Goal: Task Accomplishment & Management: Use online tool/utility

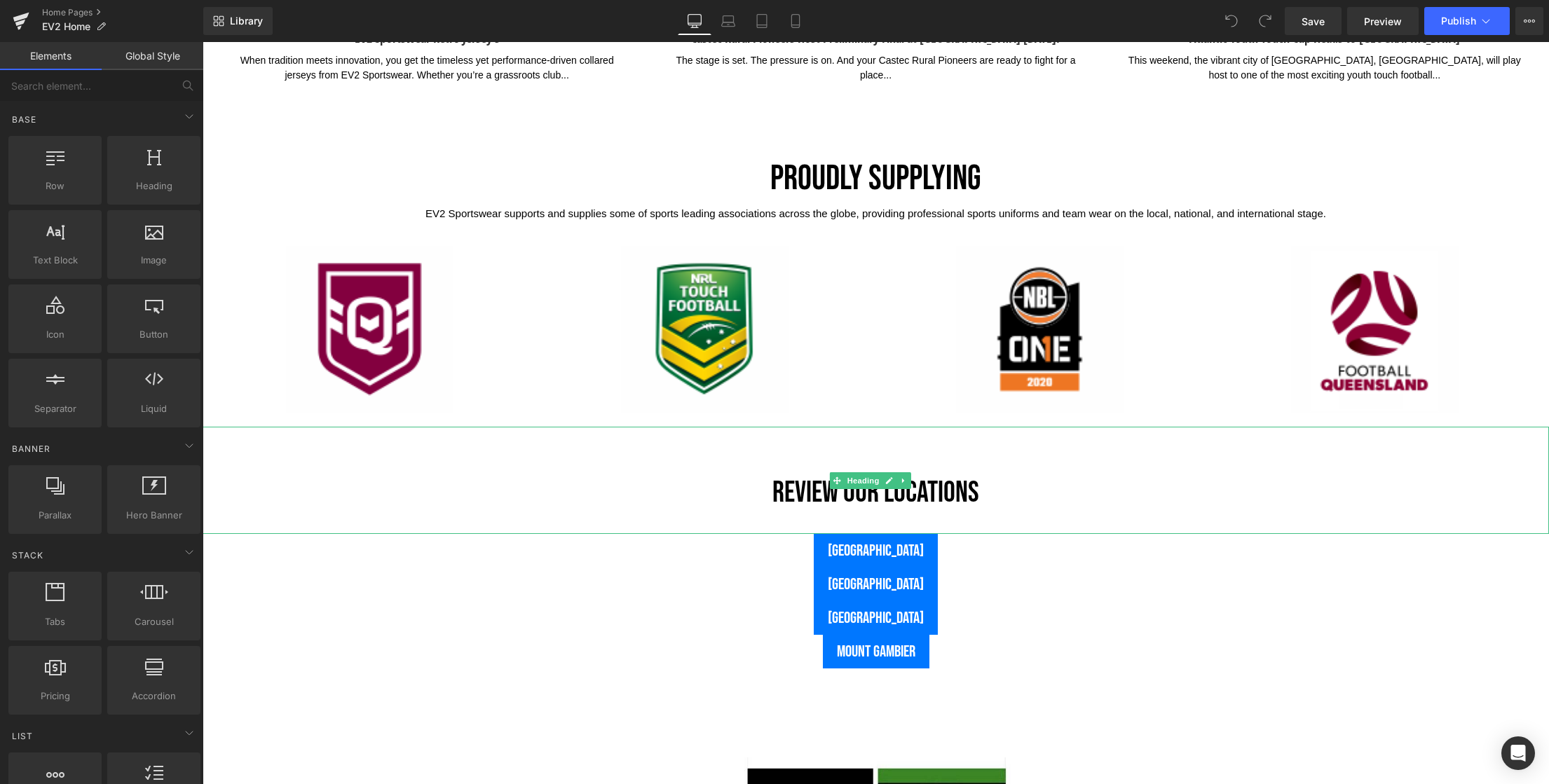
scroll to position [3397, 0]
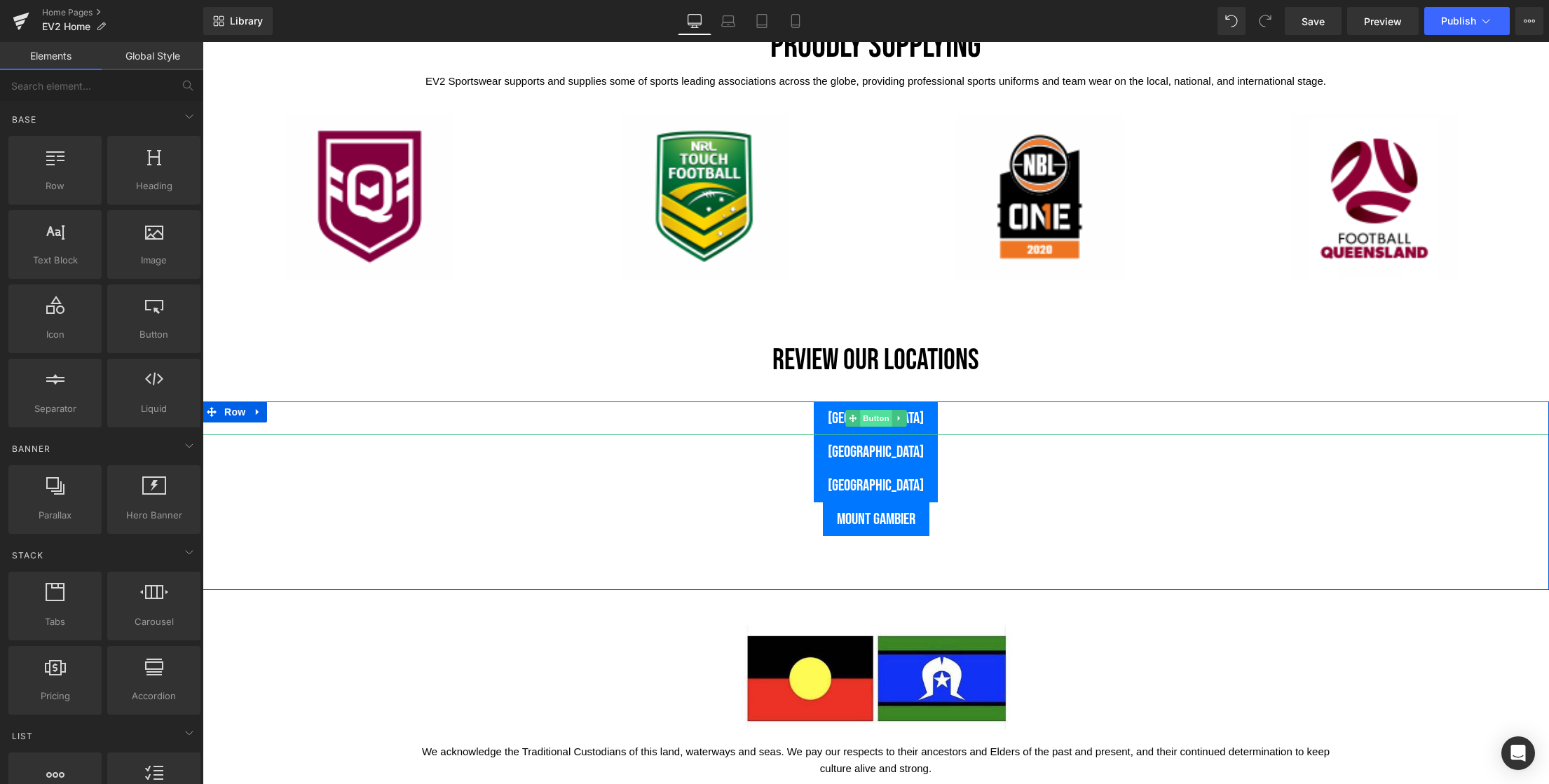
click at [865, 418] on span "Button" at bounding box center [876, 418] width 32 height 17
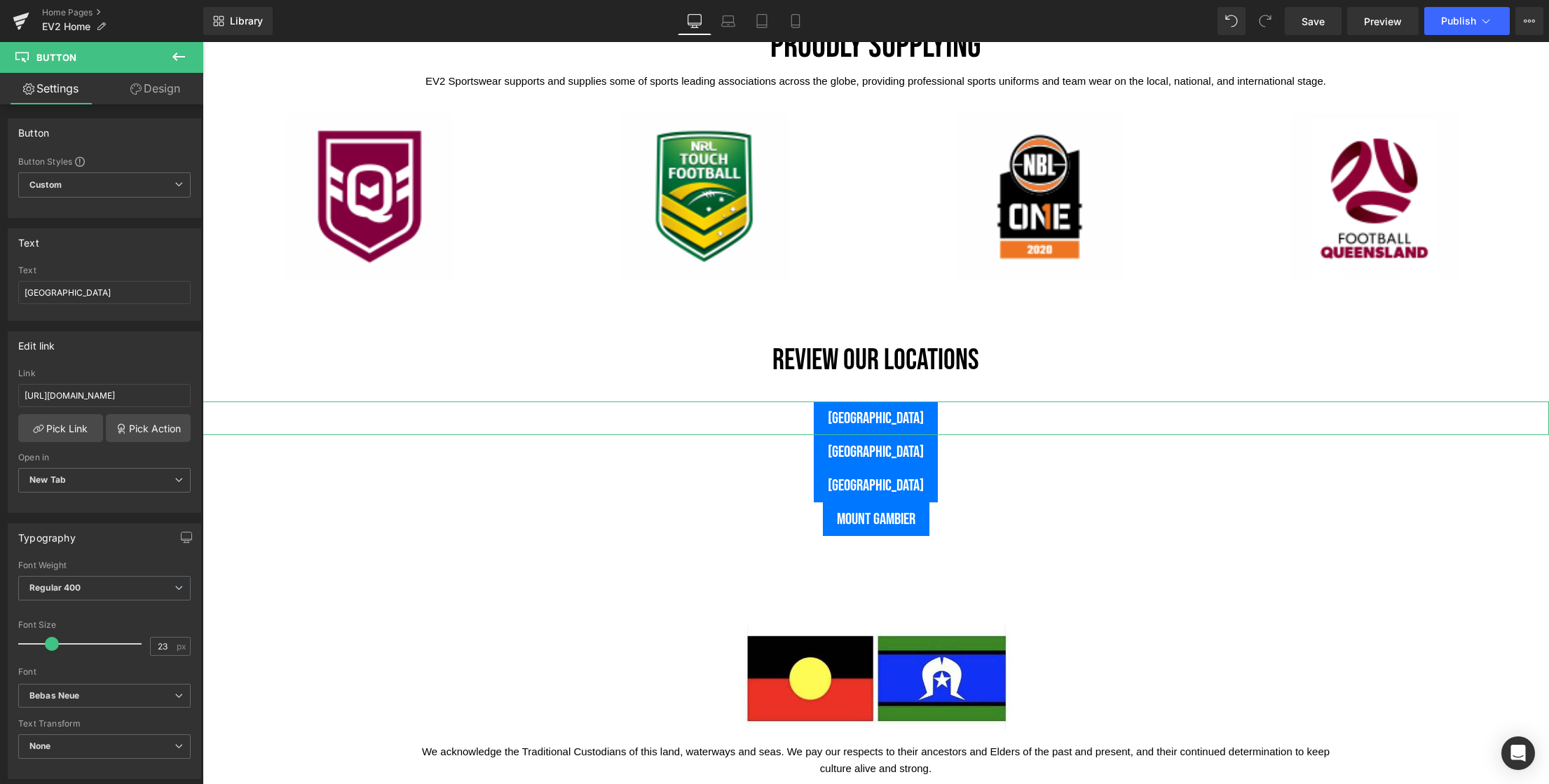
click at [160, 90] on link "Design" at bounding box center [155, 88] width 102 height 32
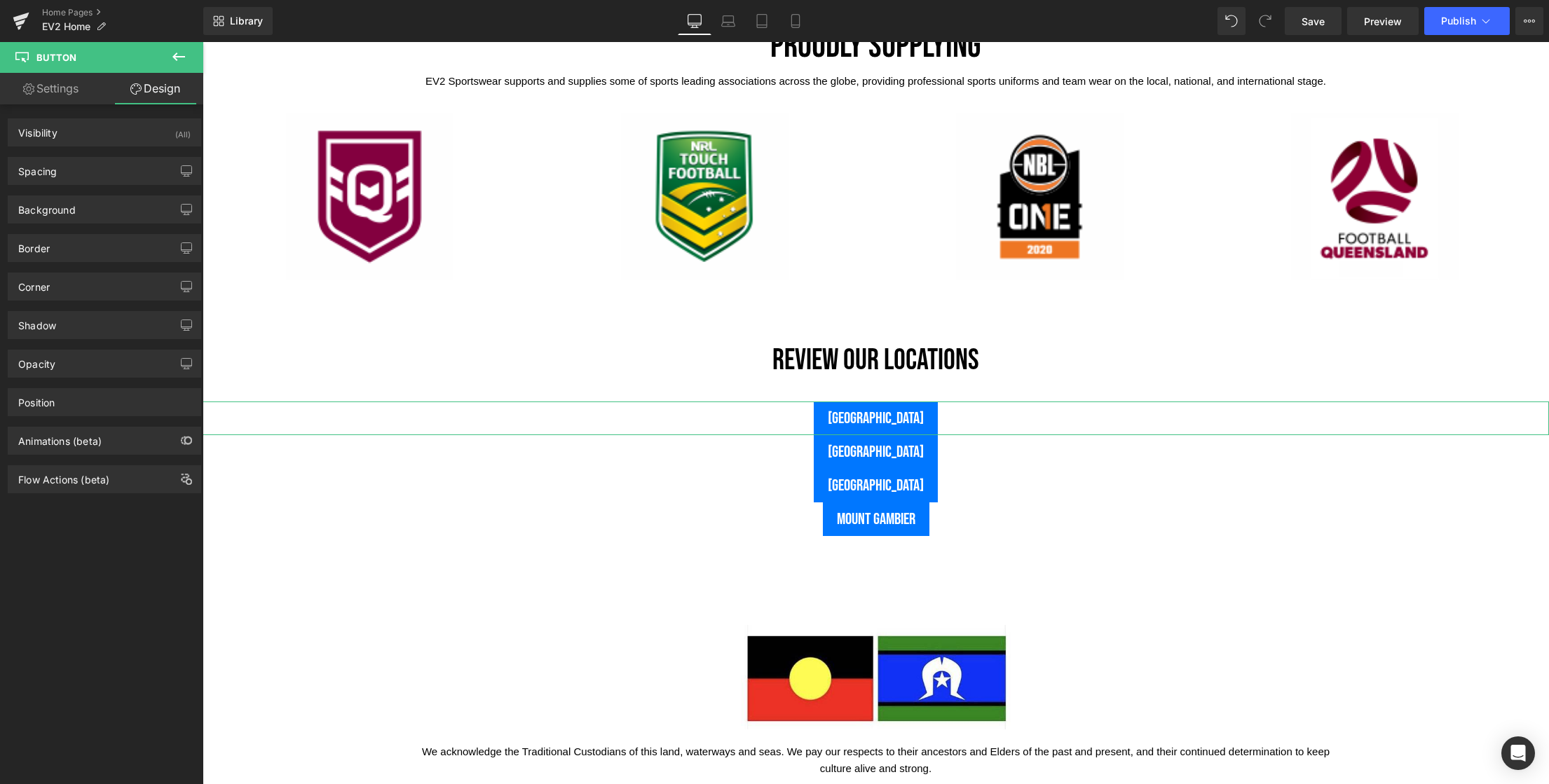
click at [59, 85] on link "Settings" at bounding box center [51, 88] width 102 height 32
type input "100"
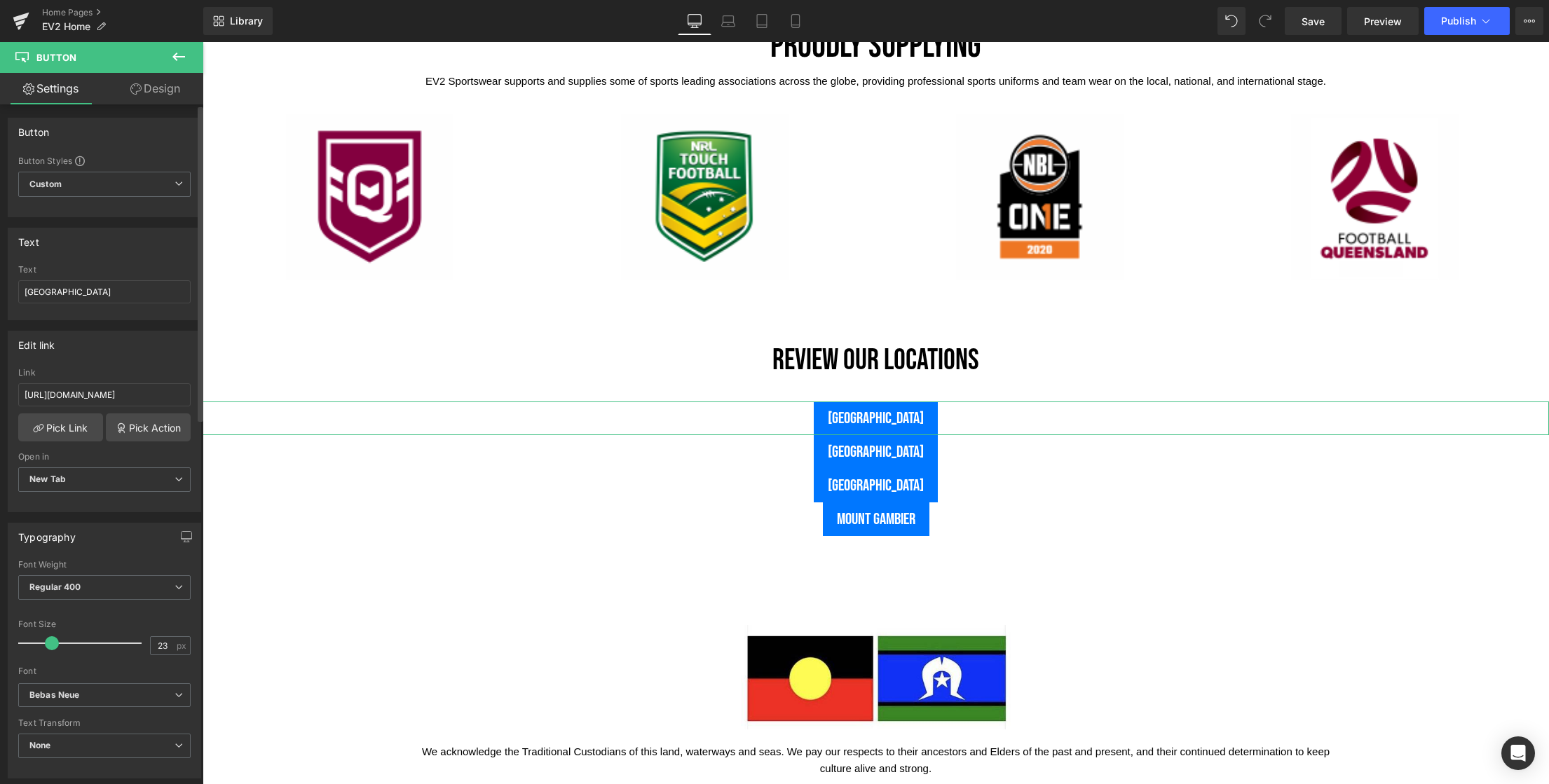
scroll to position [0, 0]
click at [174, 184] on icon at bounding box center [179, 184] width 8 height 8
click at [154, 156] on div "Button Styles" at bounding box center [102, 161] width 167 height 11
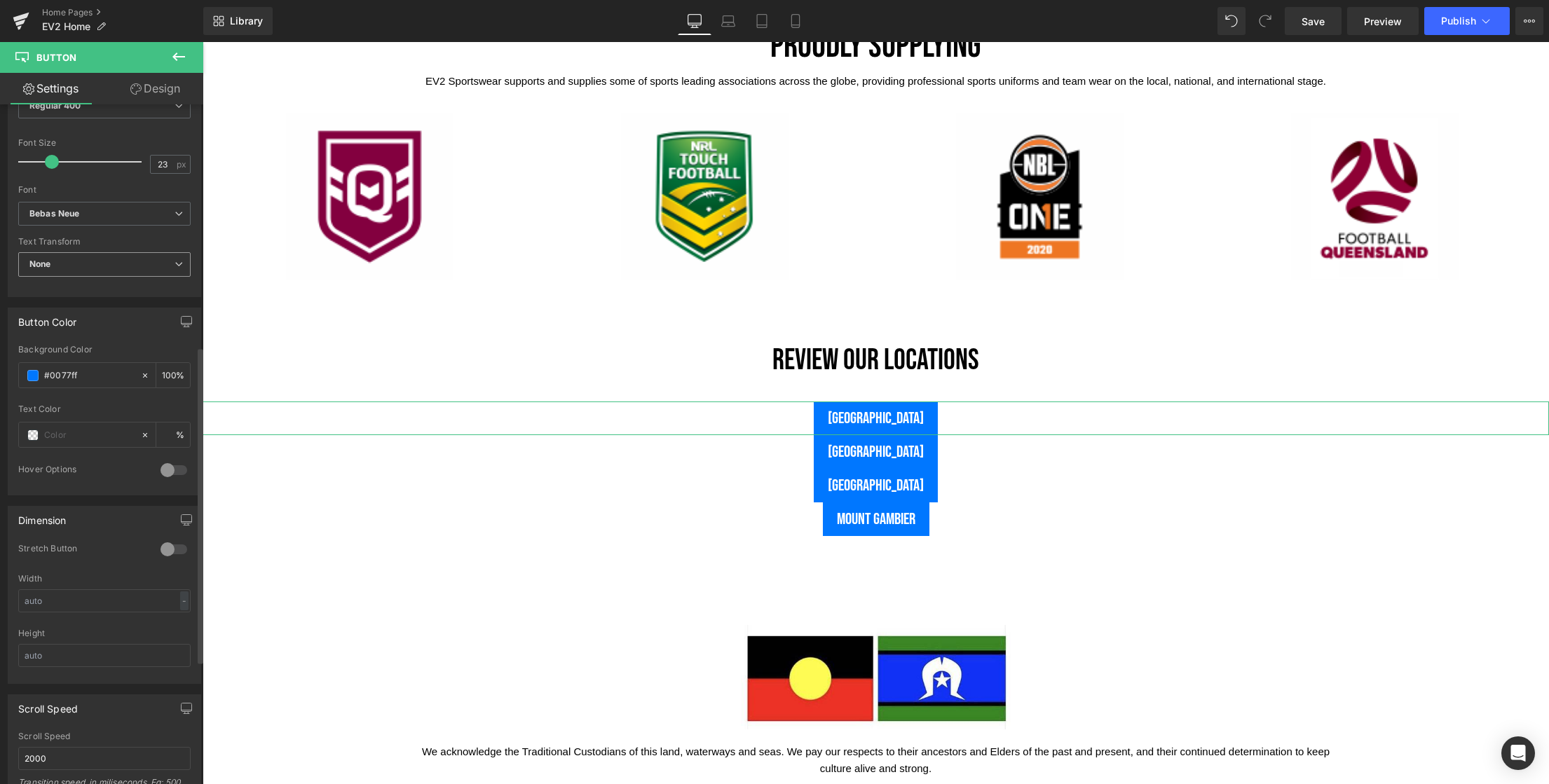
scroll to position [577, 0]
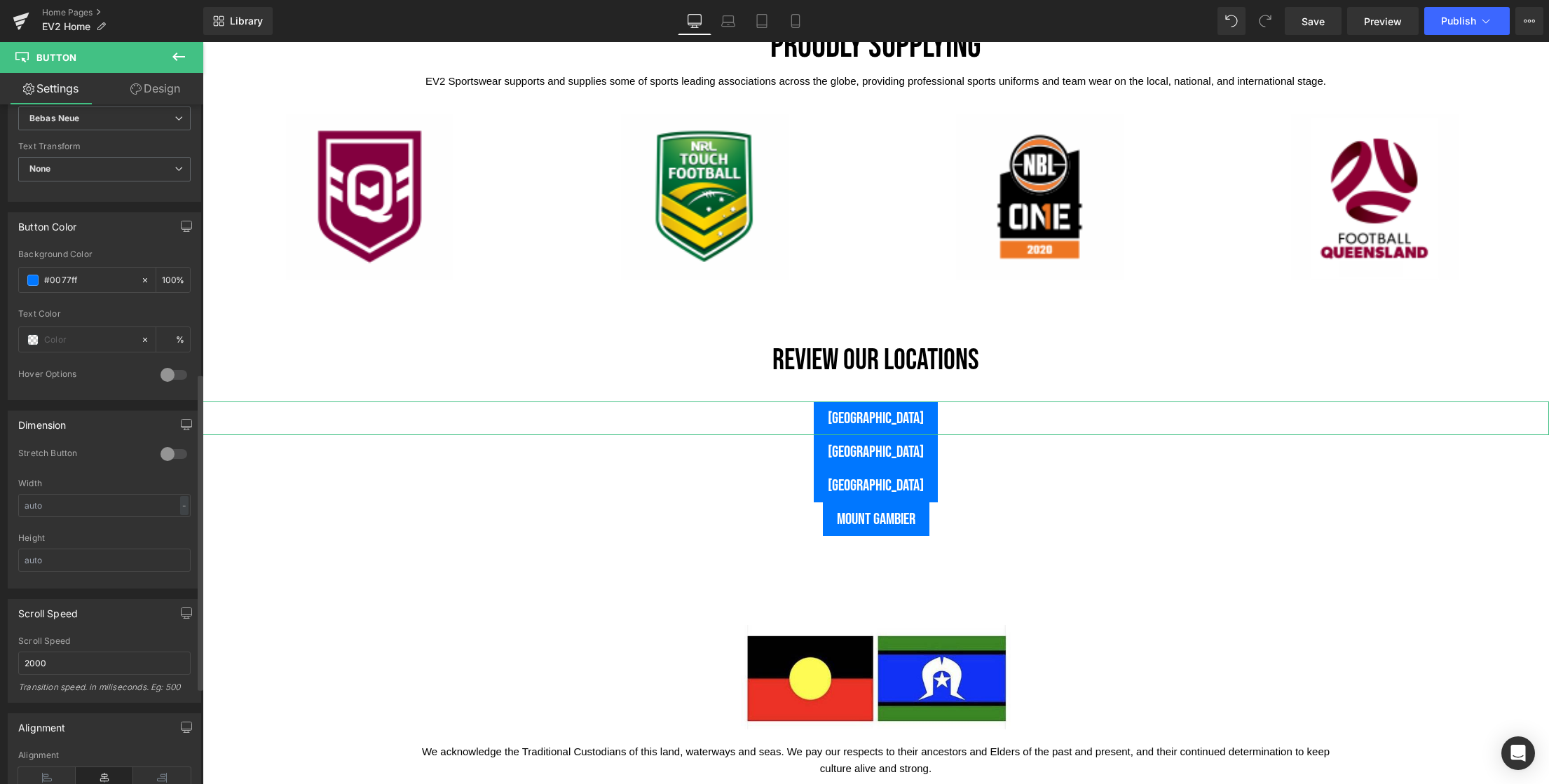
click at [171, 454] on div at bounding box center [174, 454] width 34 height 23
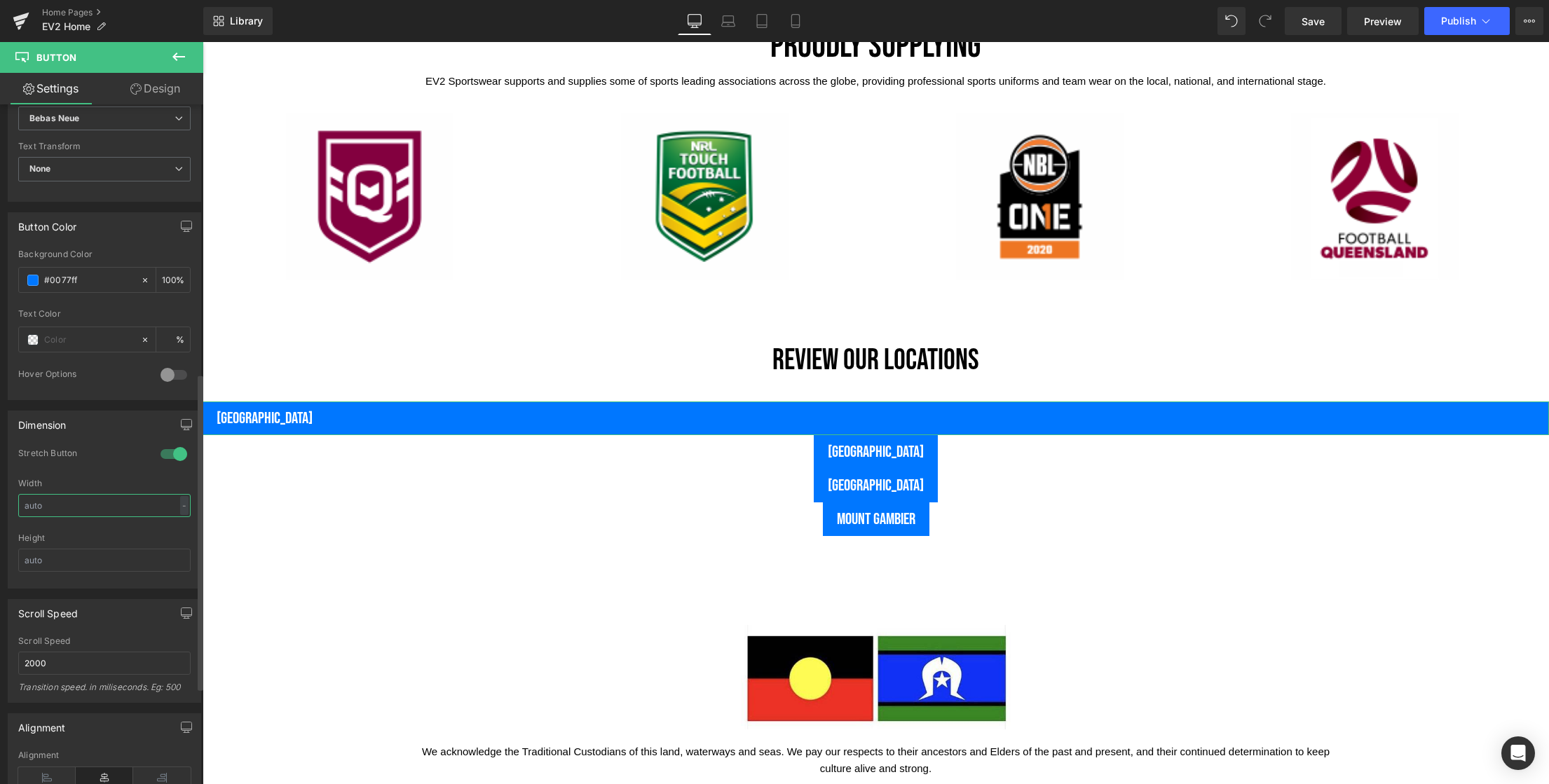
click at [69, 507] on input "text" at bounding box center [104, 505] width 172 height 23
drag, startPoint x: 80, startPoint y: 507, endPoint x: 11, endPoint y: 505, distance: 69.0
click at [11, 505] on div "1 Stretch Button Width - % px Height" at bounding box center [104, 518] width 192 height 140
type input "50"
click at [100, 478] on div "Width" at bounding box center [104, 483] width 172 height 10
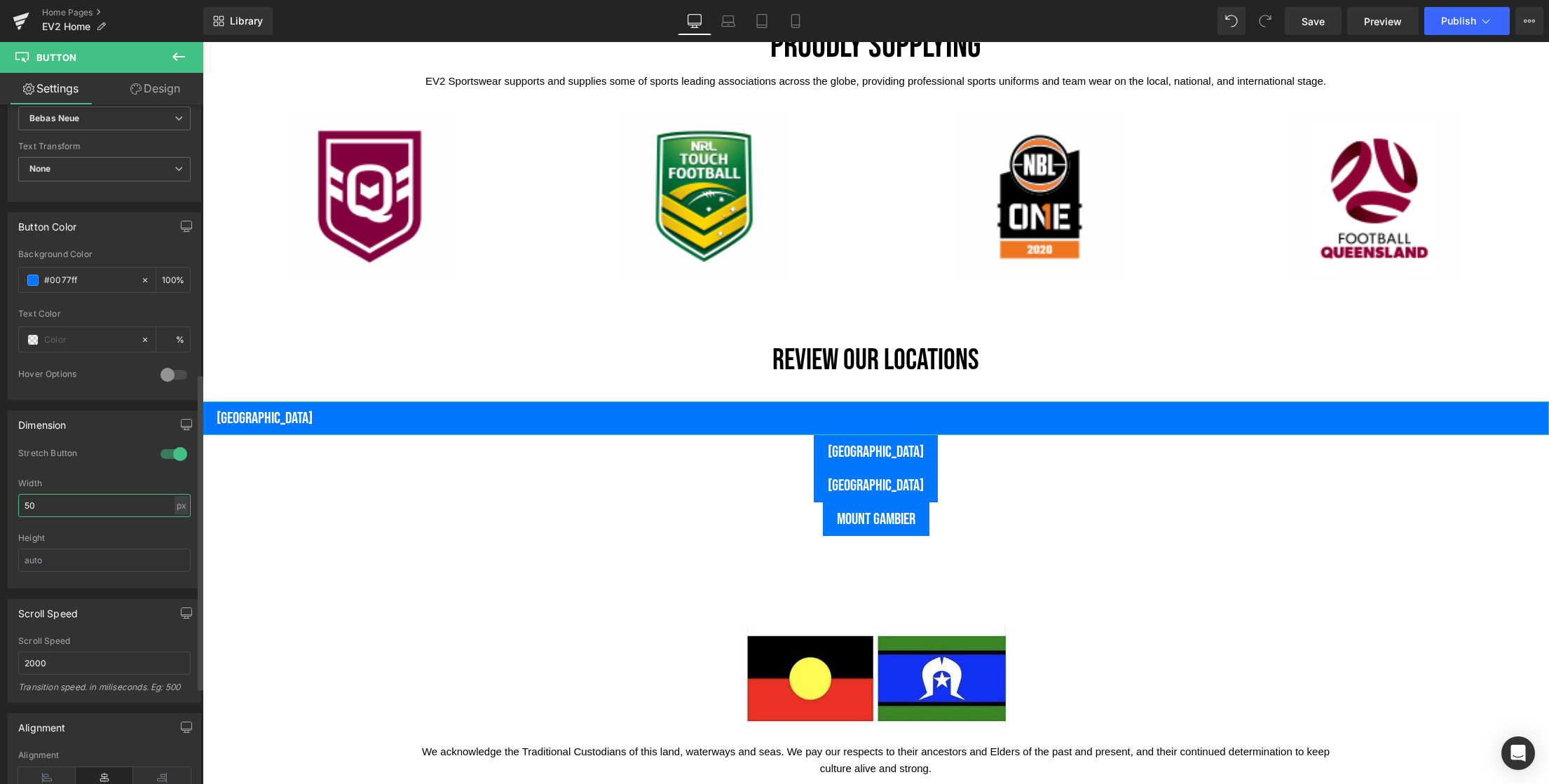
click at [68, 510] on input "50" at bounding box center [104, 505] width 172 height 23
click at [69, 558] on input "text" at bounding box center [104, 560] width 172 height 23
drag, startPoint x: 79, startPoint y: 565, endPoint x: 46, endPoint y: 563, distance: 33.1
click at [30, 562] on input "text" at bounding box center [104, 560] width 172 height 23
click at [79, 563] on input "text" at bounding box center [104, 560] width 172 height 23
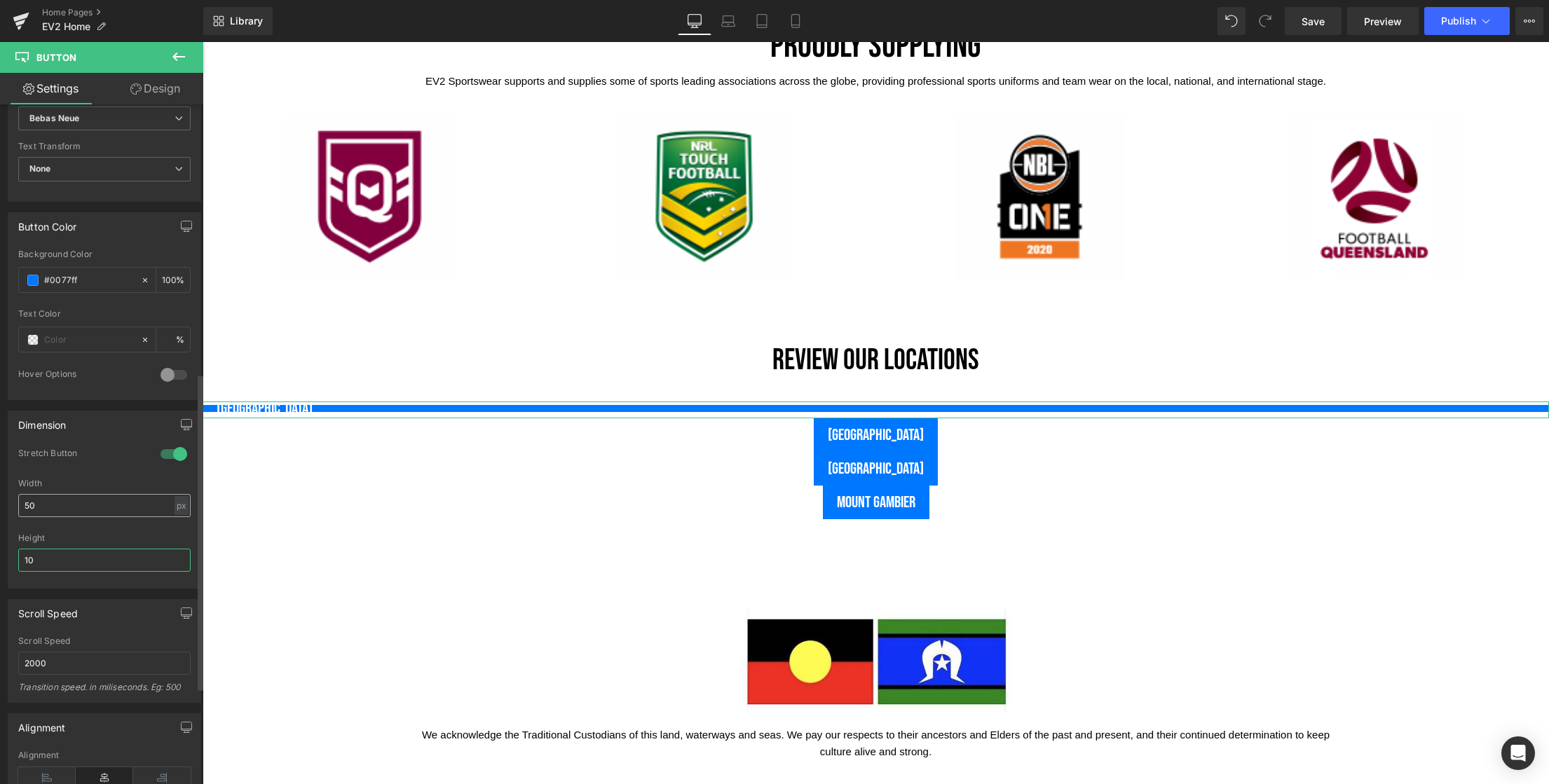
type input "10"
click at [45, 510] on input "50" at bounding box center [104, 505] width 172 height 23
type input "5"
type input "10"
click at [54, 560] on input "10" at bounding box center [104, 560] width 172 height 23
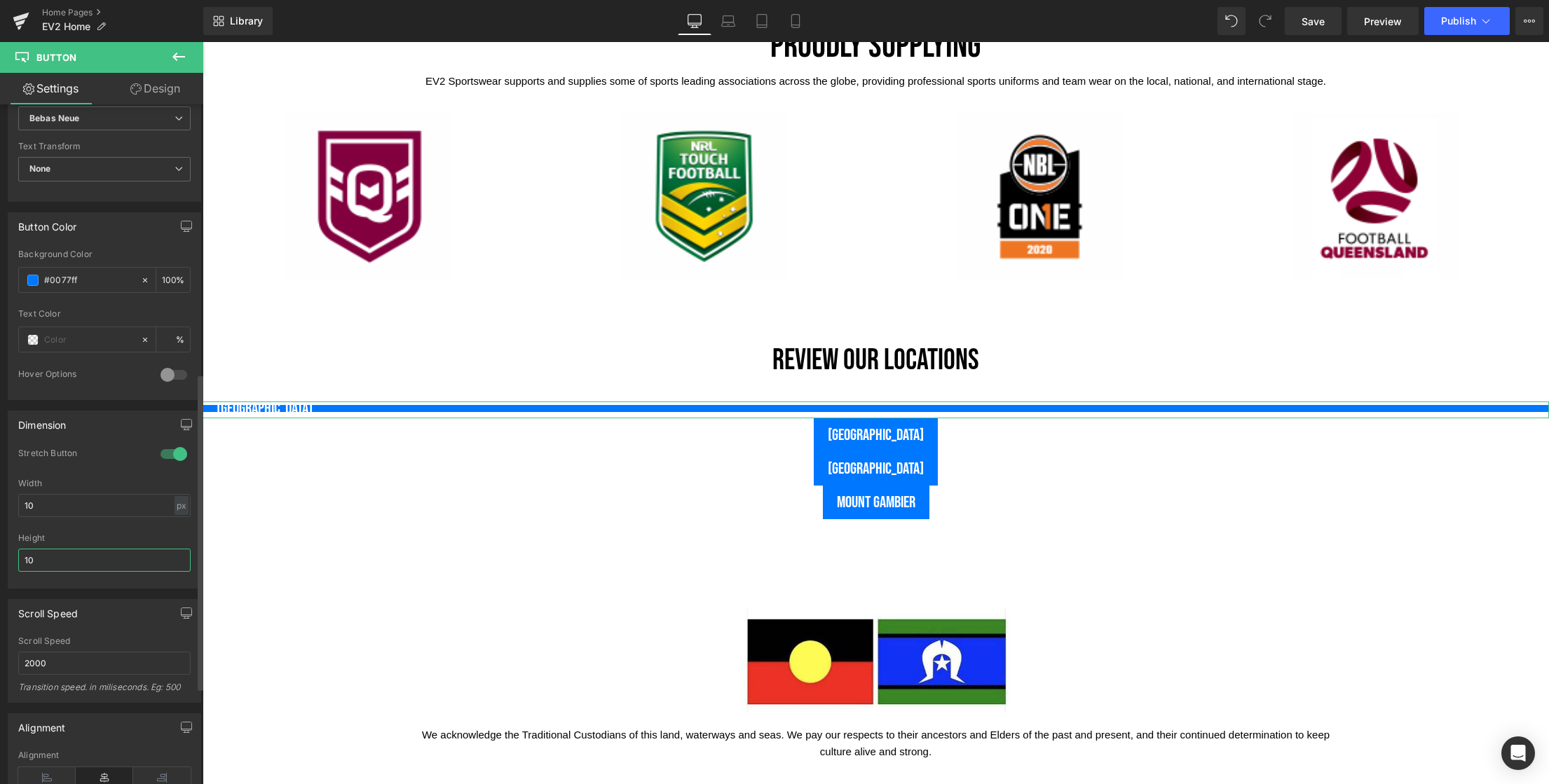
type input "1"
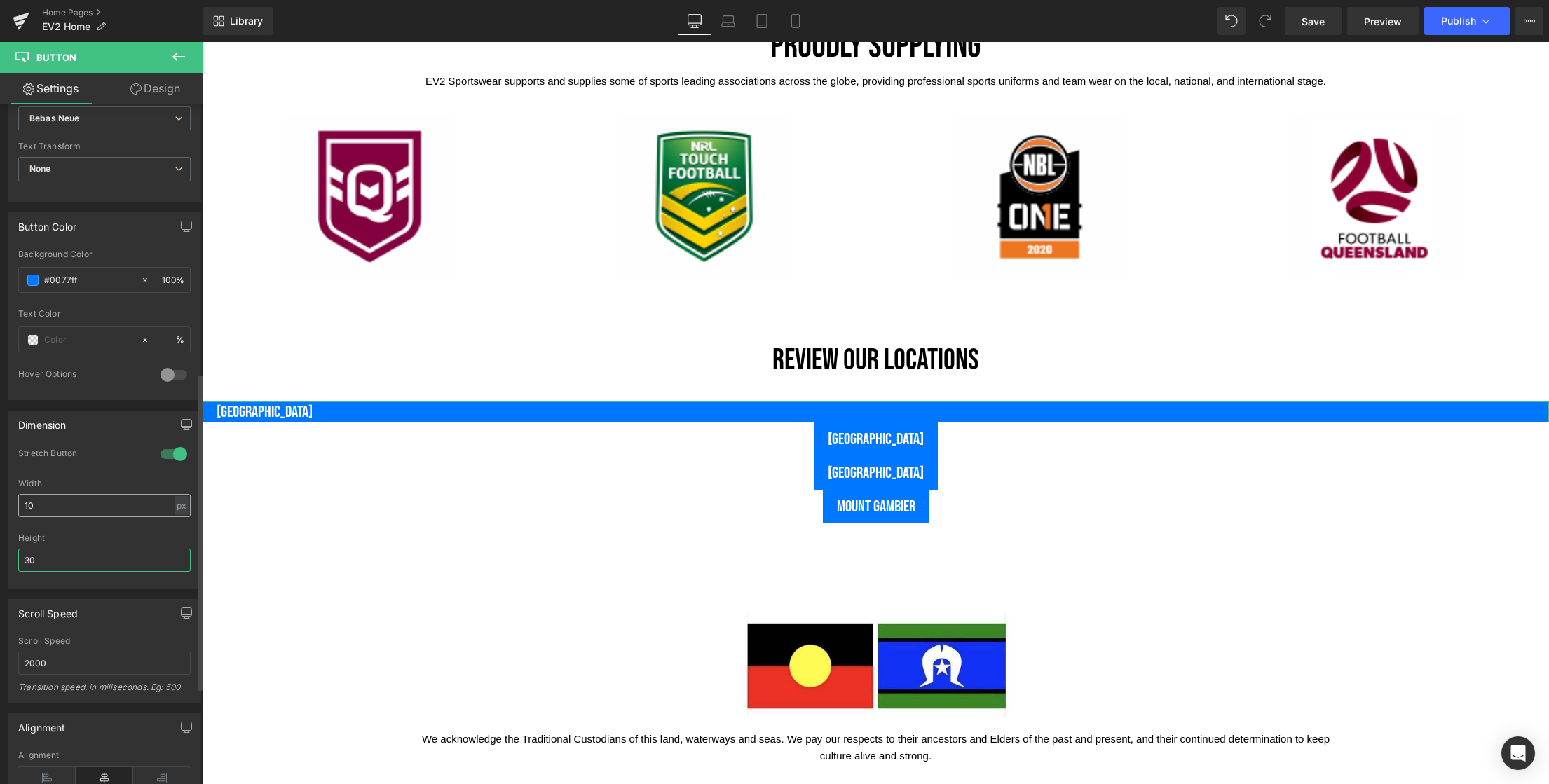
type input "30"
click at [69, 509] on input "10" at bounding box center [104, 505] width 172 height 23
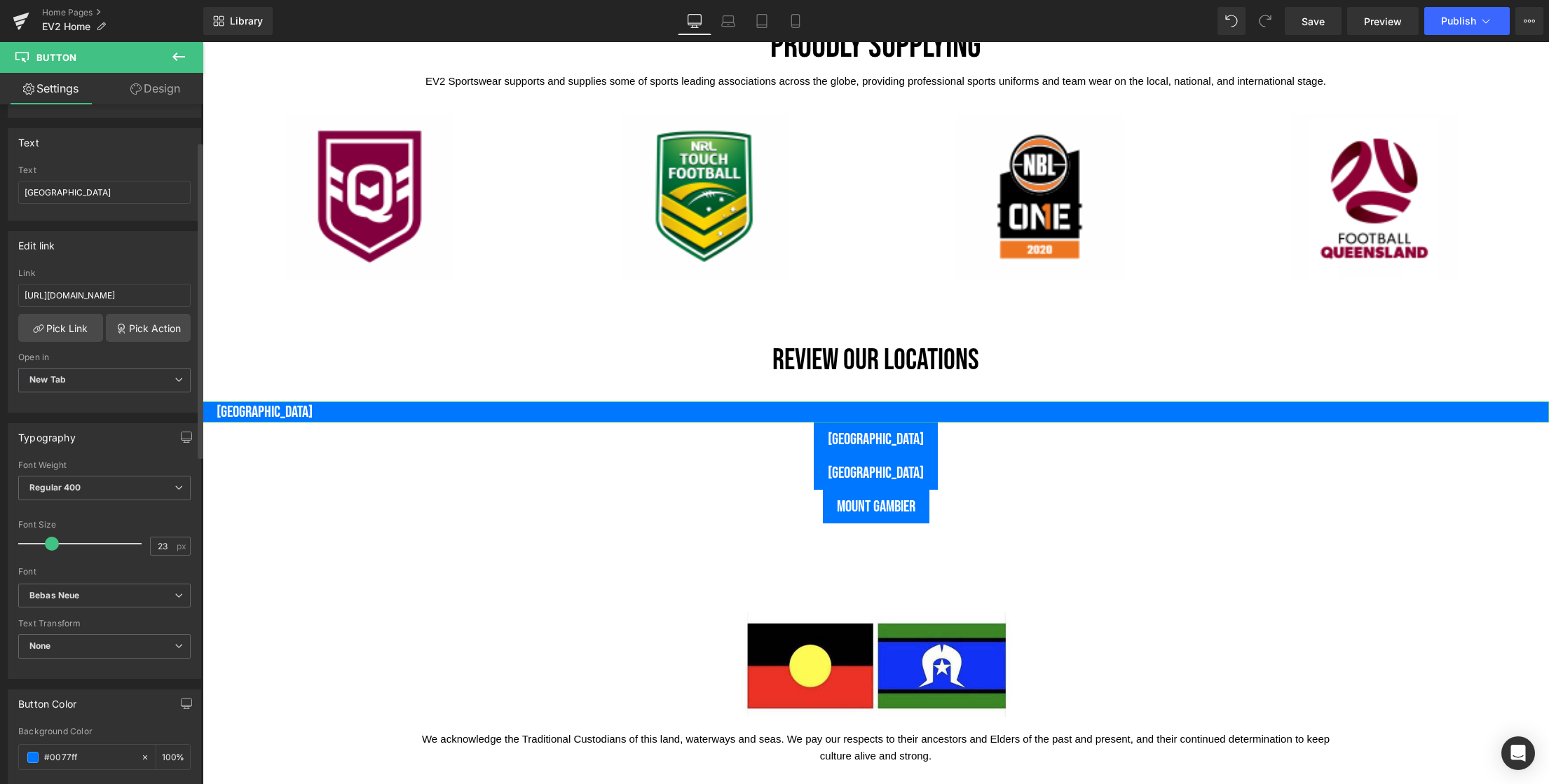
scroll to position [0, 0]
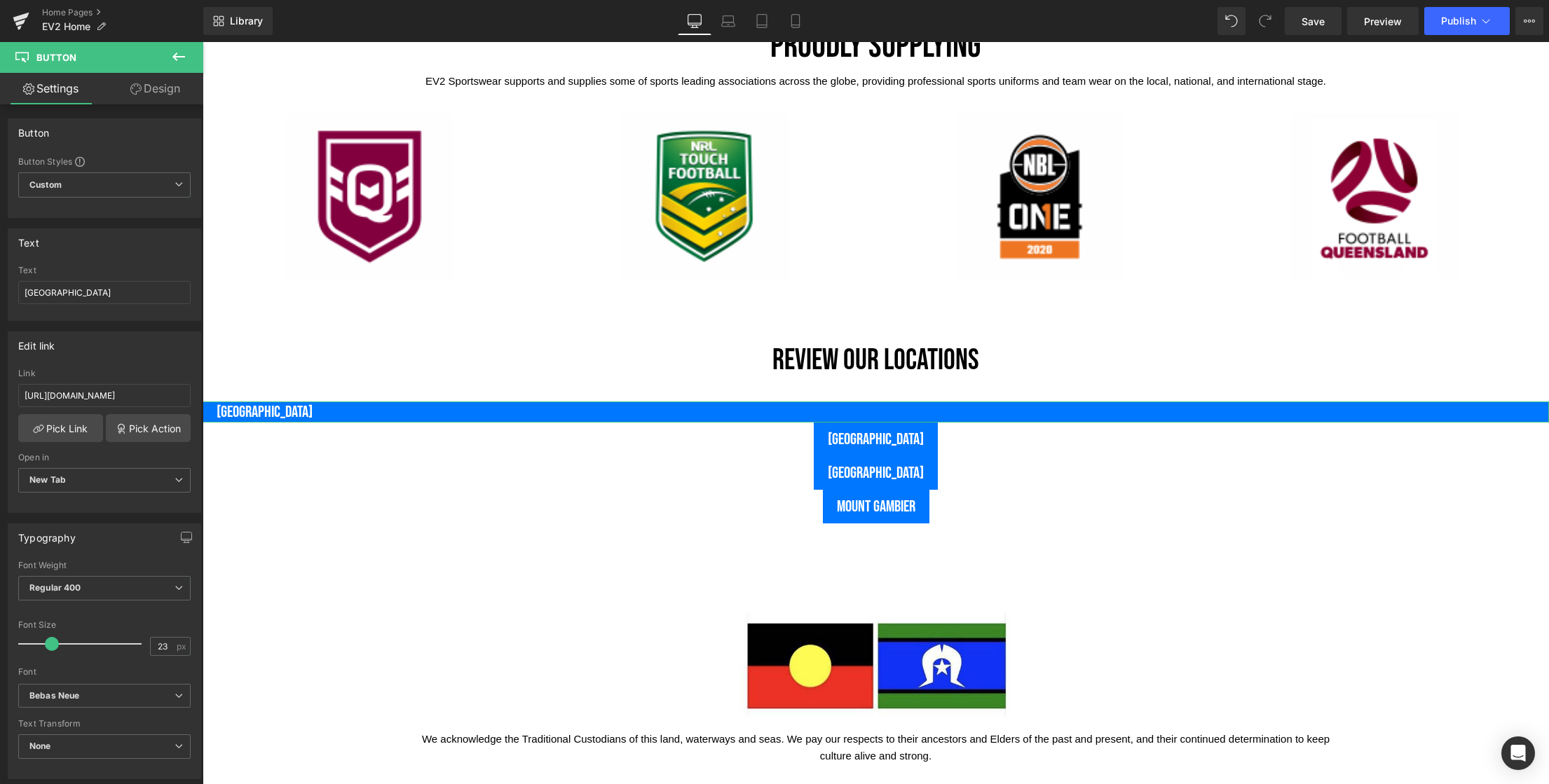
click at [161, 92] on link "Design" at bounding box center [155, 88] width 102 height 32
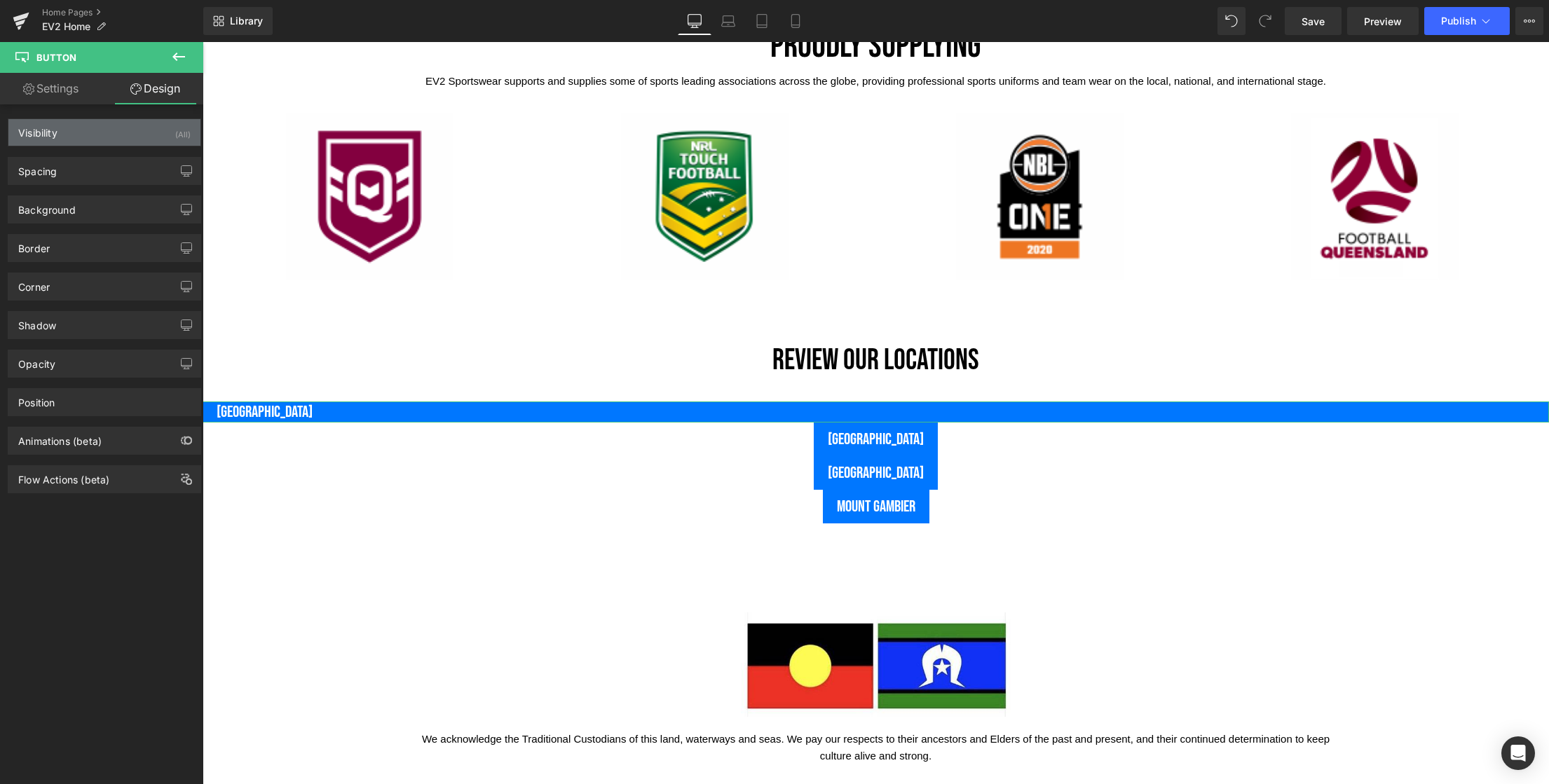
click at [66, 135] on div "Visibility (All)" at bounding box center [104, 133] width 192 height 27
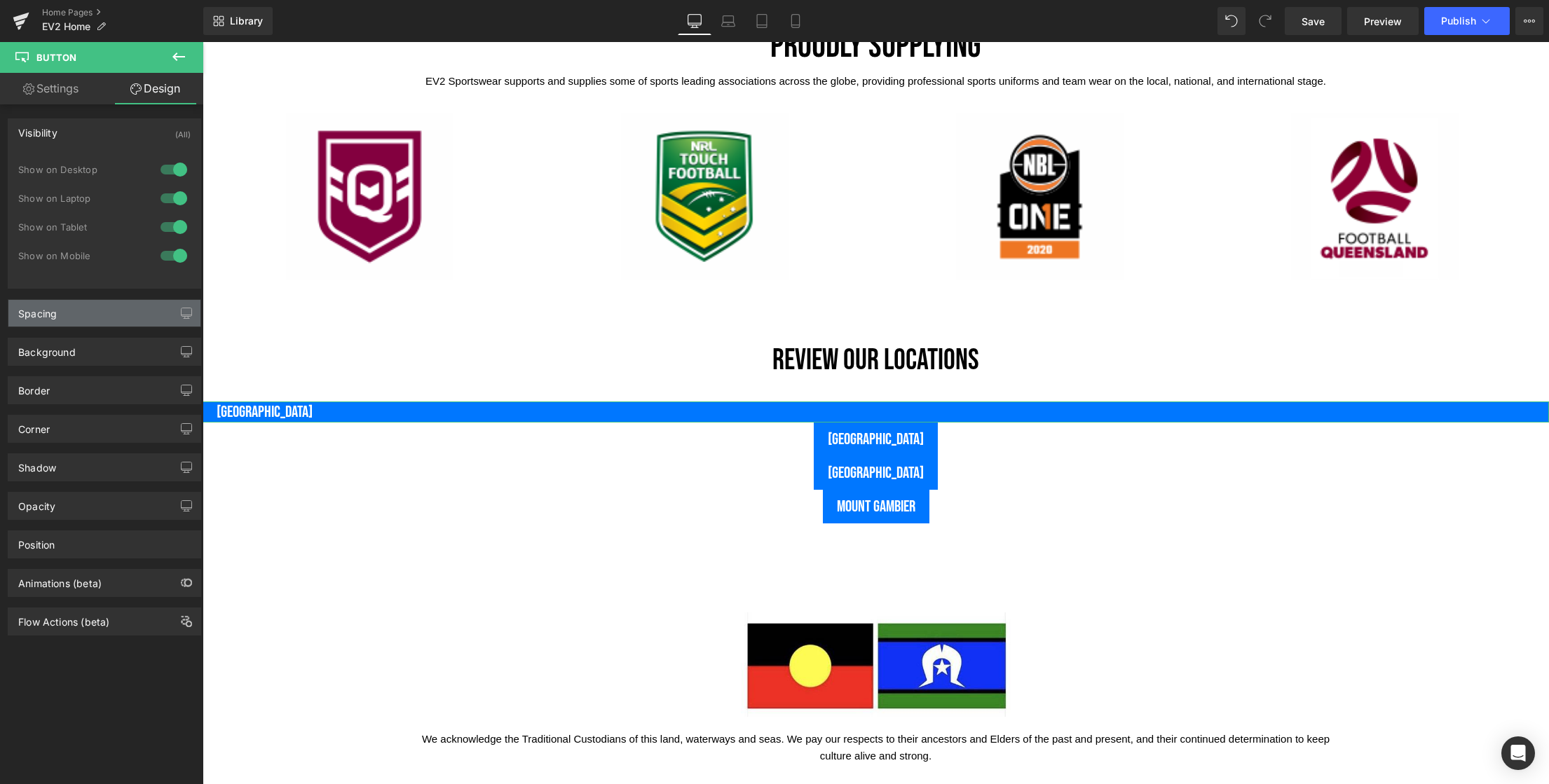
click at [66, 313] on div "Spacing" at bounding box center [104, 313] width 192 height 27
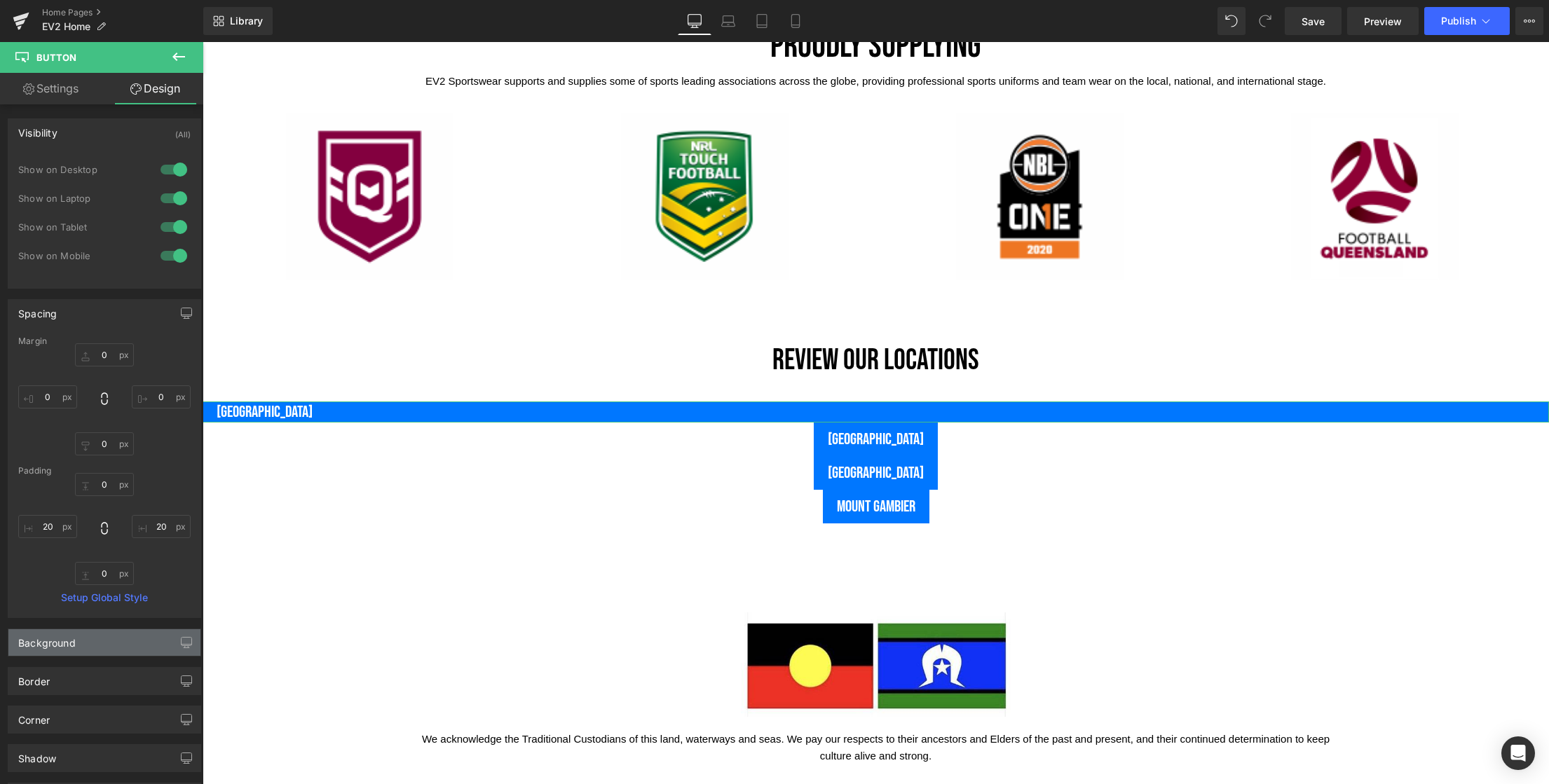
click at [77, 643] on div "Background" at bounding box center [104, 643] width 192 height 27
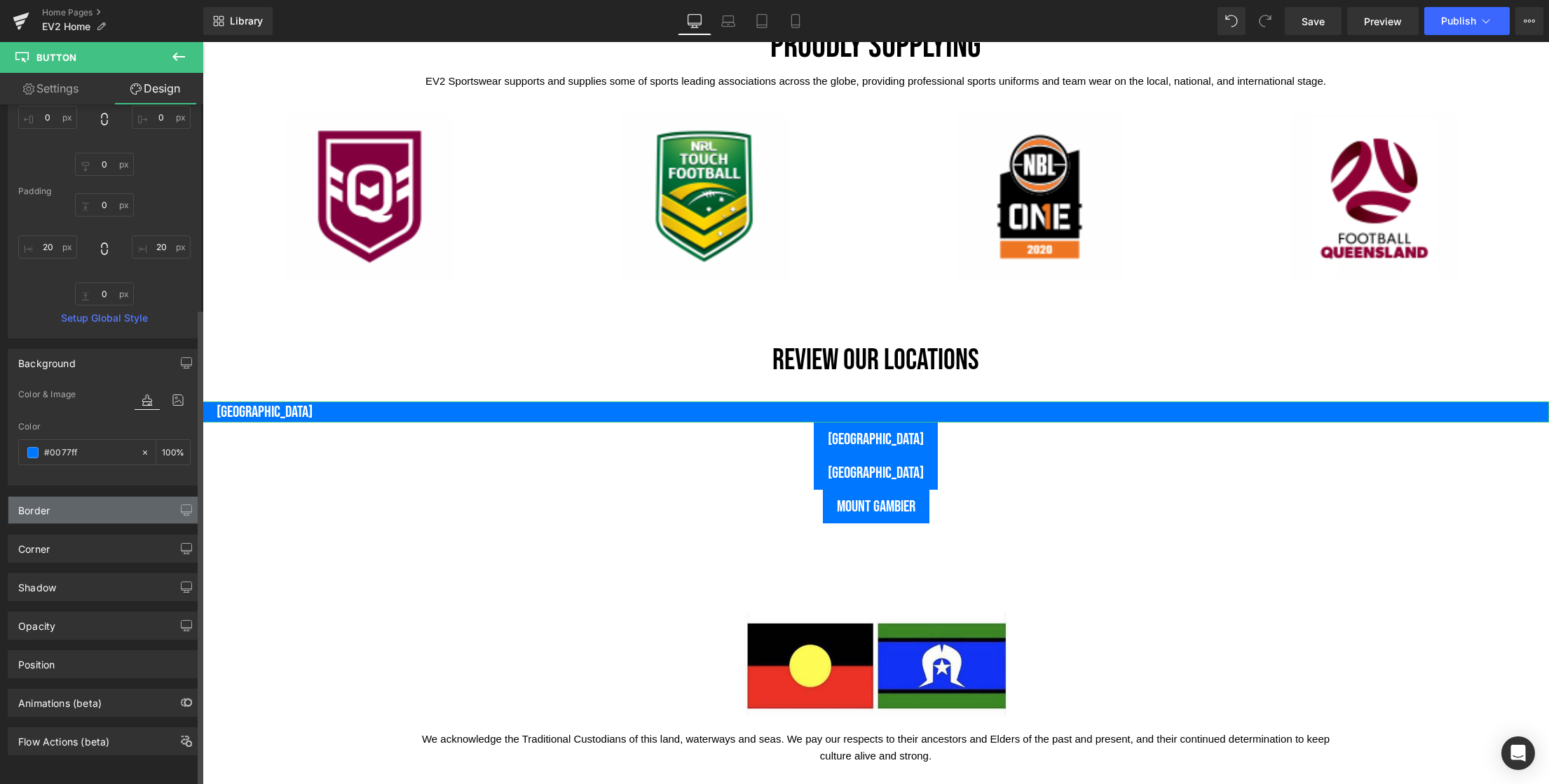
click at [78, 502] on div "Border" at bounding box center [104, 510] width 192 height 27
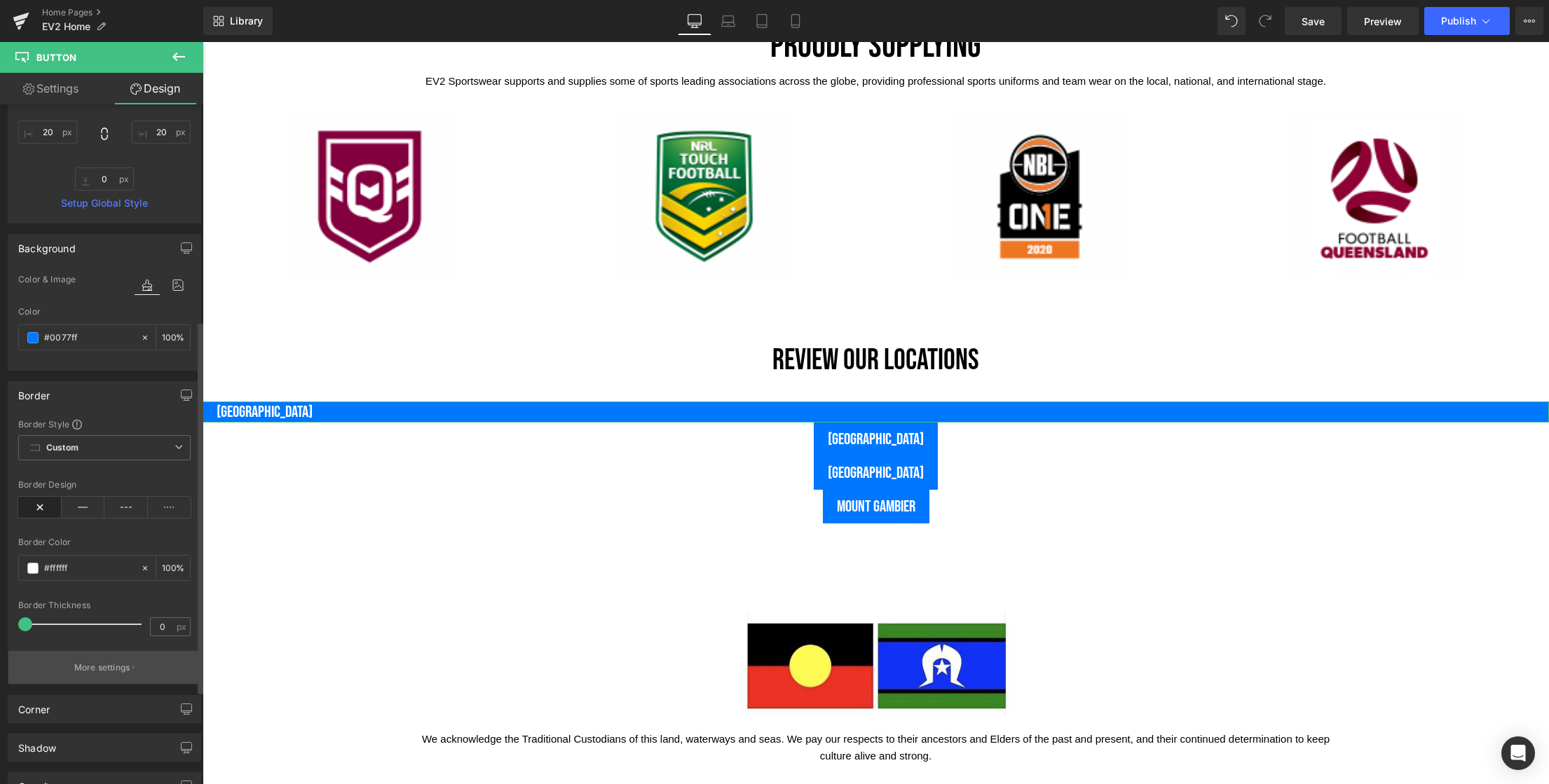
scroll to position [565, 0]
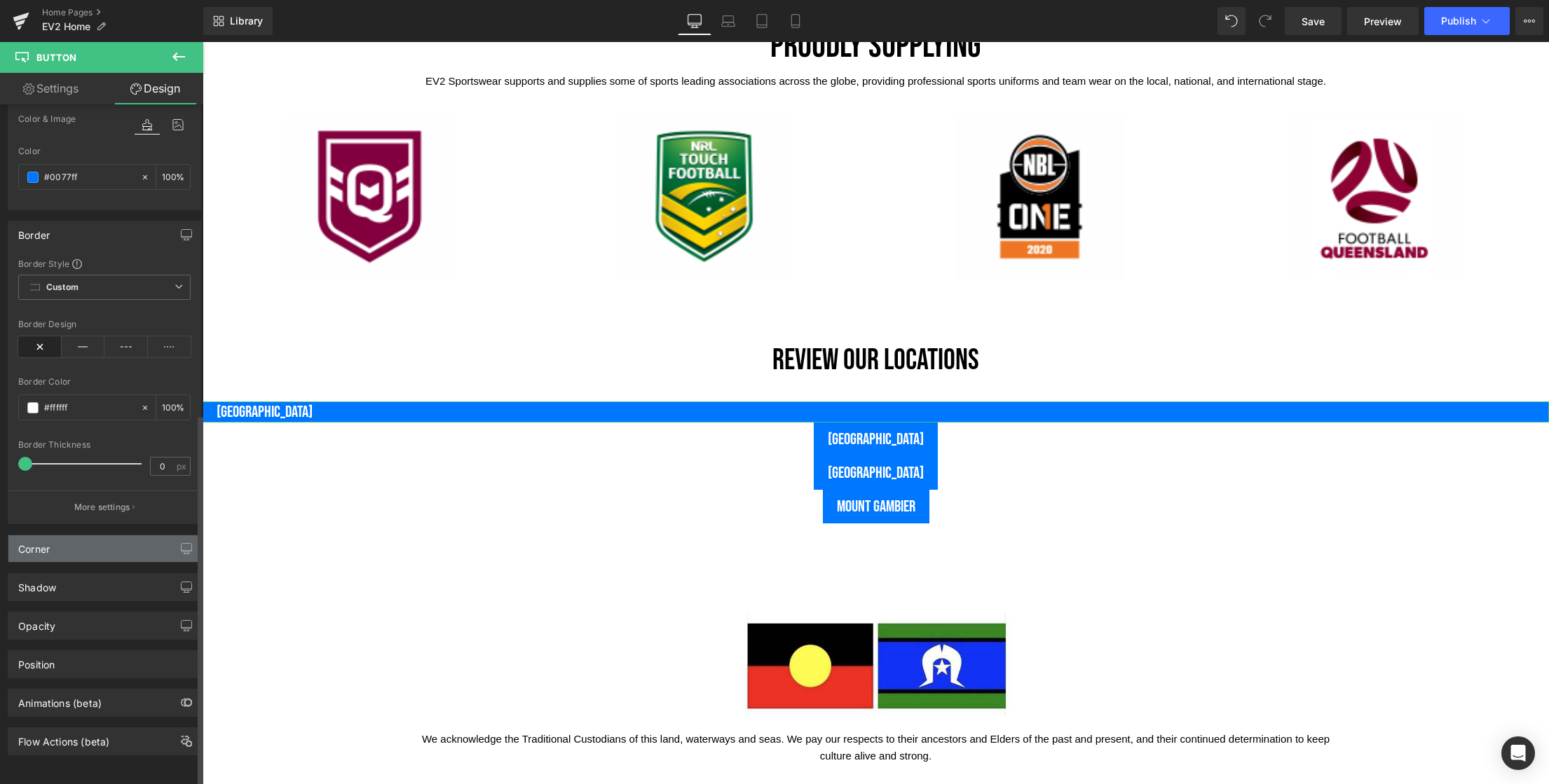
click at [83, 542] on div "Corner" at bounding box center [104, 549] width 192 height 27
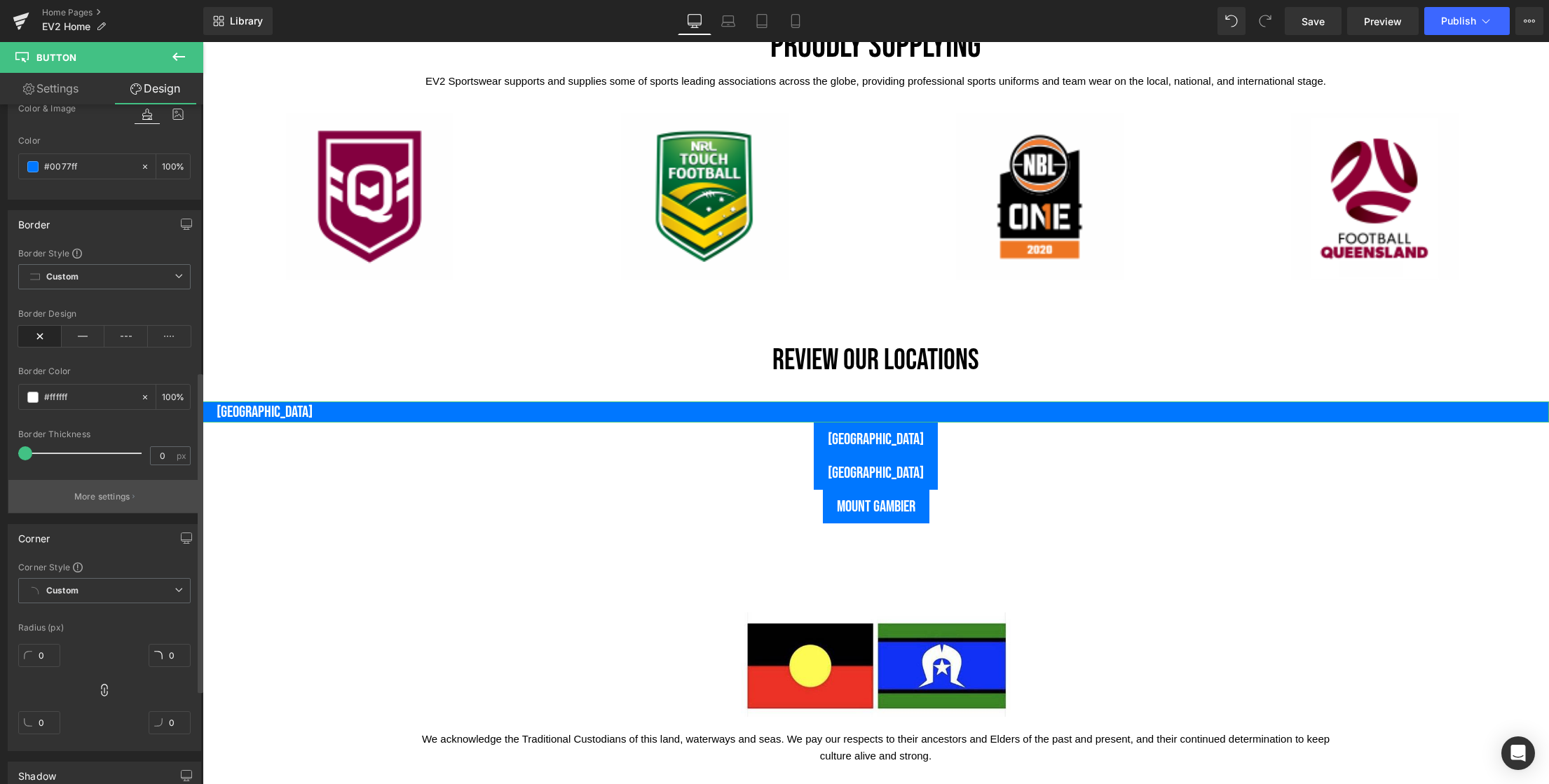
click at [116, 500] on p "More settings" at bounding box center [102, 497] width 56 height 13
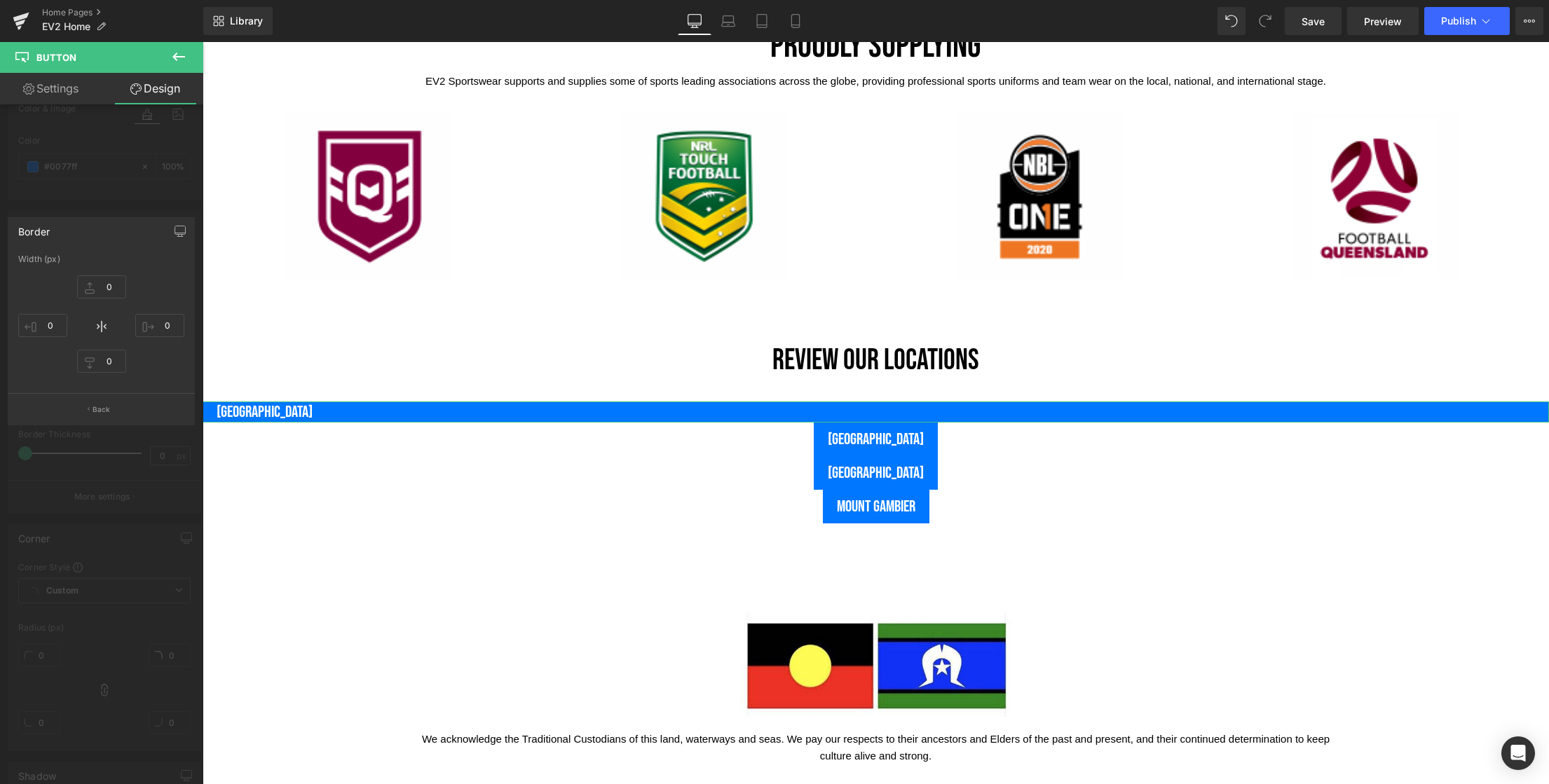
click at [92, 192] on div at bounding box center [102, 417] width 203 height 749
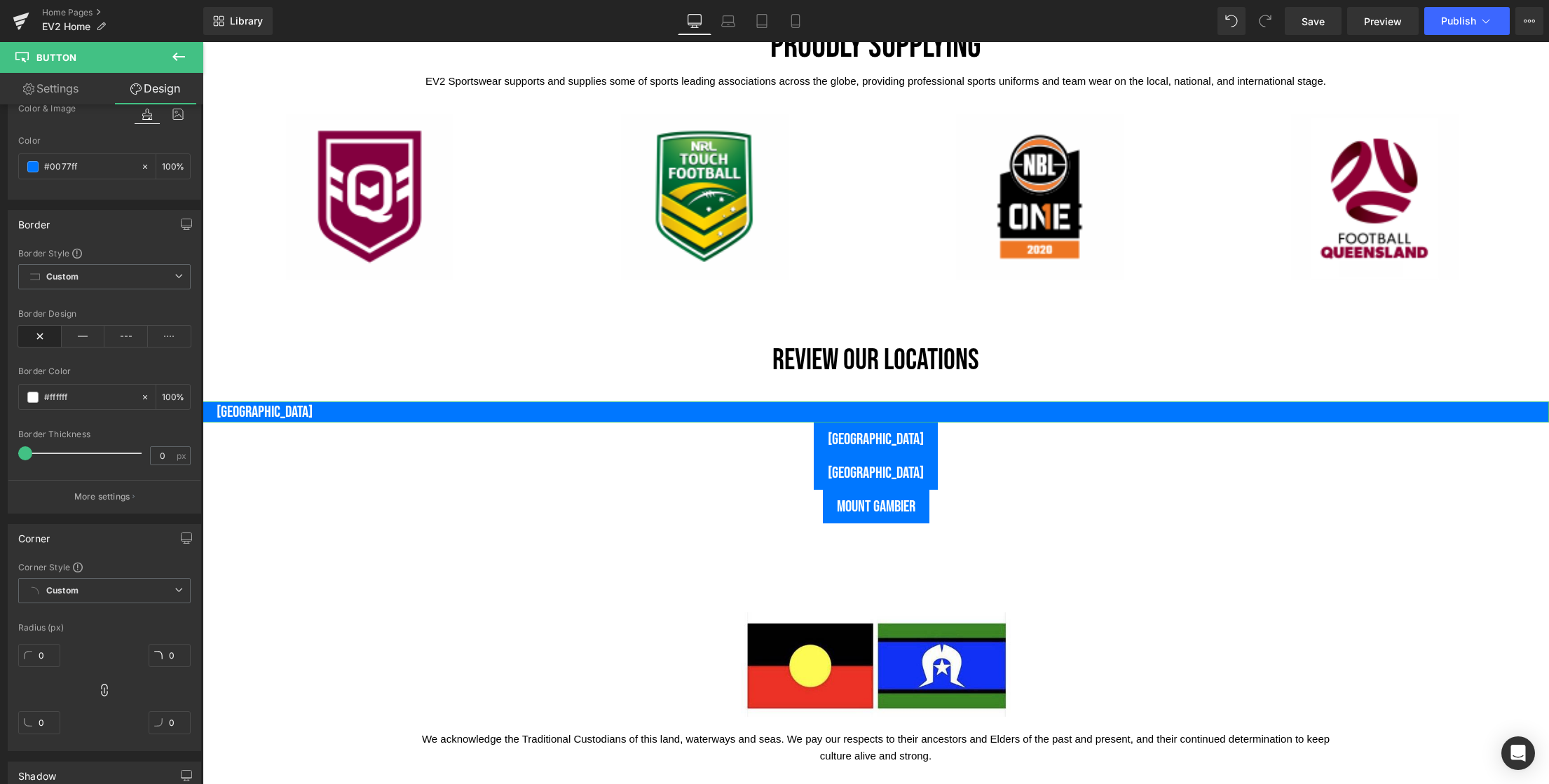
click at [156, 91] on link "Design" at bounding box center [155, 88] width 102 height 32
click at [58, 91] on link "Settings" at bounding box center [51, 88] width 102 height 32
type input "100"
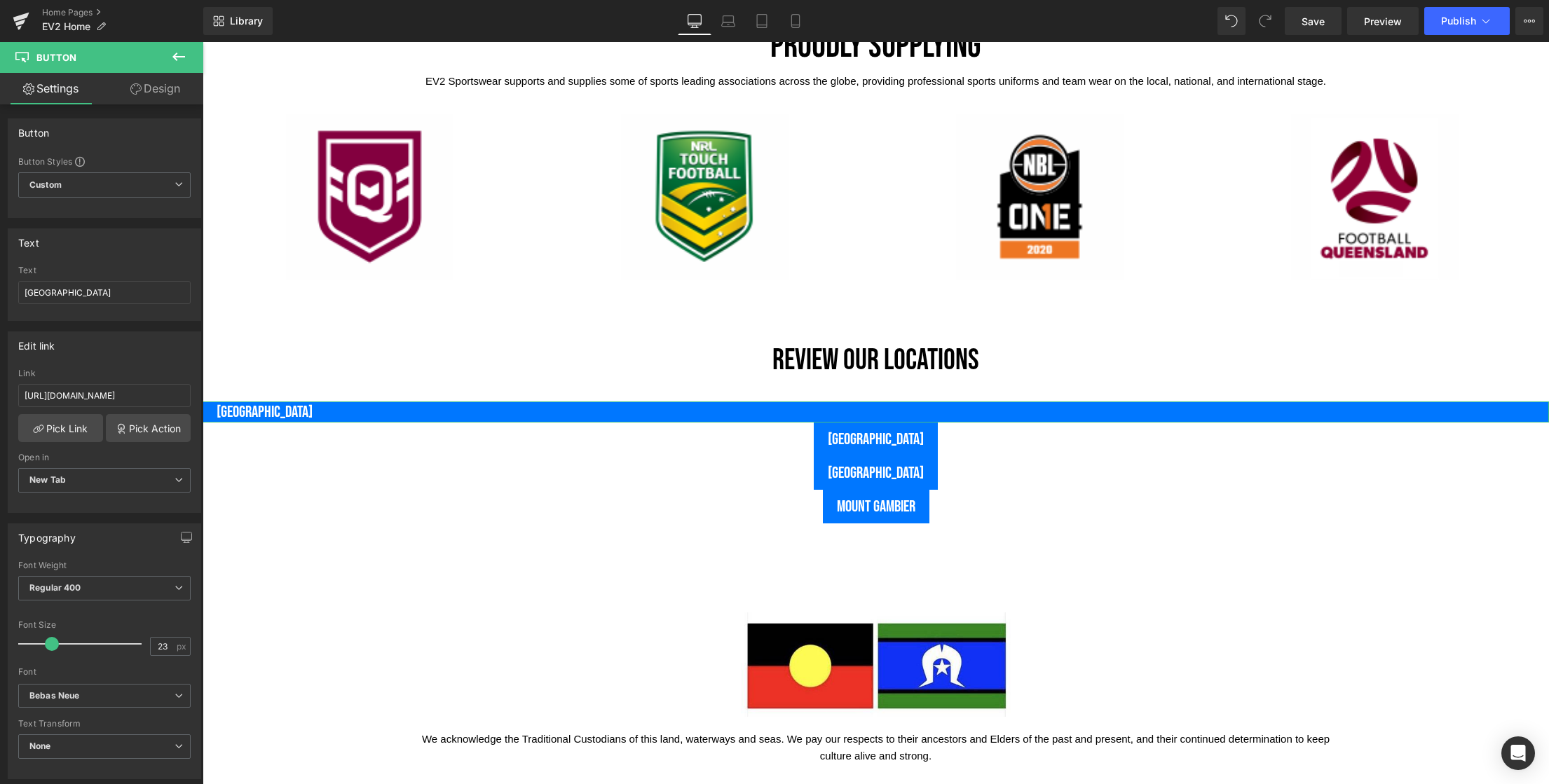
click at [149, 90] on link "Design" at bounding box center [155, 88] width 102 height 32
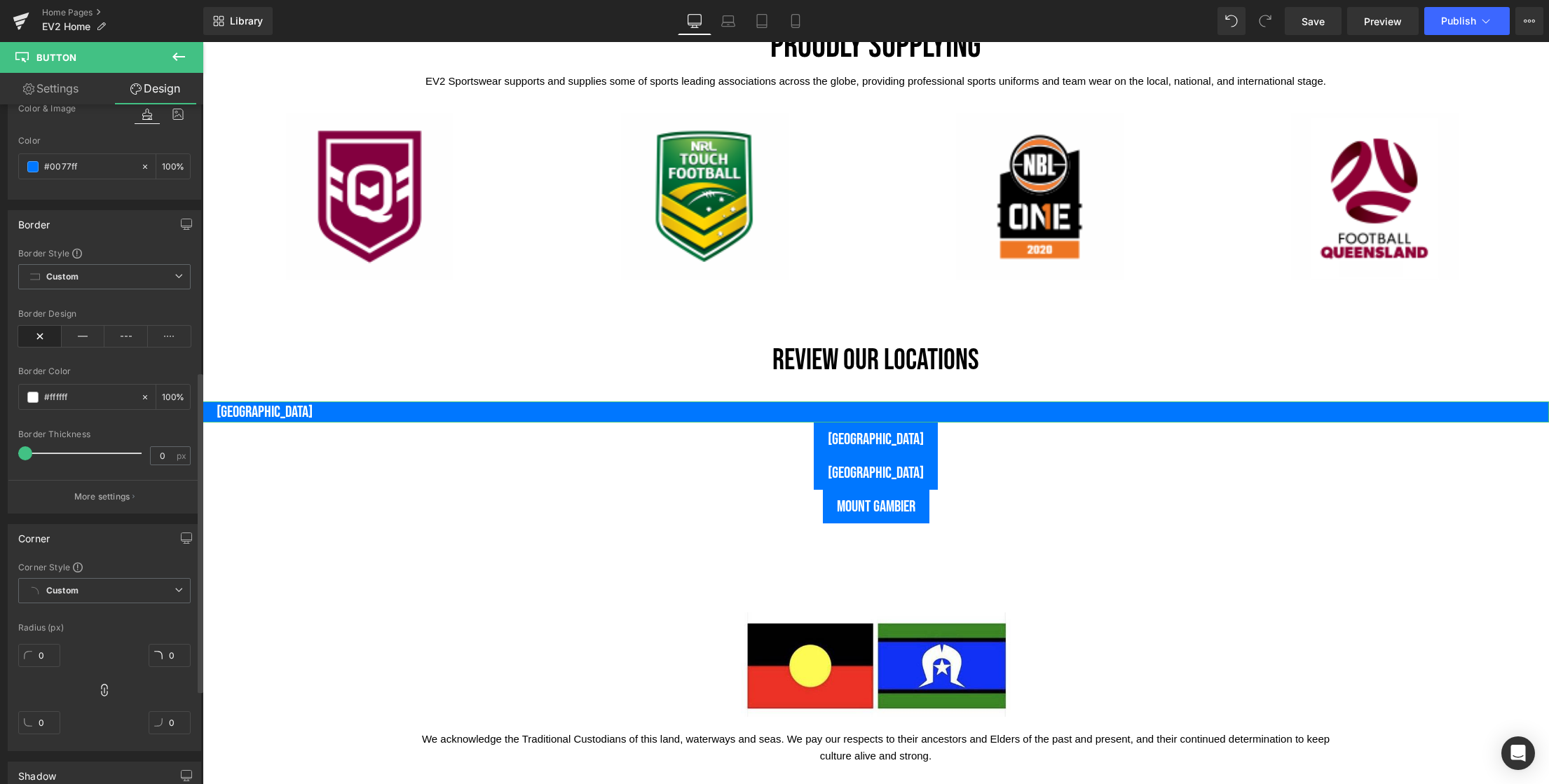
type input "0"
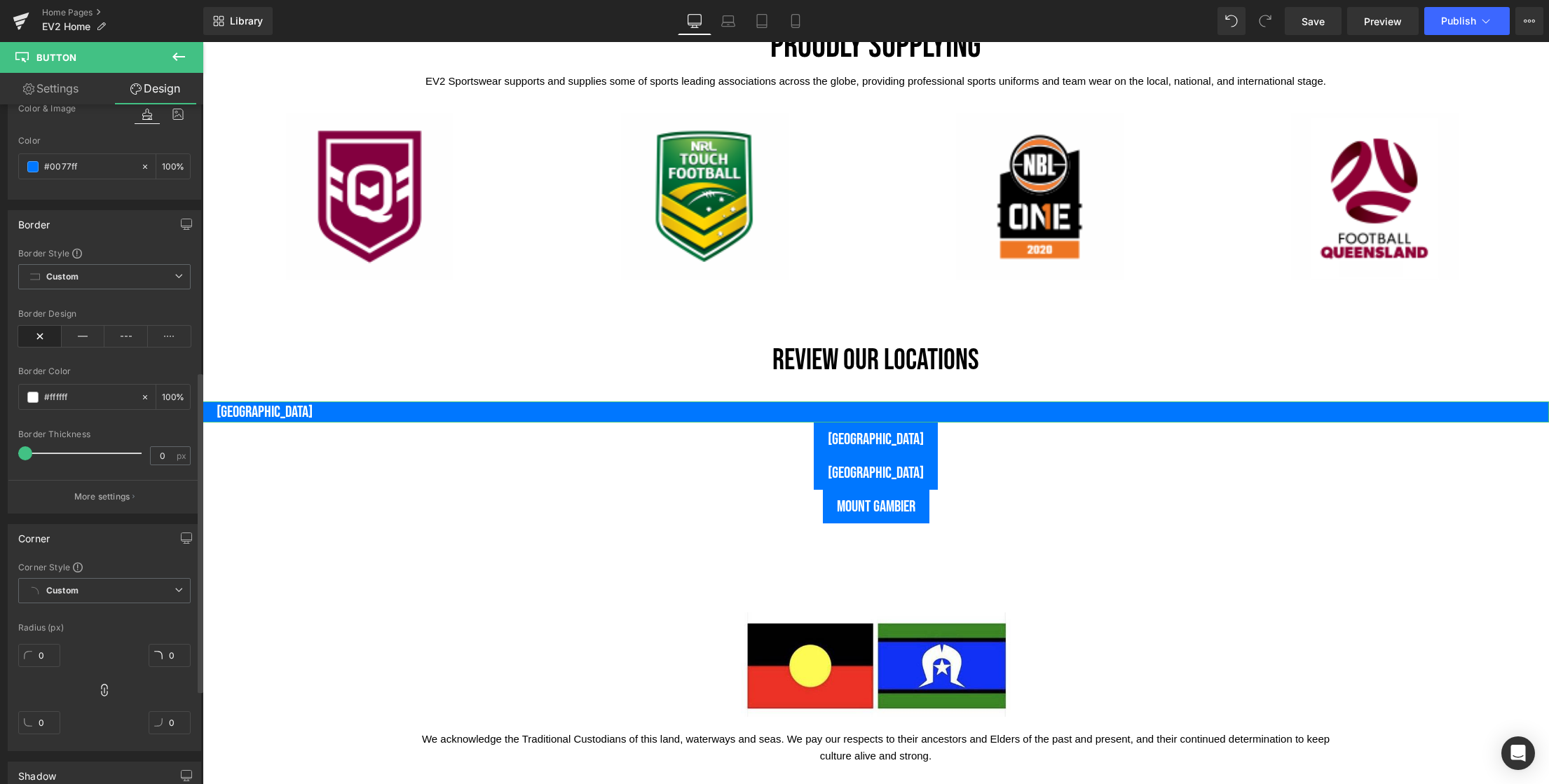
type input "20"
type input "0"
type input "20"
type input "100"
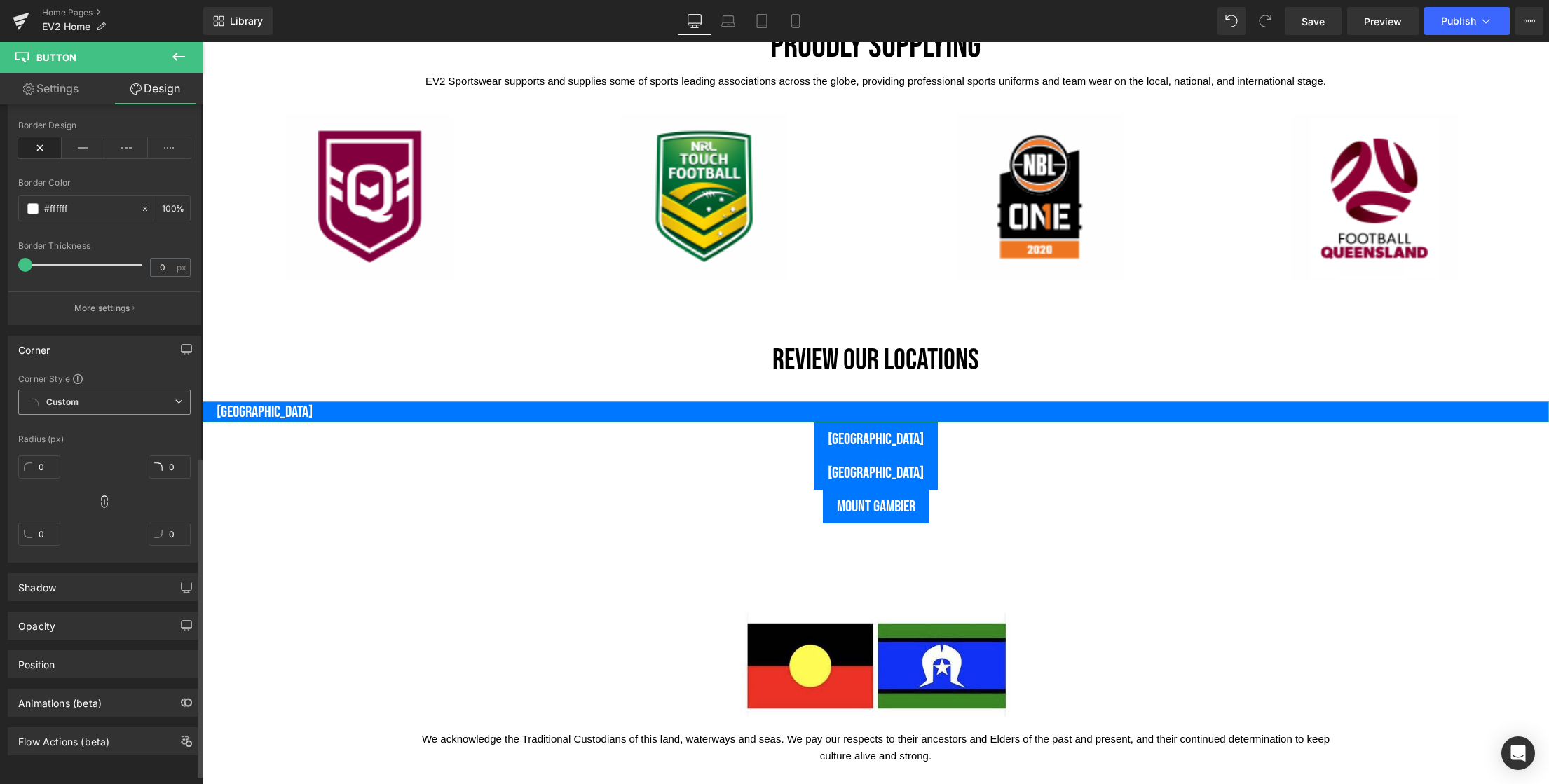
scroll to position [764, 0]
click at [55, 574] on div "Shadow" at bounding box center [37, 584] width 38 height 20
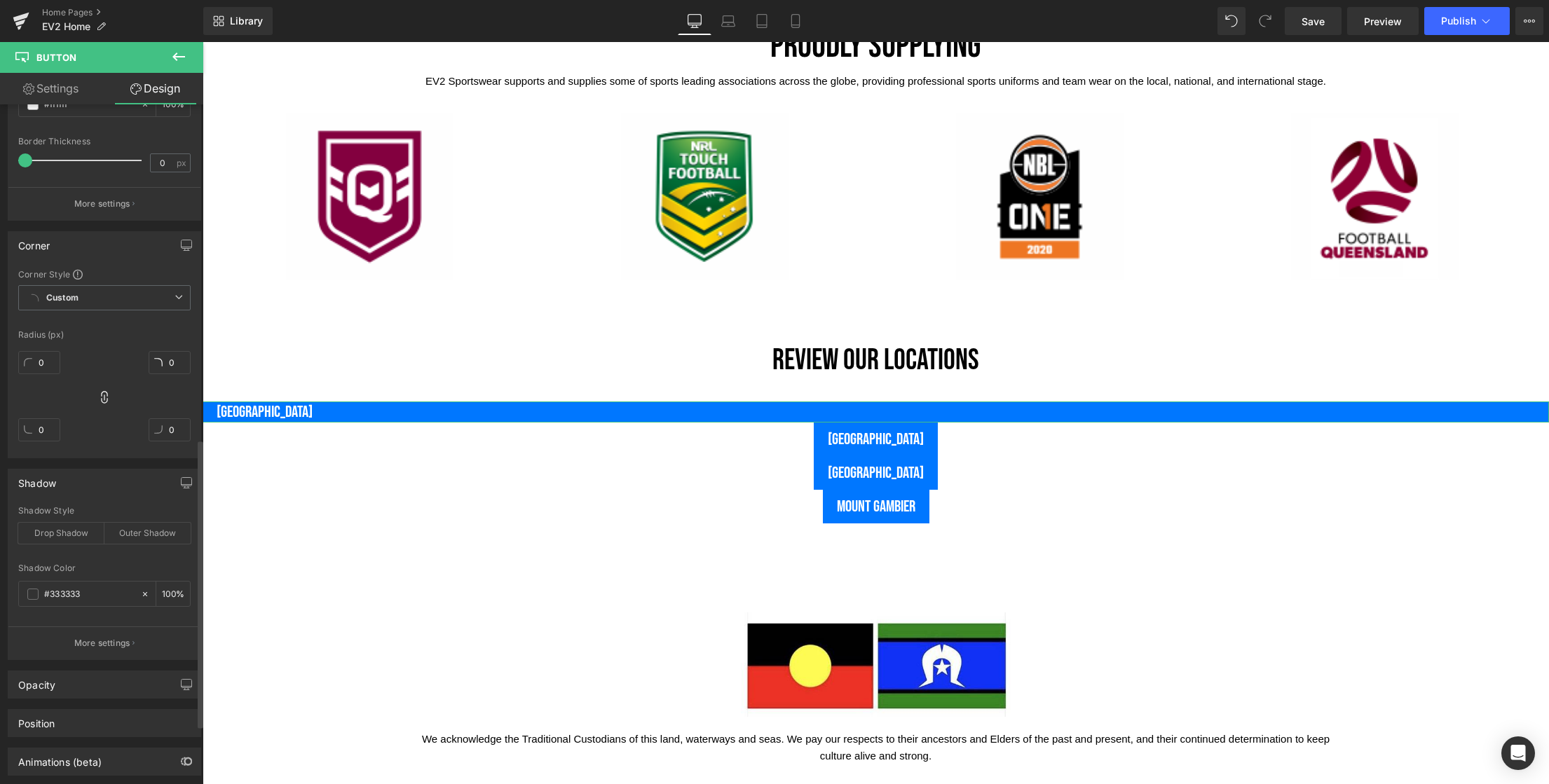
scroll to position [928, 0]
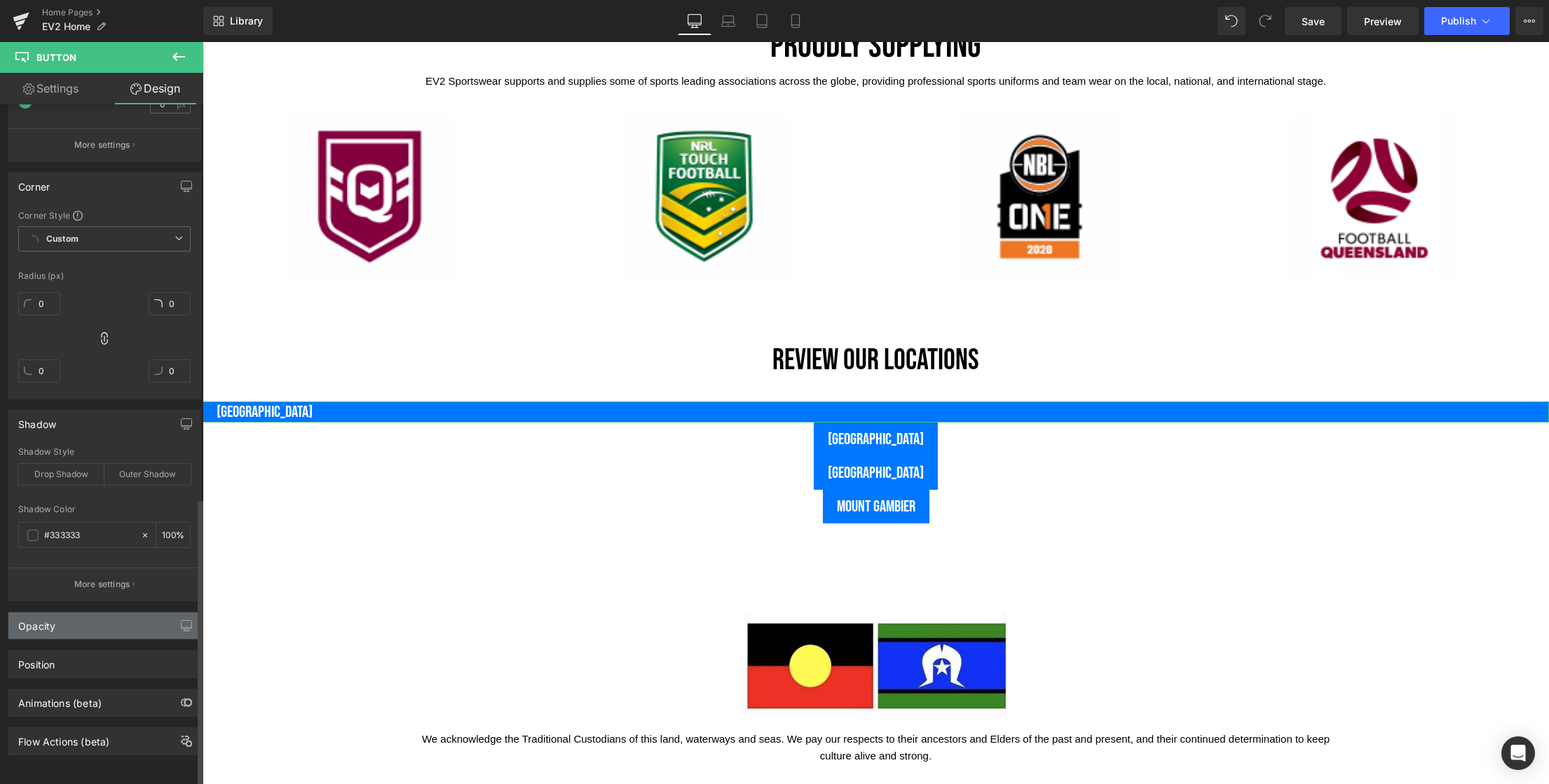
click at [66, 617] on div "Opacity" at bounding box center [104, 626] width 192 height 27
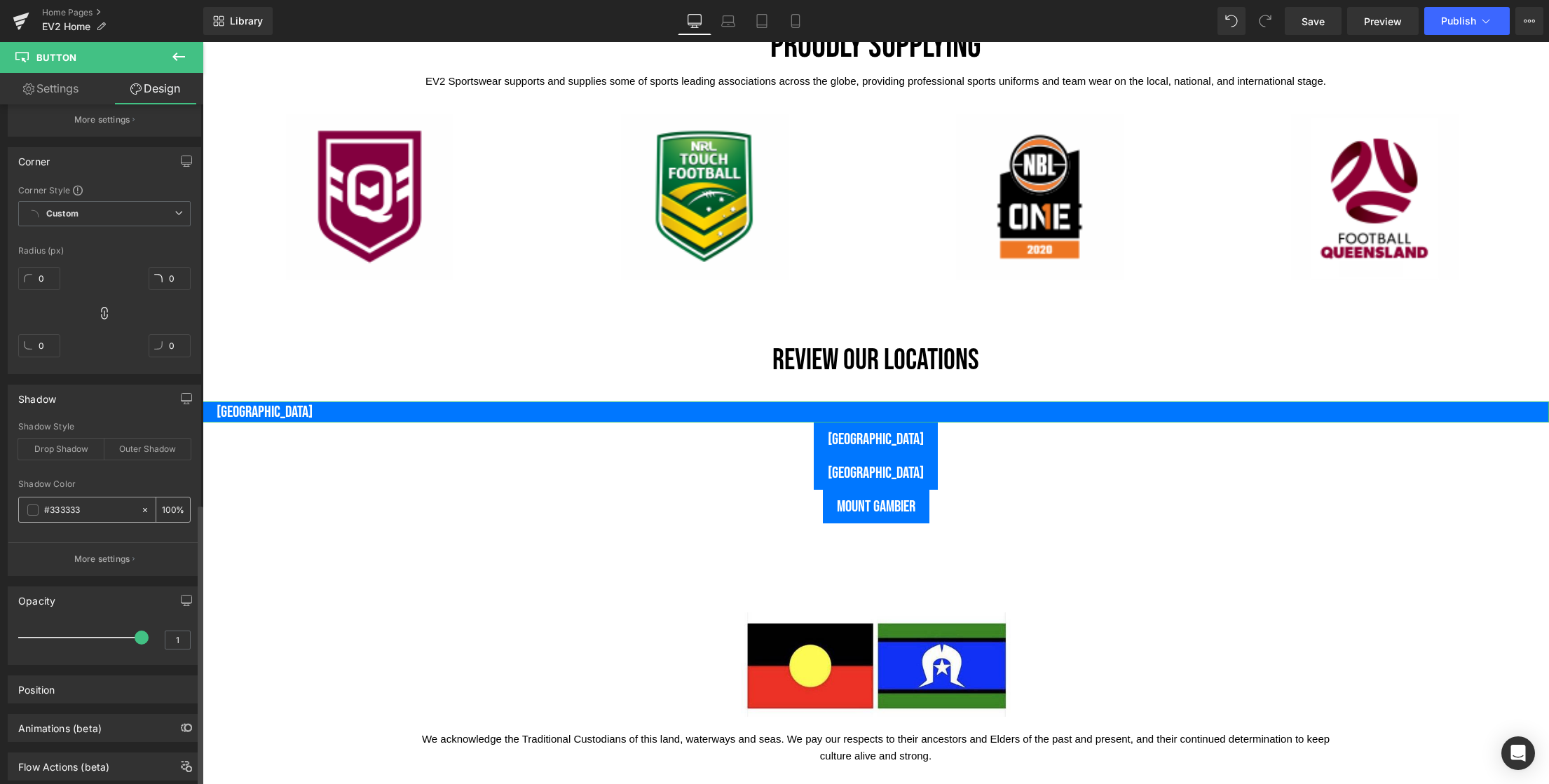
scroll to position [978, 0]
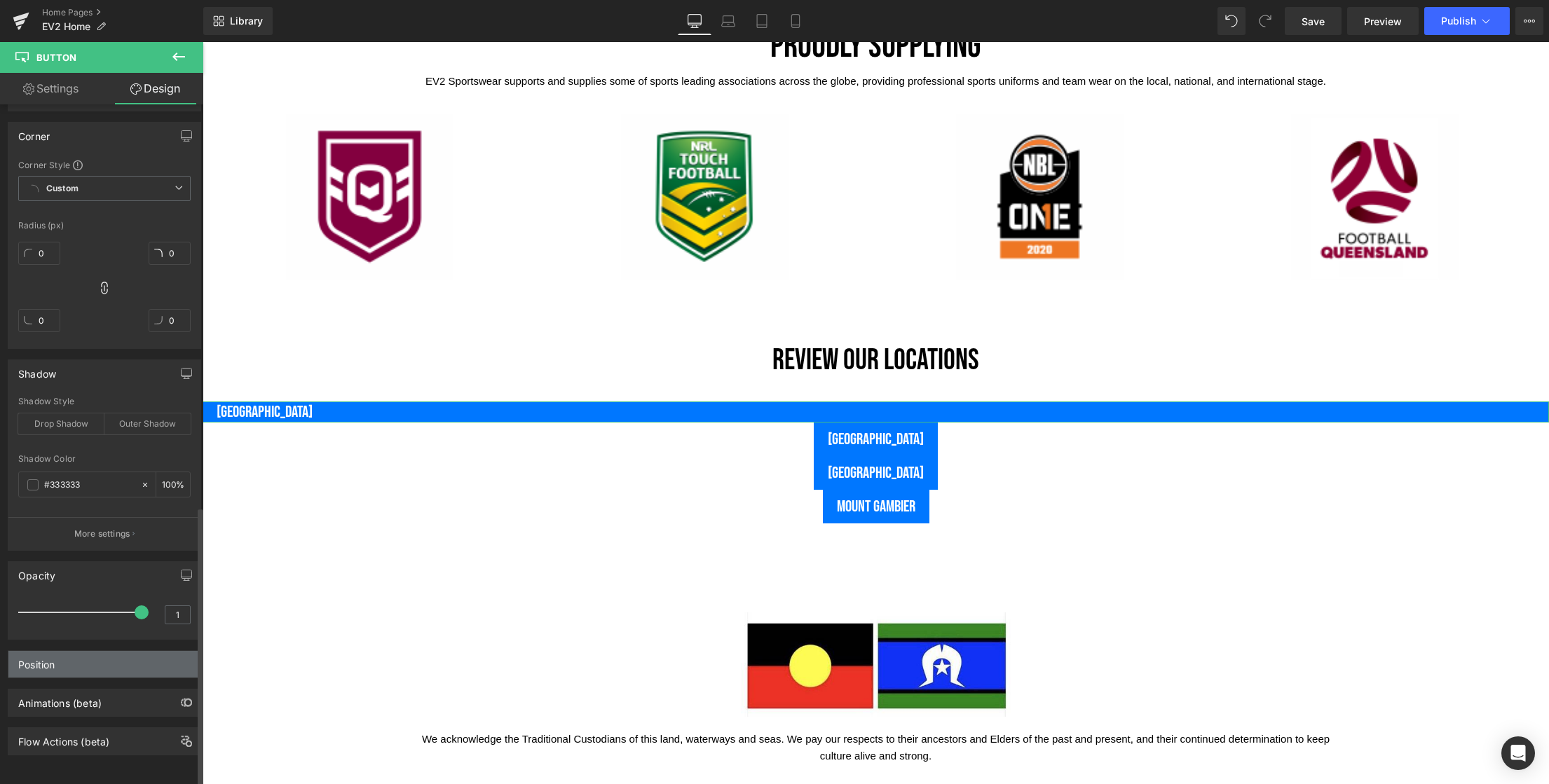
click at [73, 661] on div "Position" at bounding box center [104, 665] width 192 height 27
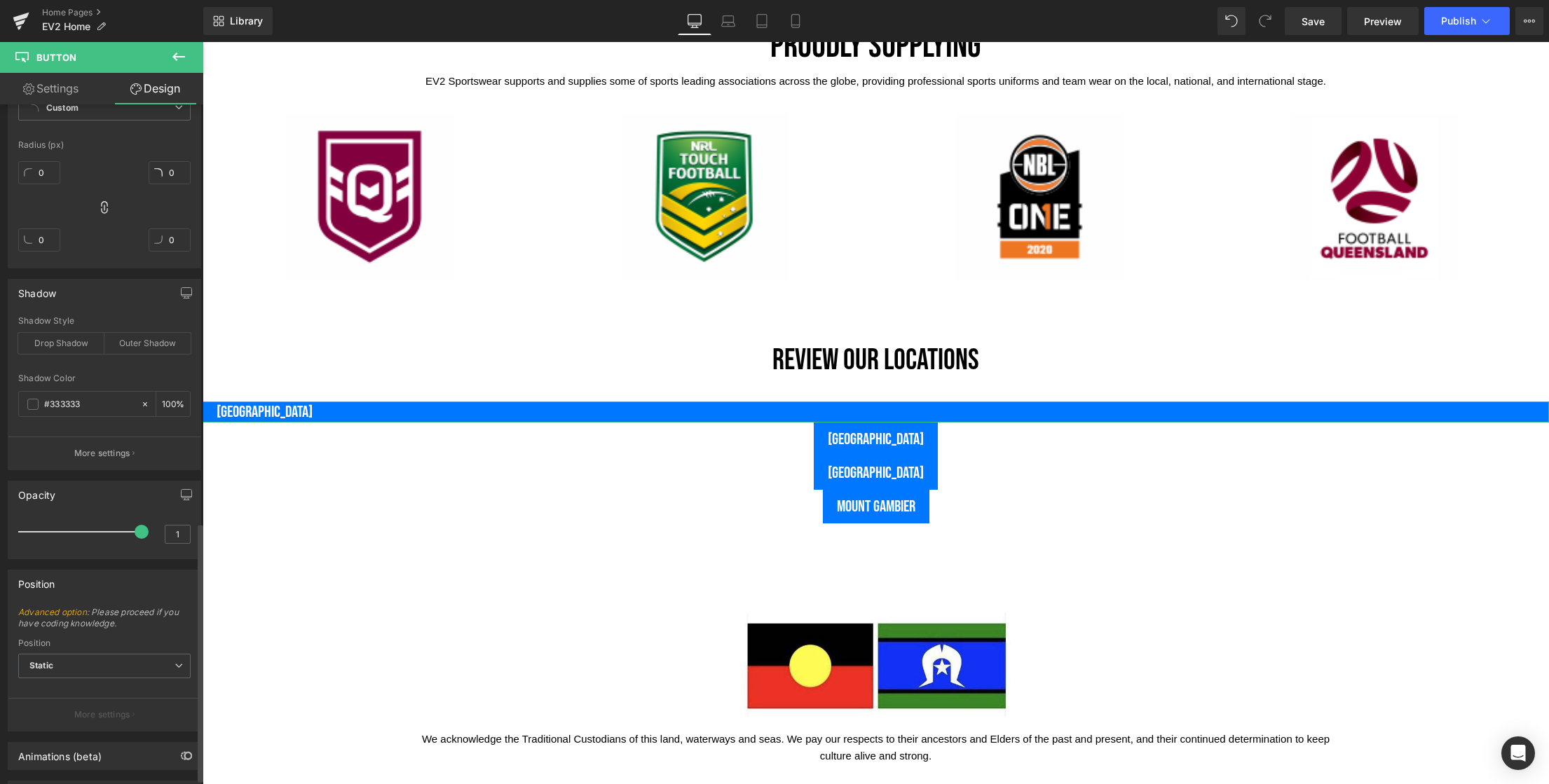
scroll to position [1112, 0]
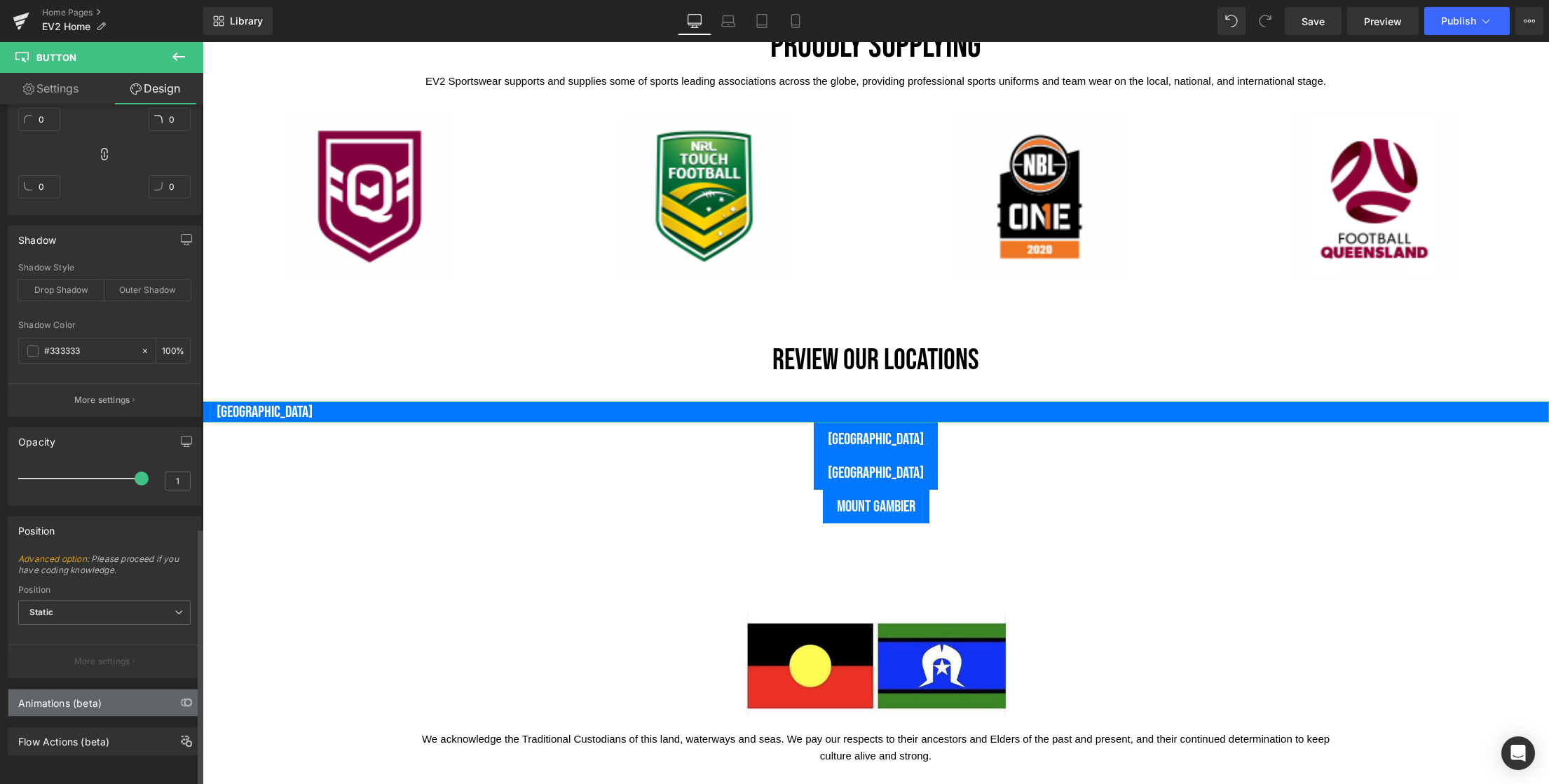
click at [78, 692] on div "Animations (beta)" at bounding box center [60, 699] width 83 height 20
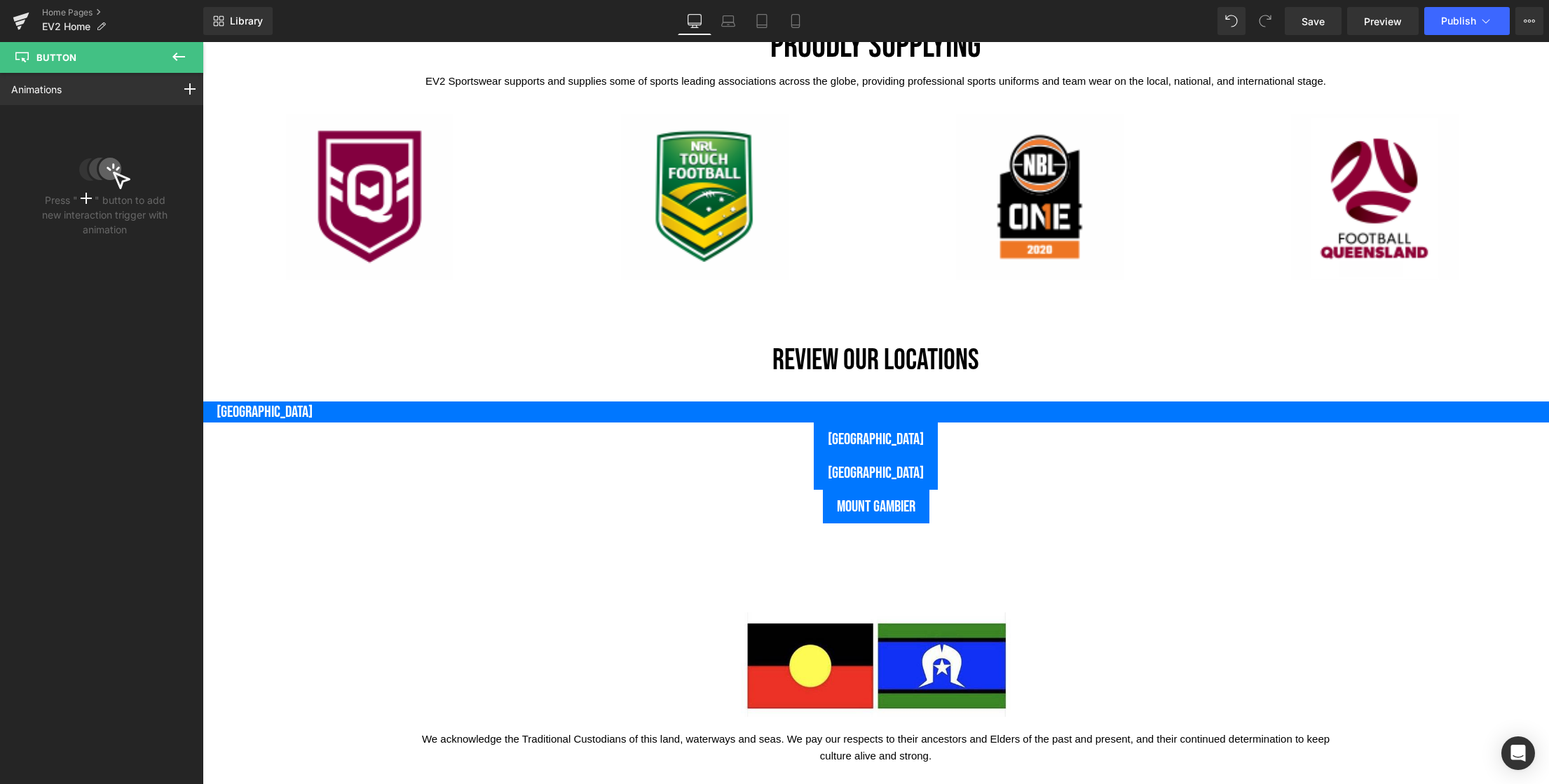
click at [182, 52] on icon at bounding box center [179, 57] width 17 height 17
type input "0"
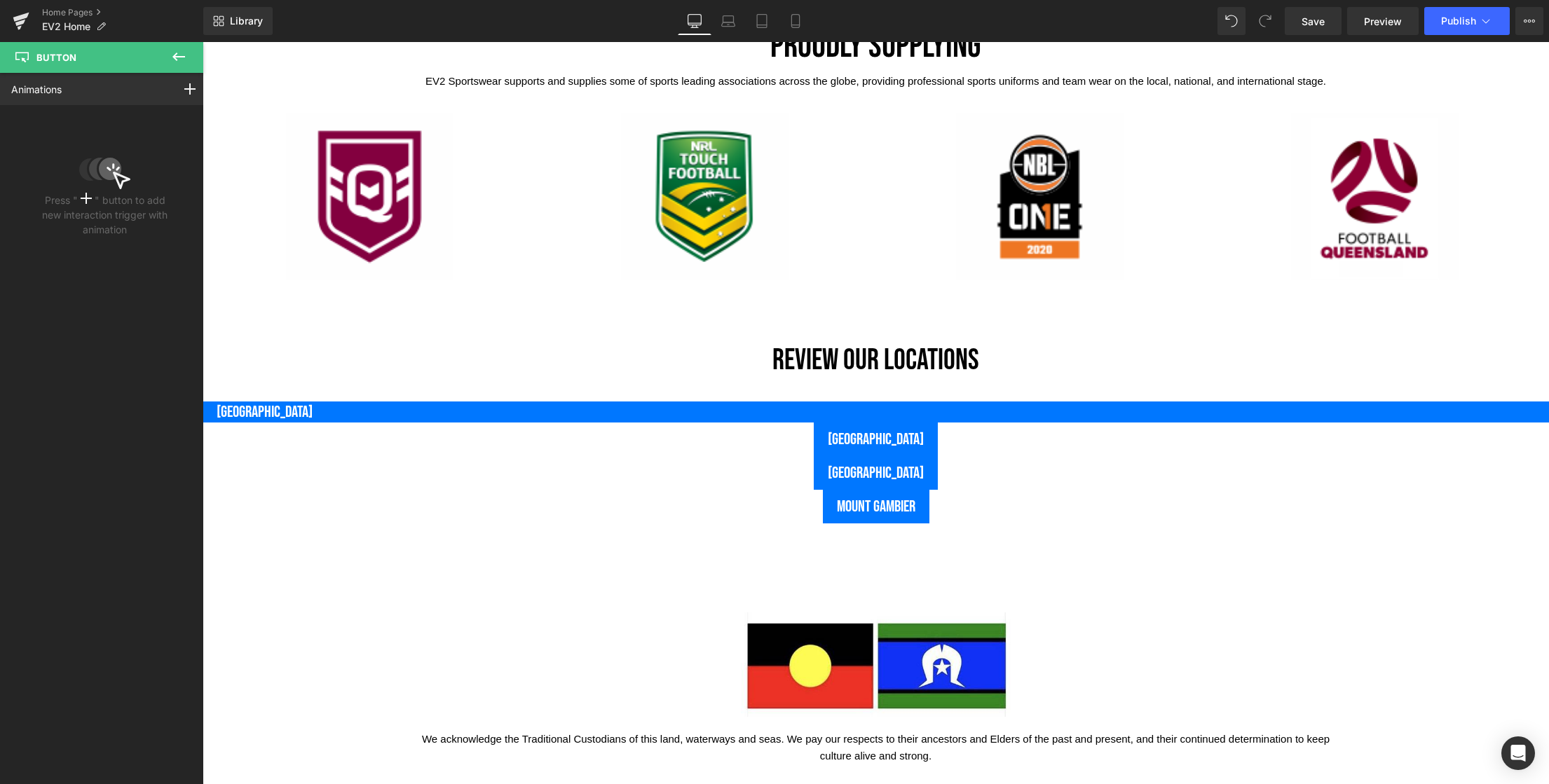
type input "0"
type input "20"
type input "0"
type input "20"
type input "100"
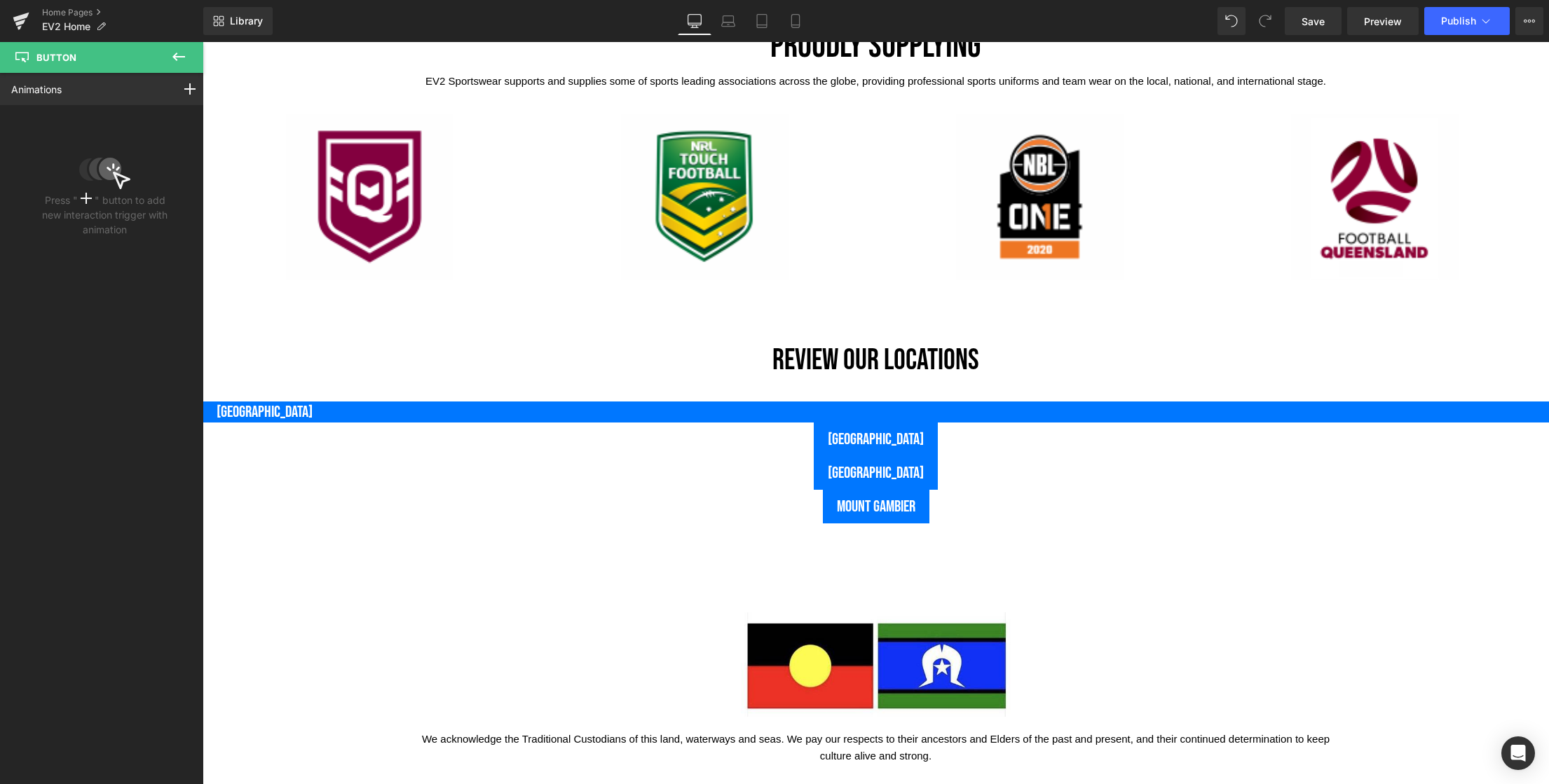
type input "100"
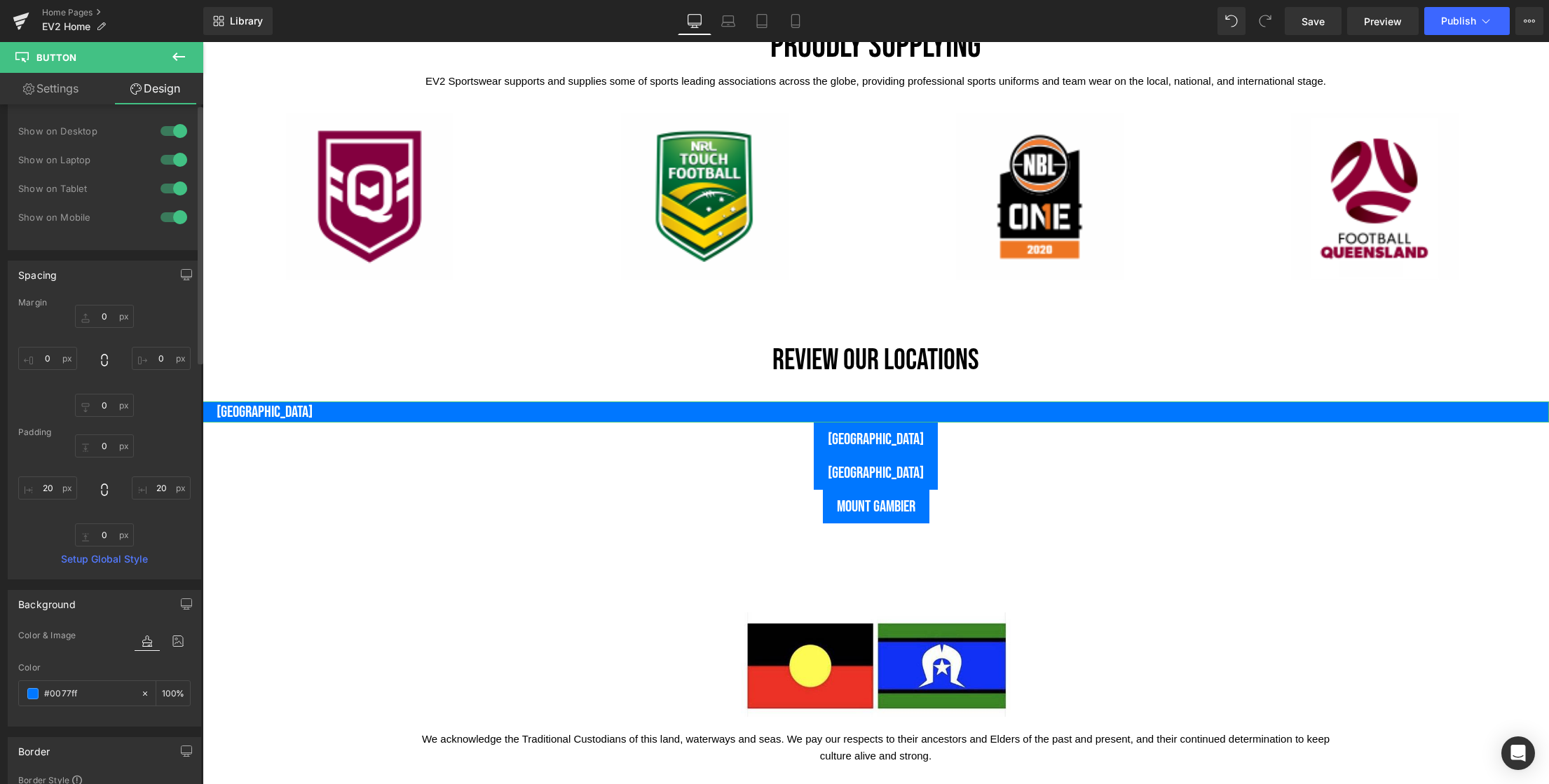
scroll to position [0, 0]
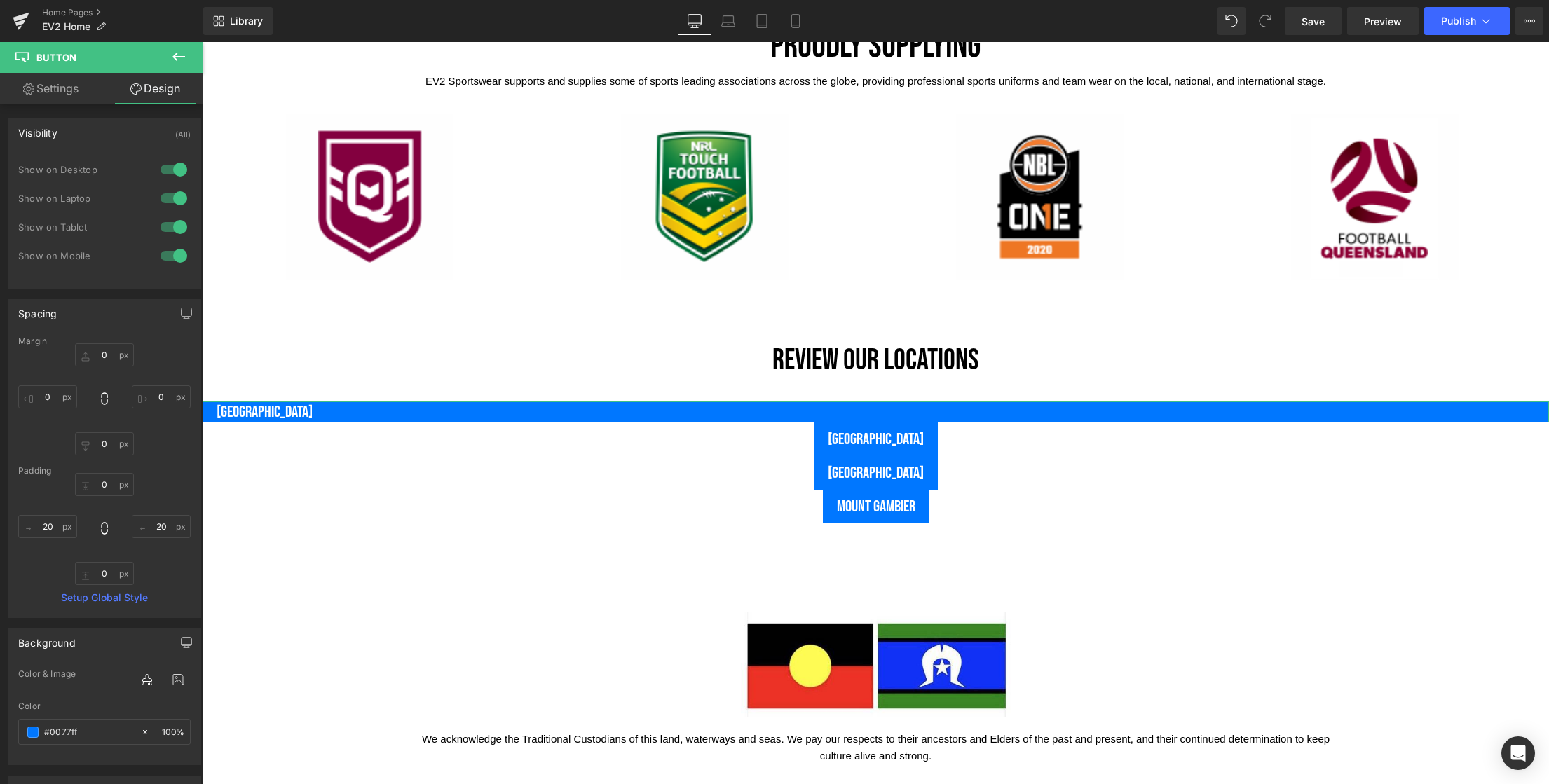
click at [60, 85] on link "Settings" at bounding box center [51, 88] width 102 height 32
type input "100"
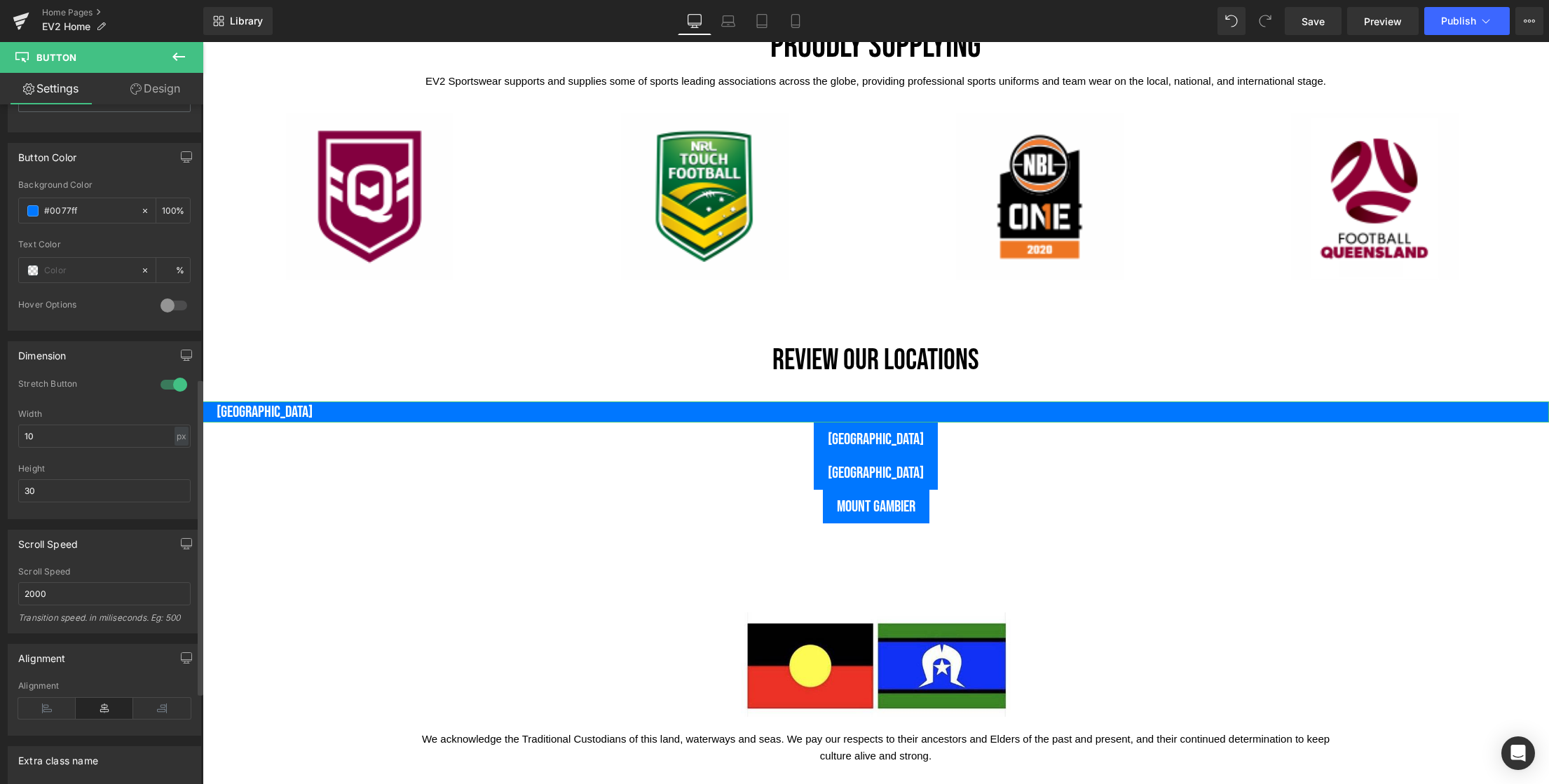
scroll to position [651, 0]
click at [66, 434] on input "10" at bounding box center [104, 432] width 172 height 23
drag, startPoint x: 78, startPoint y: 434, endPoint x: -40, endPoint y: 425, distance: 118.3
click at [0, 425] on html "Button You are previewing how the will restyle your page. You can not edit Elem…" at bounding box center [774, 392] width 1549 height 784
click at [81, 436] on input "1" at bounding box center [104, 432] width 172 height 23
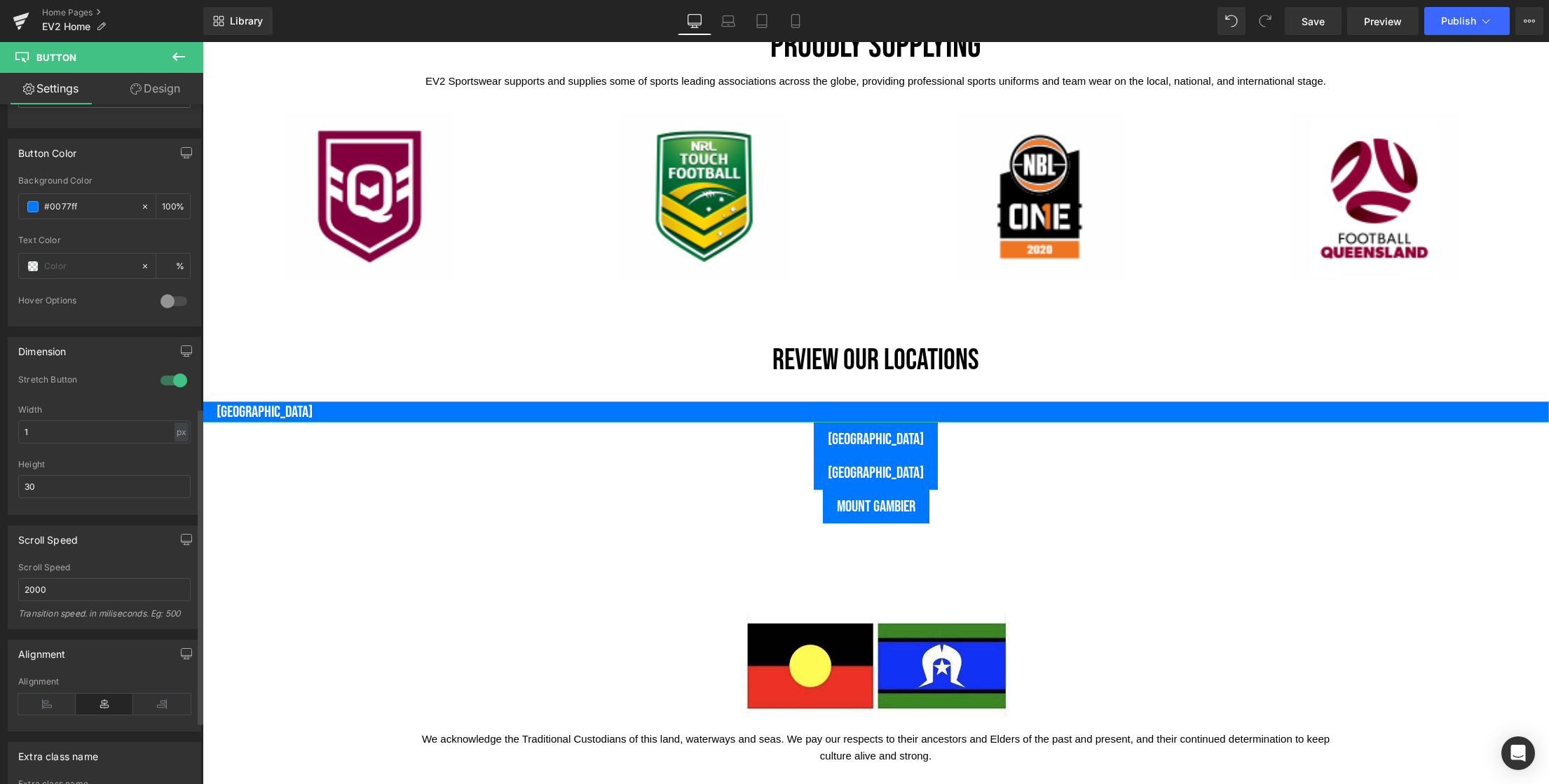
click at [167, 382] on div at bounding box center [174, 380] width 34 height 23
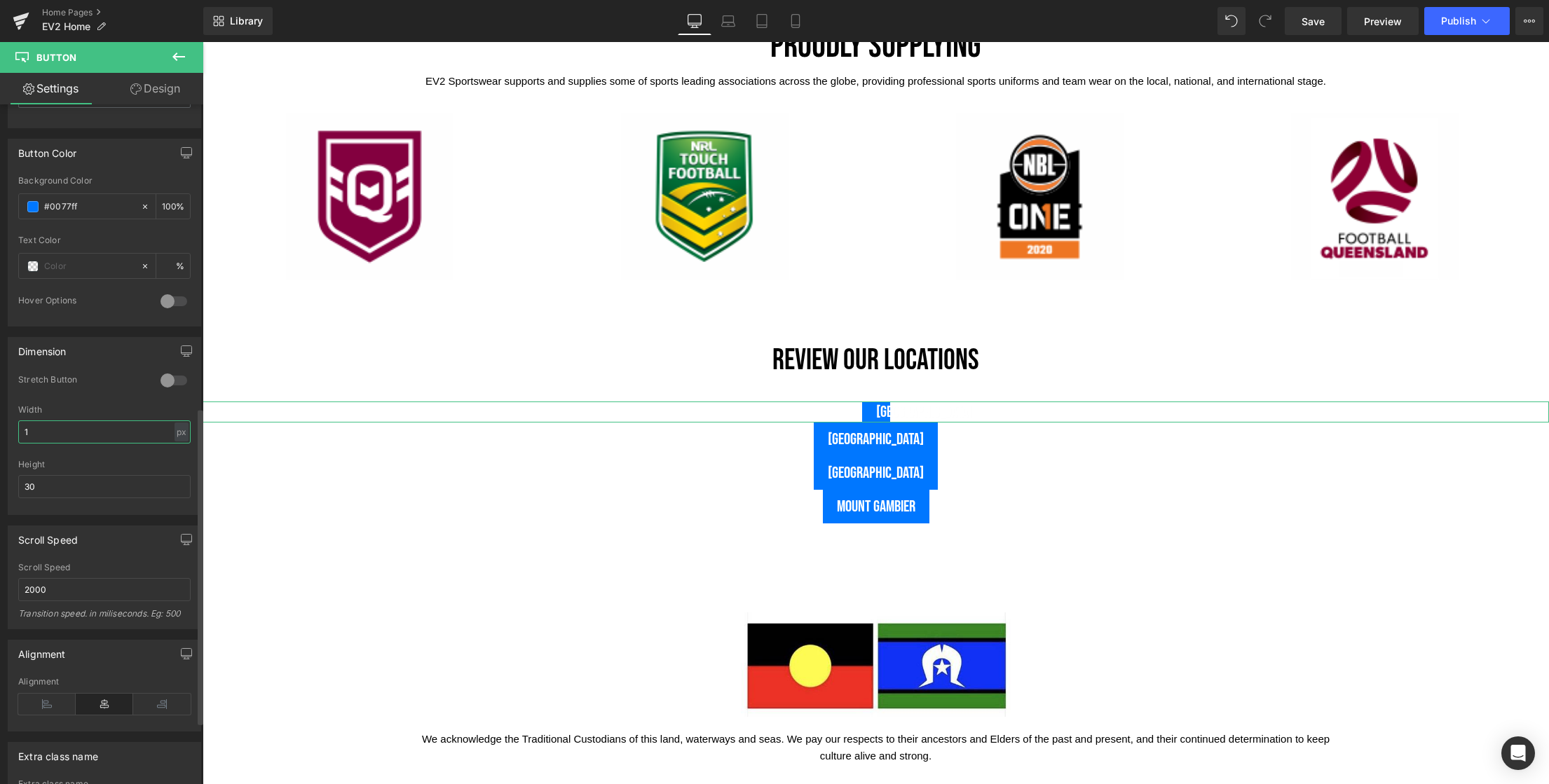
click at [54, 436] on input "1" at bounding box center [104, 432] width 172 height 23
drag, startPoint x: 71, startPoint y: 437, endPoint x: -2, endPoint y: 430, distance: 73.3
click at [0, 430] on html "Button You are previewing how the will restyle your page. You can not edit Elem…" at bounding box center [774, 392] width 1549 height 784
click at [59, 451] on div at bounding box center [104, 455] width 172 height 9
click at [52, 435] on input "30" at bounding box center [104, 432] width 172 height 23
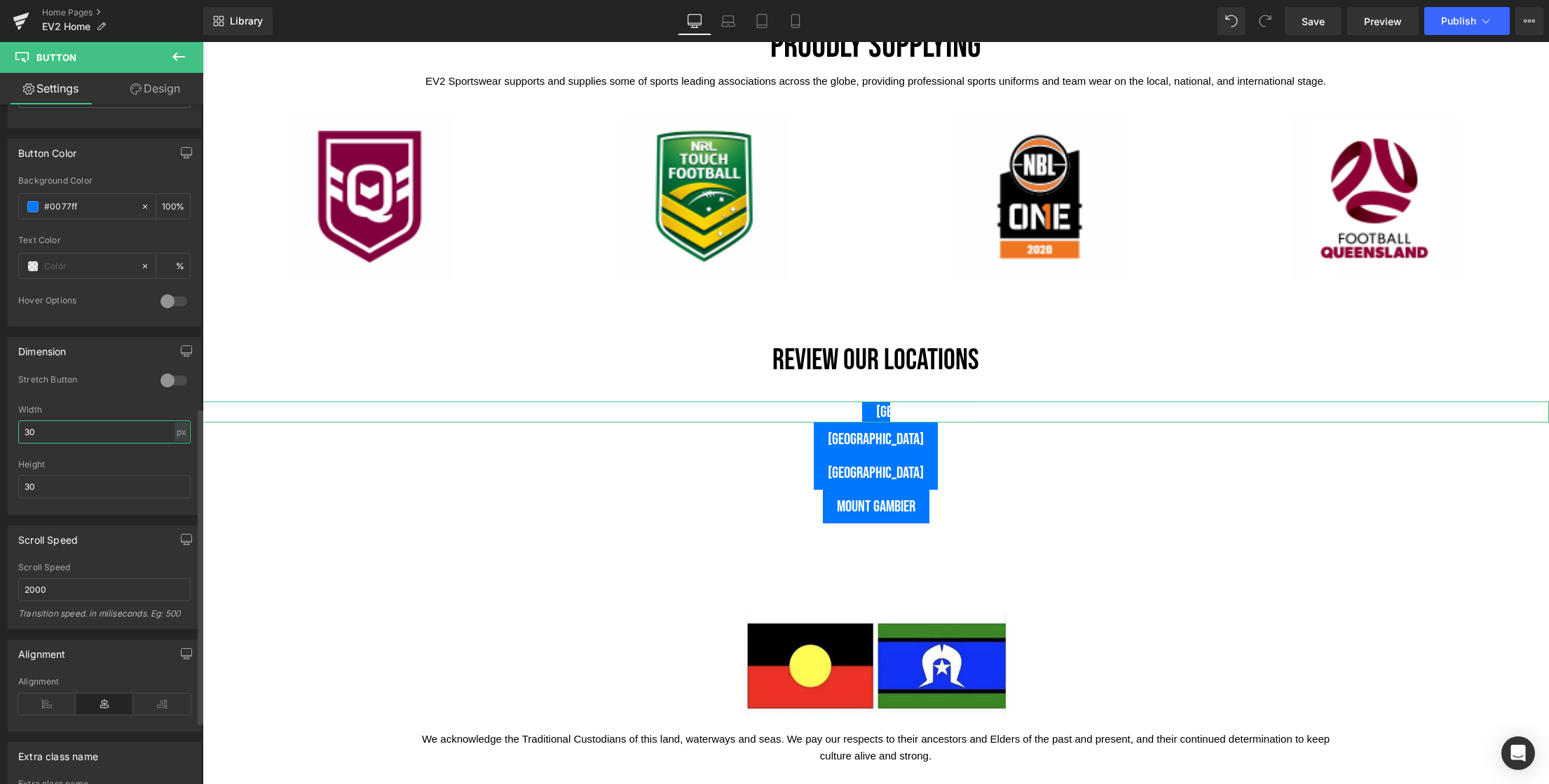
drag, startPoint x: 67, startPoint y: 433, endPoint x: 20, endPoint y: 421, distance: 48.5
click at [22, 423] on input "30" at bounding box center [104, 432] width 172 height 23
click at [79, 443] on input "60" at bounding box center [104, 432] width 172 height 23
drag, startPoint x: -1, startPoint y: 427, endPoint x: -52, endPoint y: 426, distance: 51.0
click at [0, 426] on html "Button You are previewing how the will restyle your page. You can not edit Elem…" at bounding box center [774, 392] width 1549 height 784
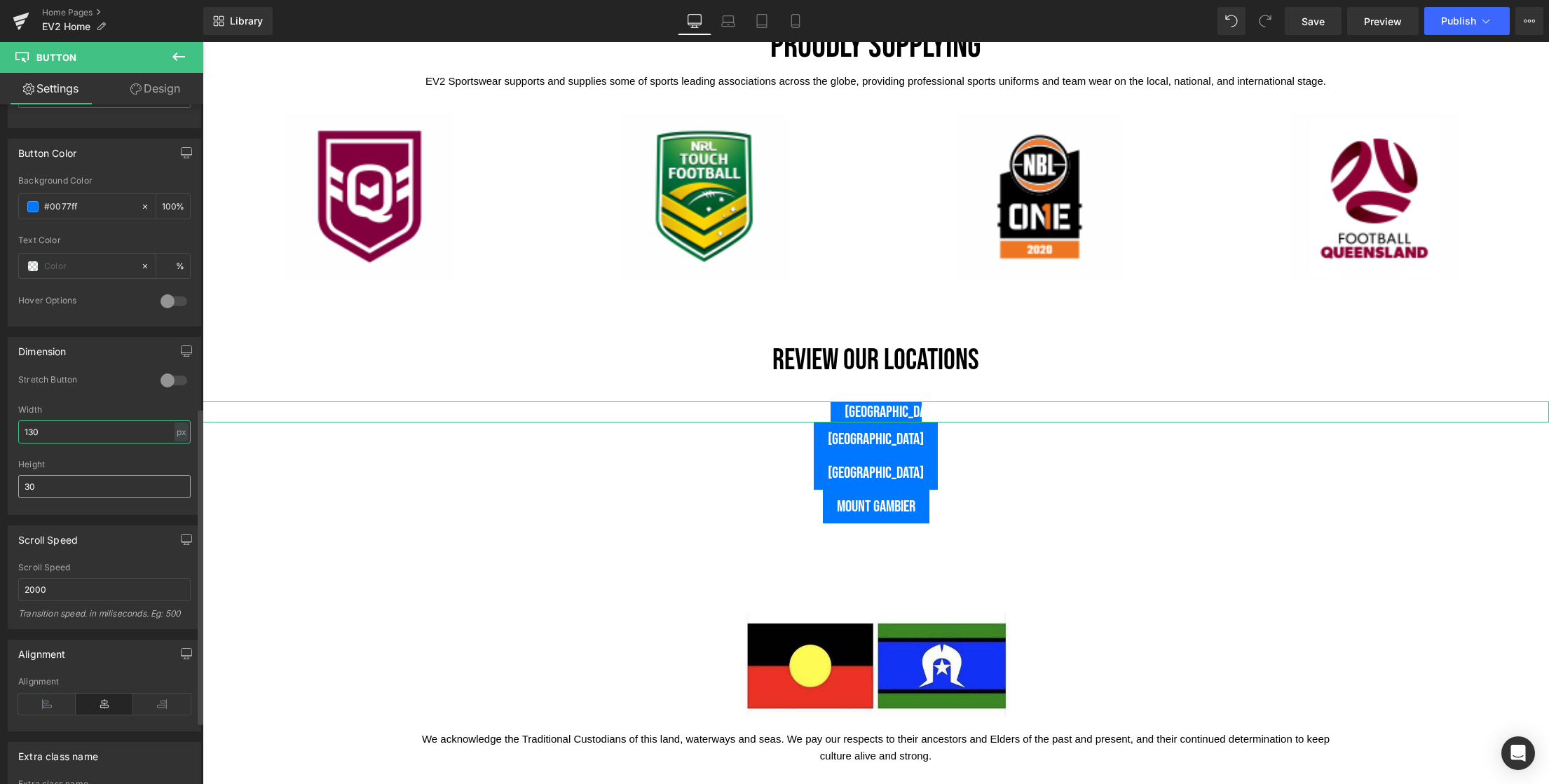
type input "130"
click at [56, 495] on input "30" at bounding box center [104, 486] width 172 height 23
drag, startPoint x: 69, startPoint y: 490, endPoint x: -52, endPoint y: 481, distance: 121.3
click at [0, 481] on html "Button You are previewing how the will restyle your page. You can not edit Elem…" at bounding box center [774, 392] width 1549 height 784
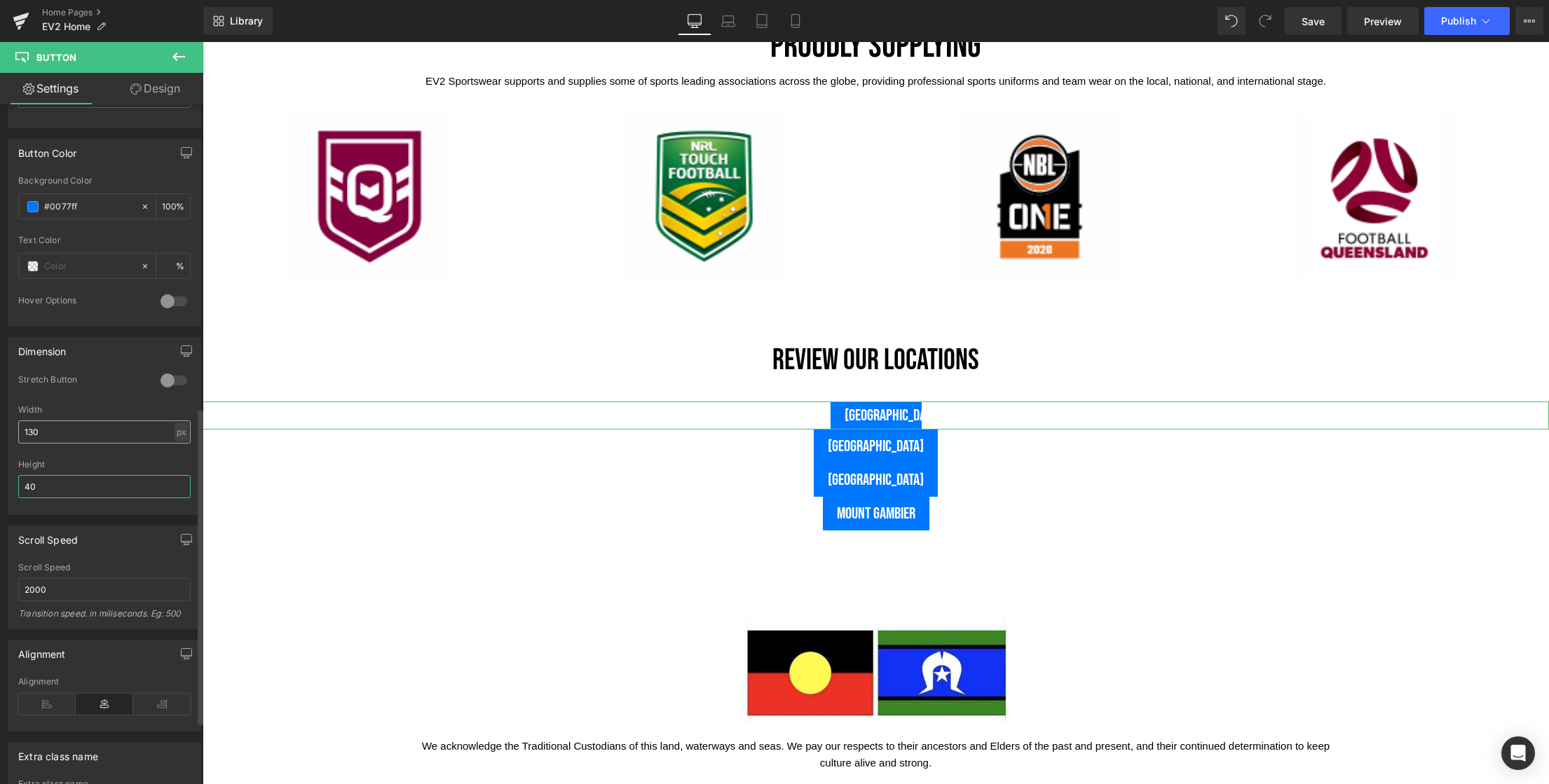
type input "40"
drag, startPoint x: 61, startPoint y: 437, endPoint x: 0, endPoint y: 426, distance: 62.0
click at [0, 426] on div "Dimension 0 Stretch Button 130px Width 130 px % px 40px Height 40" at bounding box center [104, 421] width 210 height 188
type input "140"
click at [51, 705] on icon at bounding box center [47, 704] width 57 height 21
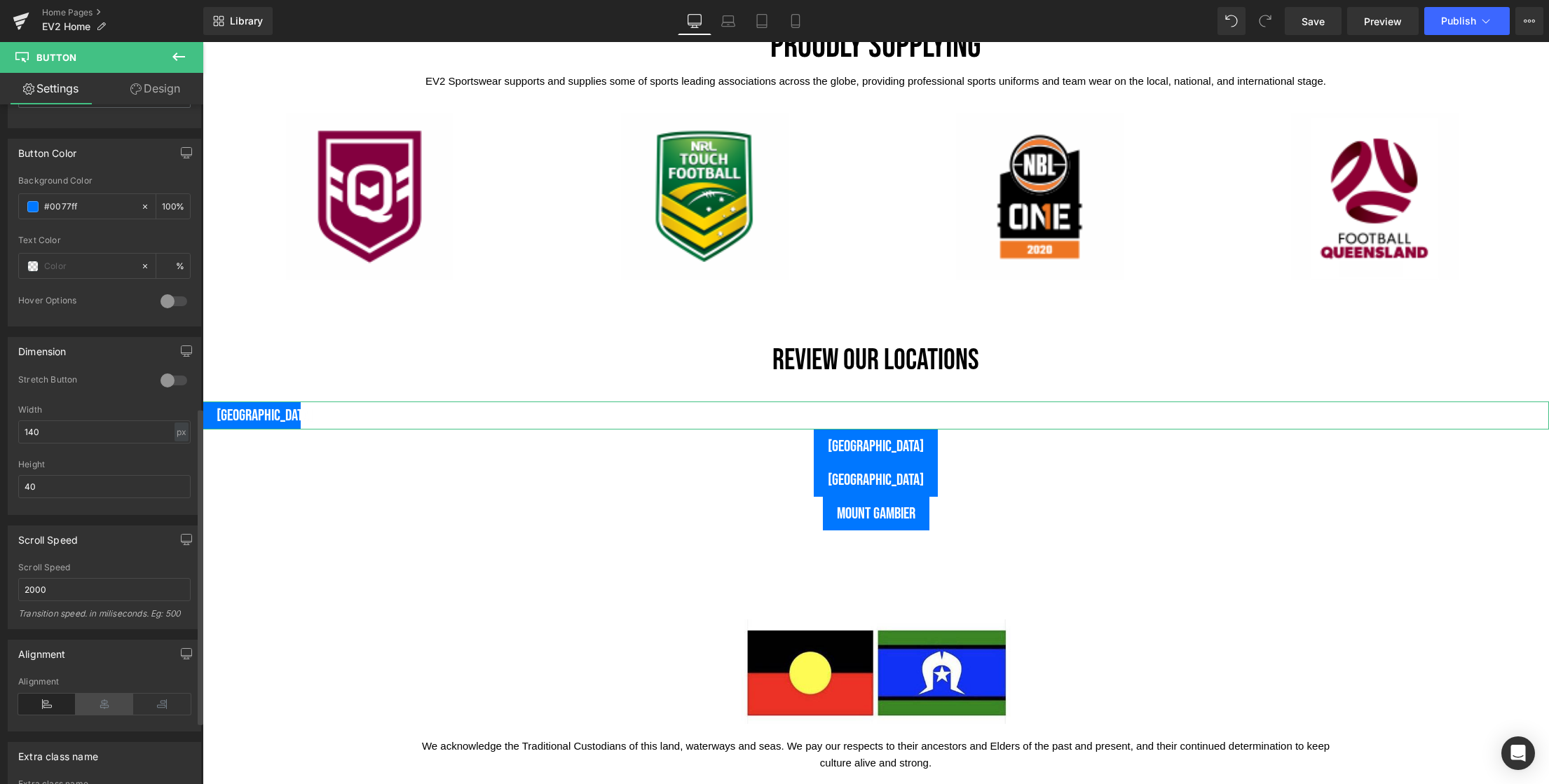
click at [93, 708] on icon at bounding box center [104, 704] width 57 height 21
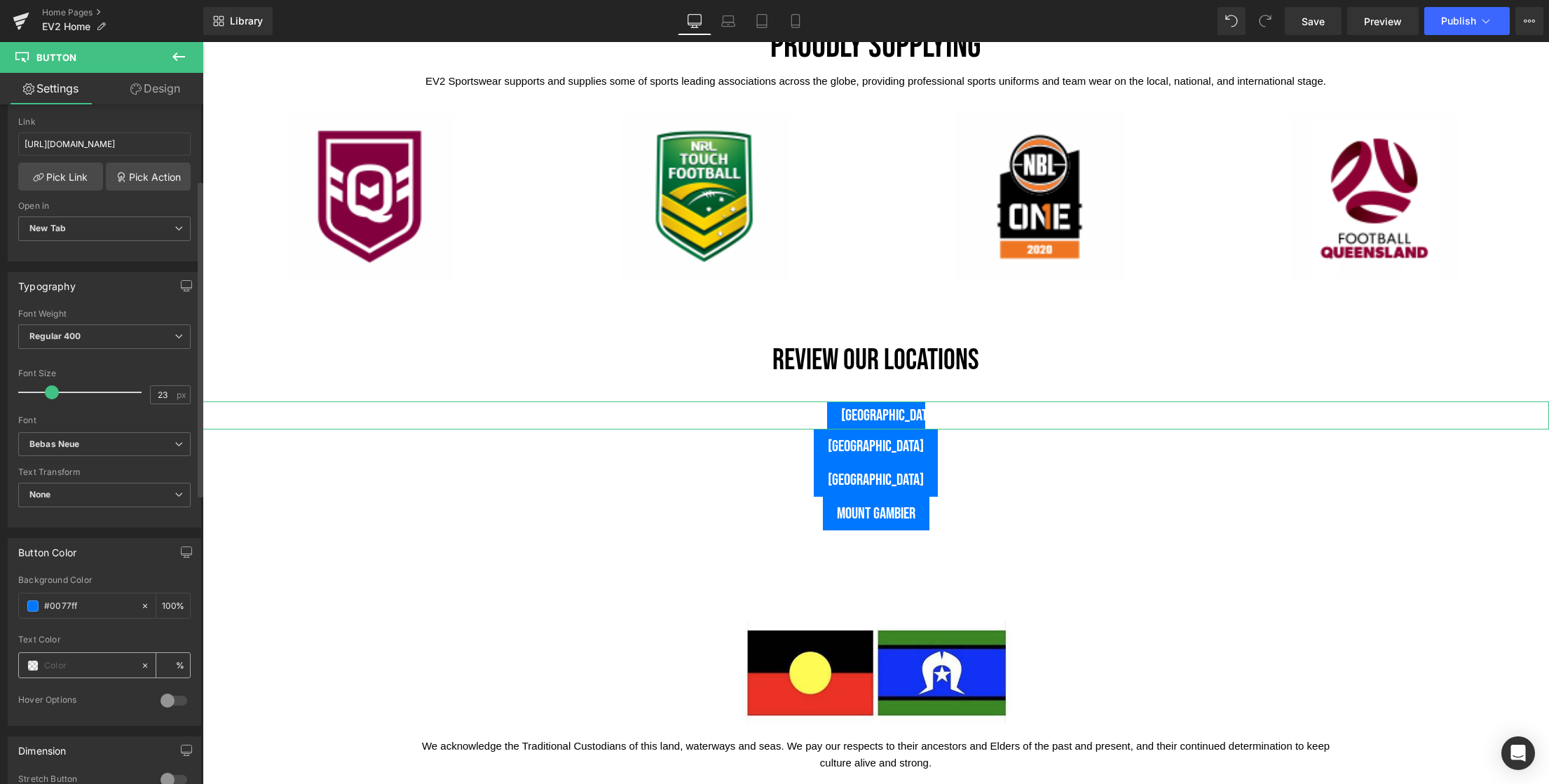
scroll to position [98, 0]
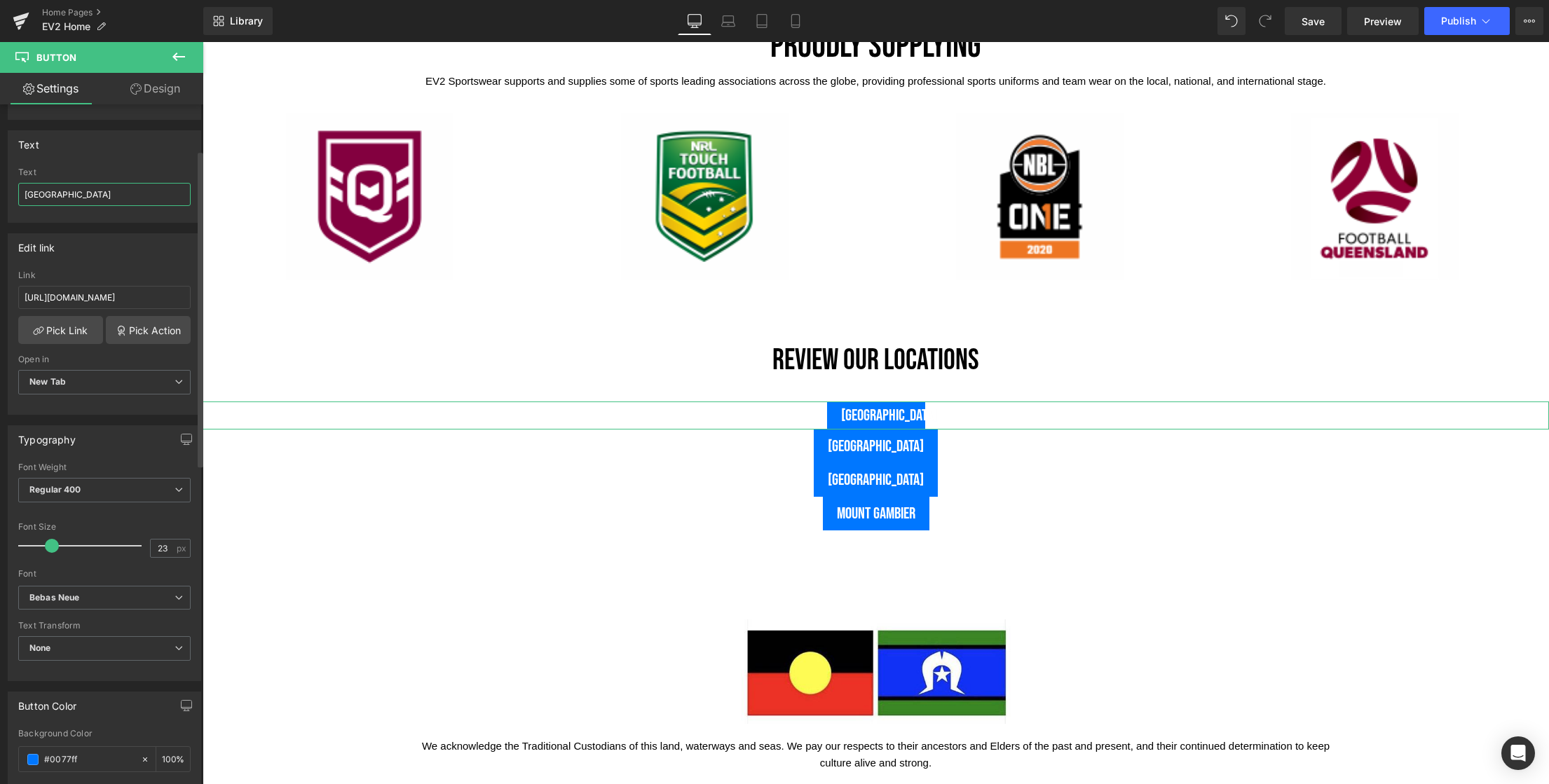
click at [74, 195] on input "USA" at bounding box center [104, 194] width 172 height 23
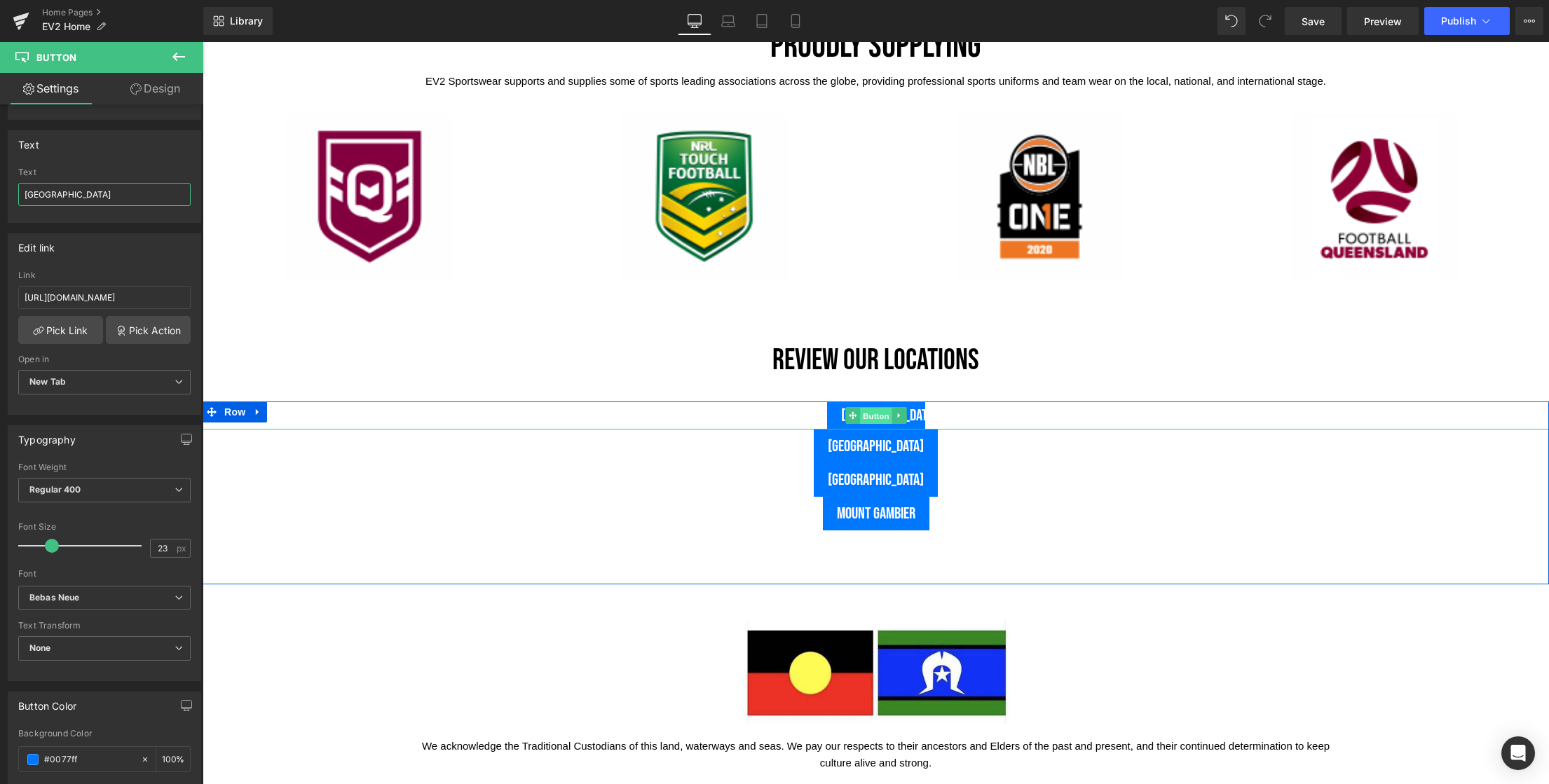
click at [867, 411] on span "Button" at bounding box center [876, 416] width 32 height 17
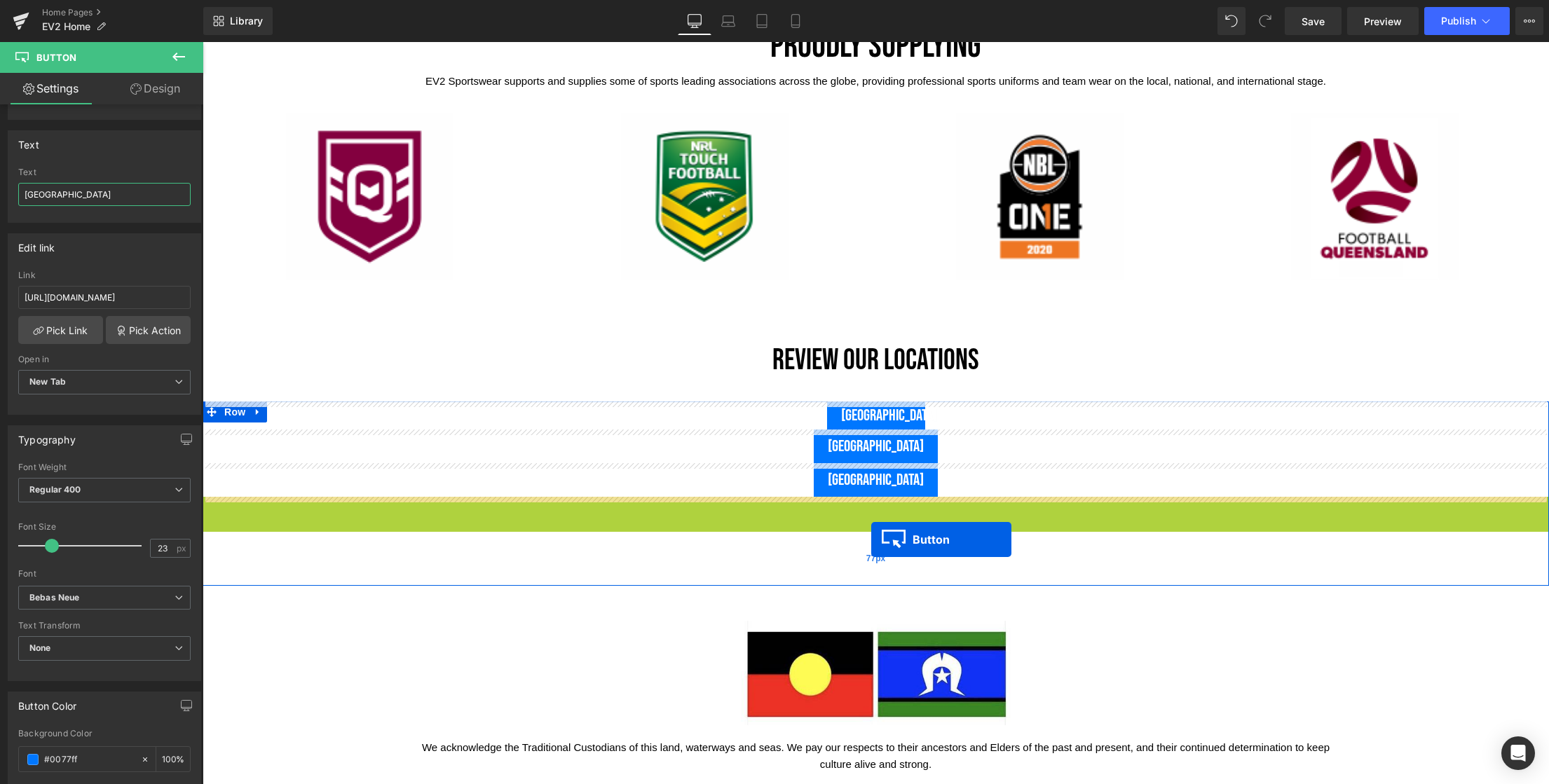
drag, startPoint x: 872, startPoint y: 517, endPoint x: 871, endPoint y: 540, distance: 23.0
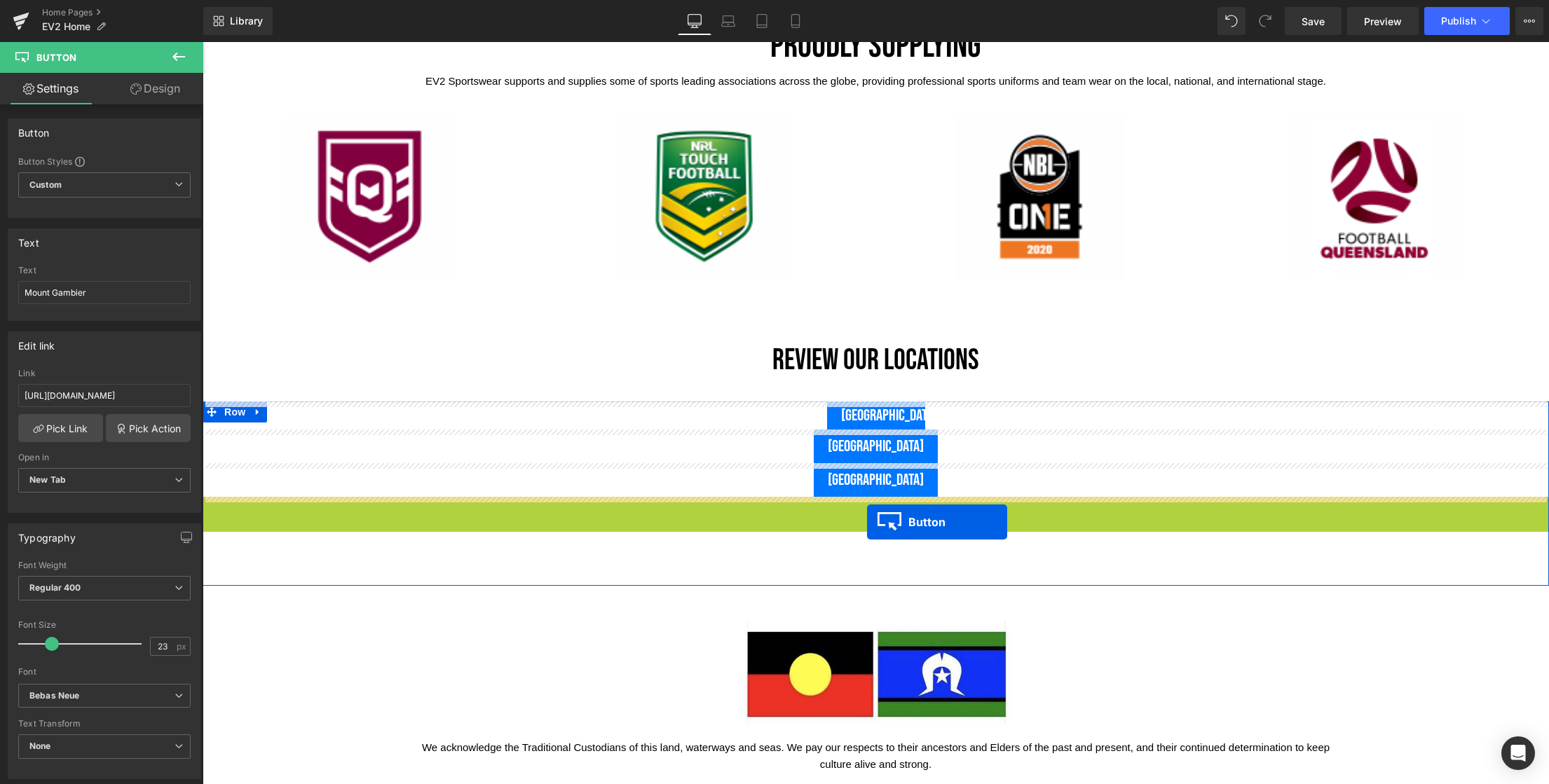
drag, startPoint x: 867, startPoint y: 514, endPoint x: 867, endPoint y: 522, distance: 8.0
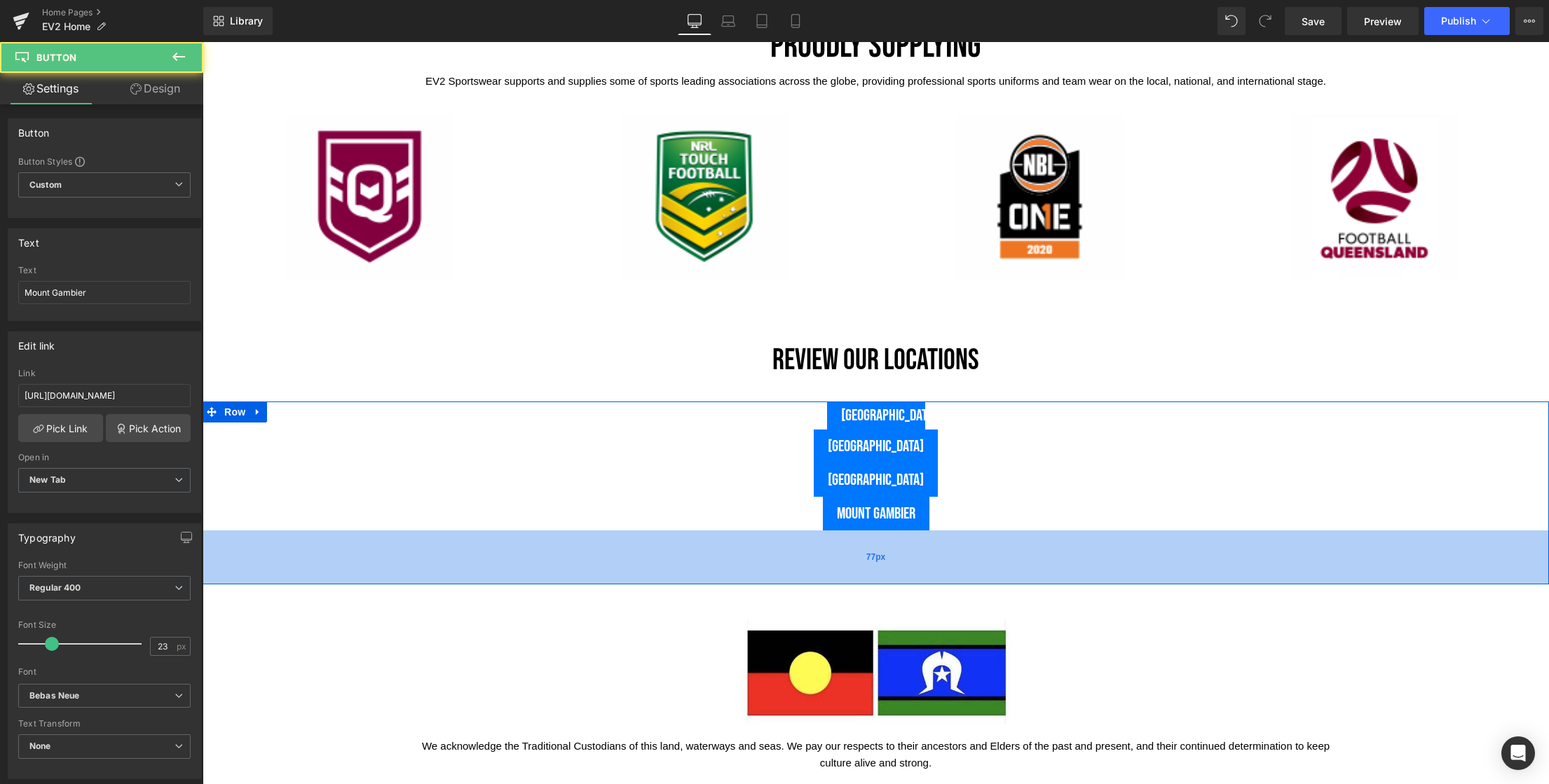
click at [964, 547] on div "77px" at bounding box center [876, 557] width 1346 height 54
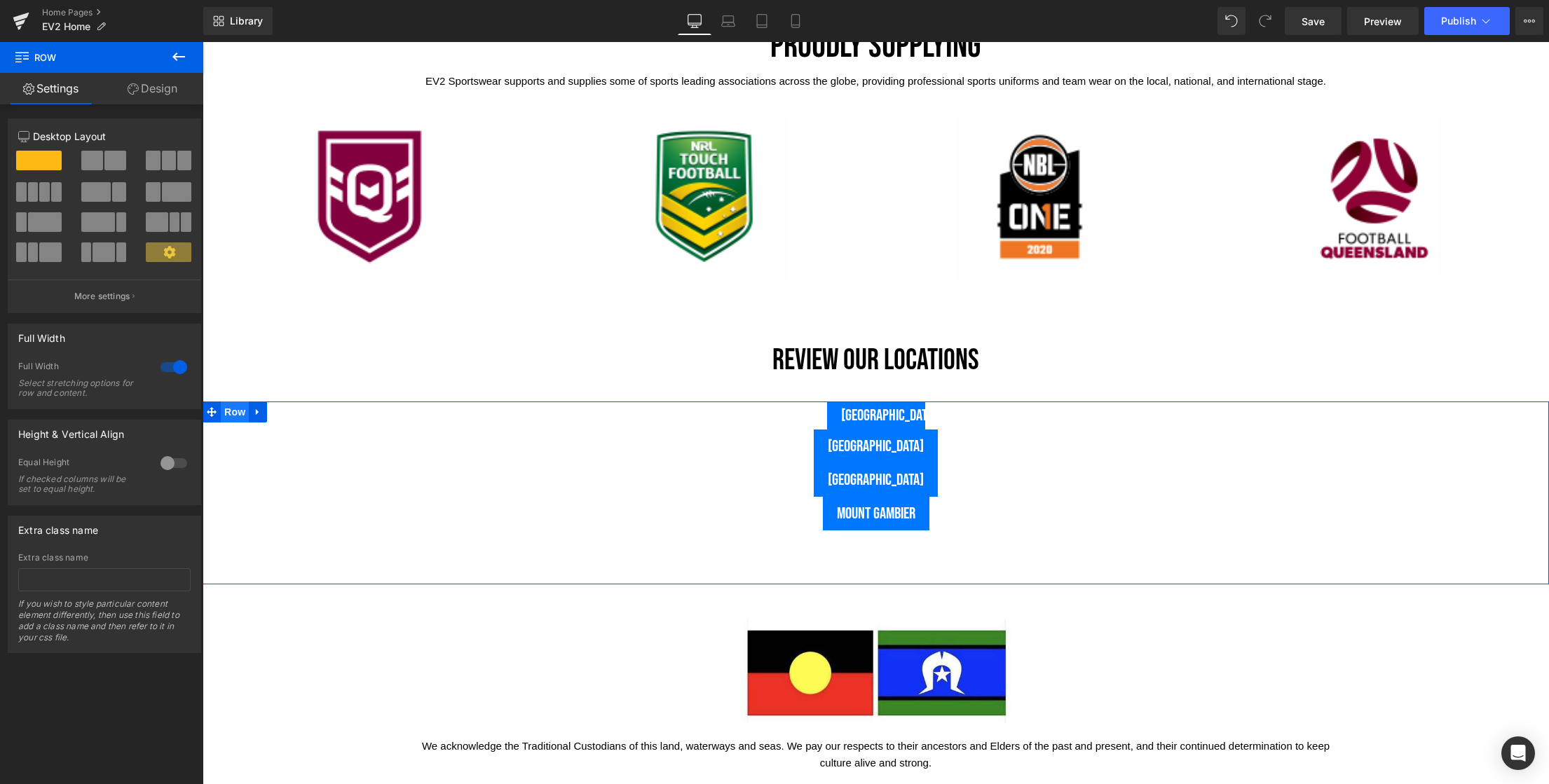
click at [235, 416] on span "Row" at bounding box center [235, 412] width 28 height 21
click at [873, 420] on span "Button" at bounding box center [876, 416] width 32 height 17
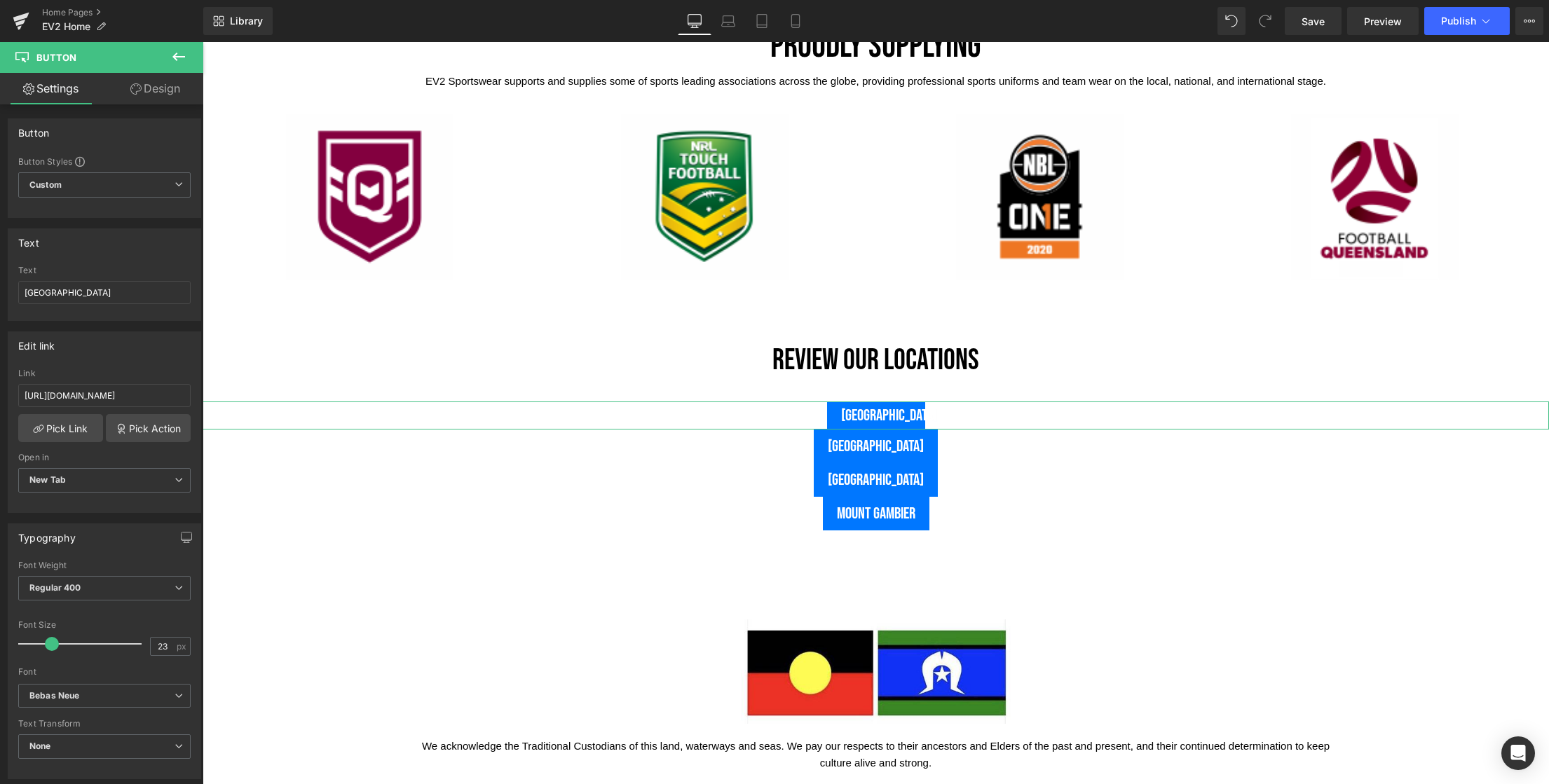
click at [159, 90] on link "Design" at bounding box center [155, 88] width 102 height 32
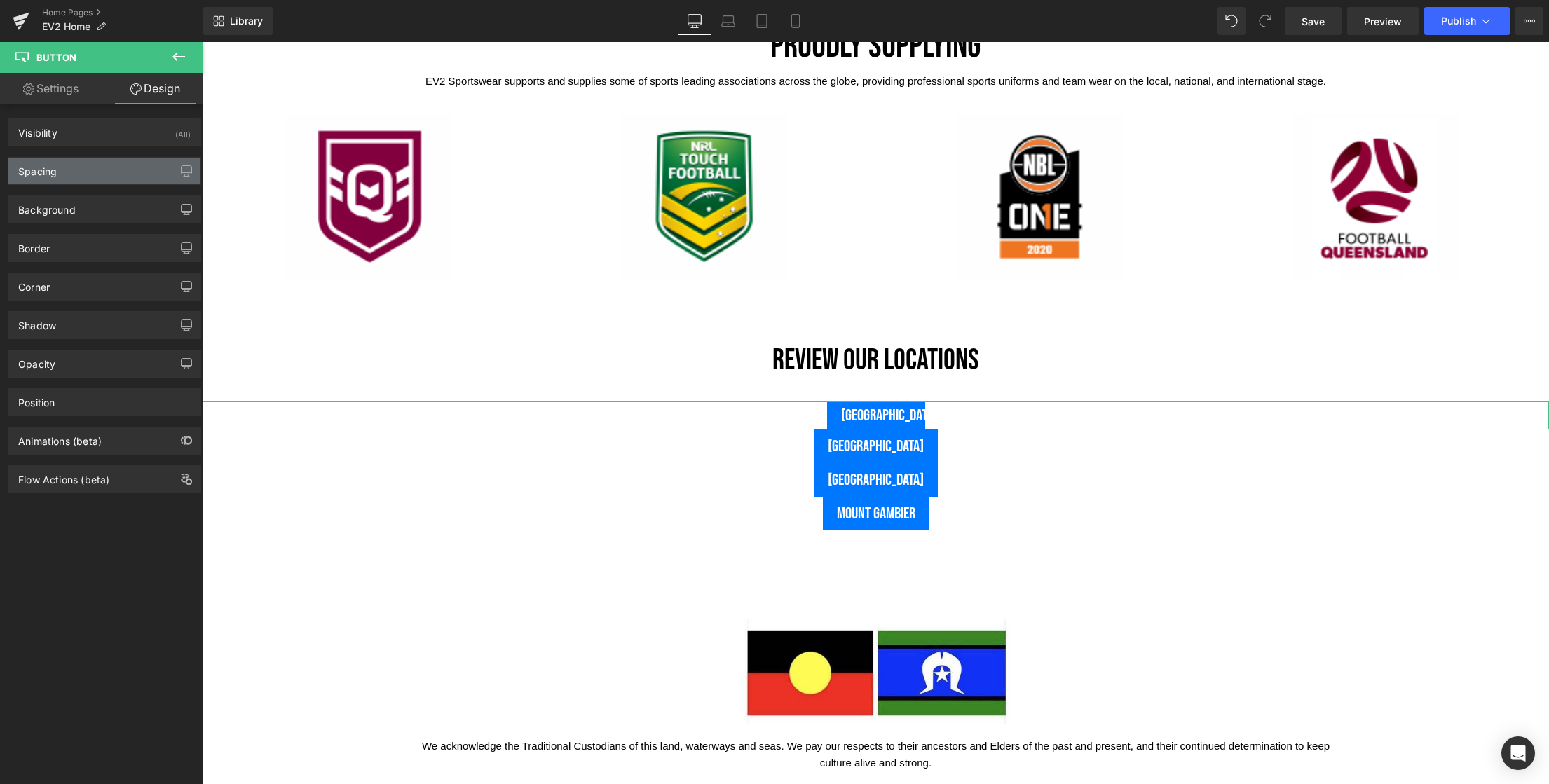
click at [102, 170] on div "Spacing" at bounding box center [104, 171] width 192 height 27
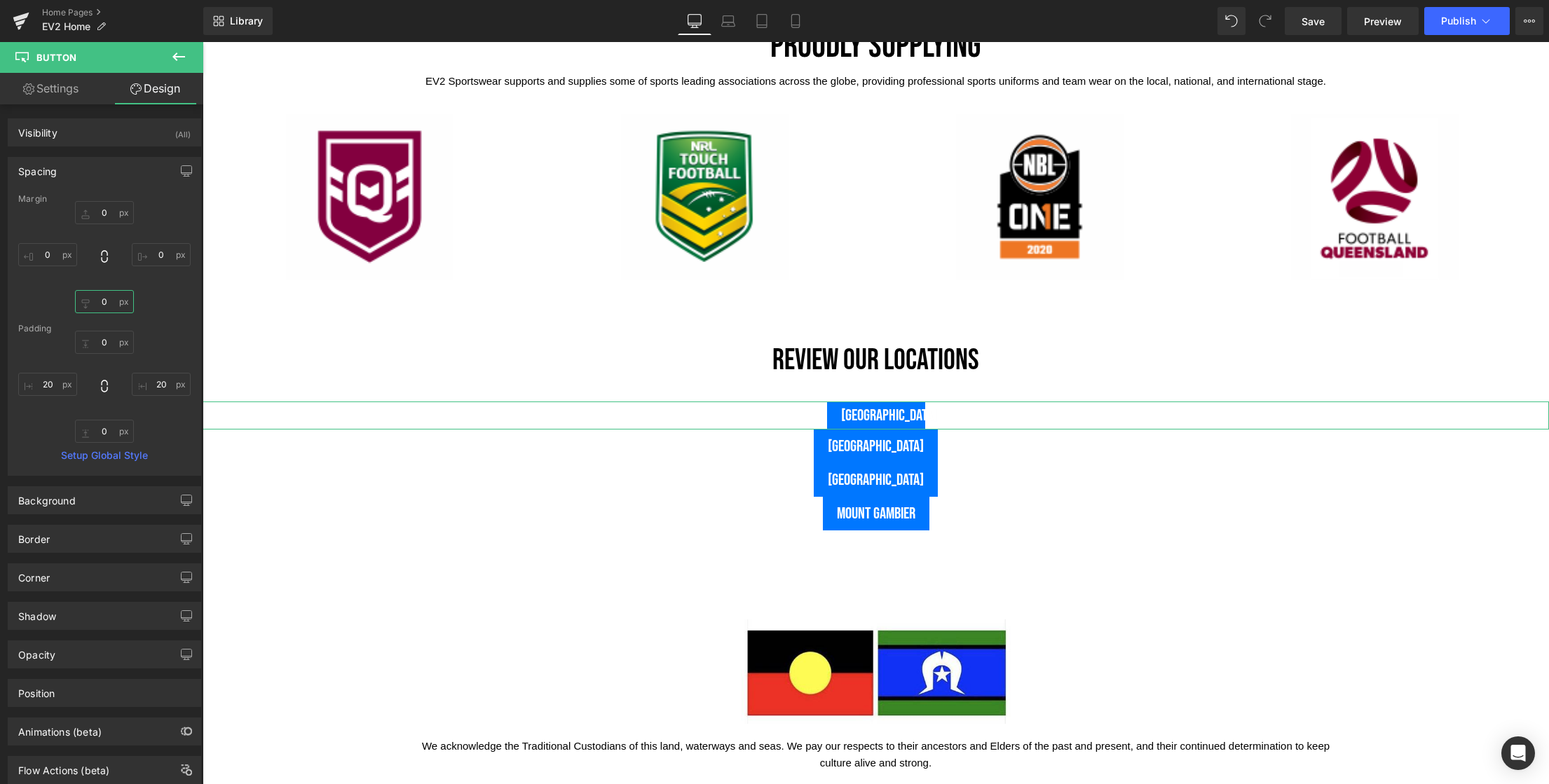
click at [102, 306] on input "0" at bounding box center [104, 301] width 59 height 23
type input "10"
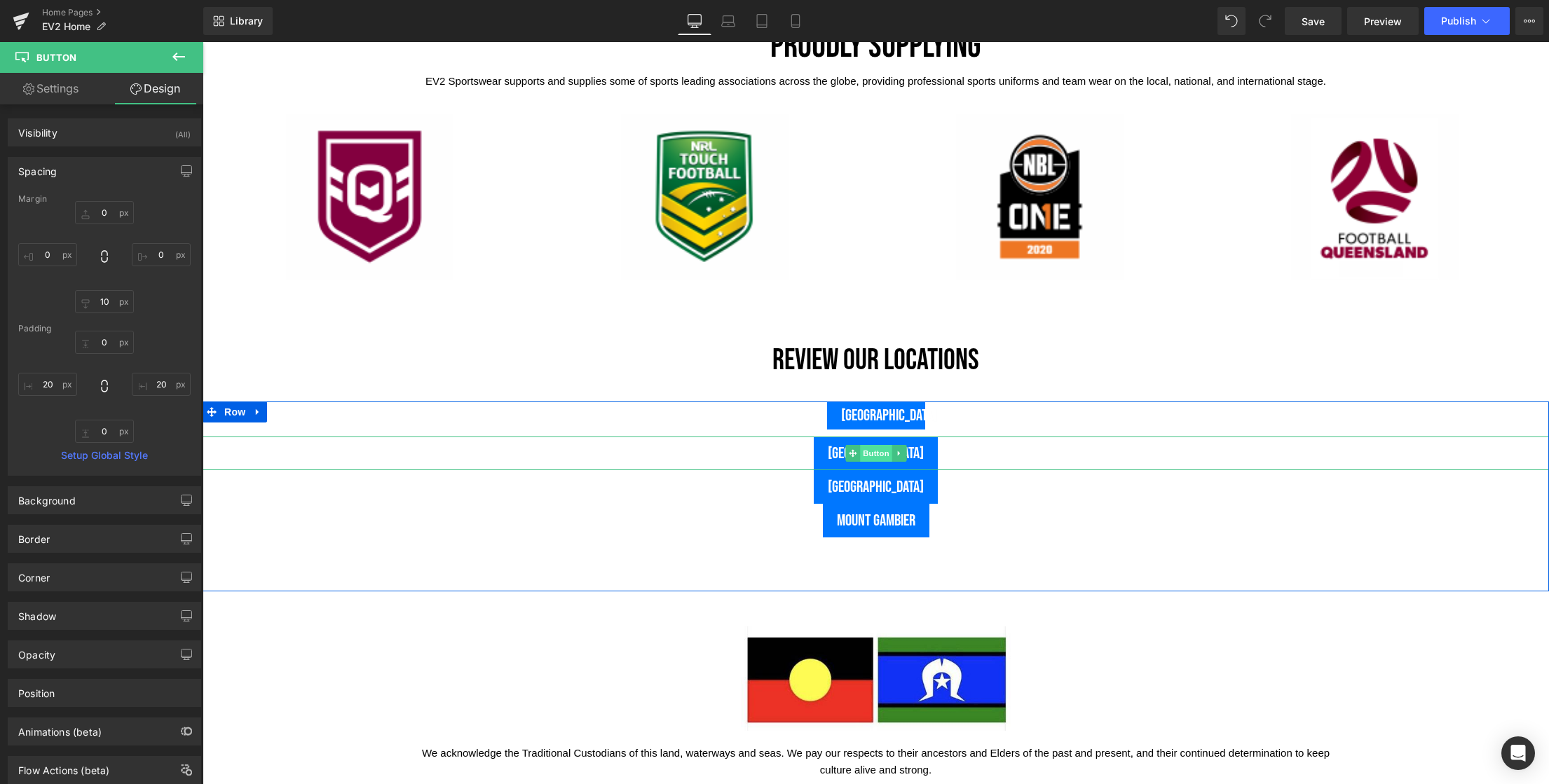
click at [871, 450] on span "Button" at bounding box center [876, 454] width 32 height 17
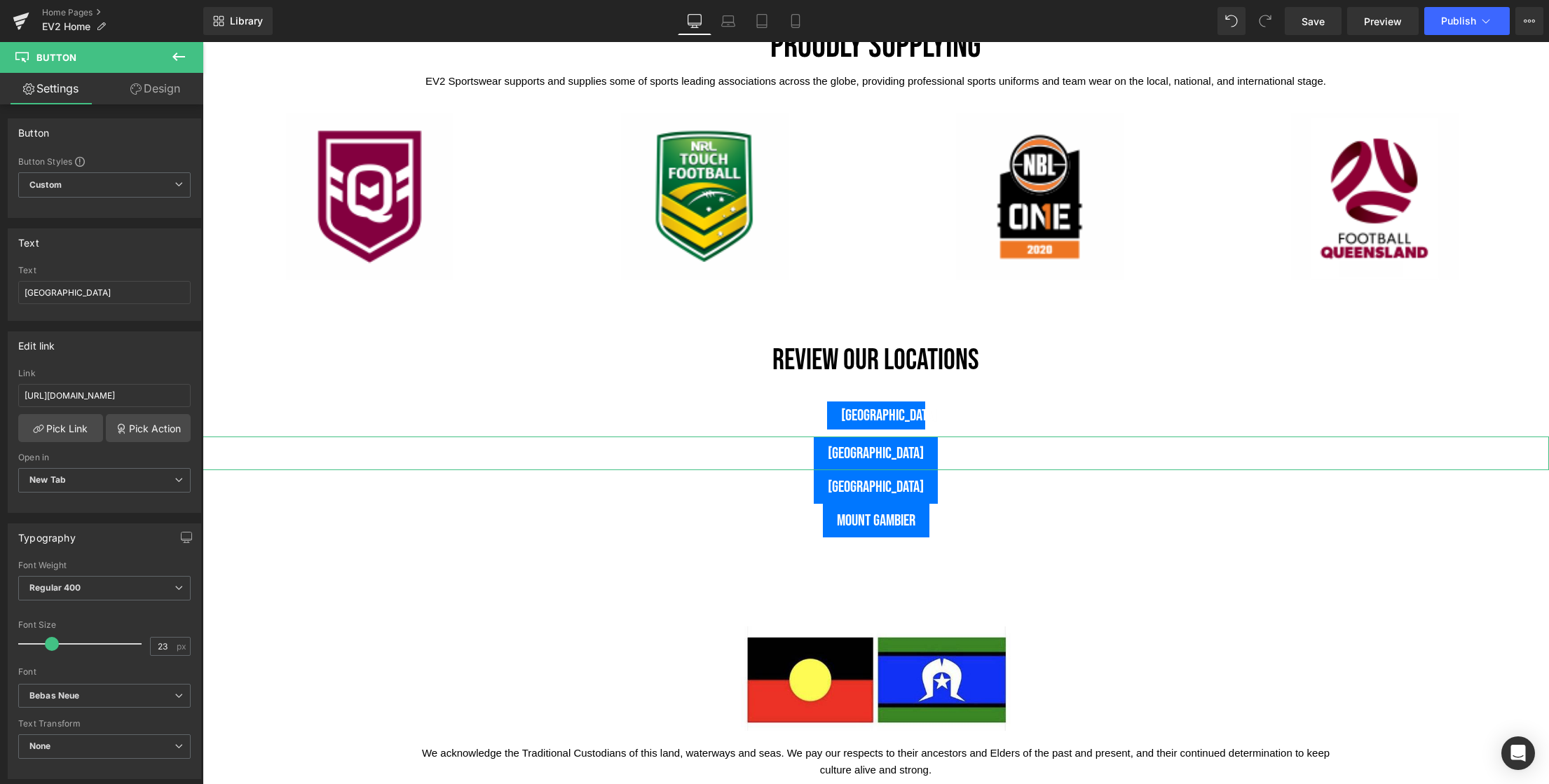
drag, startPoint x: 160, startPoint y: 90, endPoint x: 147, endPoint y: 145, distance: 56.5
click at [161, 90] on link "Design" at bounding box center [155, 88] width 102 height 32
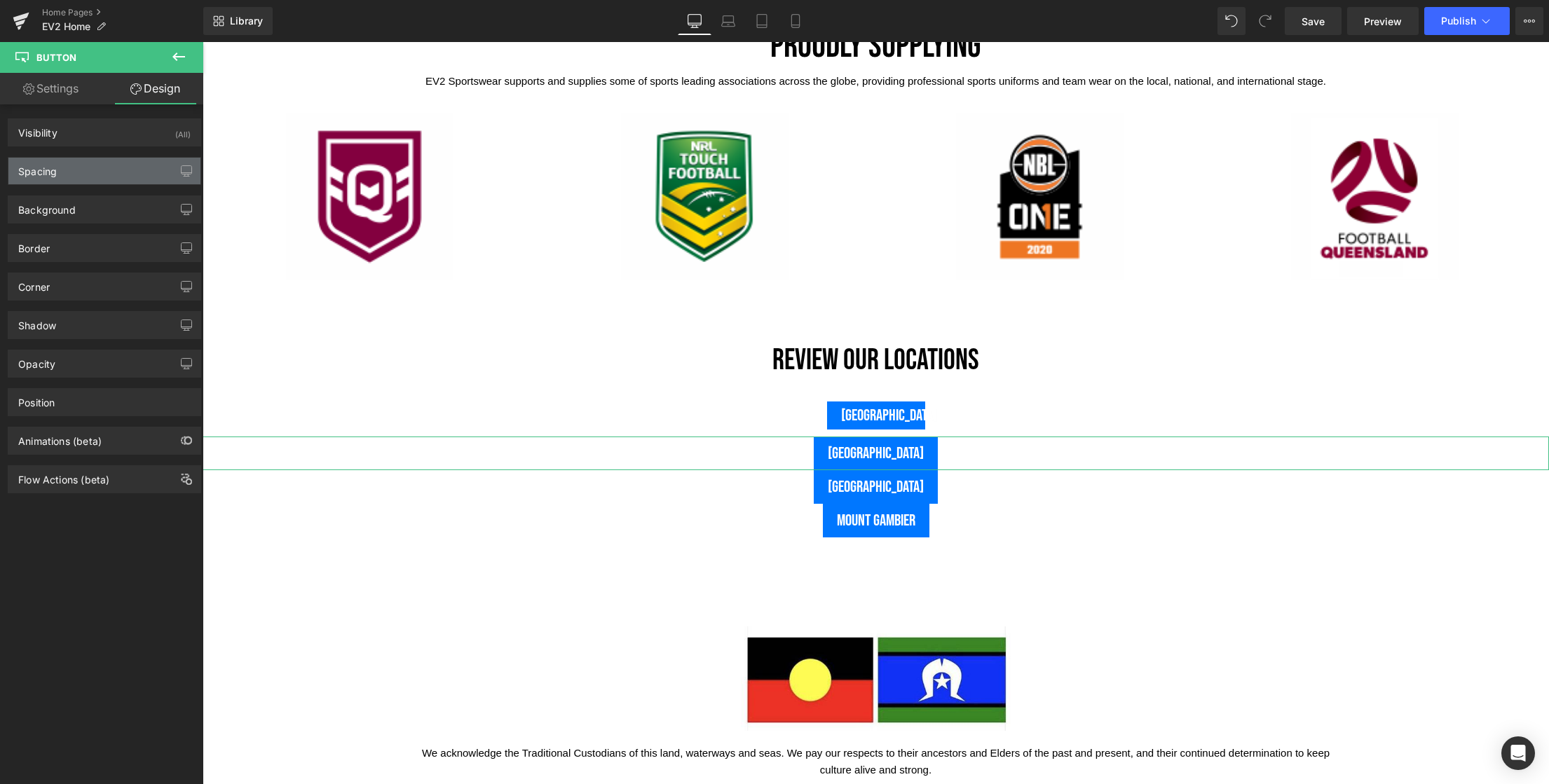
click at [58, 171] on div "Spacing" at bounding box center [104, 171] width 192 height 27
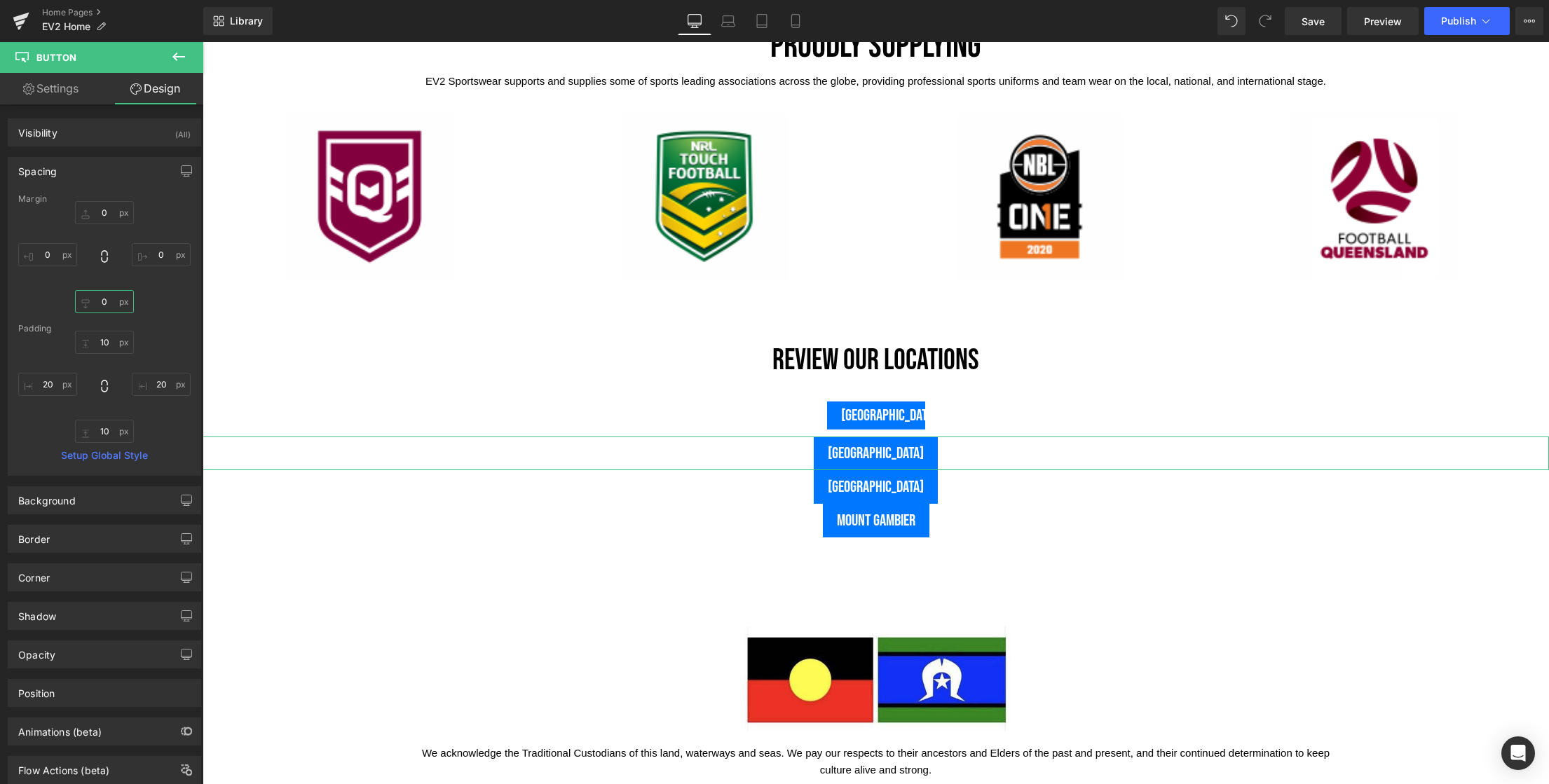
click at [103, 306] on input "0" at bounding box center [104, 301] width 59 height 23
type input "10"
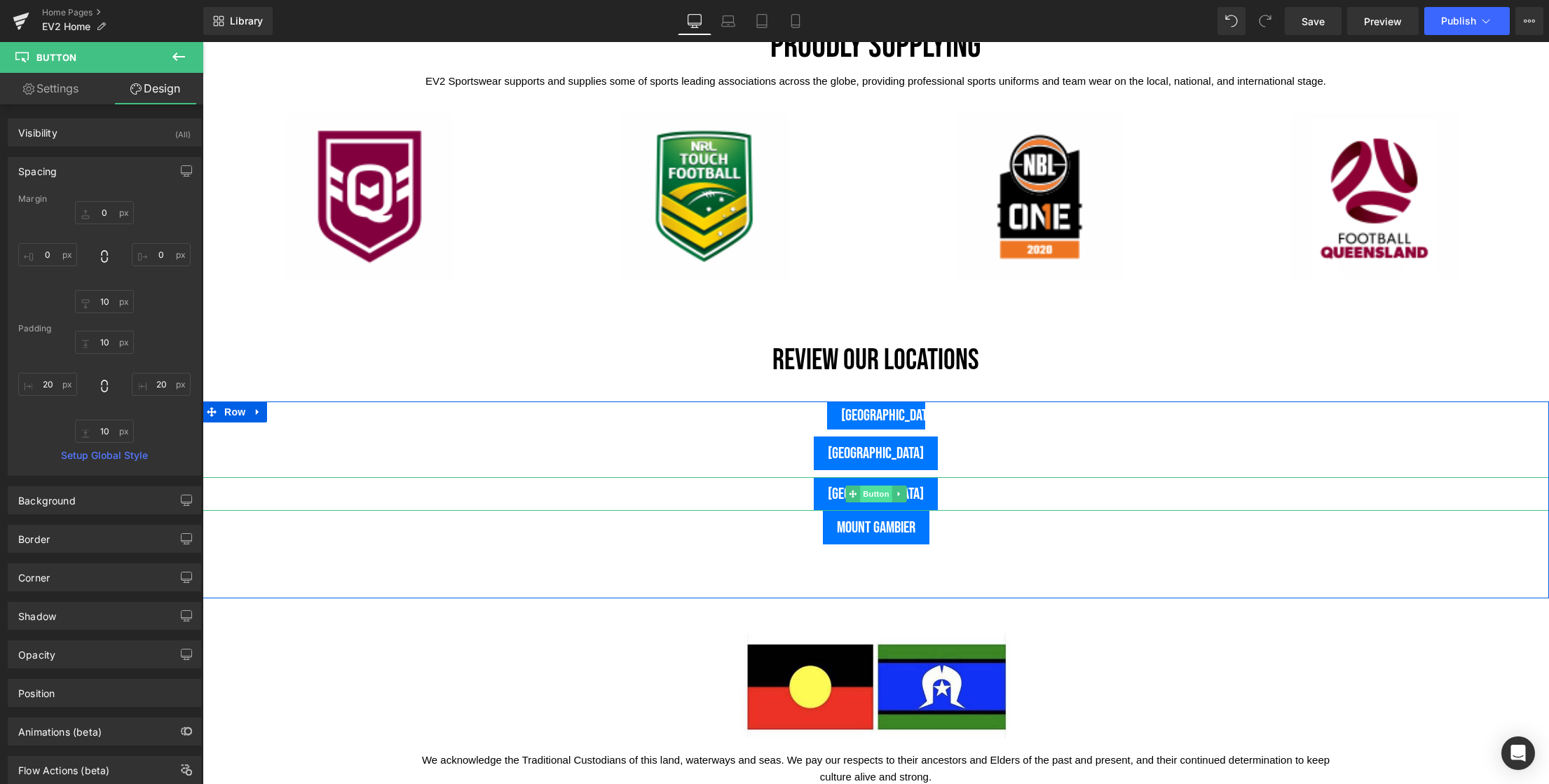
click at [865, 496] on span "Button" at bounding box center [876, 494] width 32 height 17
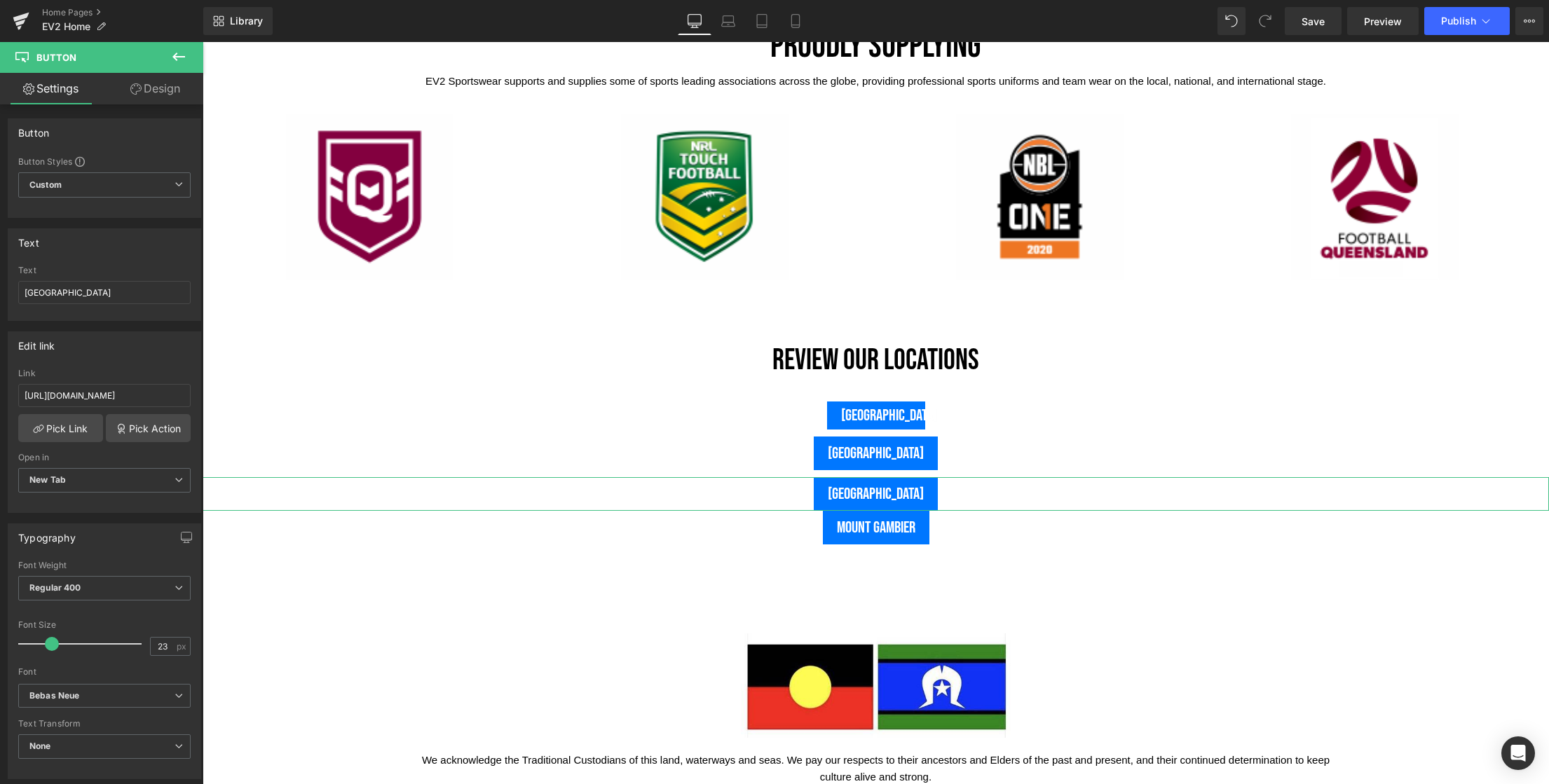
click at [152, 92] on link "Design" at bounding box center [155, 88] width 102 height 32
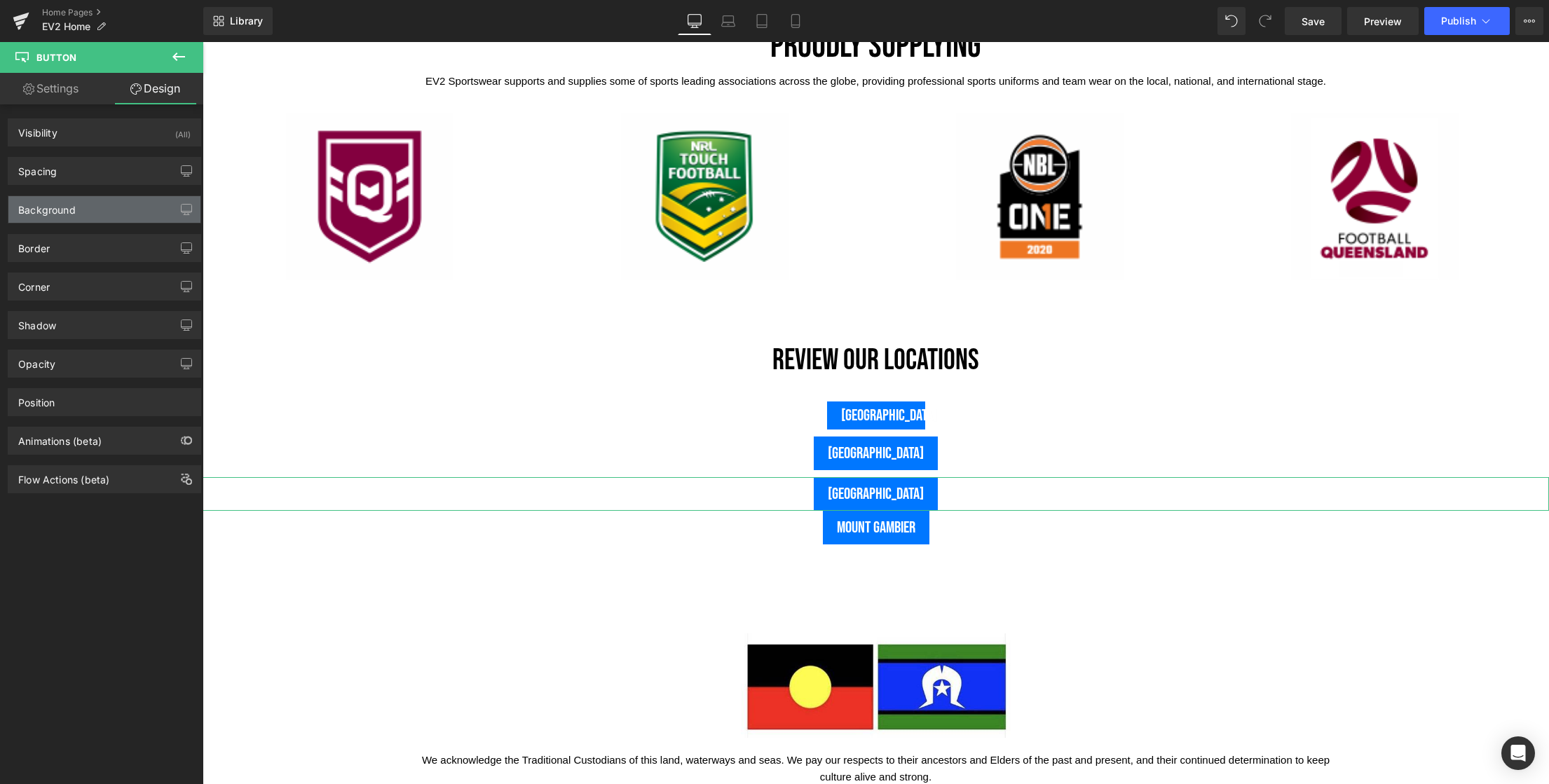
type input "0"
type input "10"
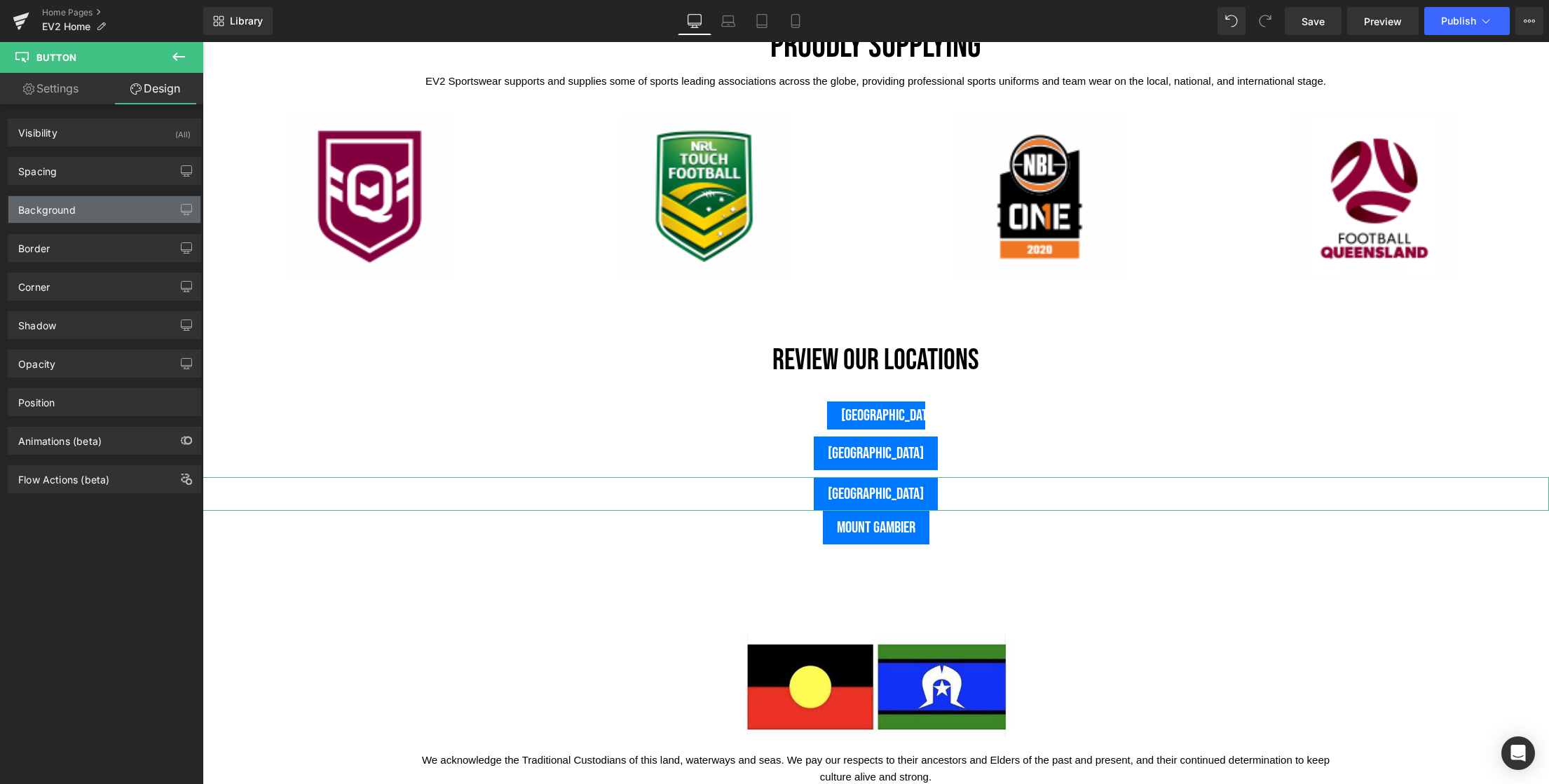
type input "20"
type input "10"
type input "20"
click at [56, 168] on div "Spacing" at bounding box center [104, 171] width 192 height 27
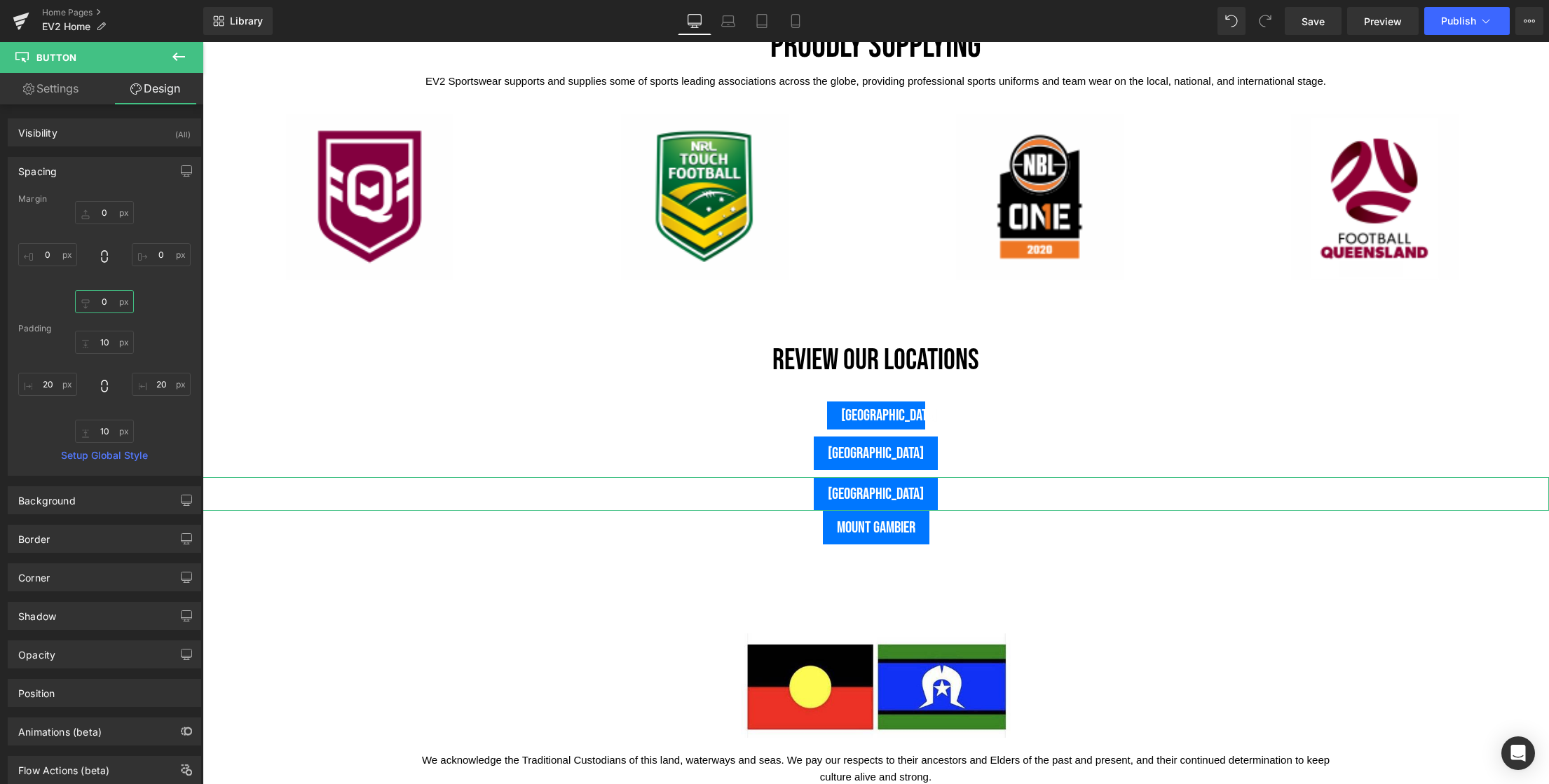
click at [104, 306] on input "0" at bounding box center [104, 301] width 59 height 23
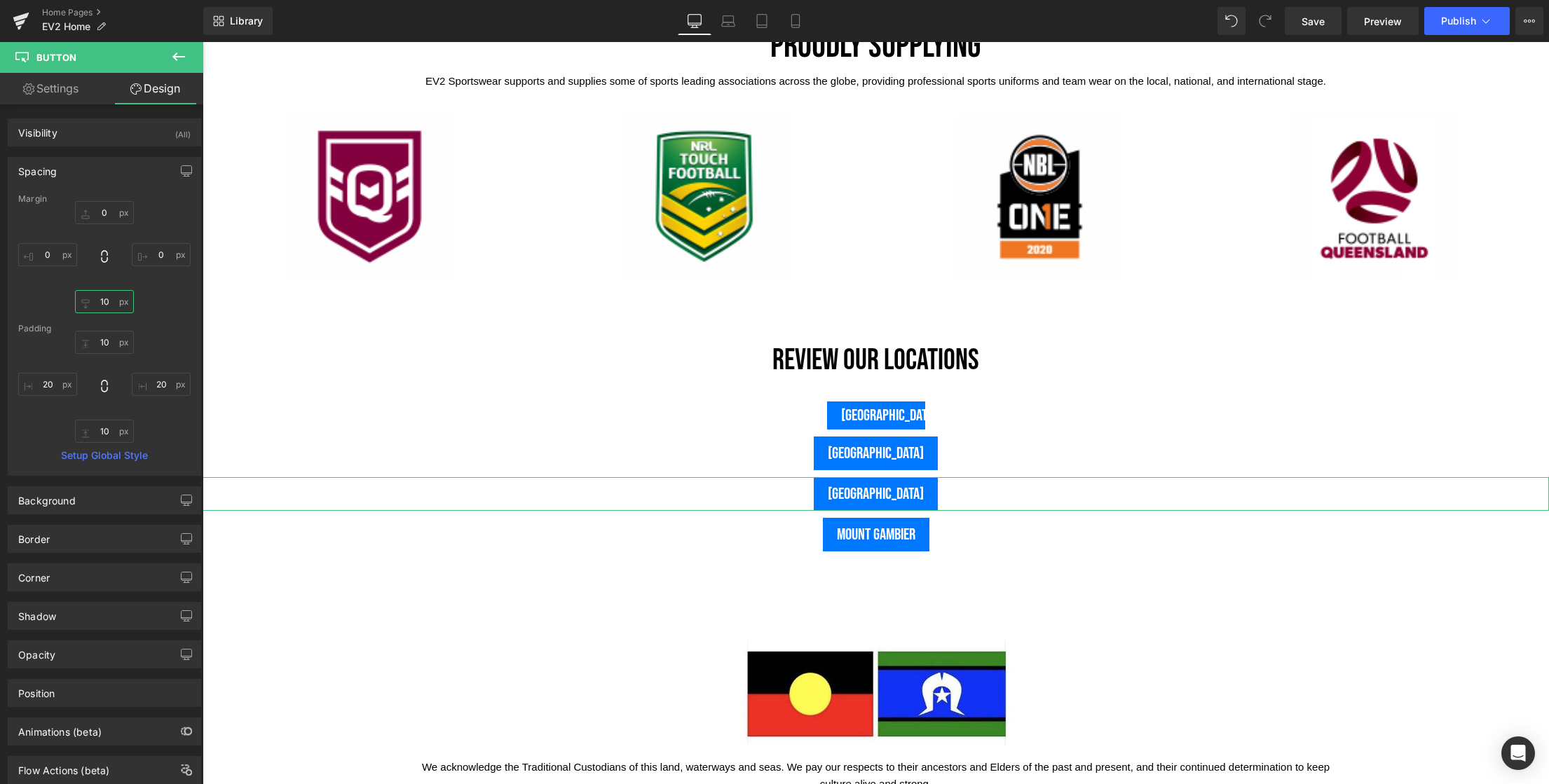
type input "10"
click at [60, 92] on link "Settings" at bounding box center [51, 88] width 102 height 32
type input "100"
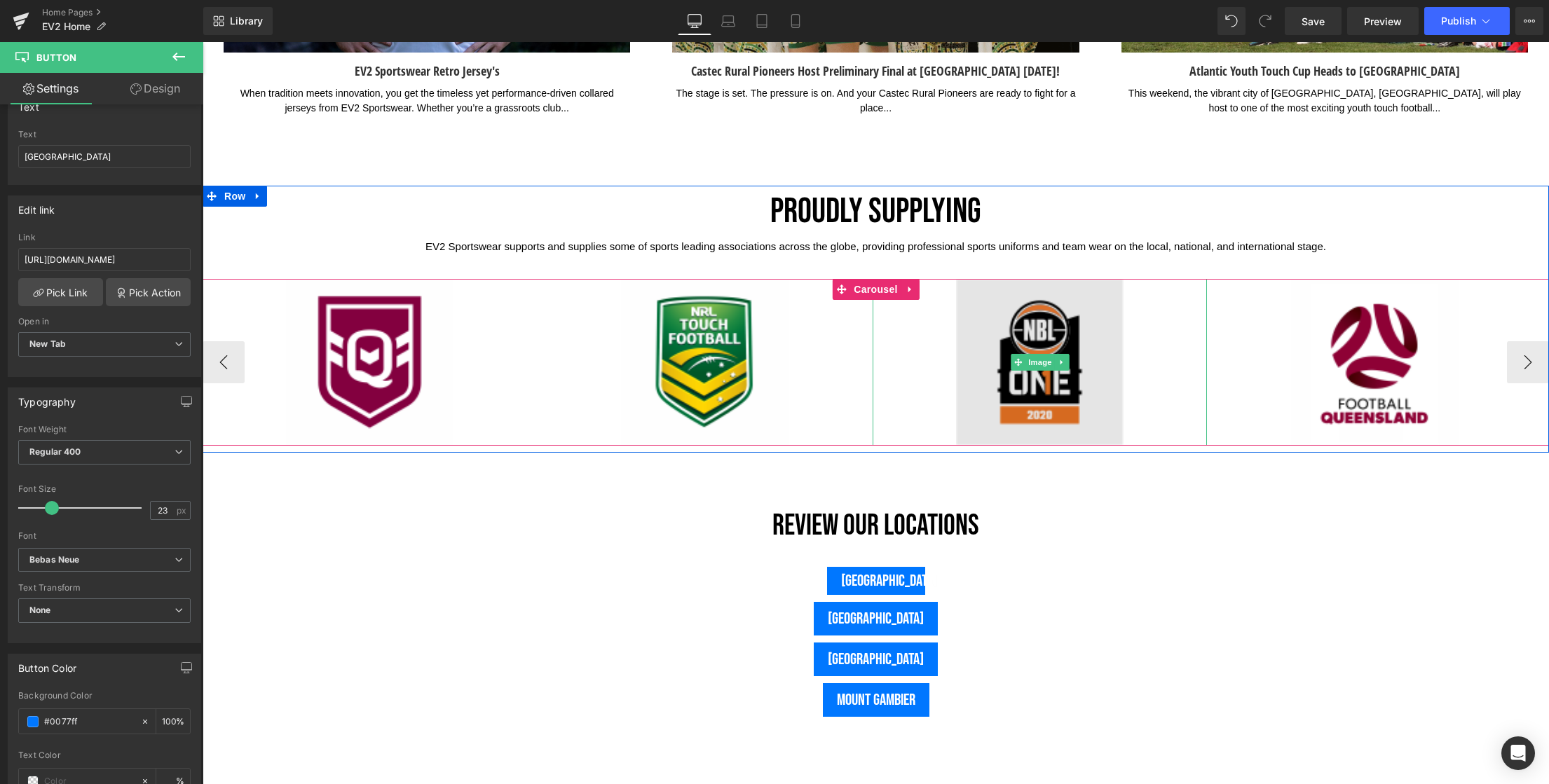
scroll to position [3512, 0]
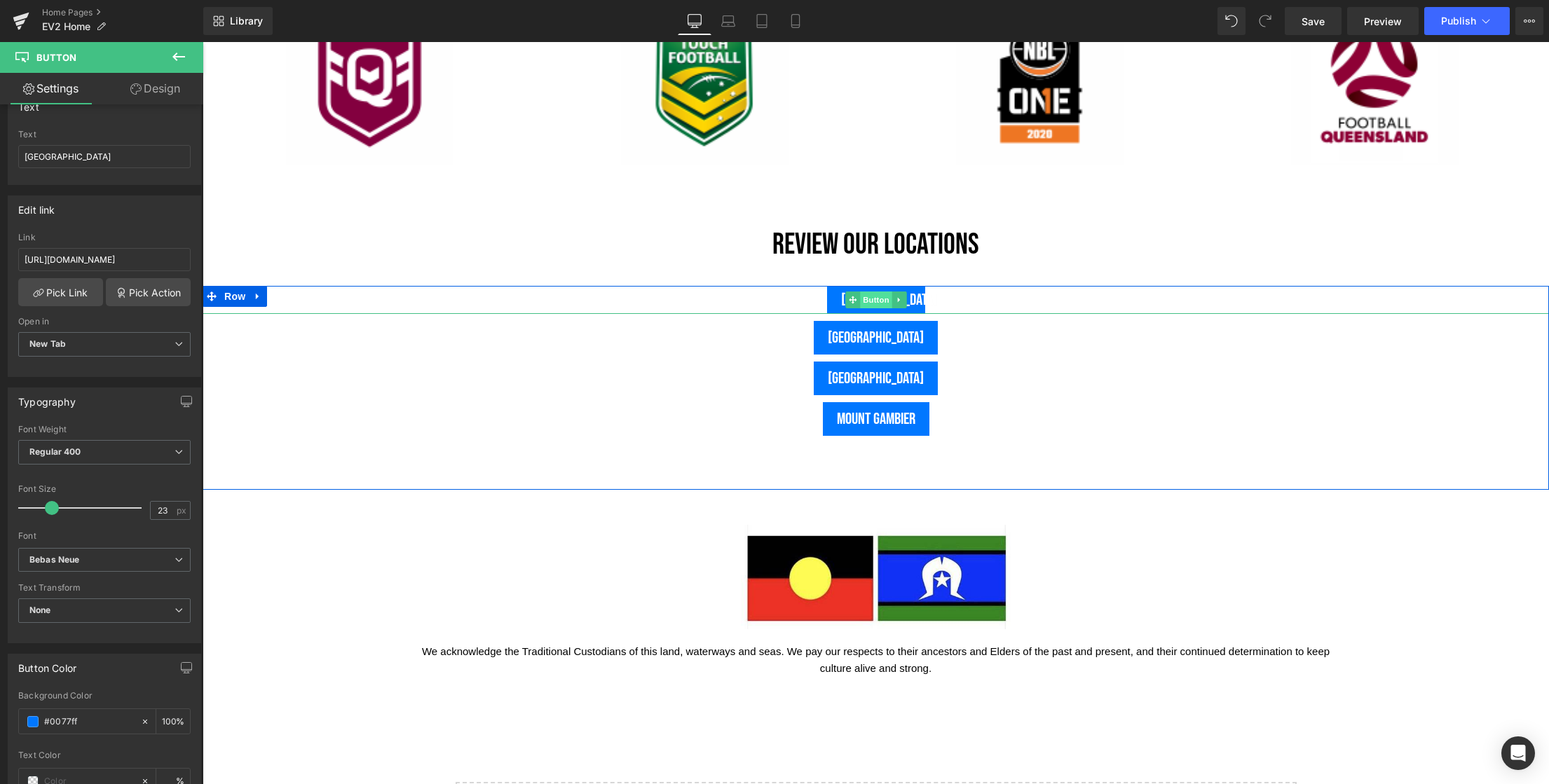
click at [867, 301] on span "Button" at bounding box center [876, 300] width 32 height 17
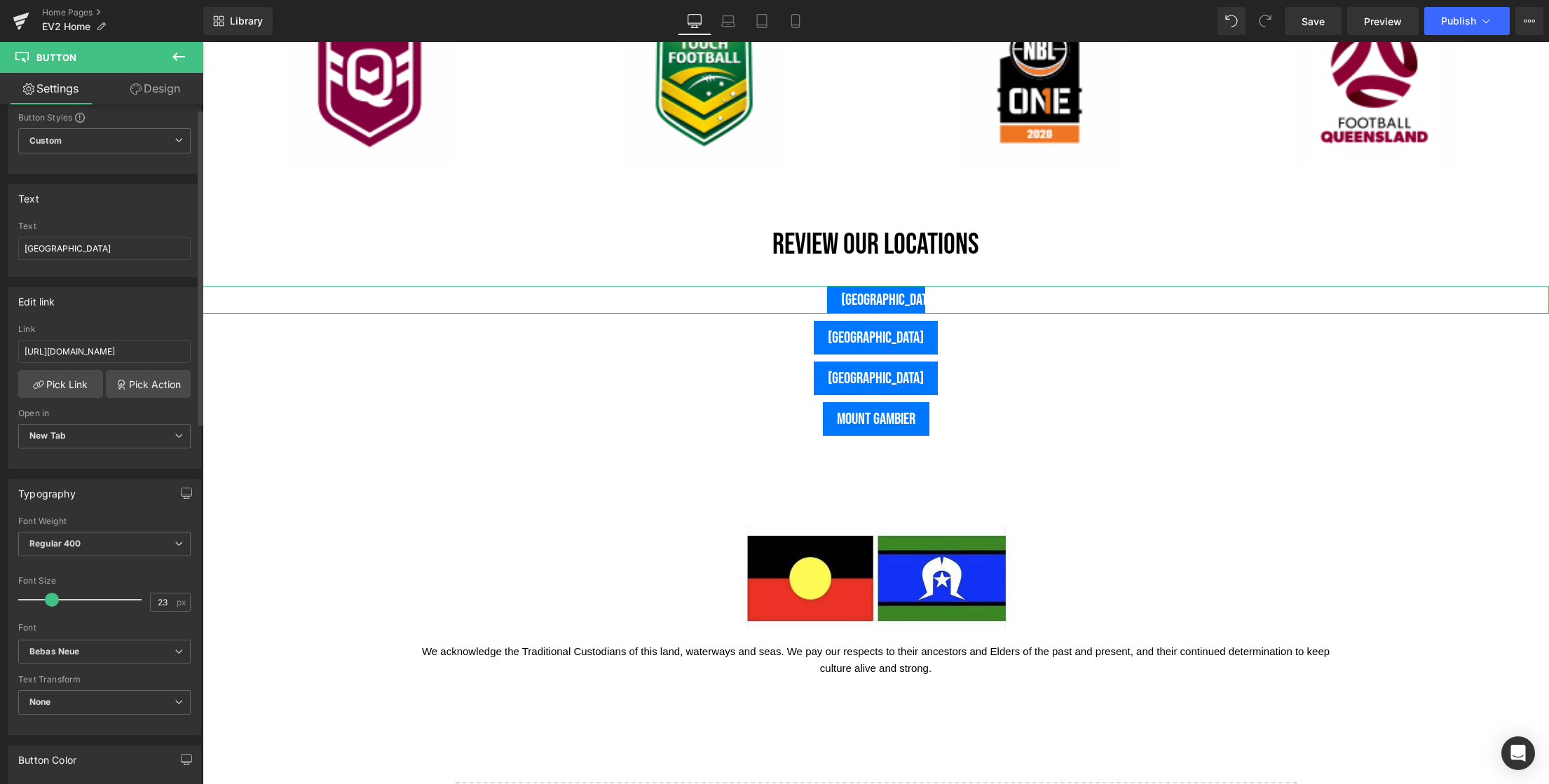
scroll to position [0, 0]
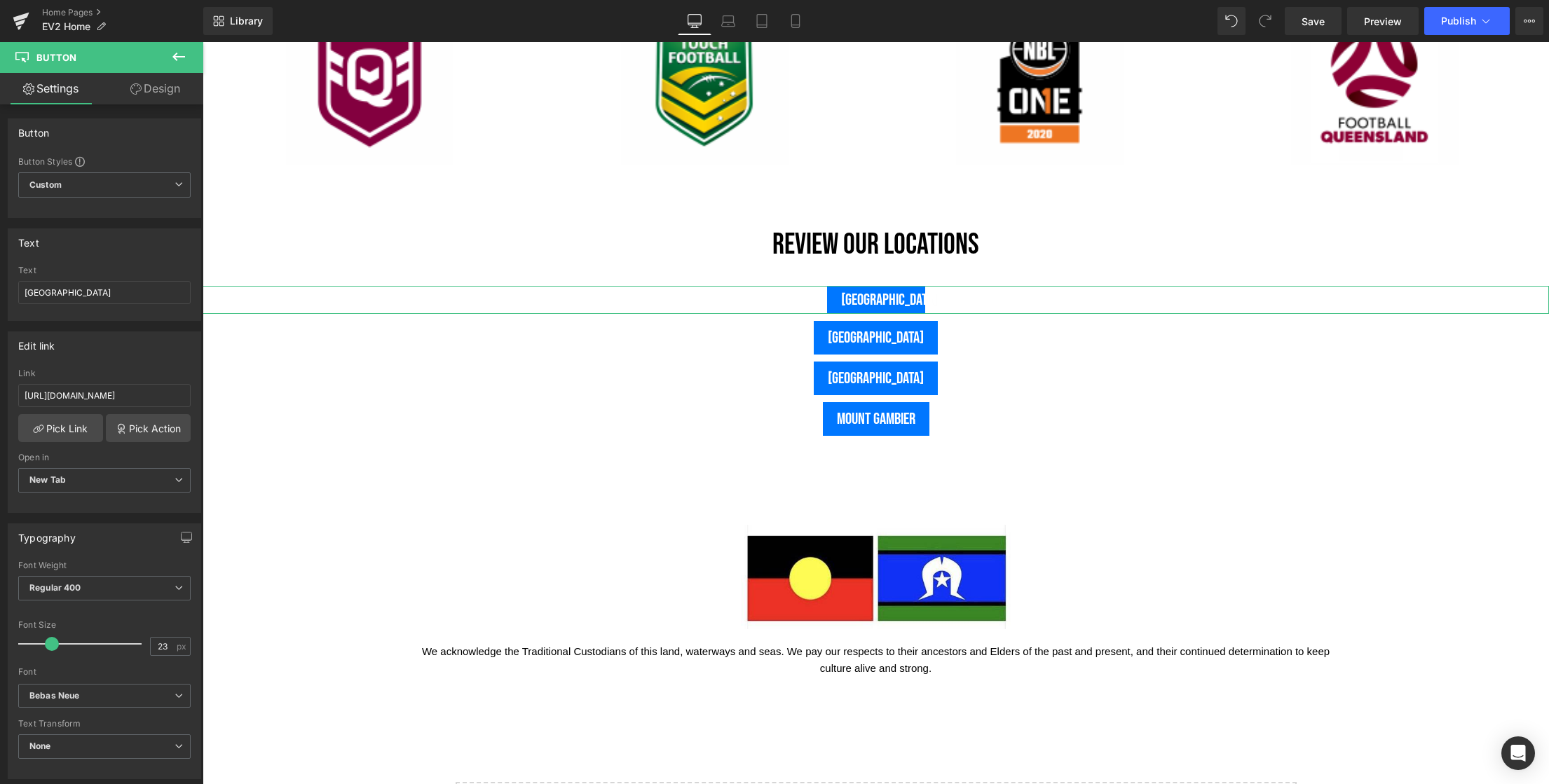
click at [167, 91] on link "Design" at bounding box center [155, 88] width 102 height 32
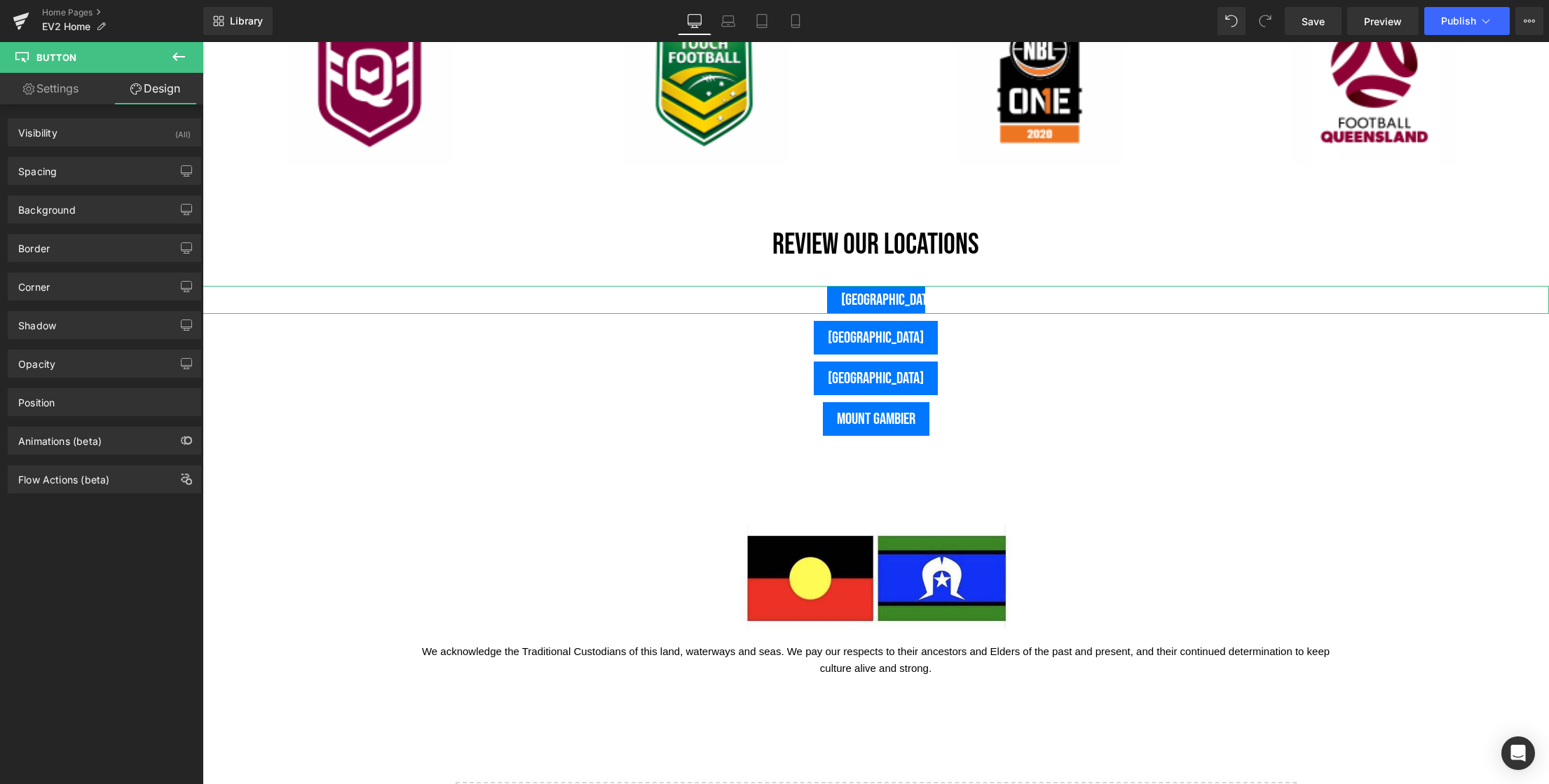
click at [52, 93] on link "Settings" at bounding box center [51, 88] width 102 height 32
type input "100"
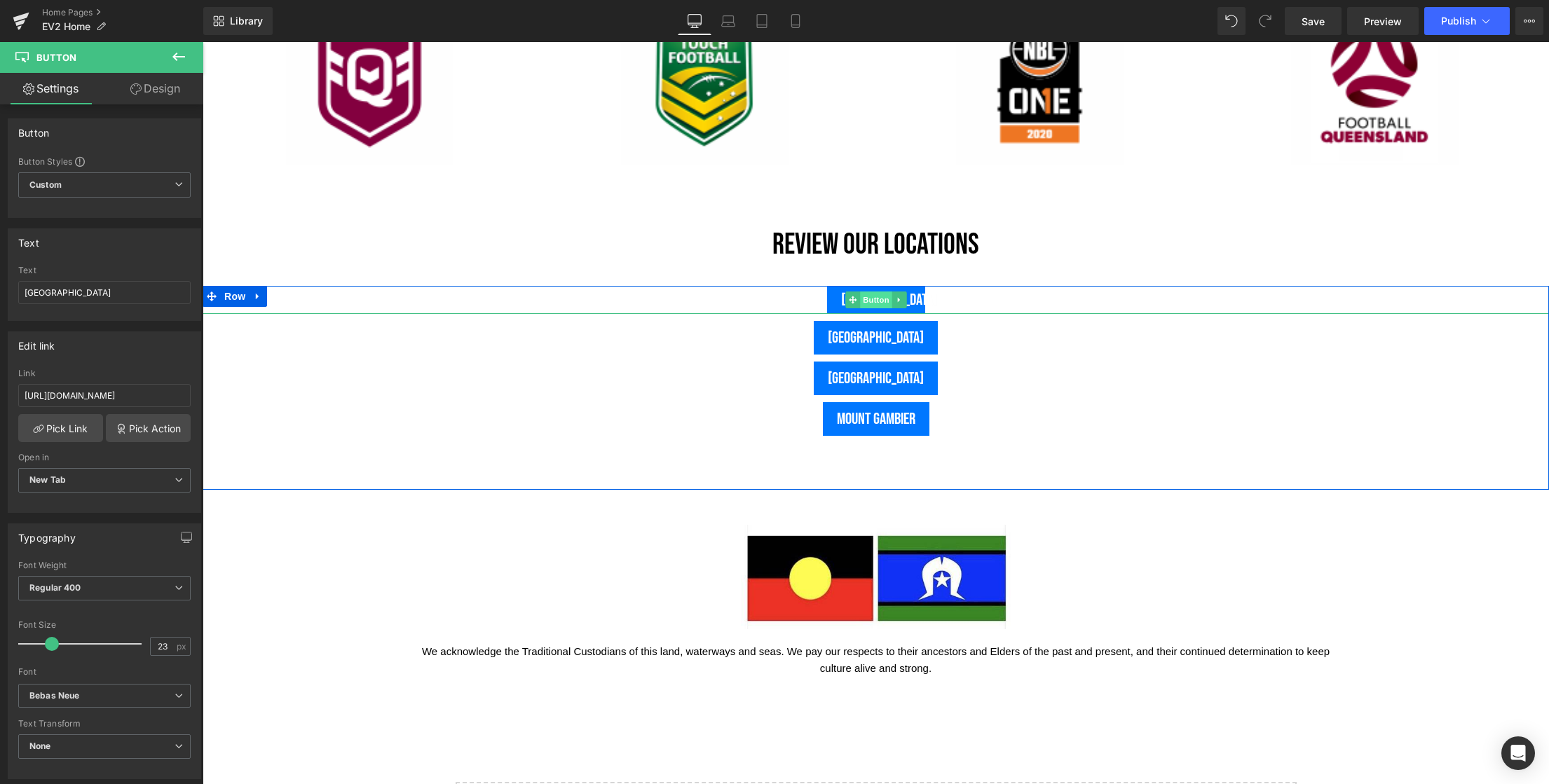
click at [872, 303] on span "Button" at bounding box center [876, 300] width 32 height 17
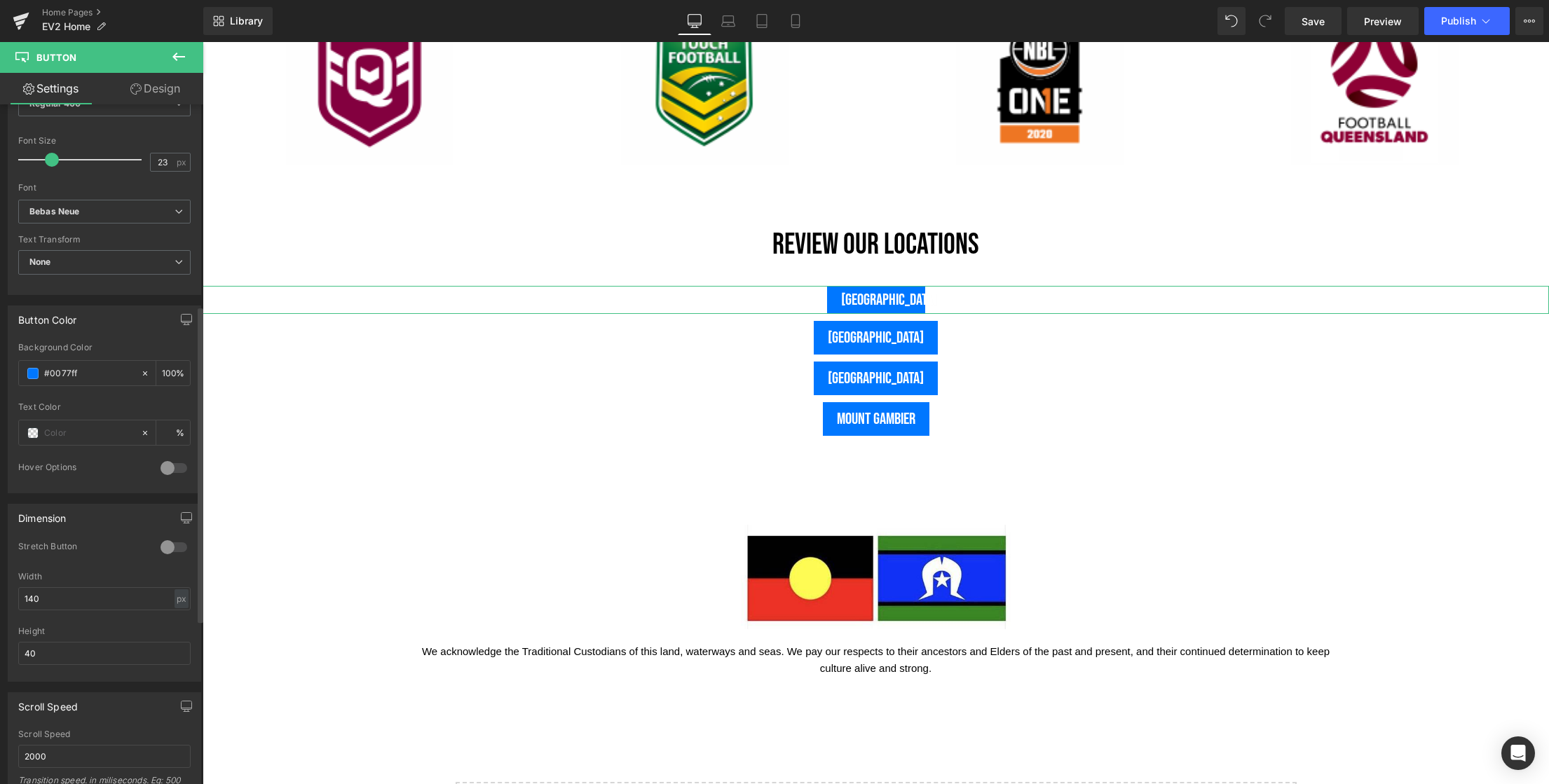
scroll to position [569, 0]
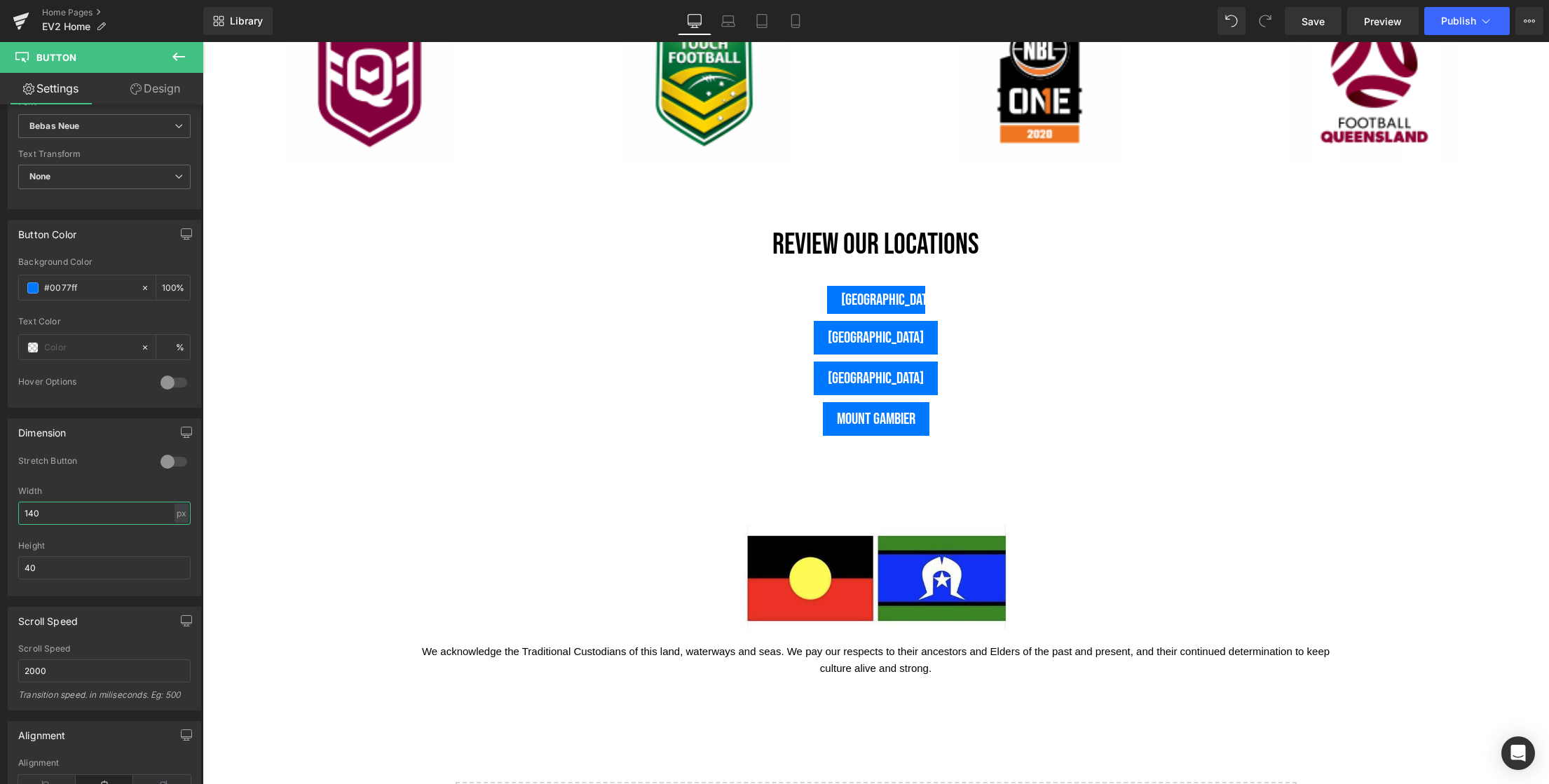
drag, startPoint x: 59, startPoint y: 515, endPoint x: -9, endPoint y: 509, distance: 68.3
click at [0, 509] on html "Button You are previewing how the will restyle your page. You can not edit Elem…" at bounding box center [774, 392] width 1549 height 784
drag, startPoint x: 30, startPoint y: 568, endPoint x: -16, endPoint y: 566, distance: 46.0
click at [0, 566] on html "Button You are previewing how the will restyle your page. You can not edit Elem…" at bounding box center [774, 392] width 1549 height 784
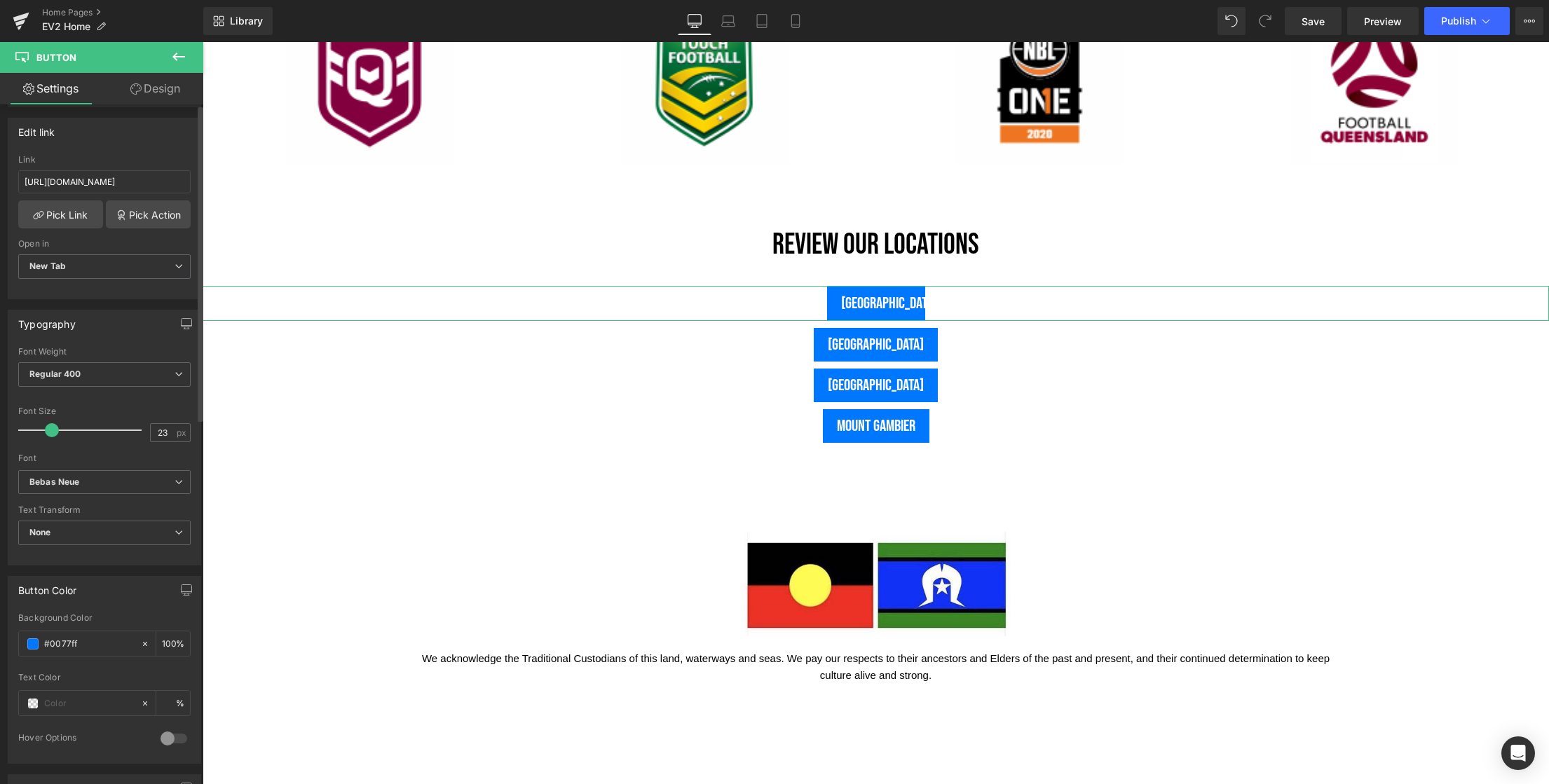
scroll to position [0, 0]
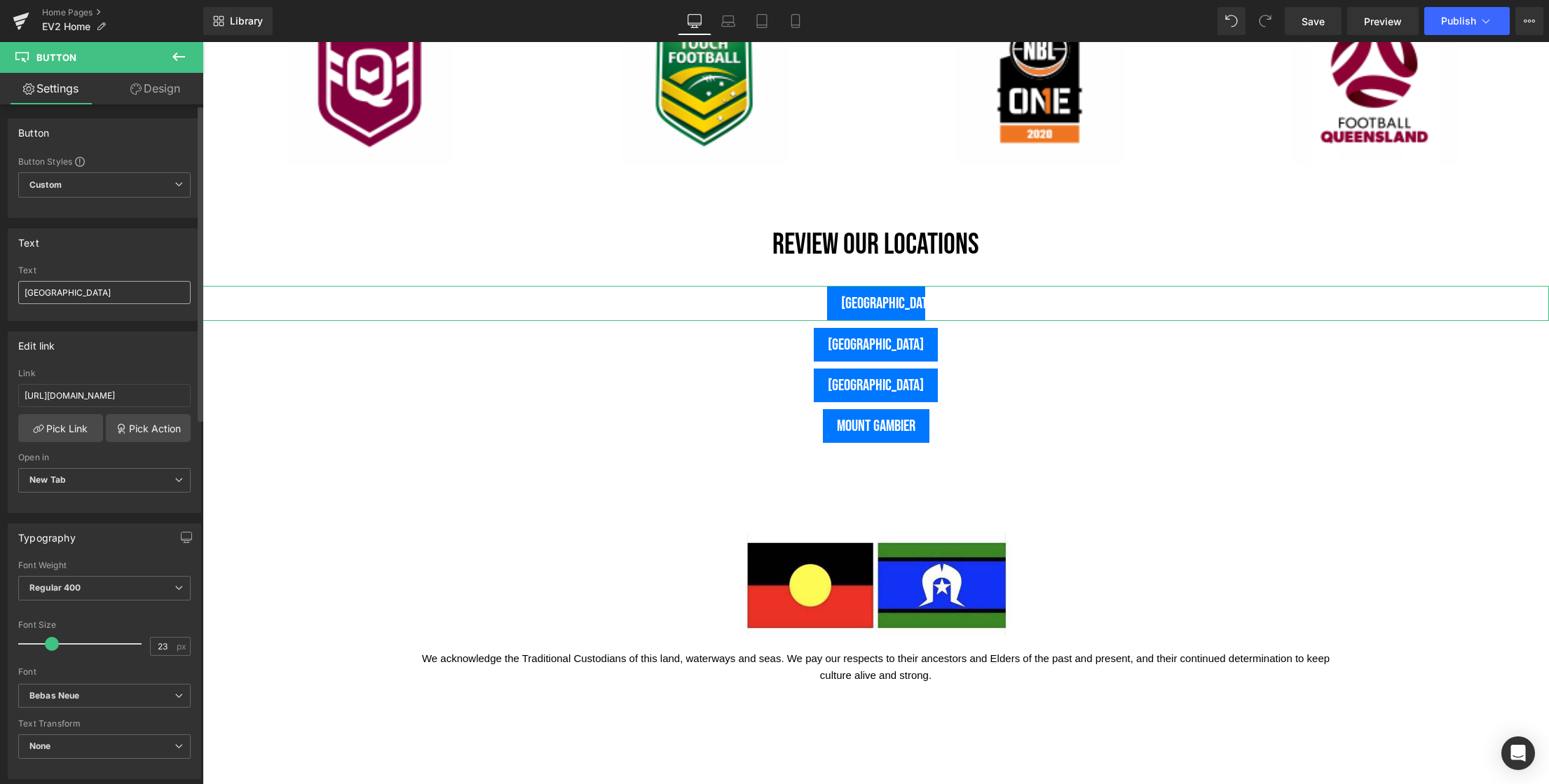
type input "50"
click at [67, 294] on input "USA" at bounding box center [104, 292] width 172 height 23
drag, startPoint x: 71, startPoint y: 294, endPoint x: -2, endPoint y: 287, distance: 73.3
click at [0, 287] on html "Button You are previewing how the will restyle your page. You can not edit Elem…" at bounding box center [774, 392] width 1549 height 784
type input "UNITED STATES"
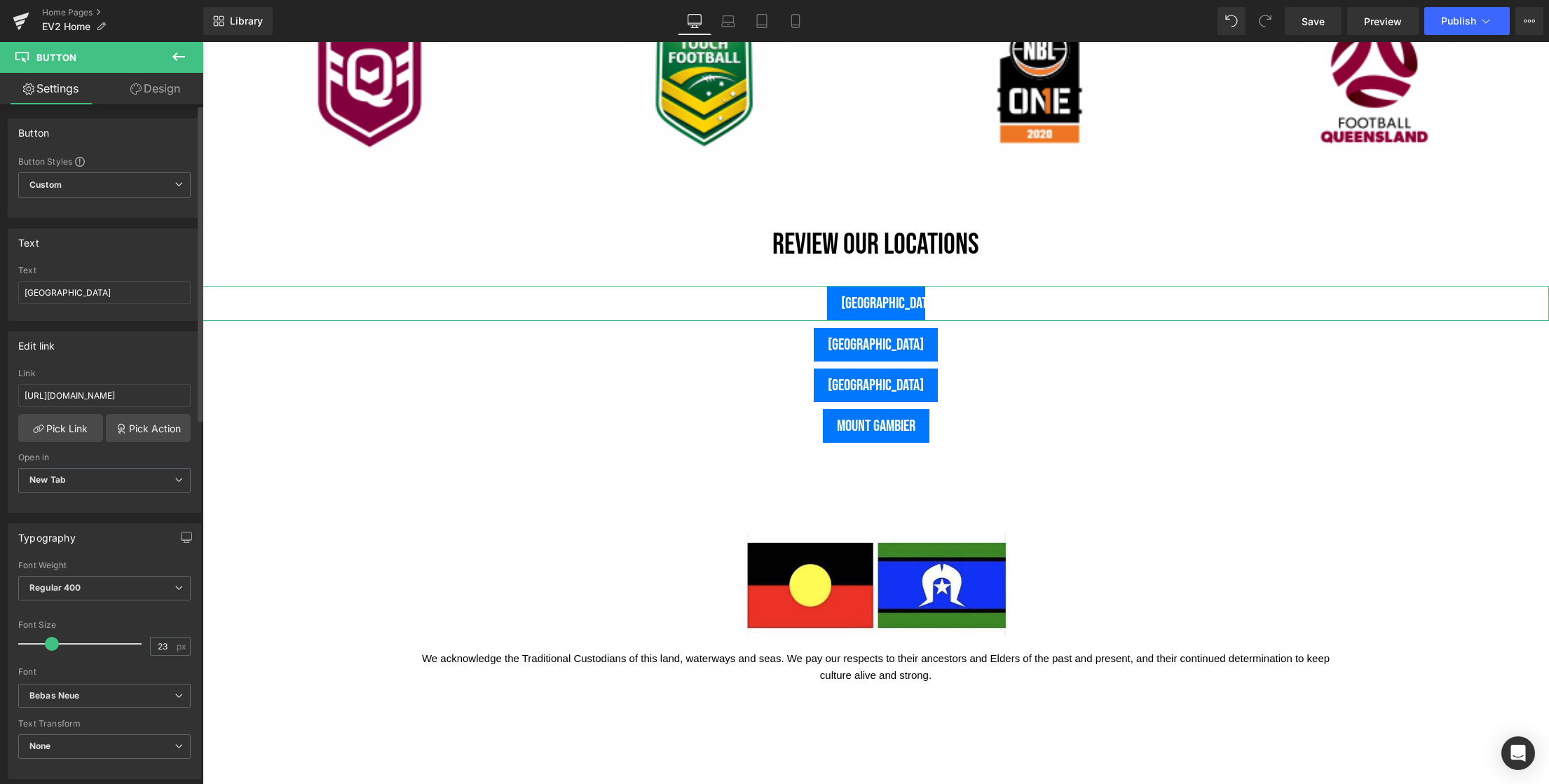
click at [111, 524] on div "Typography" at bounding box center [104, 538] width 192 height 27
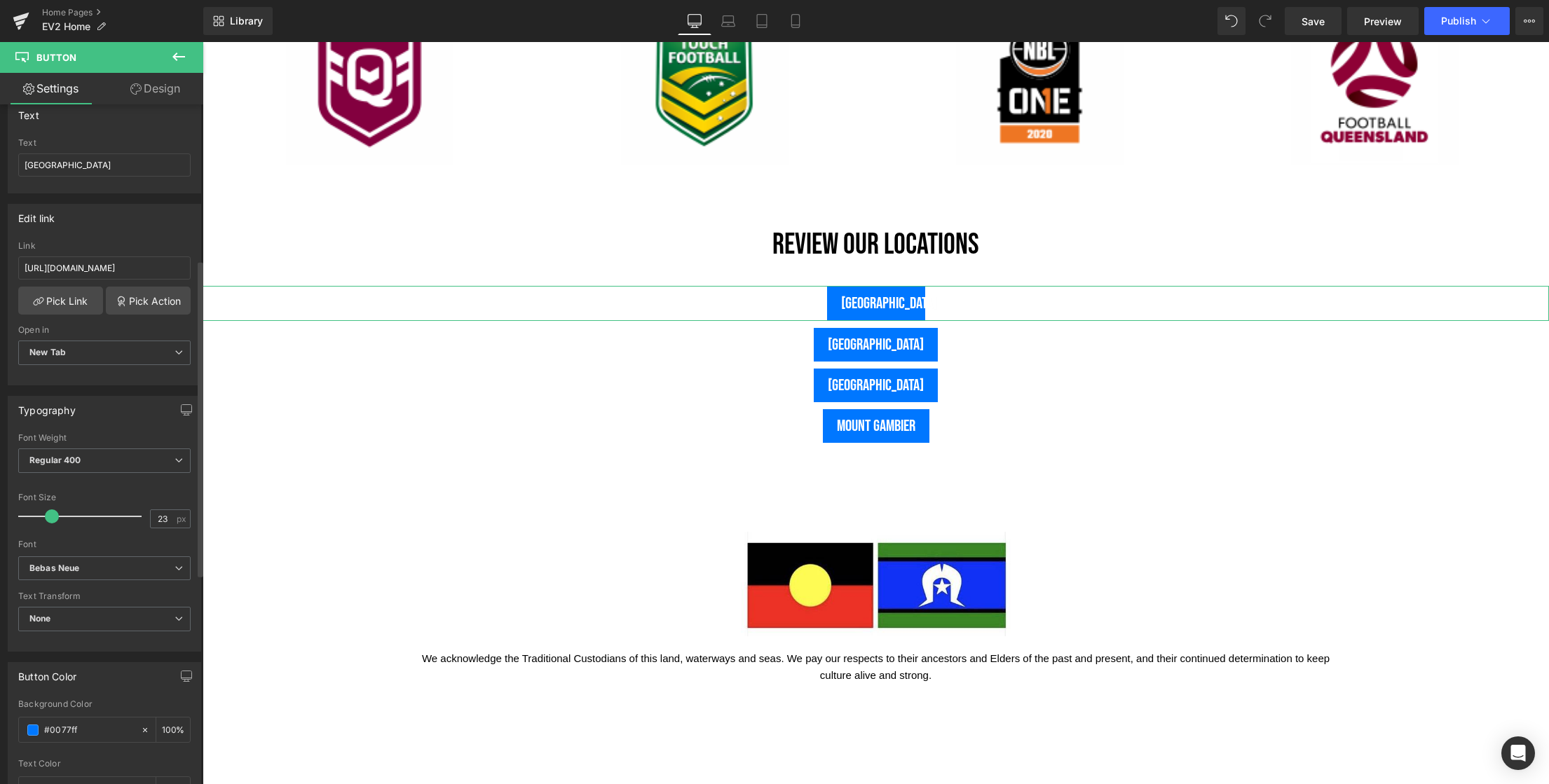
scroll to position [334, 0]
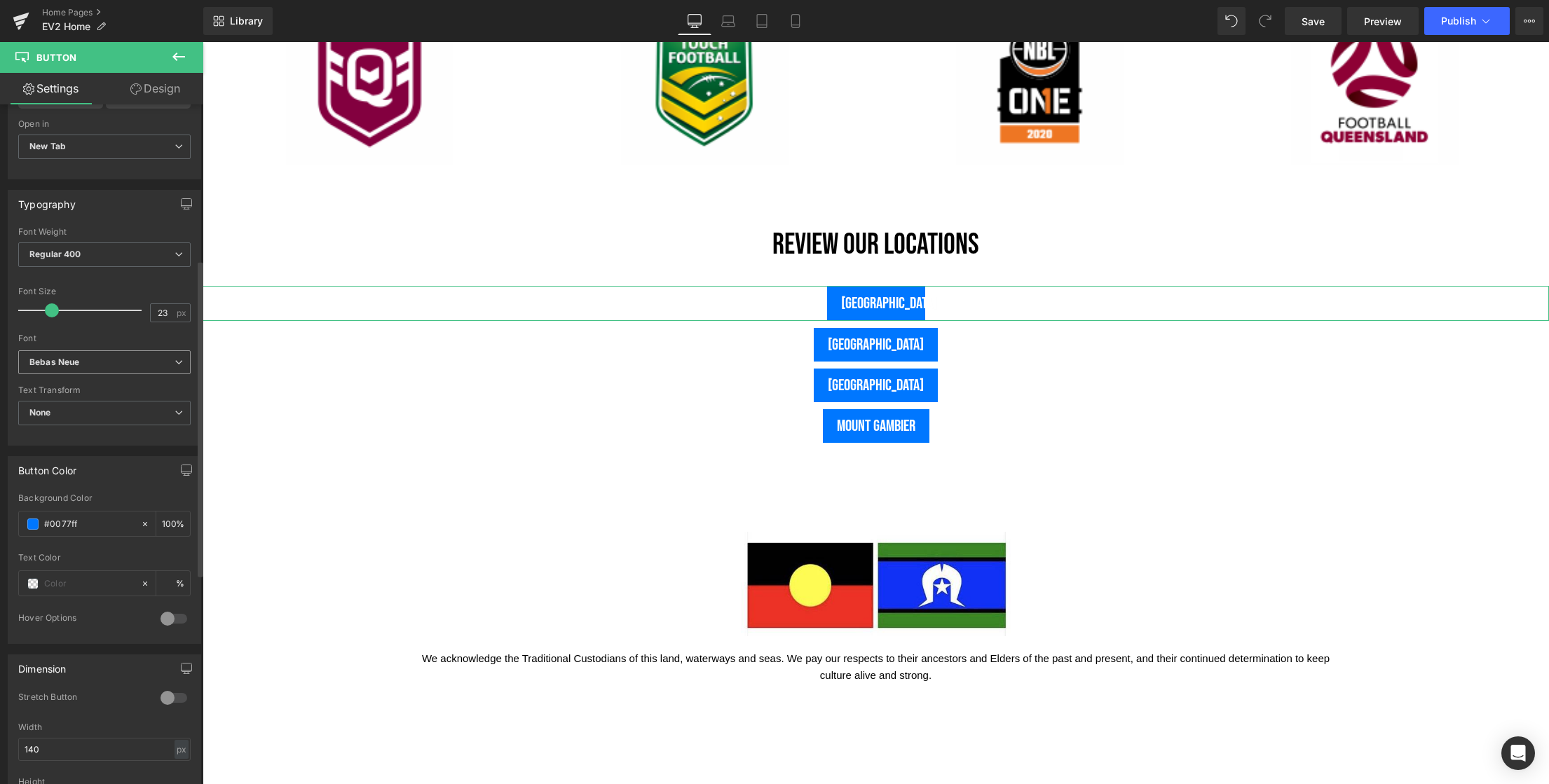
click at [176, 361] on icon at bounding box center [179, 362] width 8 height 8
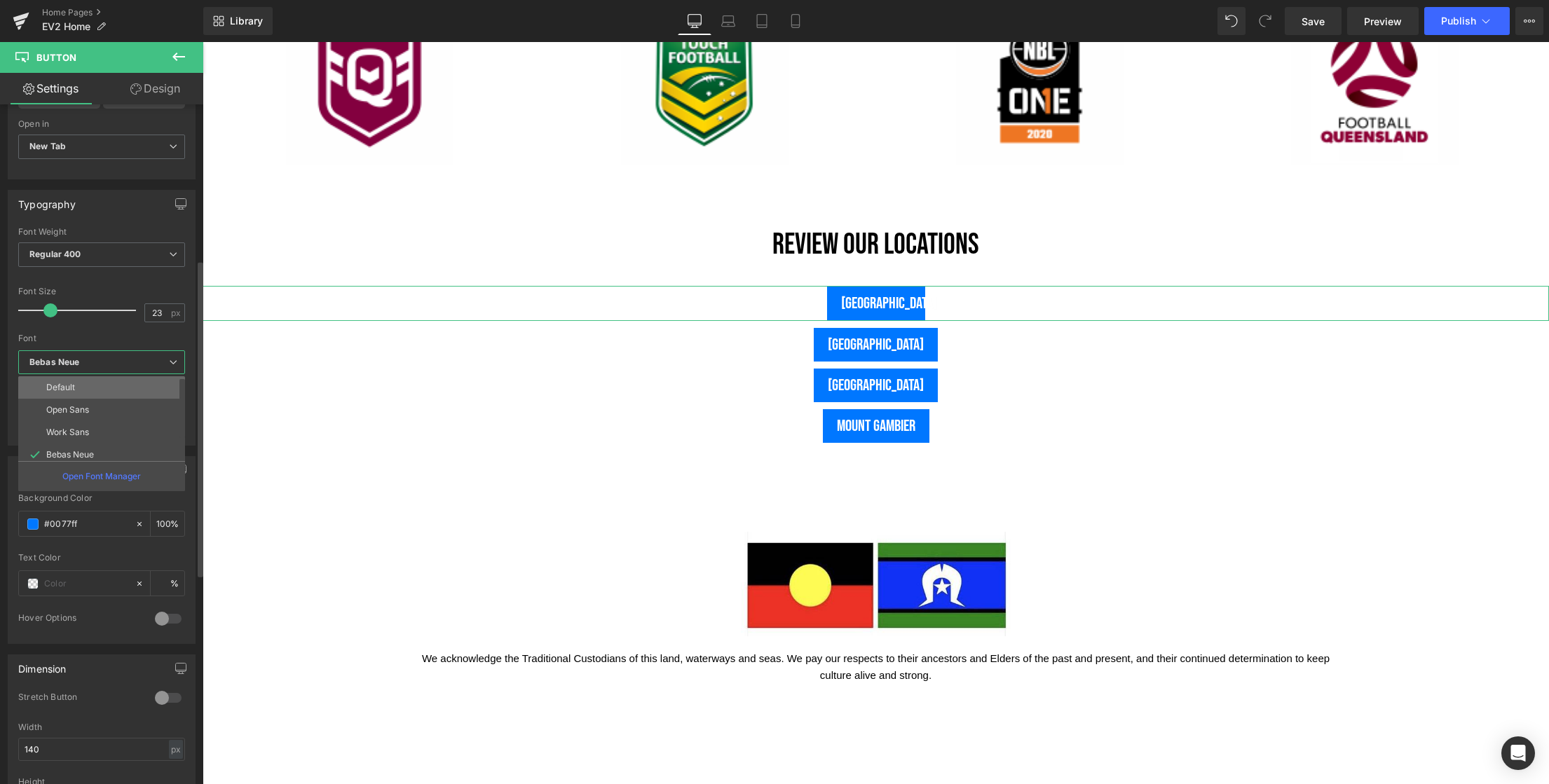
click at [66, 388] on p "Default" at bounding box center [61, 387] width 29 height 10
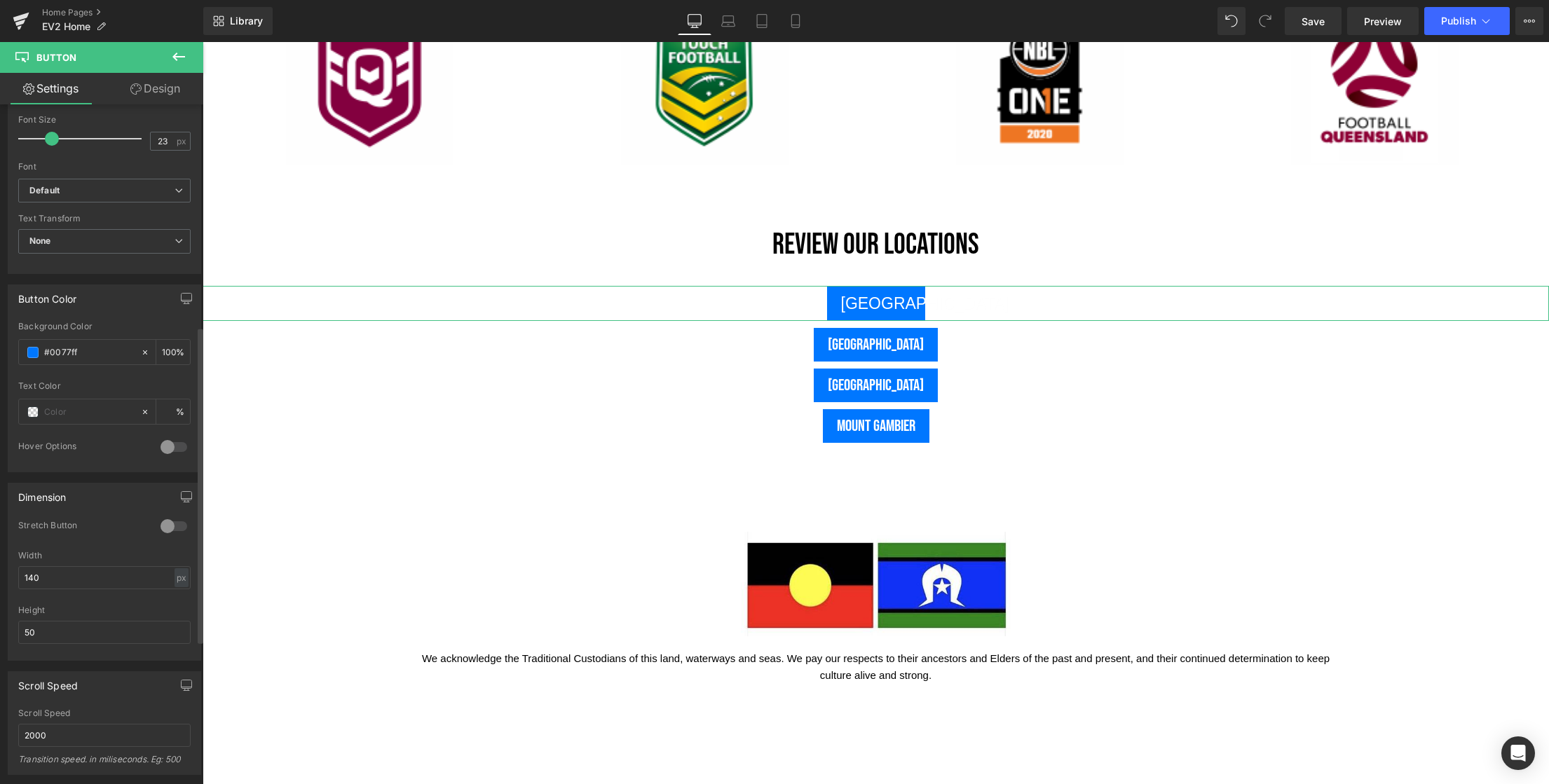
scroll to position [627, 0]
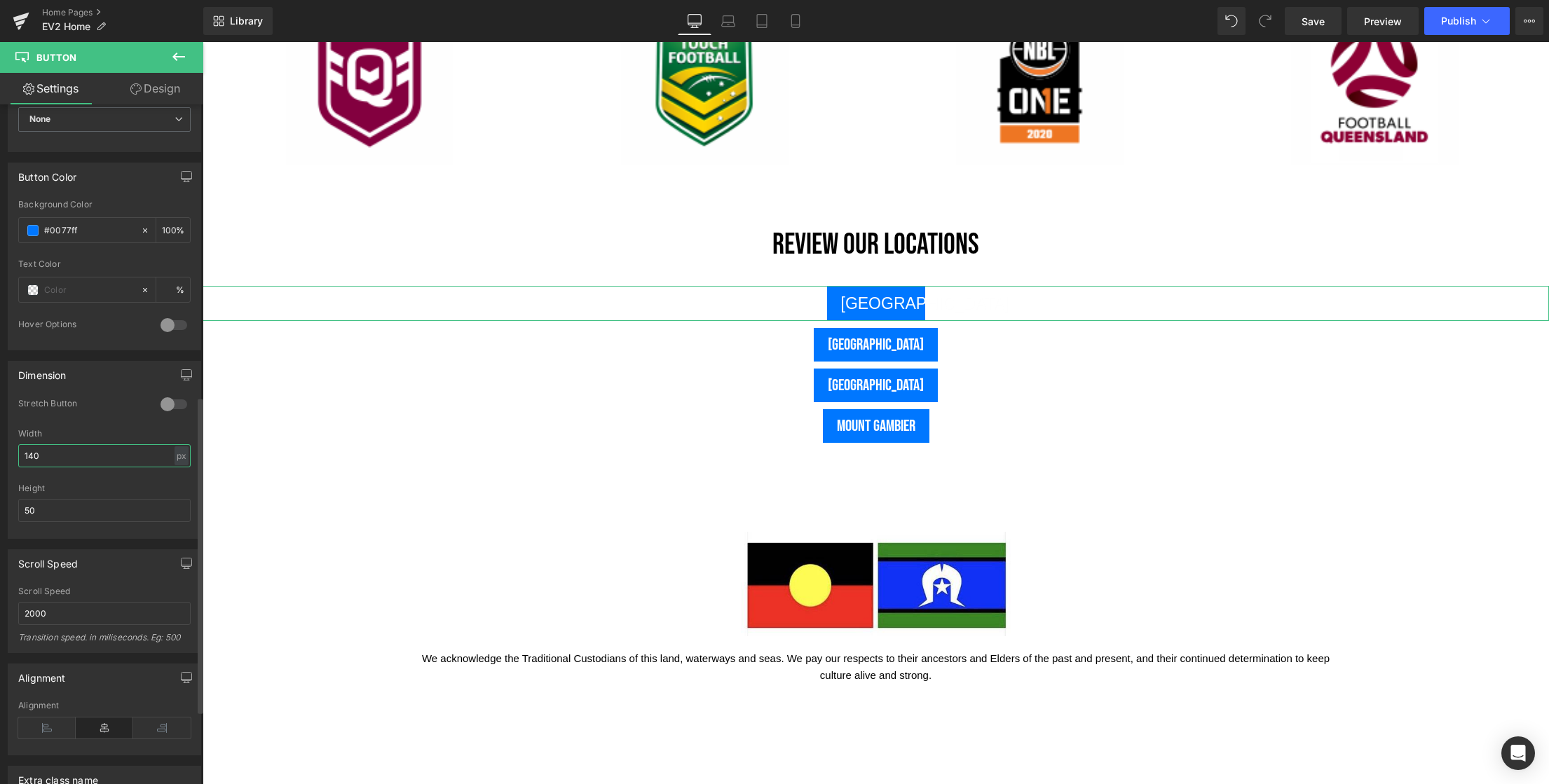
drag, startPoint x: 58, startPoint y: 459, endPoint x: 70, endPoint y: 454, distance: 13.0
click at [58, 459] on input "140" at bounding box center [104, 456] width 172 height 23
drag, startPoint x: 77, startPoint y: 454, endPoint x: -49, endPoint y: 455, distance: 126.0
click at [0, 455] on html "Button You are previewing how the will restyle your page. You can not edit Elem…" at bounding box center [774, 392] width 1549 height 784
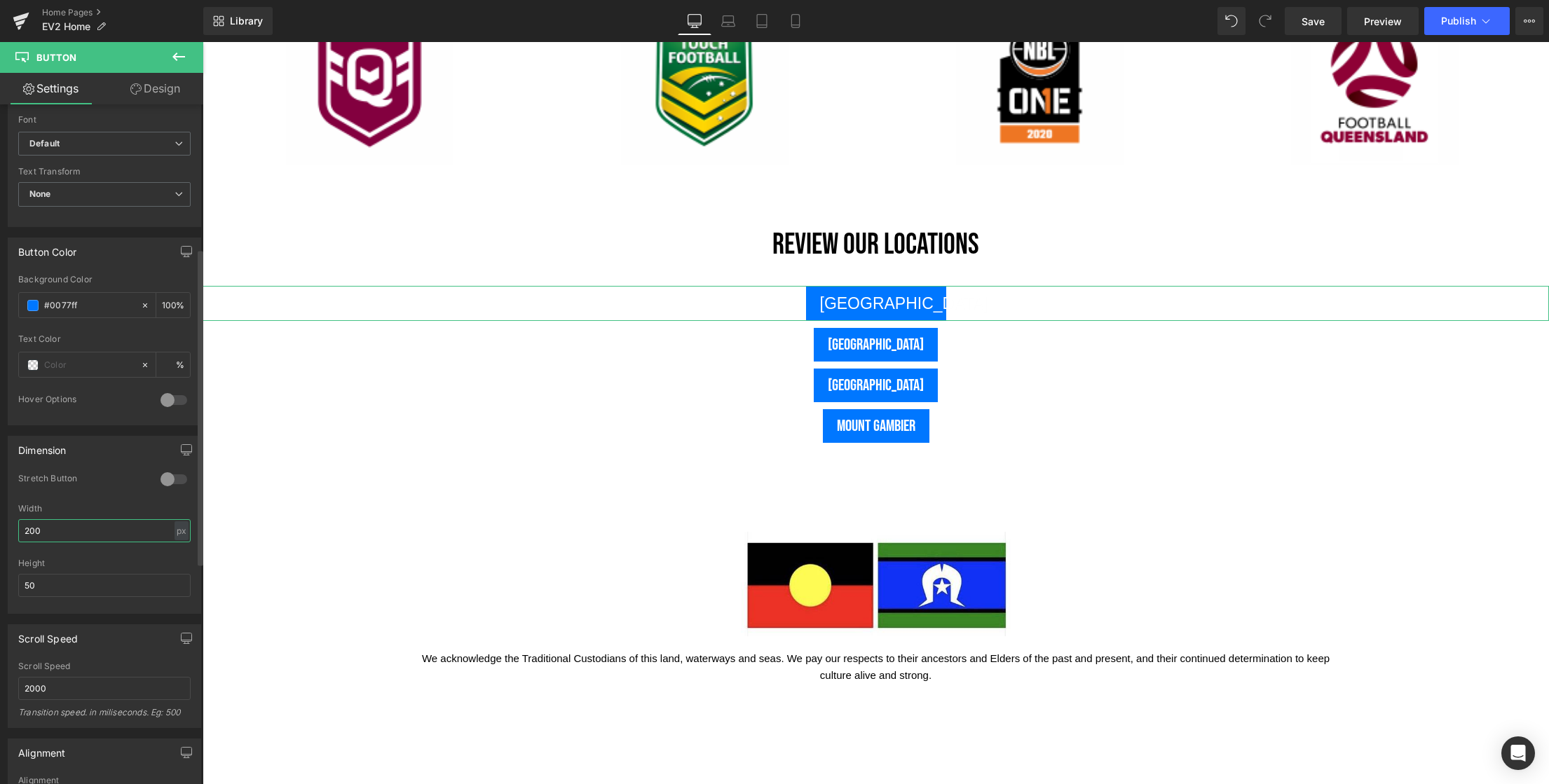
scroll to position [309, 0]
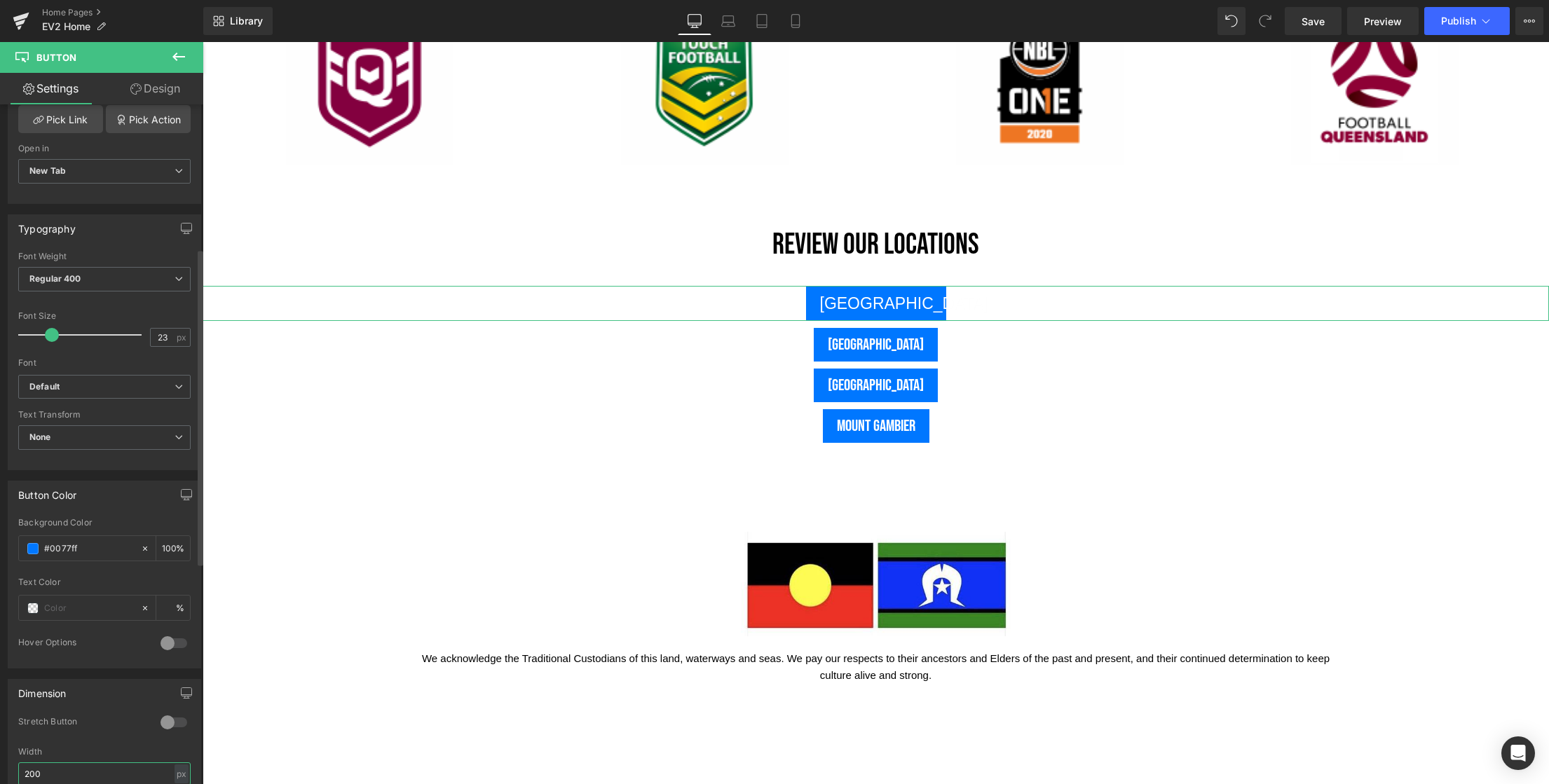
type input "200"
click at [52, 340] on span at bounding box center [50, 335] width 14 height 14
drag, startPoint x: 162, startPoint y: 339, endPoint x: 137, endPoint y: 339, distance: 25.0
click at [137, 339] on div "Font Size 21 px" at bounding box center [104, 334] width 172 height 47
type input "20"
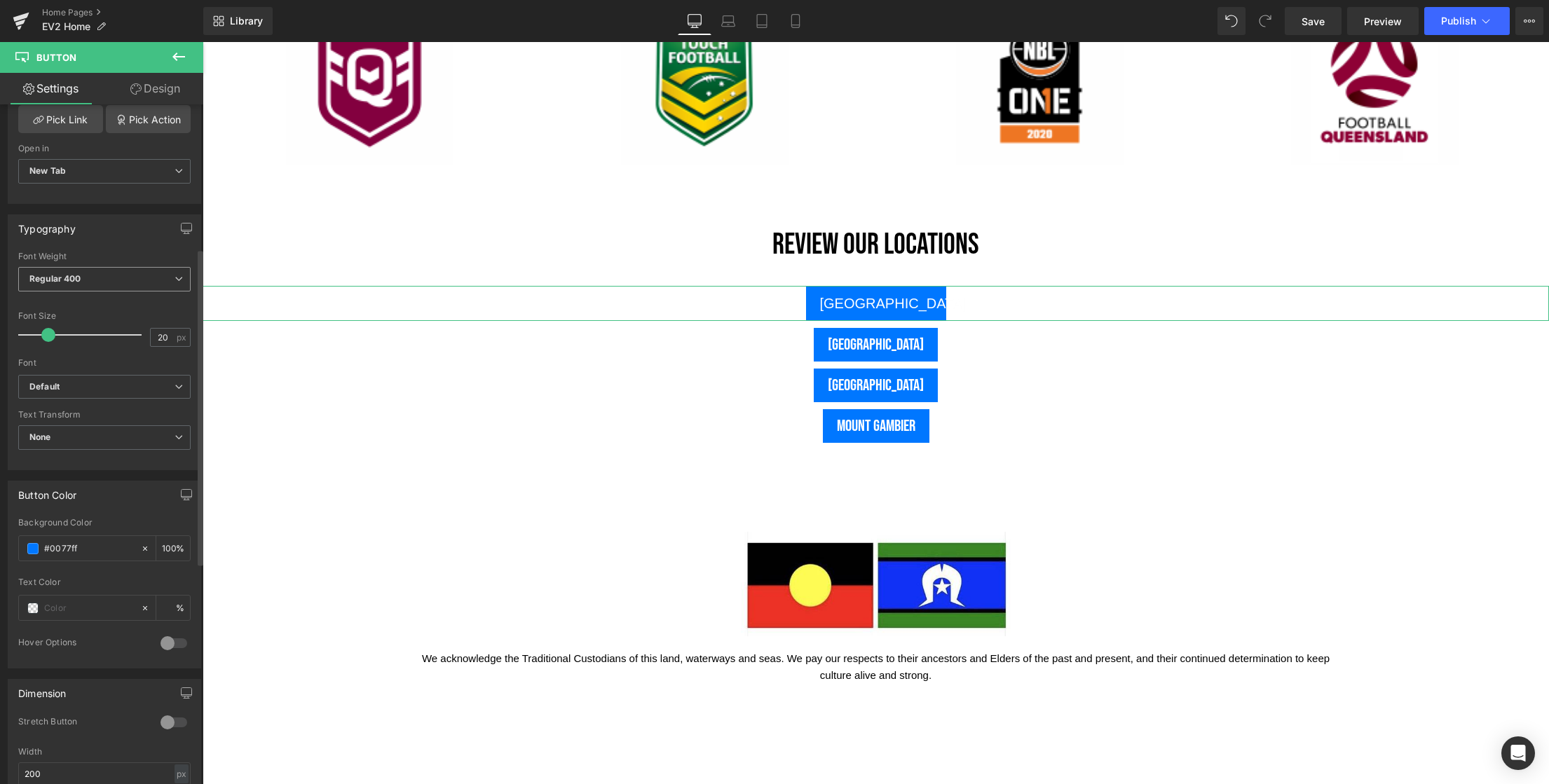
click at [177, 280] on span "Regular 400" at bounding box center [104, 279] width 172 height 25
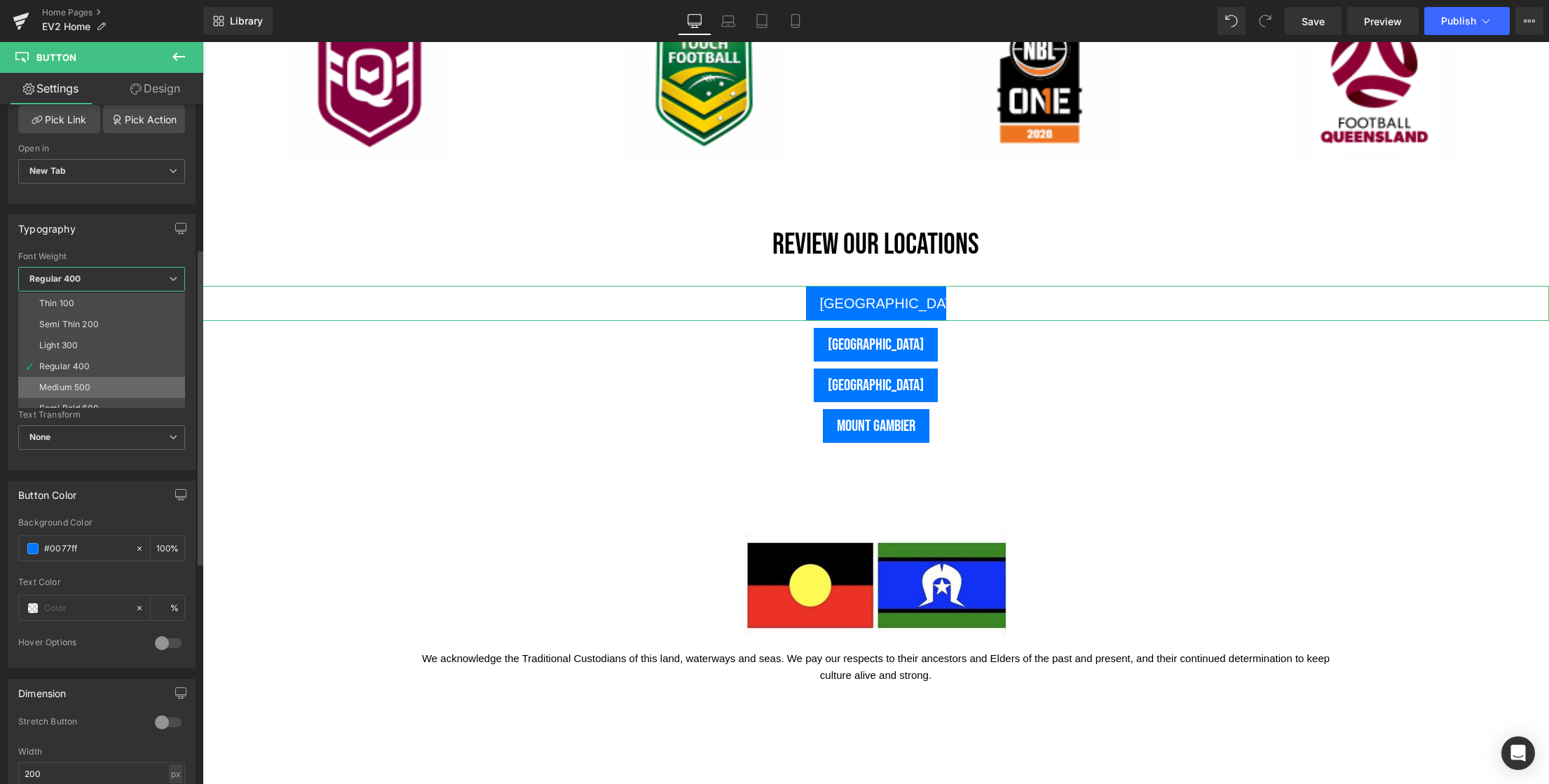
click at [79, 386] on div "Medium 500" at bounding box center [65, 387] width 51 height 10
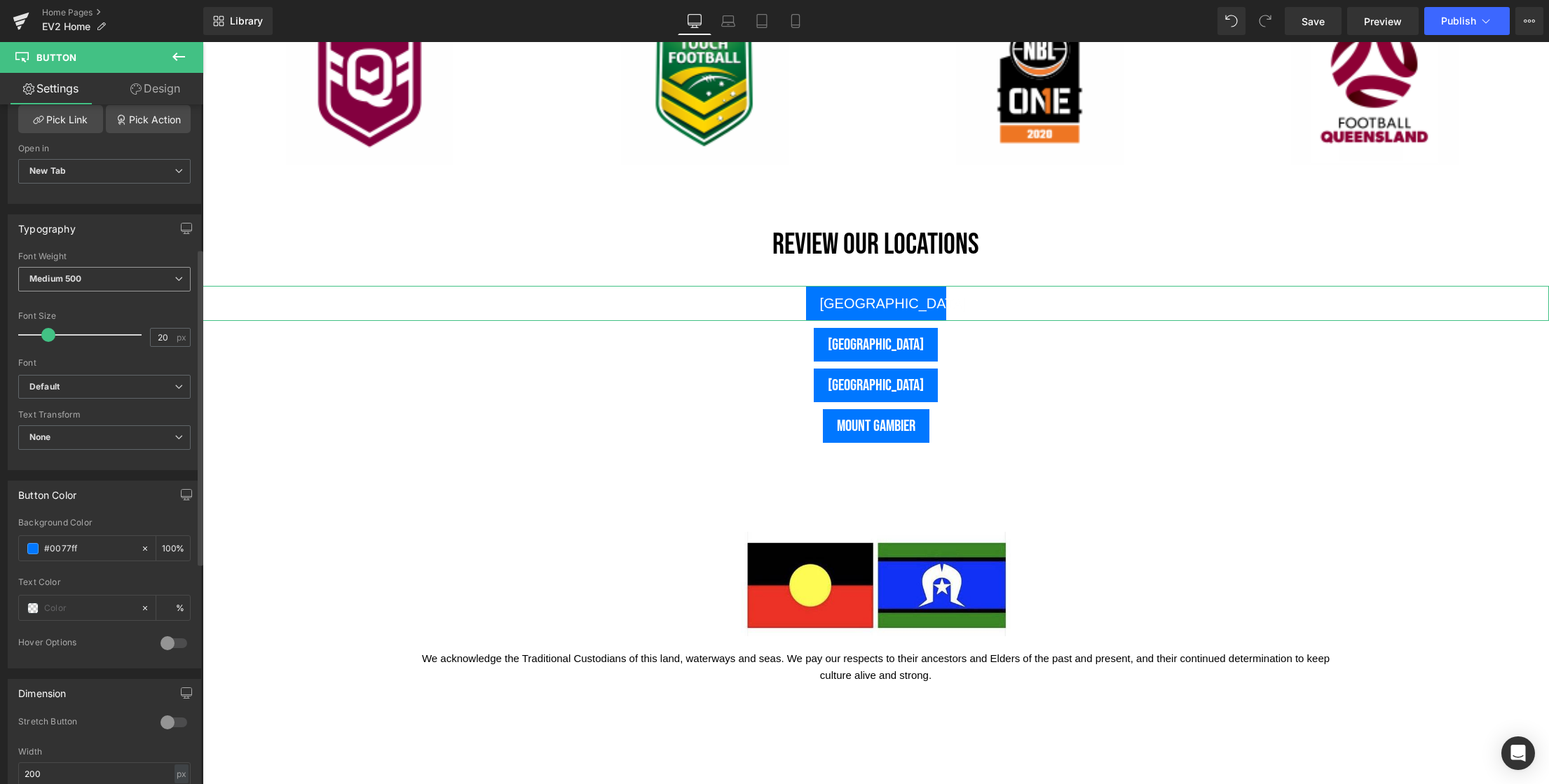
click at [175, 279] on icon at bounding box center [179, 279] width 8 height 8
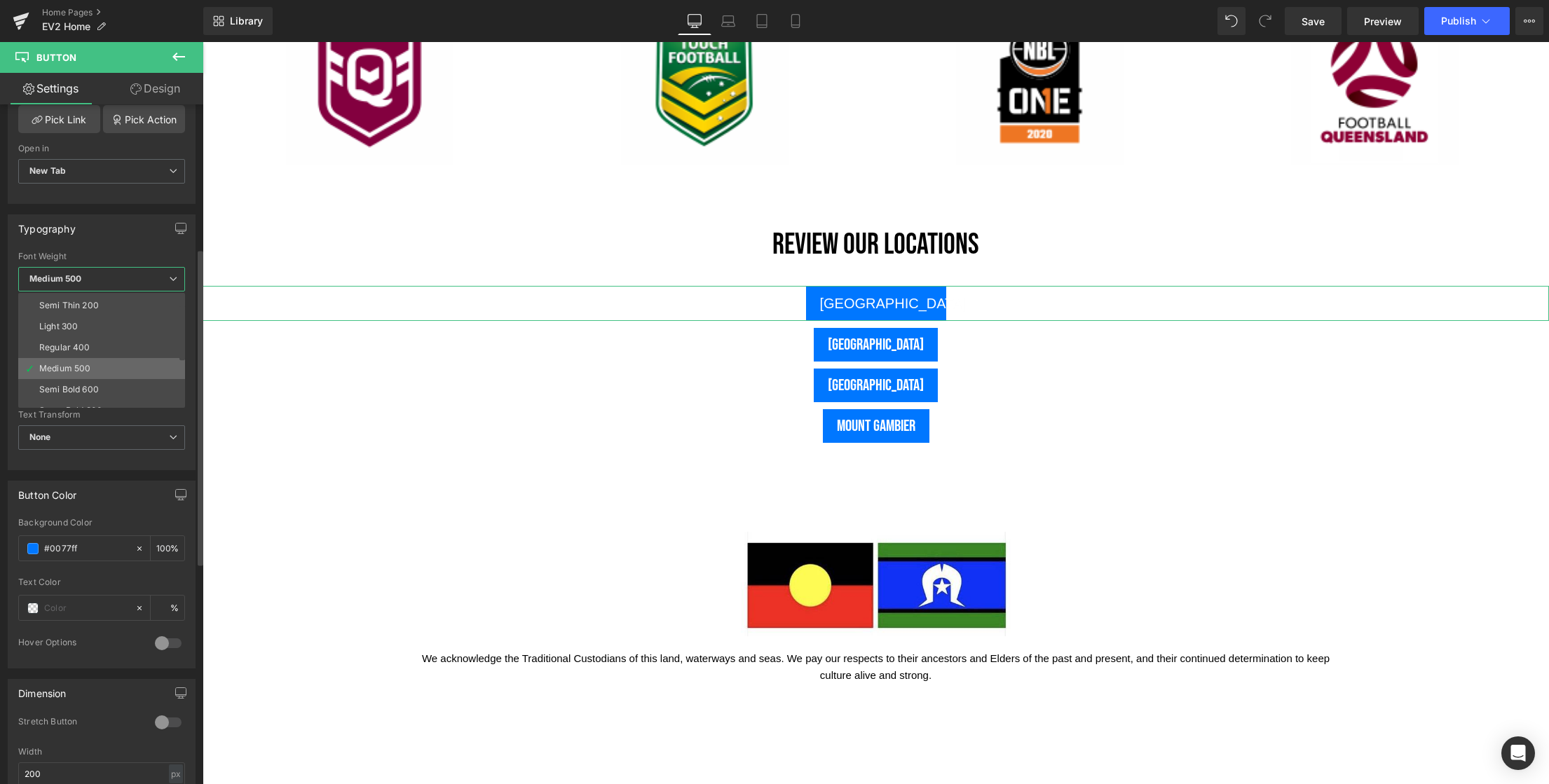
scroll to position [23, 0]
click at [86, 385] on div "Semi Bold 600" at bounding box center [69, 386] width 59 height 10
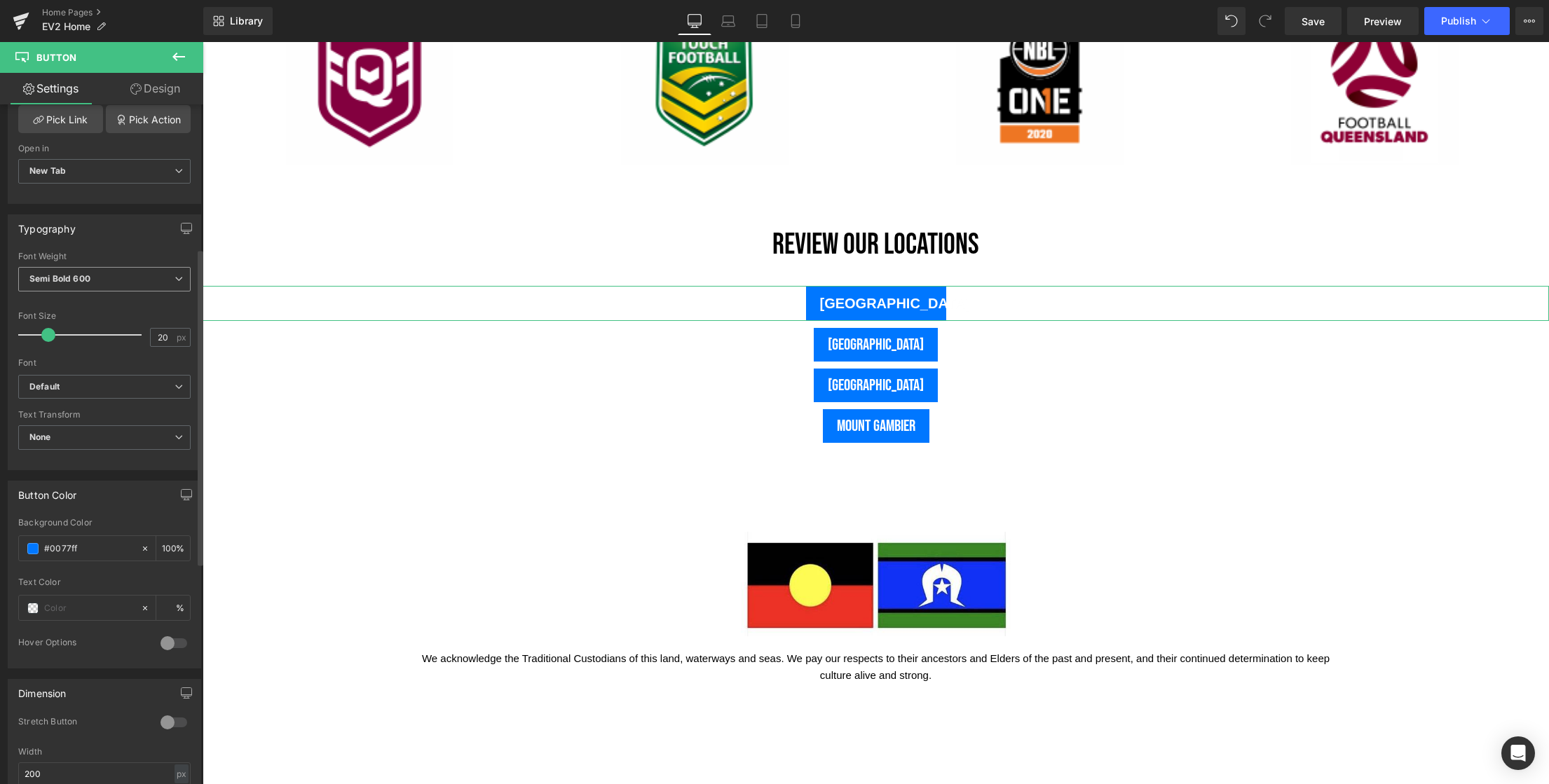
click at [174, 279] on icon at bounding box center [179, 279] width 8 height 8
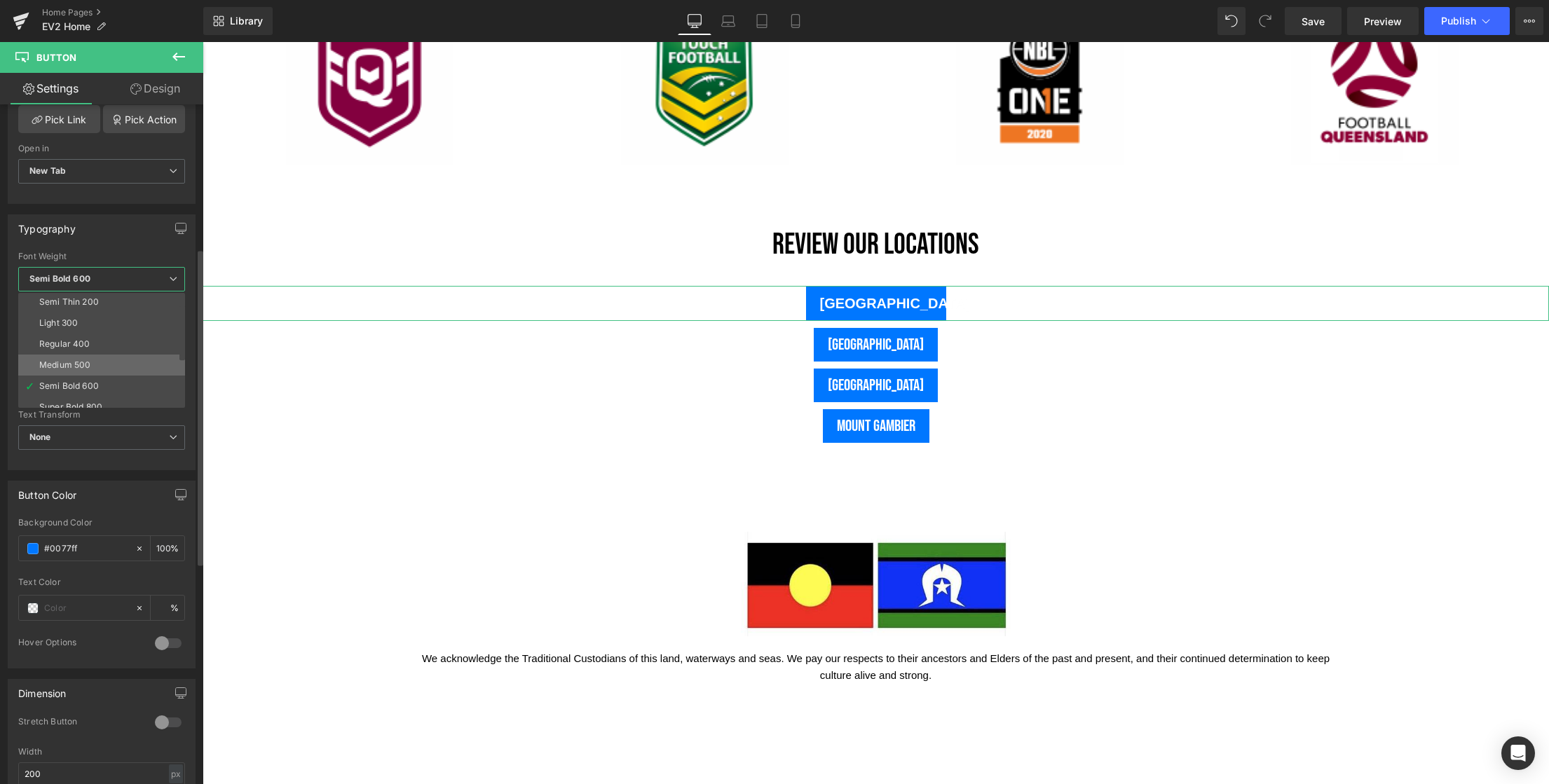
click at [92, 358] on li "Medium 500" at bounding box center [104, 366] width 173 height 21
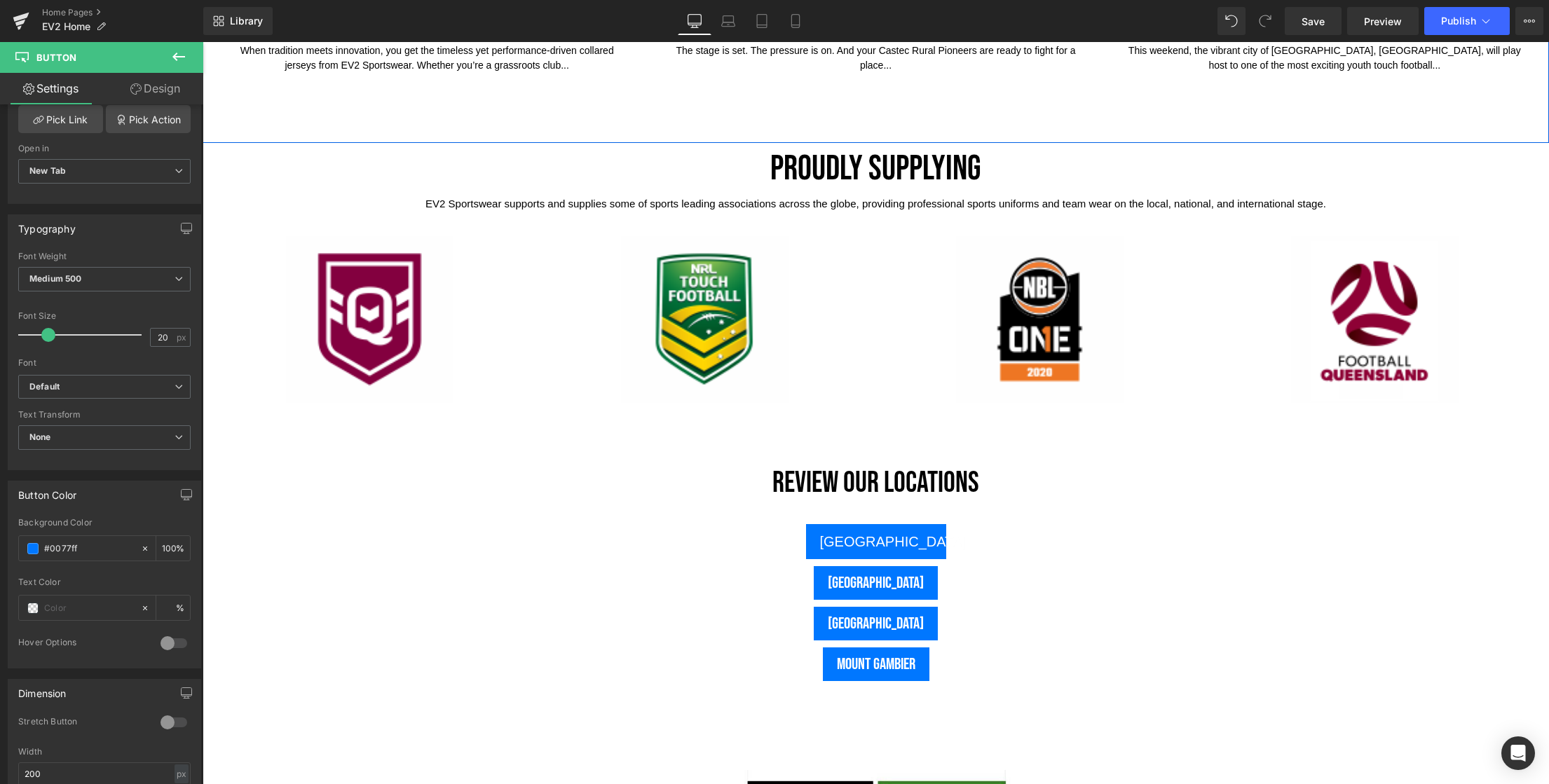
scroll to position [3351, 0]
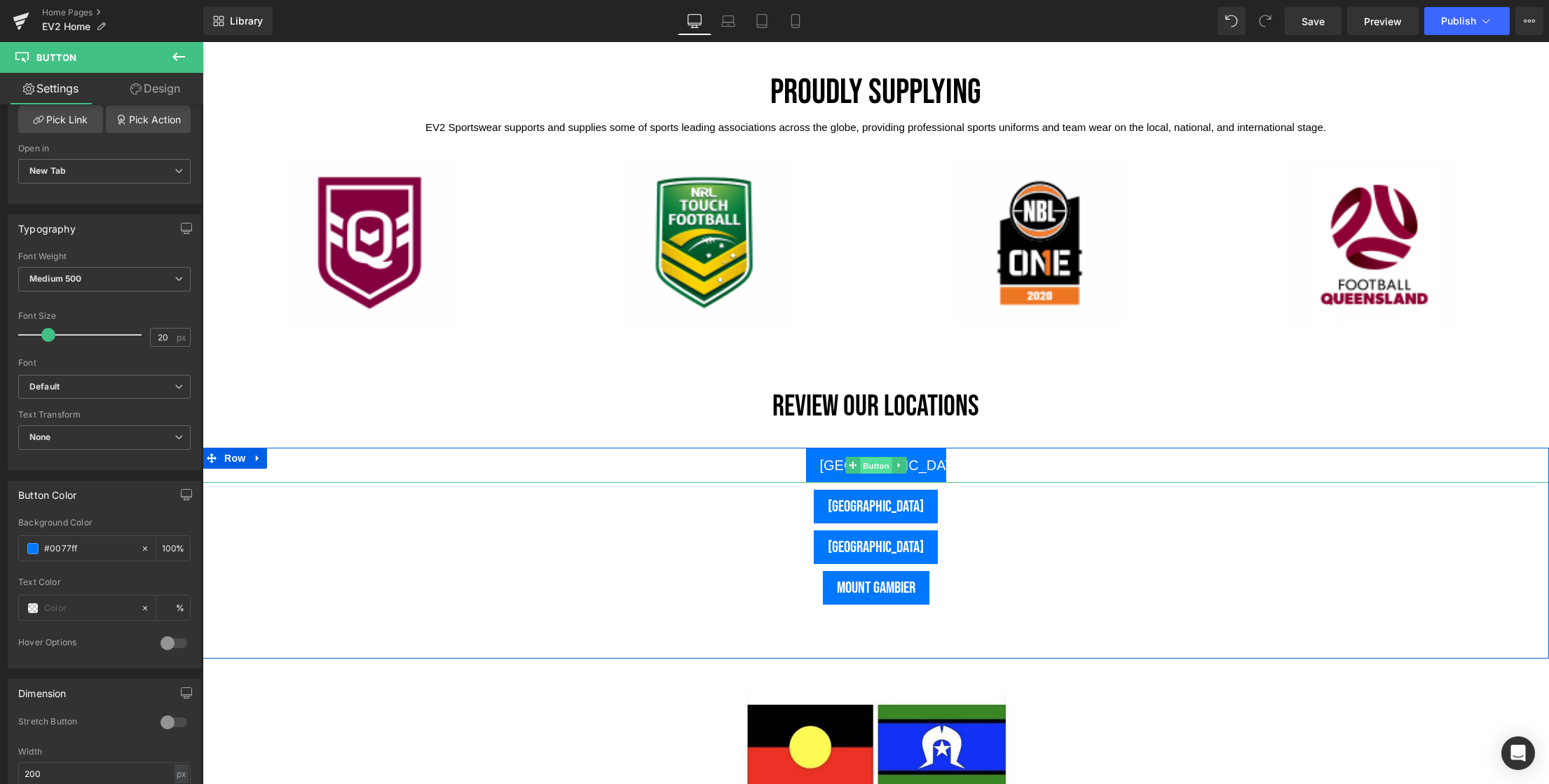
click at [869, 466] on span "Button" at bounding box center [876, 466] width 32 height 17
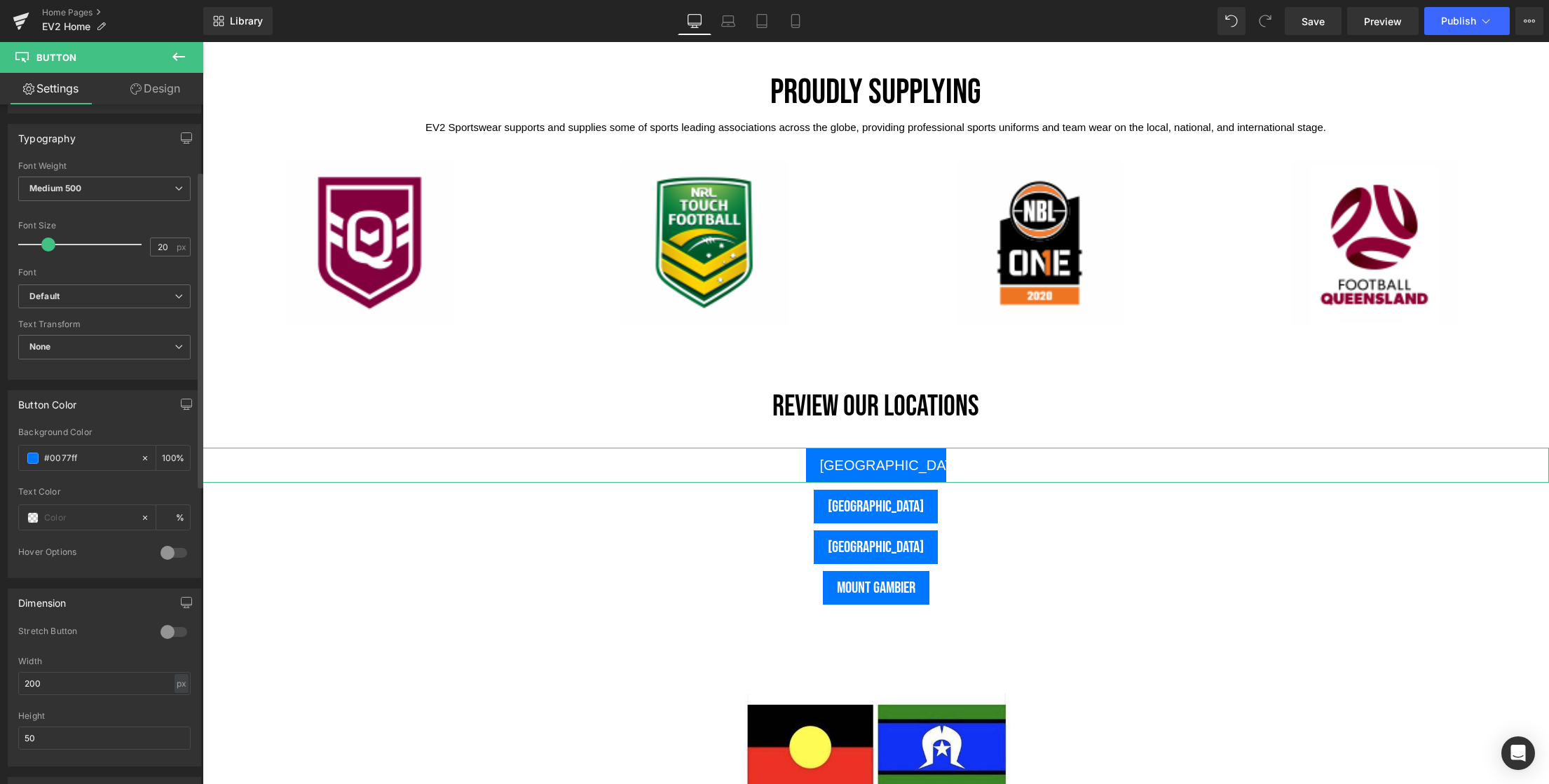
scroll to position [128, 0]
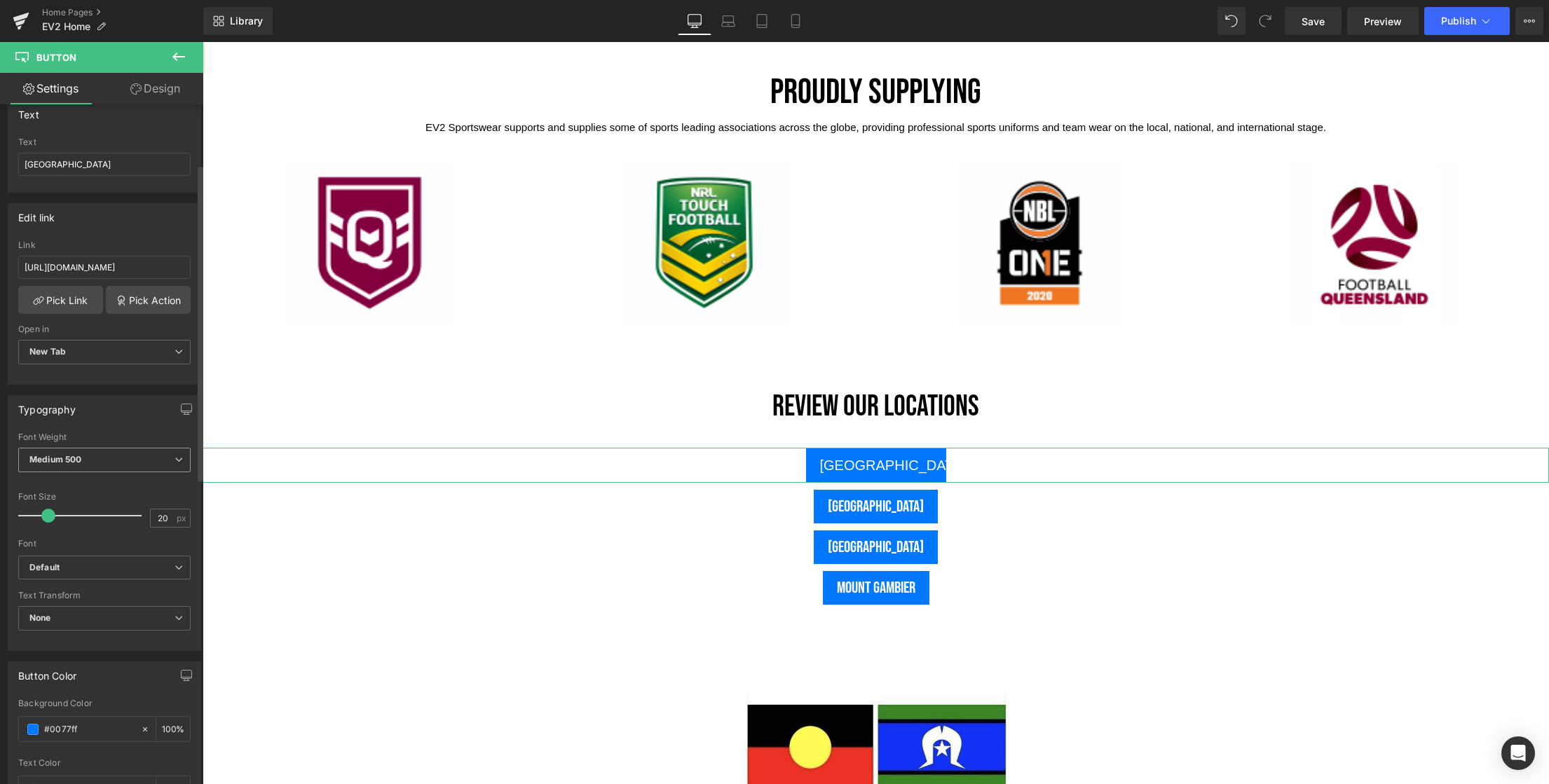
click at [92, 459] on span "Medium 500" at bounding box center [104, 460] width 172 height 25
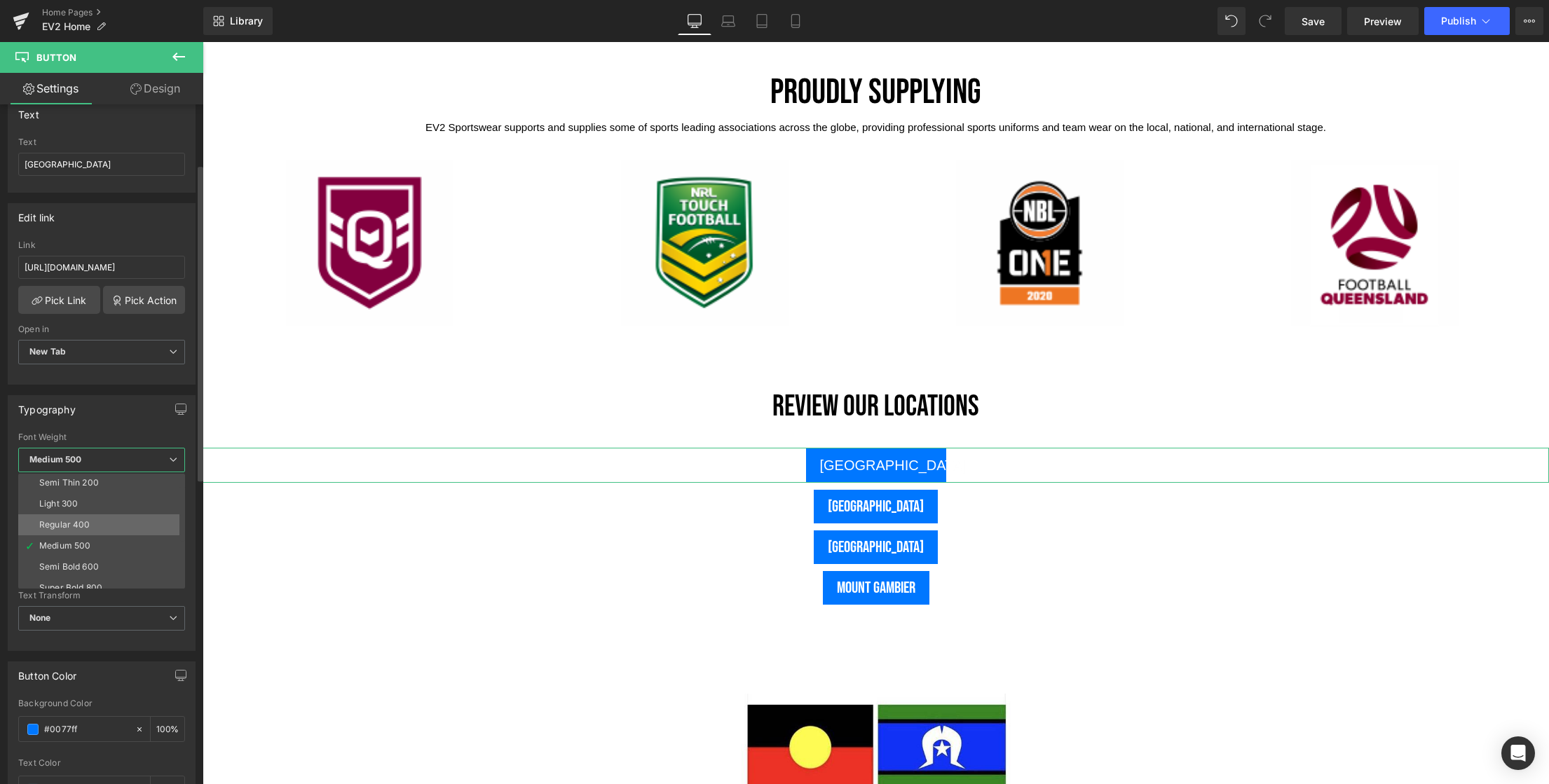
click at [90, 529] on li "Regular 400" at bounding box center [104, 525] width 173 height 21
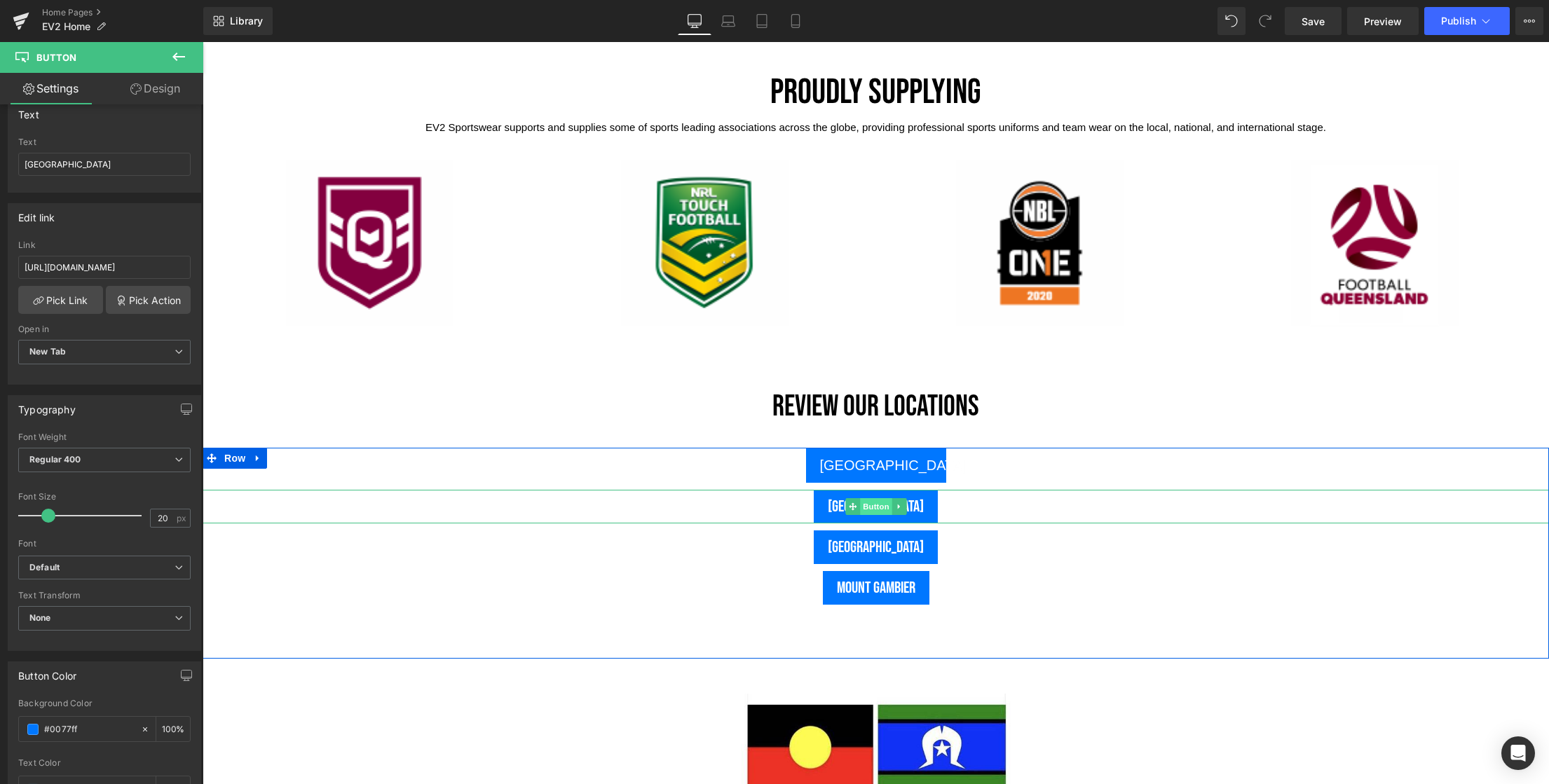
click at [870, 509] on span "Button" at bounding box center [876, 507] width 32 height 17
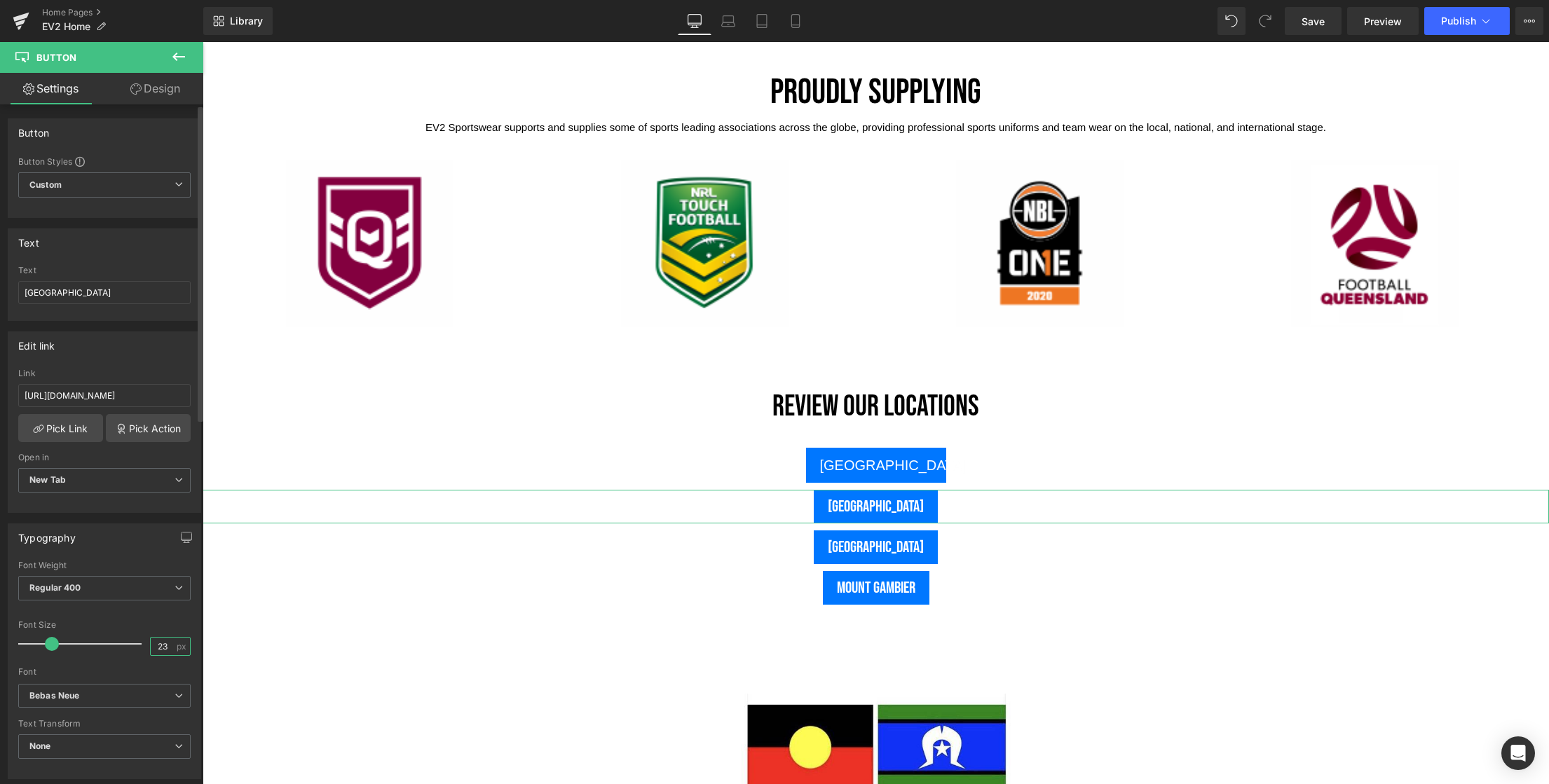
drag, startPoint x: 164, startPoint y: 646, endPoint x: 135, endPoint y: 651, distance: 29.4
click at [135, 651] on div "Font Size 23 px" at bounding box center [104, 644] width 172 height 47
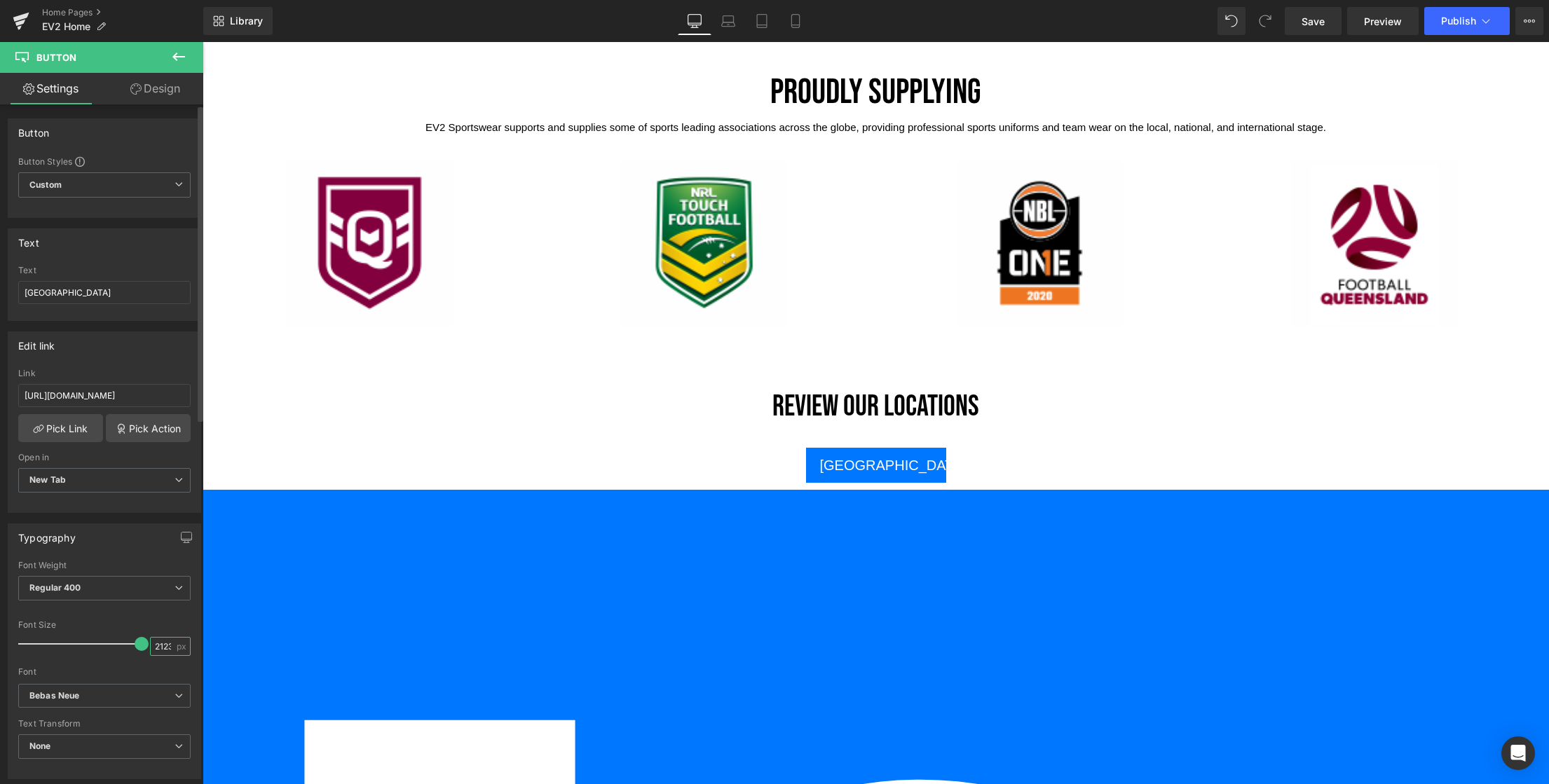
type input "223"
click at [203, 42] on div at bounding box center [203, 42] width 0 height 0
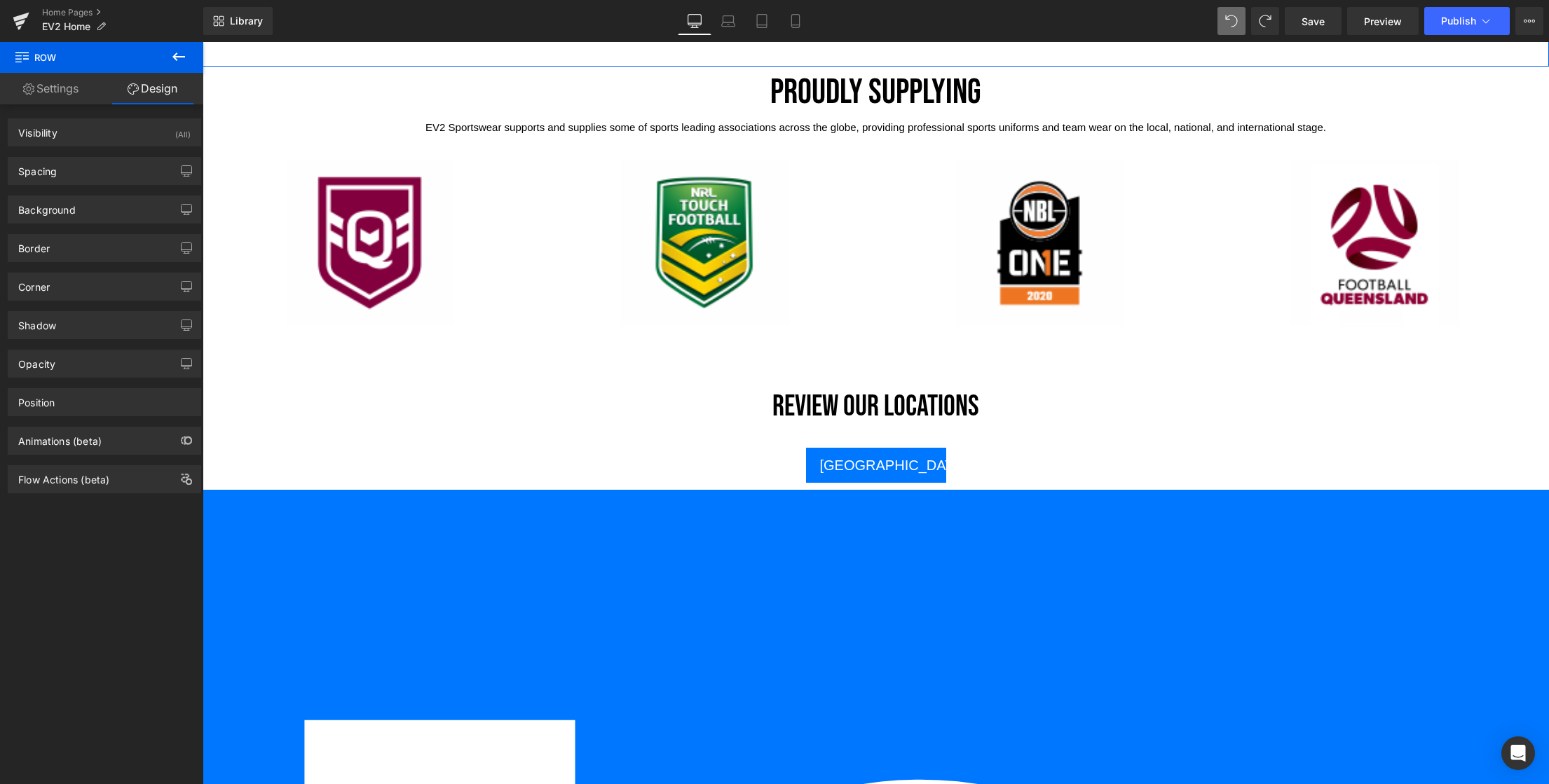
click at [53, 87] on link "Settings" at bounding box center [51, 88] width 102 height 32
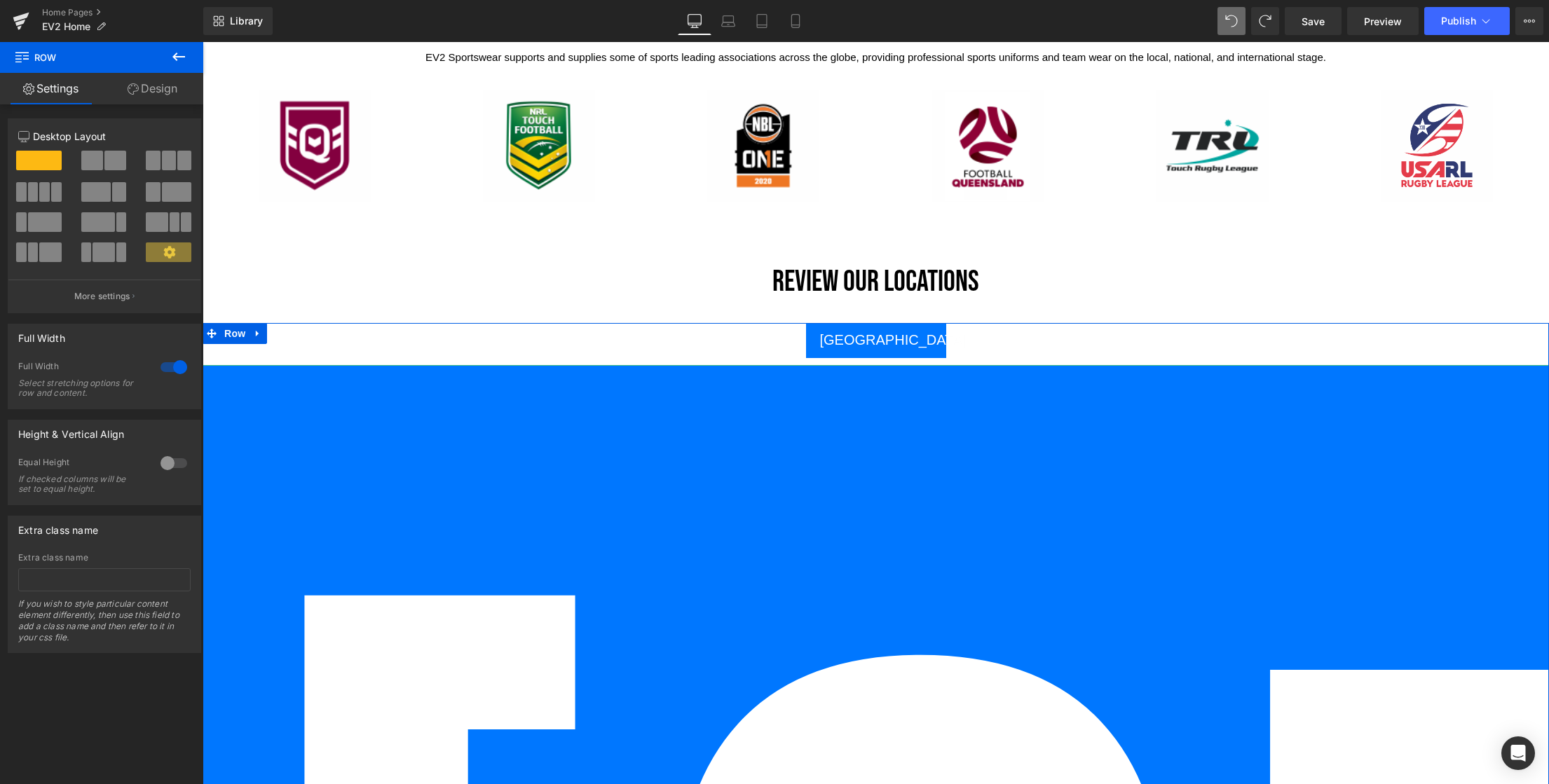
scroll to position [3319, 0]
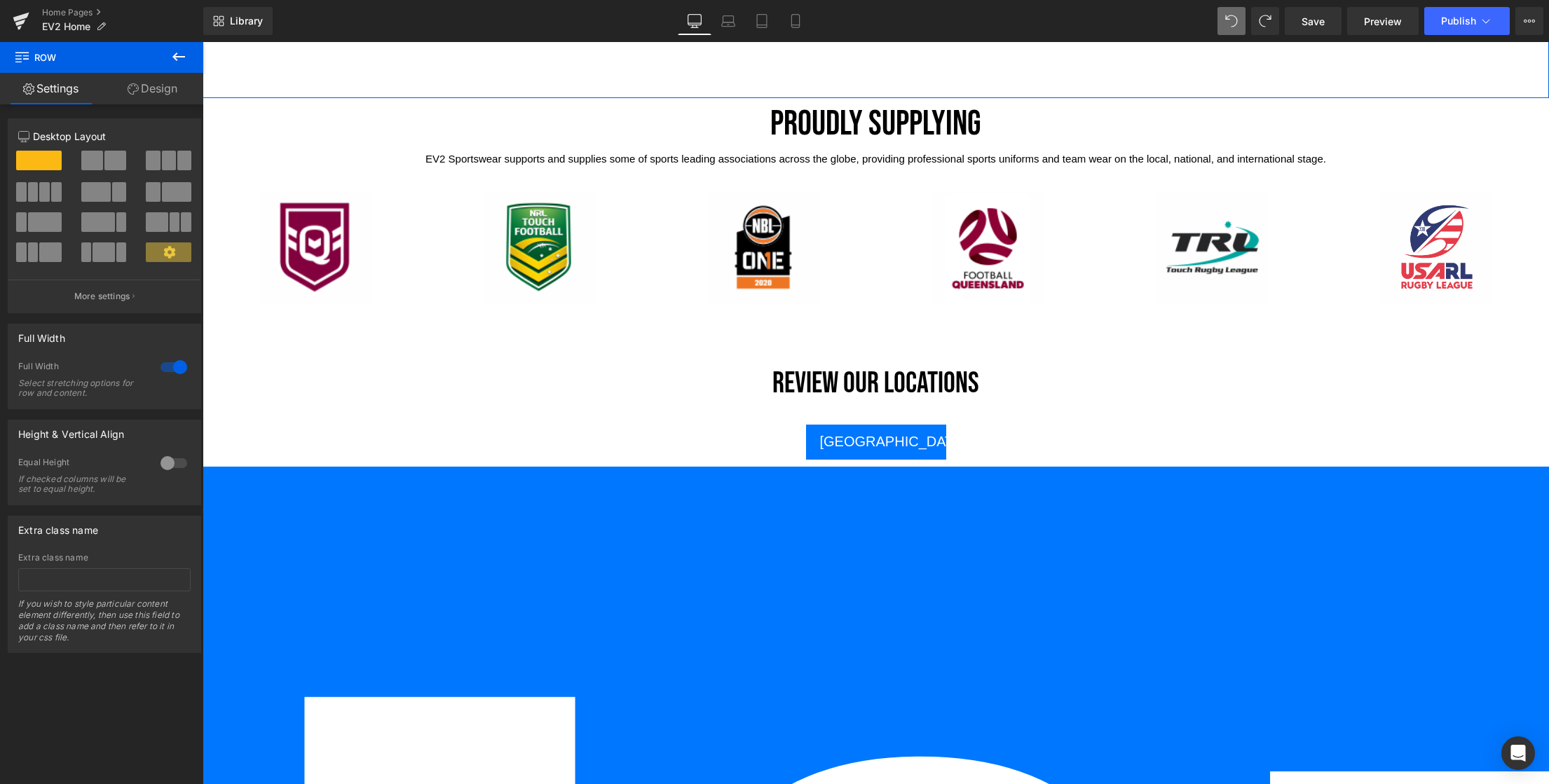
click at [148, 88] on link "Design" at bounding box center [152, 88] width 102 height 32
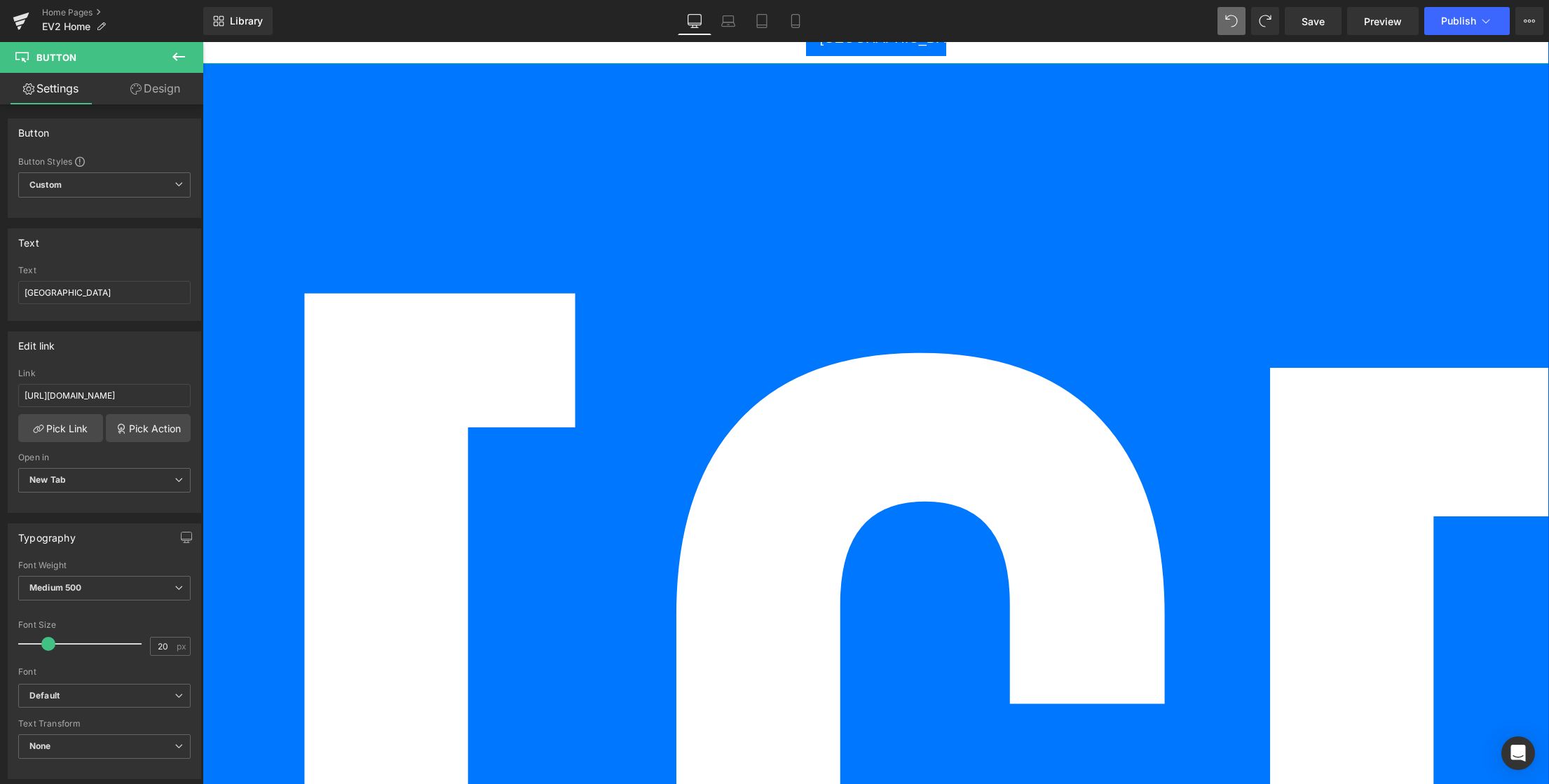
scroll to position [3830, 0]
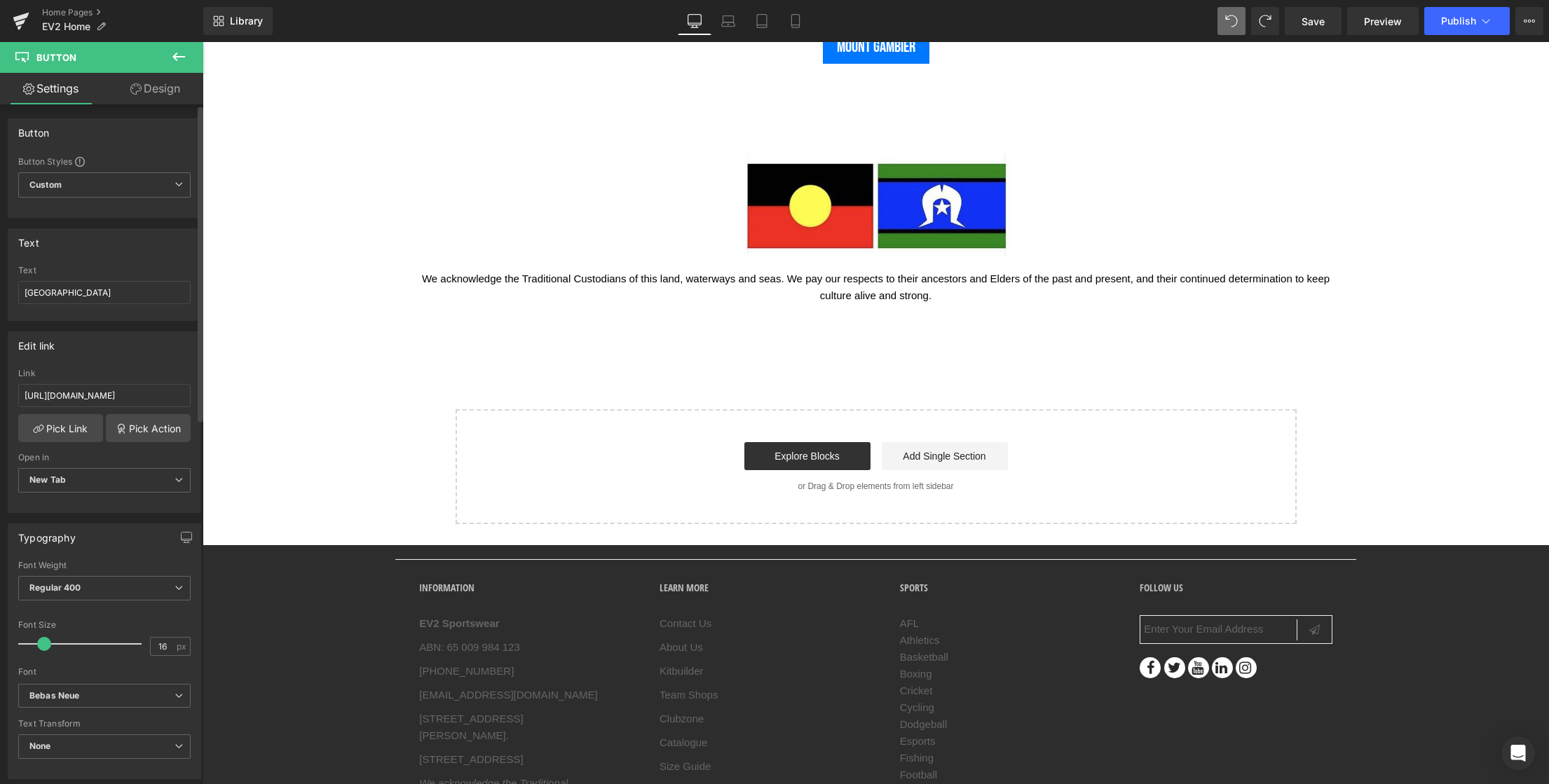
drag, startPoint x: 136, startPoint y: 648, endPoint x: 43, endPoint y: 651, distance: 93.0
click at [43, 651] on div at bounding box center [83, 644] width 116 height 28
click at [164, 649] on input "16" at bounding box center [163, 646] width 25 height 18
drag, startPoint x: 150, startPoint y: 650, endPoint x: 125, endPoint y: 648, distance: 25.1
click at [124, 650] on div "Font Size 16 px" at bounding box center [104, 644] width 172 height 47
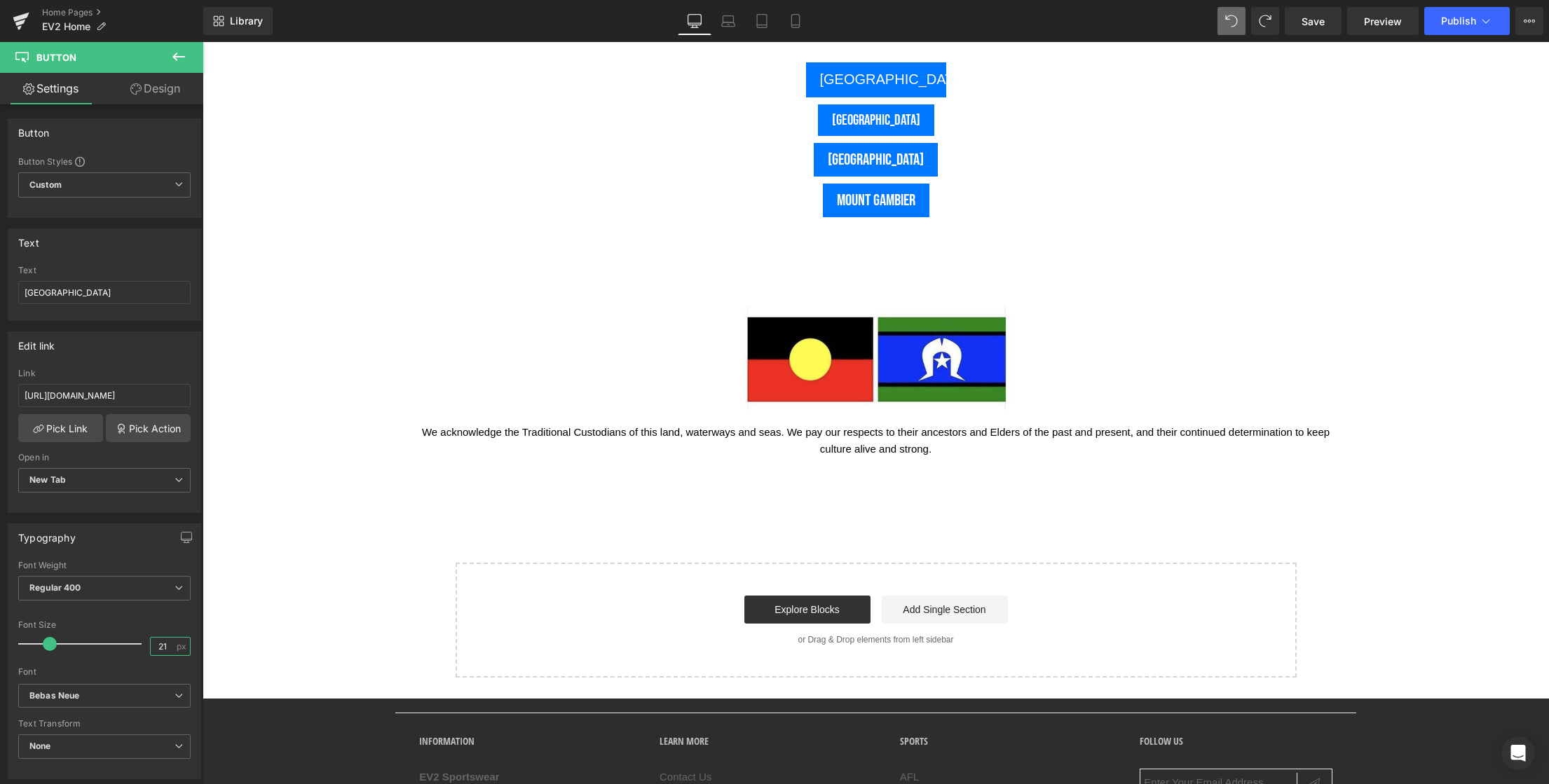
scroll to position [3669, 0]
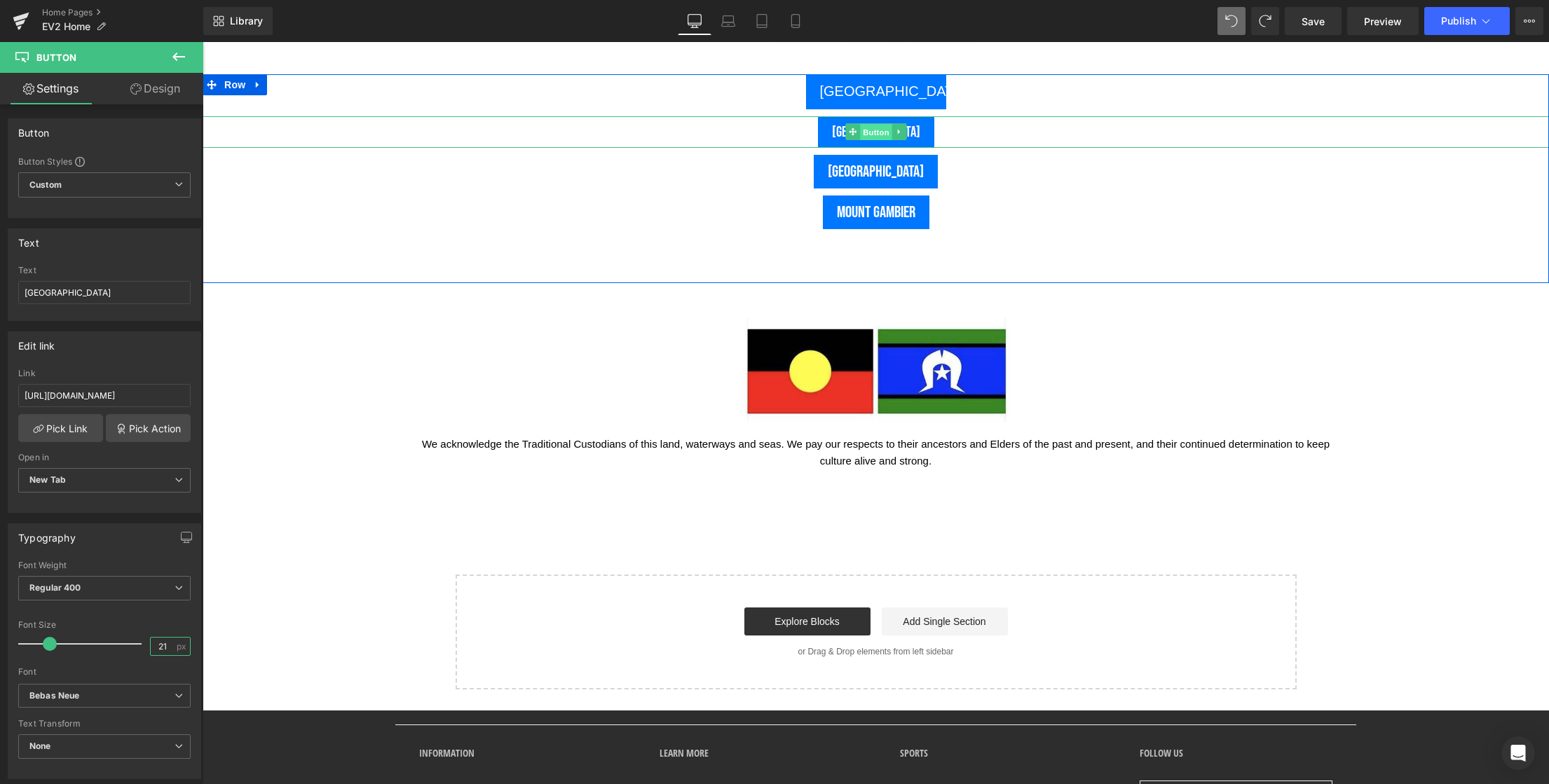
click at [868, 131] on span "Button" at bounding box center [876, 133] width 32 height 17
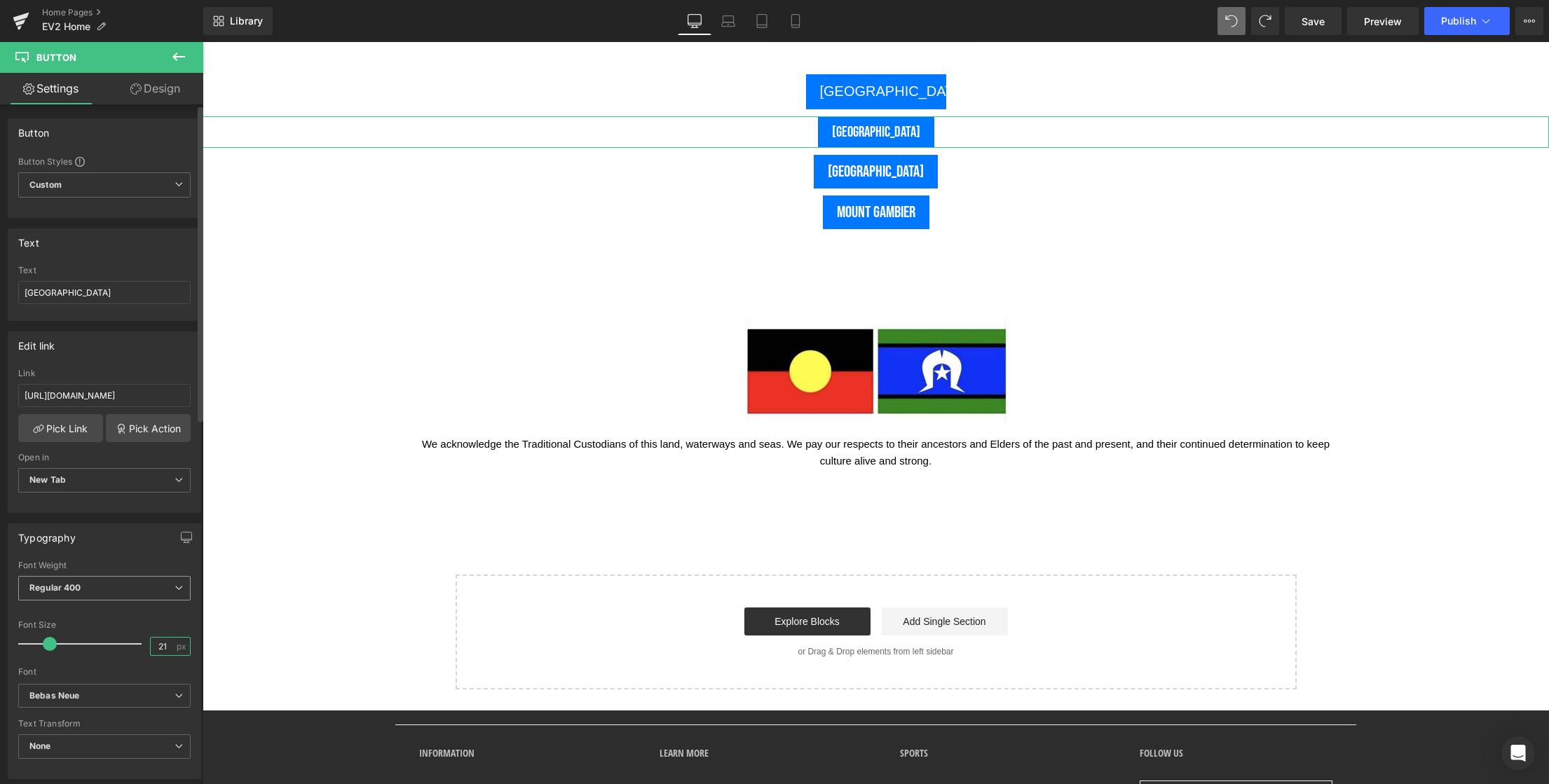
type input "21"
click at [119, 591] on span "Regular 400" at bounding box center [104, 588] width 172 height 25
click at [90, 533] on div "Typography" at bounding box center [104, 538] width 192 height 27
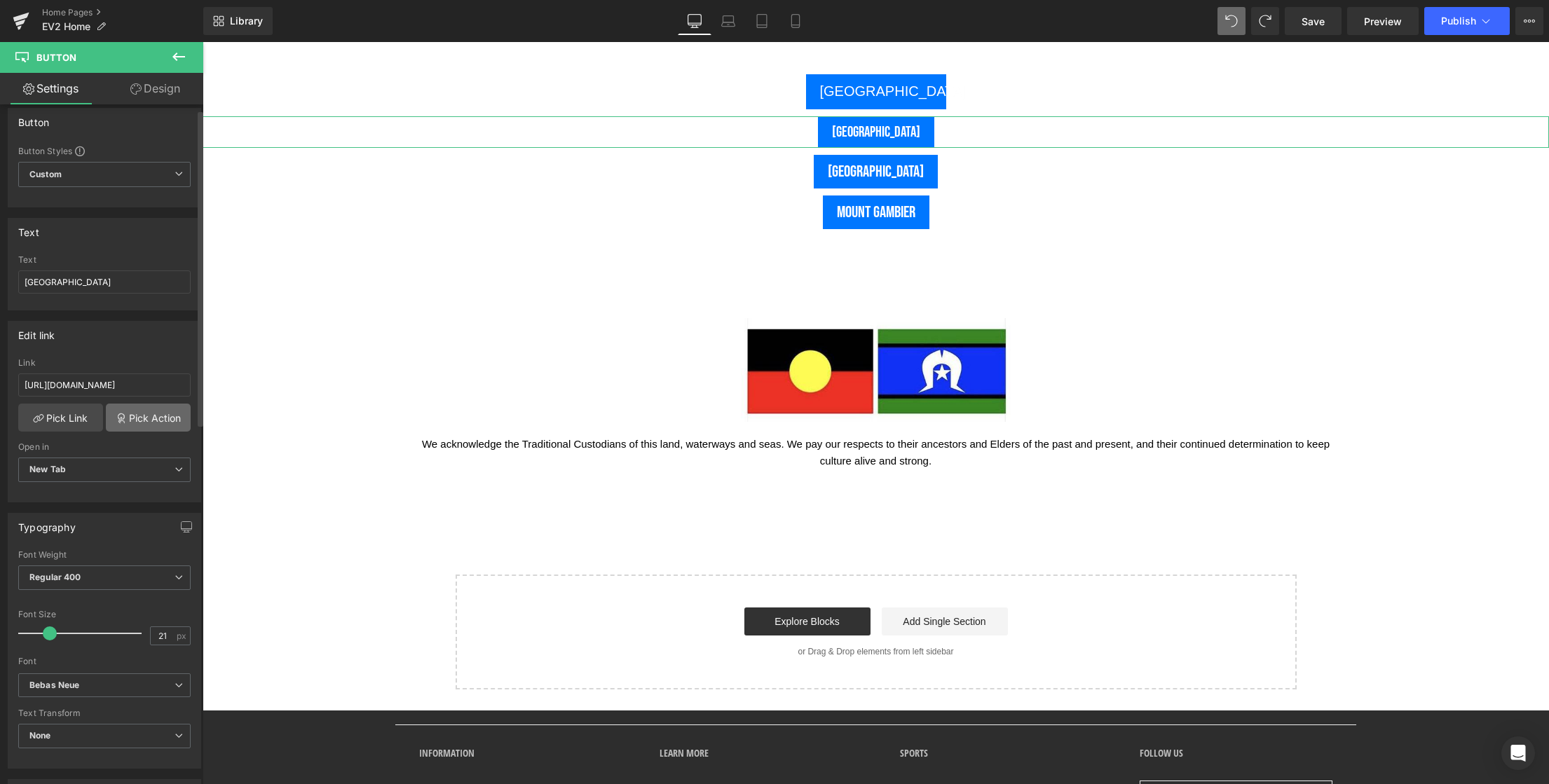
scroll to position [27, 0]
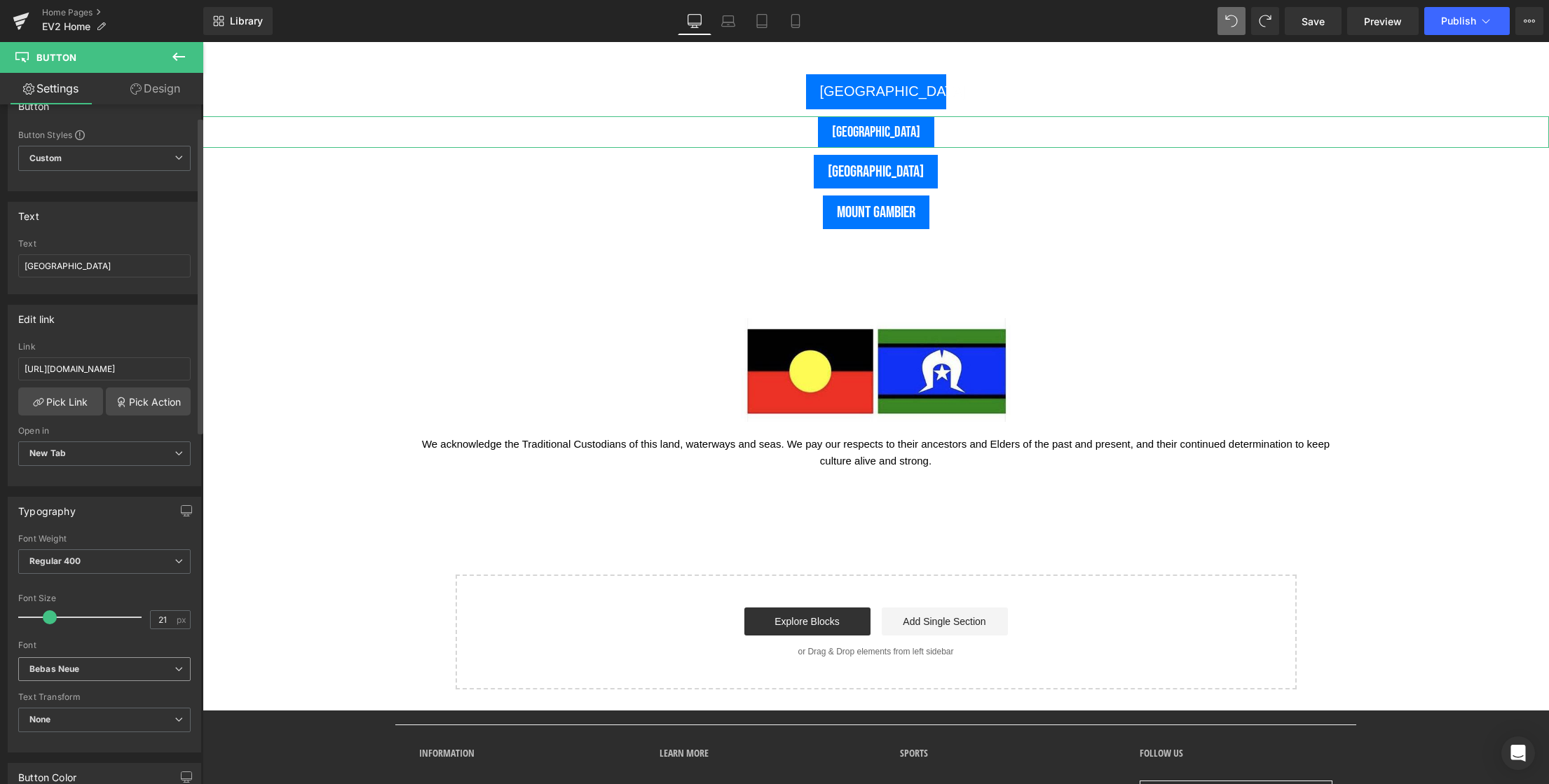
click at [90, 671] on b "Bebas Neue" at bounding box center [102, 669] width 145 height 12
click at [73, 692] on p "Default" at bounding box center [61, 694] width 29 height 10
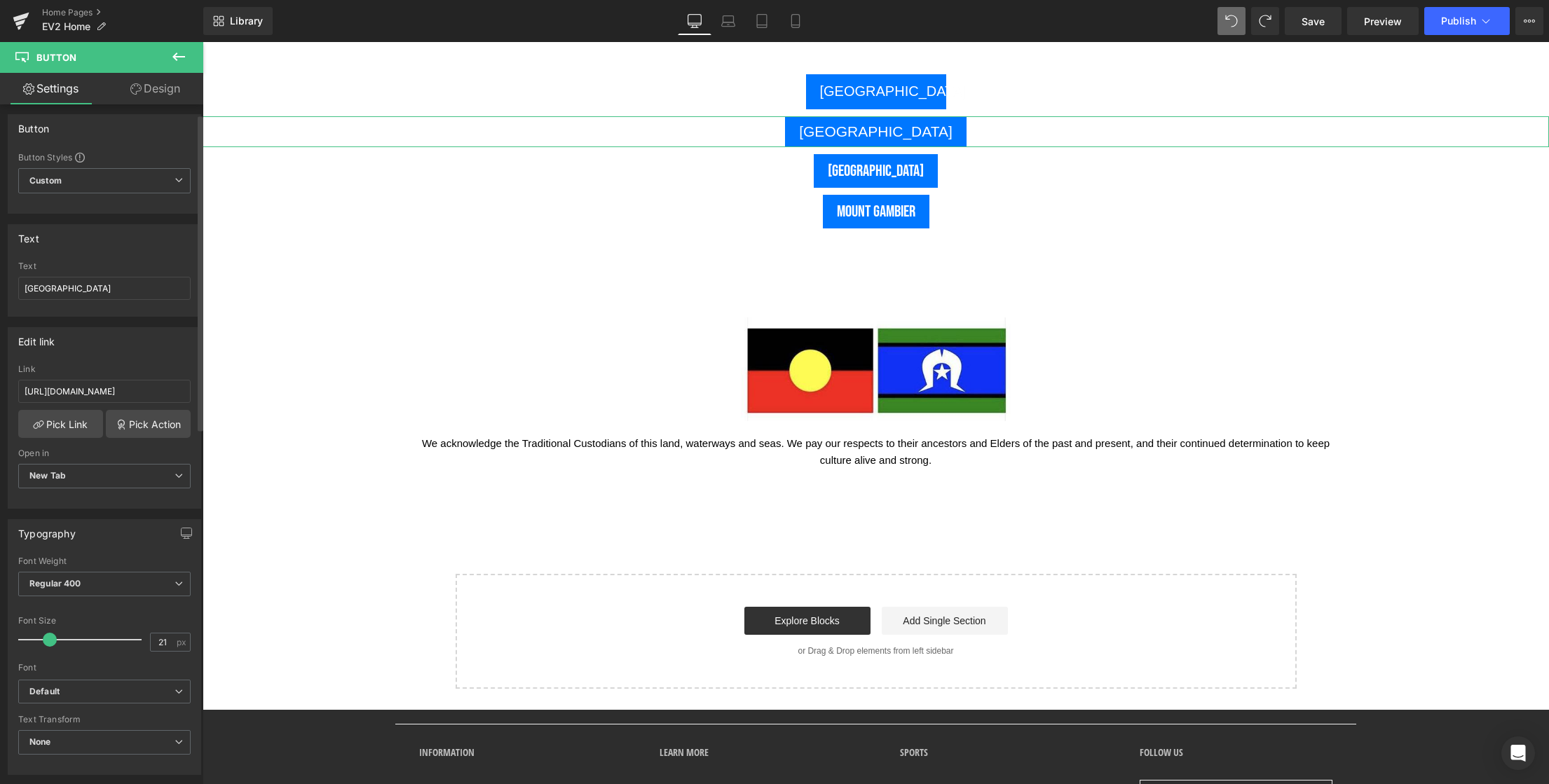
scroll to position [0, 0]
click at [68, 297] on input "Brisbane" at bounding box center [104, 292] width 172 height 23
drag, startPoint x: 73, startPoint y: 294, endPoint x: -1, endPoint y: 291, distance: 74.1
click at [0, 291] on div "Text Brisbane Text Brisbane" at bounding box center [104, 270] width 210 height 103
type input "BRISBANE"
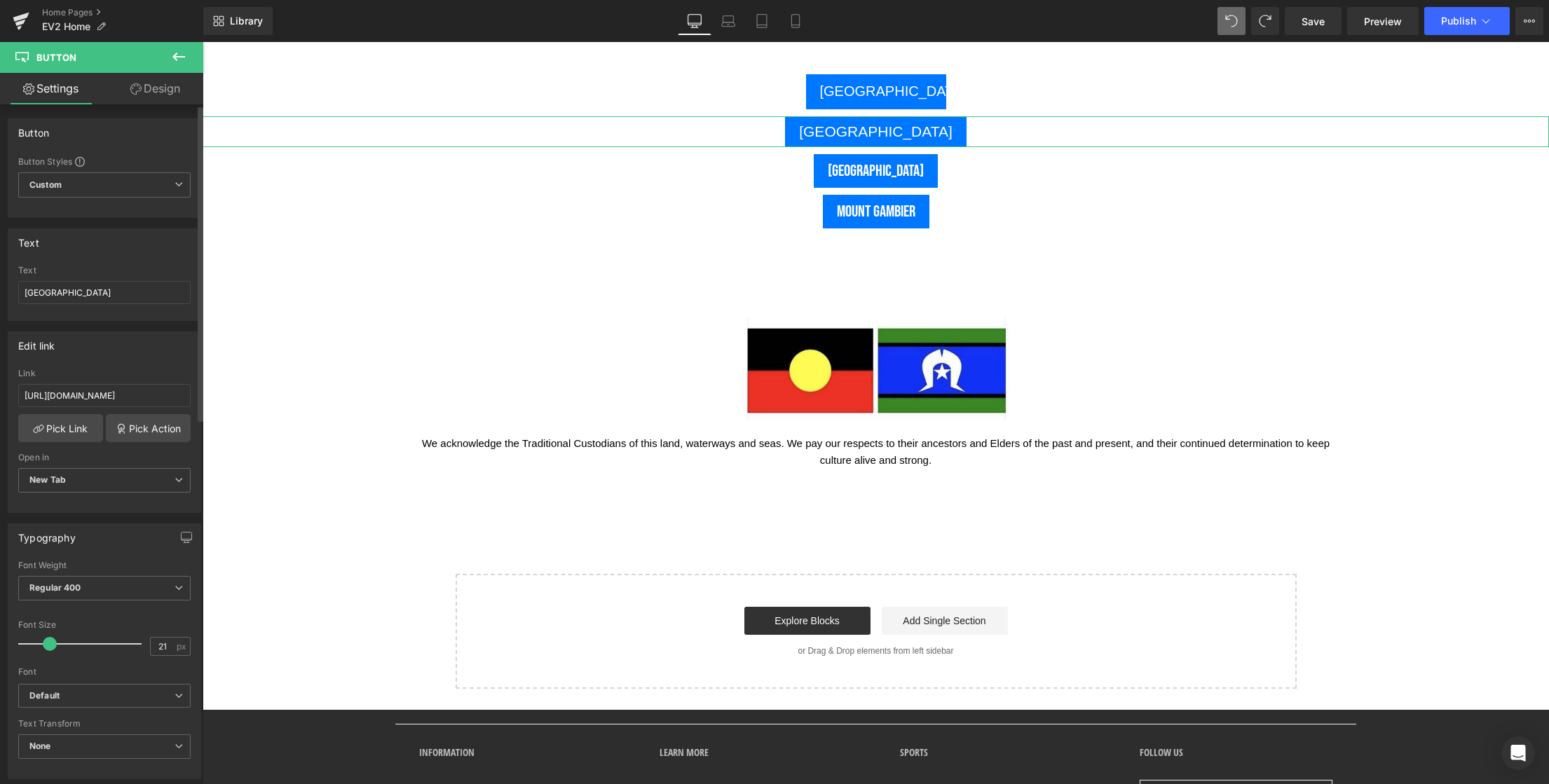
click at [146, 351] on div "Edit link" at bounding box center [104, 346] width 192 height 27
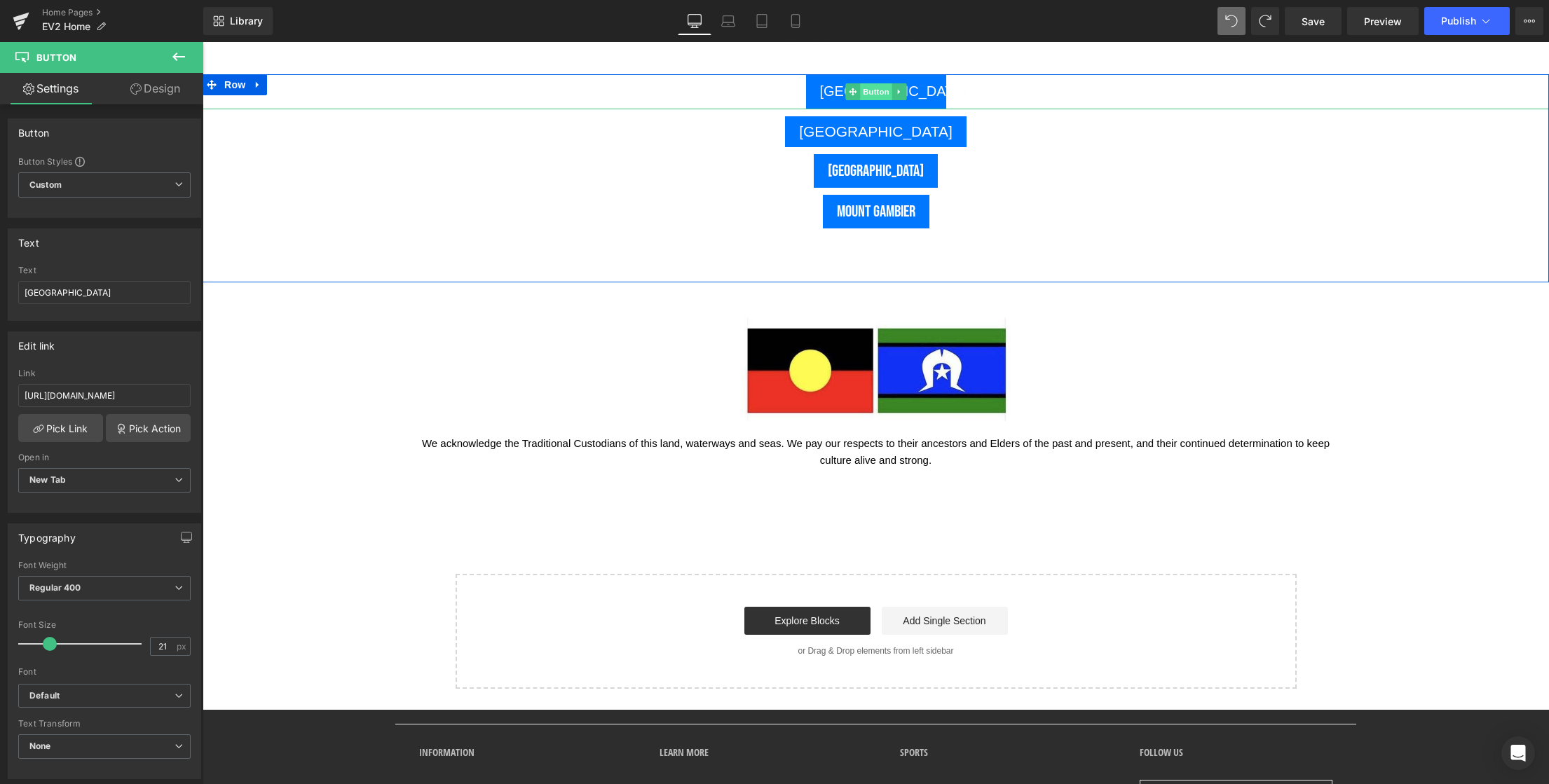
click at [872, 95] on span "Button" at bounding box center [876, 92] width 32 height 17
click at [868, 133] on span "Button" at bounding box center [876, 132] width 32 height 17
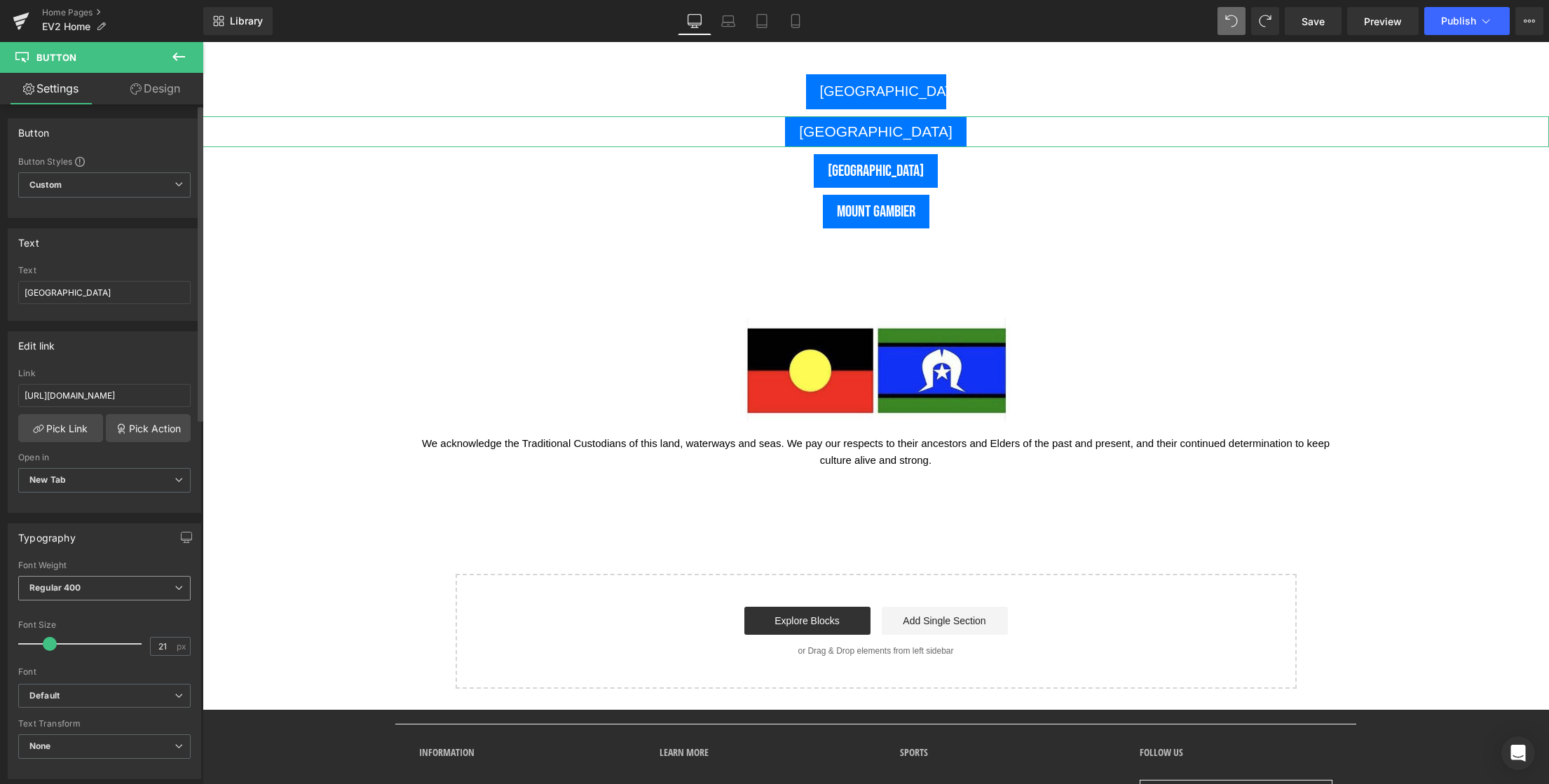
click at [107, 588] on span "Regular 400" at bounding box center [104, 588] width 172 height 25
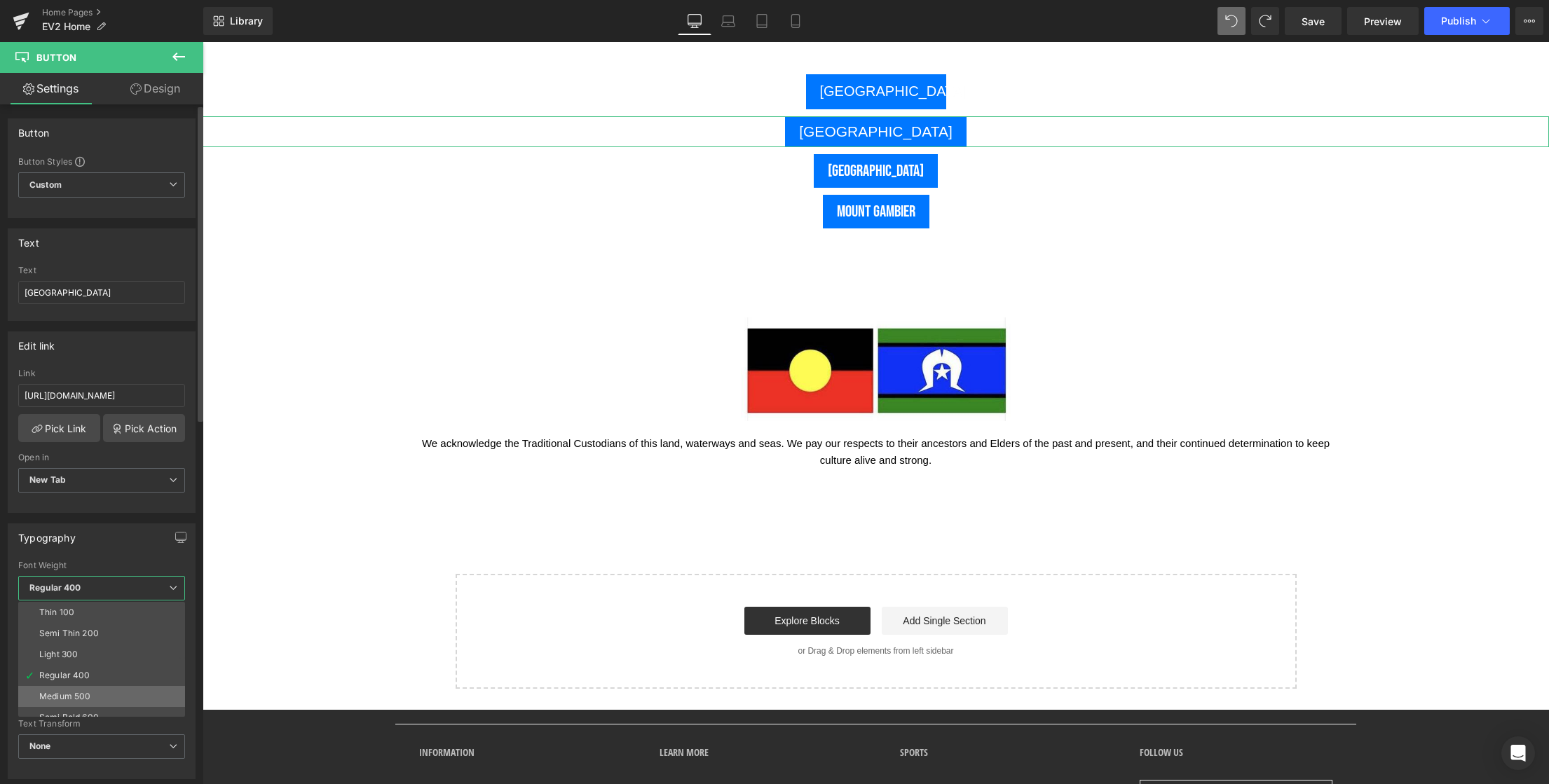
click at [90, 694] on div "Medium 500" at bounding box center [65, 696] width 51 height 10
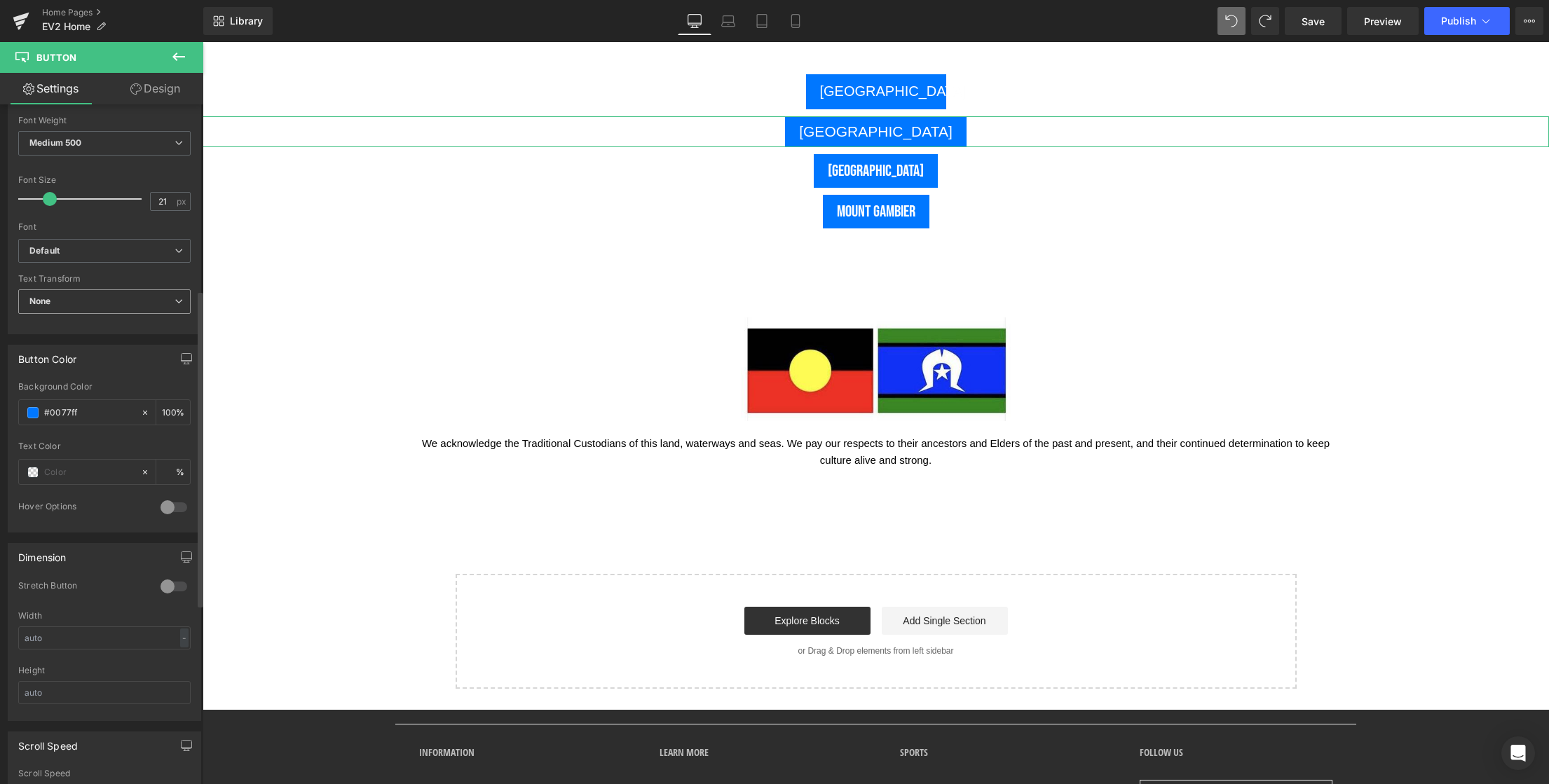
scroll to position [541, 0]
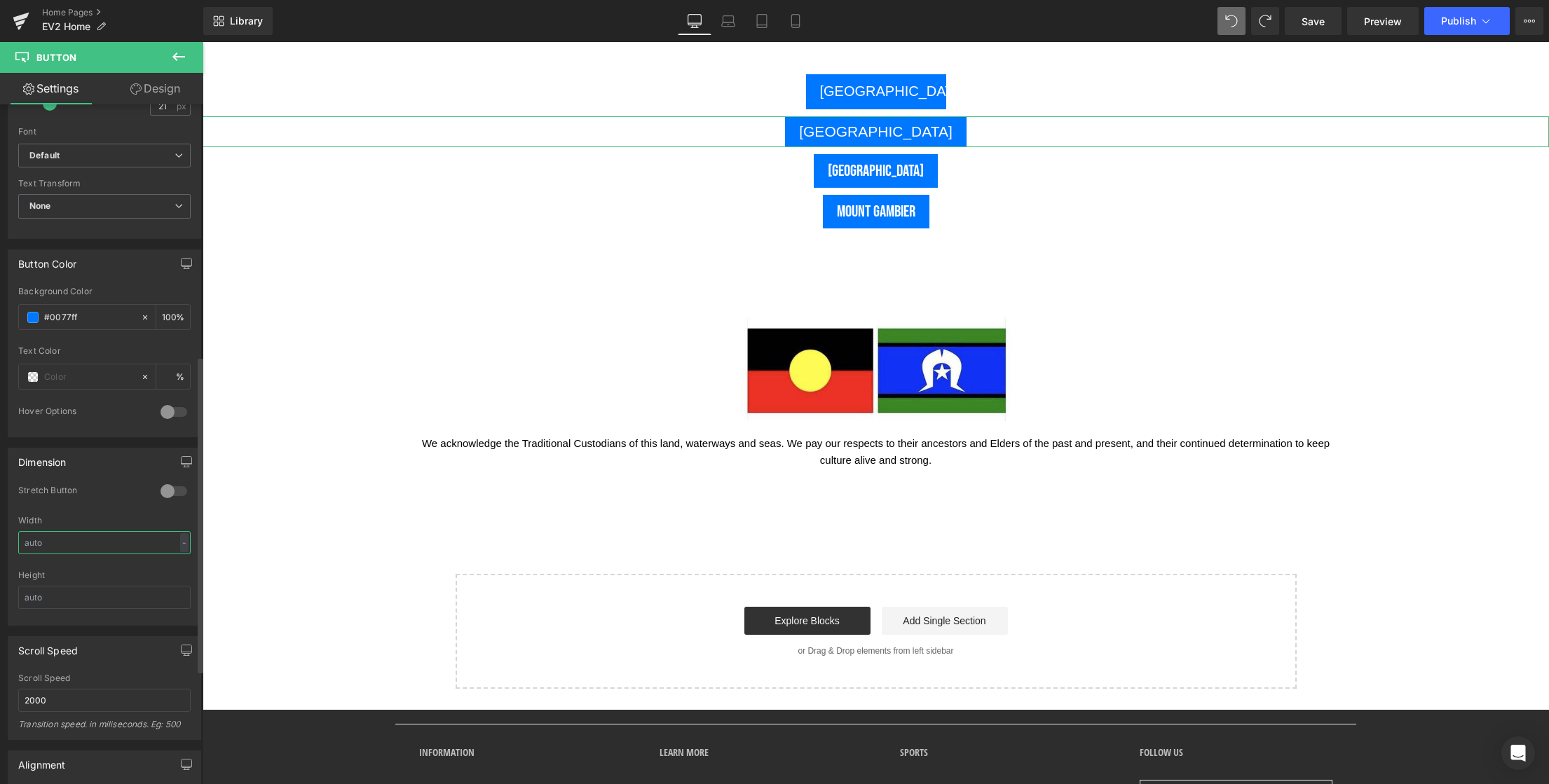
click at [61, 545] on input "text" at bounding box center [104, 543] width 172 height 23
drag, startPoint x: 78, startPoint y: 543, endPoint x: -3, endPoint y: 537, distance: 81.2
click at [0, 537] on html "Button You are previewing how the will restyle your page. You can not edit Elem…" at bounding box center [774, 392] width 1549 height 784
drag, startPoint x: 63, startPoint y: 545, endPoint x: -4, endPoint y: 538, distance: 67.4
click at [0, 538] on html "Button You are previewing how the will restyle your page. You can not edit Elem…" at bounding box center [774, 392] width 1549 height 784
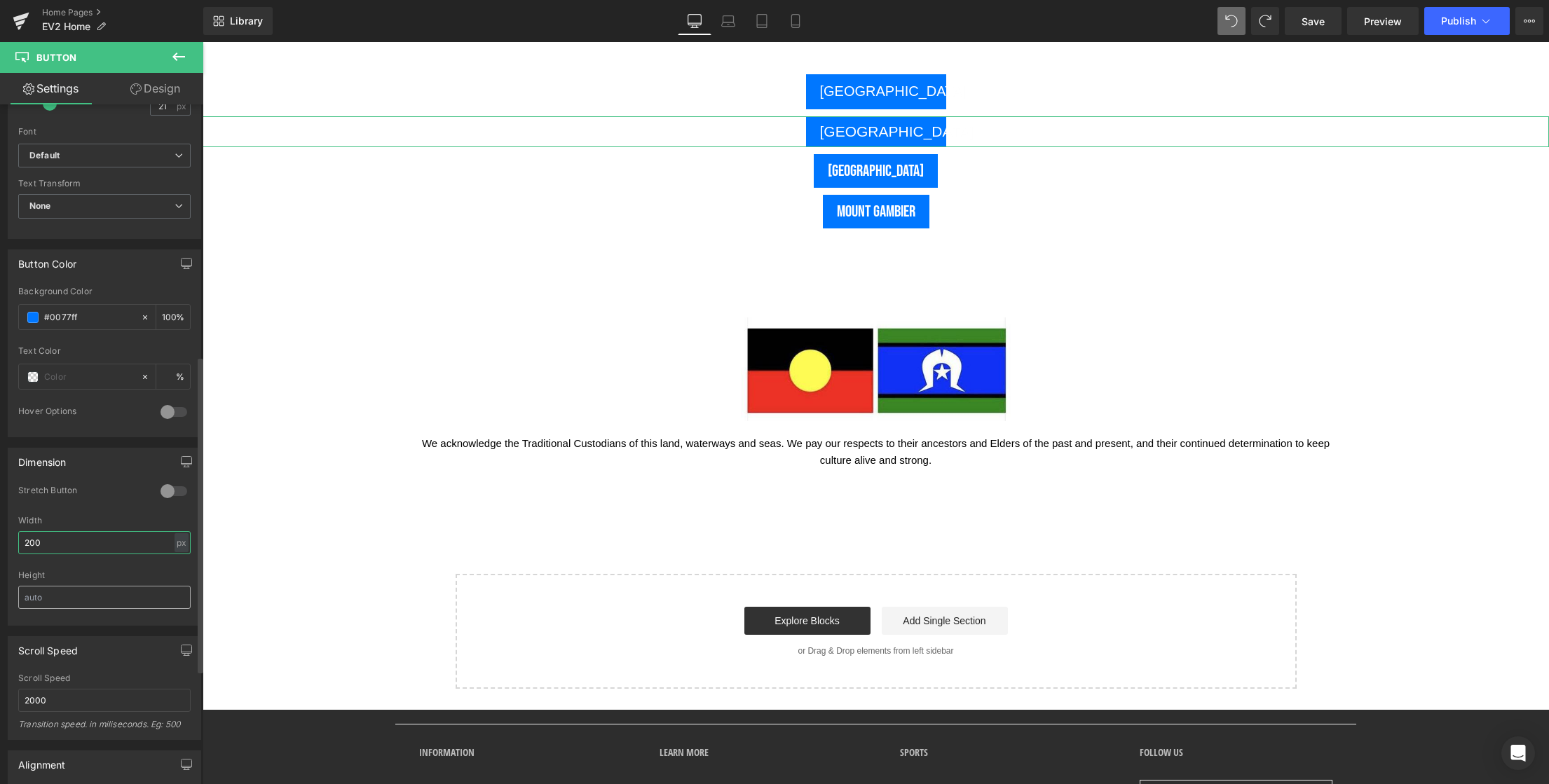
type input "200"
click at [83, 596] on input "text" at bounding box center [104, 597] width 172 height 23
drag, startPoint x: 99, startPoint y: 598, endPoint x: -8, endPoint y: 599, distance: 107.0
click at [0, 599] on html "Button You are previewing how the will restyle your page. You can not edit Elem…" at bounding box center [774, 392] width 1549 height 784
type input "50"
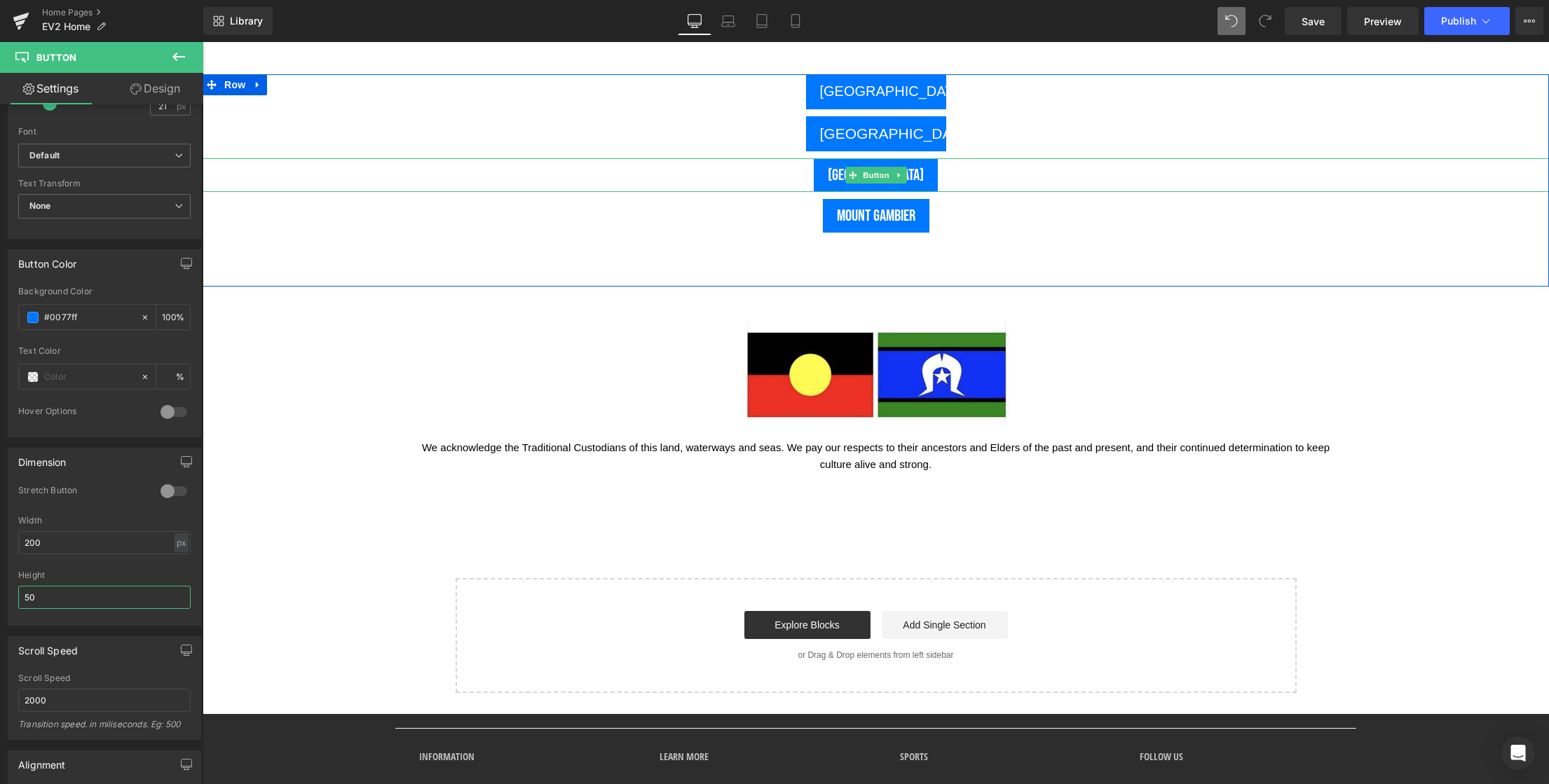
drag, startPoint x: 872, startPoint y: 177, endPoint x: 868, endPoint y: 186, distance: 9.8
click at [872, 177] on span "Button" at bounding box center [876, 175] width 32 height 17
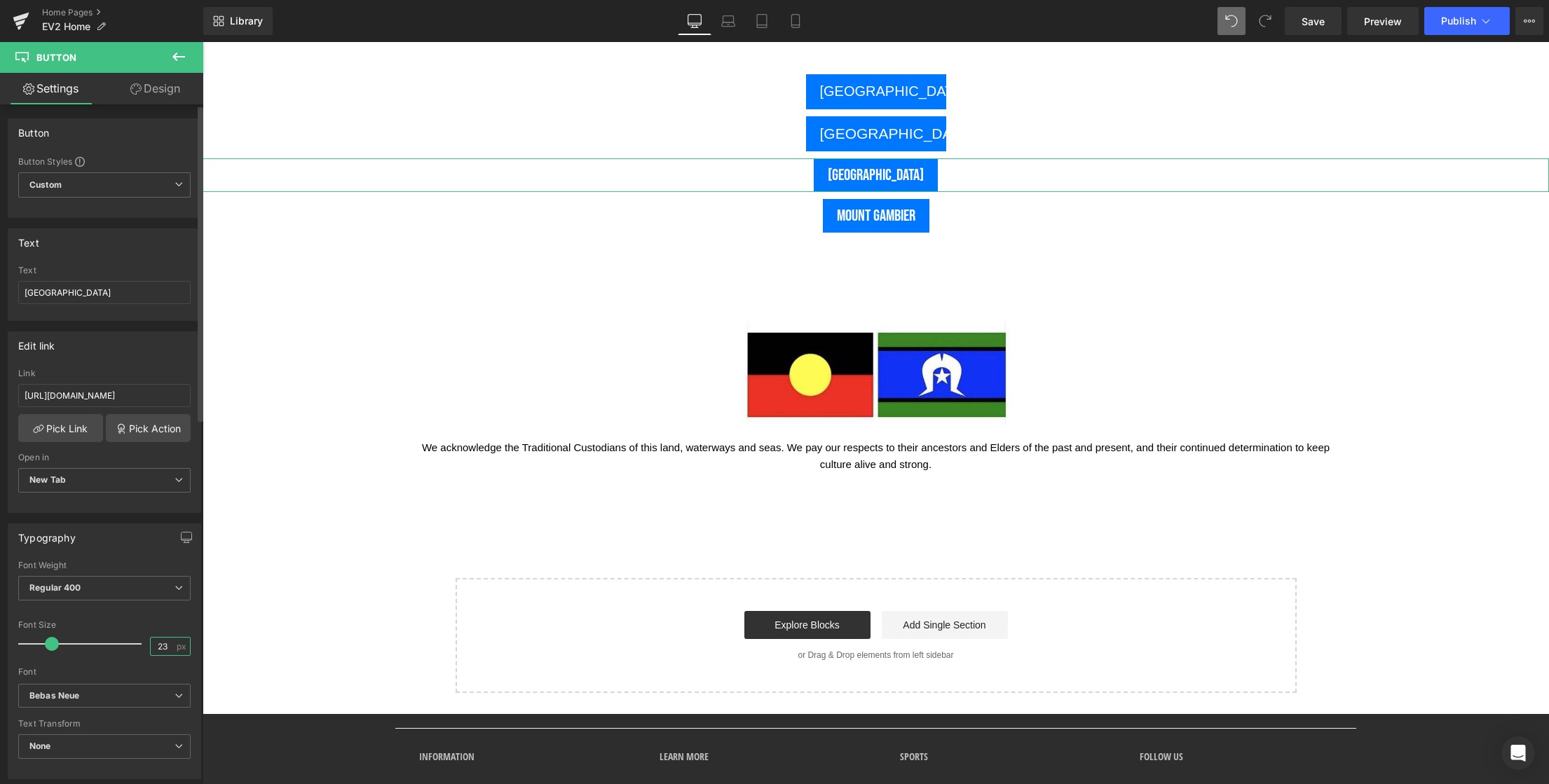
drag, startPoint x: 167, startPoint y: 649, endPoint x: 134, endPoint y: 652, distance: 33.1
click at [135, 651] on div "Font Size 23 px" at bounding box center [104, 644] width 172 height 47
type input "2"
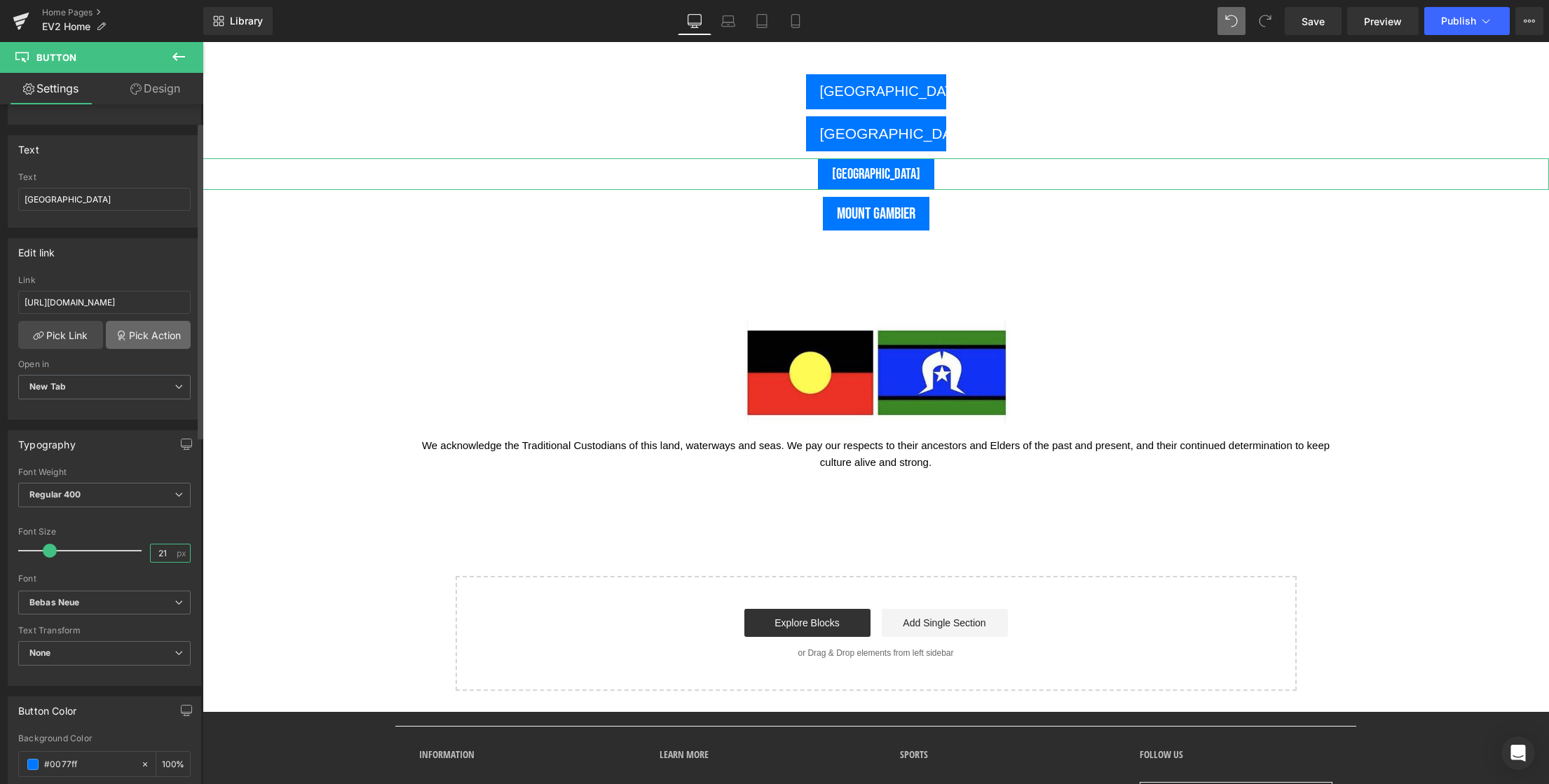
scroll to position [111, 0]
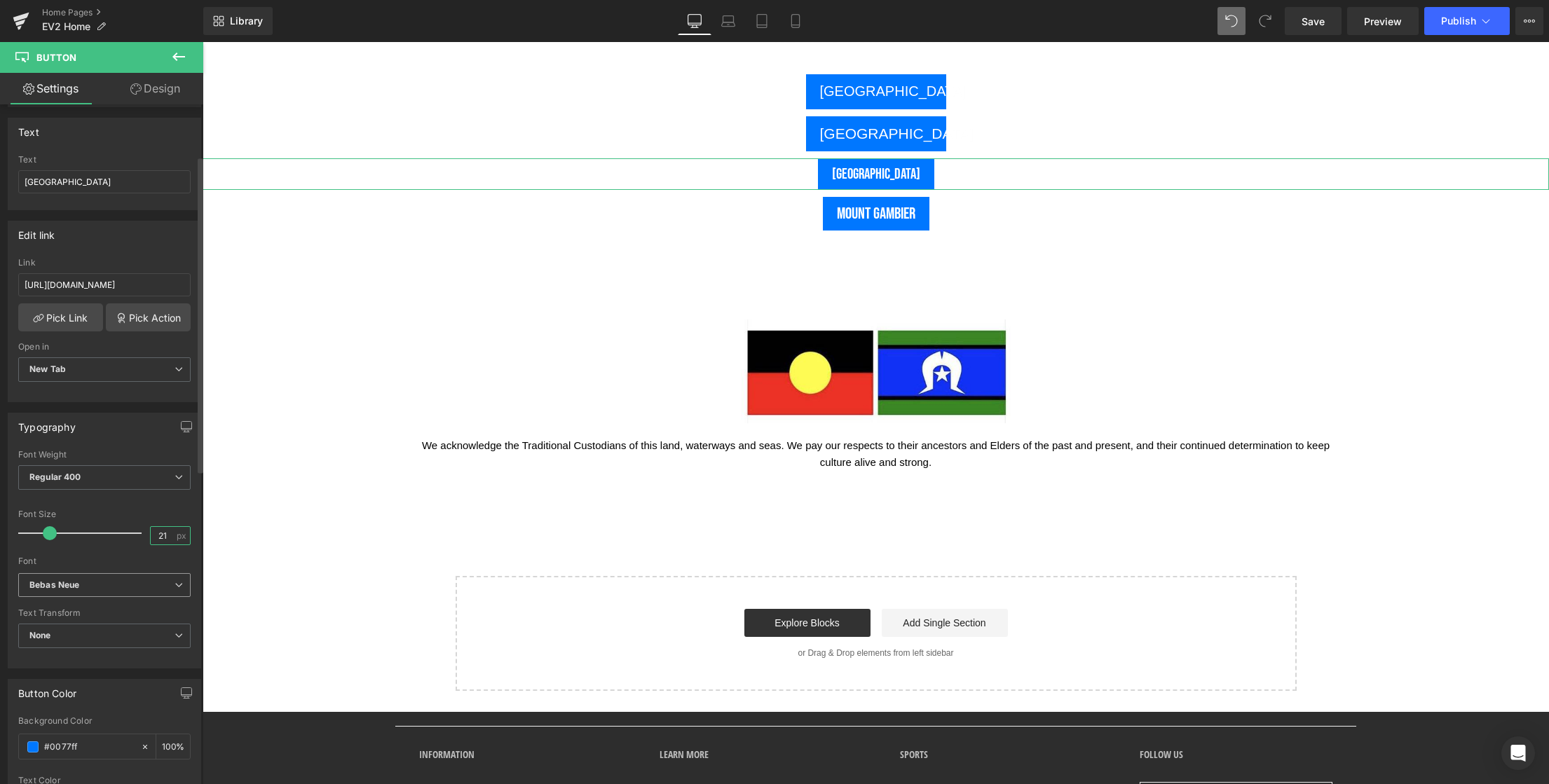
type input "21"
click at [85, 586] on b "Bebas Neue" at bounding box center [102, 585] width 145 height 12
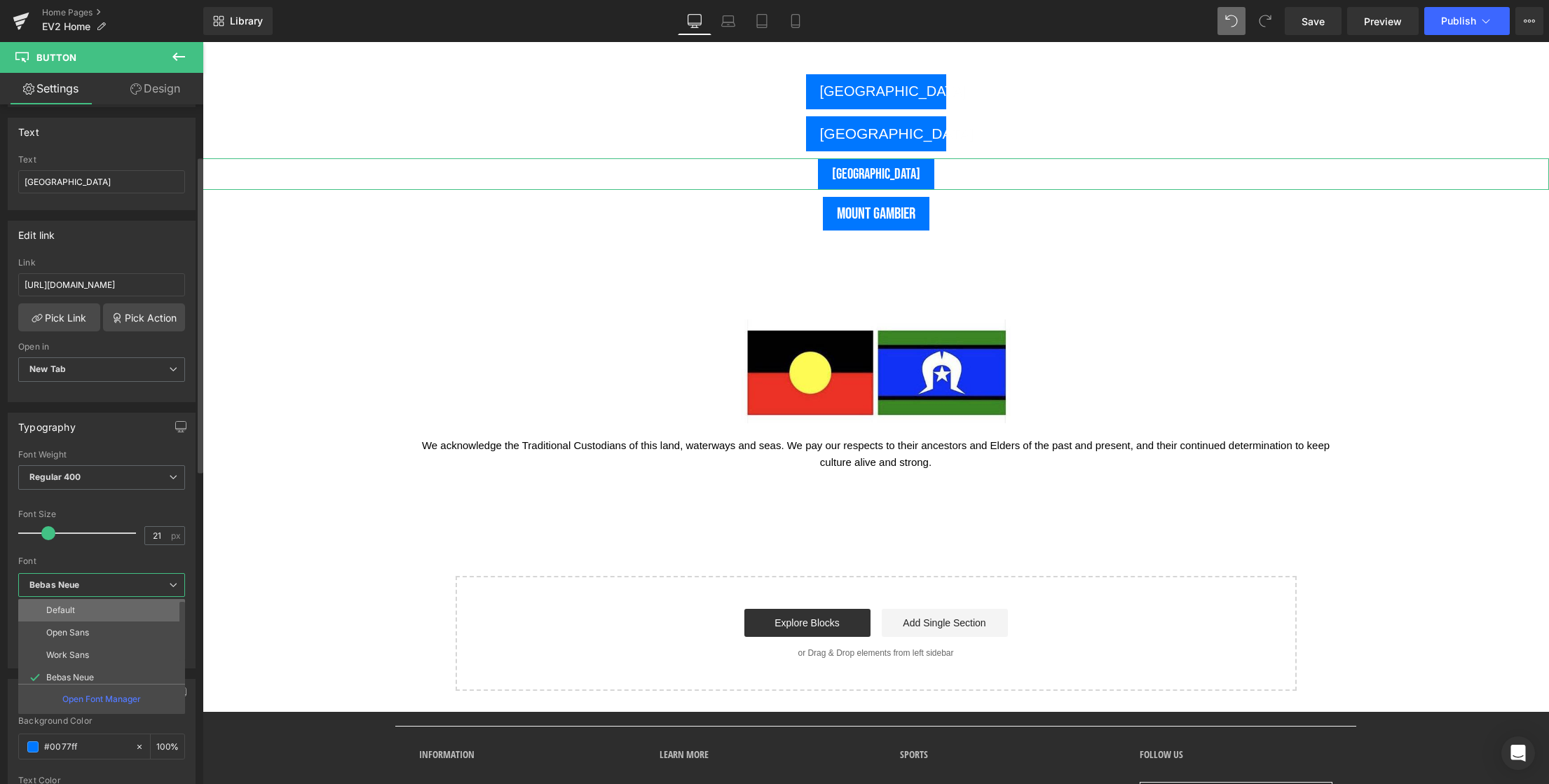
click at [70, 612] on p "Default" at bounding box center [61, 610] width 29 height 10
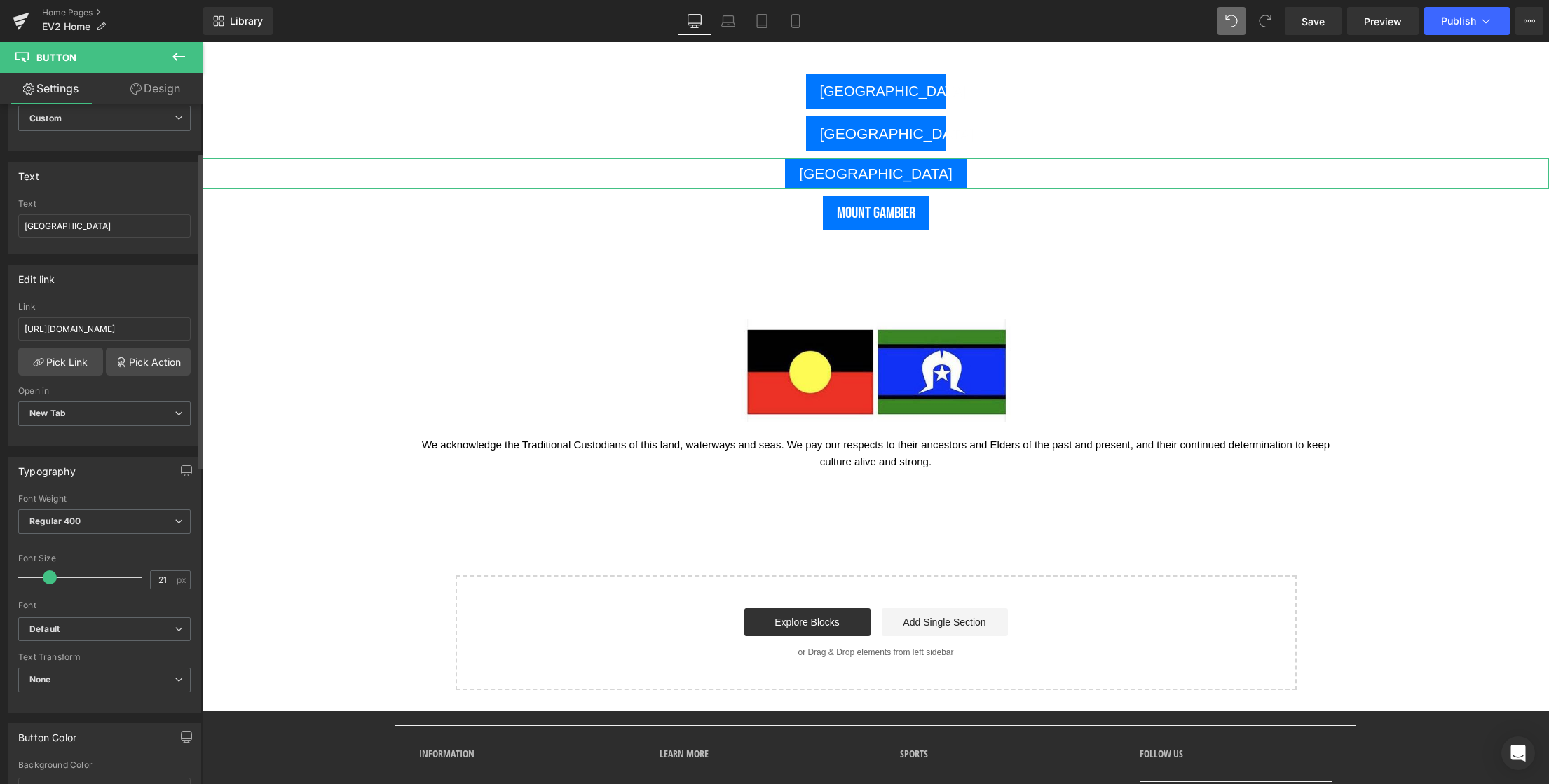
scroll to position [0, 0]
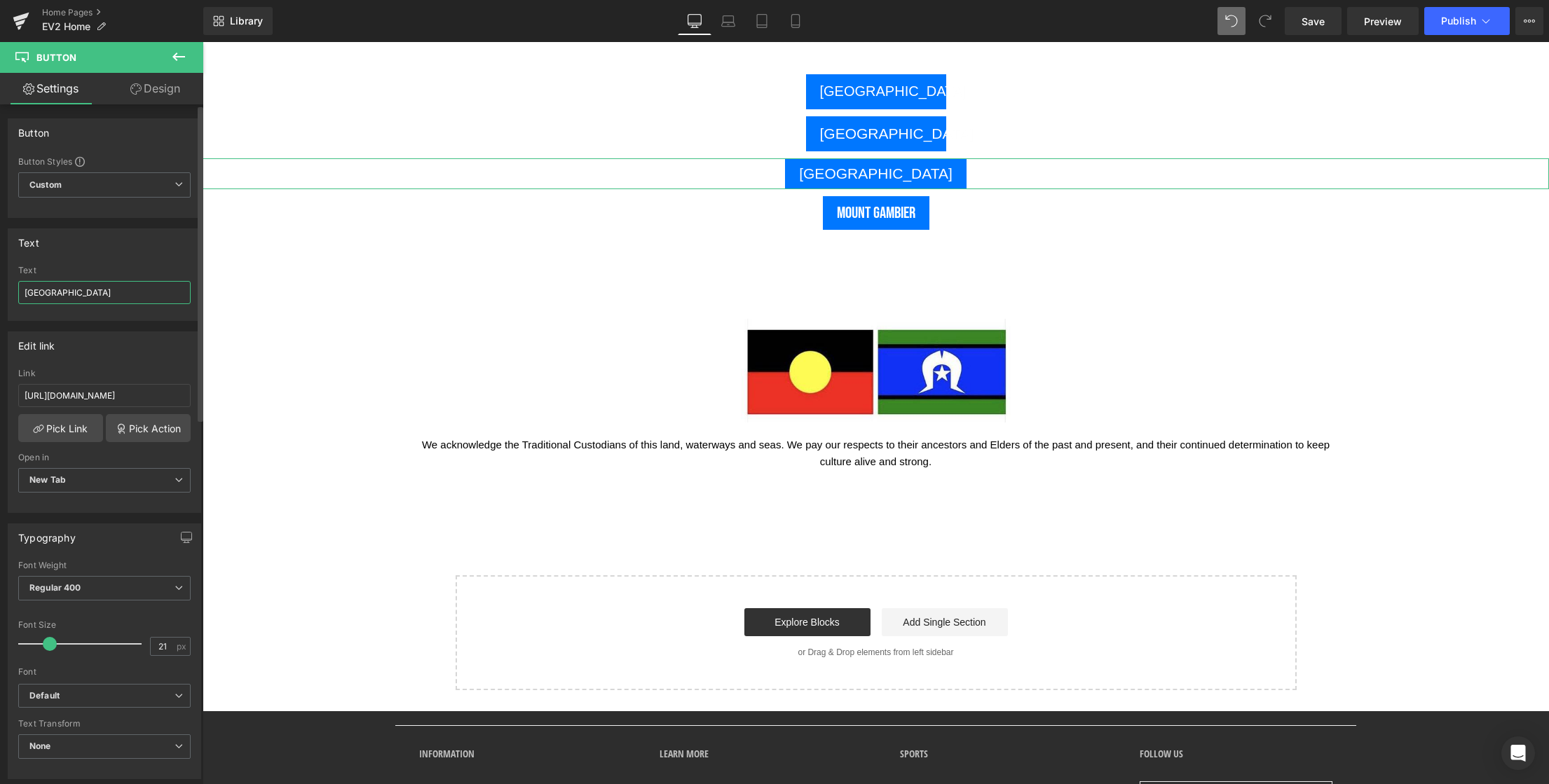
click at [71, 293] on input "Townsville" at bounding box center [104, 292] width 172 height 23
drag, startPoint x: 92, startPoint y: 289, endPoint x: -20, endPoint y: 288, distance: 112.0
click at [0, 288] on html "Button You are previewing how the will restyle your page. You can not edit Elem…" at bounding box center [774, 392] width 1549 height 784
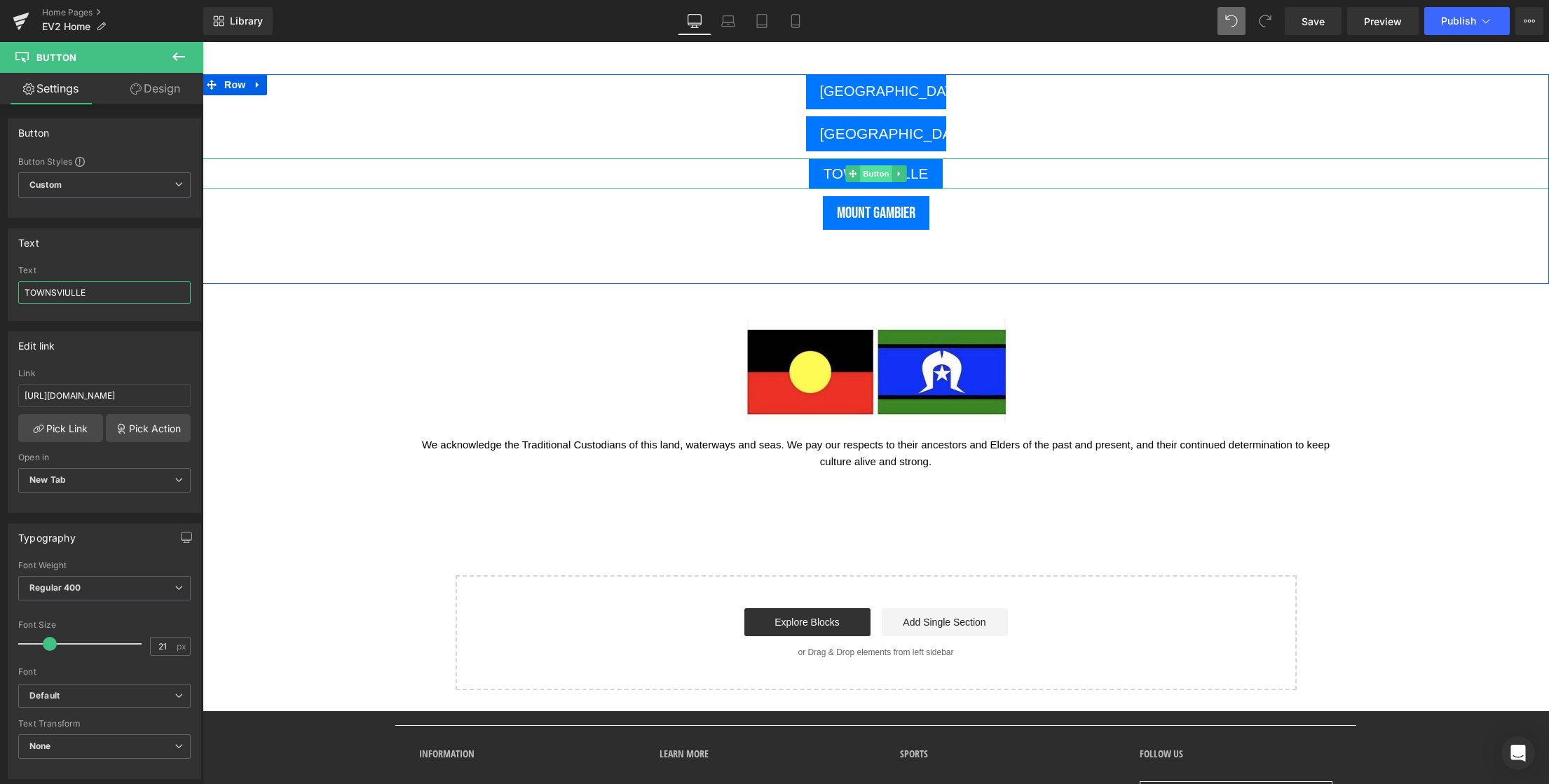
click at [872, 174] on span "Button" at bounding box center [876, 174] width 32 height 17
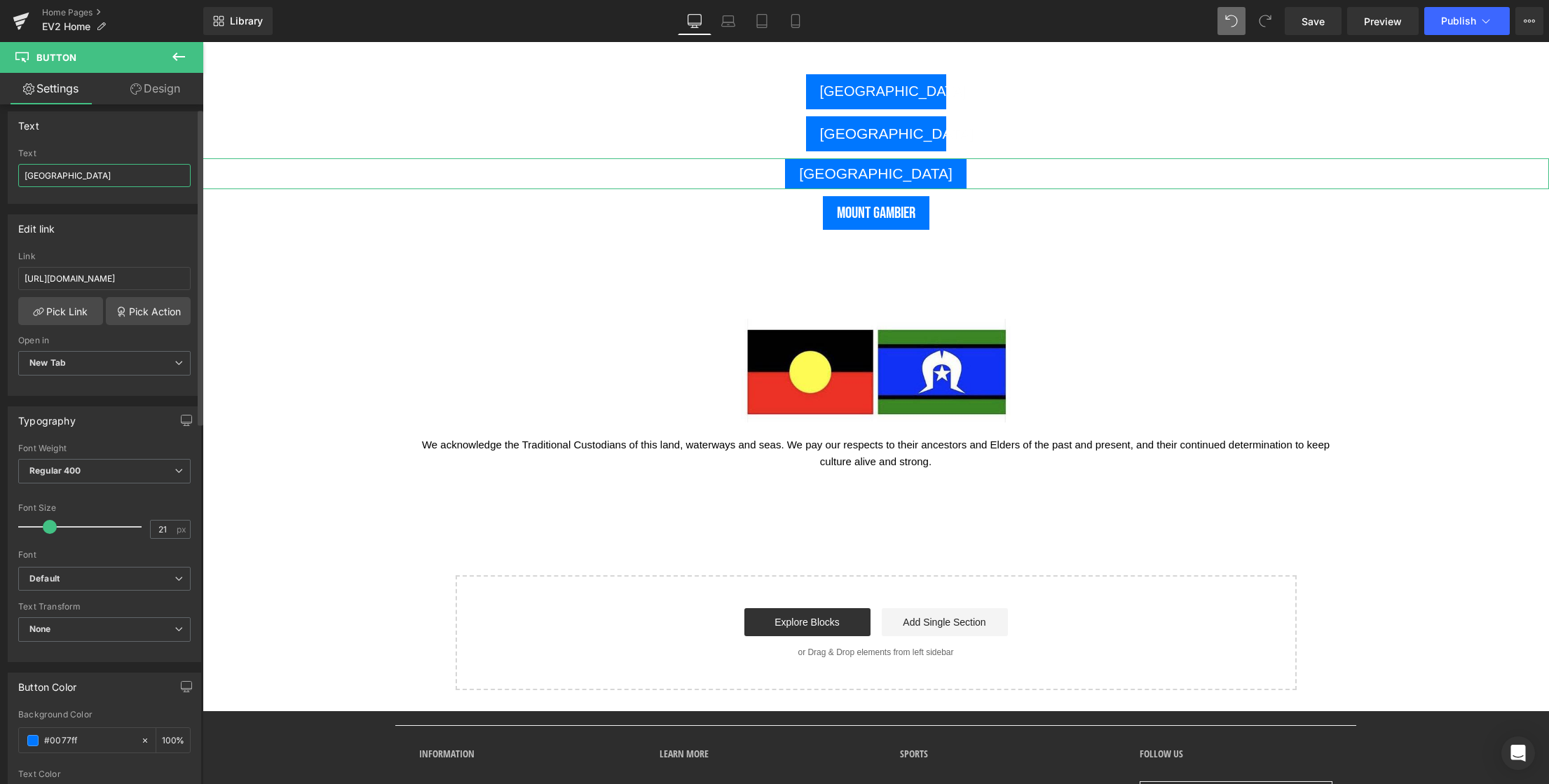
scroll to position [119, 0]
type input "TOWNSVILLE"
click at [93, 466] on span "Regular 400" at bounding box center [104, 469] width 172 height 25
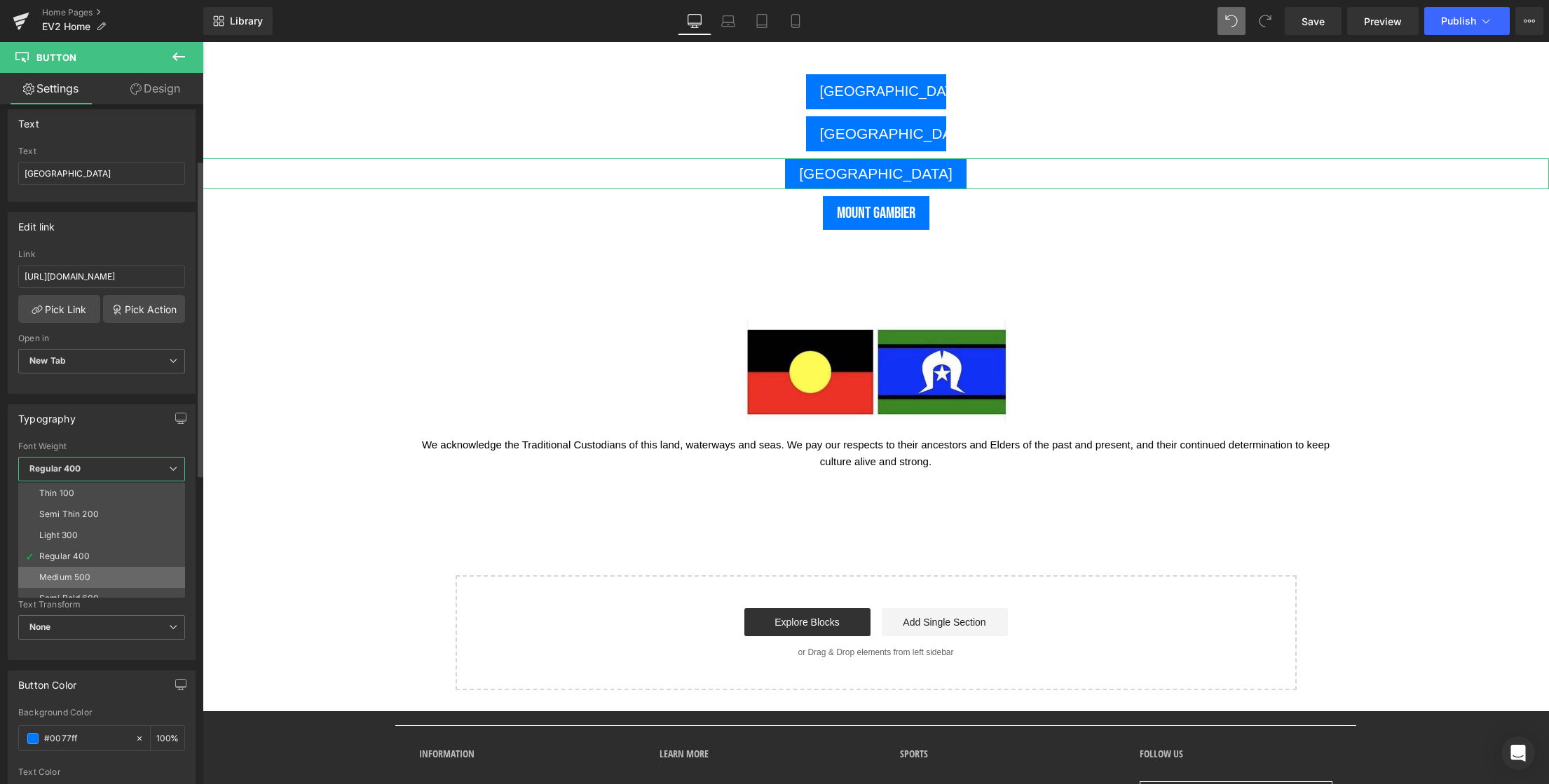
click at [85, 576] on div "Medium 500" at bounding box center [65, 577] width 51 height 10
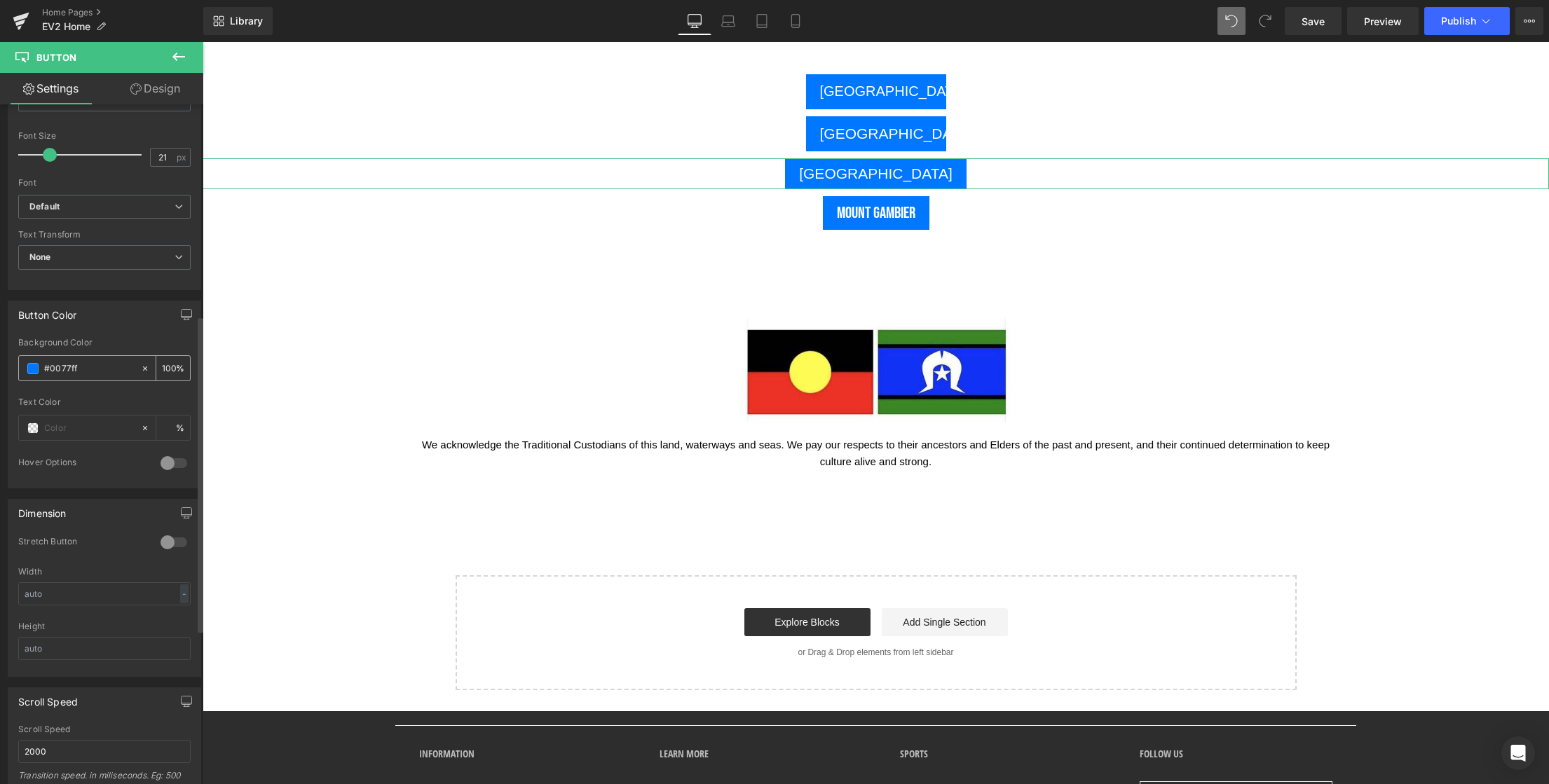
scroll to position [604, 0]
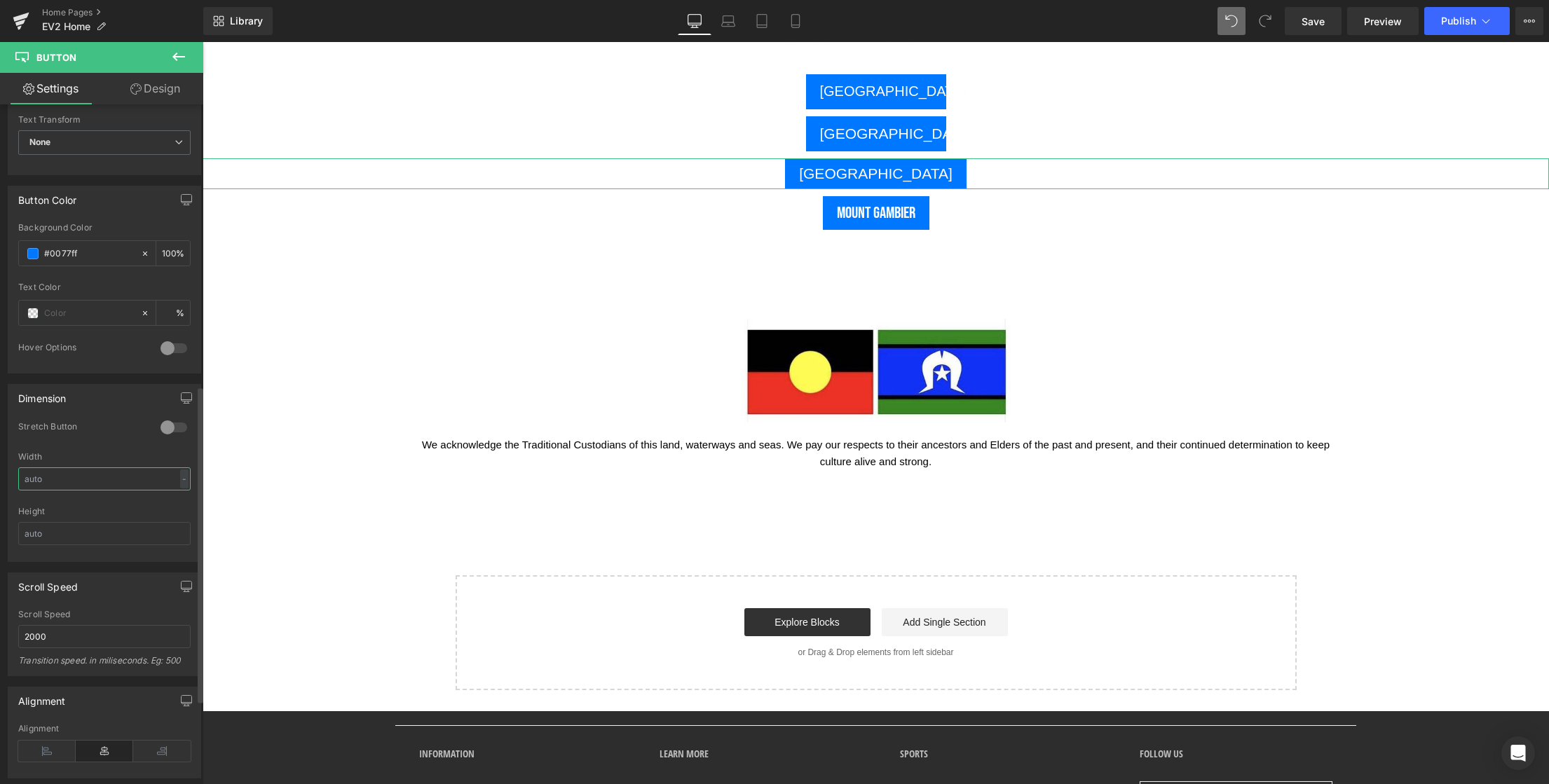
click at [69, 481] on input "text" at bounding box center [104, 478] width 172 height 23
drag, startPoint x: 30, startPoint y: 478, endPoint x: -4, endPoint y: 478, distance: 34.0
click at [0, 478] on html "Button You are previewing how the will restyle your page. You can not edit Elem…" at bounding box center [774, 392] width 1549 height 784
type input "200"
click at [56, 534] on input "text" at bounding box center [104, 533] width 172 height 23
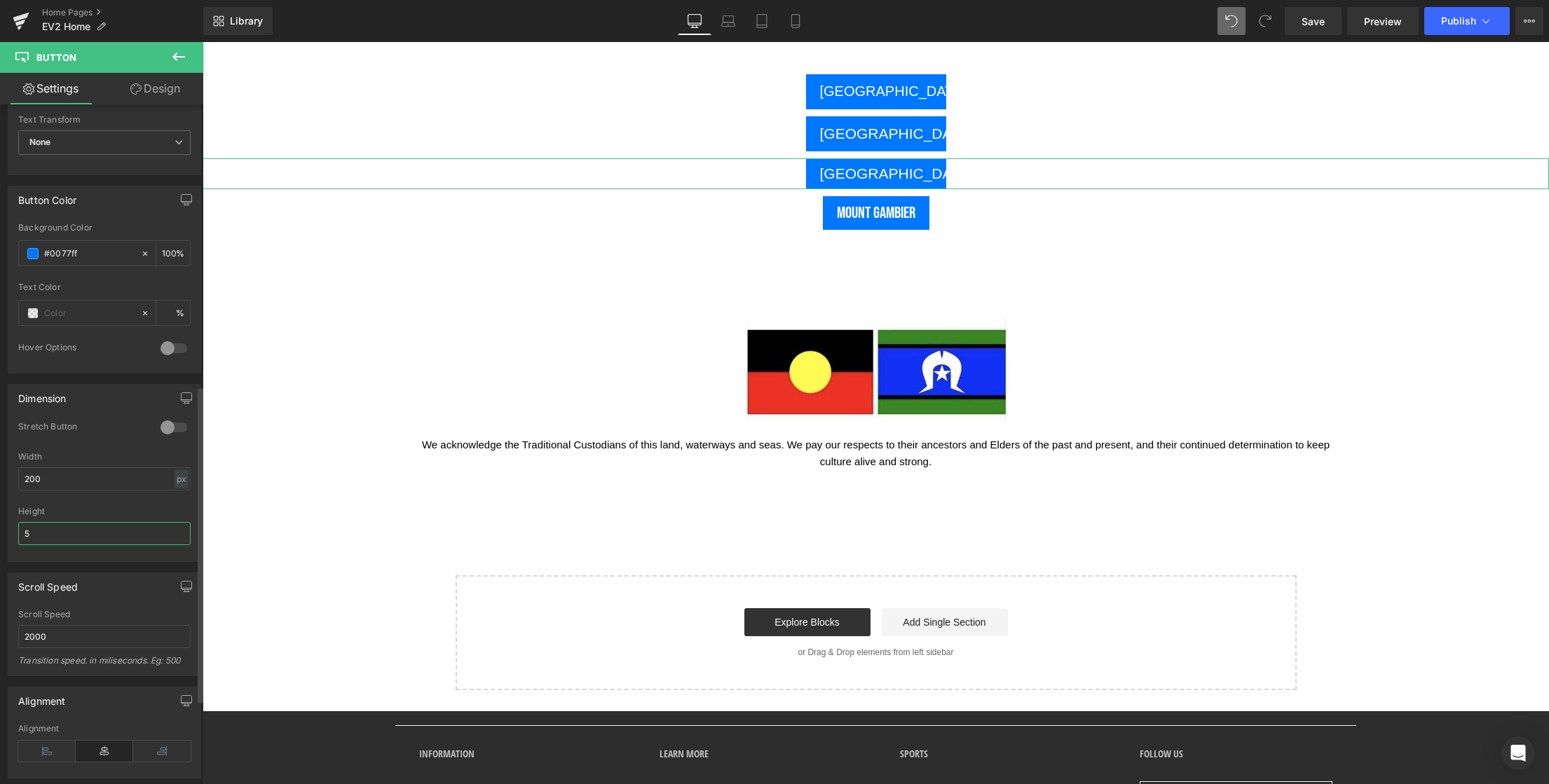
type input "50"
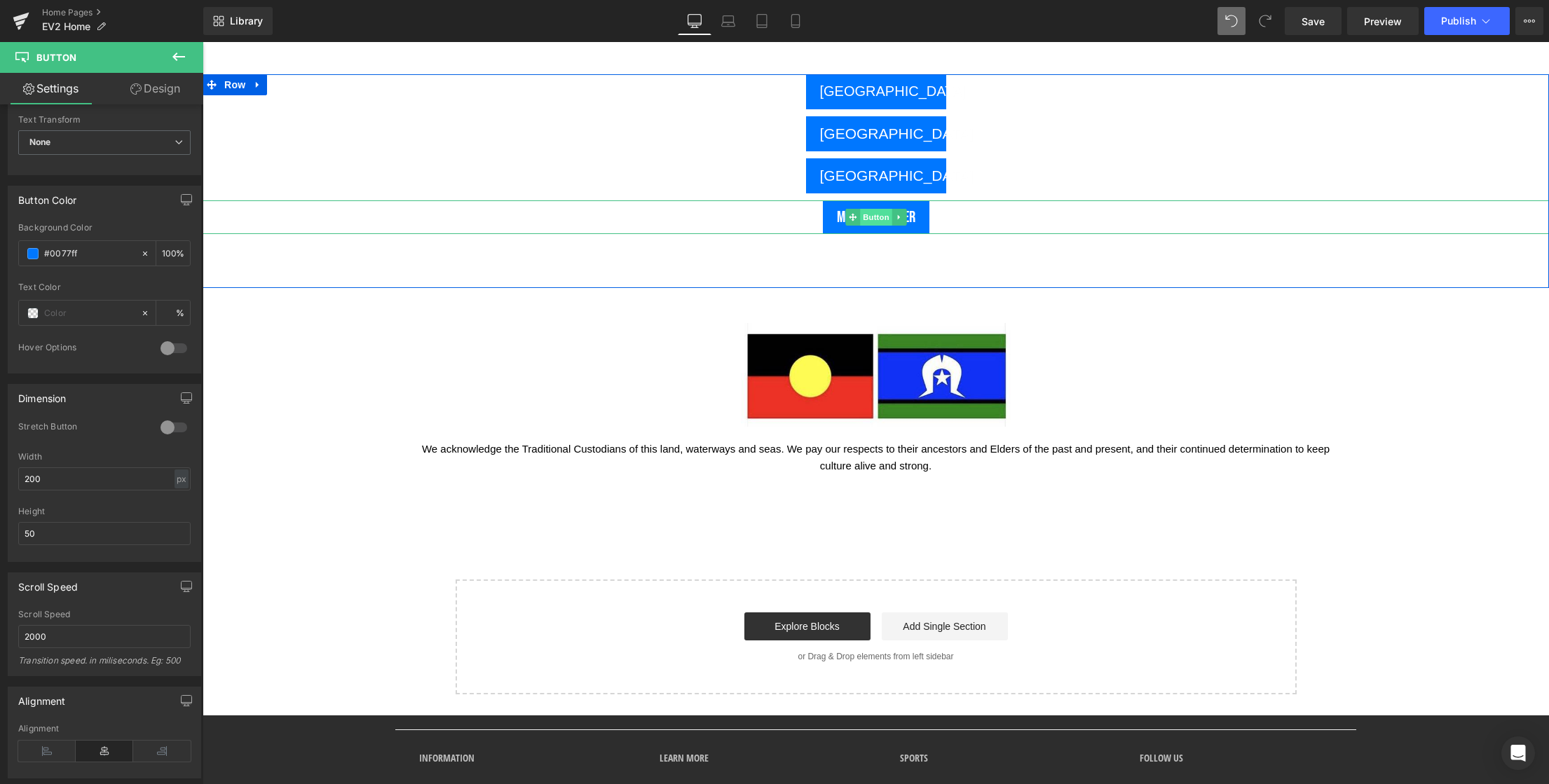
click at [870, 222] on span "Button" at bounding box center [876, 217] width 32 height 17
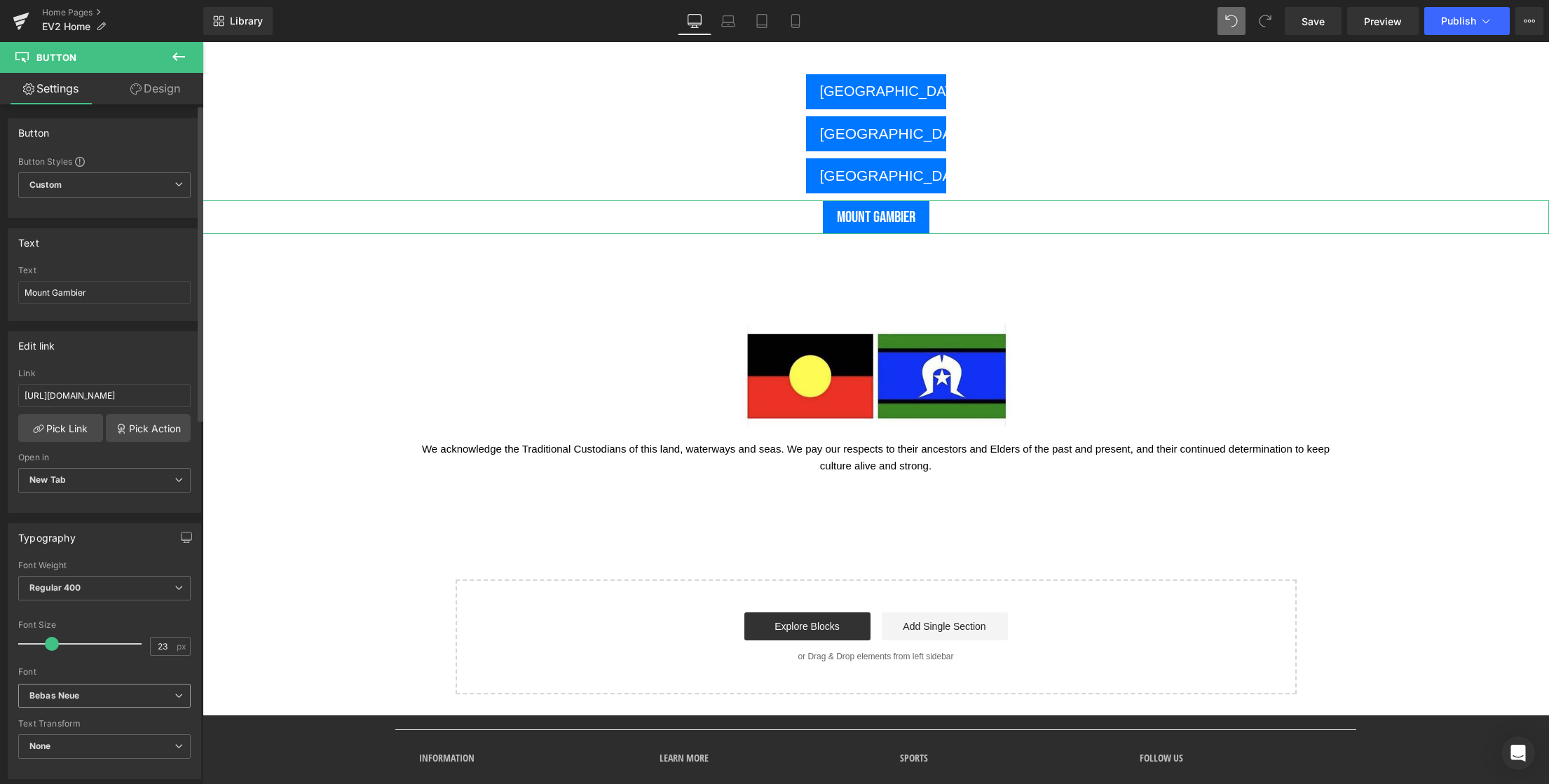
click at [83, 695] on b "Bebas Neue" at bounding box center [102, 696] width 145 height 12
click at [79, 718] on li "Default" at bounding box center [104, 721] width 173 height 23
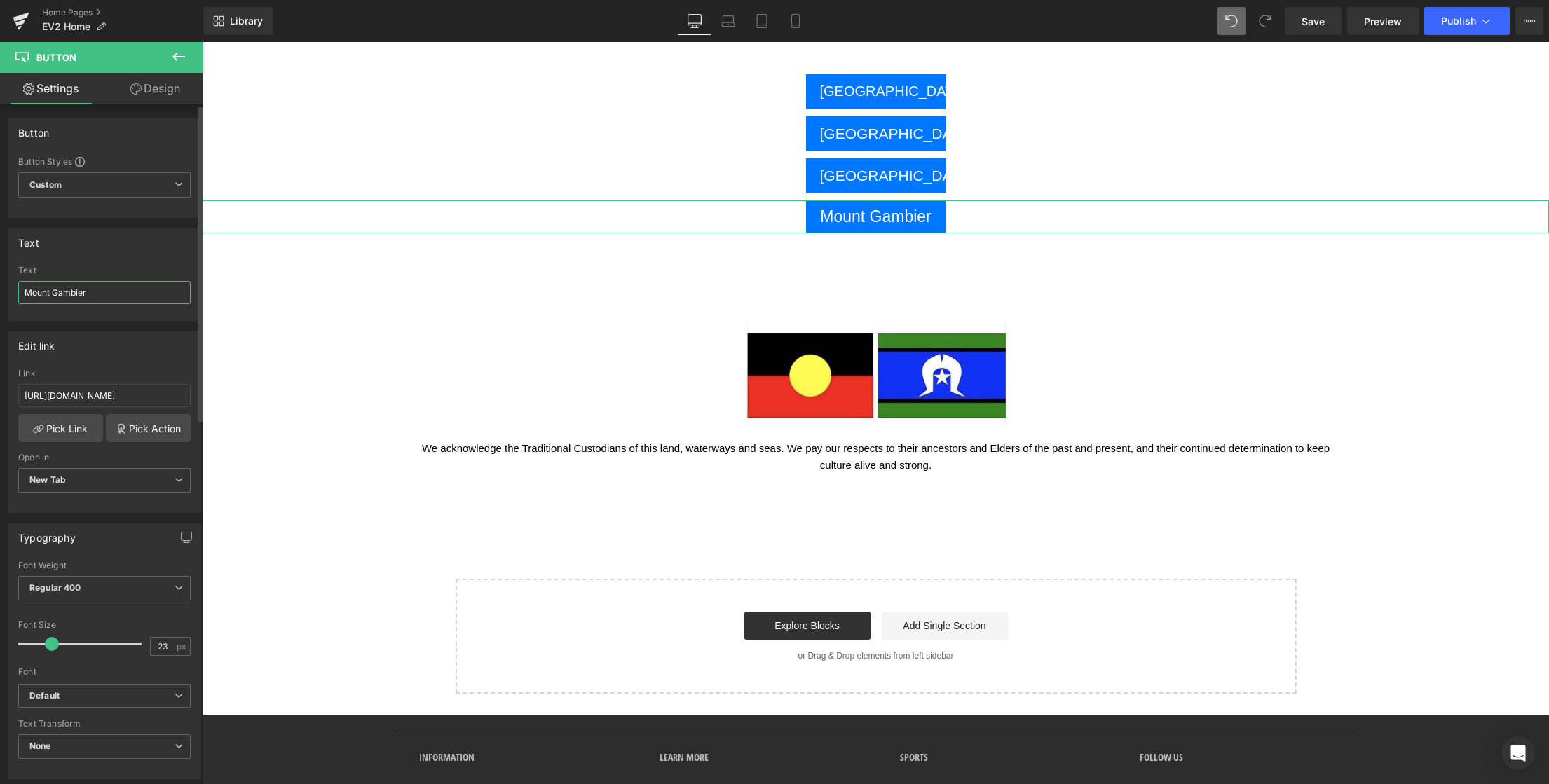
click at [97, 293] on input "Mount Gambier" at bounding box center [104, 292] width 172 height 23
drag, startPoint x: 65, startPoint y: 292, endPoint x: -37, endPoint y: 292, distance: 102.0
click at [0, 292] on html "Button You are previewing how the will restyle your page. You can not edit Elem…" at bounding box center [774, 392] width 1549 height 784
type input "MOUNT GAMBIER"
click at [157, 648] on input "23" at bounding box center [163, 646] width 25 height 18
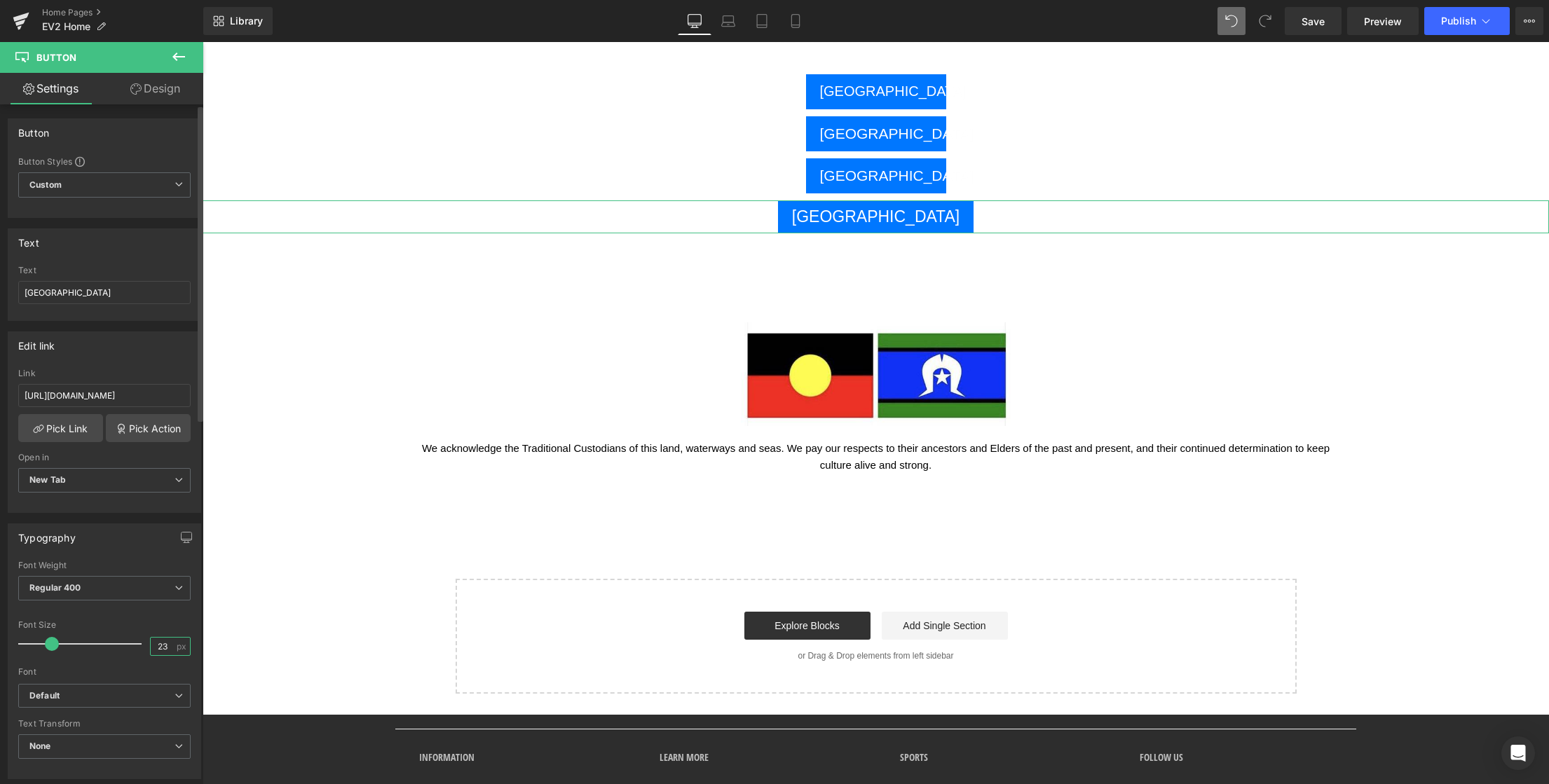
drag, startPoint x: 162, startPoint y: 649, endPoint x: 150, endPoint y: 650, distance: 12.0
click at [151, 650] on input "23" at bounding box center [163, 646] width 25 height 18
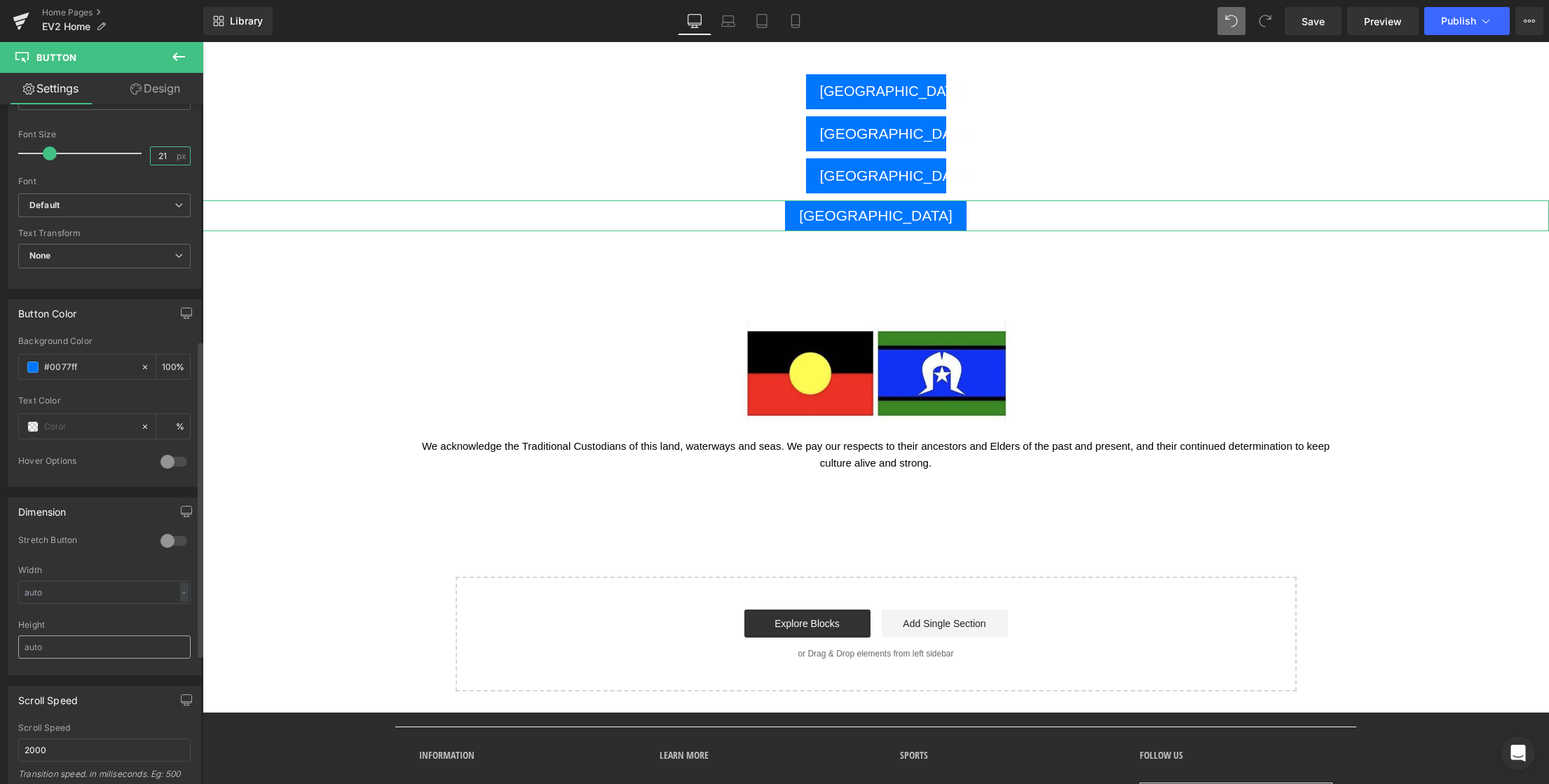
scroll to position [507, 0]
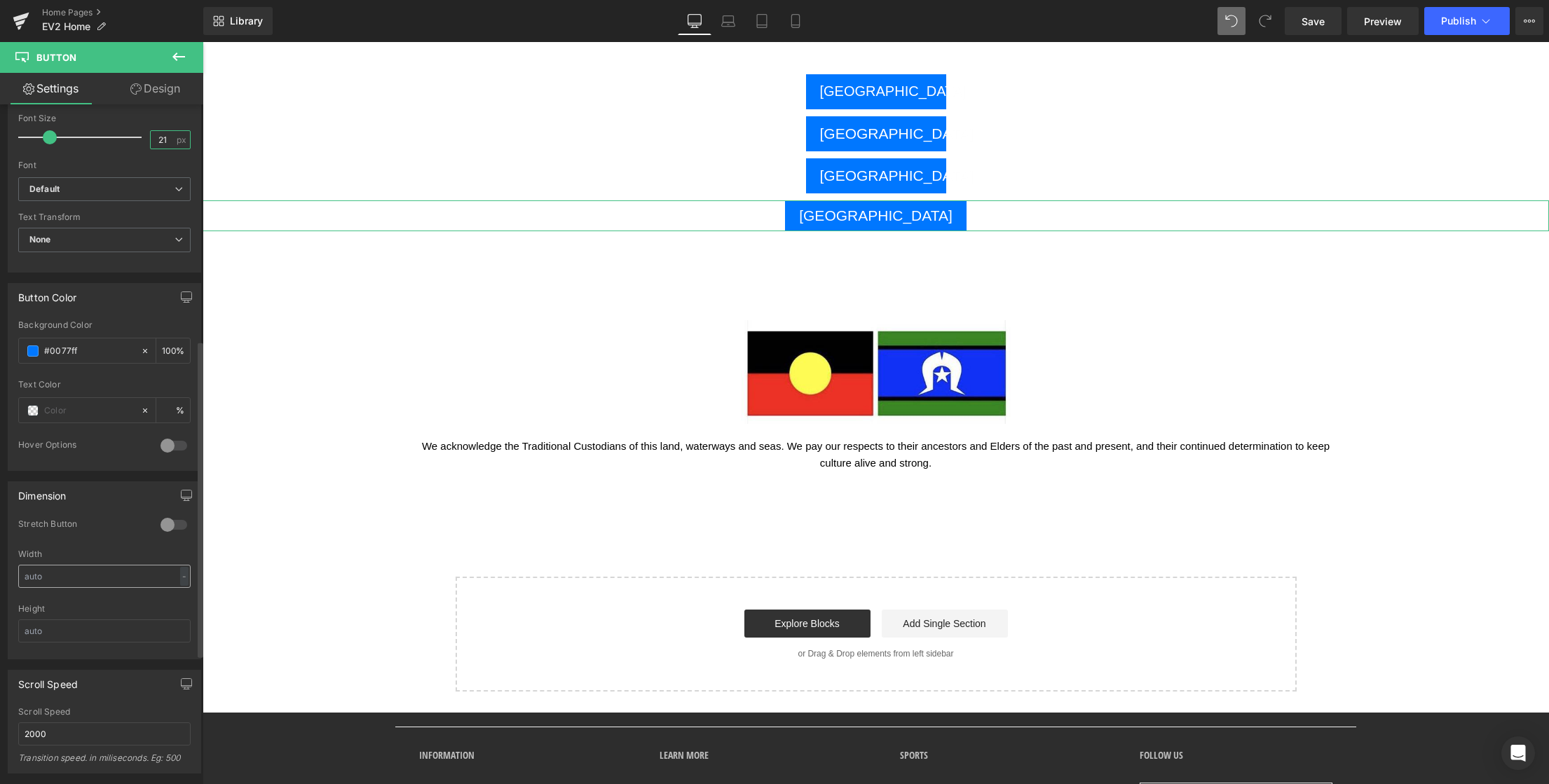
type input "21"
drag, startPoint x: 64, startPoint y: 581, endPoint x: 76, endPoint y: 579, distance: 12.2
click at [64, 581] on input "text" at bounding box center [104, 576] width 172 height 23
drag, startPoint x: 83, startPoint y: 578, endPoint x: 18, endPoint y: 577, distance: 65.0
click at [18, 577] on input "text" at bounding box center [104, 576] width 172 height 23
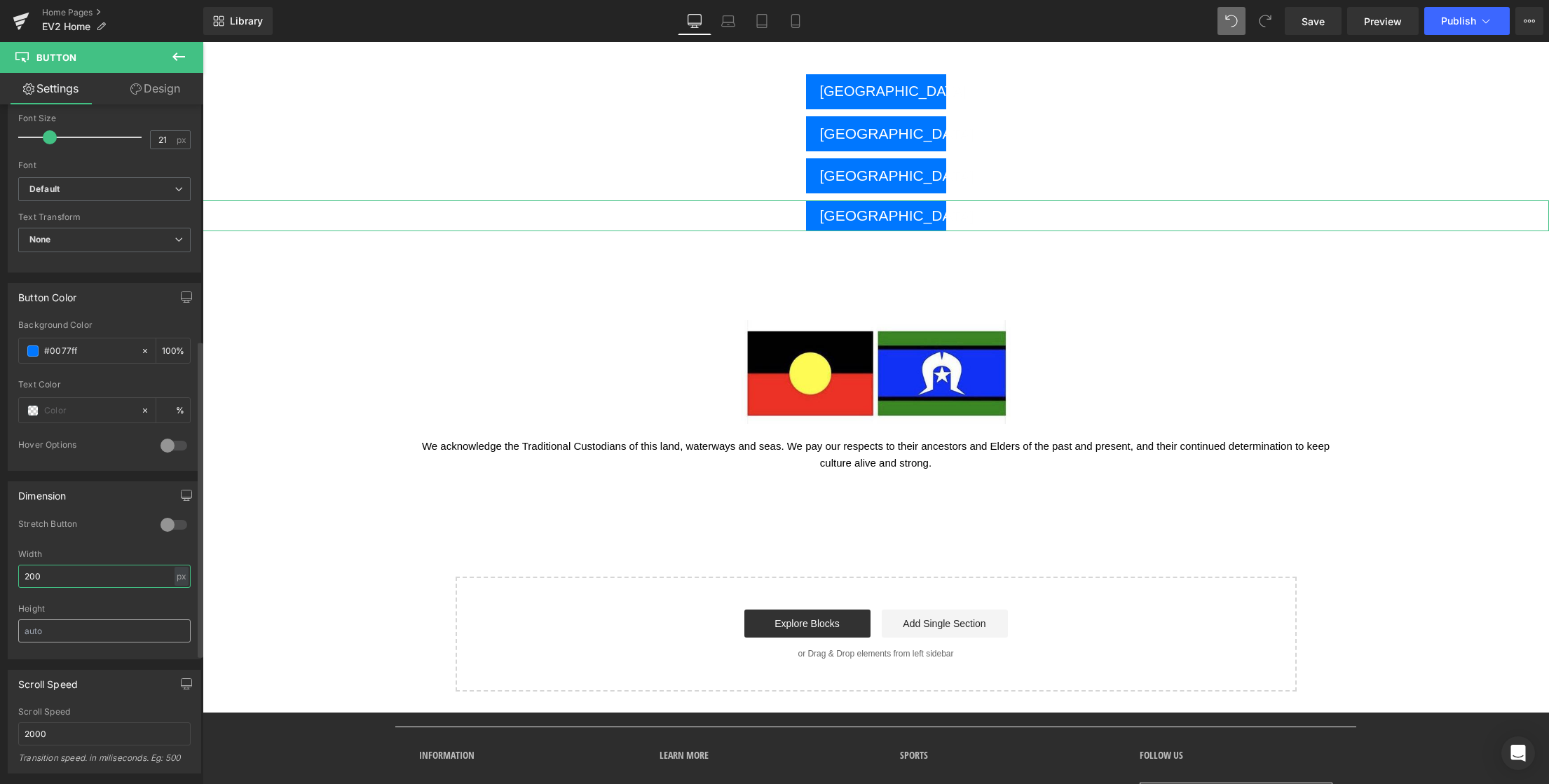
type input "200"
click at [75, 630] on input "text" at bounding box center [104, 631] width 172 height 23
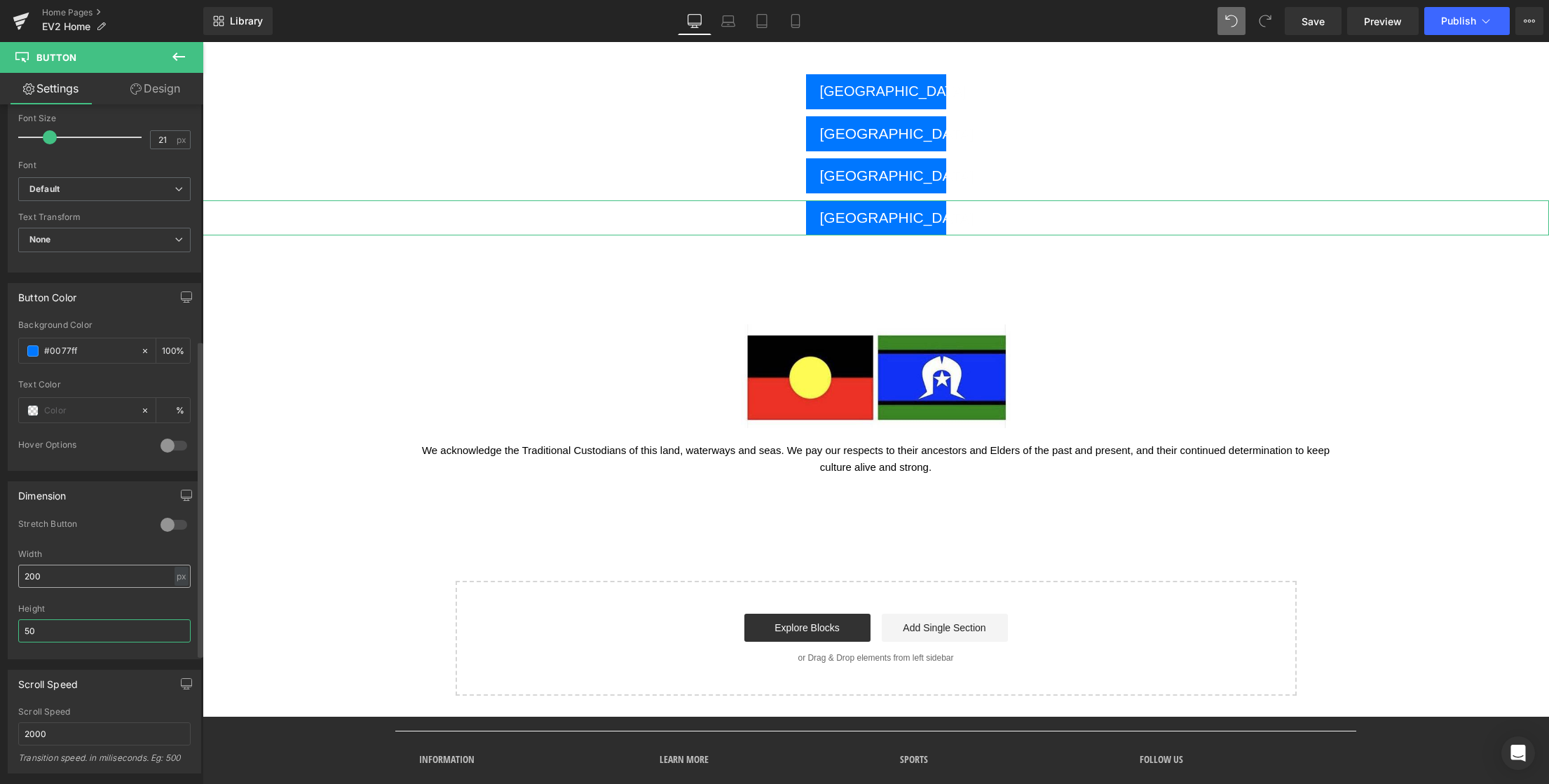
type input "50"
click at [88, 574] on input "200" at bounding box center [104, 576] width 172 height 23
drag, startPoint x: 65, startPoint y: 572, endPoint x: -11, endPoint y: 572, distance: 76.0
click at [0, 572] on html "Button You are previewing how the will restyle your page. You can not edit Elem…" at bounding box center [774, 392] width 1549 height 784
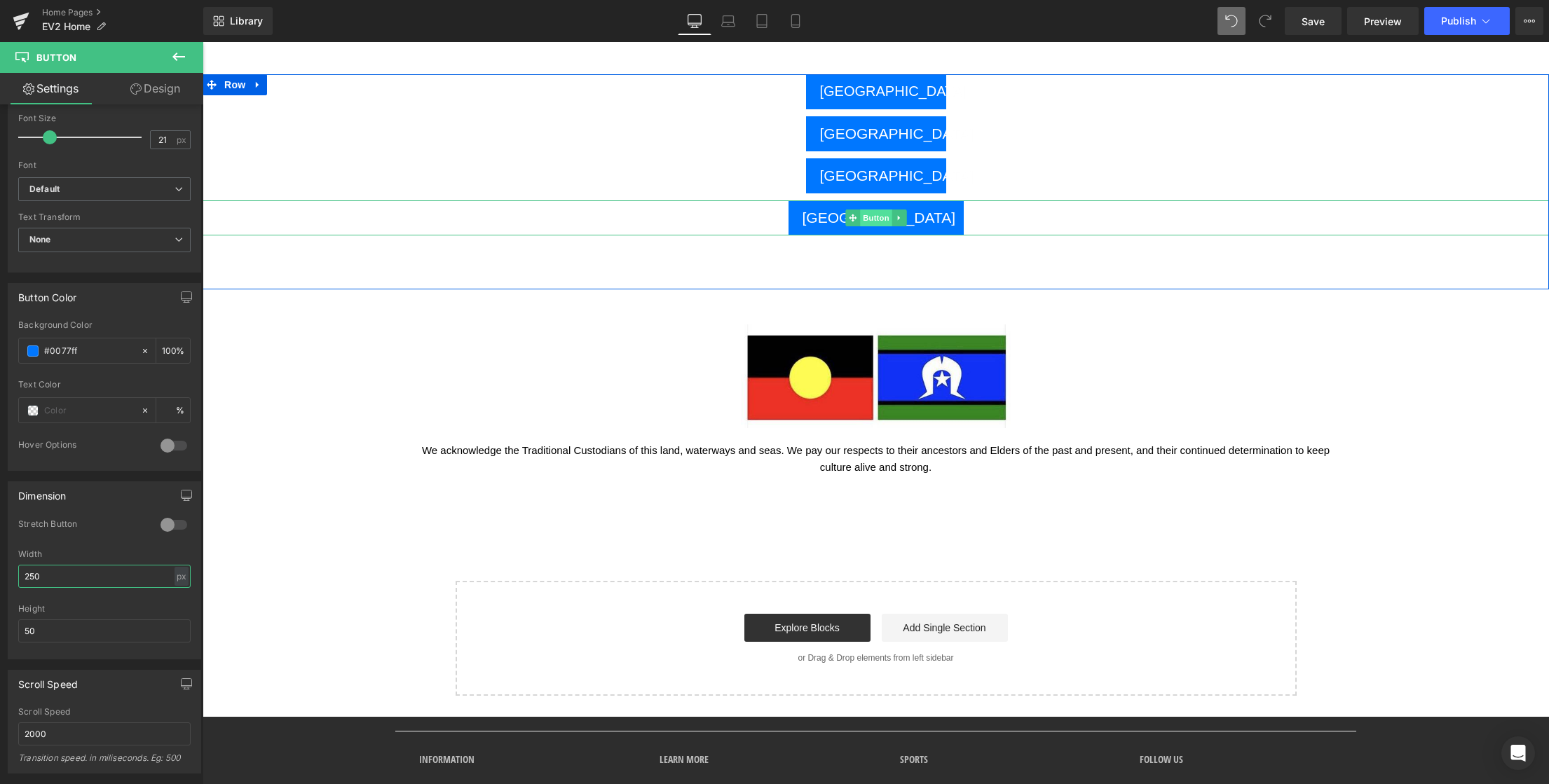
click at [872, 217] on span "Button" at bounding box center [876, 218] width 32 height 17
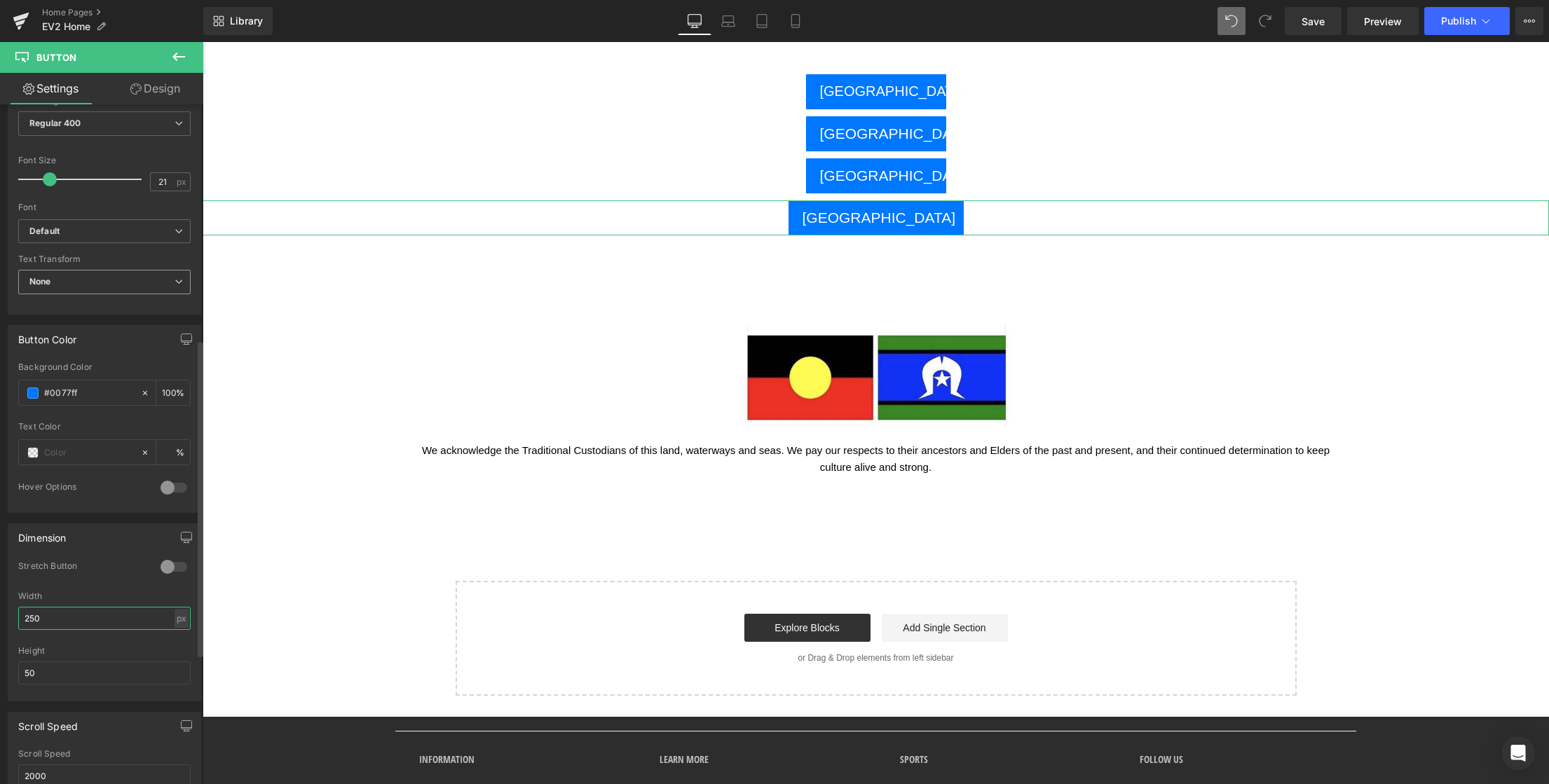
scroll to position [343, 0]
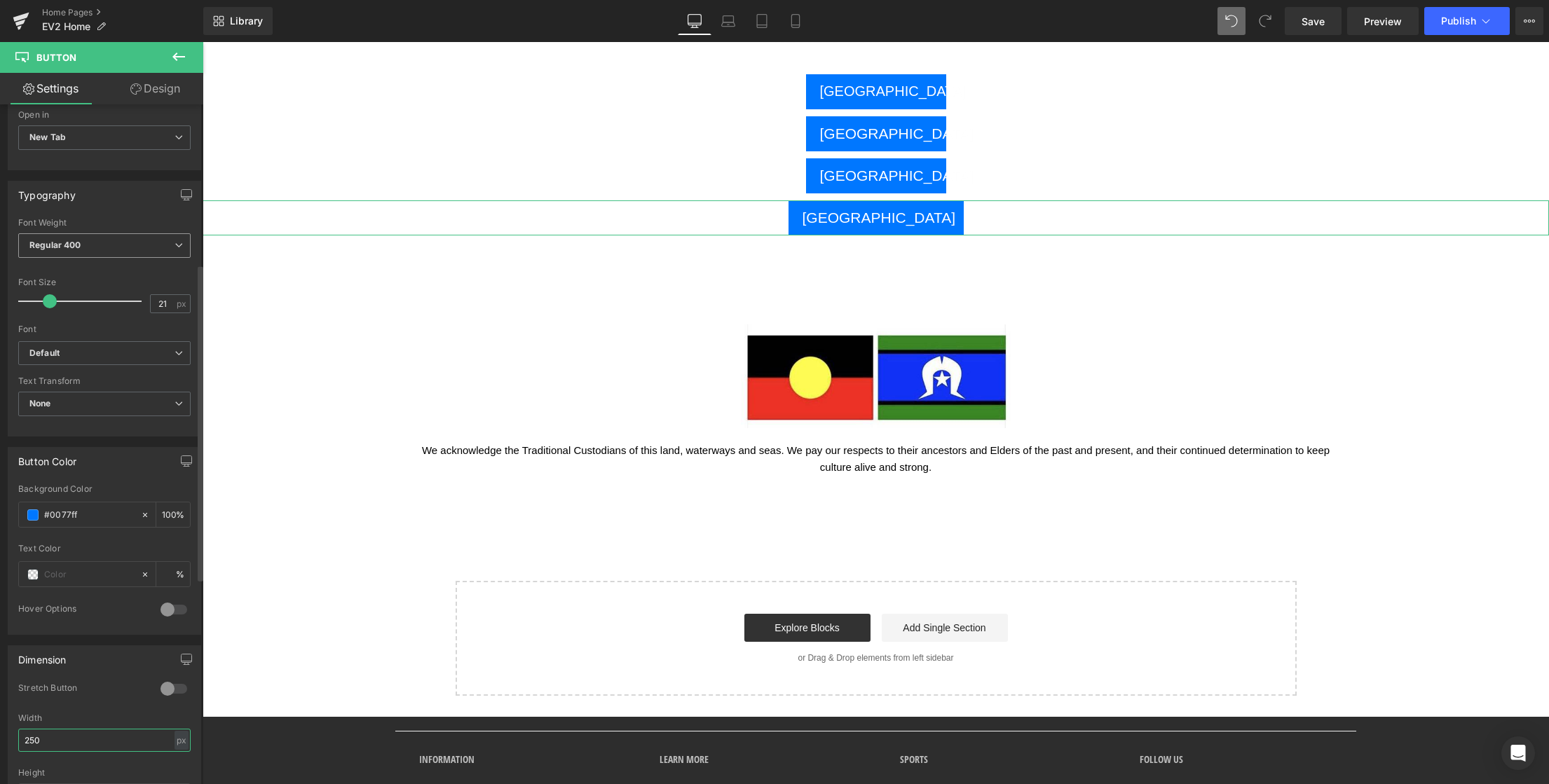
type input "250"
click at [100, 245] on span "Regular 400" at bounding box center [104, 246] width 172 height 25
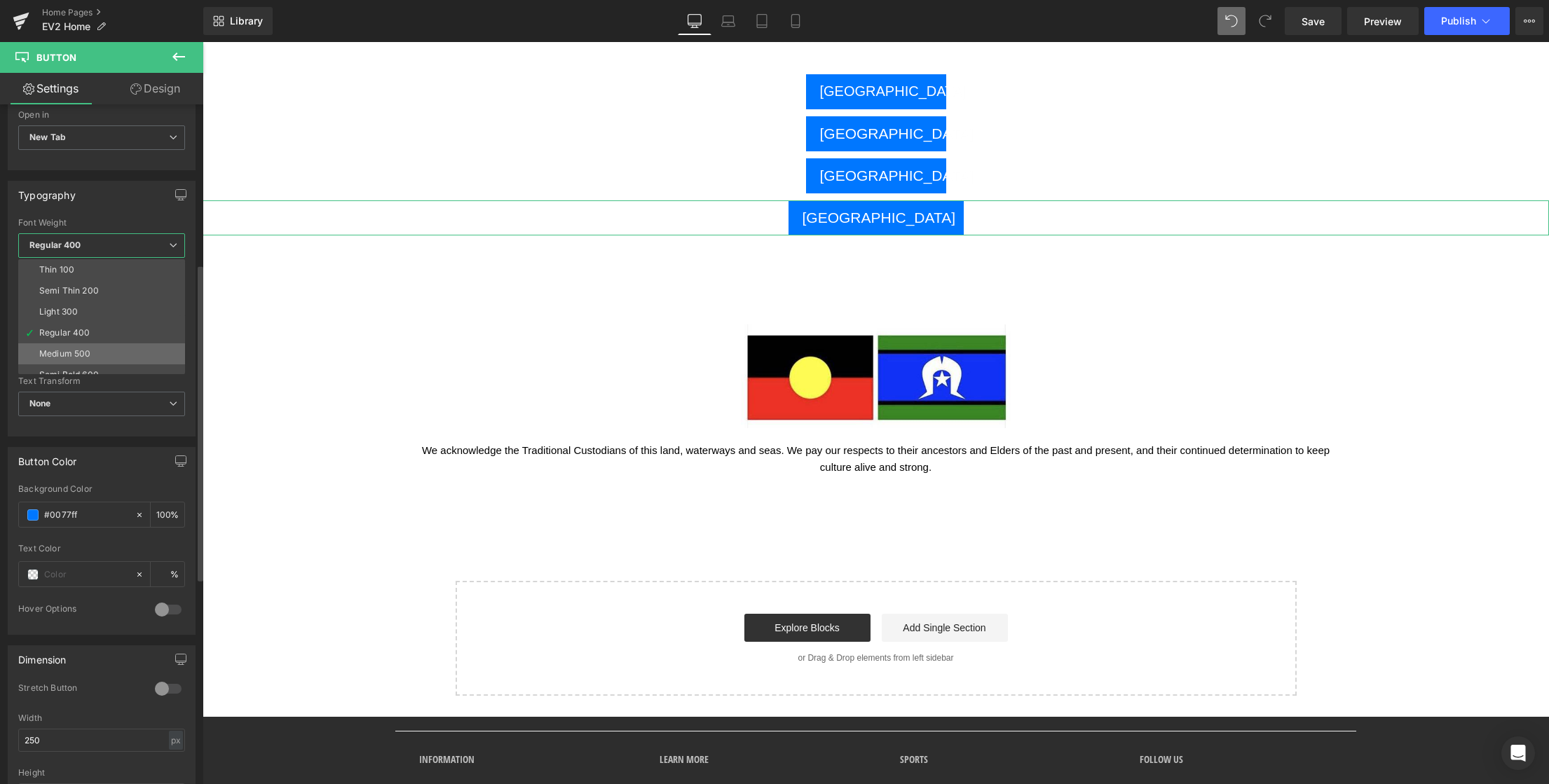
click at [90, 353] on div "Medium 500" at bounding box center [65, 354] width 51 height 10
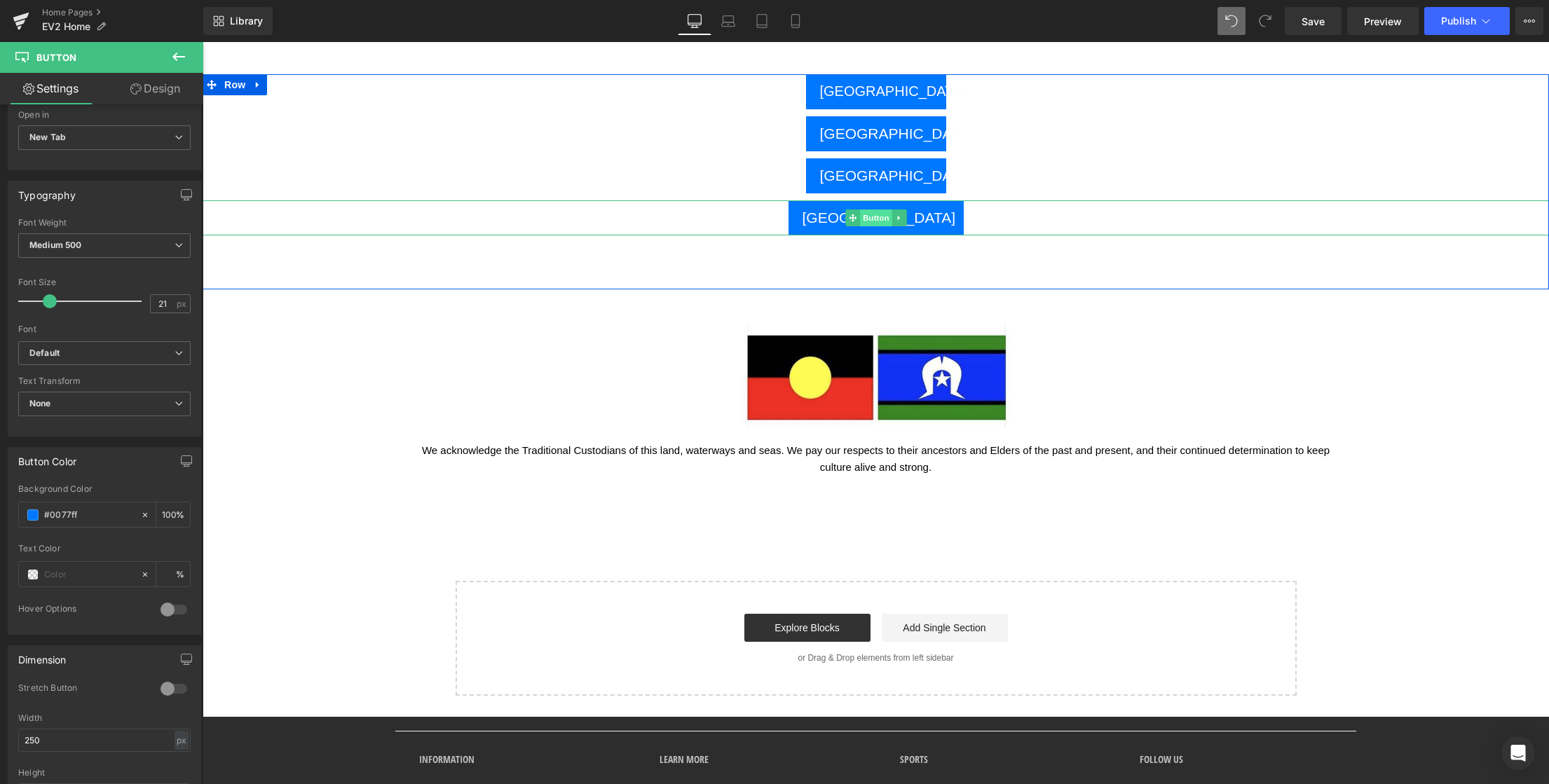
click at [869, 217] on span "Button" at bounding box center [876, 218] width 32 height 17
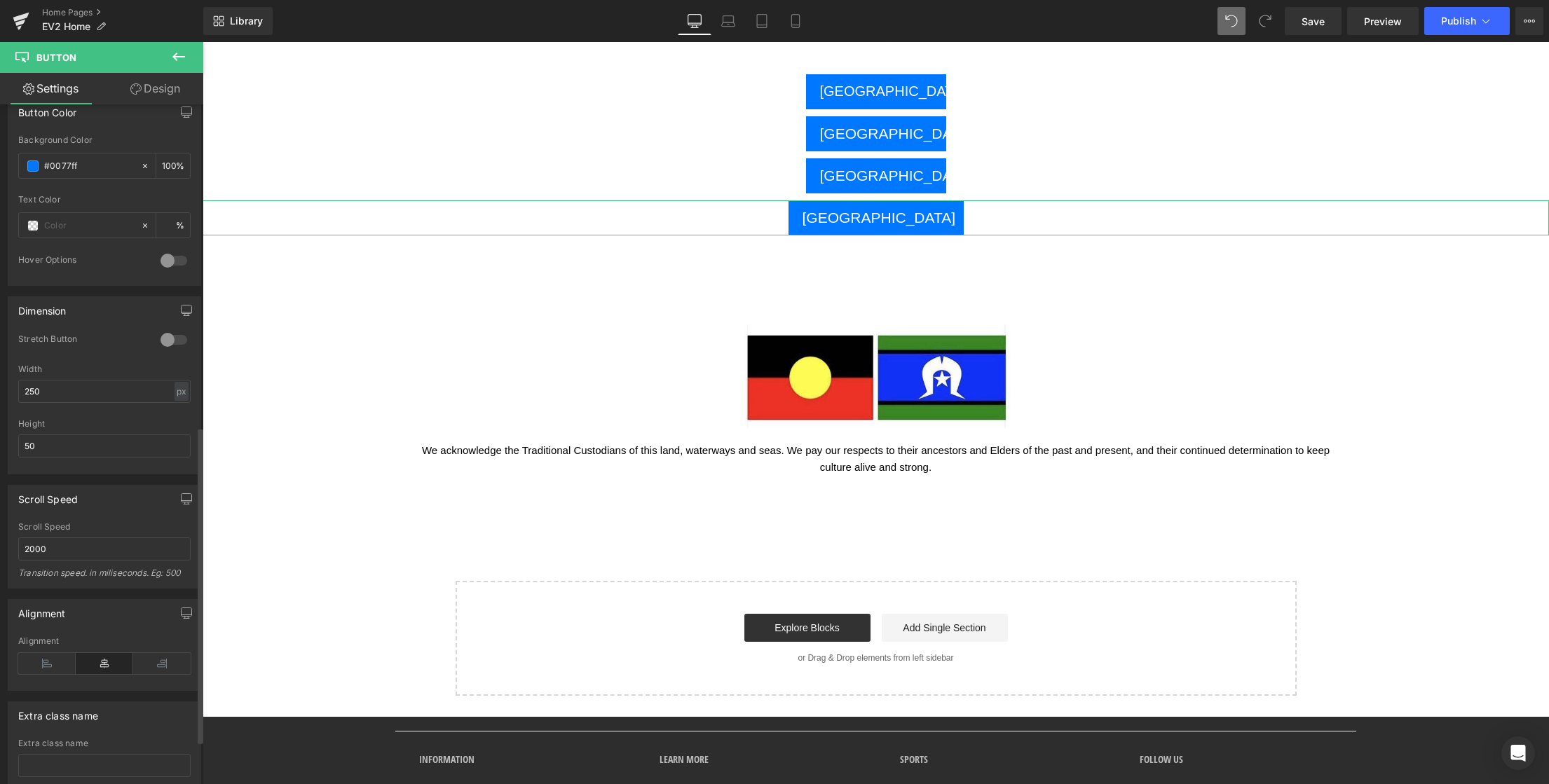
scroll to position [608, 0]
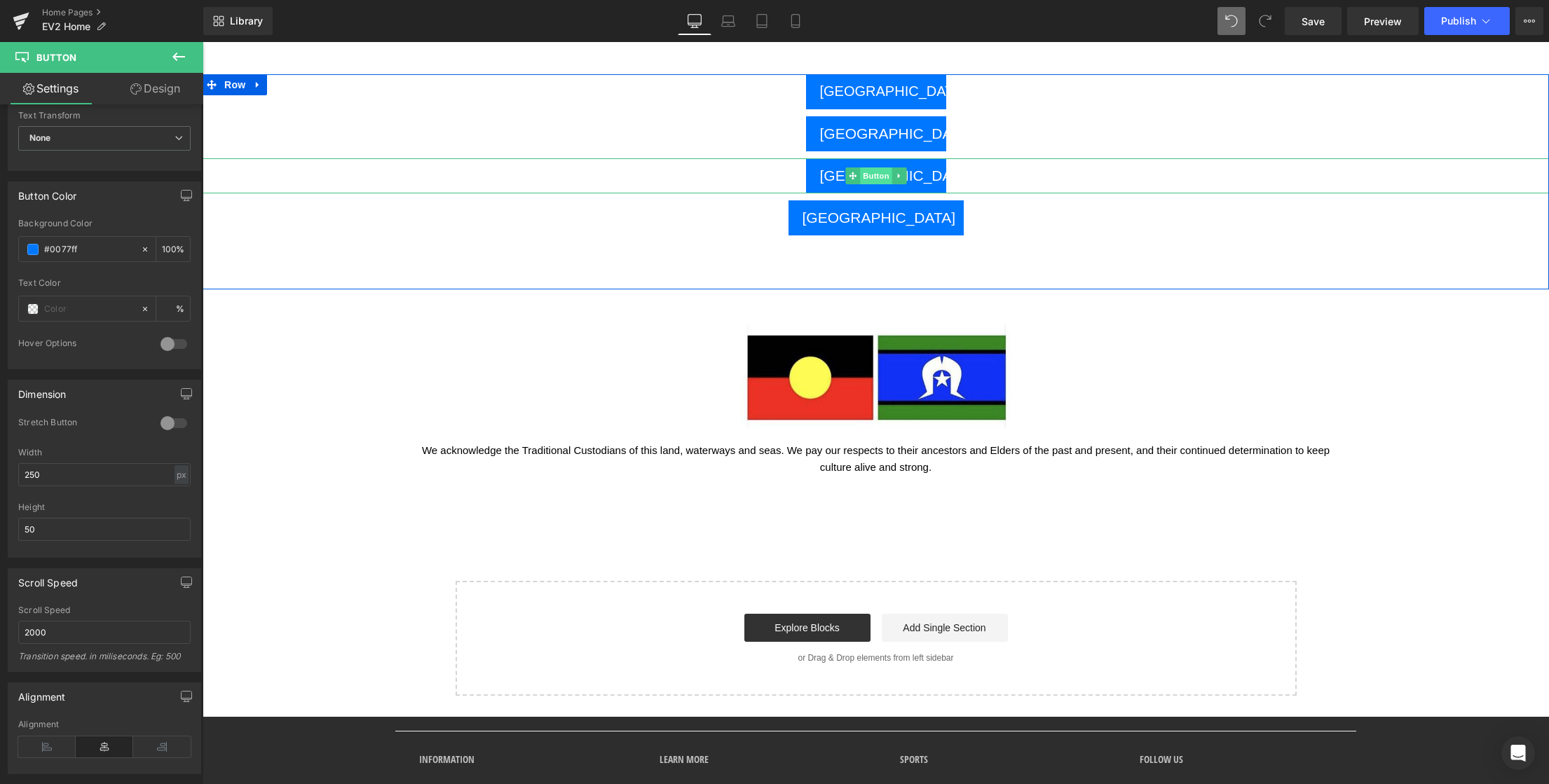
click at [869, 180] on span "Button" at bounding box center [876, 176] width 32 height 17
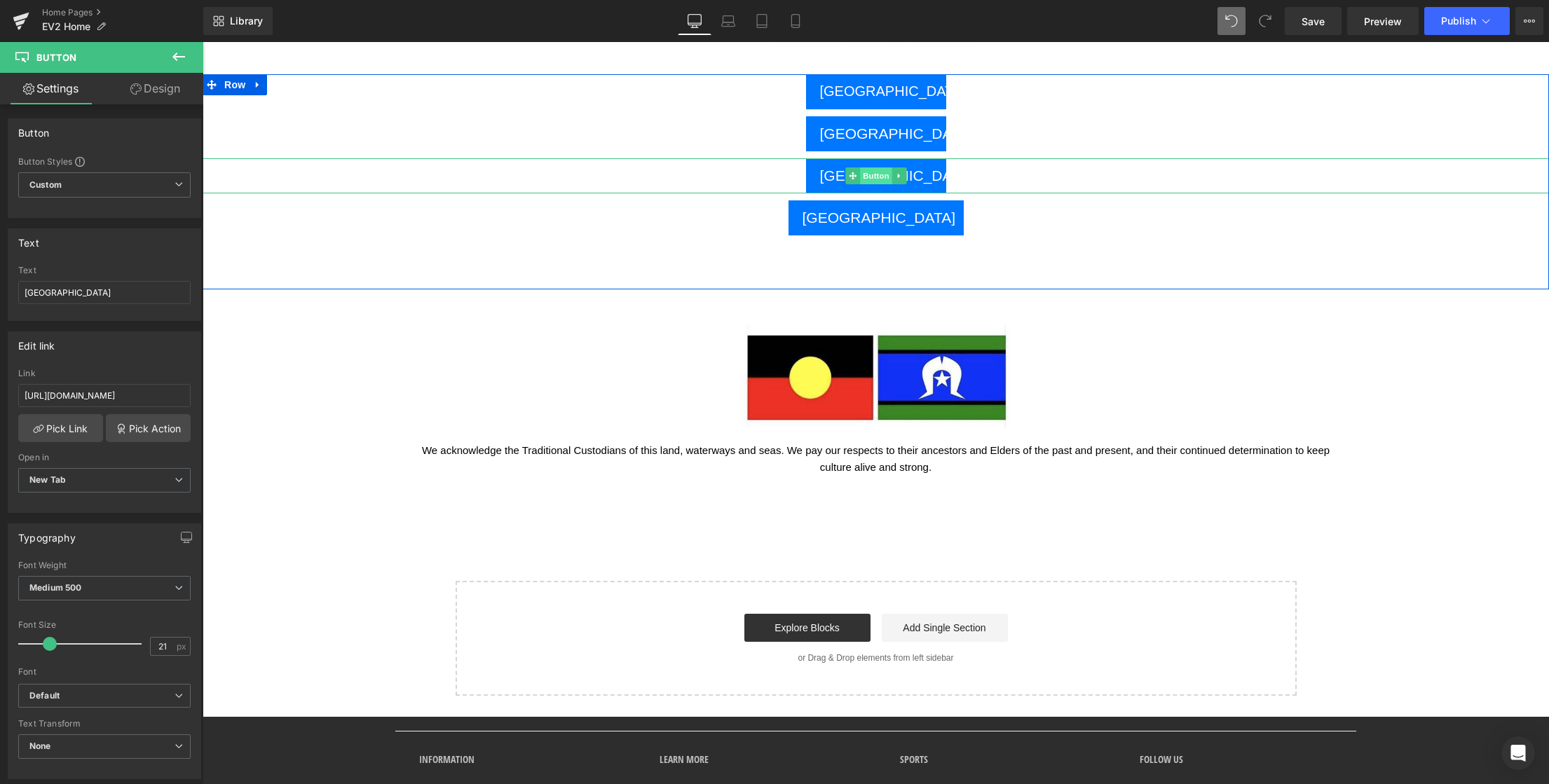
click at [874, 176] on span "Button" at bounding box center [876, 176] width 32 height 17
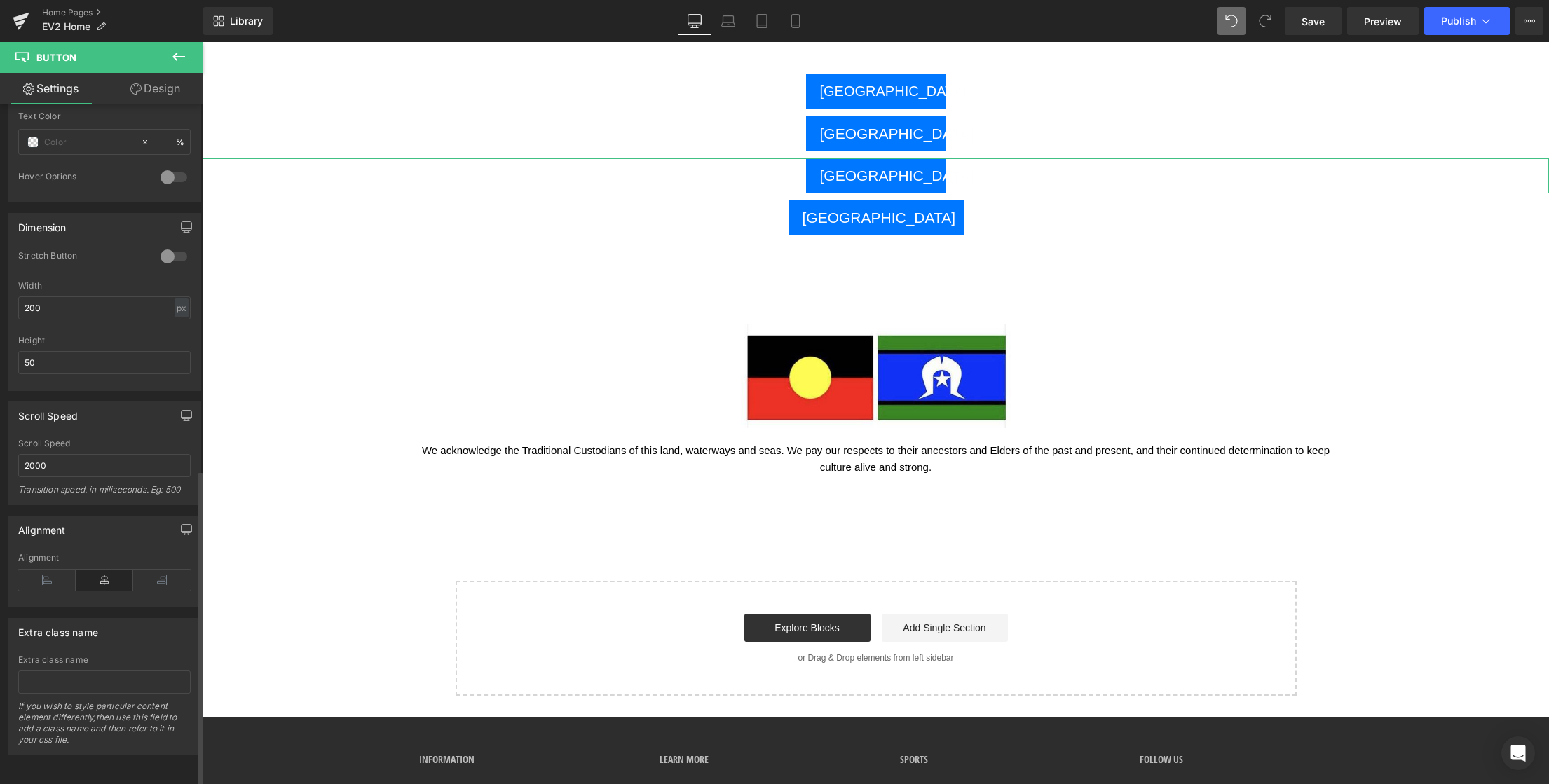
scroll to position [753, 0]
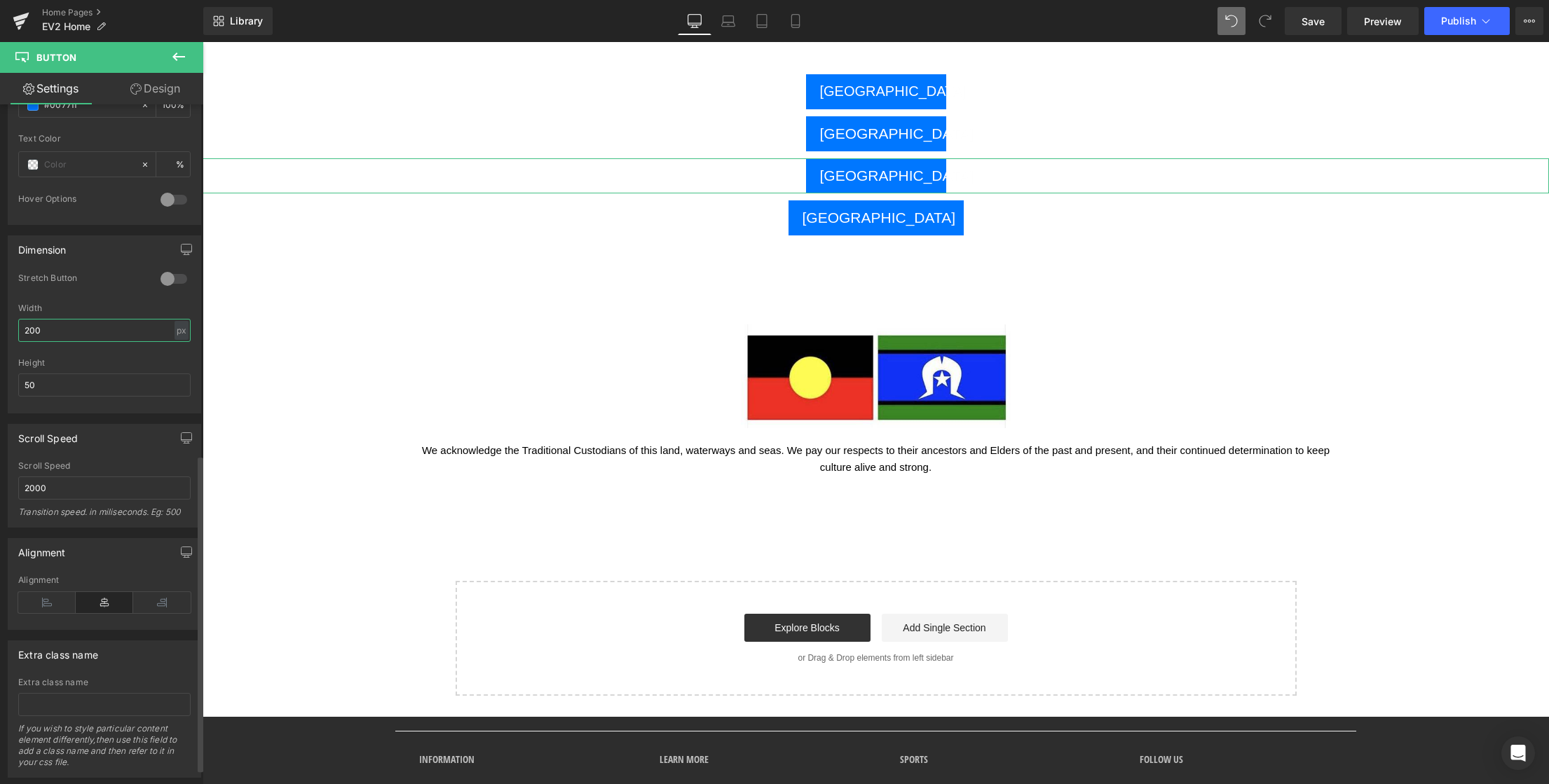
drag, startPoint x: 49, startPoint y: 330, endPoint x: 12, endPoint y: 328, distance: 37.1
click at [13, 328] on div "0 Stretch Button 200px Width 200 px % px 50px Height 50" at bounding box center [104, 342] width 192 height 140
drag, startPoint x: 51, startPoint y: 332, endPoint x: 19, endPoint y: 327, distance: 32.4
click at [19, 327] on input "500" at bounding box center [104, 330] width 172 height 23
type input "250"
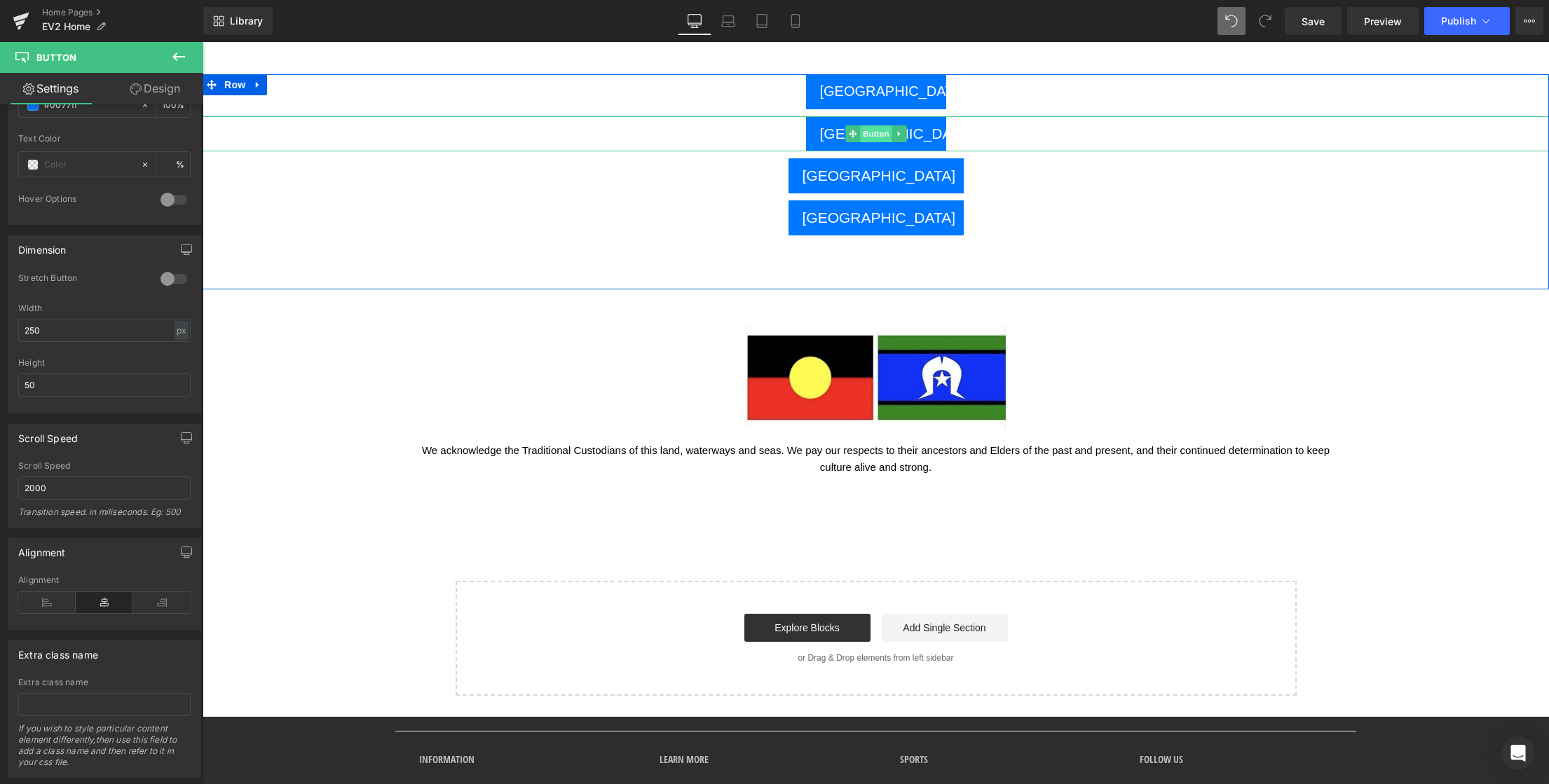
click at [876, 135] on span "Button" at bounding box center [876, 134] width 32 height 17
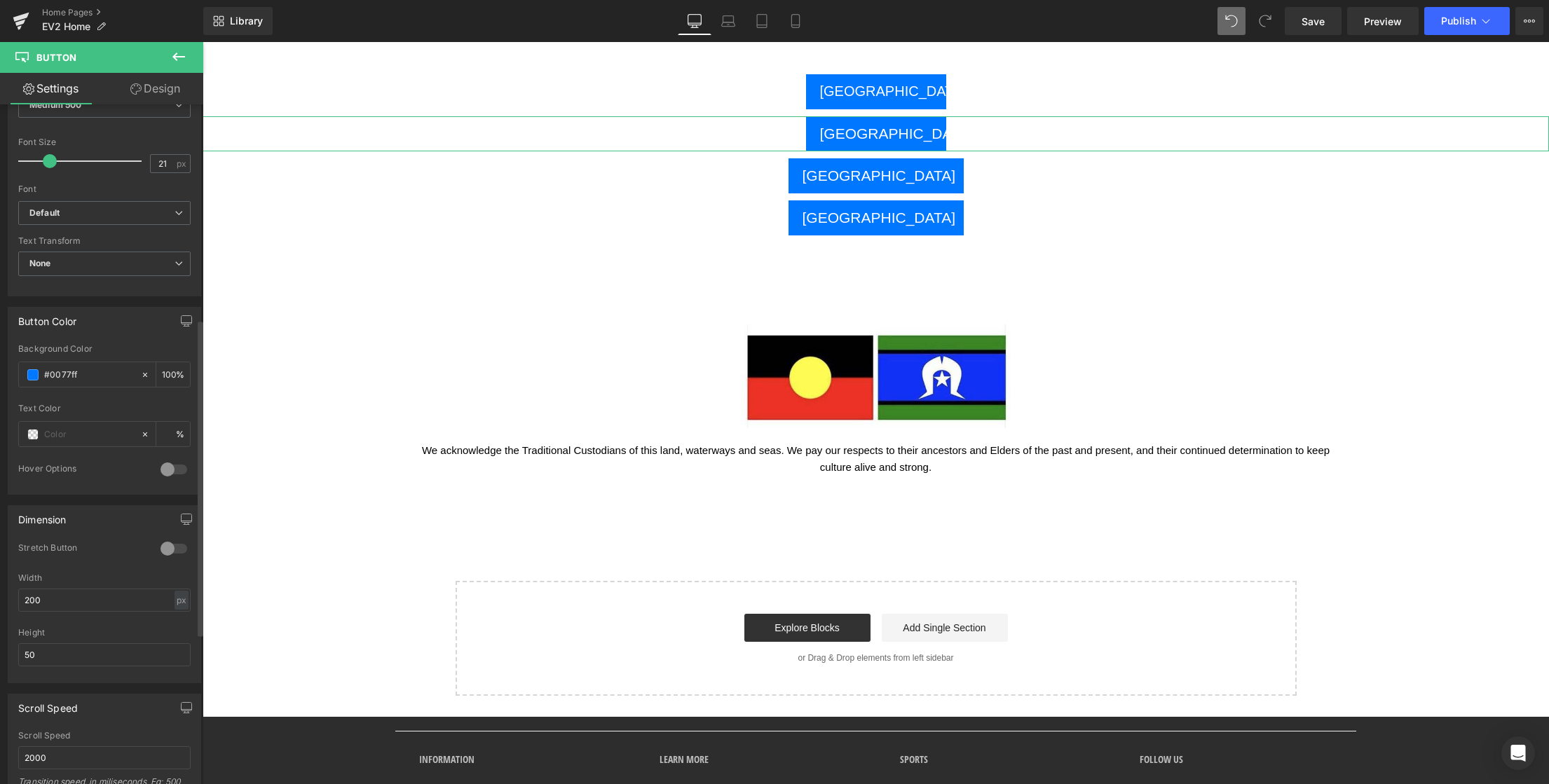
scroll to position [555, 0]
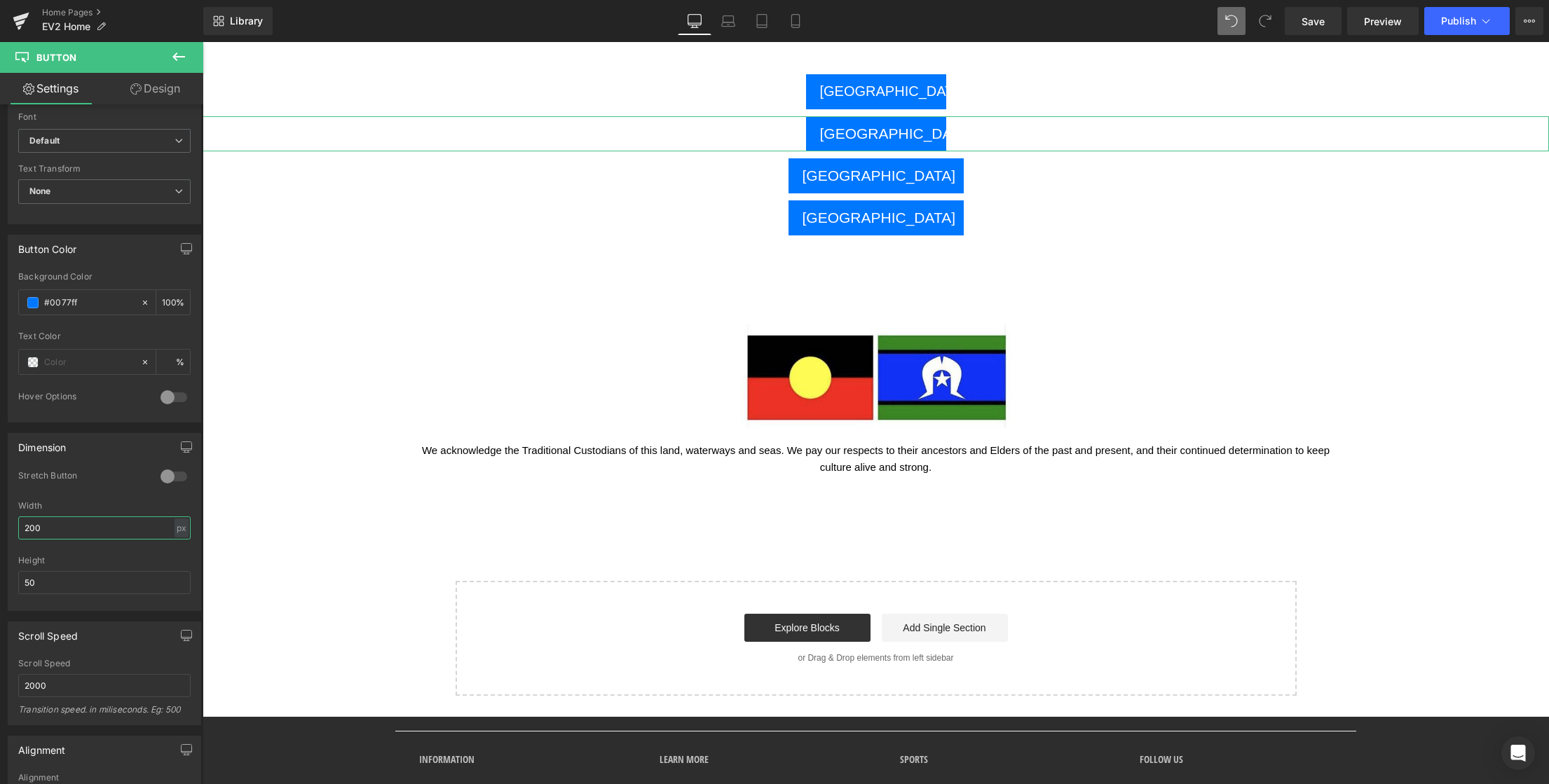
drag, startPoint x: 54, startPoint y: 524, endPoint x: -26, endPoint y: 524, distance: 80.0
click at [0, 524] on html "Button You are previewing how the will restyle your page. You can not edit Elem…" at bounding box center [774, 392] width 1549 height 784
type input "250"
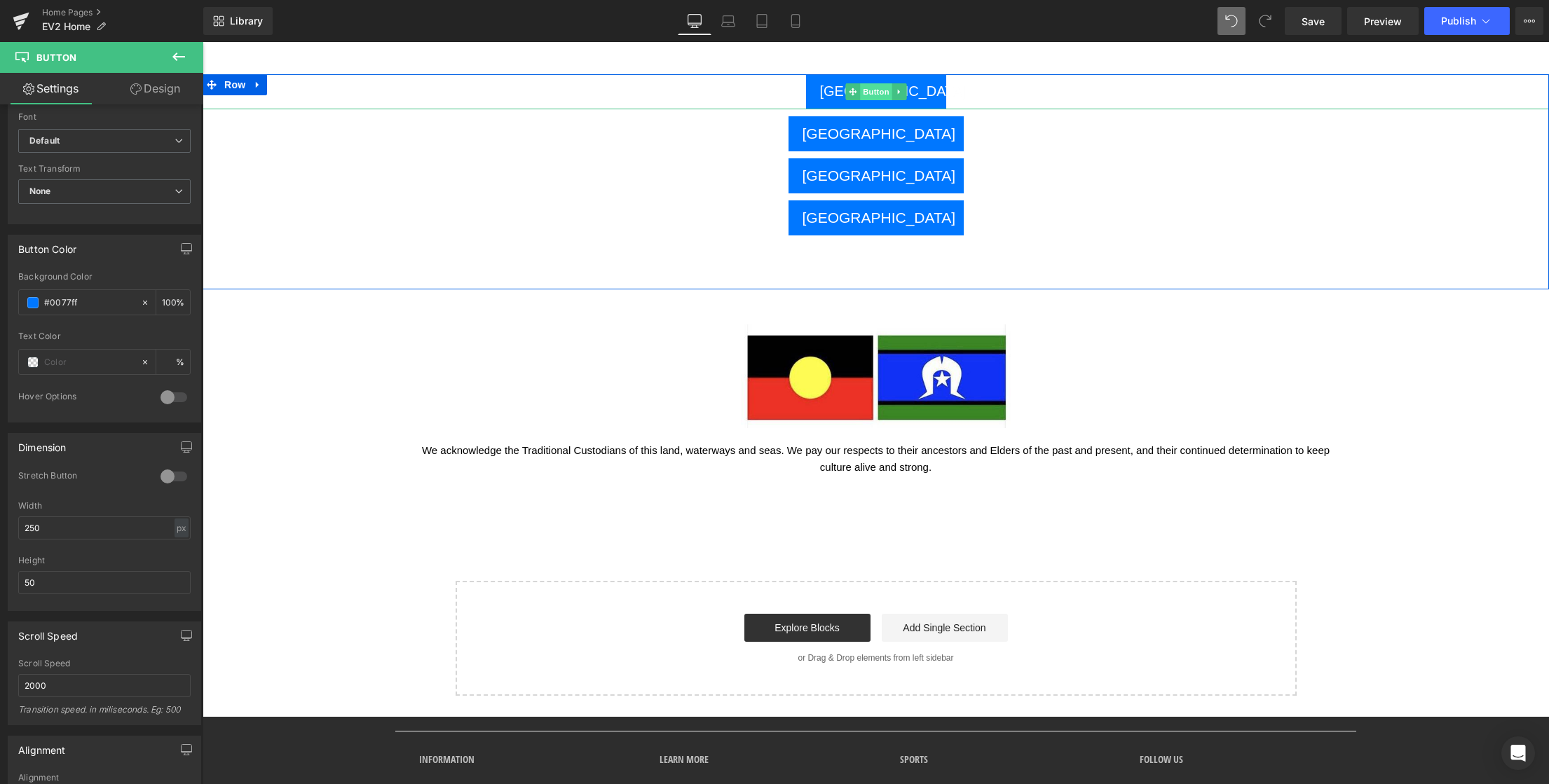
click at [869, 91] on span "Button" at bounding box center [876, 92] width 32 height 17
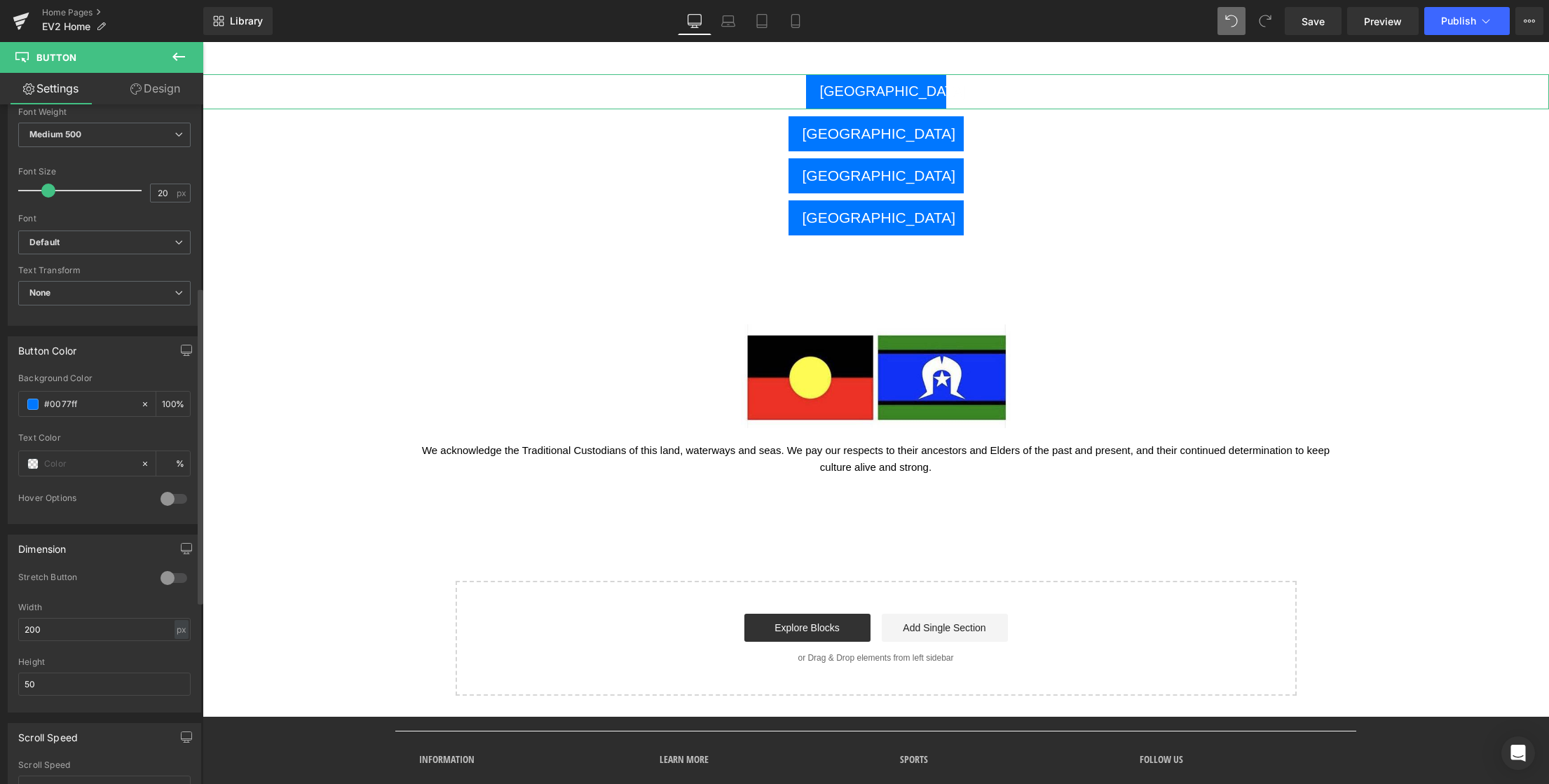
scroll to position [469, 0]
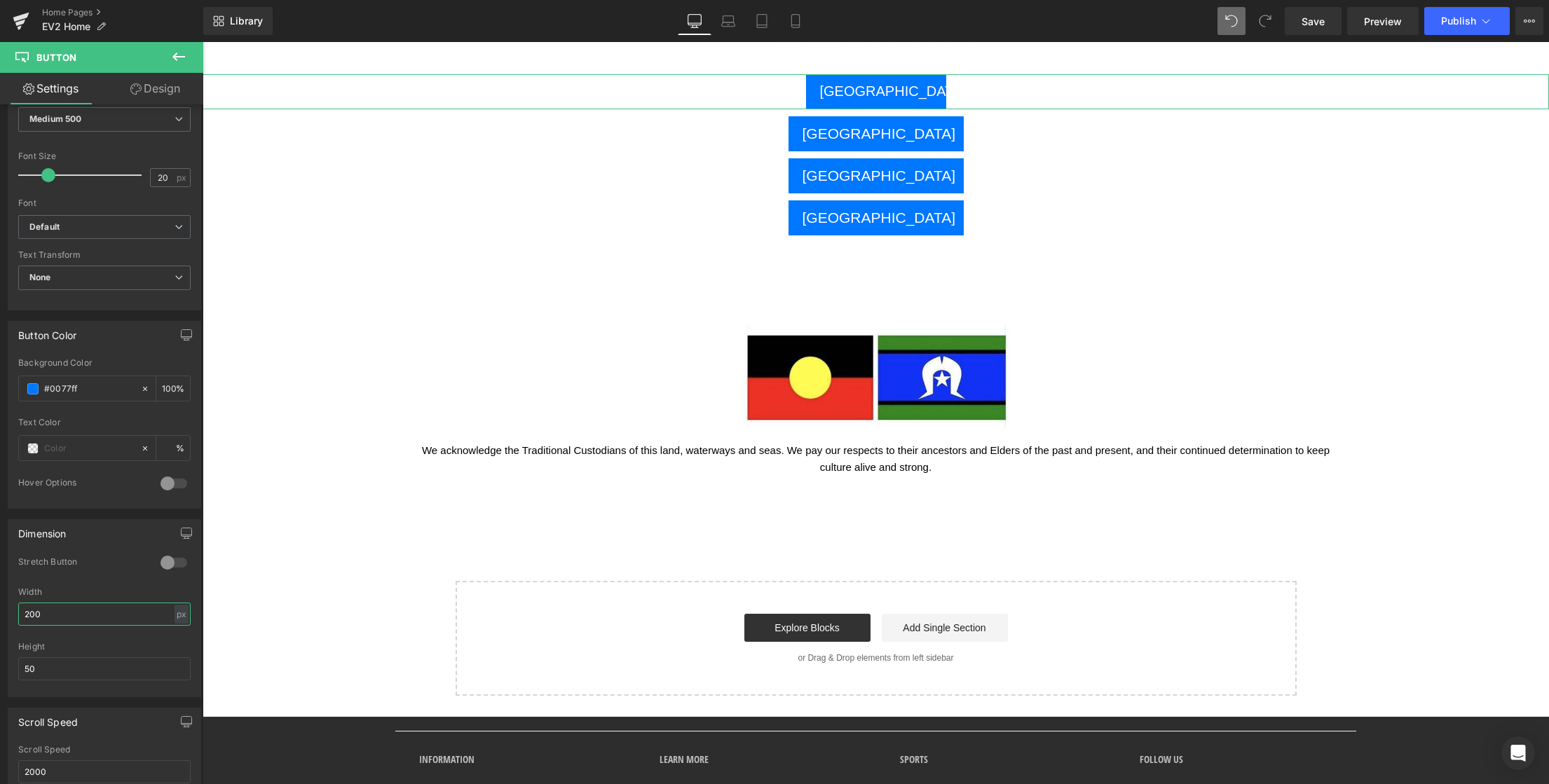
click at [0, 610] on html "Button You are previewing how the will restyle your page. You can not edit Elem…" at bounding box center [774, 392] width 1549 height 784
type input "250"
click at [1313, 23] on span "Save" at bounding box center [1313, 21] width 23 height 15
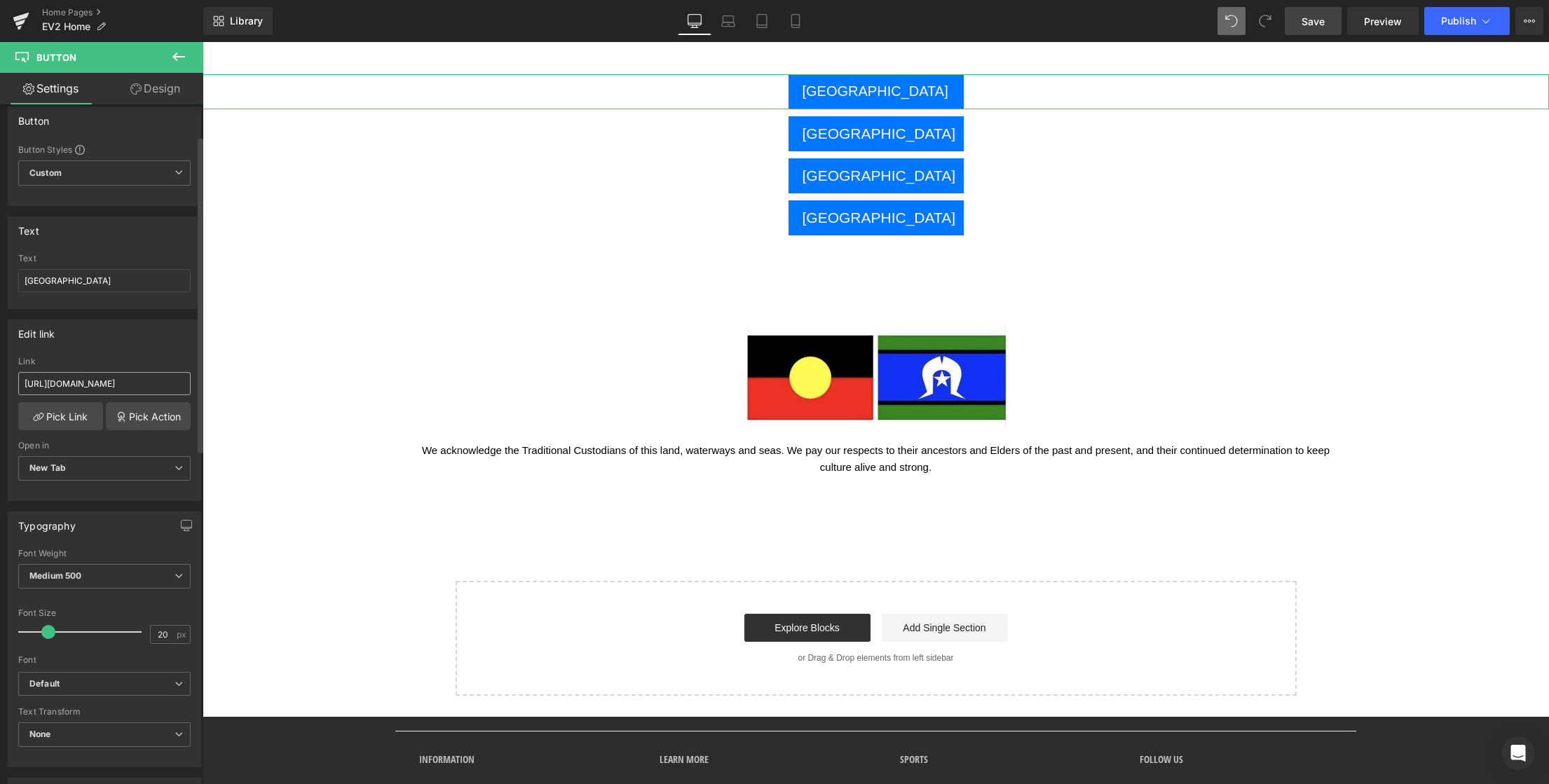
scroll to position [0, 0]
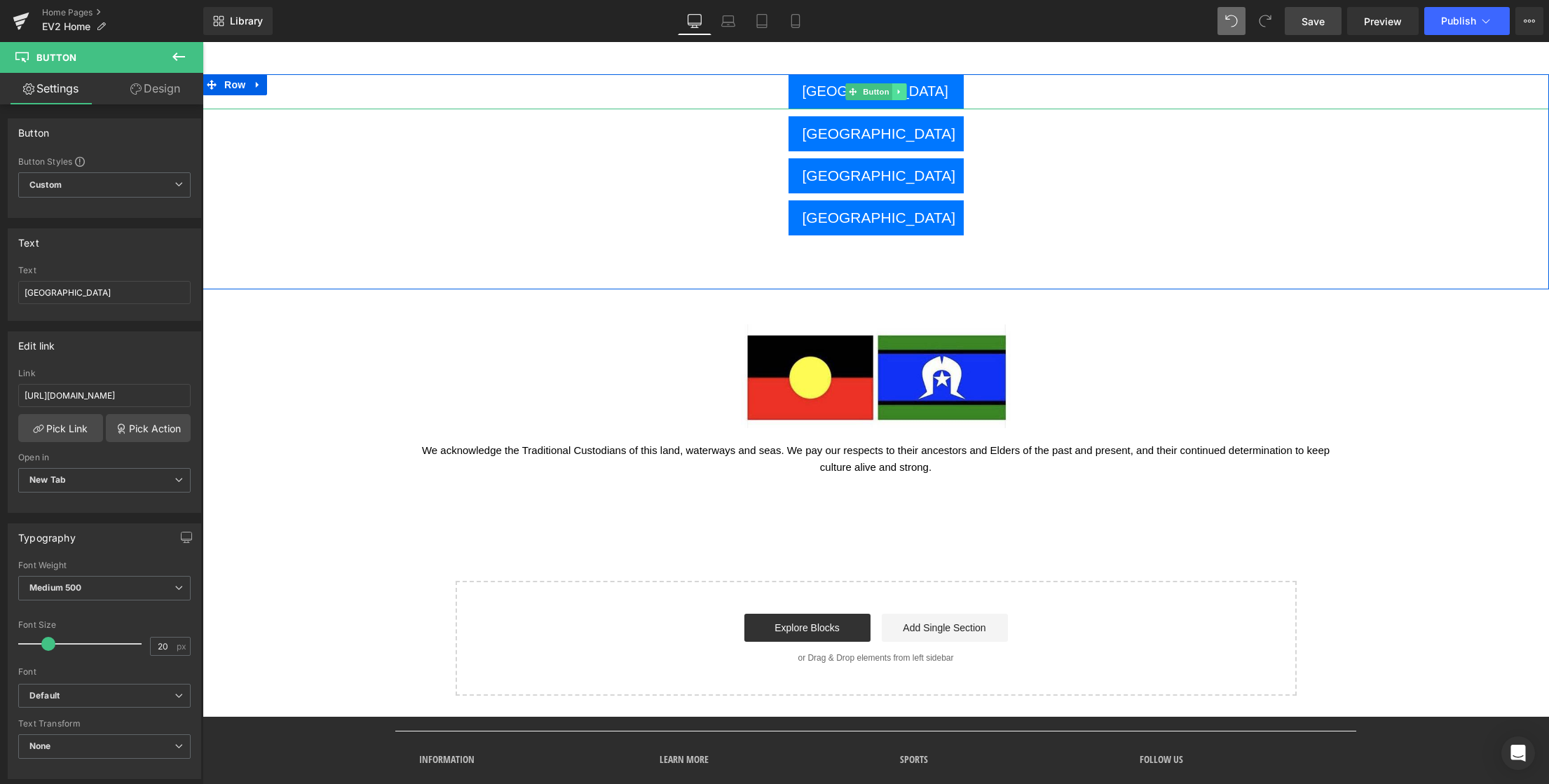
click at [900, 90] on link at bounding box center [898, 92] width 15 height 17
click at [97, 292] on input "UNITED STATES" at bounding box center [104, 292] width 172 height 23
click at [174, 185] on icon at bounding box center [179, 184] width 8 height 8
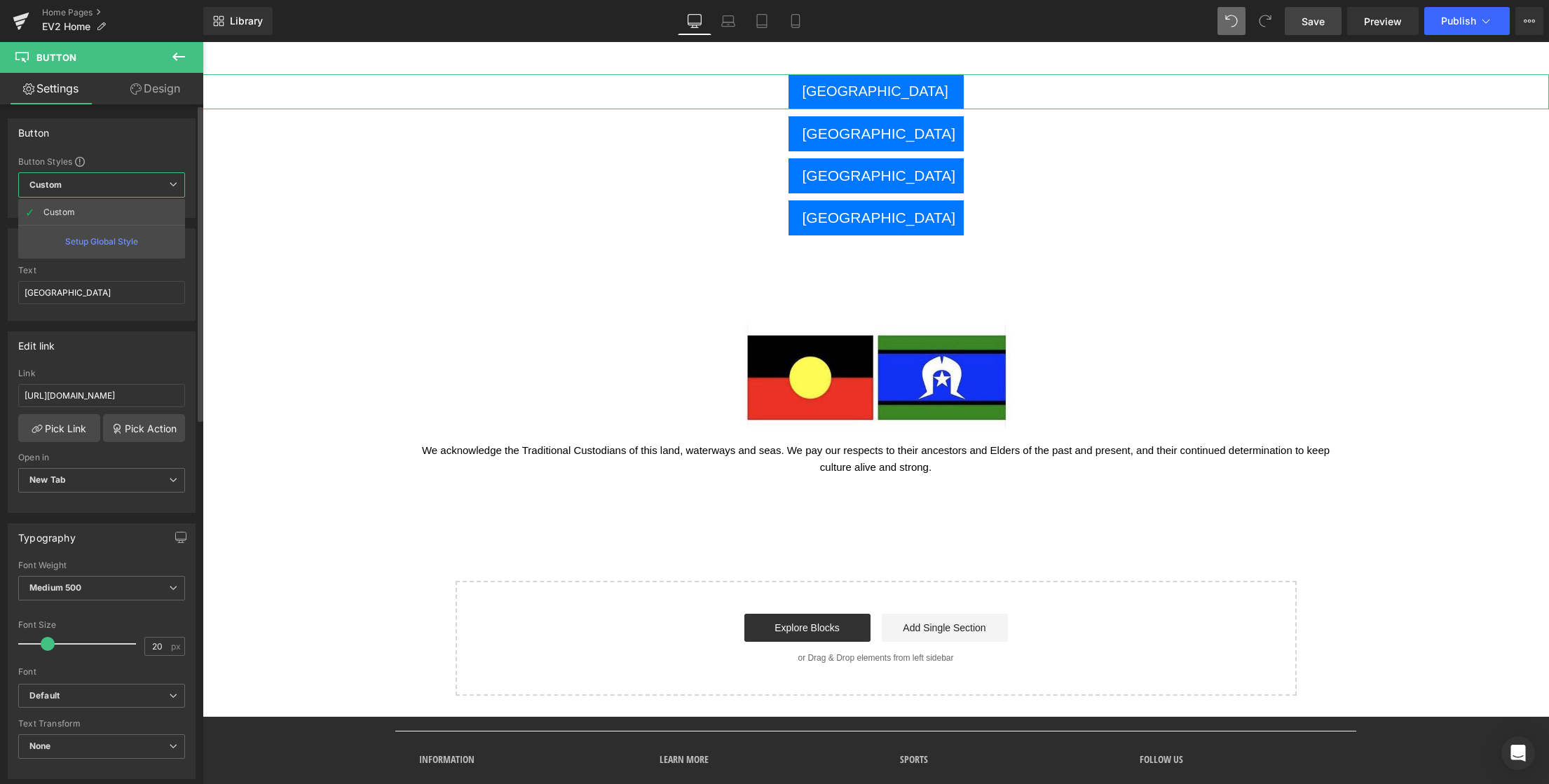
click at [141, 151] on div "Button Button Styles Custom Custom Setup Global Style Custom Setup Global Style…" at bounding box center [102, 168] width 188 height 99
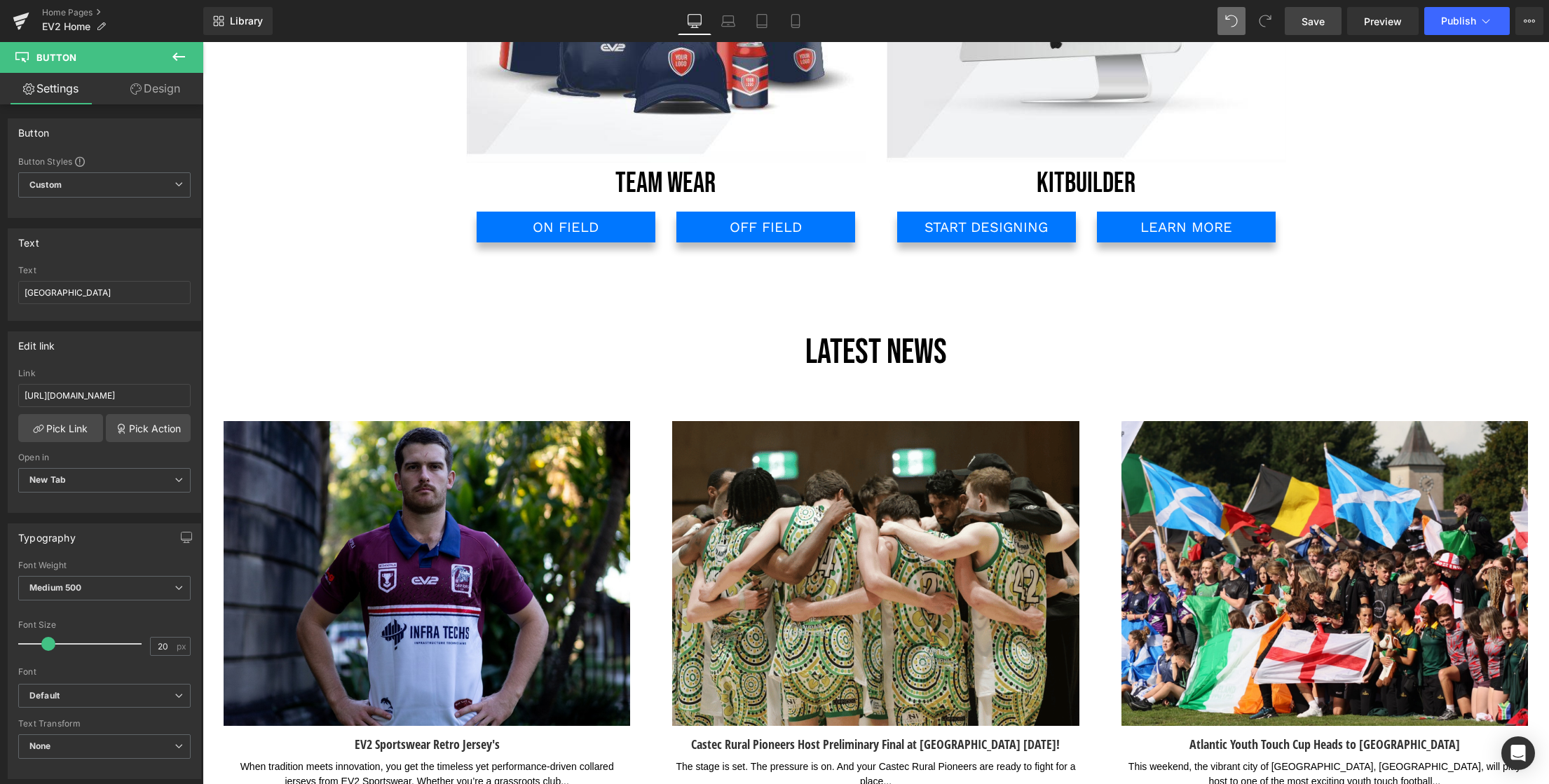
scroll to position [2448, 0]
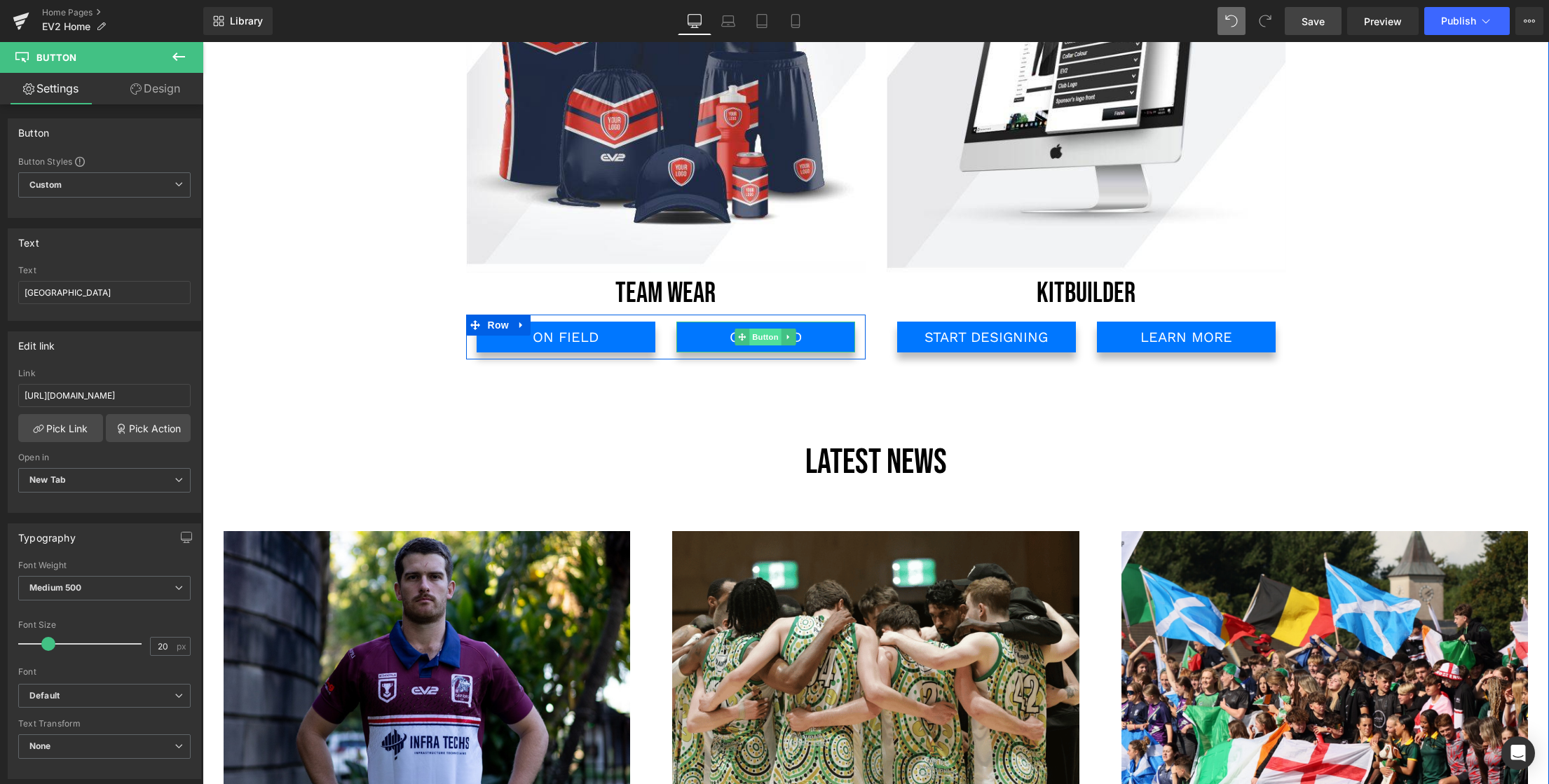
click at [761, 339] on span "Button" at bounding box center [766, 337] width 32 height 17
click at [762, 342] on span "Button" at bounding box center [766, 337] width 32 height 17
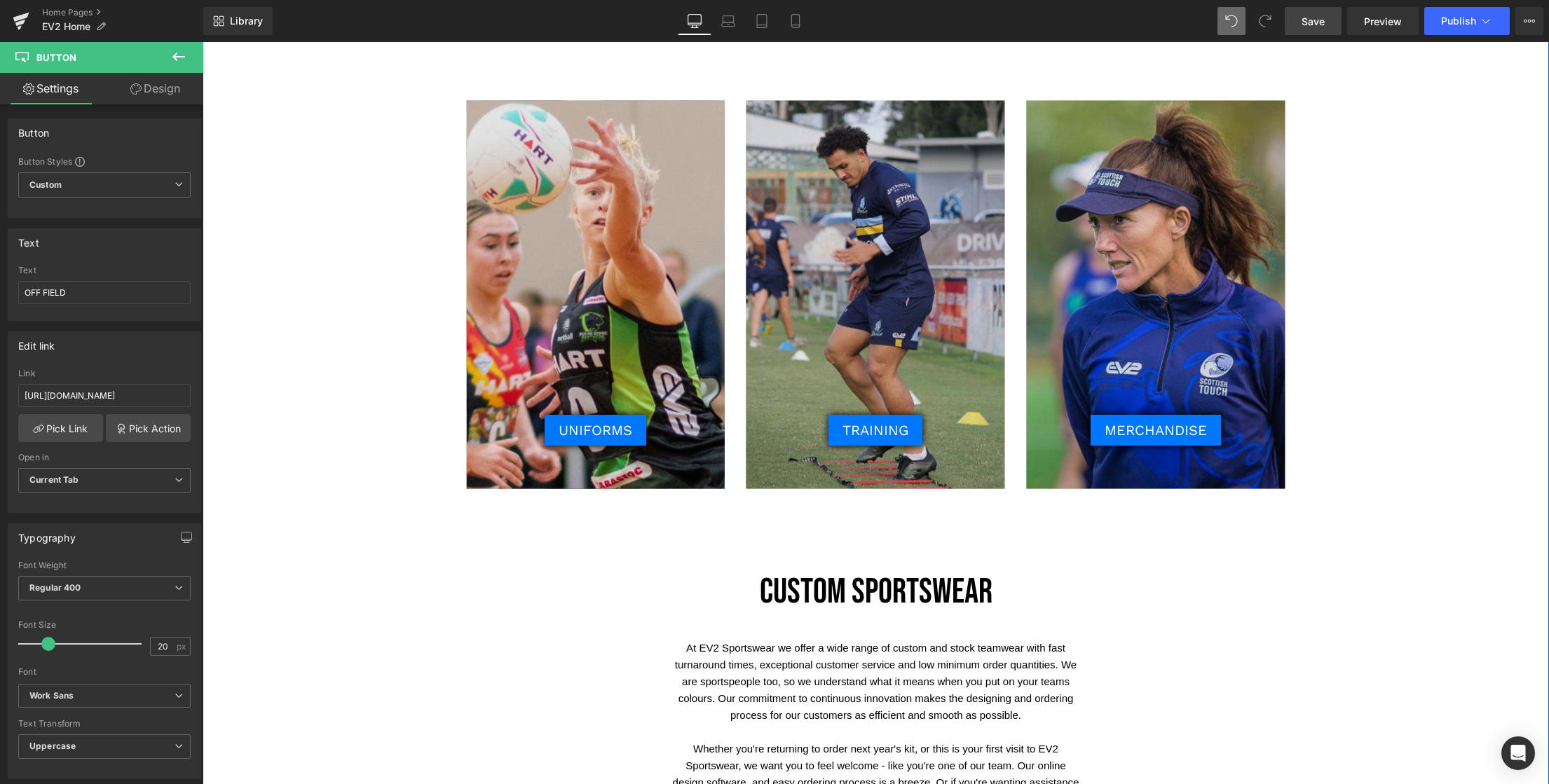
scroll to position [1414, 0]
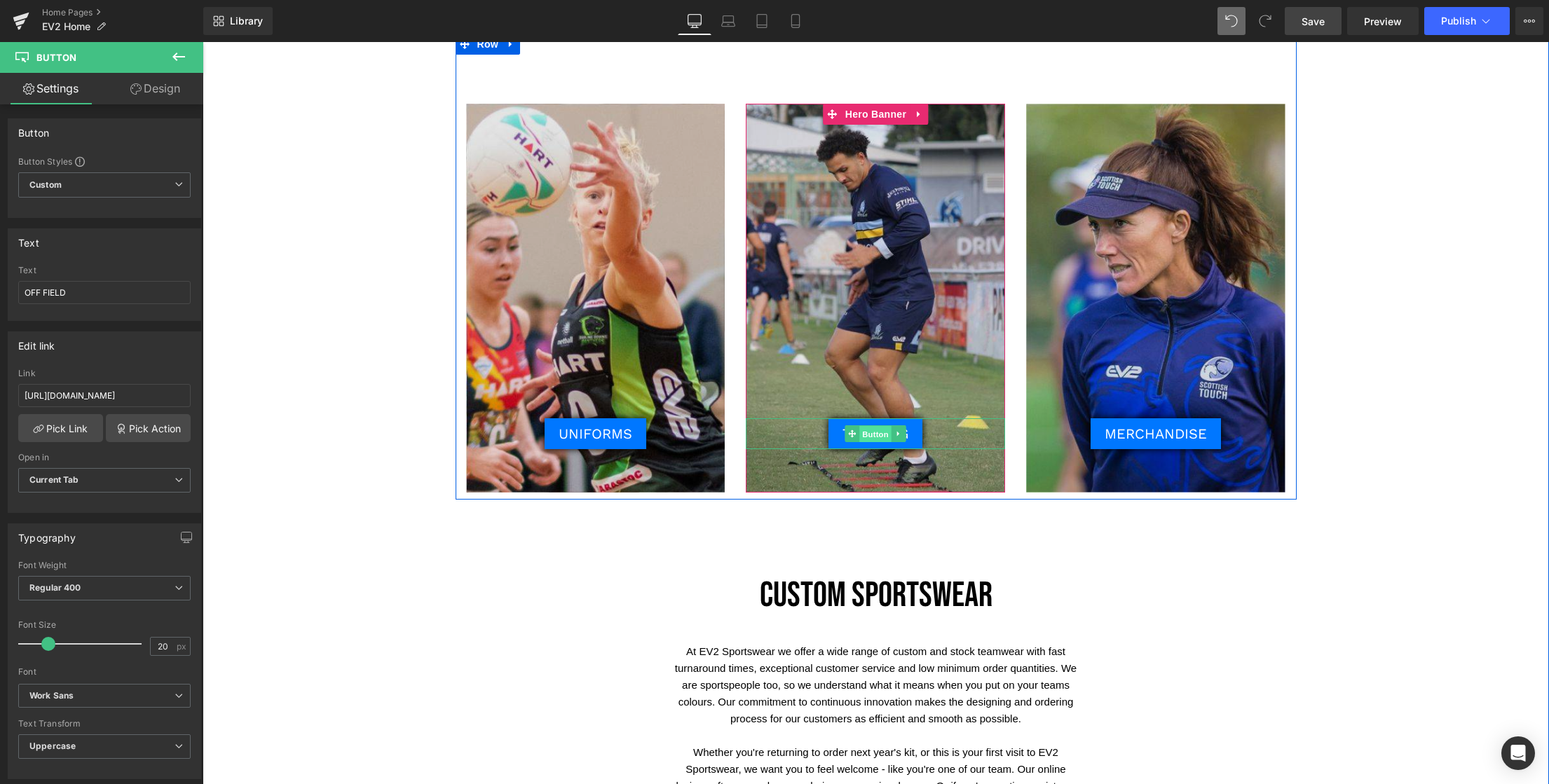
click at [871, 433] on span "Button" at bounding box center [876, 435] width 32 height 17
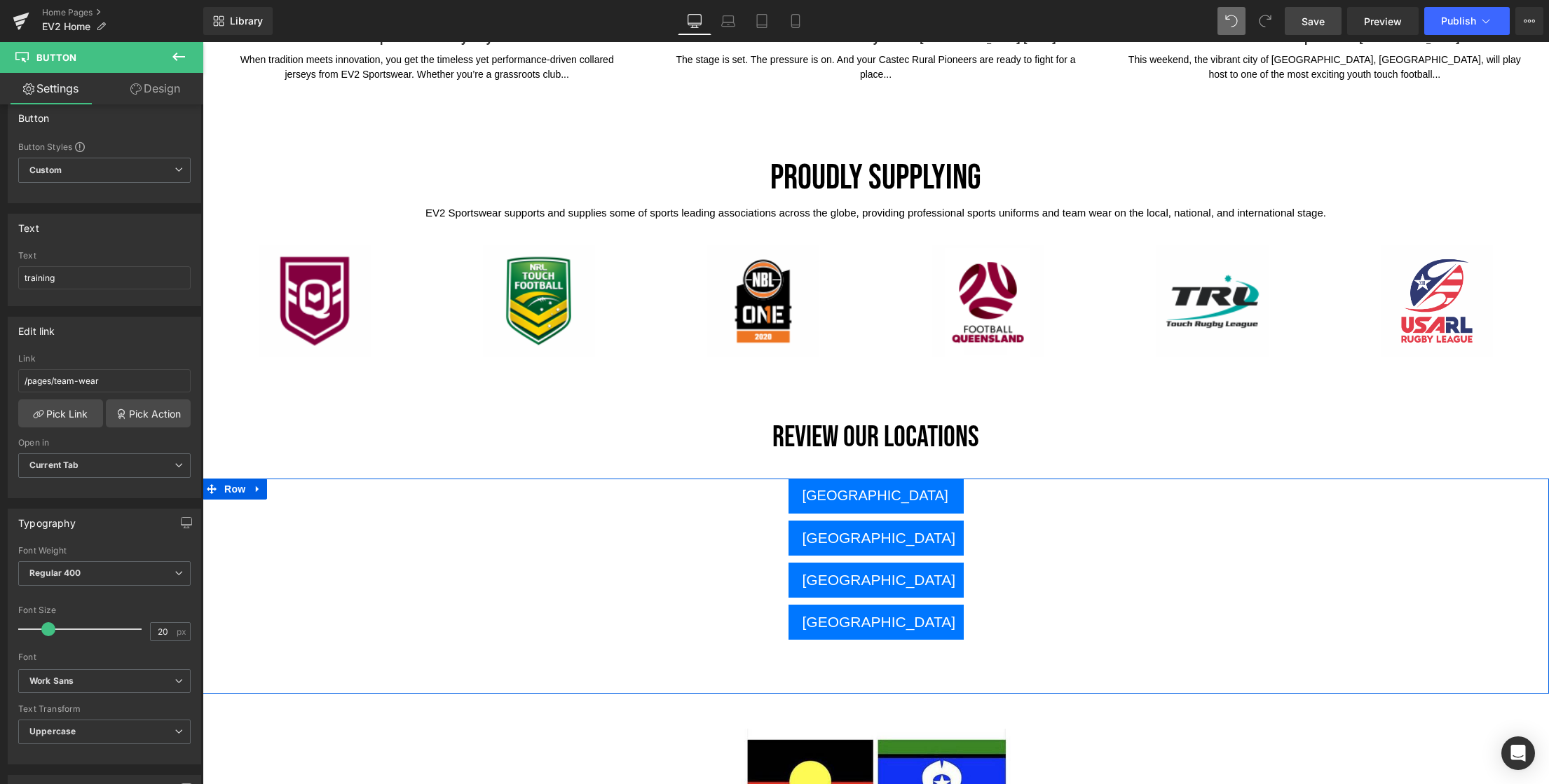
scroll to position [3267, 0]
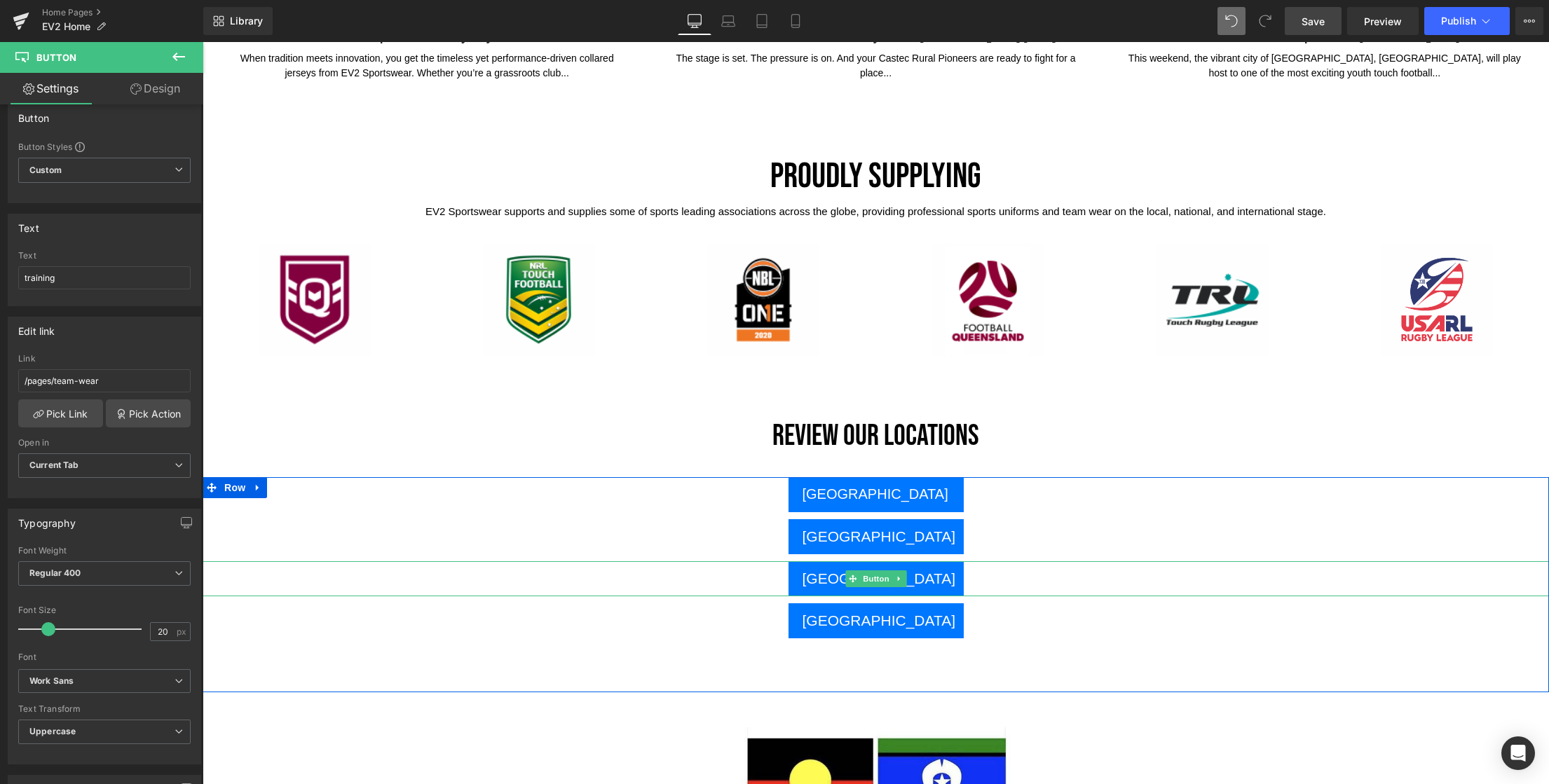
click at [704, 562] on div at bounding box center [876, 562] width 1346 height 4
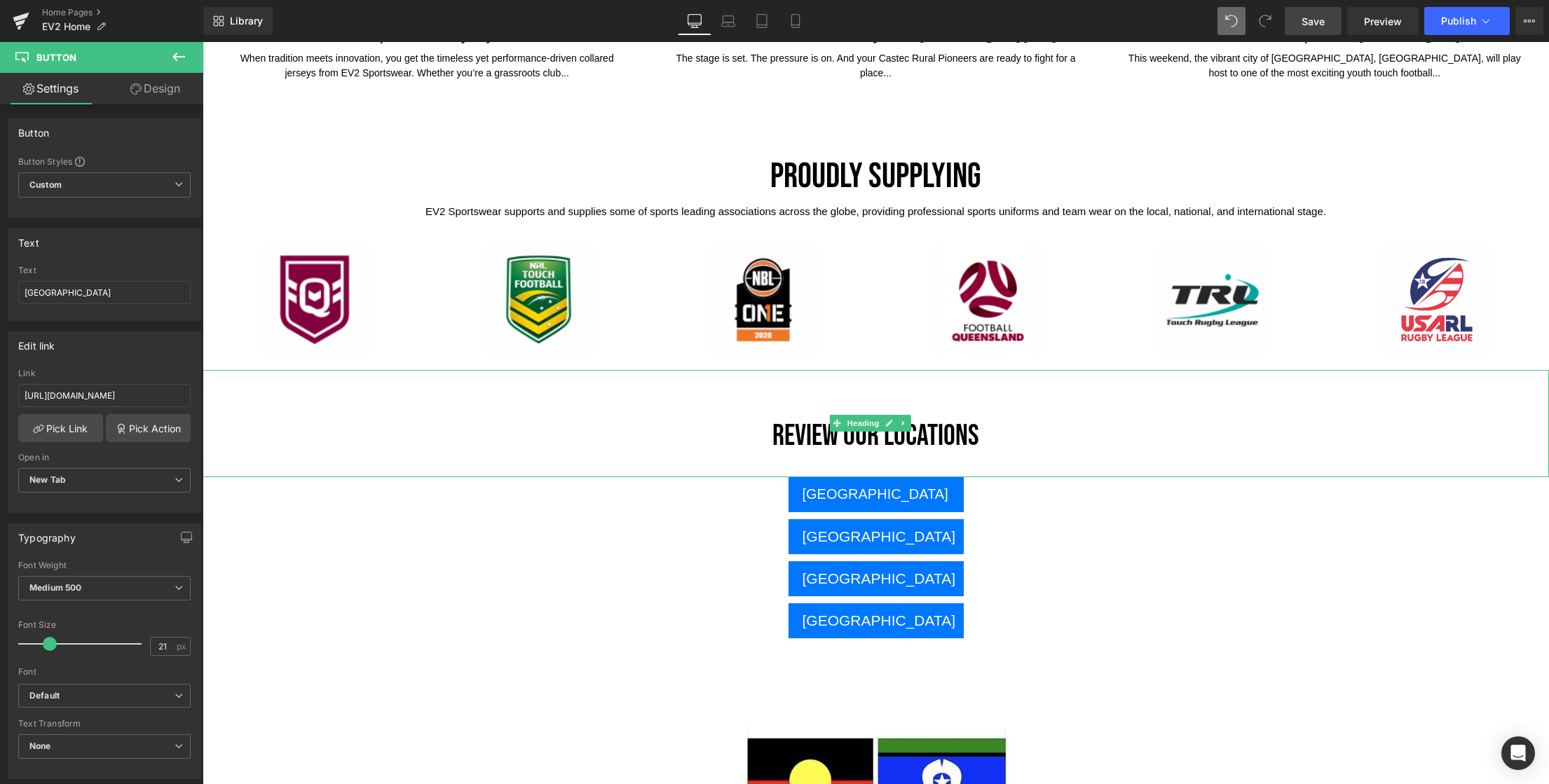
click at [1084, 398] on h1 at bounding box center [876, 392] width 1346 height 15
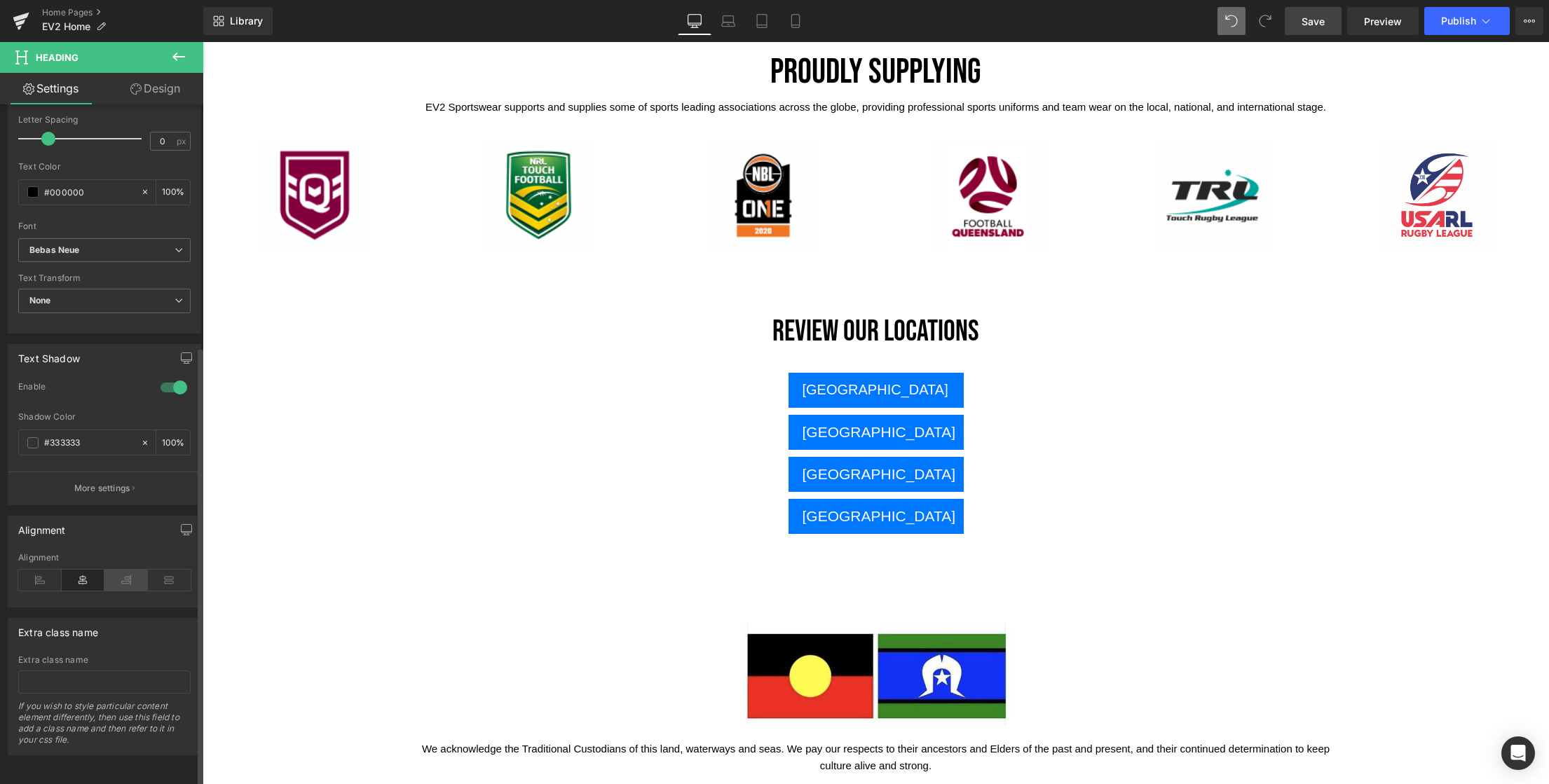
scroll to position [374, 0]
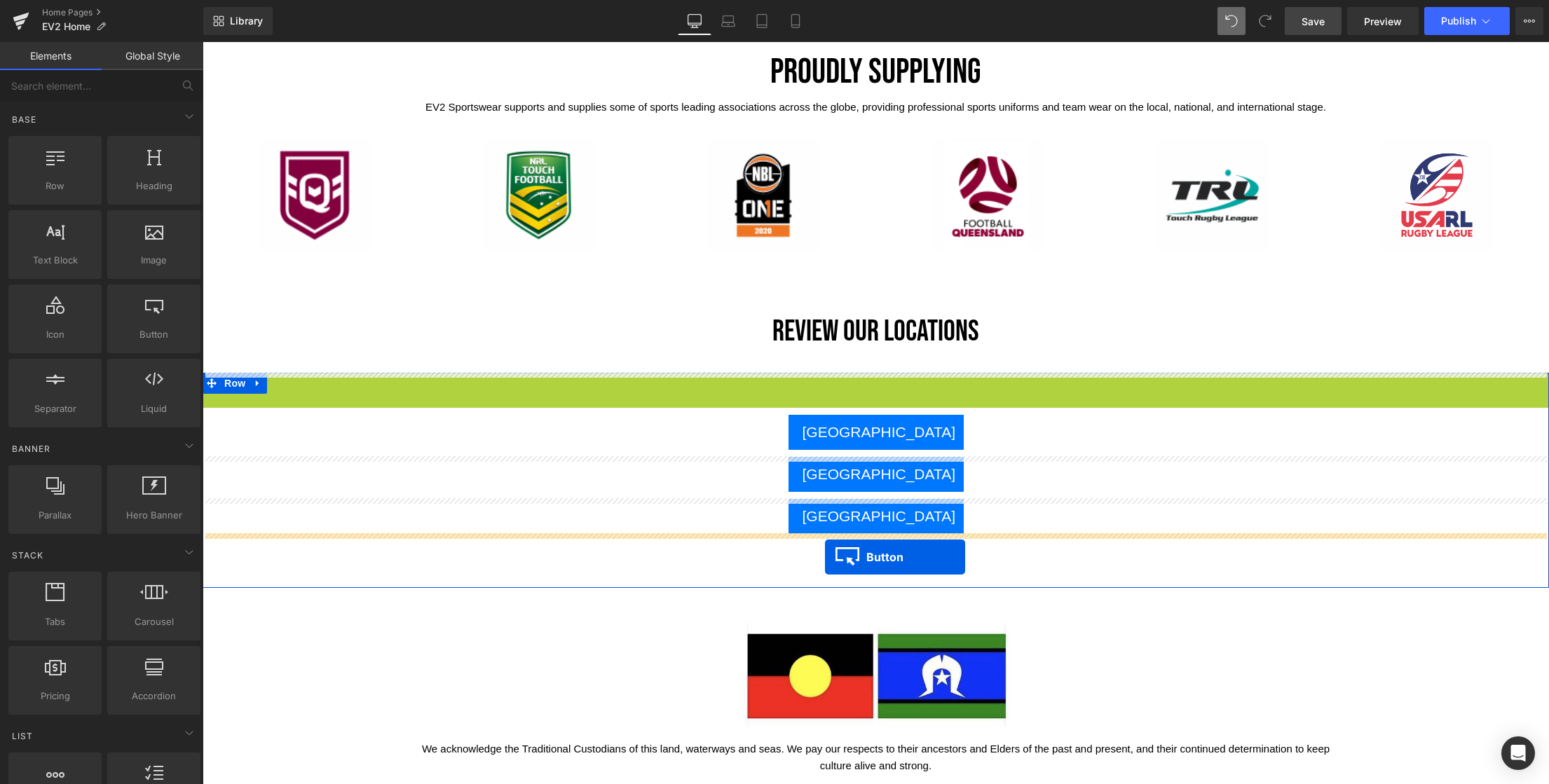
drag, startPoint x: 847, startPoint y: 390, endPoint x: 825, endPoint y: 557, distance: 168.4
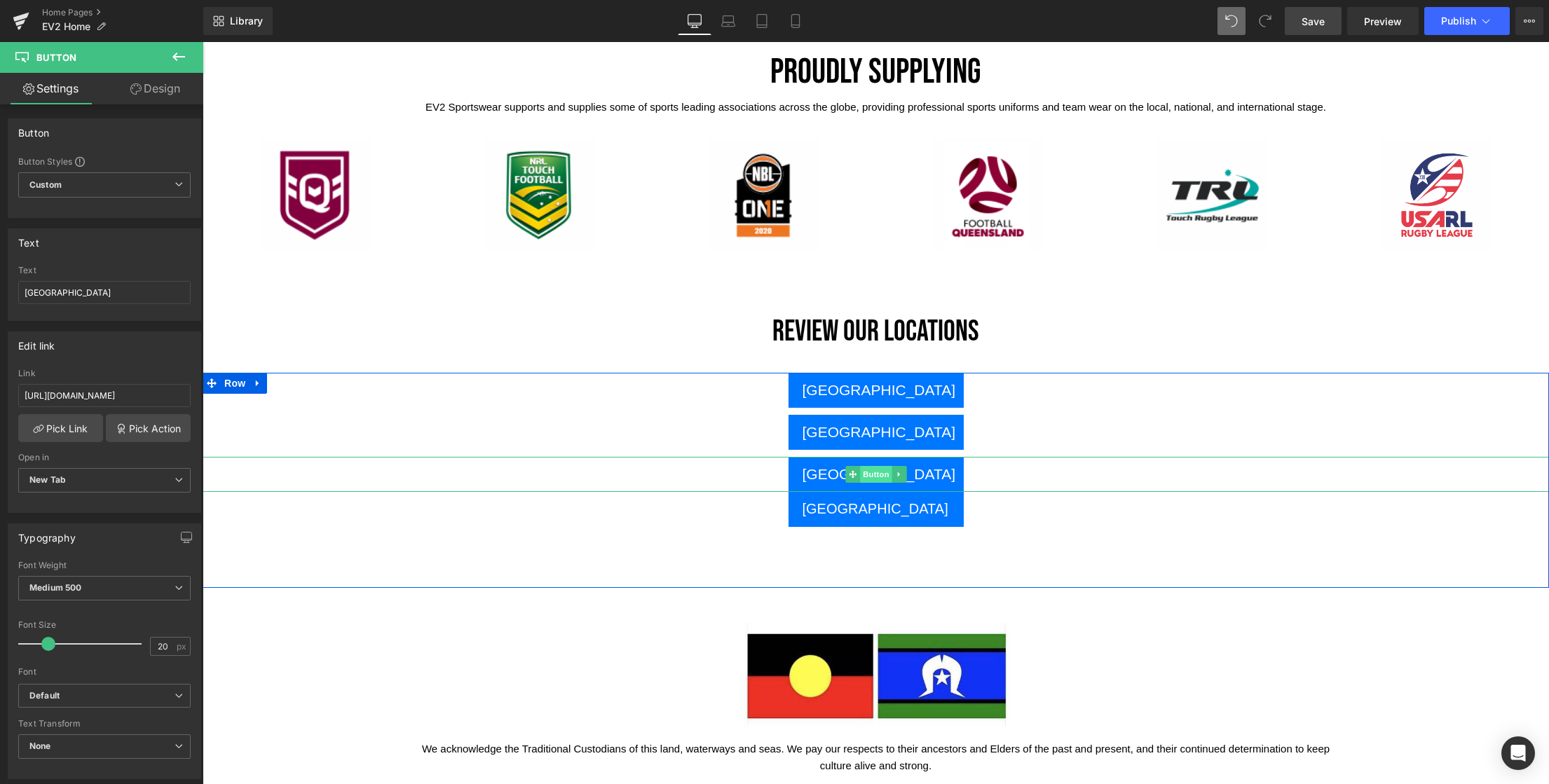
click at [866, 475] on span "Button" at bounding box center [876, 474] width 32 height 17
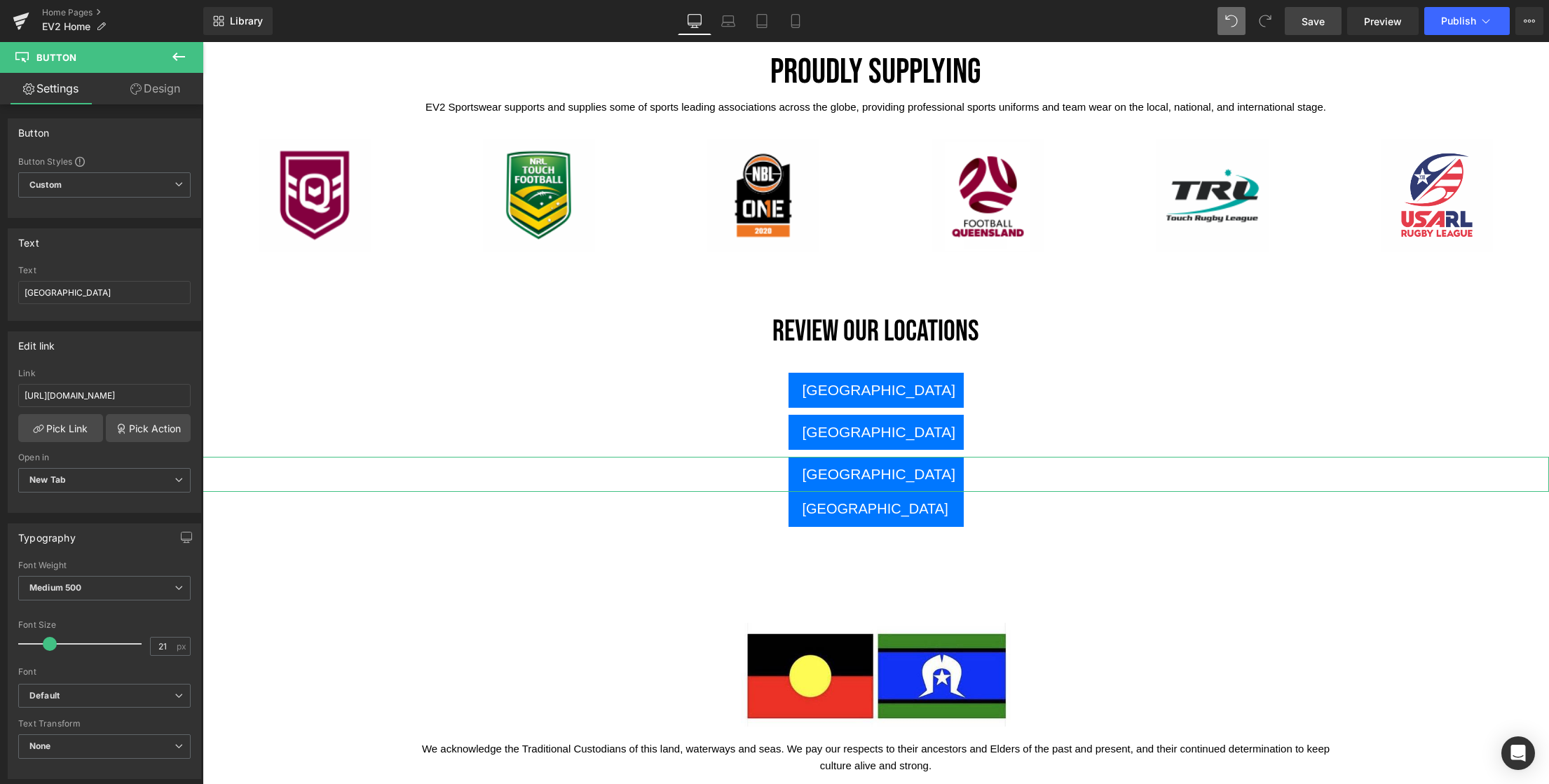
click at [166, 91] on link "Design" at bounding box center [155, 88] width 102 height 32
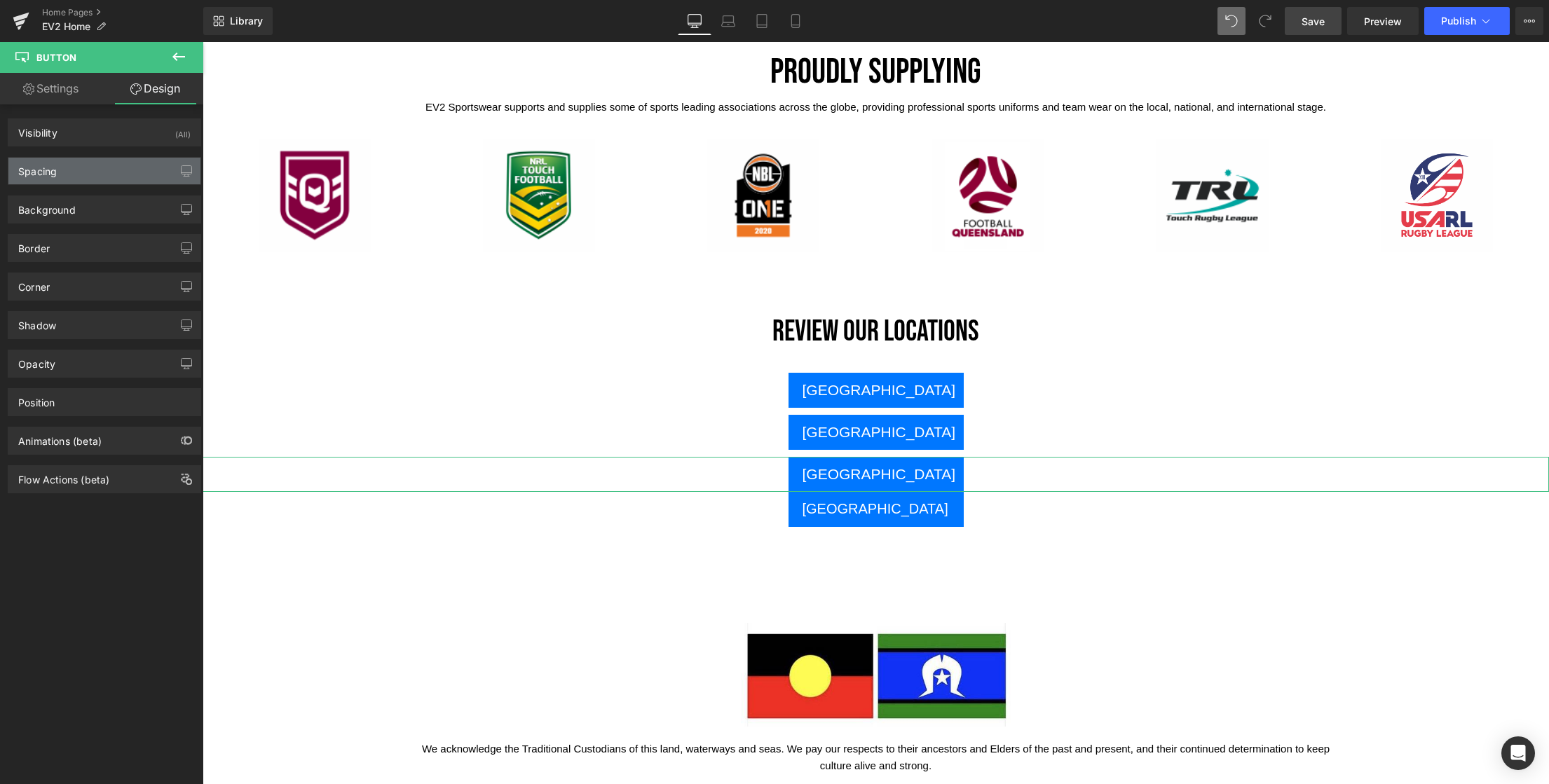
click at [65, 171] on div "Spacing" at bounding box center [104, 171] width 192 height 27
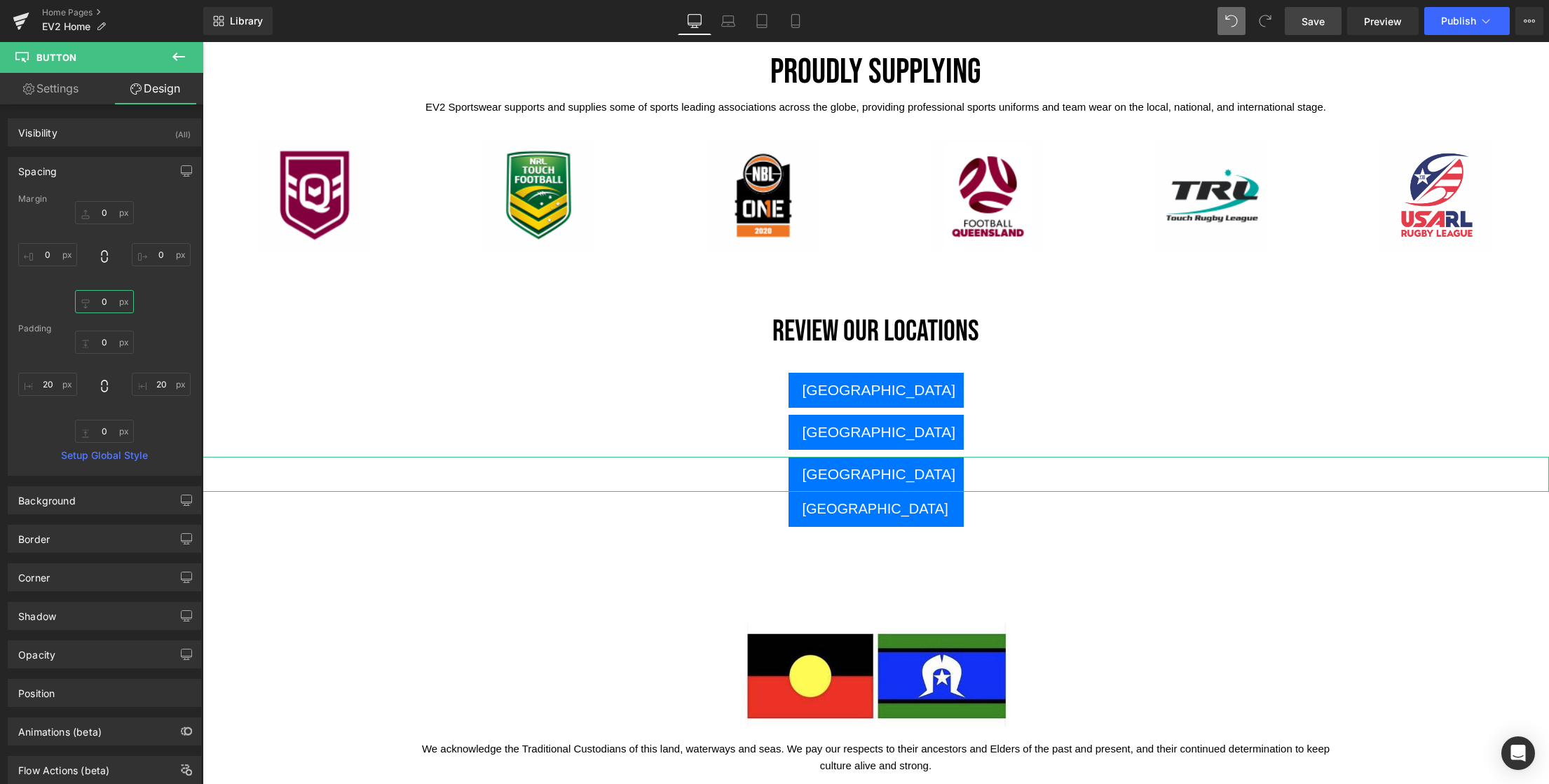
click at [102, 305] on input "0" at bounding box center [104, 301] width 59 height 23
type input "10"
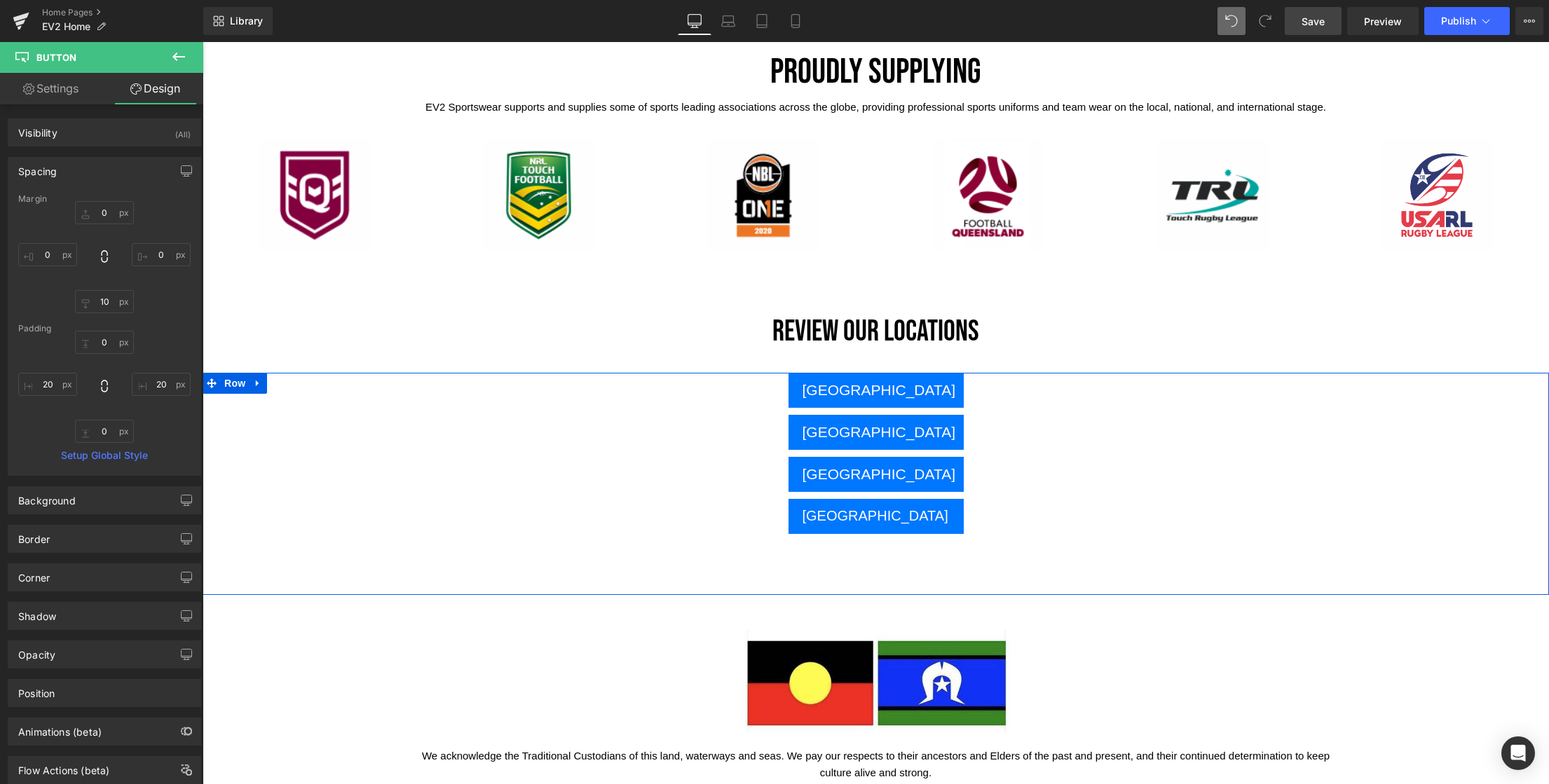
click at [1054, 477] on div "MOUNT GAMBIER" at bounding box center [876, 475] width 1346 height 35
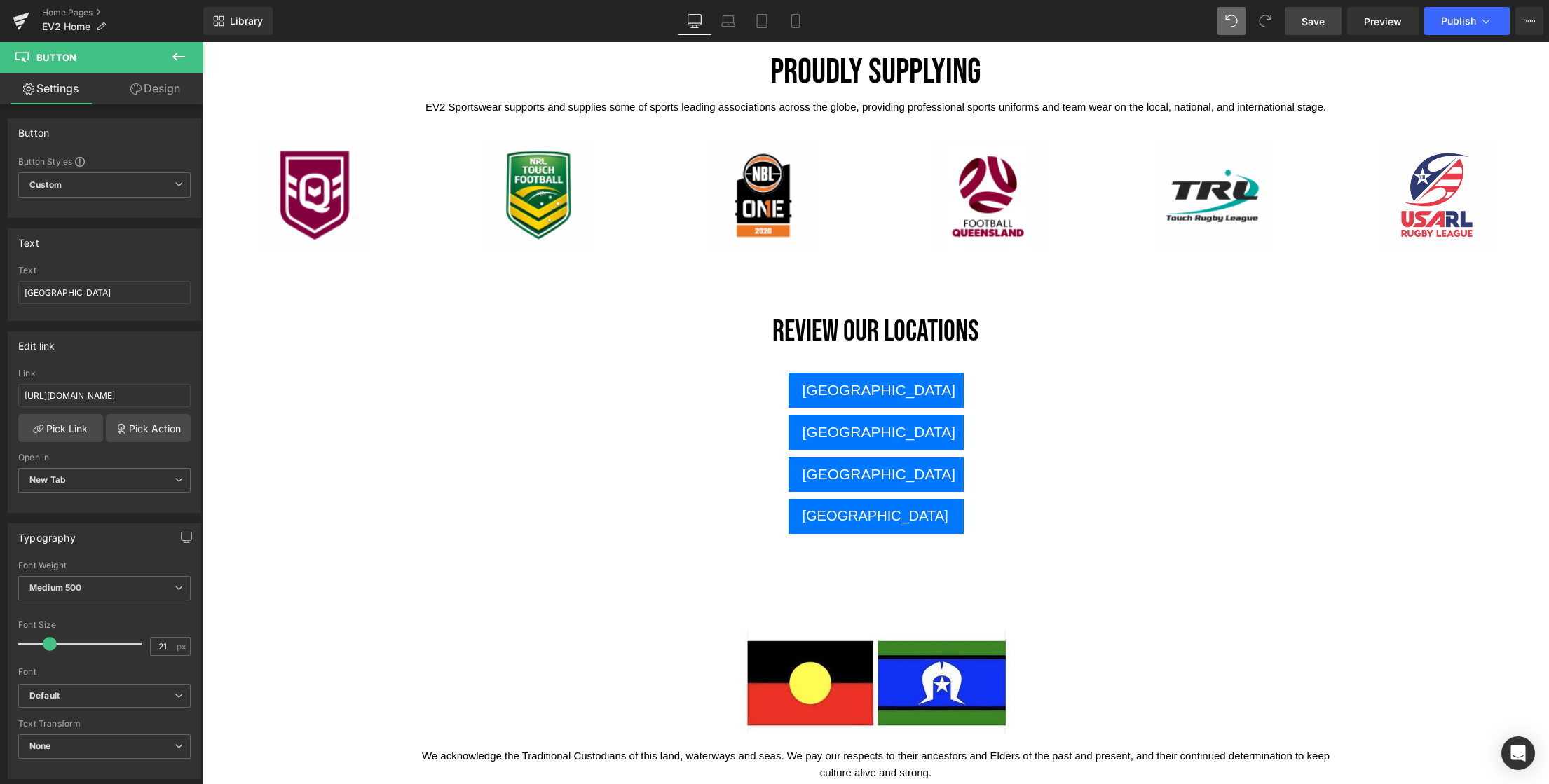
click at [1313, 25] on span "Save" at bounding box center [1313, 21] width 23 height 15
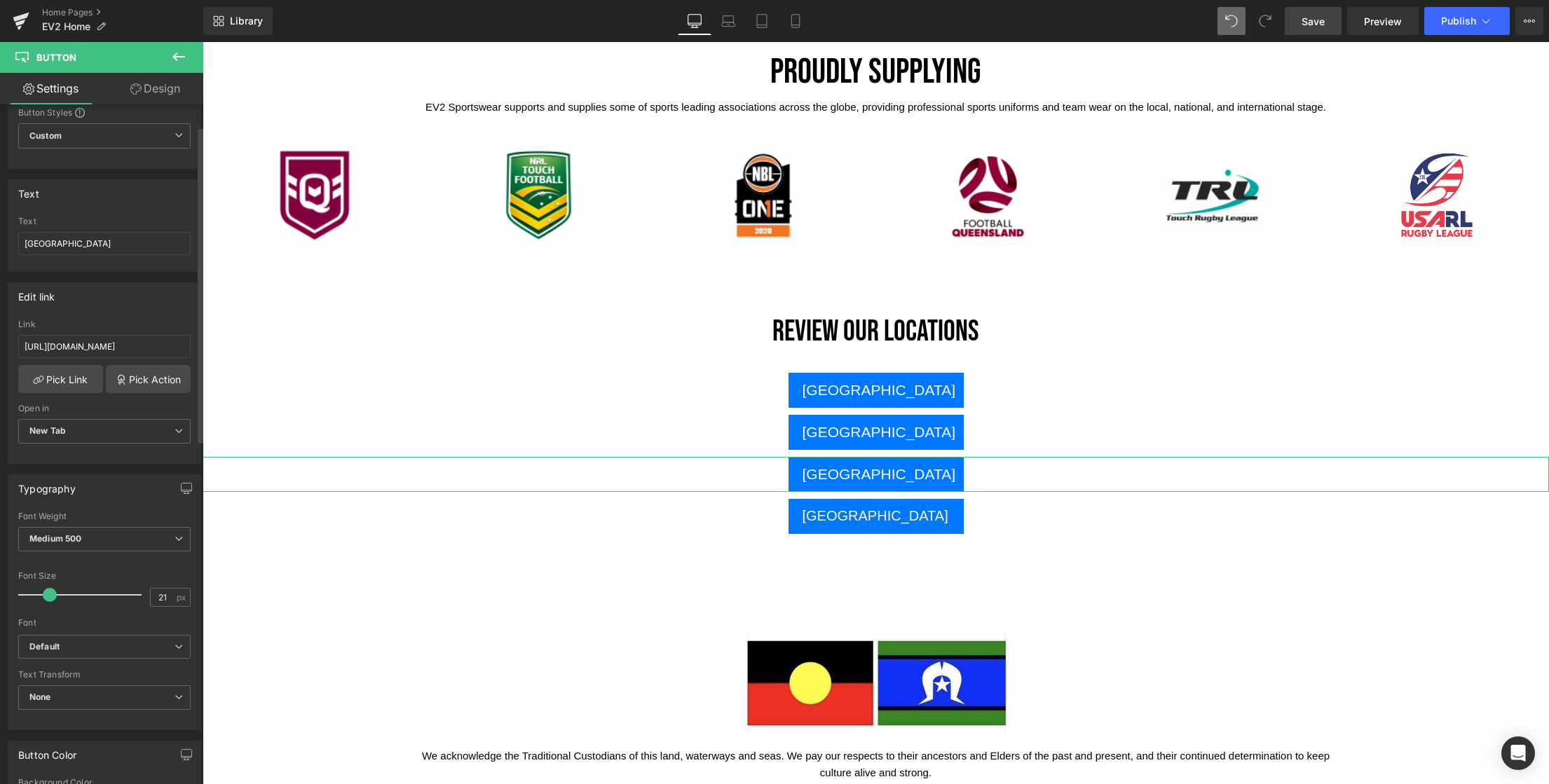
scroll to position [47, 0]
click at [112, 439] on span "New Tab" at bounding box center [104, 434] width 172 height 25
click at [169, 88] on link "Design" at bounding box center [155, 88] width 102 height 32
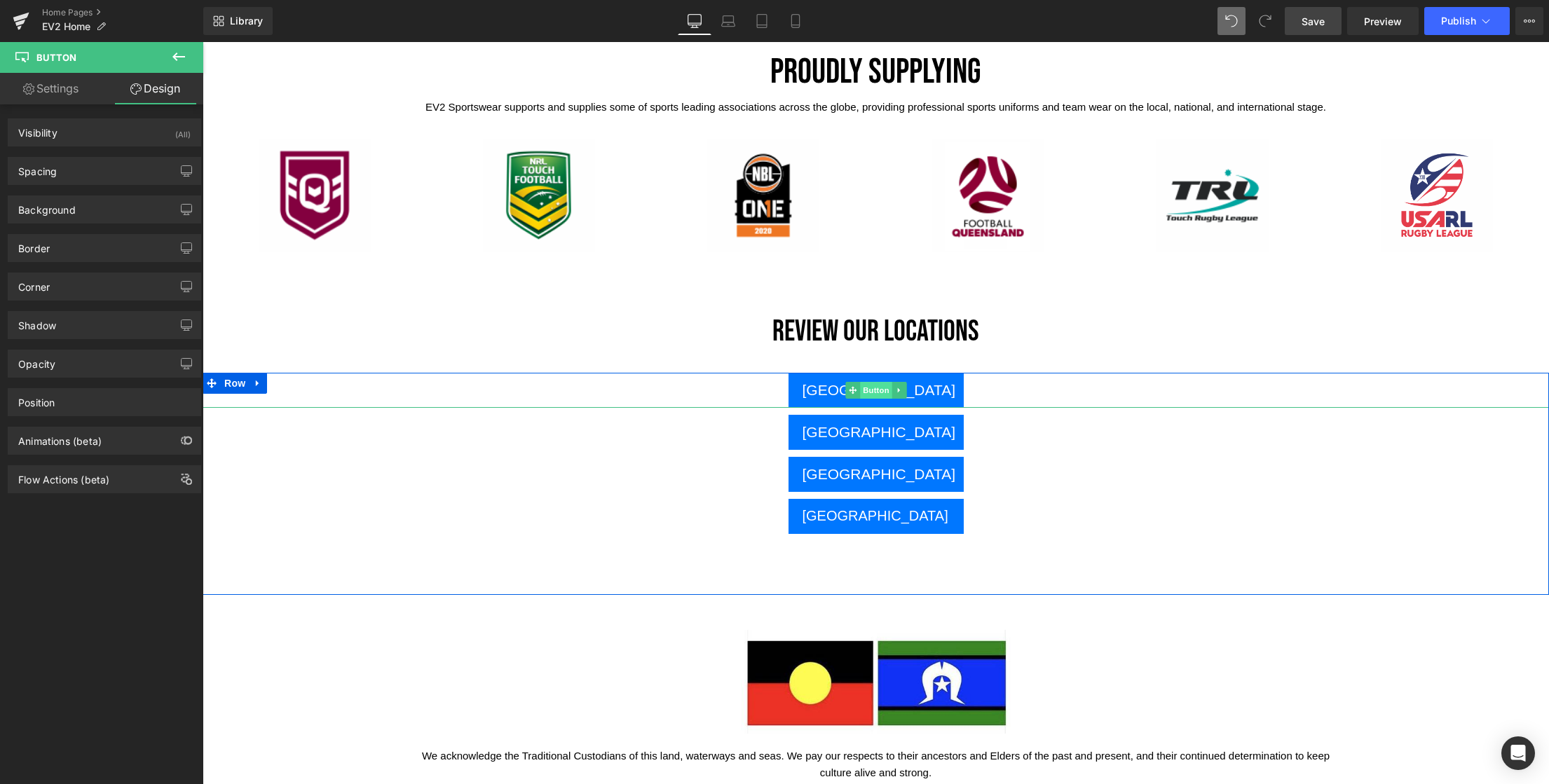
click at [865, 394] on span "Button" at bounding box center [876, 390] width 32 height 17
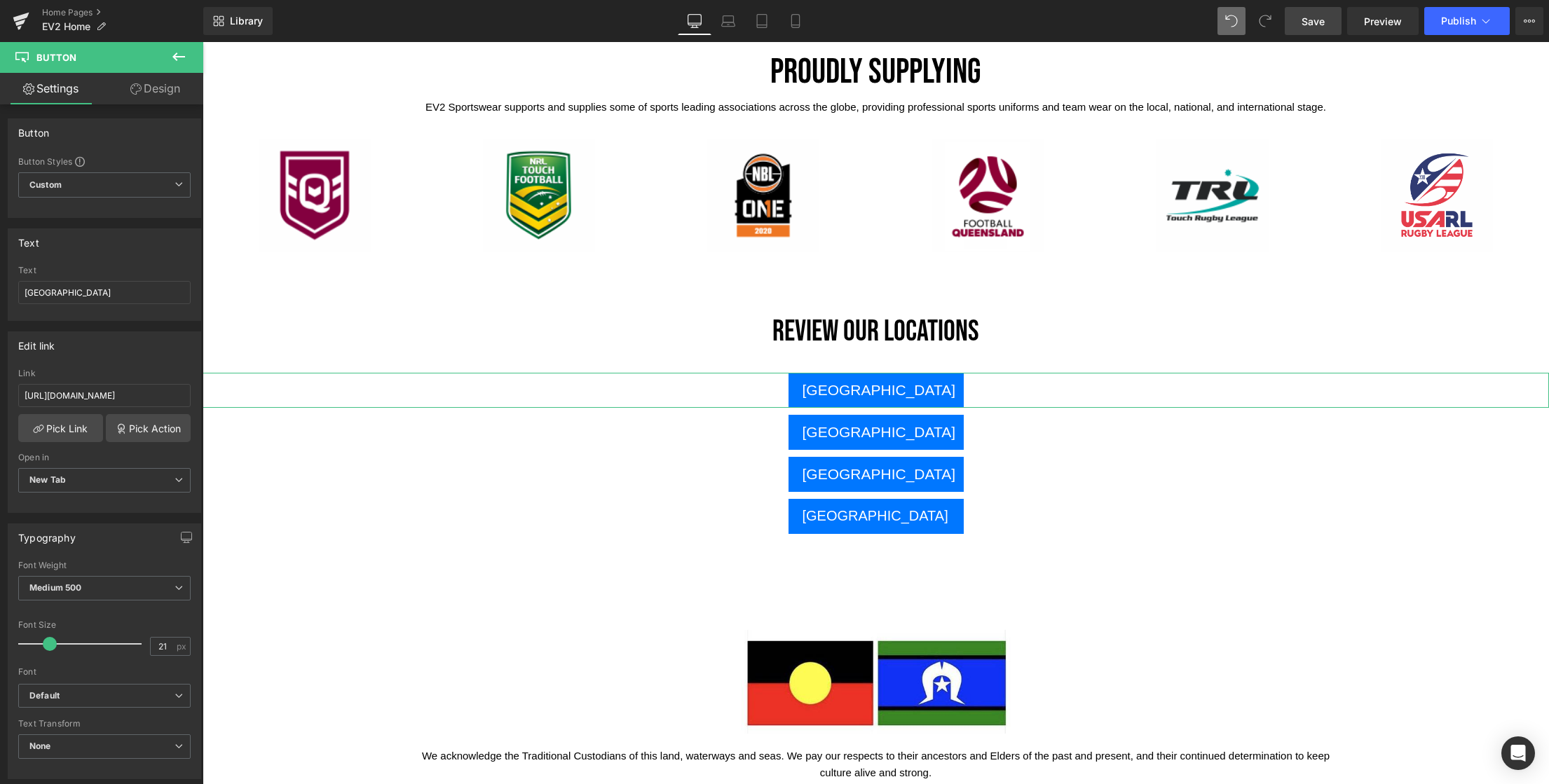
drag, startPoint x: 170, startPoint y: 87, endPoint x: 179, endPoint y: 104, distance: 19.2
click at [170, 87] on link "Design" at bounding box center [155, 88] width 102 height 32
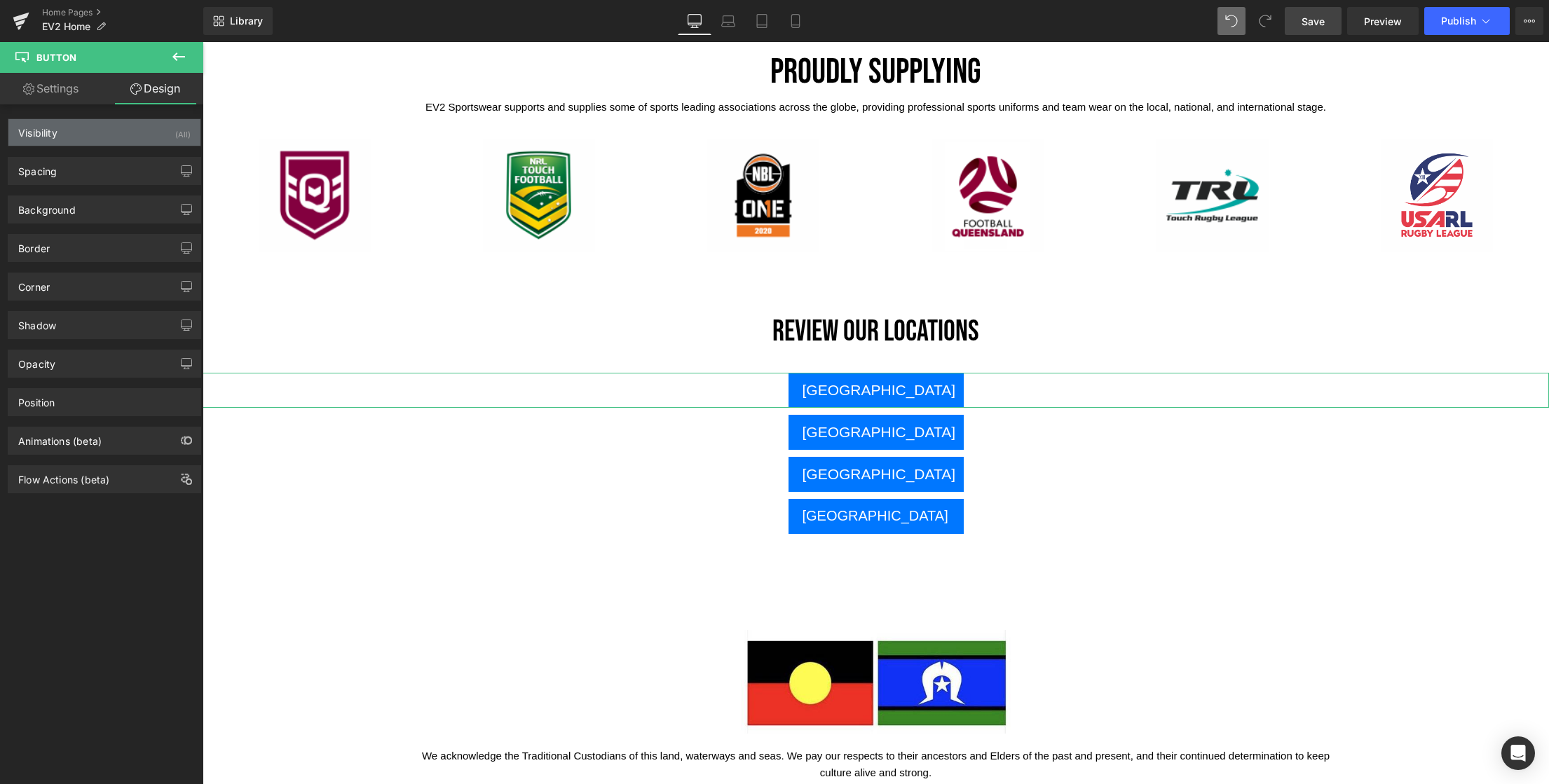
click at [74, 140] on div "Visibility (All)" at bounding box center [104, 133] width 192 height 27
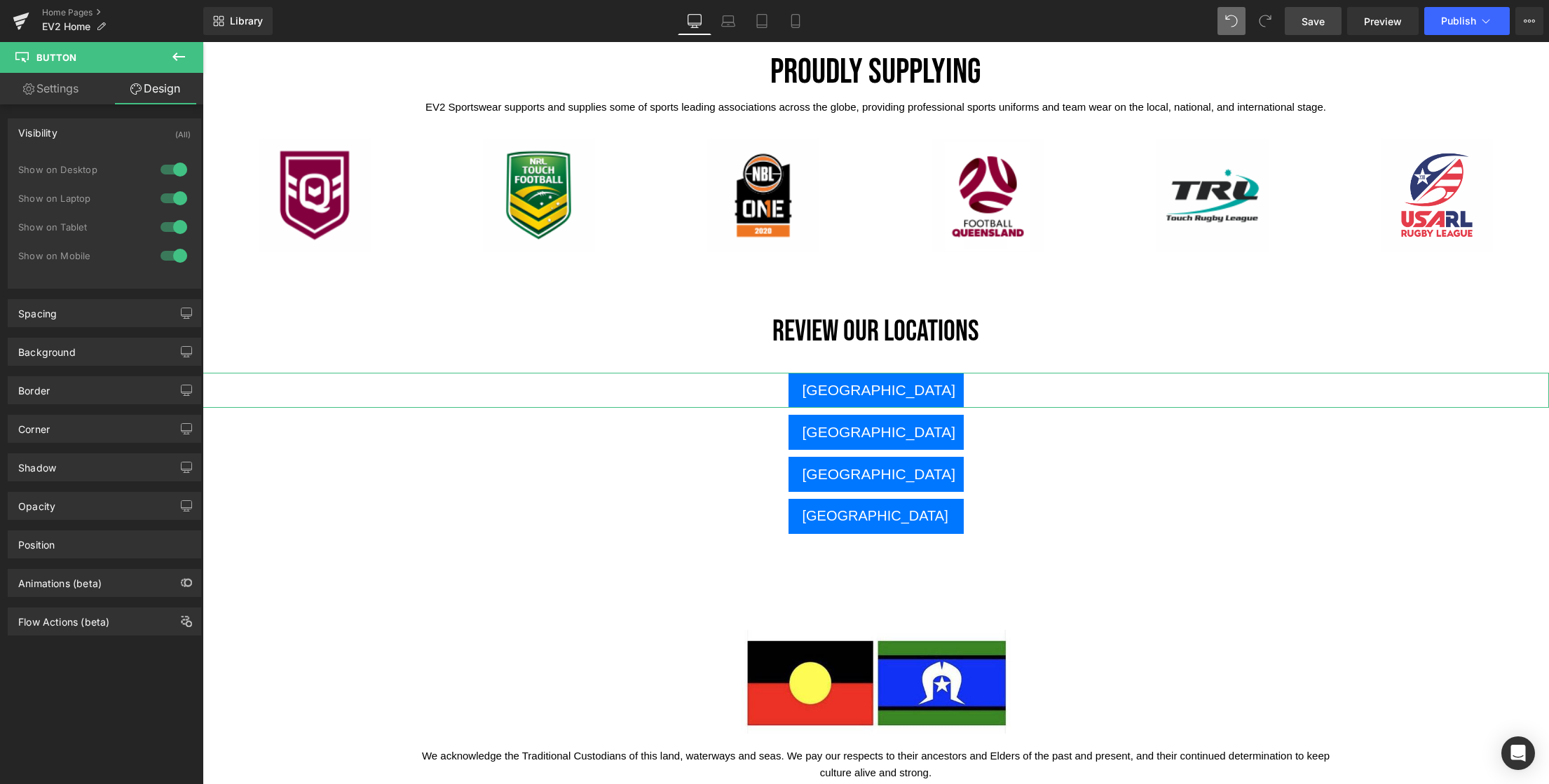
click at [61, 86] on link "Settings" at bounding box center [51, 88] width 102 height 32
type input "100"
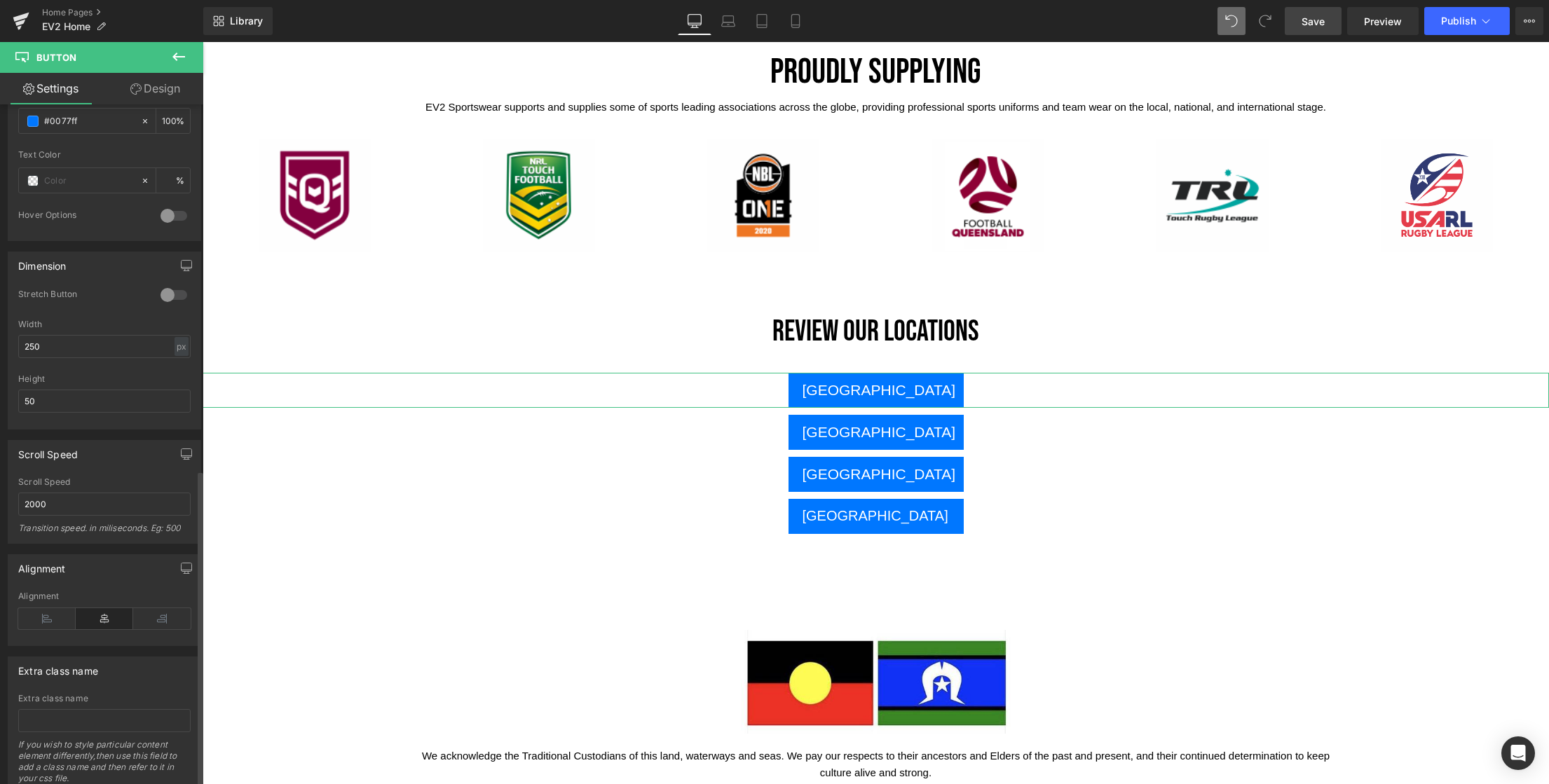
scroll to position [785, 0]
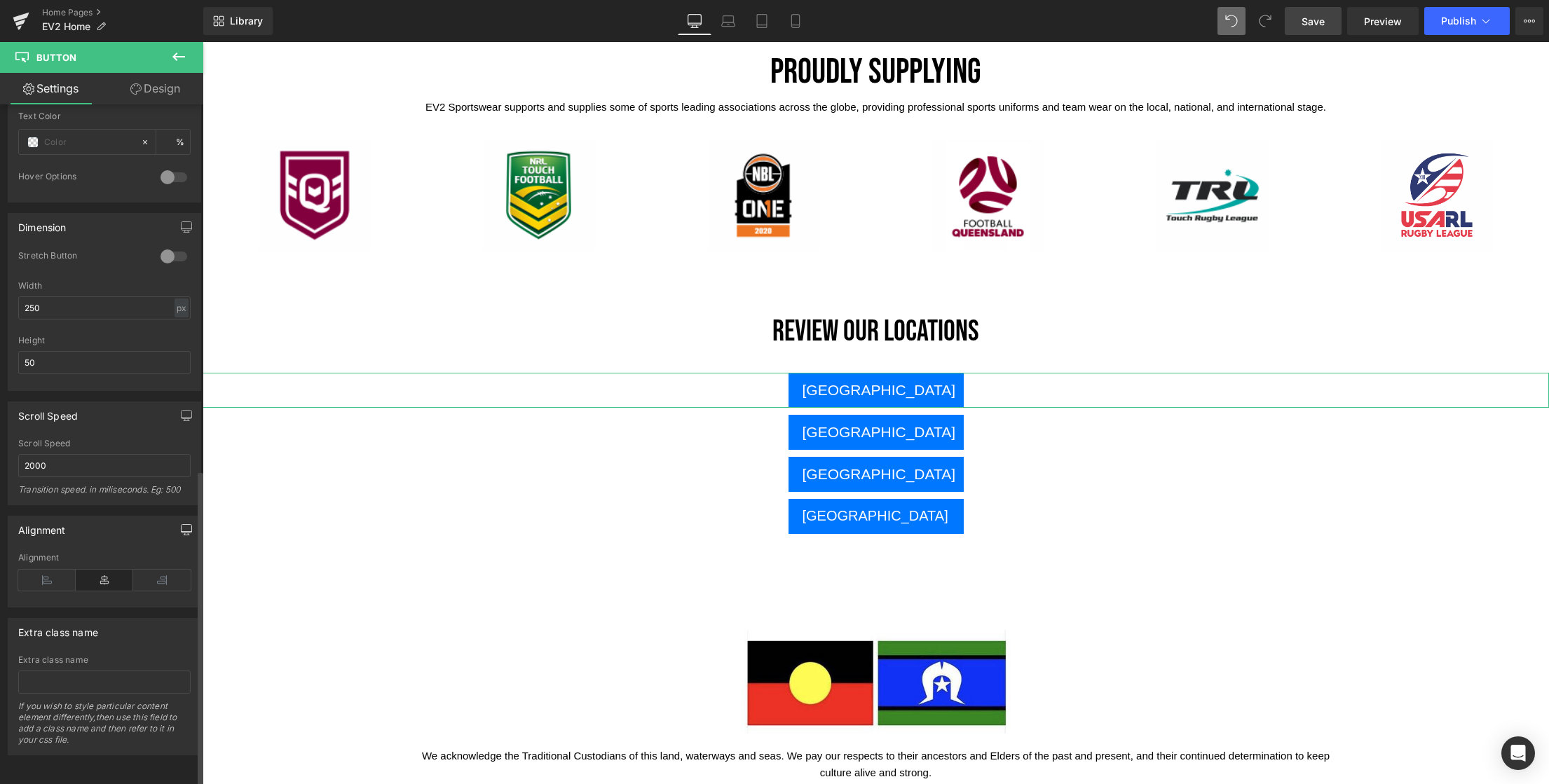
click at [182, 524] on icon "button" at bounding box center [186, 530] width 11 height 11
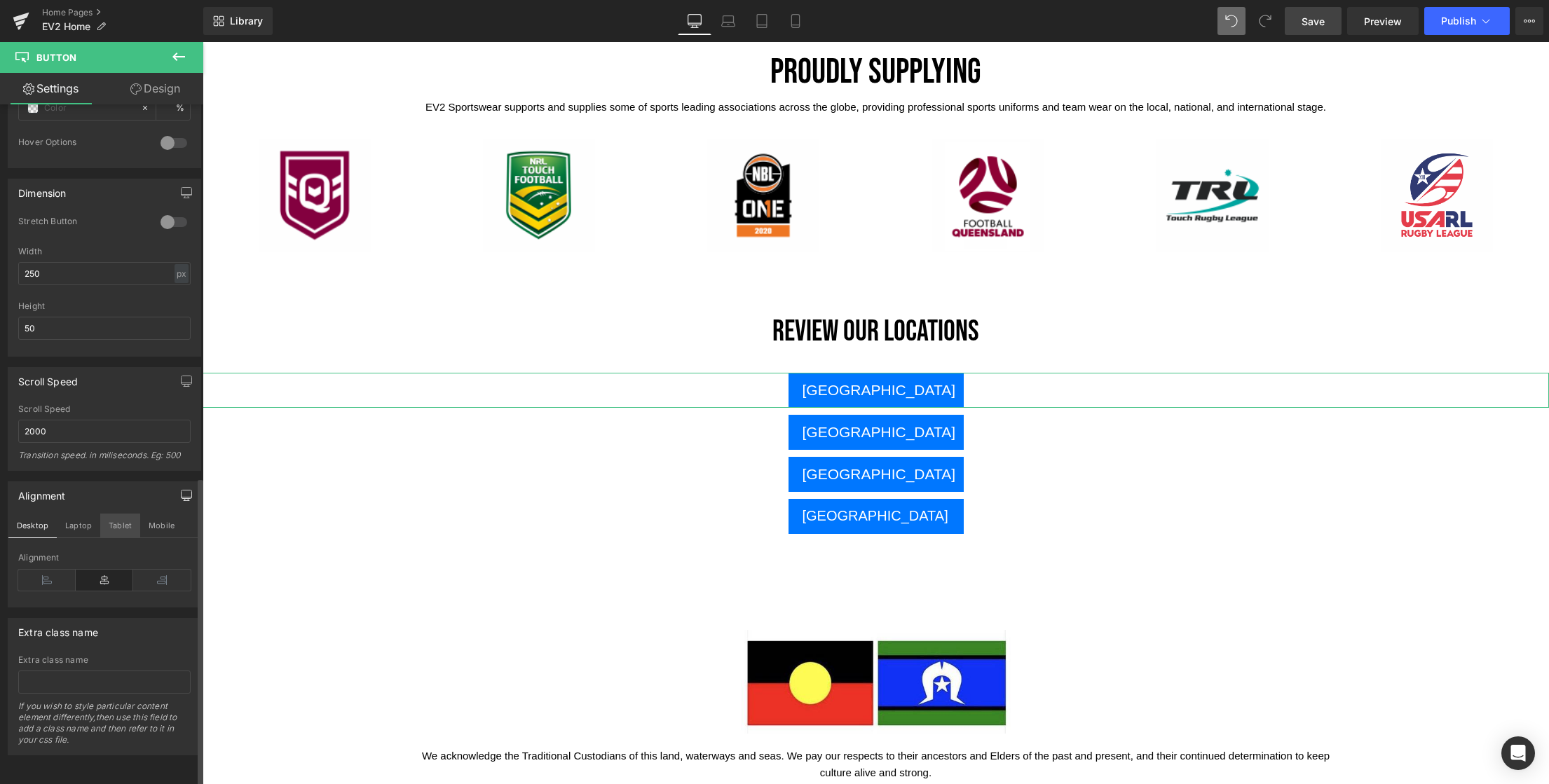
scroll to position [820, 0]
click at [185, 490] on icon "button" at bounding box center [186, 495] width 11 height 11
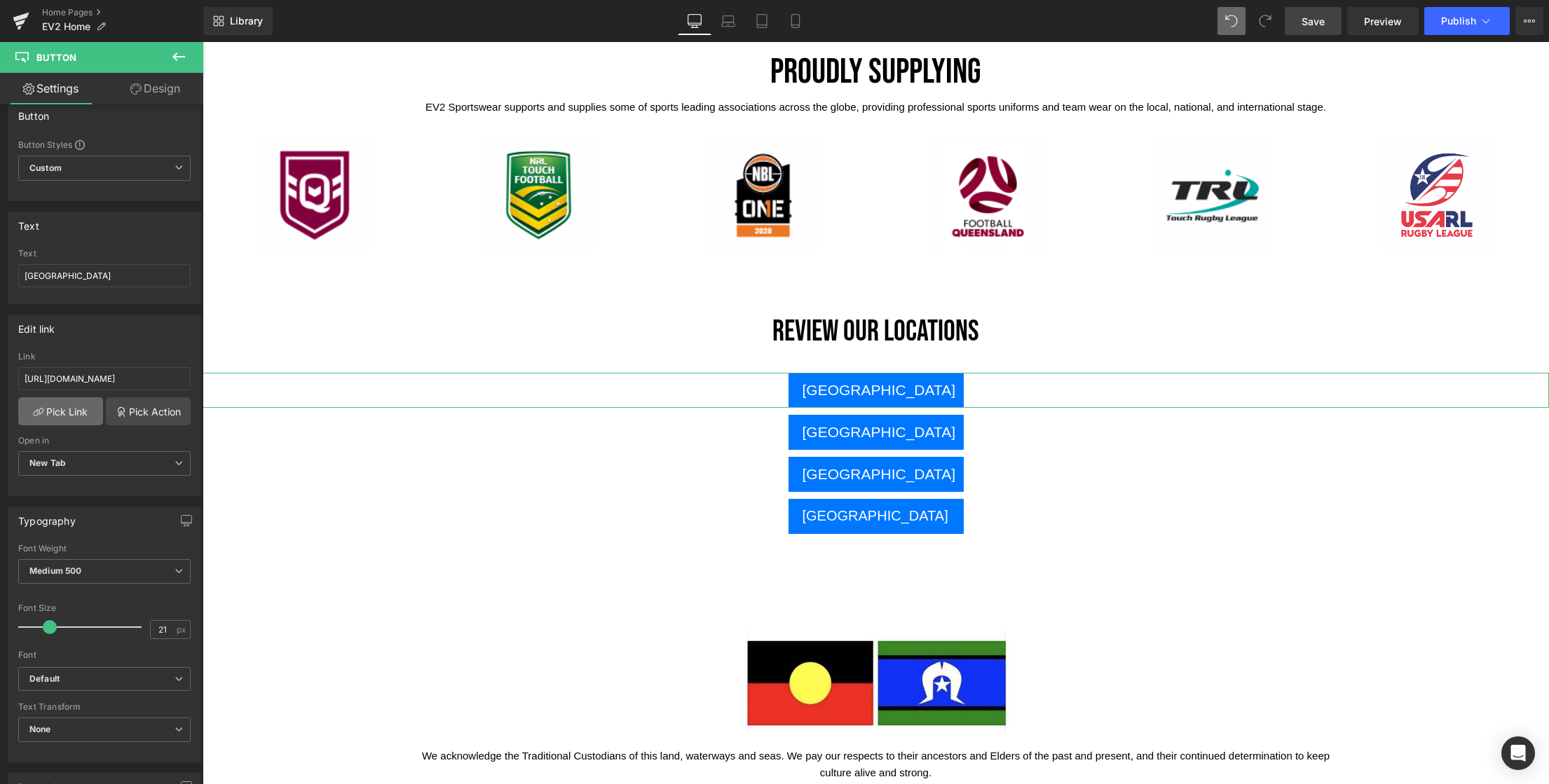
scroll to position [0, 0]
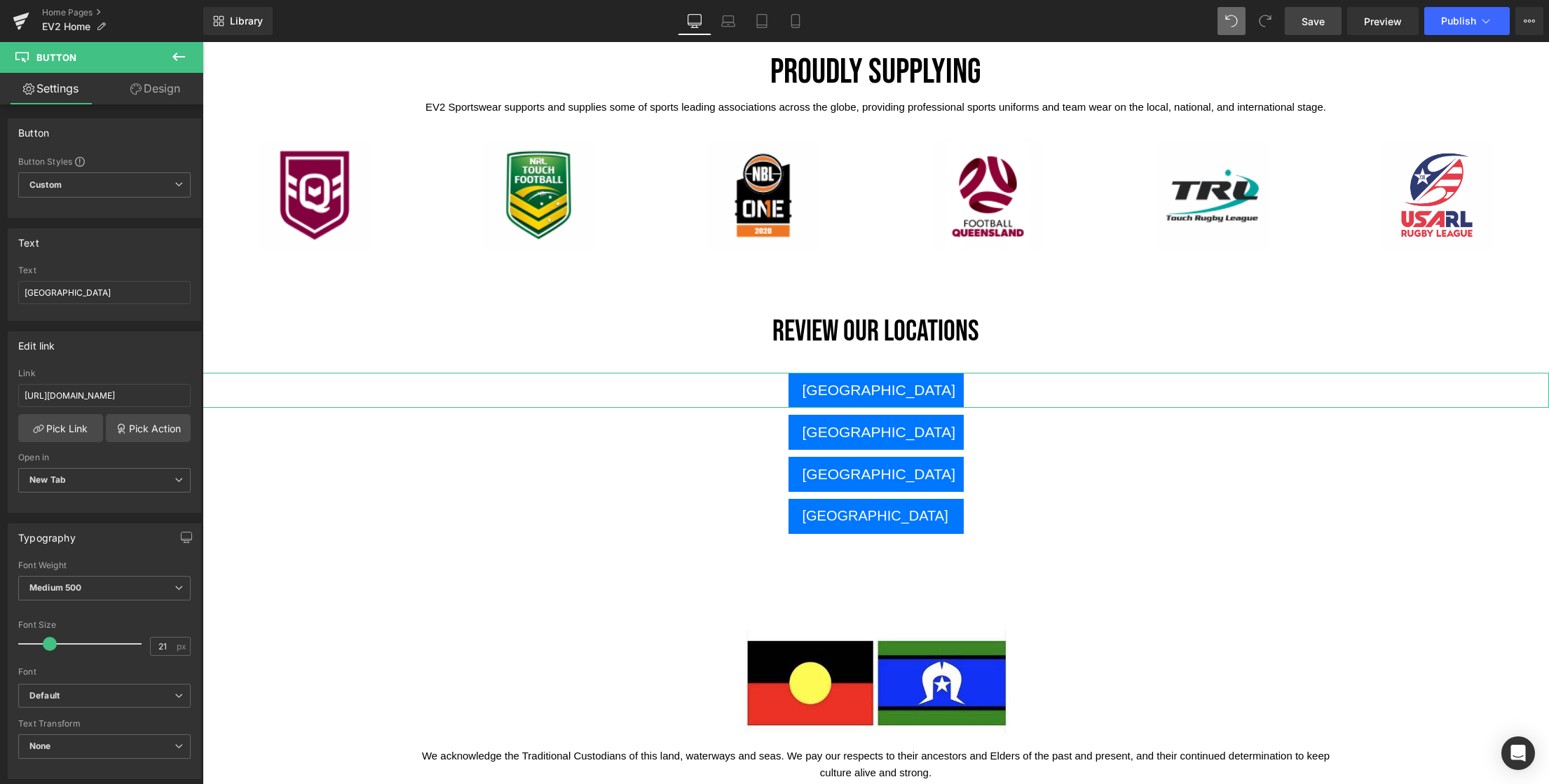
click at [159, 88] on link "Design" at bounding box center [155, 88] width 102 height 32
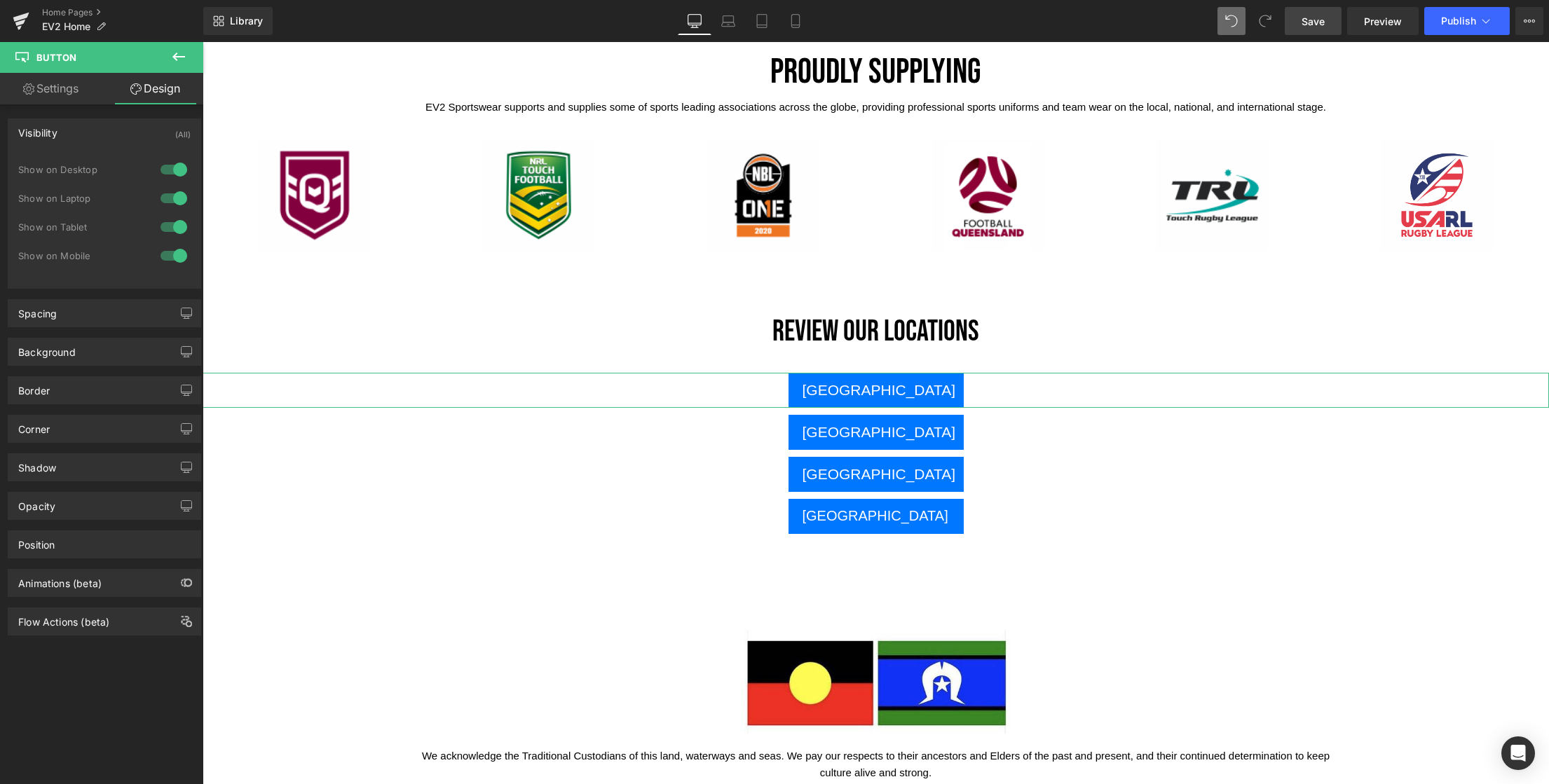
click at [46, 131] on div "Visibility" at bounding box center [38, 129] width 40 height 20
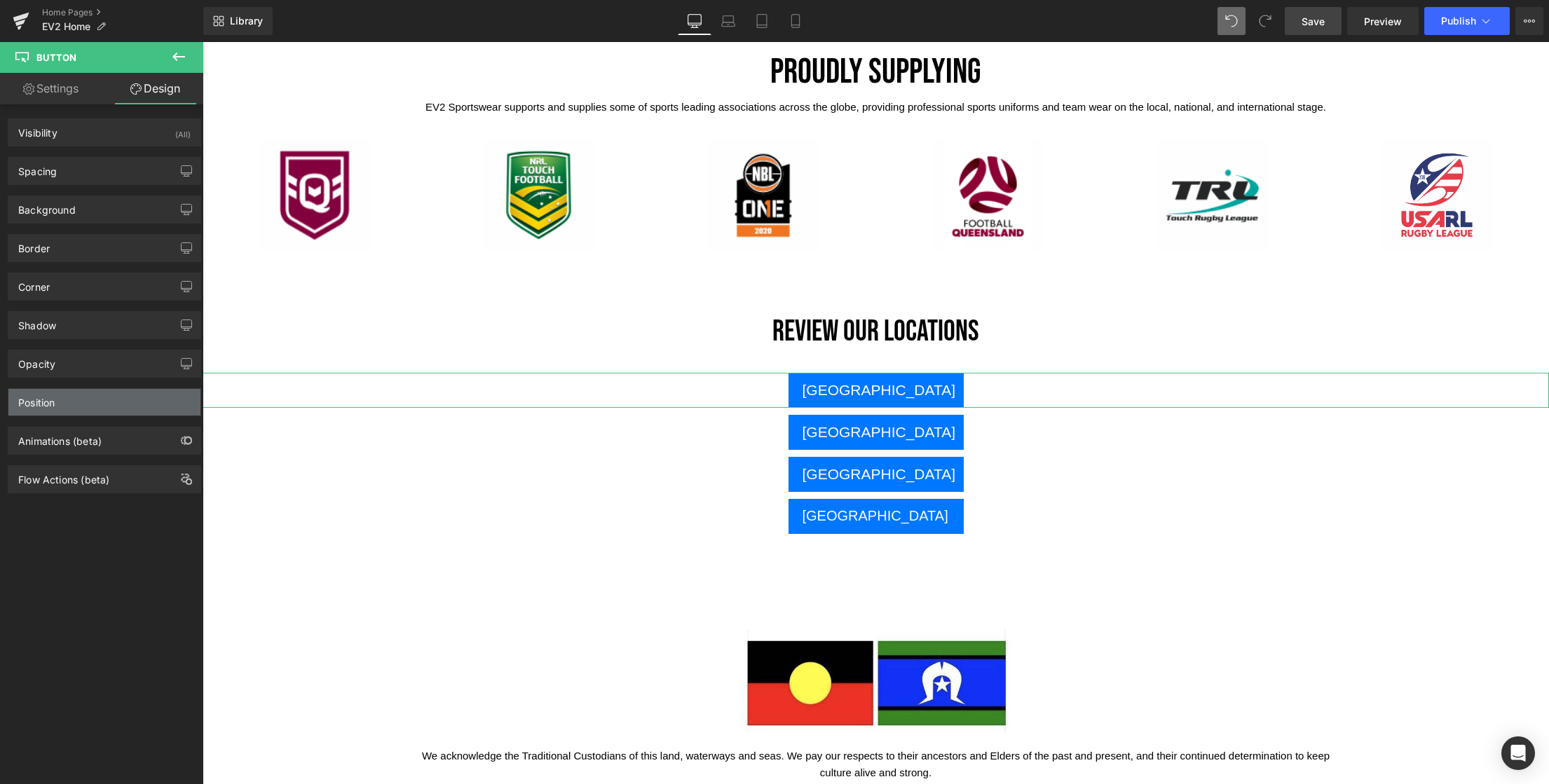
click at [43, 405] on div "Position" at bounding box center [37, 399] width 37 height 20
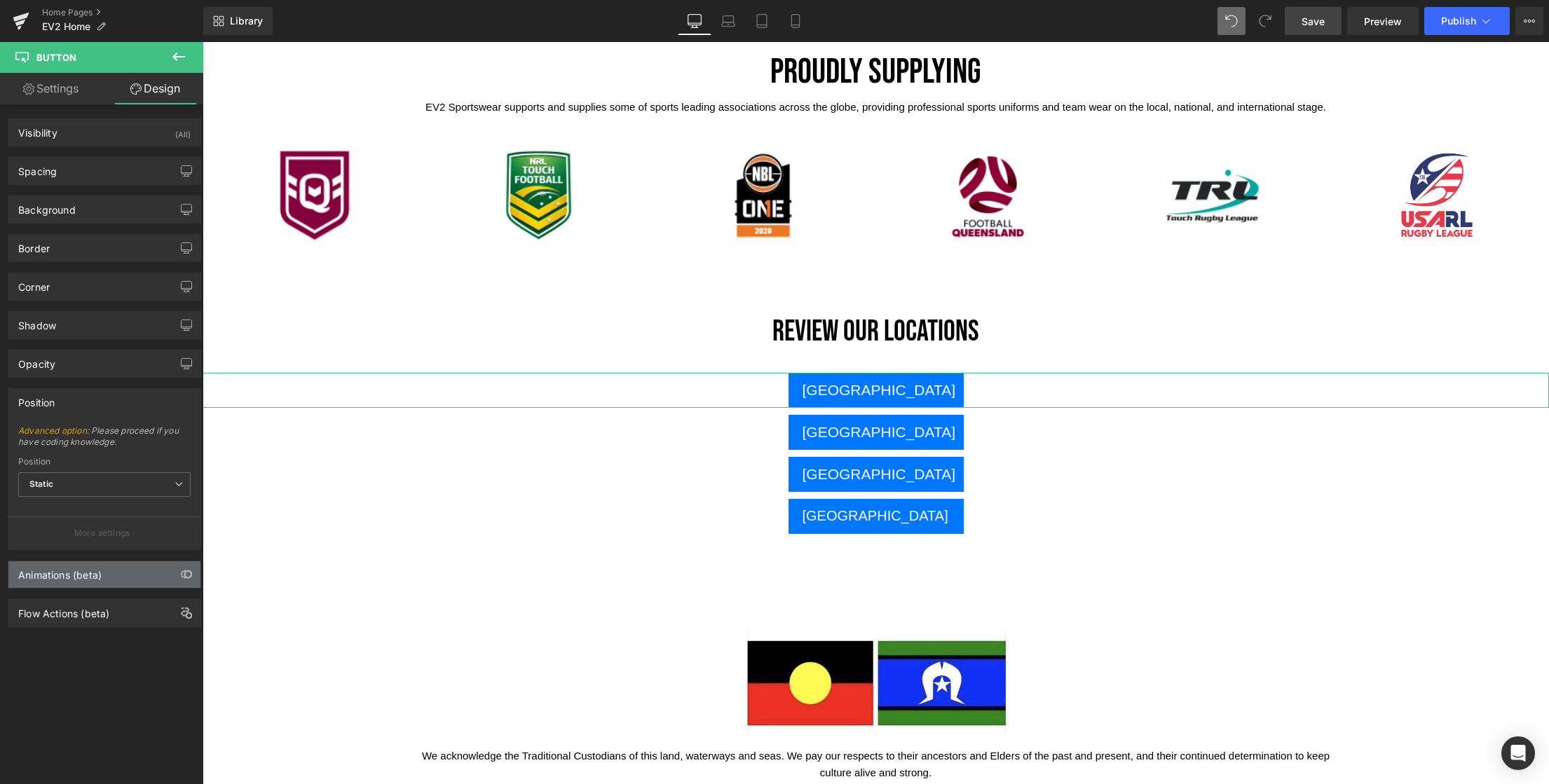
click at [48, 577] on div "Animations (beta)" at bounding box center [60, 571] width 83 height 20
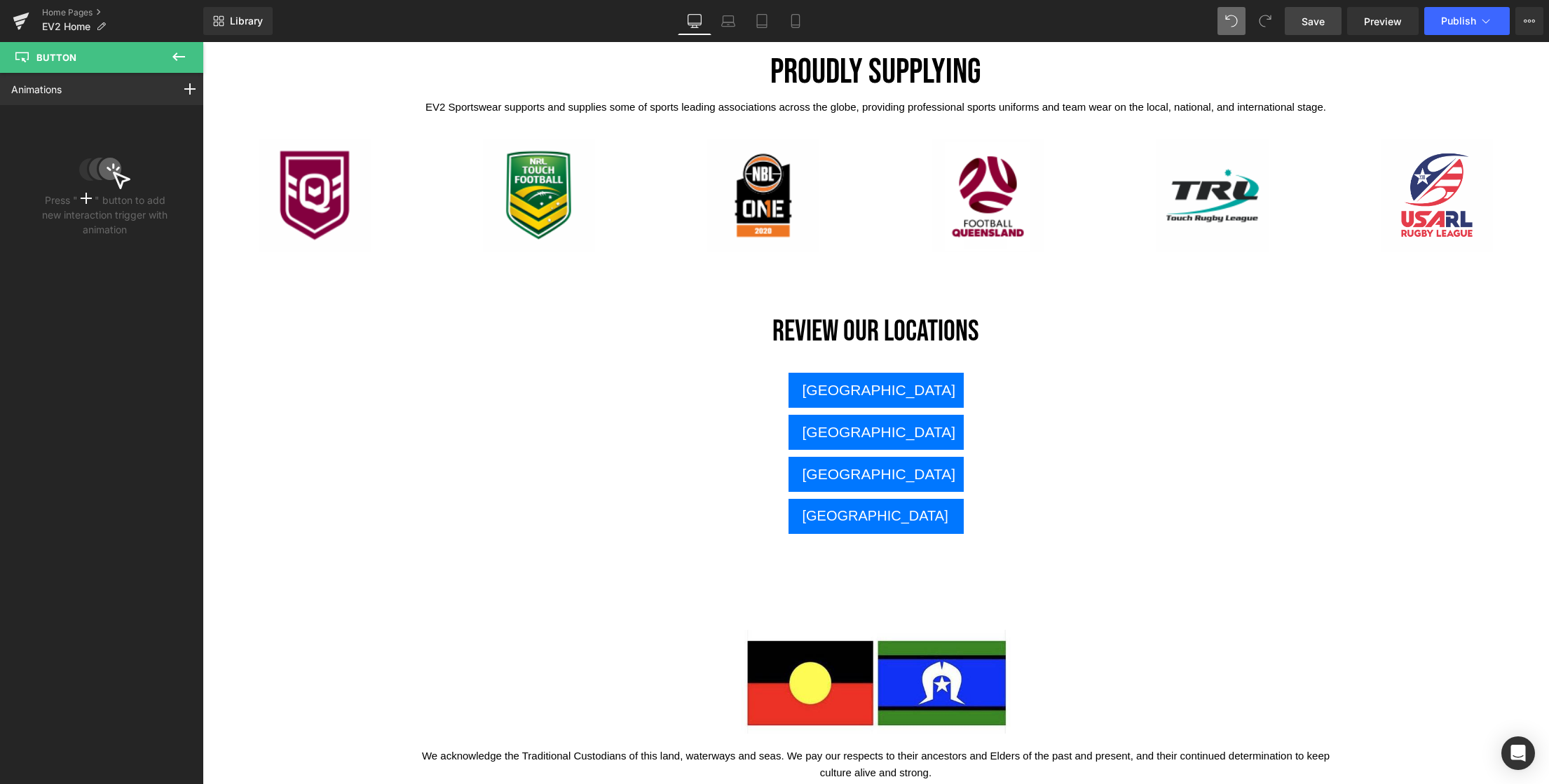
click at [181, 56] on icon at bounding box center [179, 56] width 13 height 8
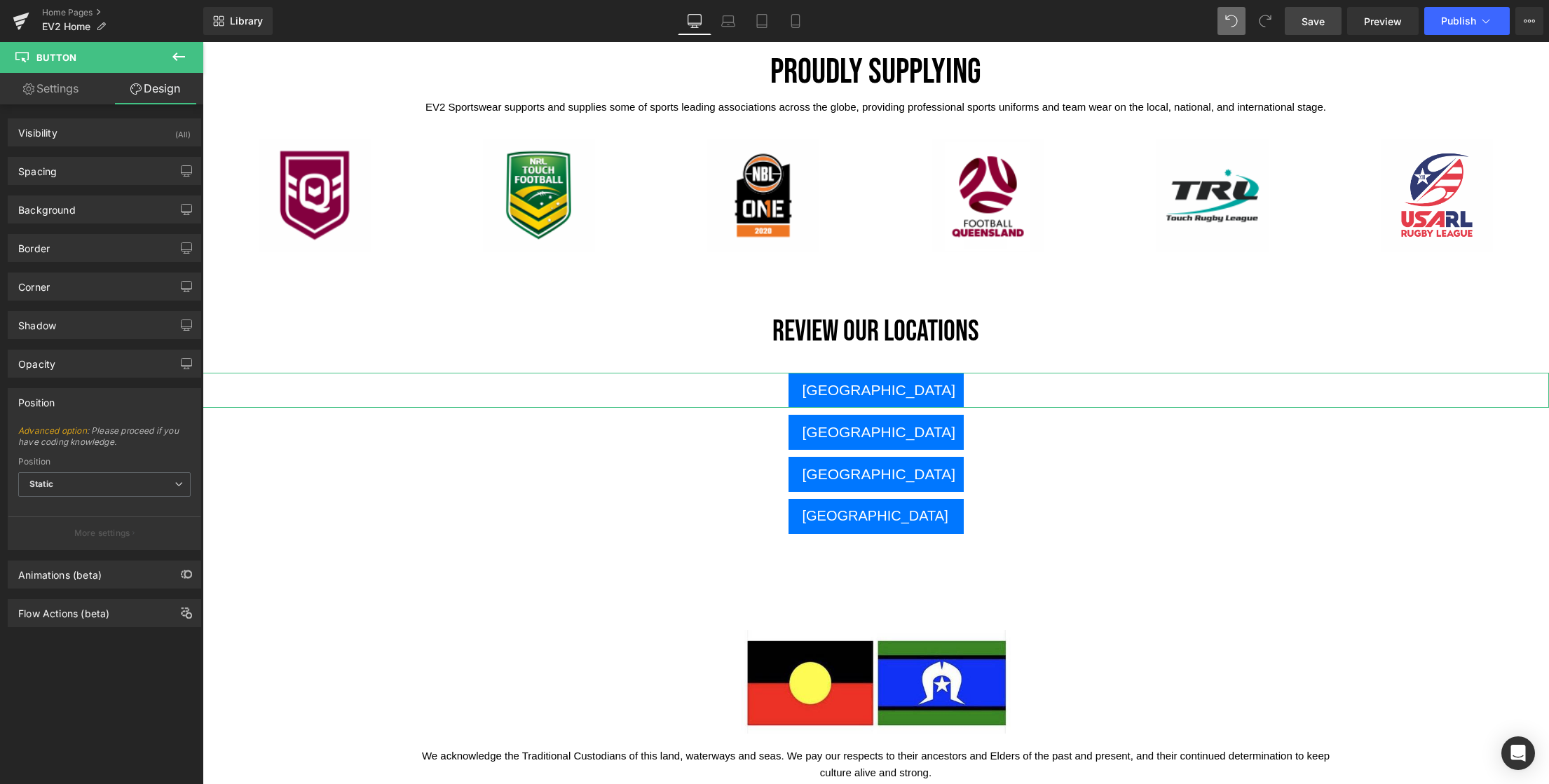
click at [52, 403] on div "Position" at bounding box center [37, 399] width 37 height 20
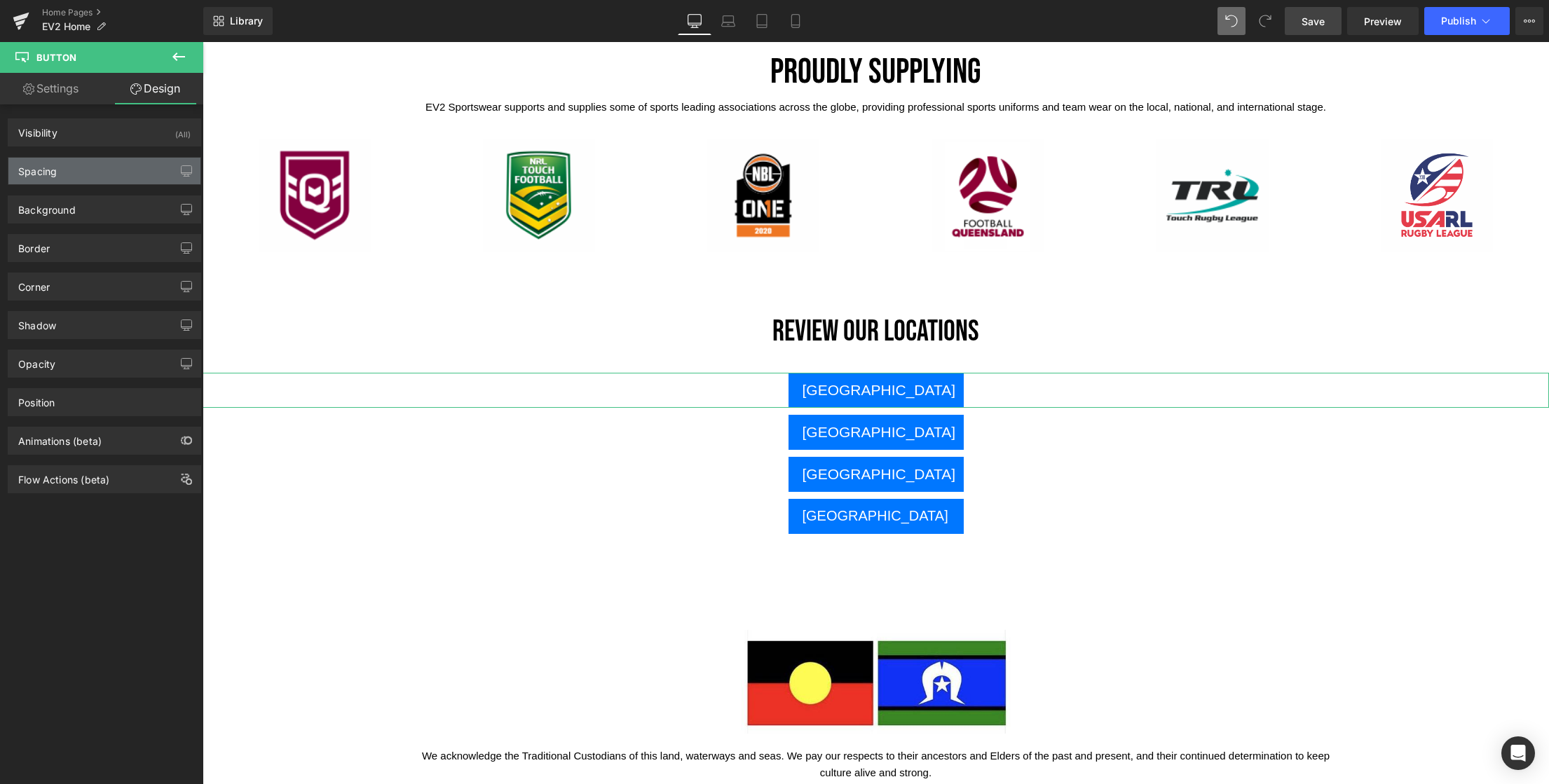
click at [60, 168] on div "Spacing" at bounding box center [104, 171] width 192 height 27
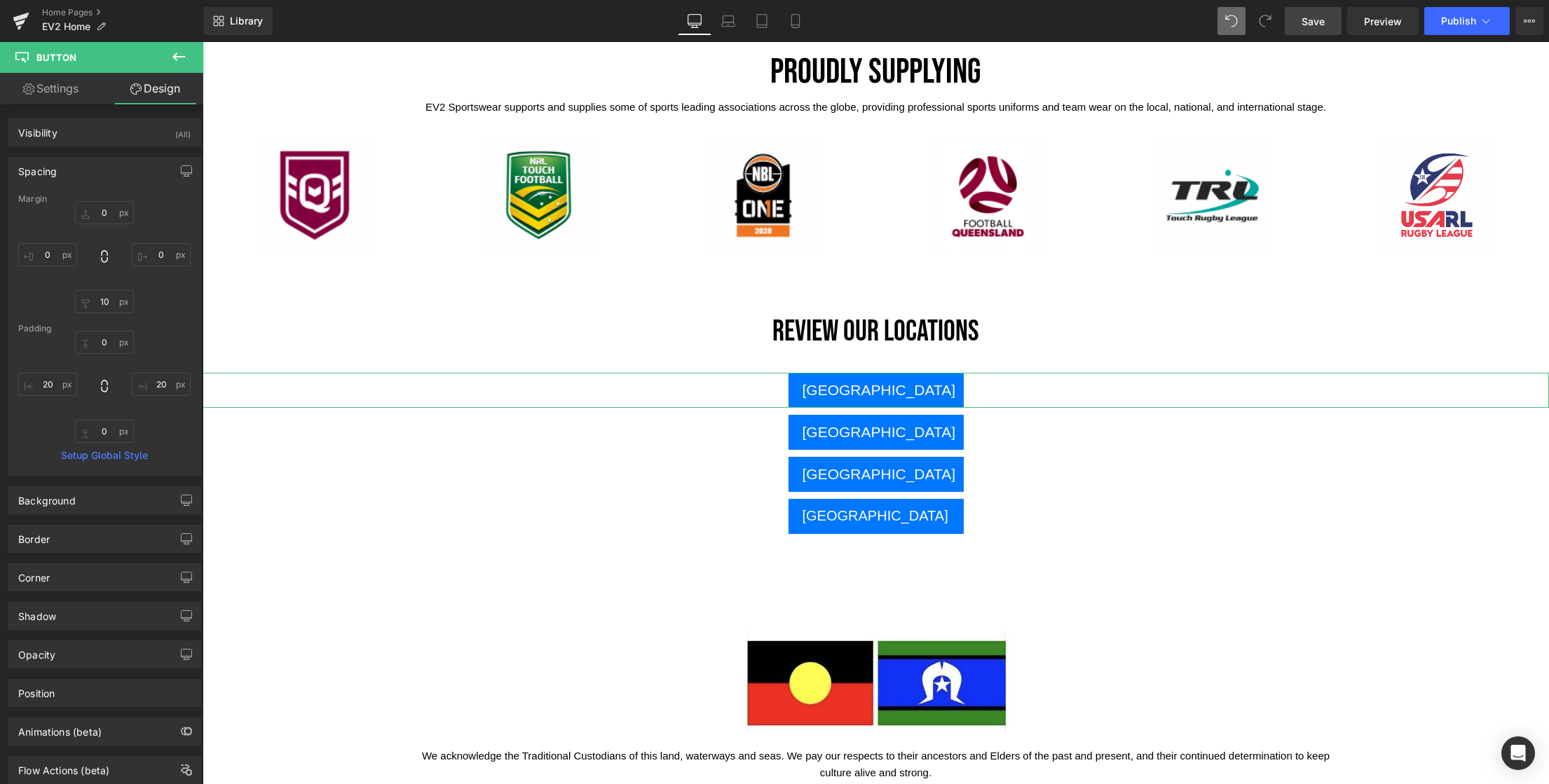
click at [32, 174] on div "Spacing" at bounding box center [37, 167] width 39 height 20
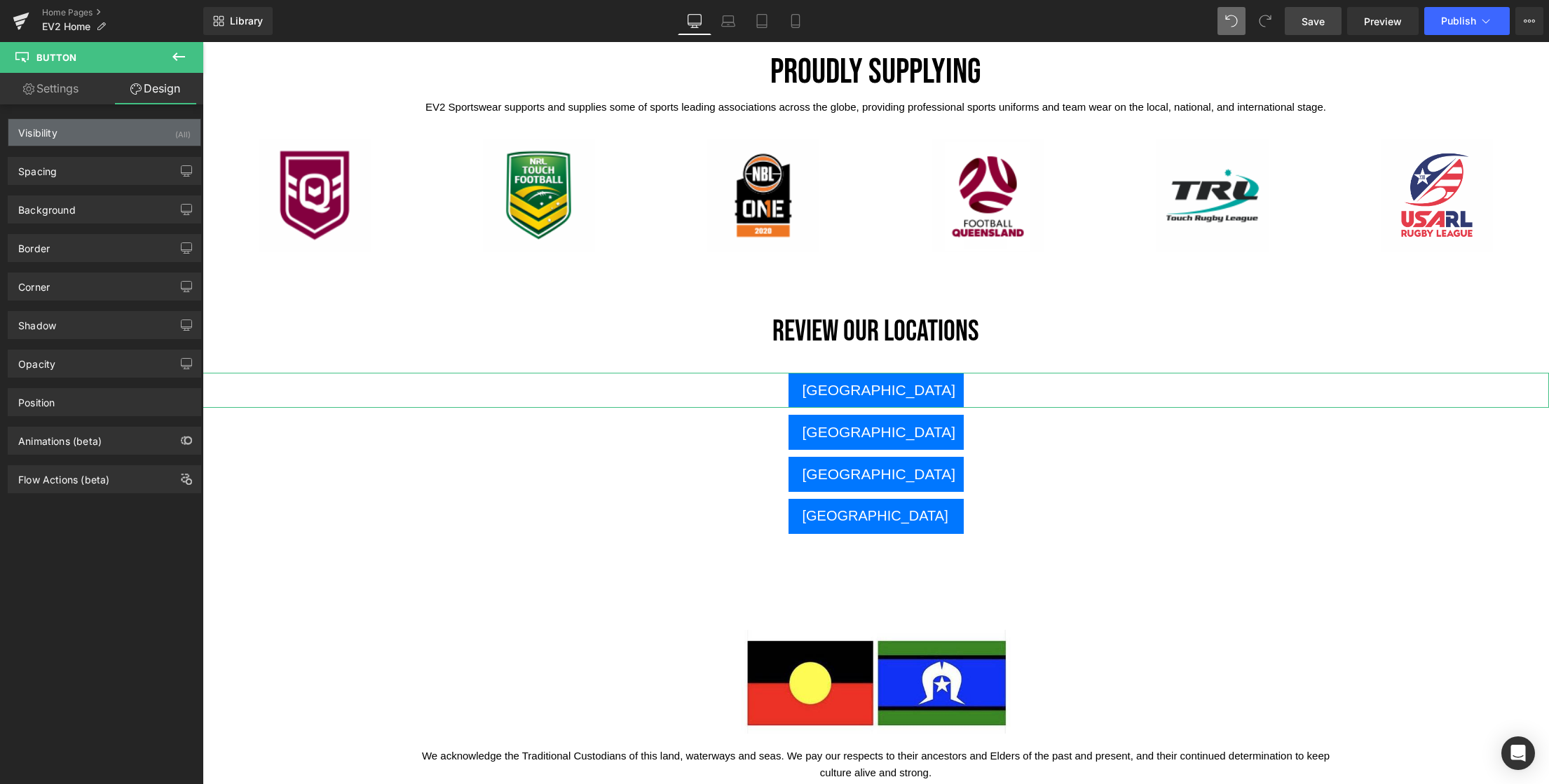
click at [41, 138] on div "Visibility" at bounding box center [38, 129] width 40 height 20
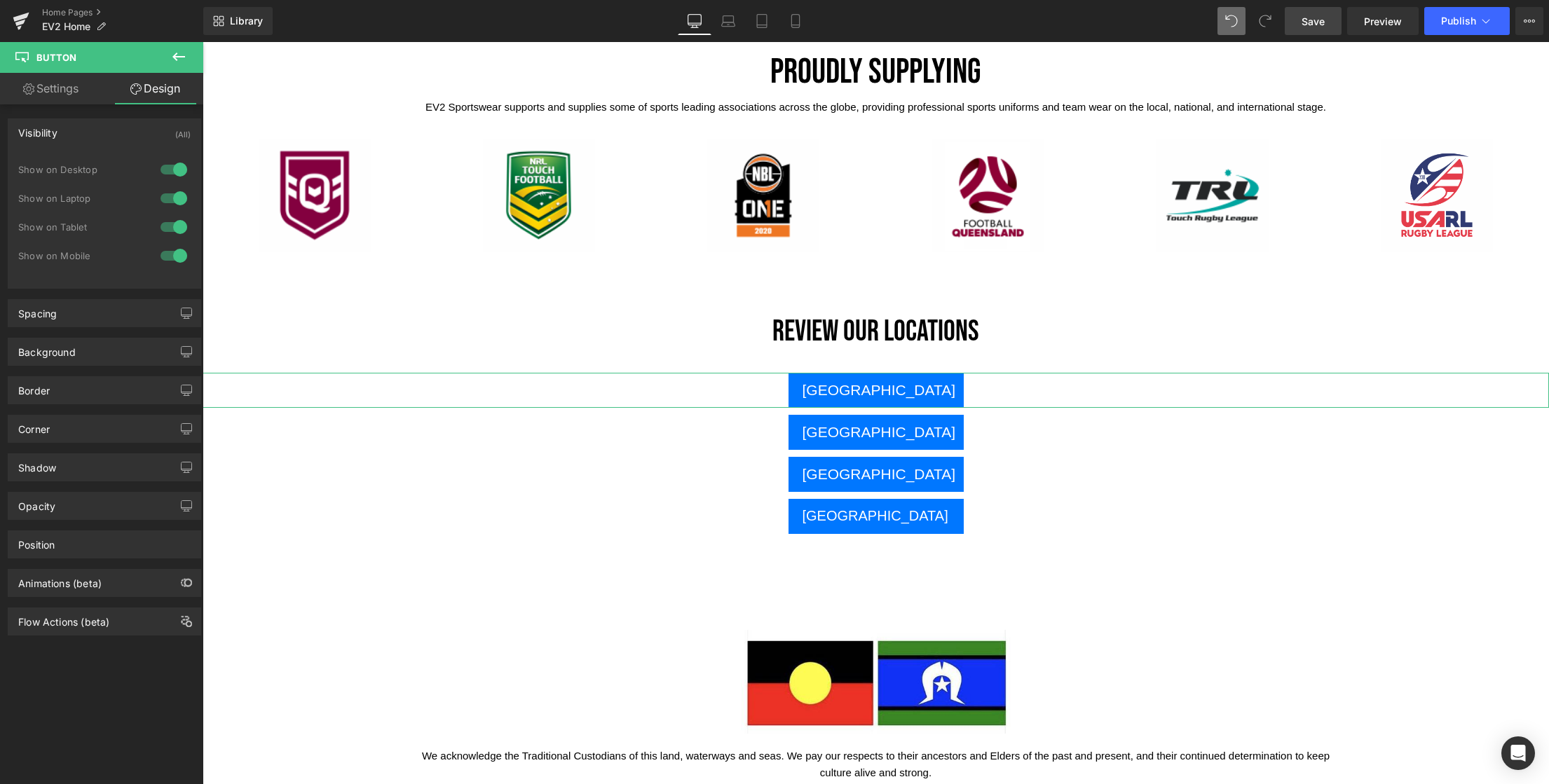
click at [41, 138] on div "Visibility" at bounding box center [38, 129] width 40 height 20
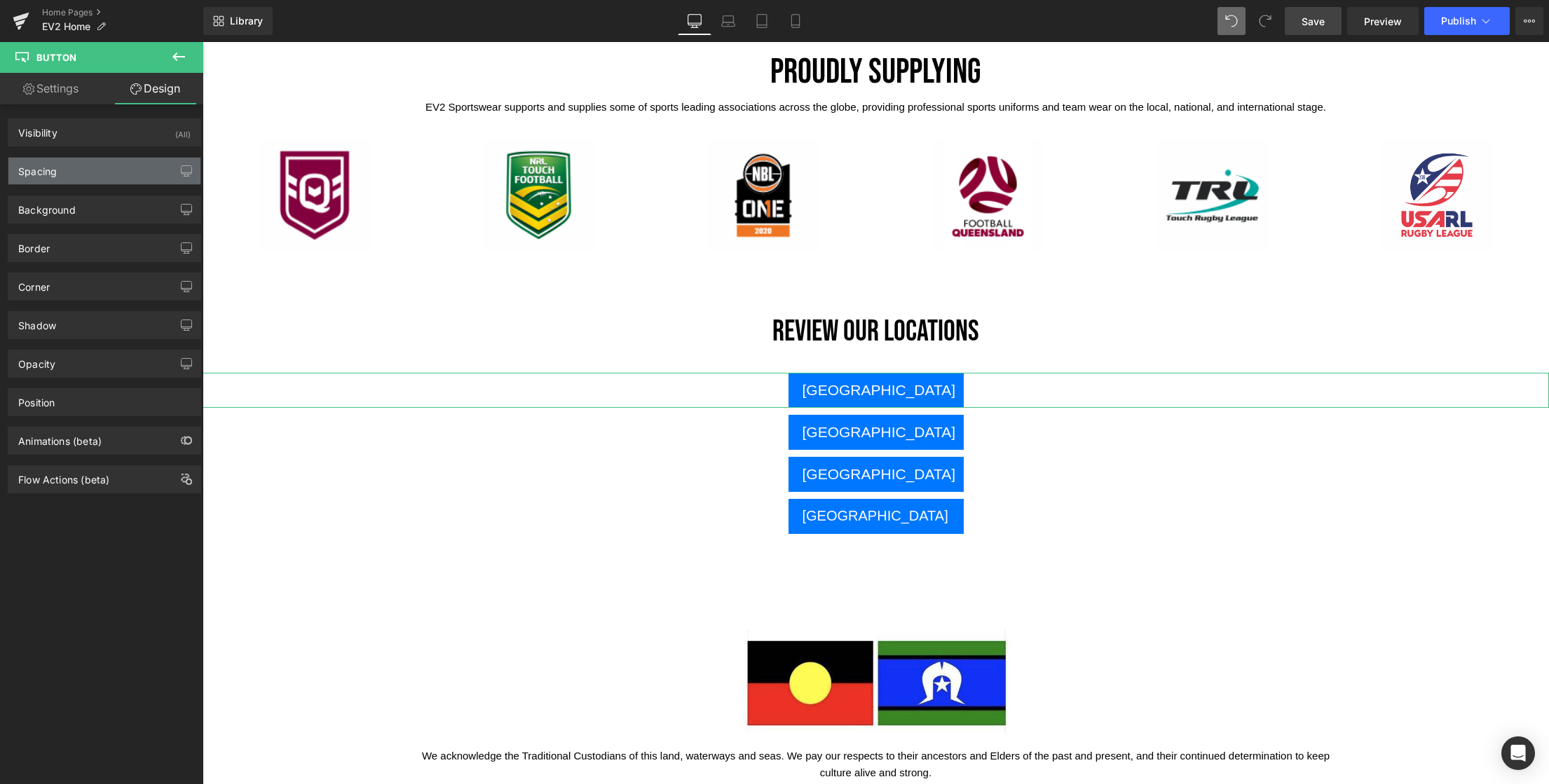
click at [40, 173] on div "Spacing" at bounding box center [37, 167] width 39 height 20
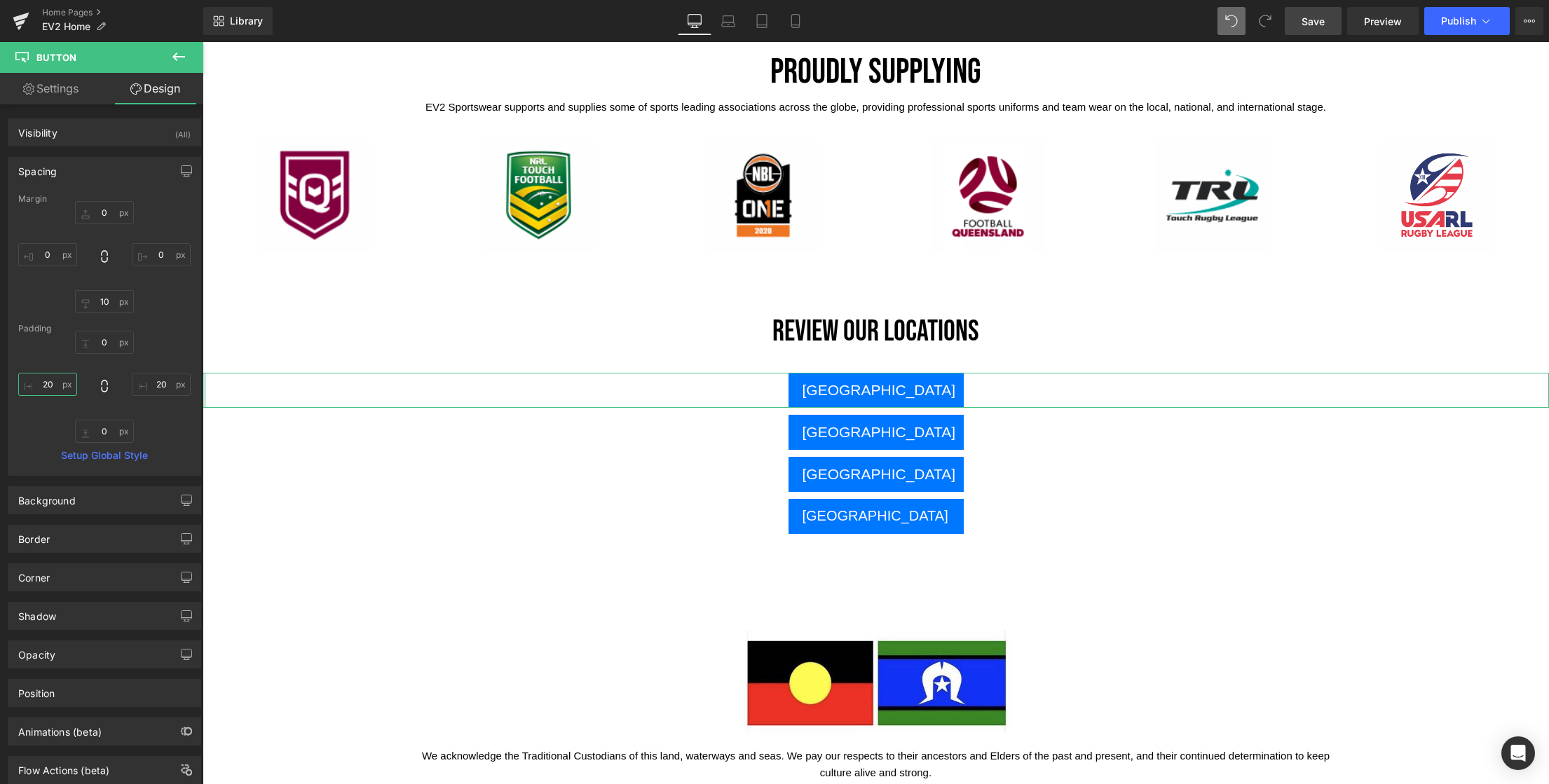
drag, startPoint x: 52, startPoint y: 387, endPoint x: 35, endPoint y: 385, distance: 17.1
click at [35, 385] on input "20" at bounding box center [47, 384] width 59 height 23
drag, startPoint x: 52, startPoint y: 386, endPoint x: 33, endPoint y: 387, distance: 19.0
click at [33, 387] on input "20" at bounding box center [47, 384] width 59 height 23
type input "4"
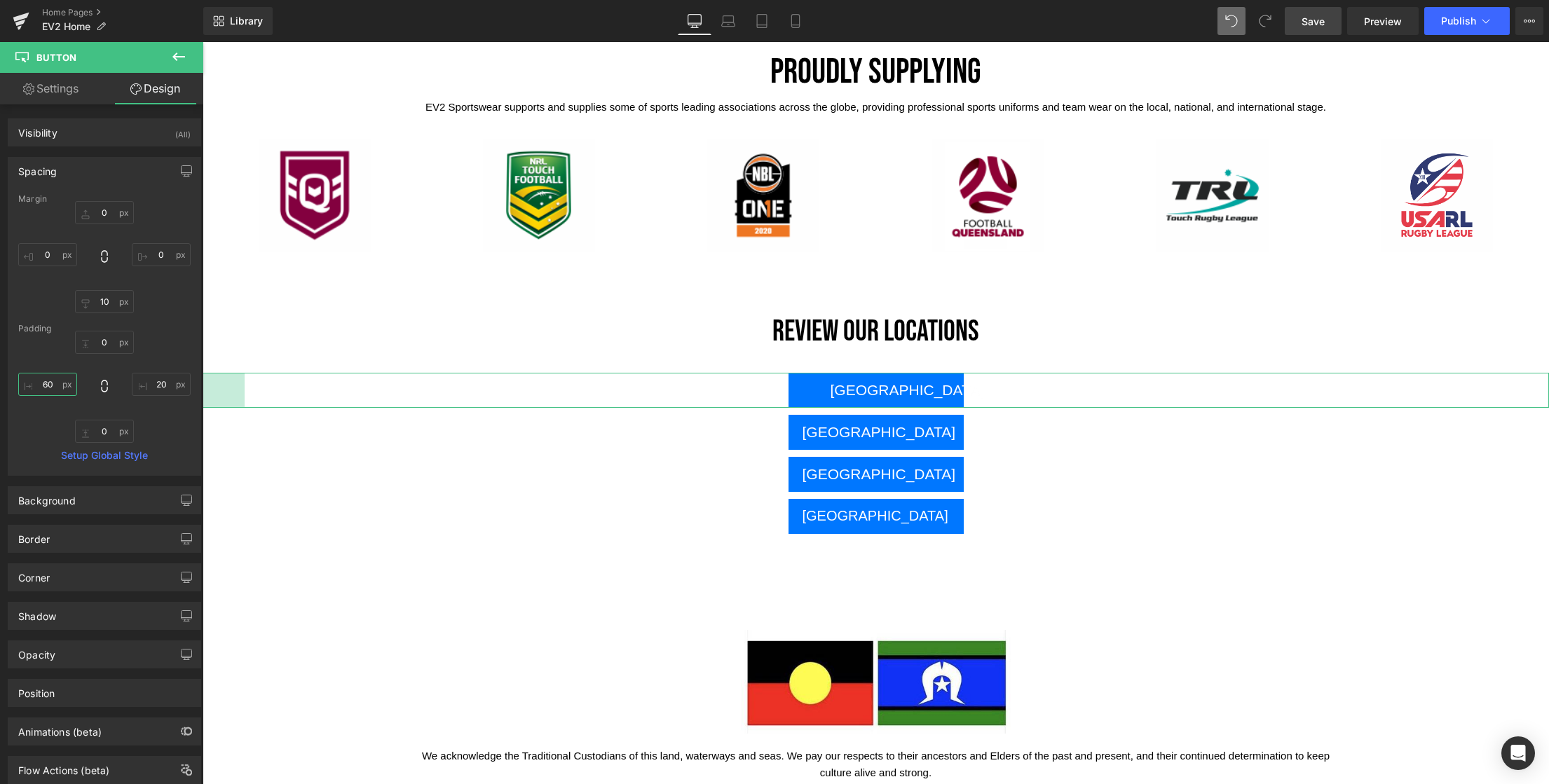
drag, startPoint x: 53, startPoint y: 387, endPoint x: 42, endPoint y: 385, distance: 11.2
click at [42, 385] on input "60" at bounding box center [47, 384] width 59 height 23
type input "70"
click at [101, 260] on icon at bounding box center [104, 257] width 14 height 14
type input "0"
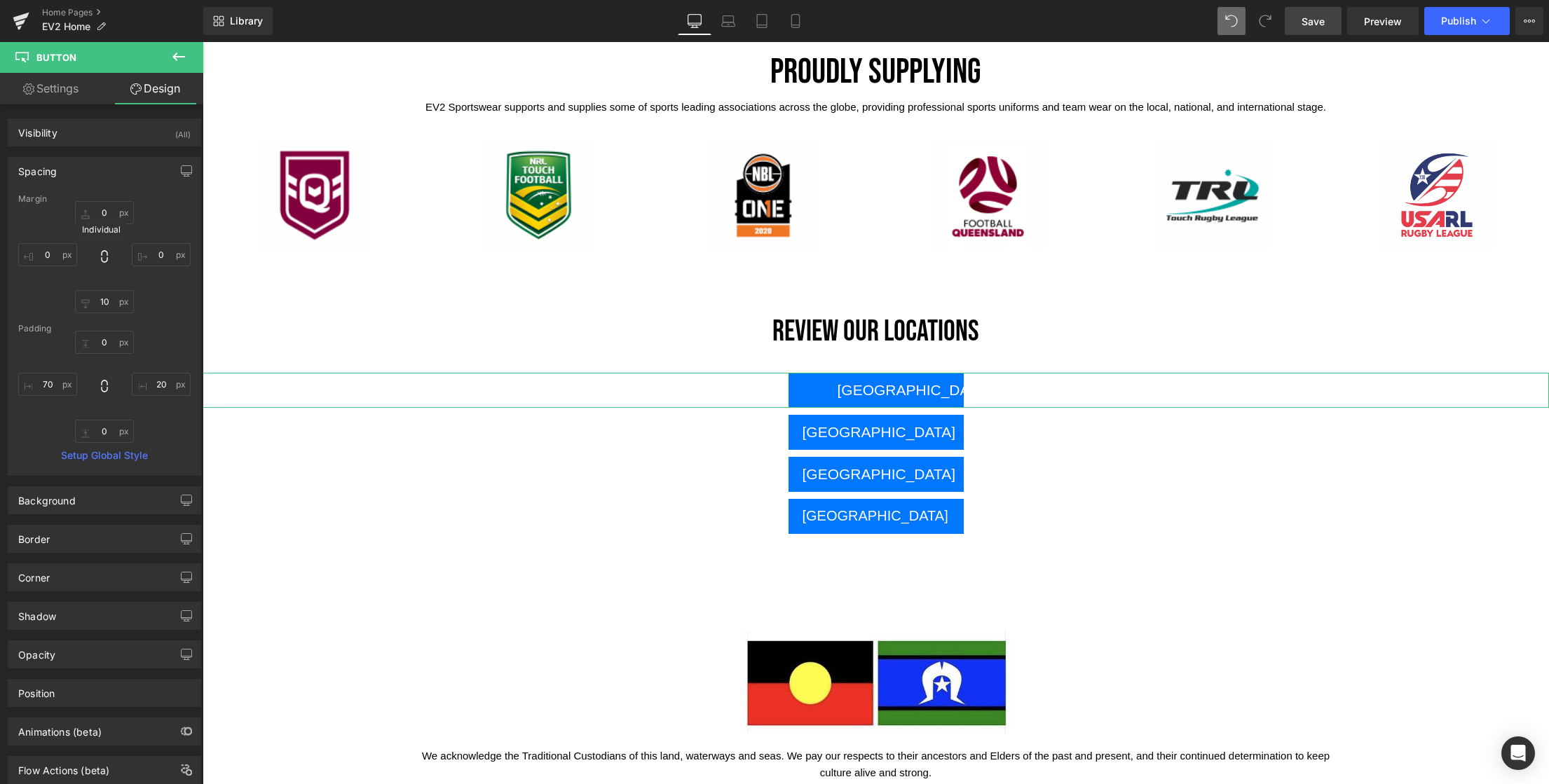
type input "0"
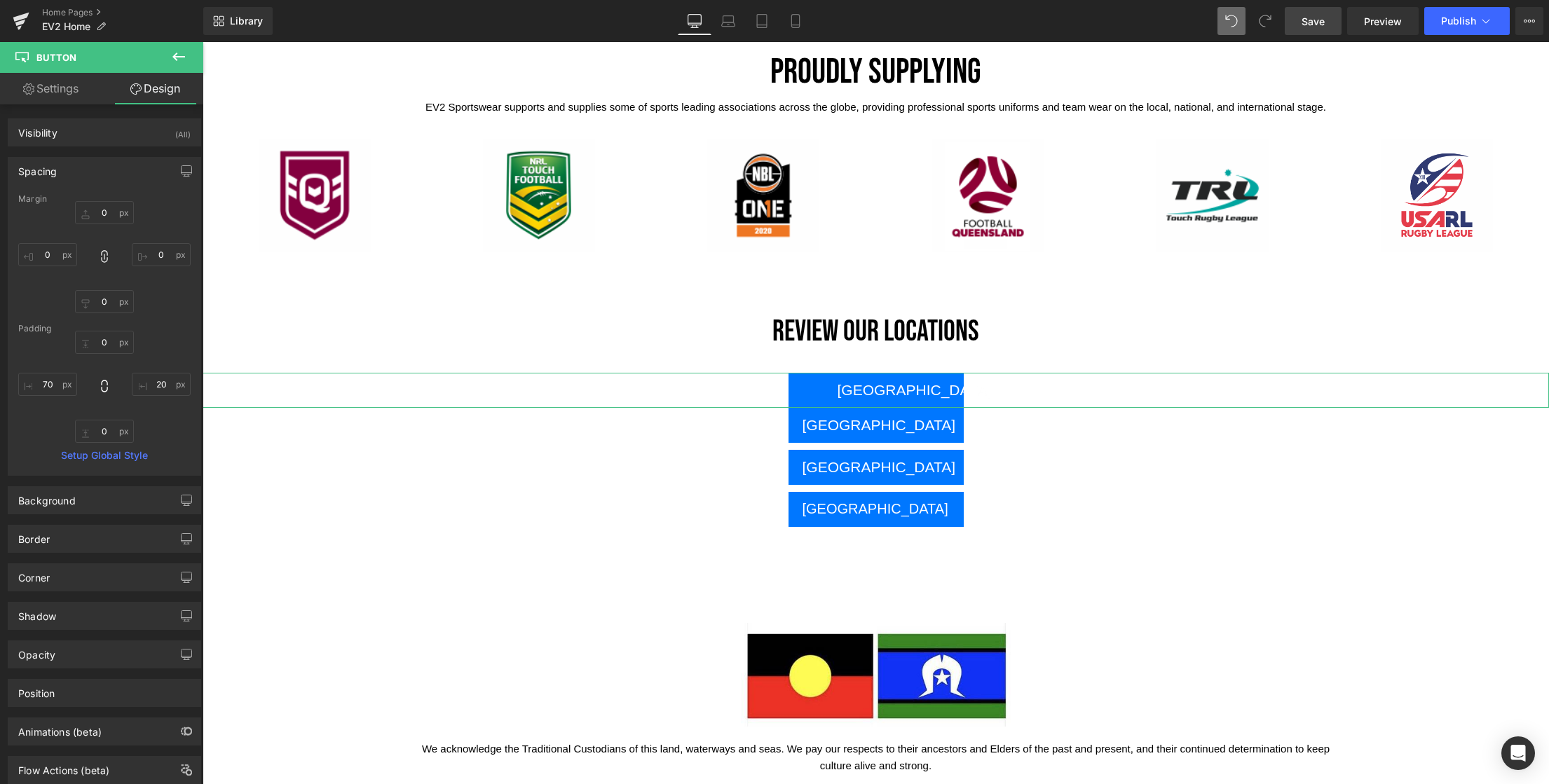
click at [56, 90] on link "Settings" at bounding box center [51, 88] width 102 height 32
type input "100"
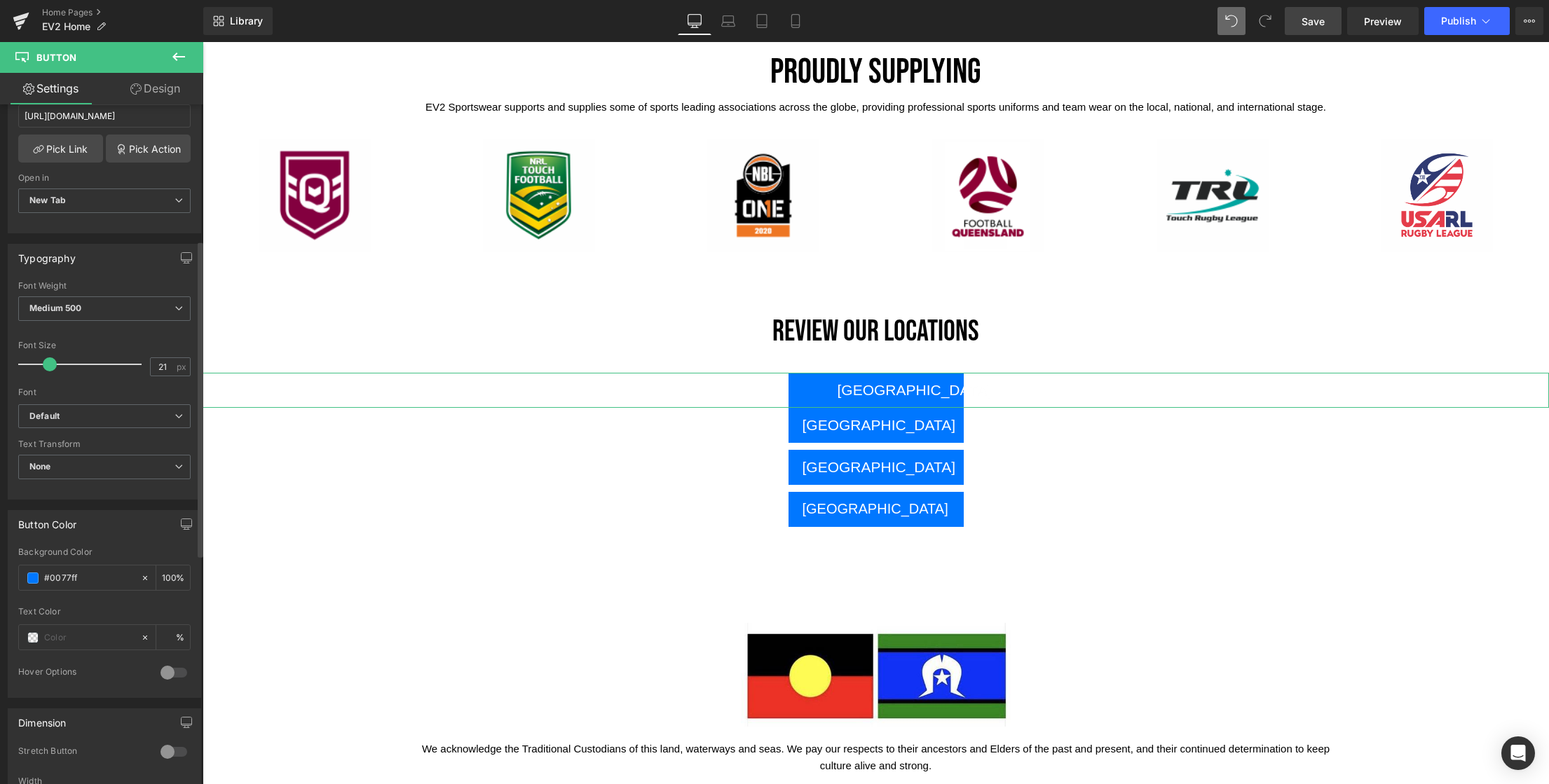
scroll to position [291, 0]
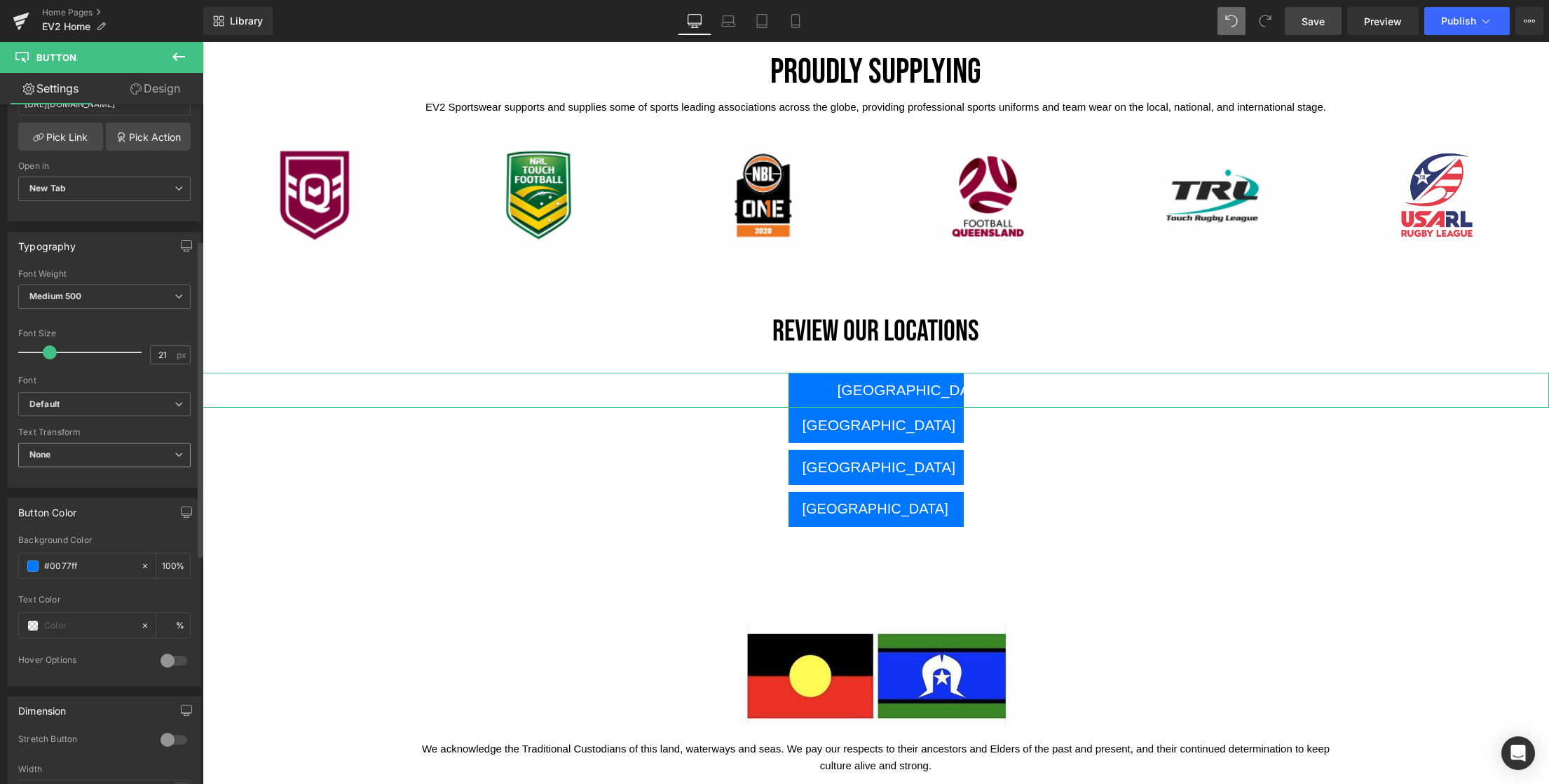
click at [70, 453] on span "None" at bounding box center [104, 455] width 172 height 25
click at [65, 501] on div "Uppercase" at bounding box center [61, 501] width 44 height 10
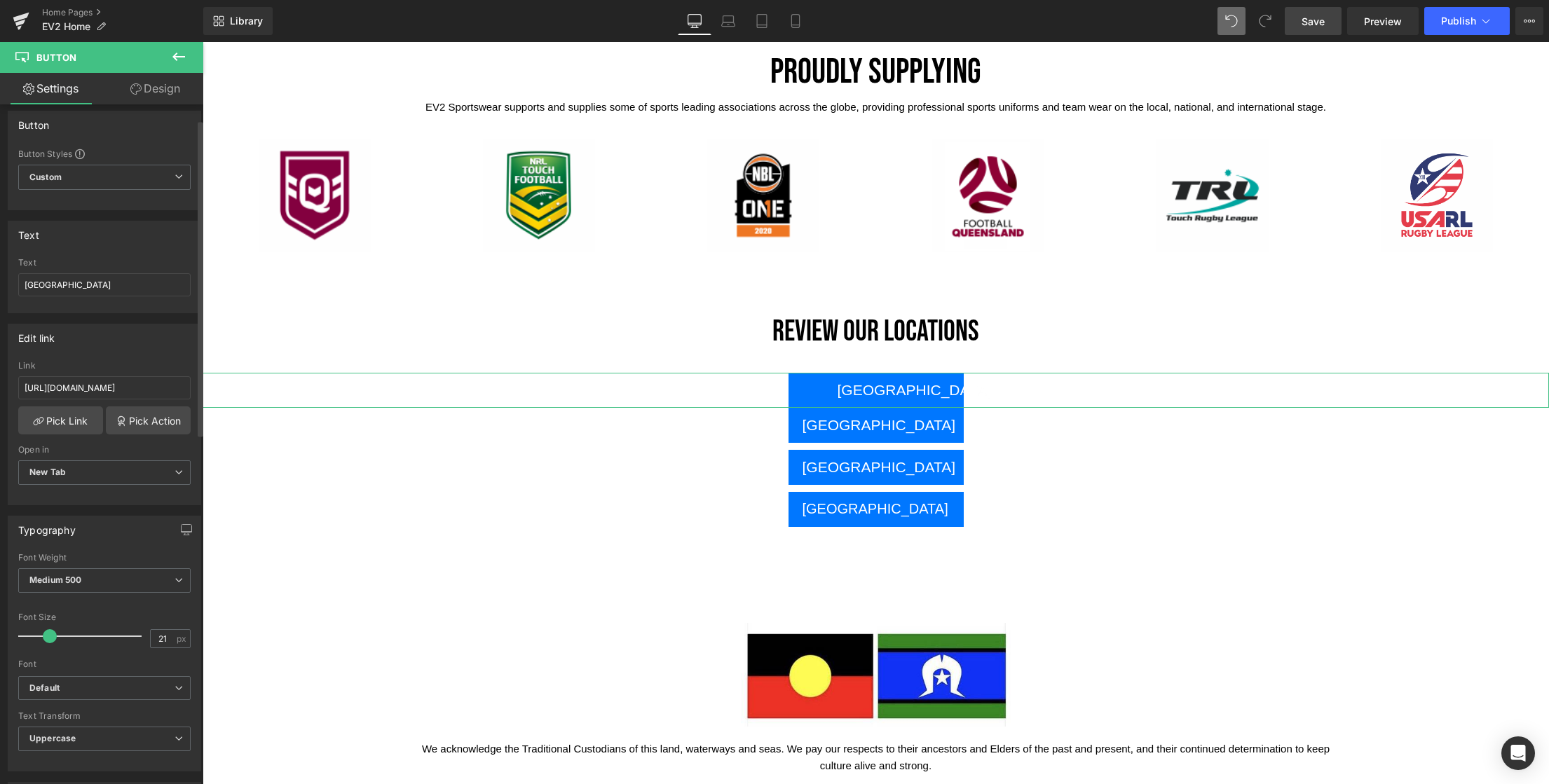
scroll to position [0, 0]
click at [167, 88] on link "Design" at bounding box center [155, 88] width 102 height 32
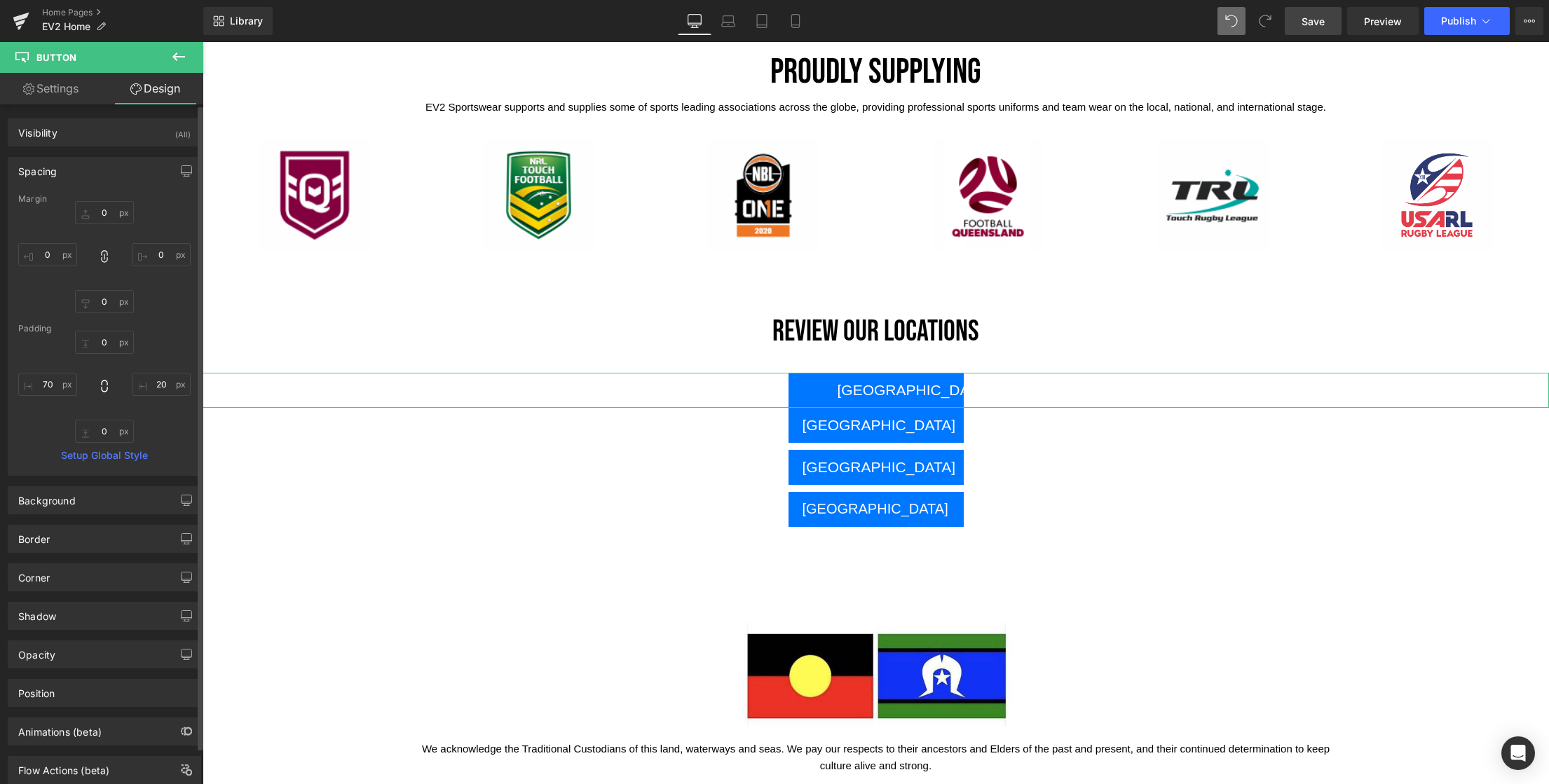
type input "0"
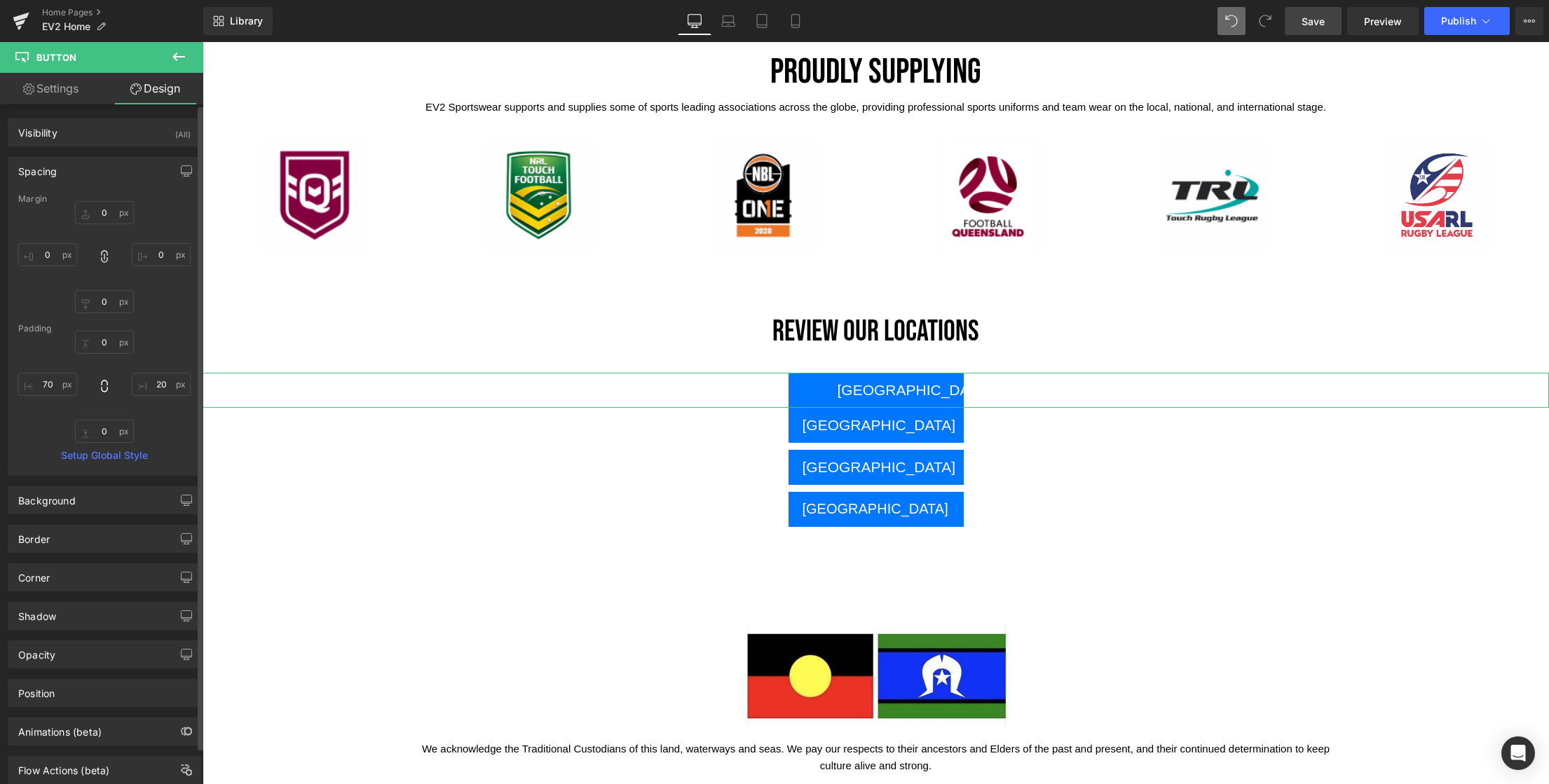
type input "20"
type input "0"
type input "70"
click at [868, 424] on span "Button" at bounding box center [876, 426] width 32 height 17
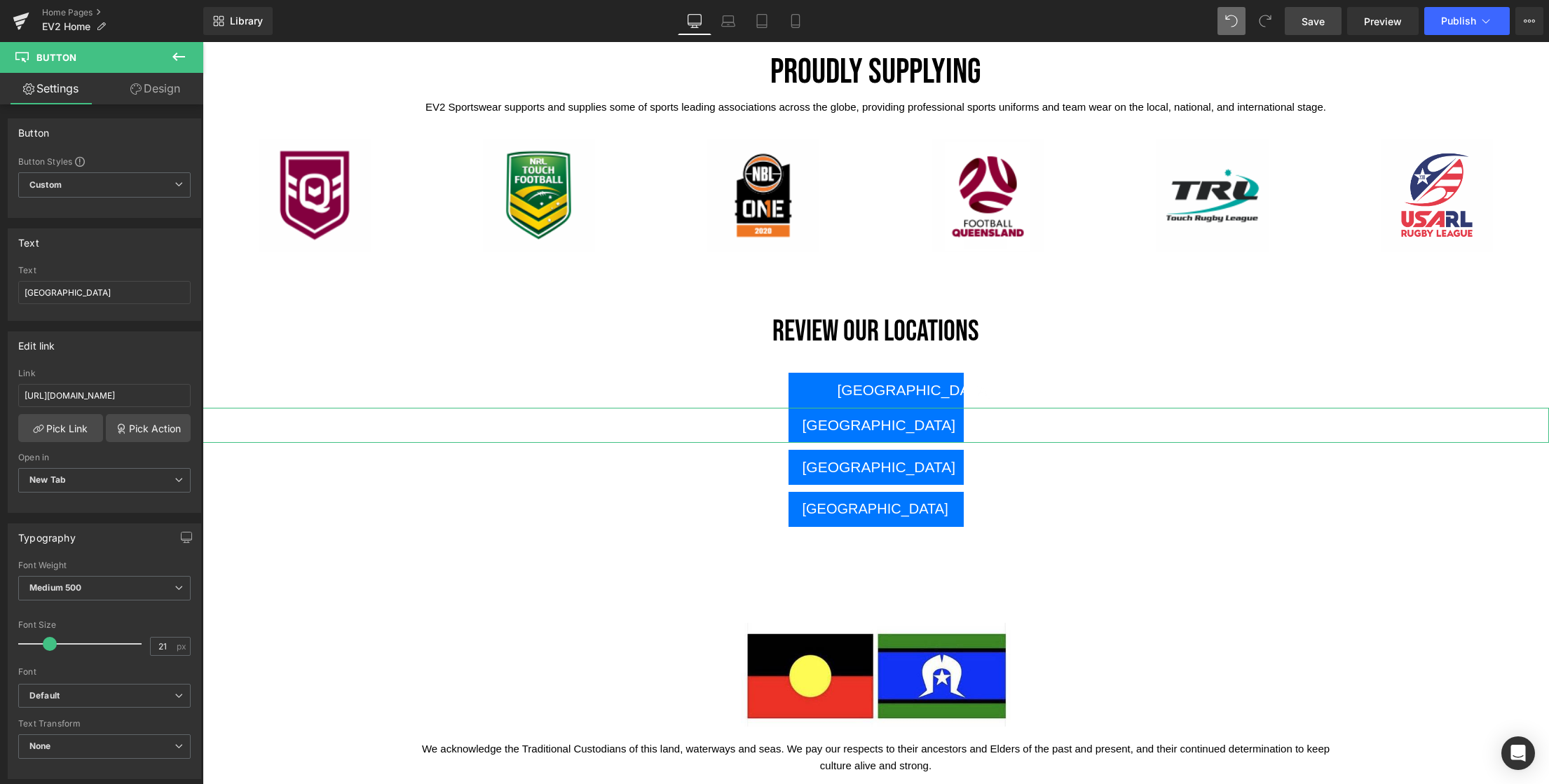
click at [156, 90] on link "Design" at bounding box center [155, 88] width 102 height 32
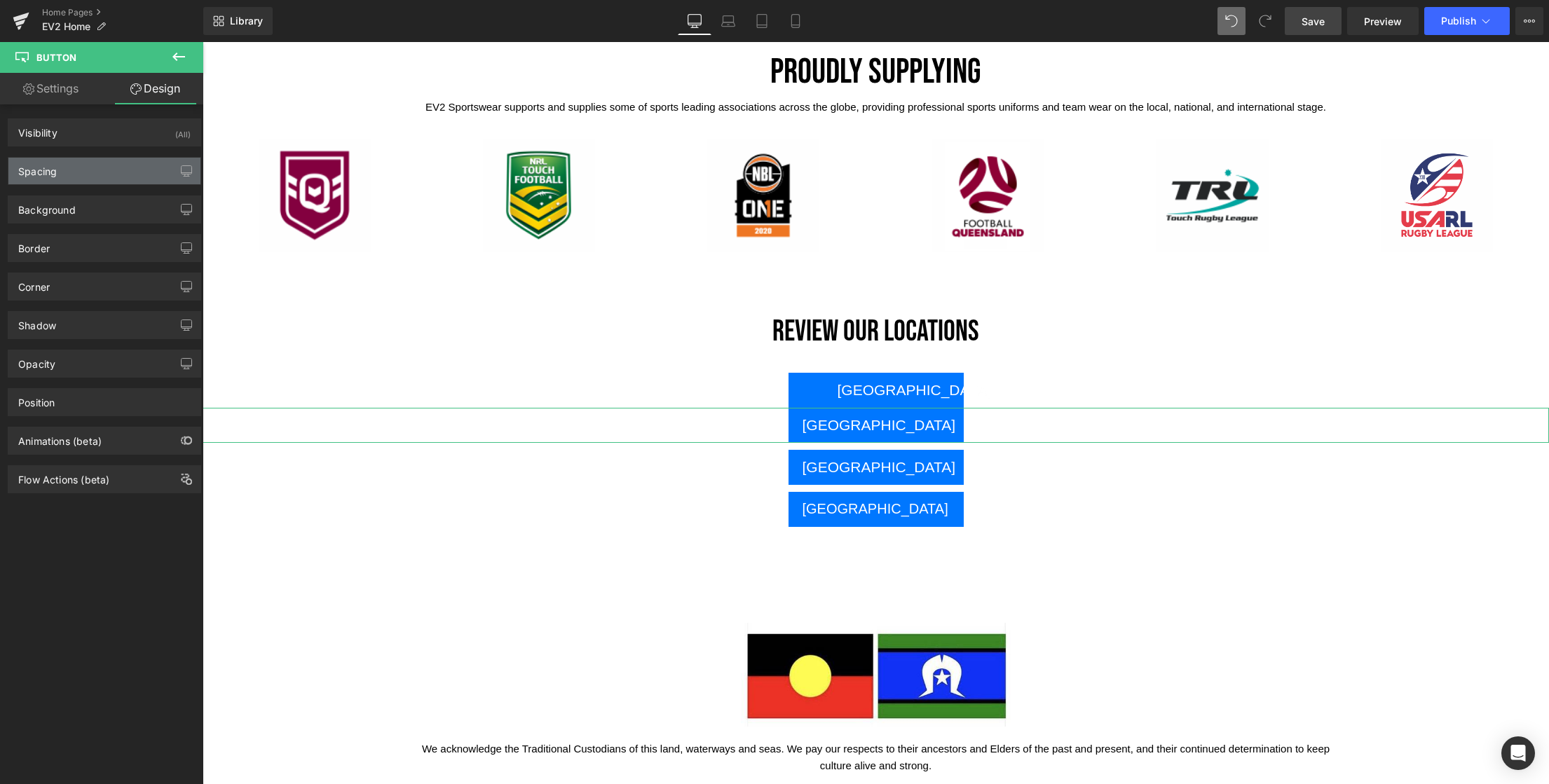
click at [44, 174] on div "Spacing" at bounding box center [37, 167] width 39 height 20
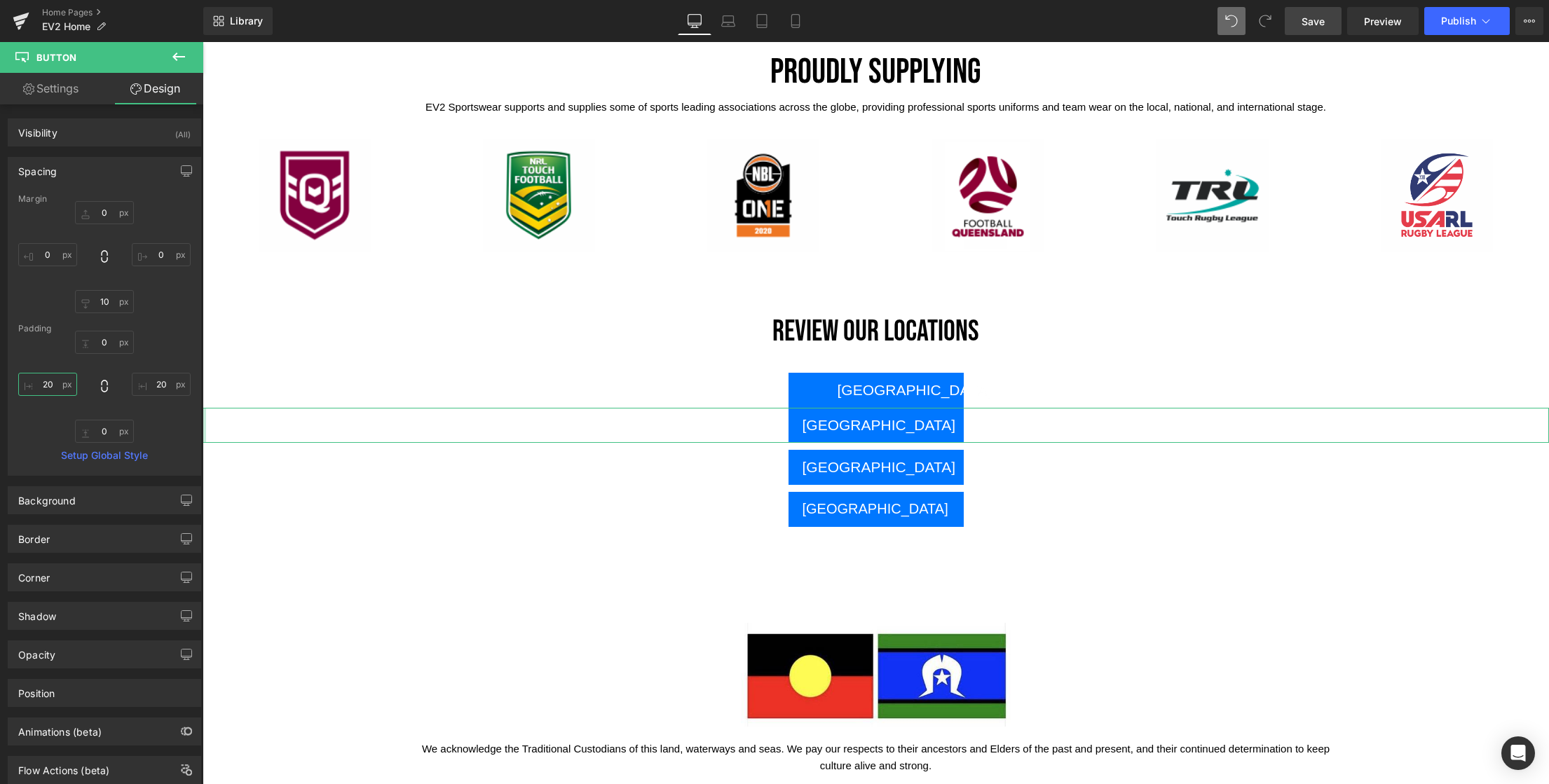
click at [51, 387] on input "20" at bounding box center [47, 384] width 59 height 23
type input "4"
drag, startPoint x: 55, startPoint y: 387, endPoint x: 37, endPoint y: 384, distance: 18.2
click at [37, 384] on input "50" at bounding box center [47, 384] width 59 height 23
type input "60"
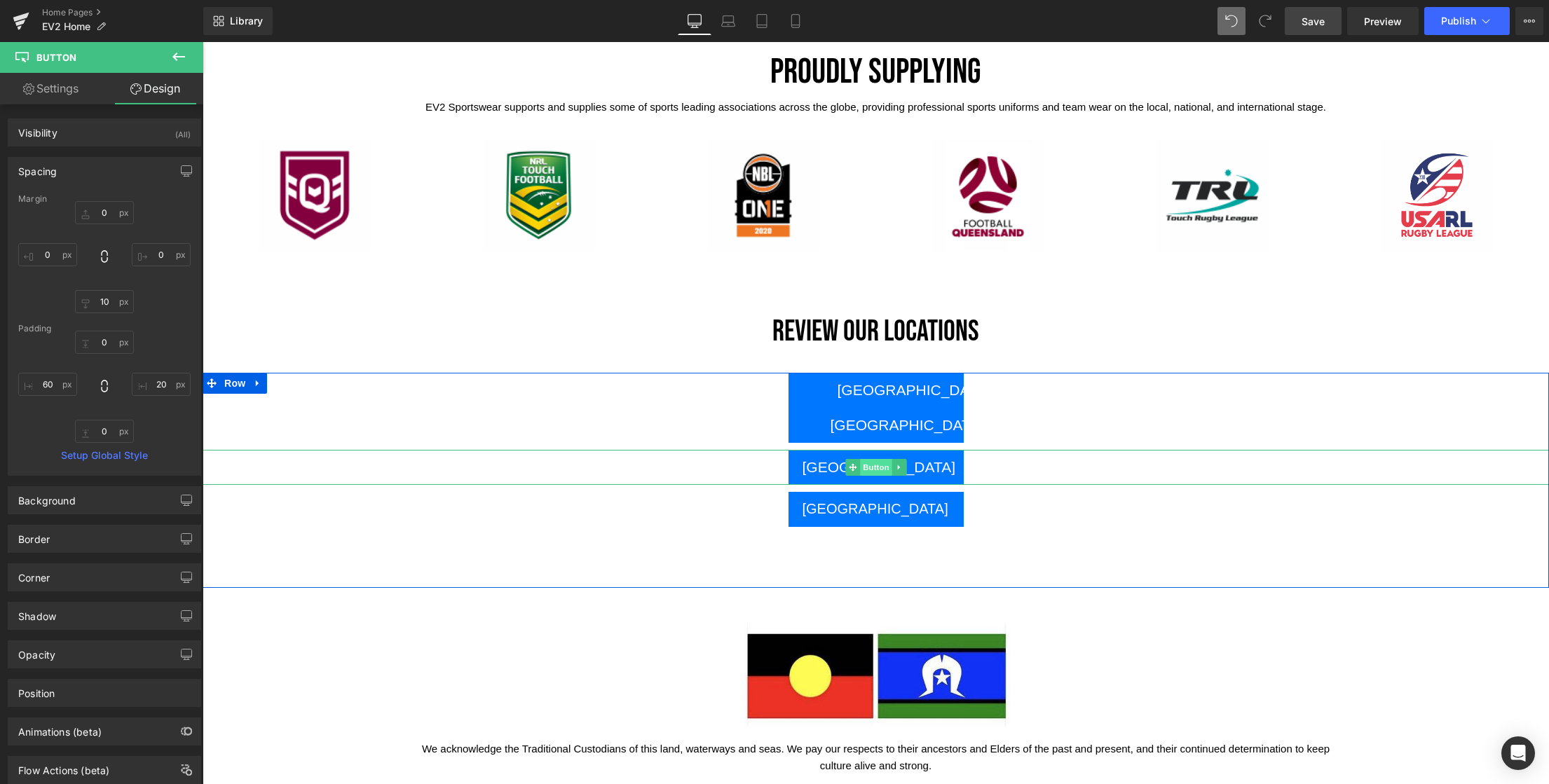
click at [873, 468] on span "Button" at bounding box center [876, 467] width 32 height 17
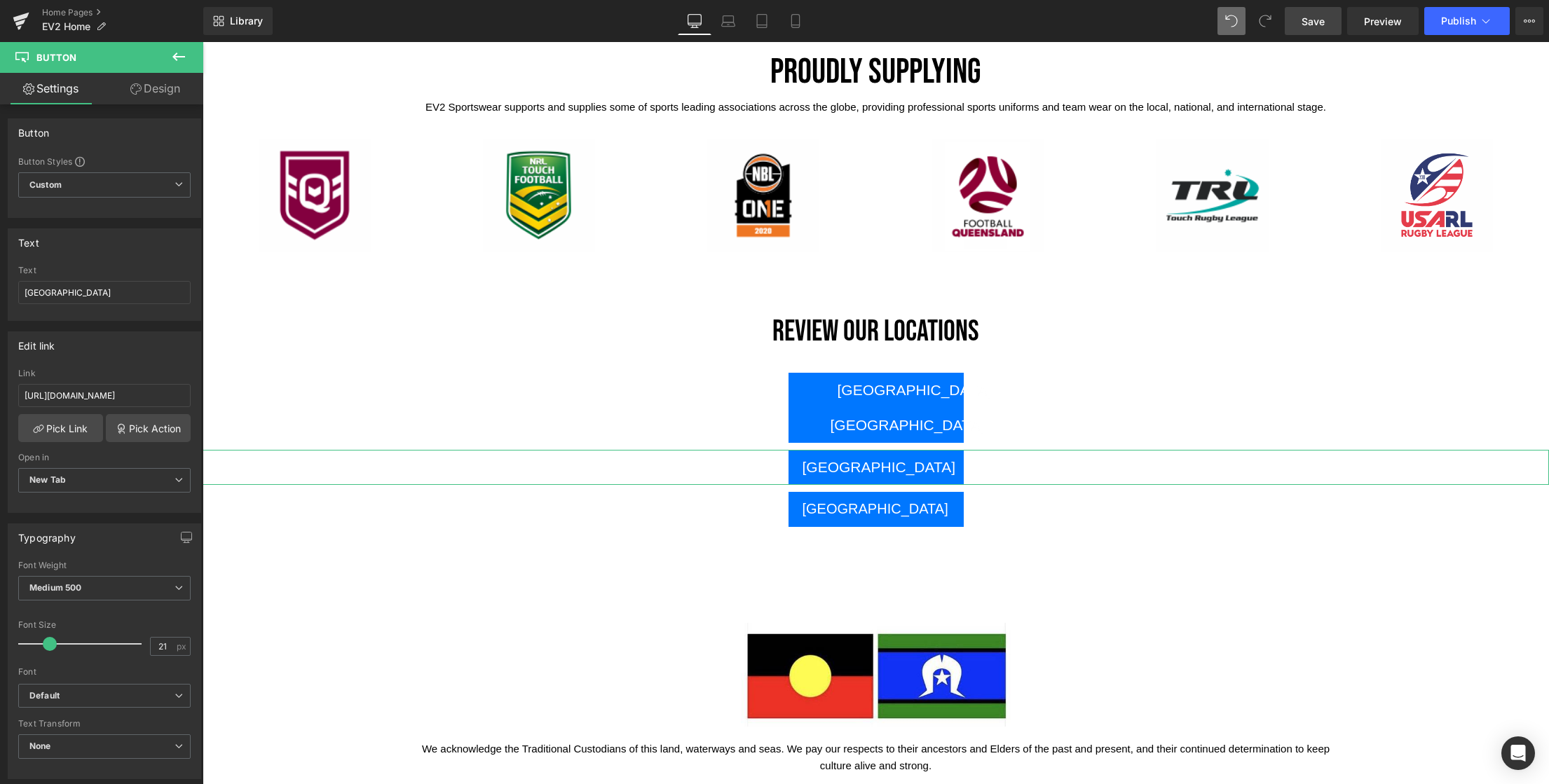
click at [159, 91] on link "Design" at bounding box center [155, 88] width 102 height 32
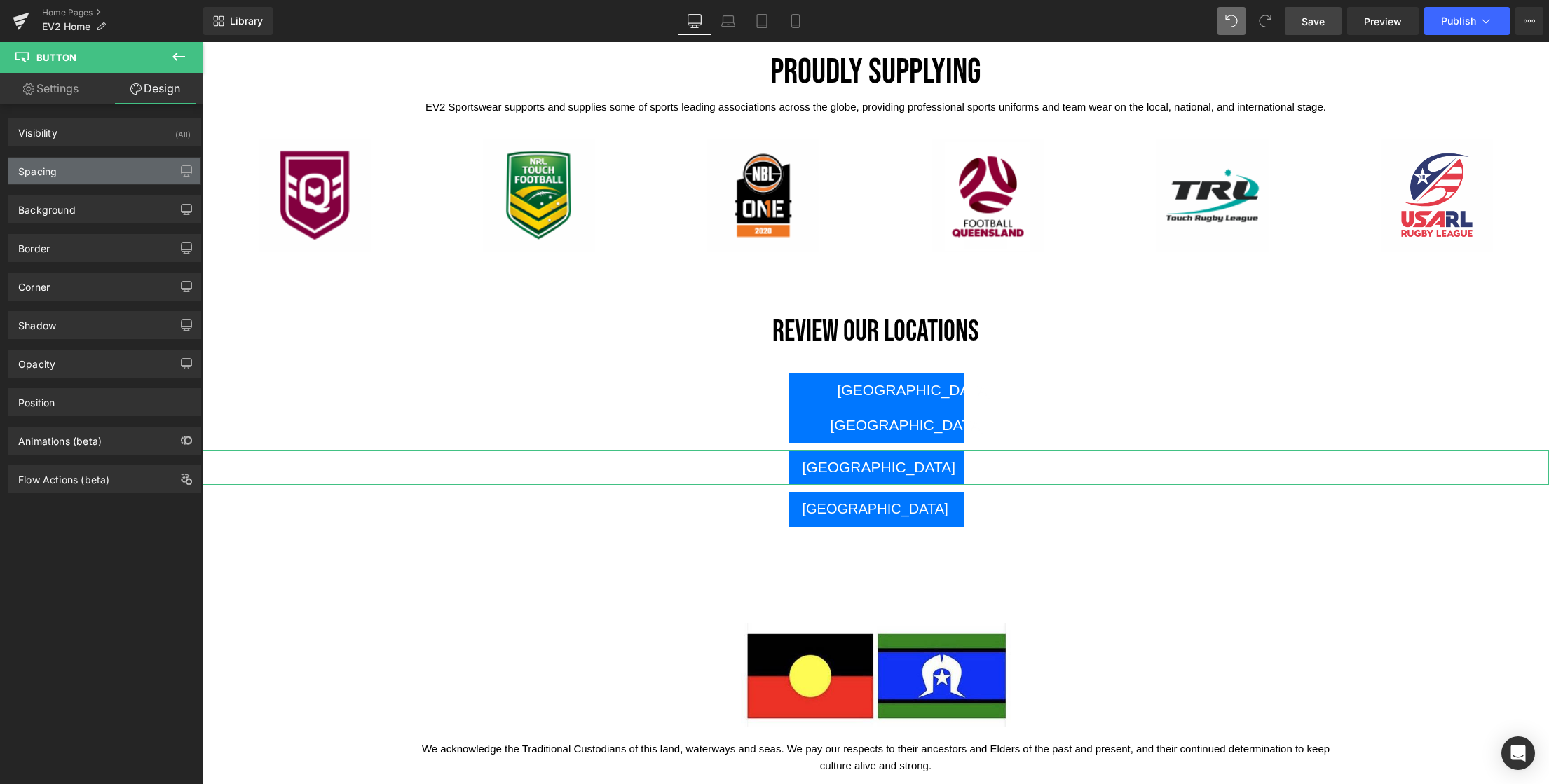
type input "0"
type input "10"
type input "0"
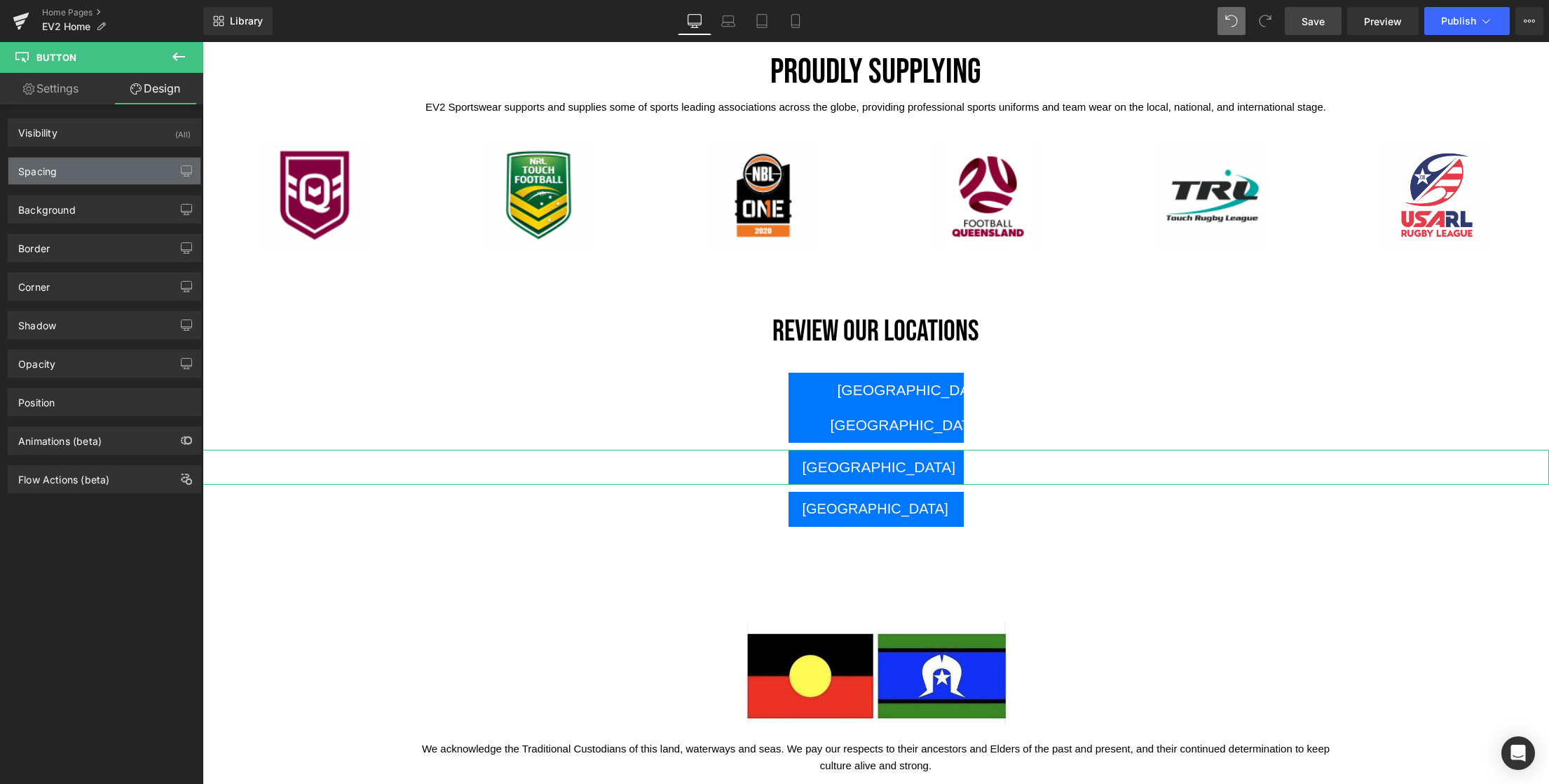
type input "20"
type input "0"
click at [52, 171] on div "Spacing" at bounding box center [37, 167] width 39 height 20
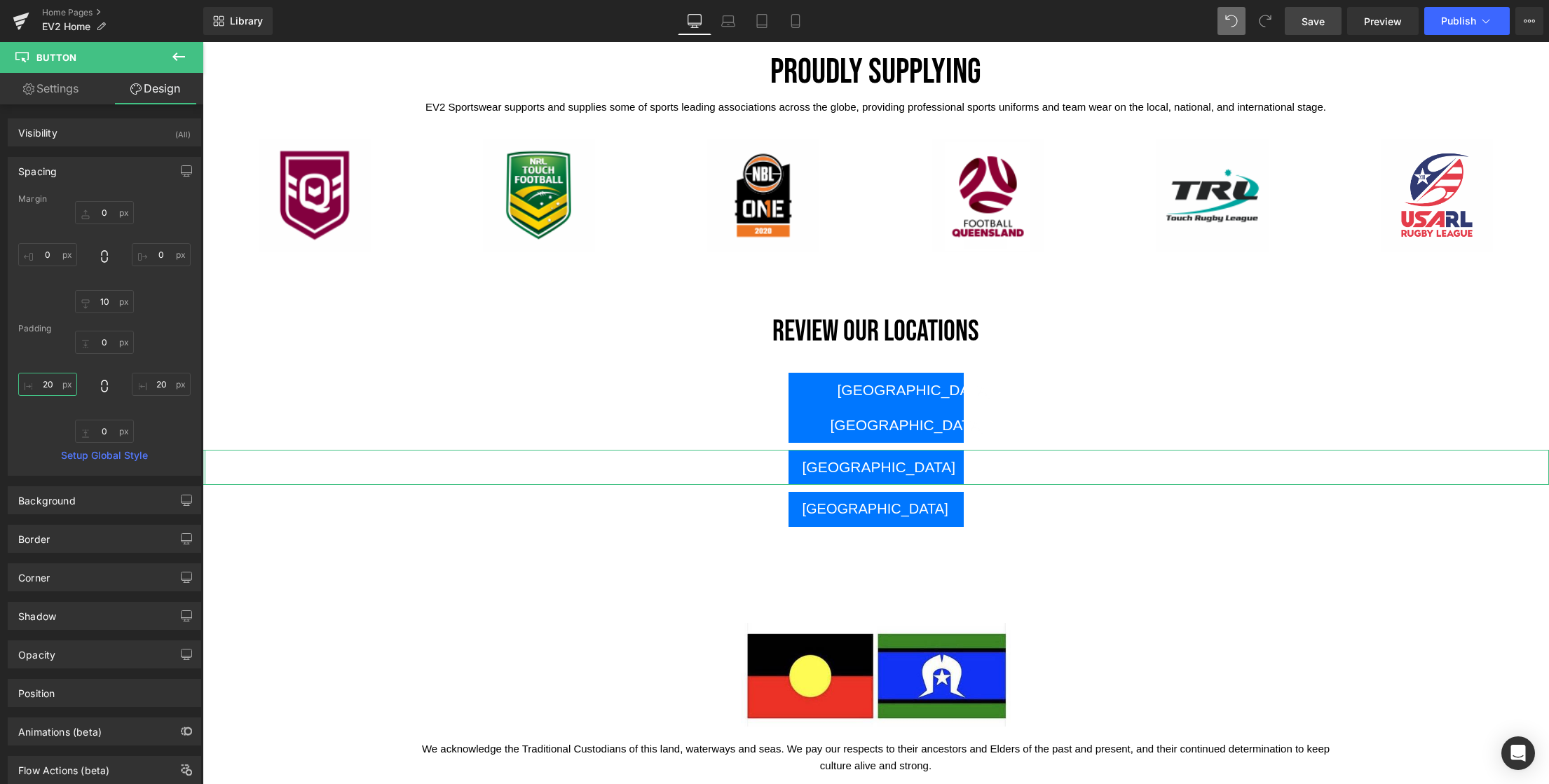
click at [52, 385] on input "20" at bounding box center [47, 384] width 59 height 23
type input "6"
type input "5"
type input "4"
type input "3"
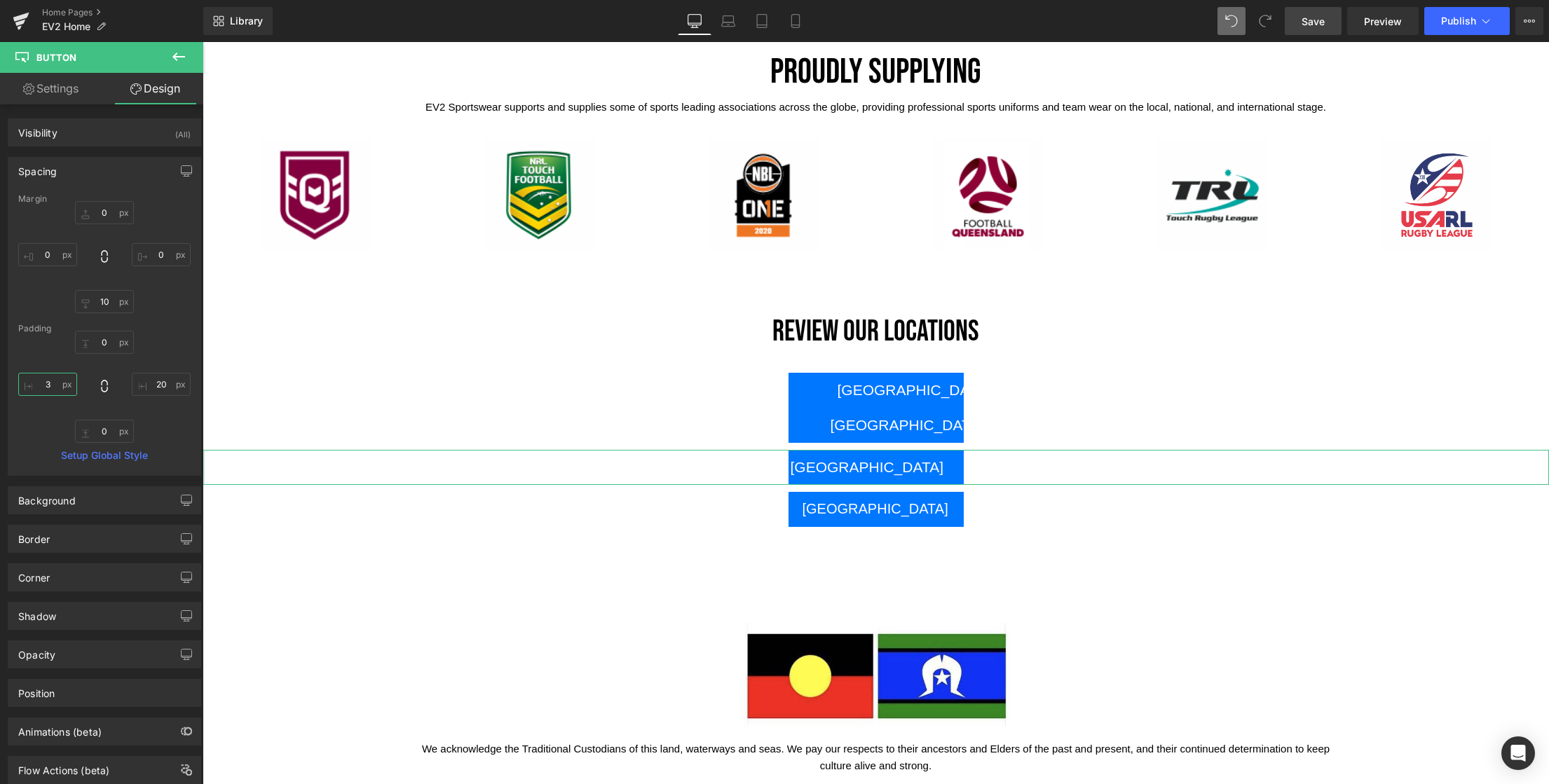
type input "34"
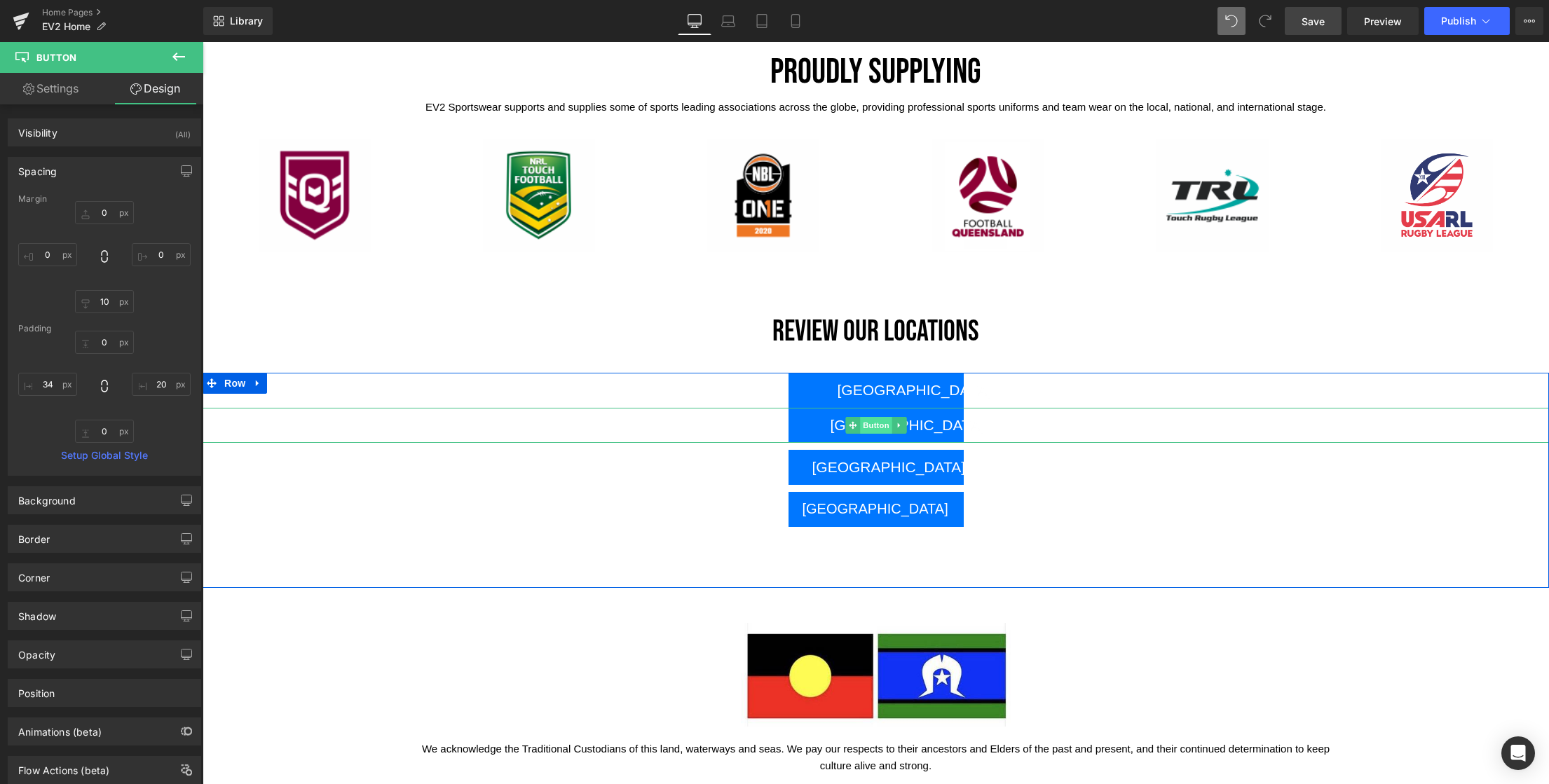
click at [871, 425] on span "Button" at bounding box center [876, 426] width 32 height 17
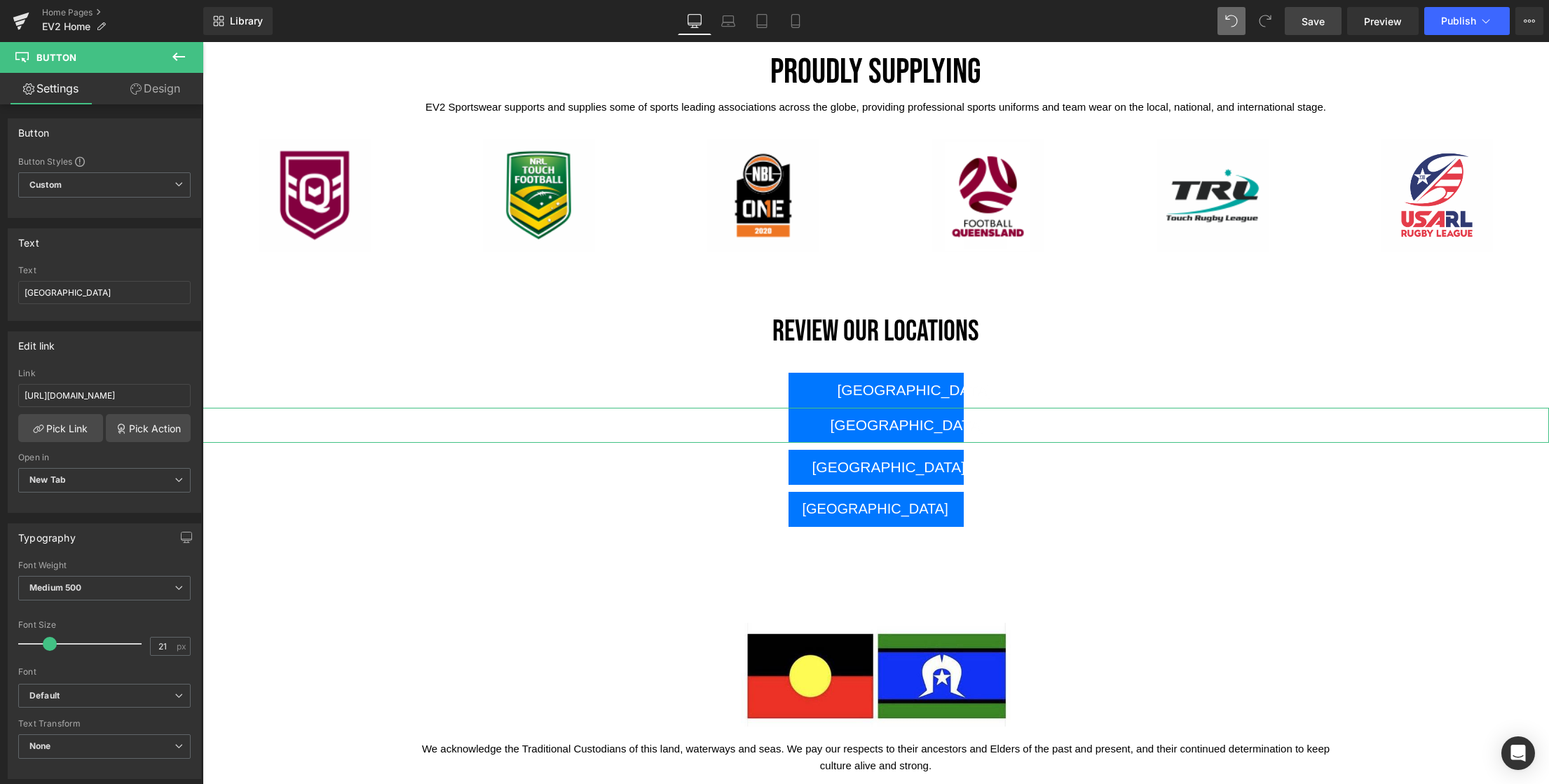
click at [157, 87] on link "Design" at bounding box center [155, 88] width 102 height 32
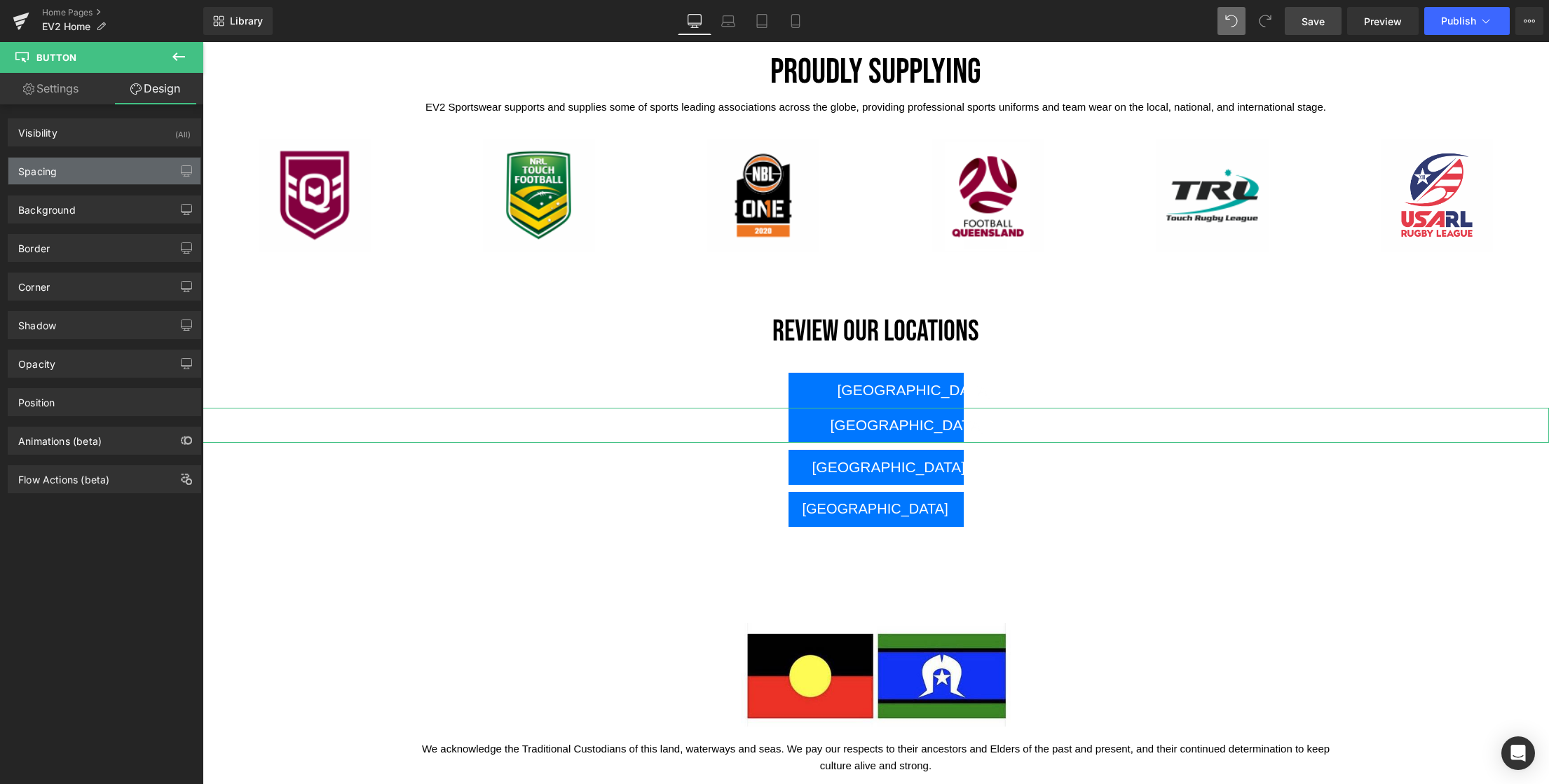
click at [58, 178] on div "Spacing" at bounding box center [104, 171] width 192 height 27
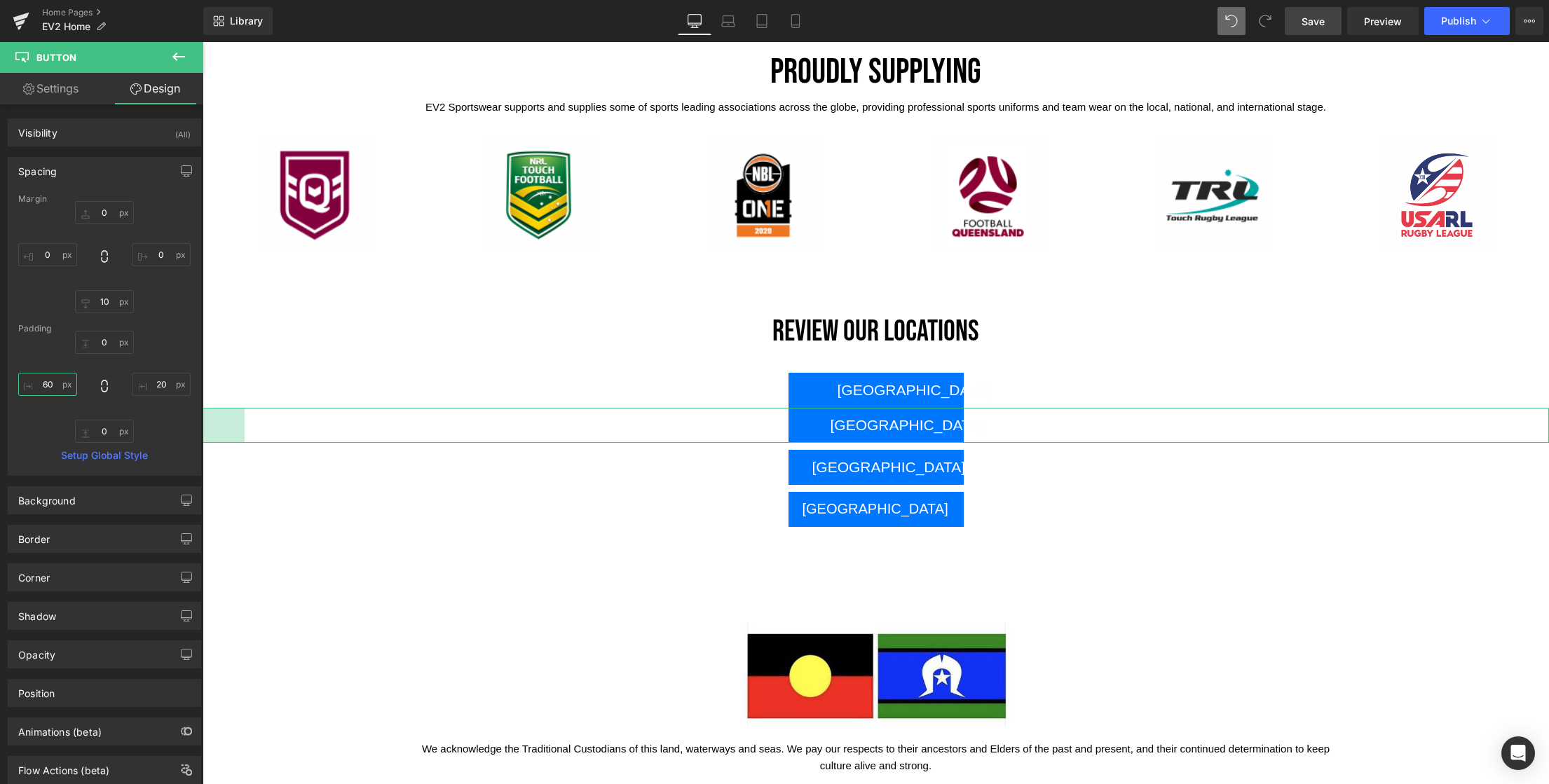
click at [51, 387] on input "60" at bounding box center [47, 384] width 59 height 23
type input "57"
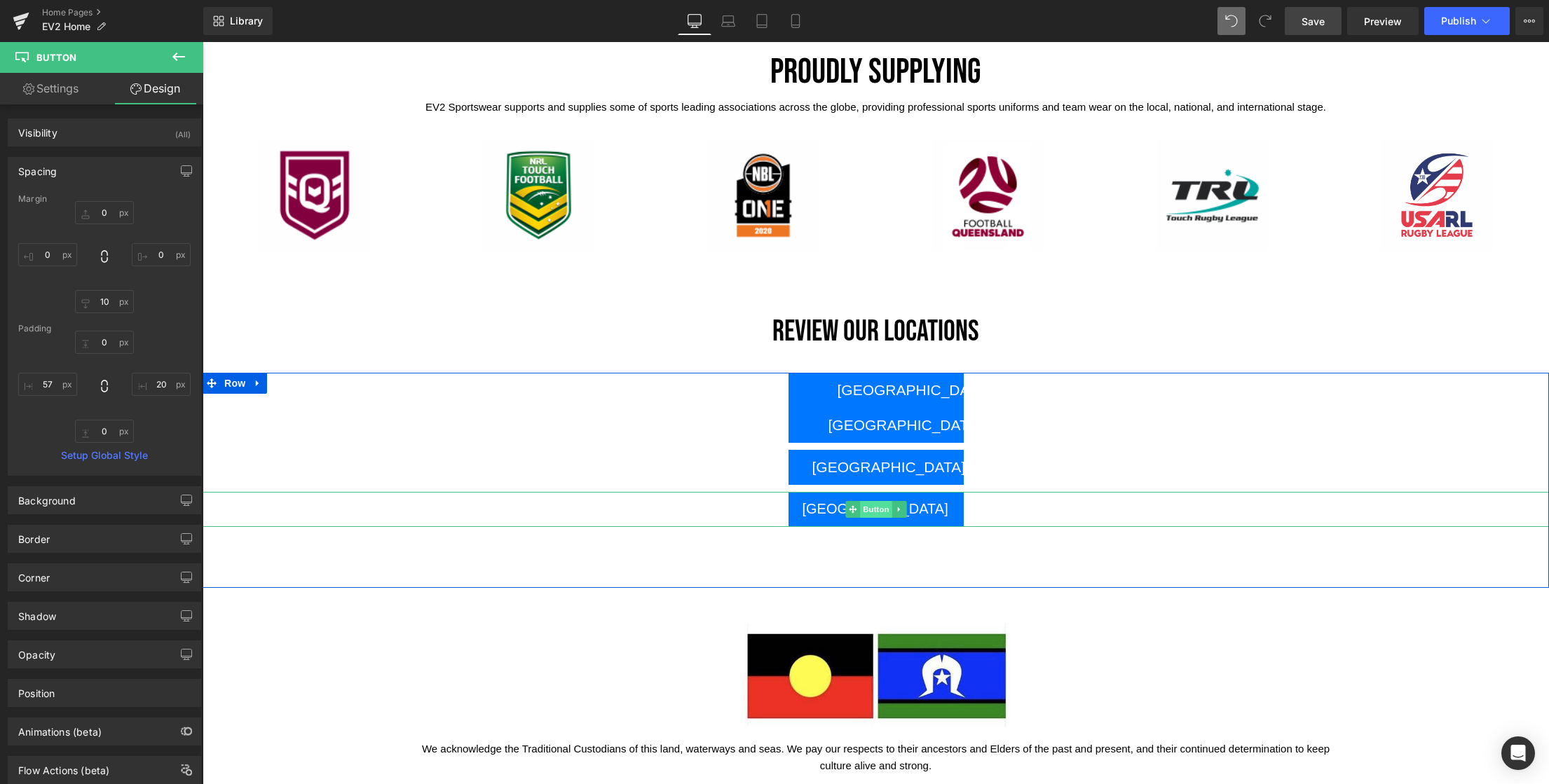
click at [864, 512] on span "Button" at bounding box center [876, 509] width 32 height 17
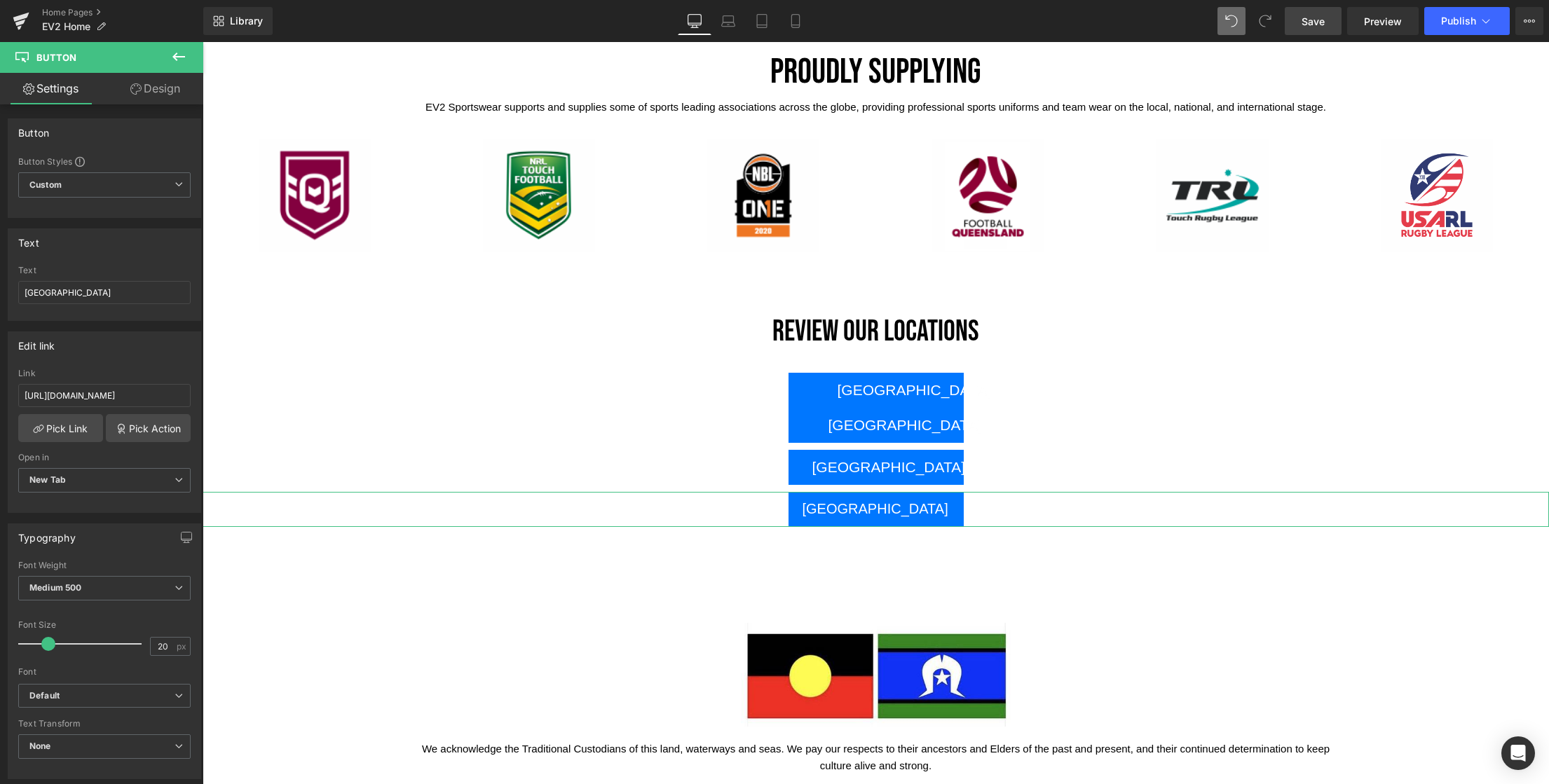
click at [164, 91] on link "Design" at bounding box center [155, 88] width 102 height 32
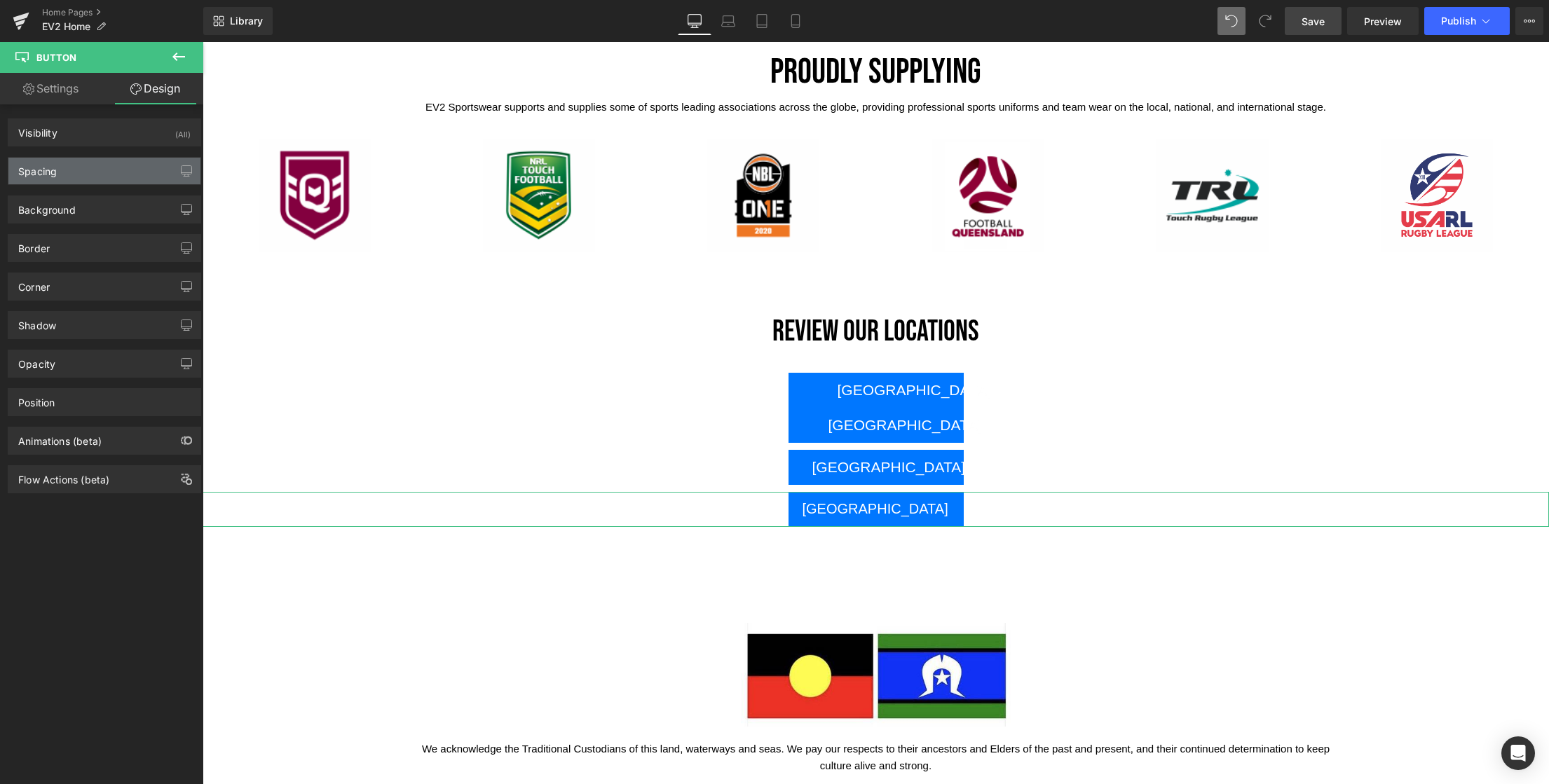
click at [76, 169] on div "Spacing" at bounding box center [104, 171] width 192 height 27
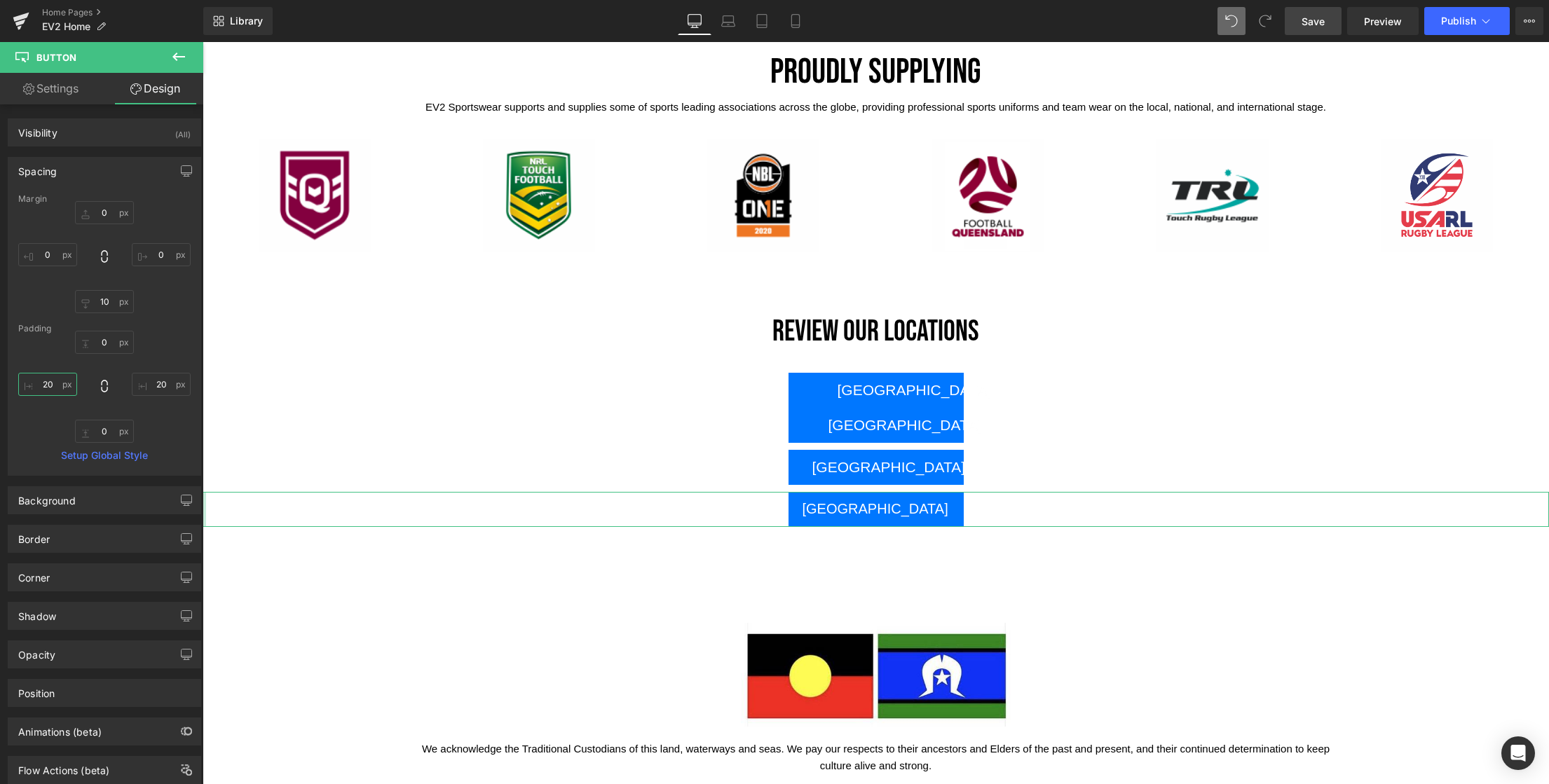
drag, startPoint x: 53, startPoint y: 387, endPoint x: 39, endPoint y: 387, distance: 14.0
click at [39, 387] on input "20" at bounding box center [47, 384] width 59 height 23
click at [55, 387] on input "20" at bounding box center [47, 384] width 59 height 23
type input "2"
type input "5"
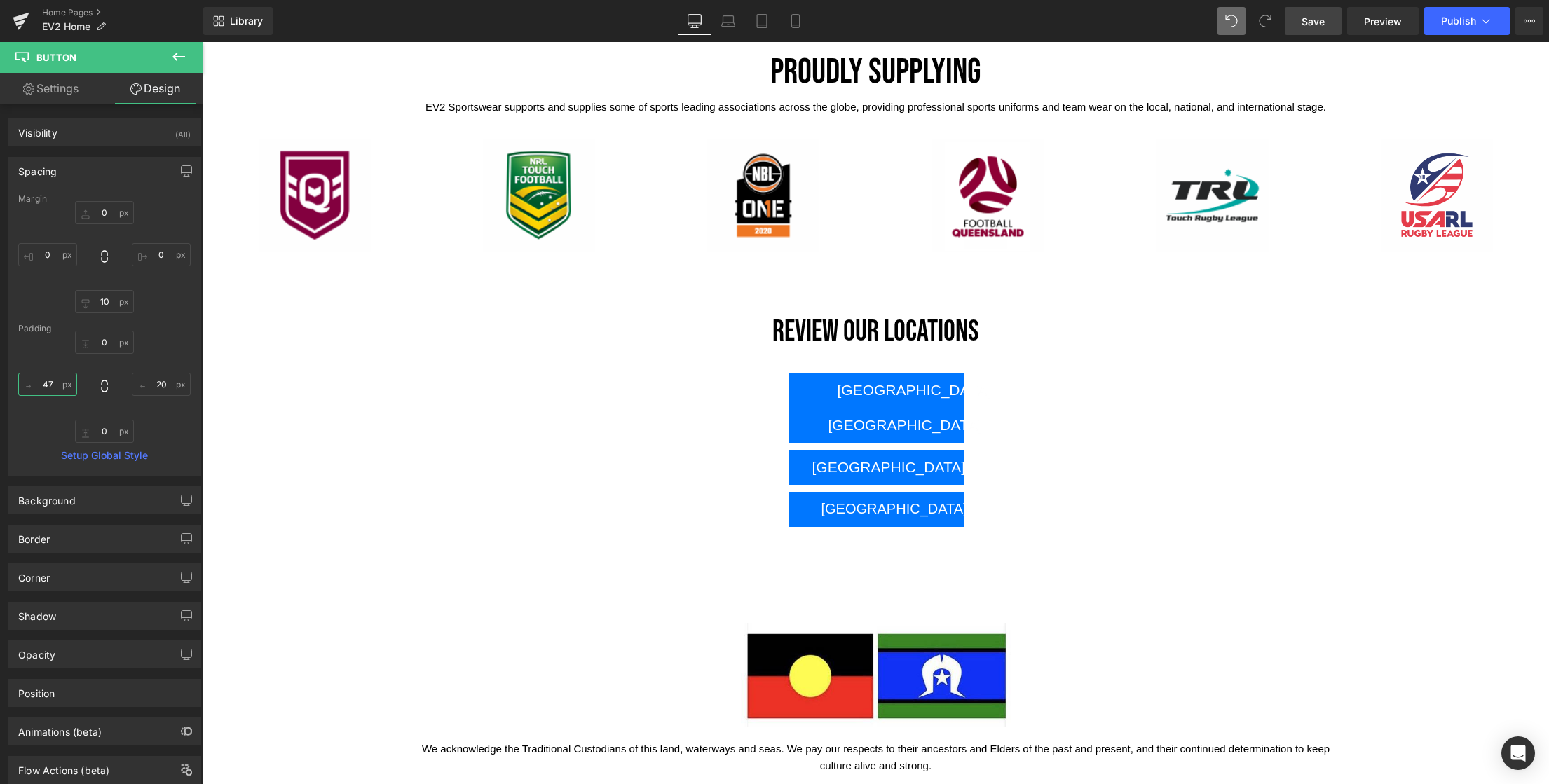
type input "47"
click at [1313, 25] on span "Save" at bounding box center [1313, 21] width 23 height 15
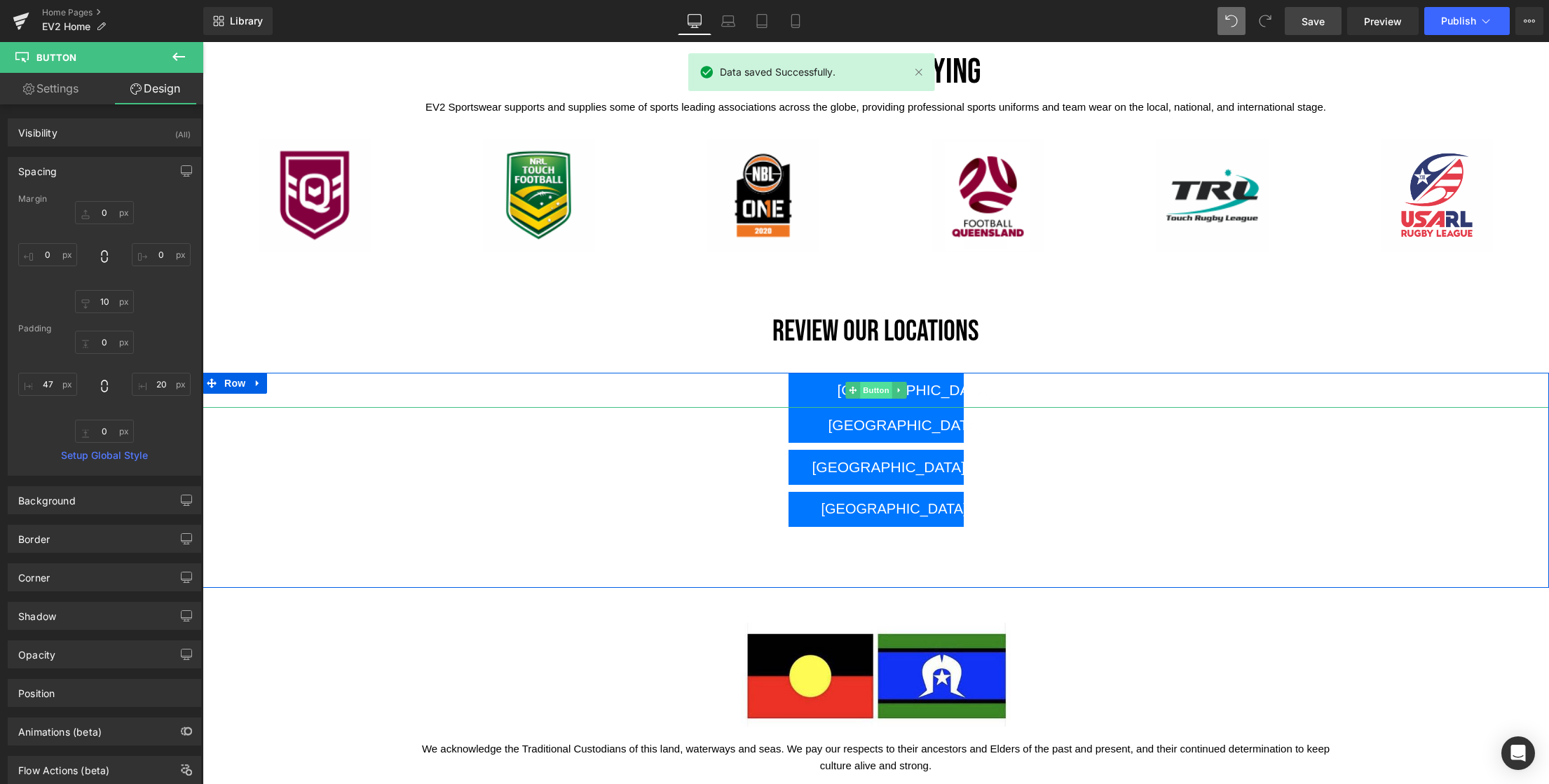
click at [864, 390] on span "Button" at bounding box center [876, 390] width 32 height 17
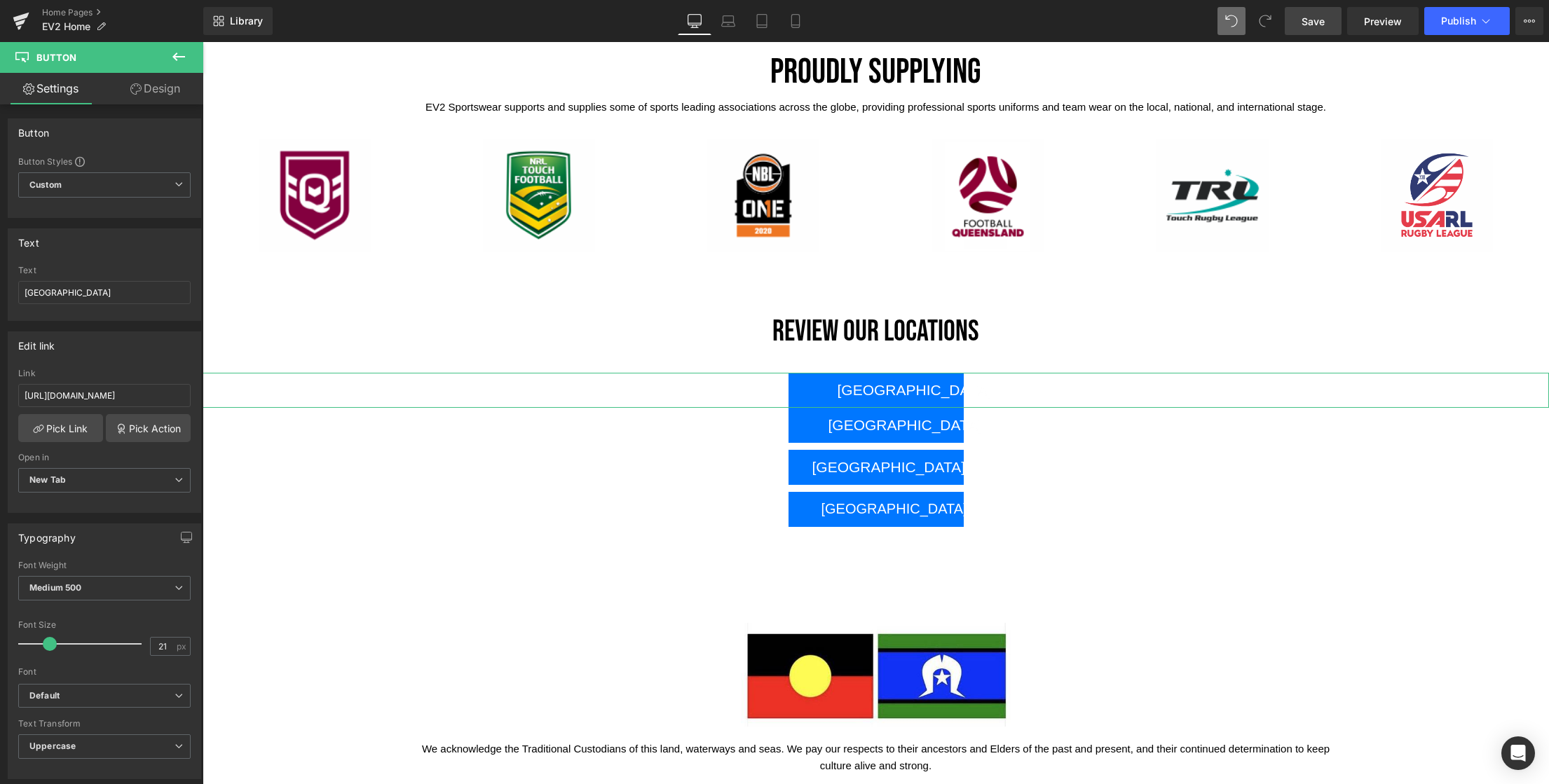
click at [156, 90] on link "Design" at bounding box center [155, 88] width 102 height 32
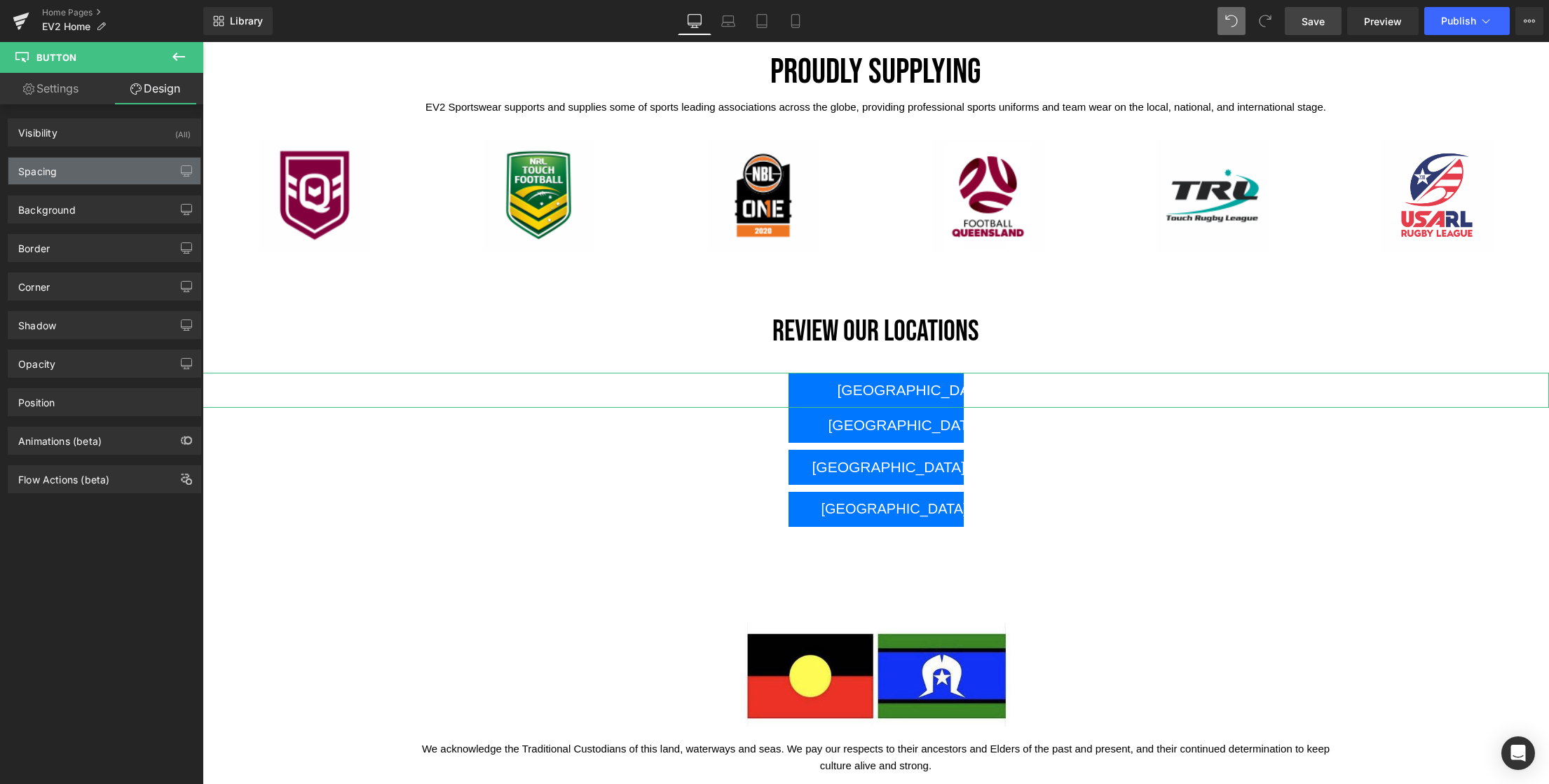
click at [64, 173] on div "Spacing" at bounding box center [104, 171] width 192 height 27
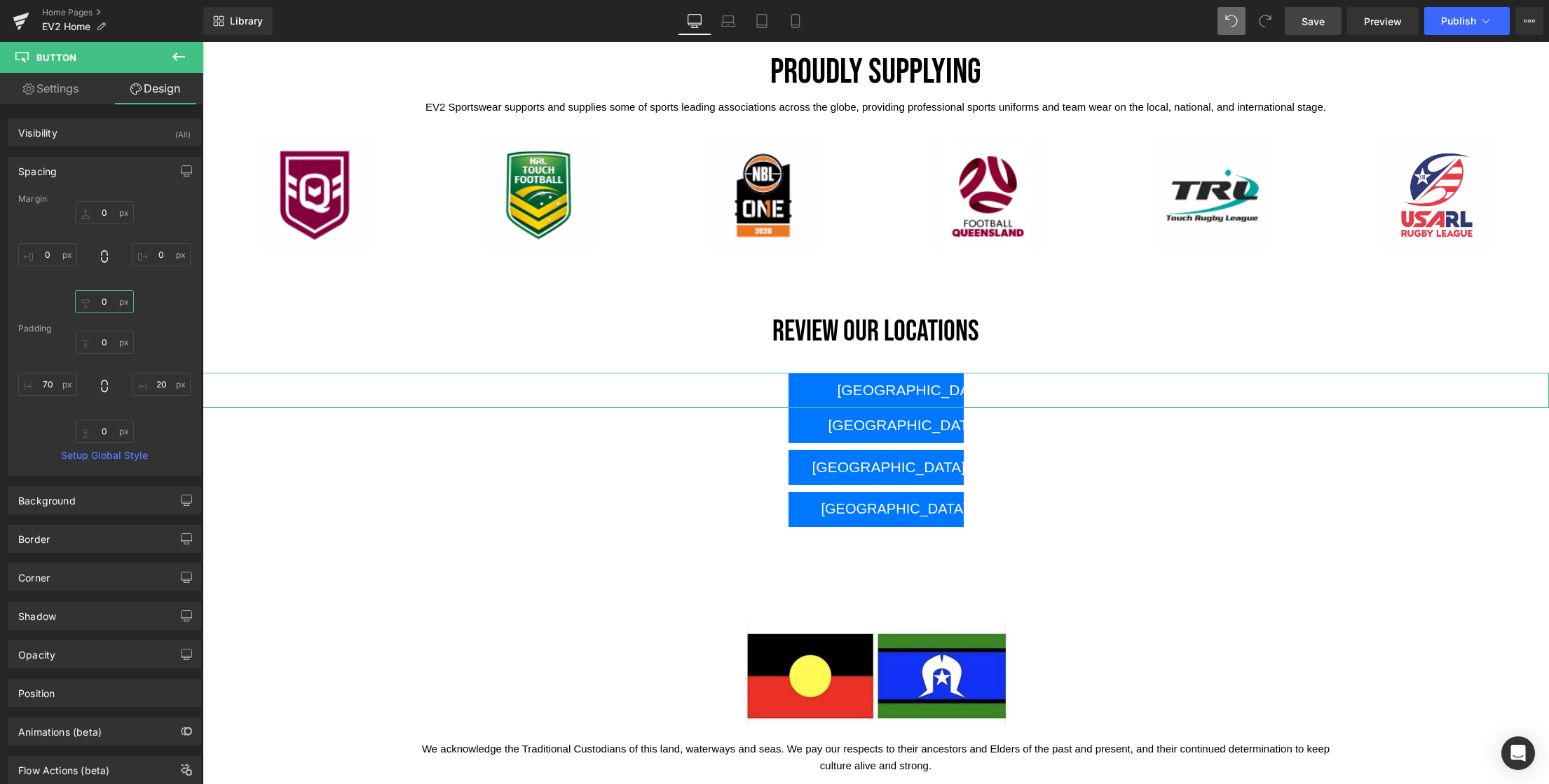
click at [107, 306] on input "0" at bounding box center [104, 301] width 59 height 23
type input "10"
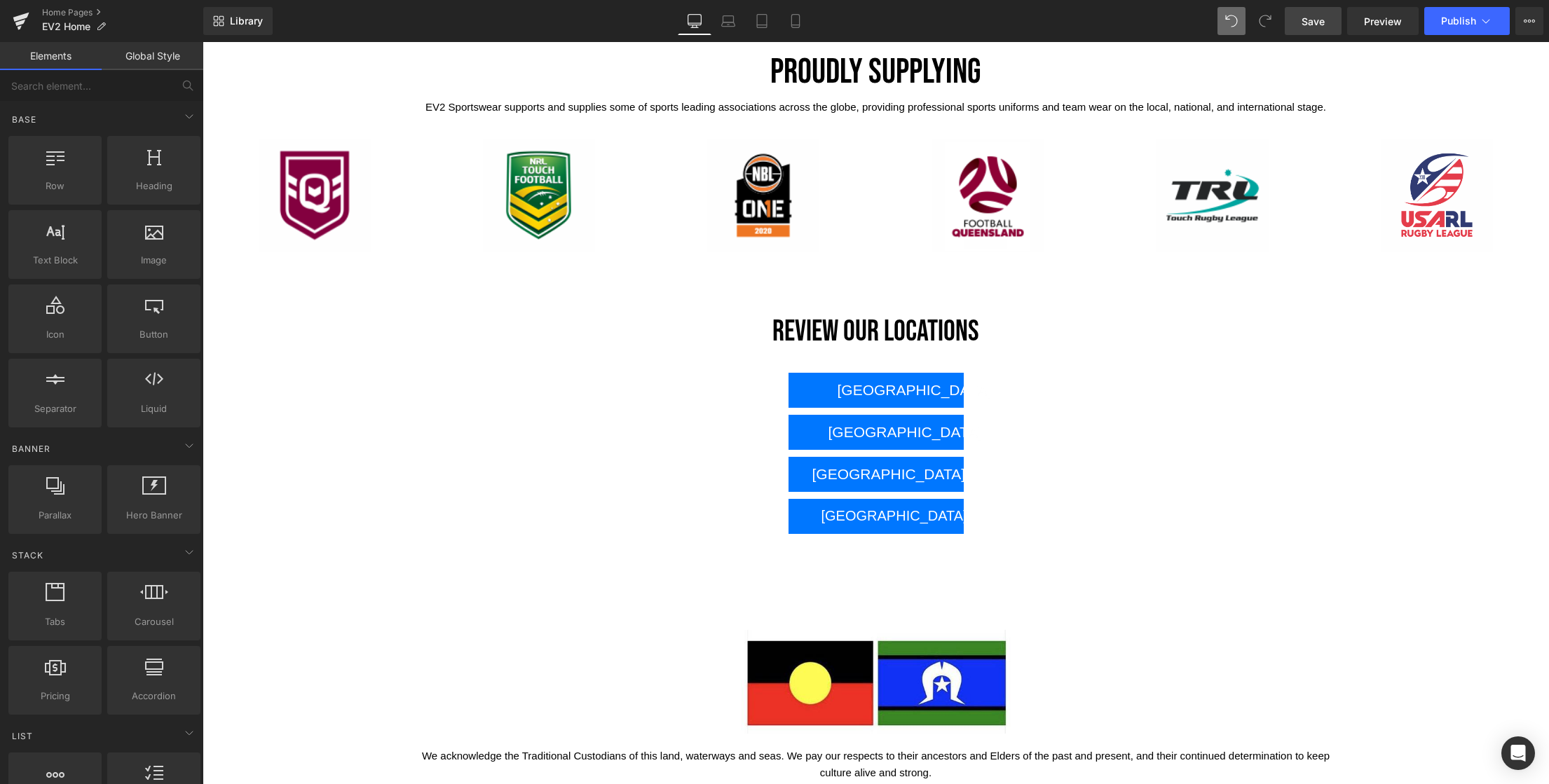
click at [1318, 25] on span "Save" at bounding box center [1313, 21] width 23 height 15
click at [1466, 24] on span "Publish" at bounding box center [1459, 21] width 35 height 11
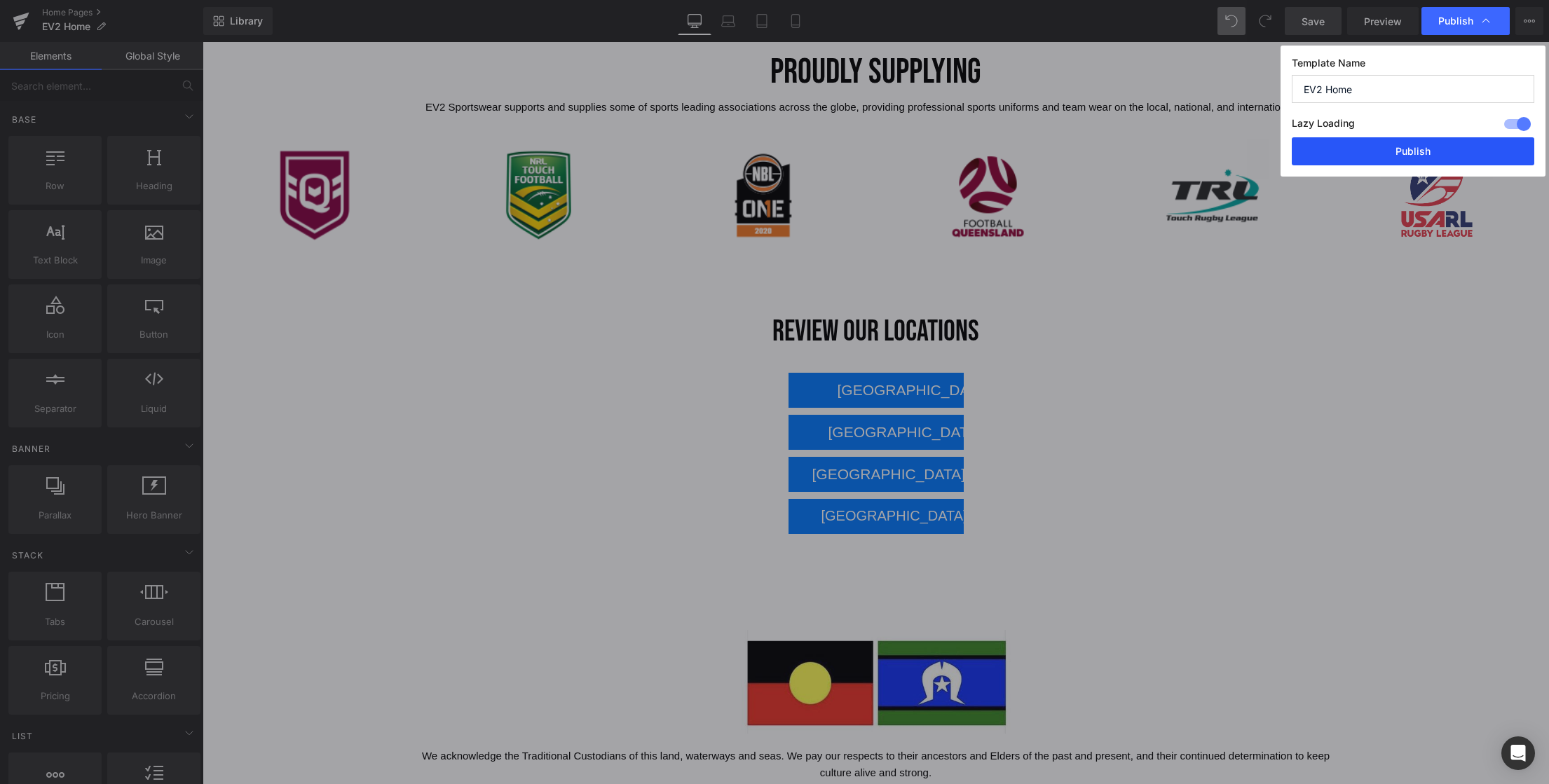
click at [1428, 151] on button "Publish" at bounding box center [1413, 152] width 243 height 28
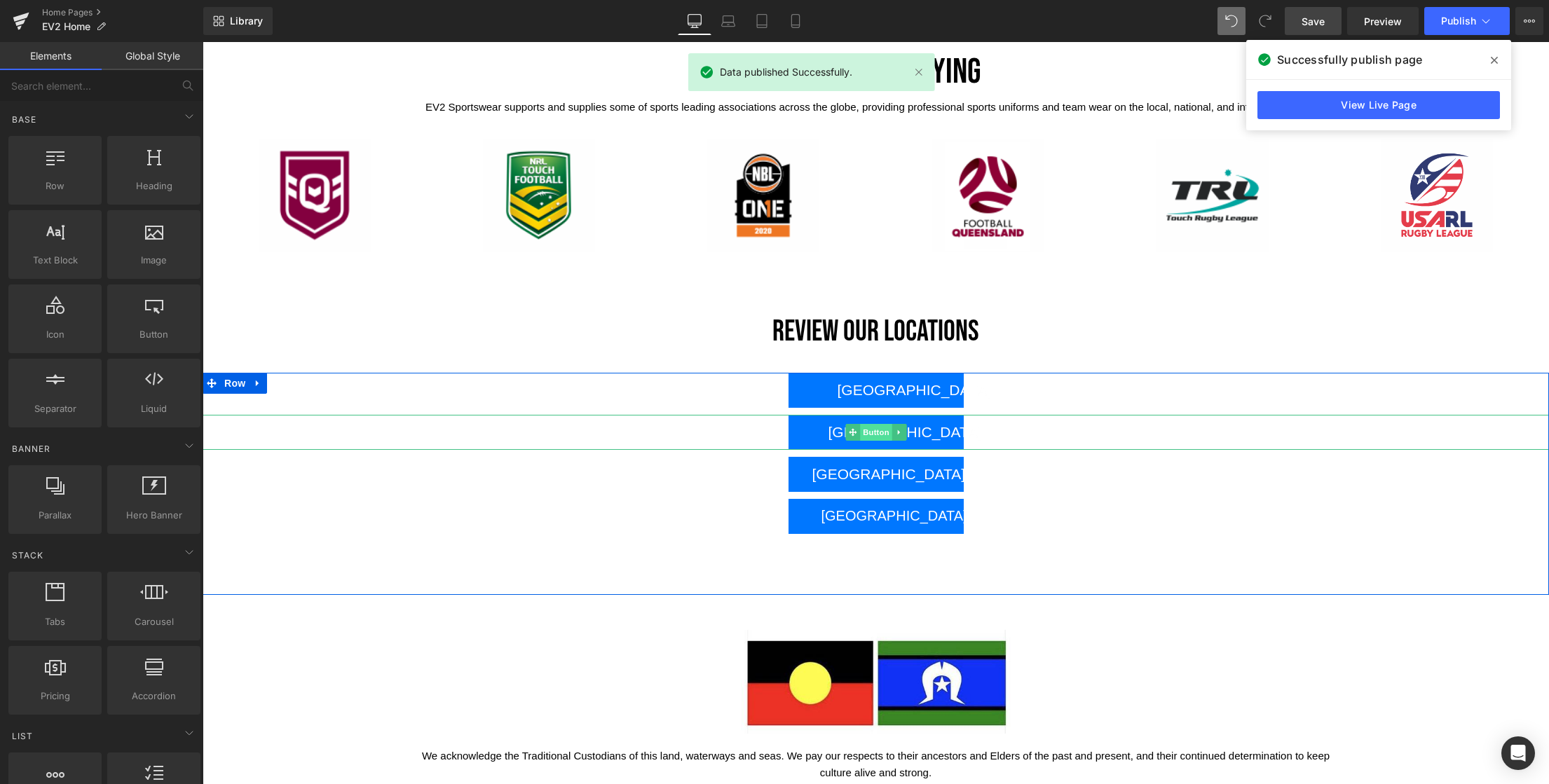
click at [869, 431] on span "Button" at bounding box center [876, 433] width 32 height 17
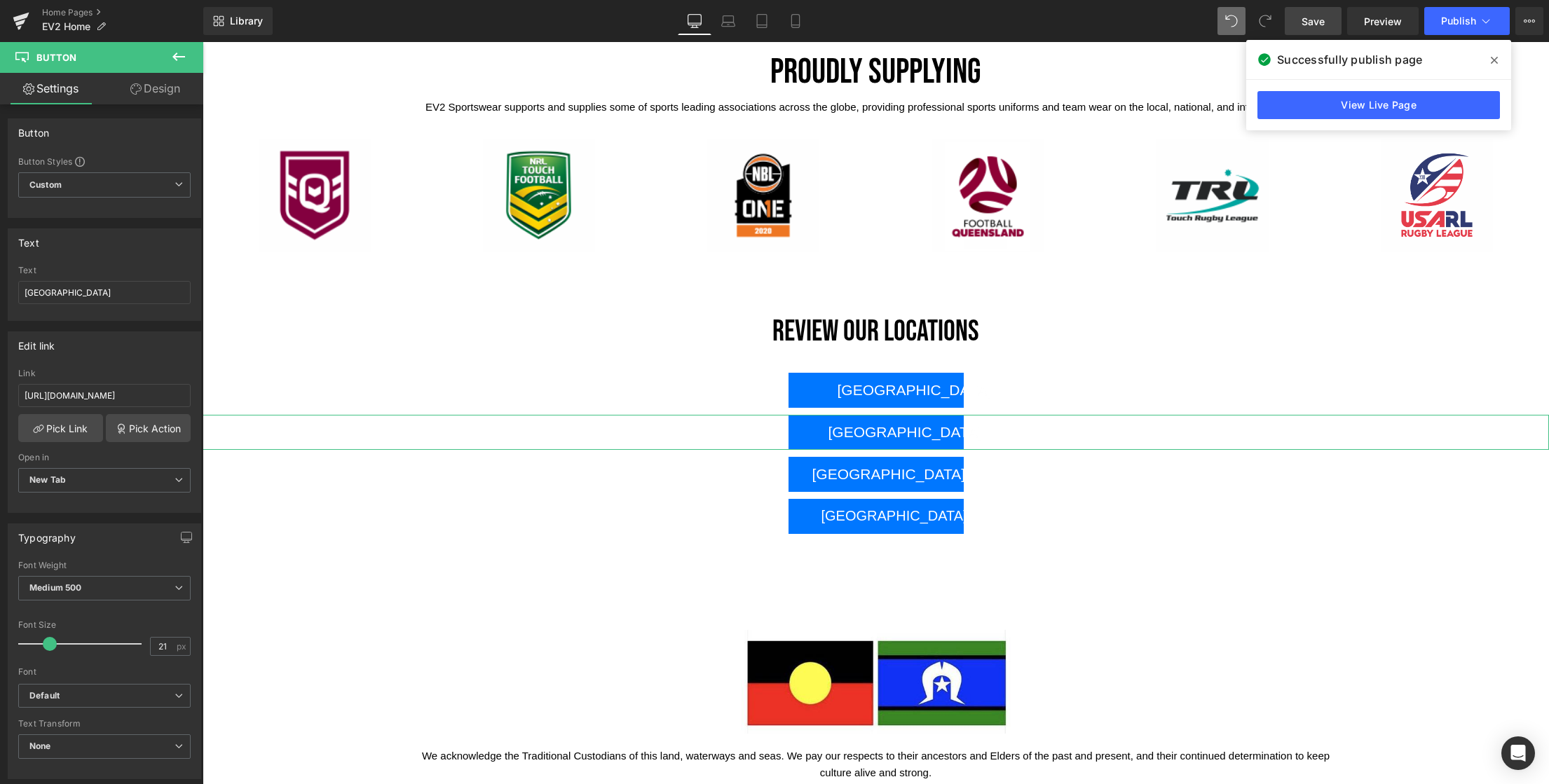
click at [160, 89] on link "Design" at bounding box center [155, 88] width 102 height 32
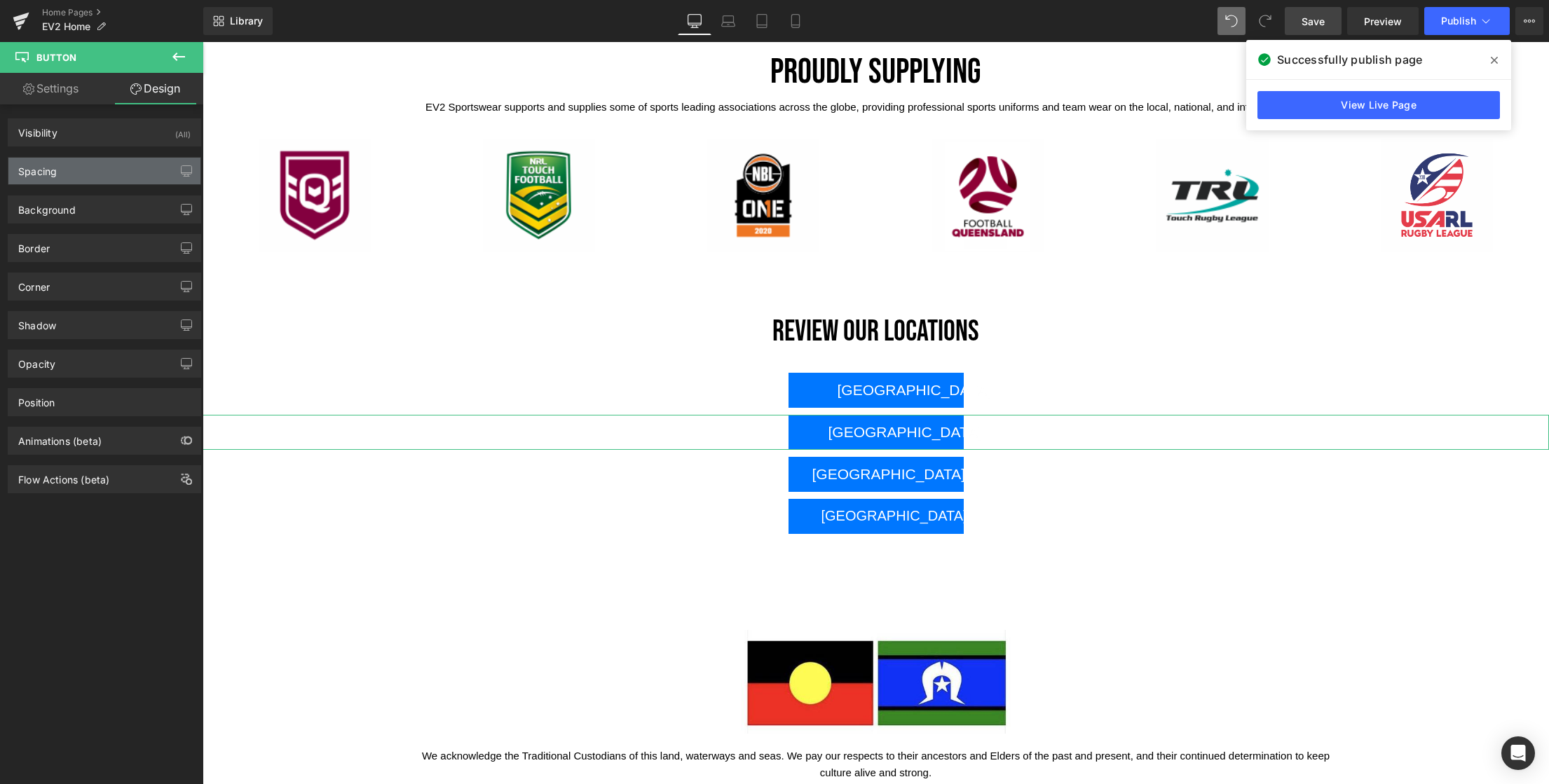
click at [51, 171] on div "Spacing" at bounding box center [37, 167] width 39 height 20
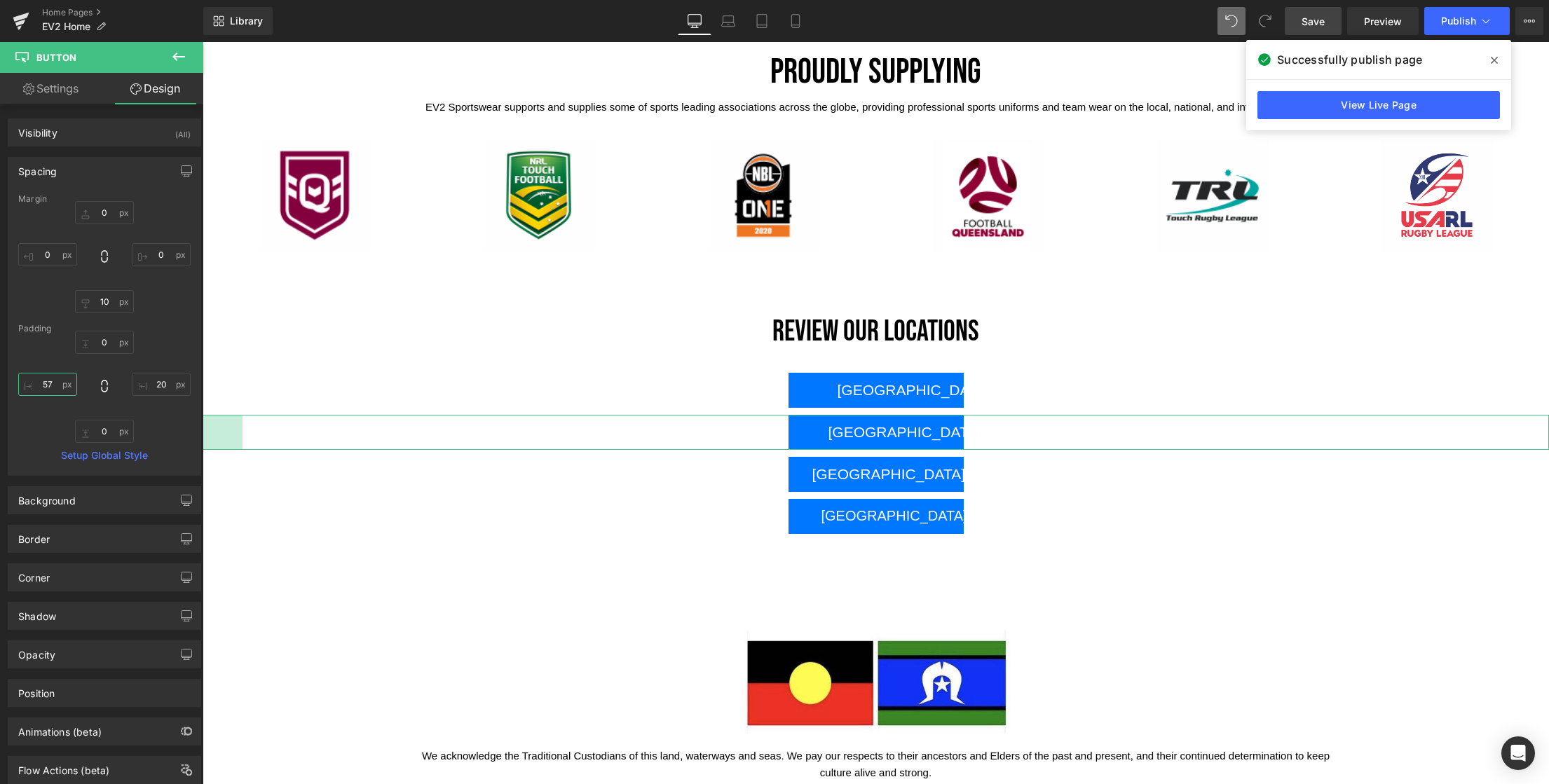
click at [56, 387] on input "57" at bounding box center [47, 384] width 59 height 23
click at [55, 386] on input "58" at bounding box center [47, 384] width 59 height 23
type input "57"
click at [1314, 19] on span "Save" at bounding box center [1313, 21] width 23 height 15
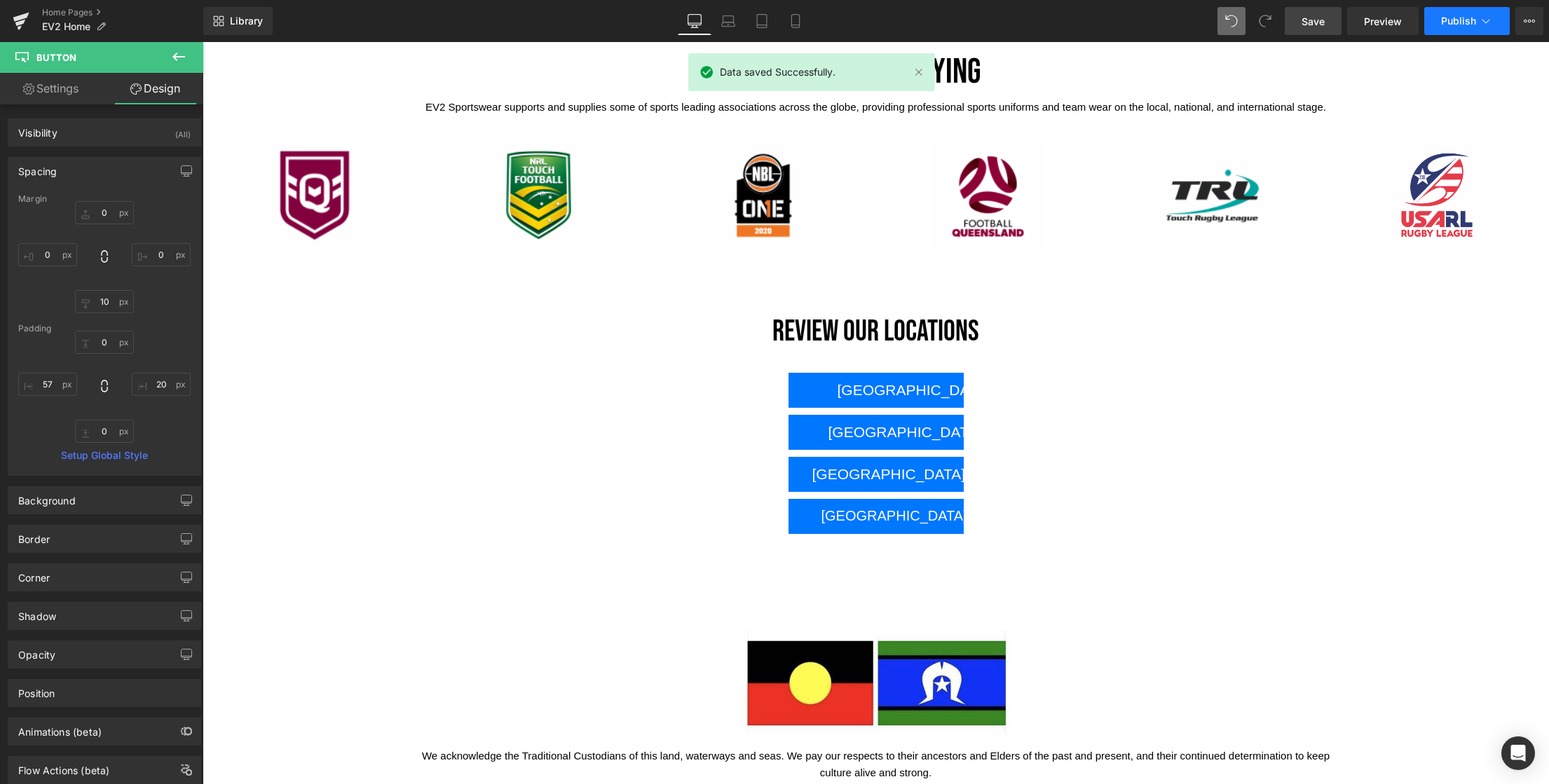
click at [1466, 21] on span "Publish" at bounding box center [1459, 21] width 35 height 11
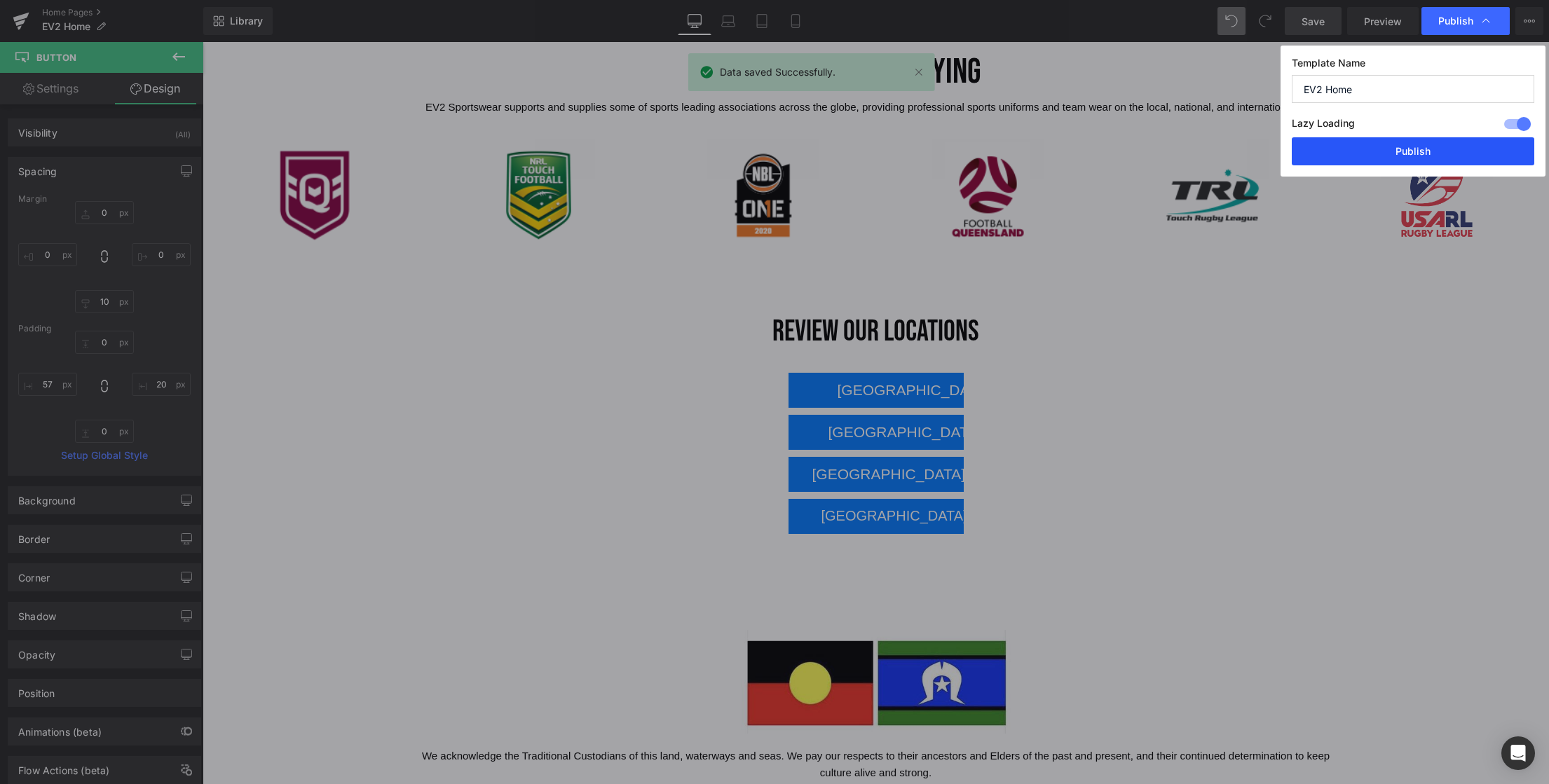
click at [1421, 156] on button "Publish" at bounding box center [1413, 152] width 243 height 28
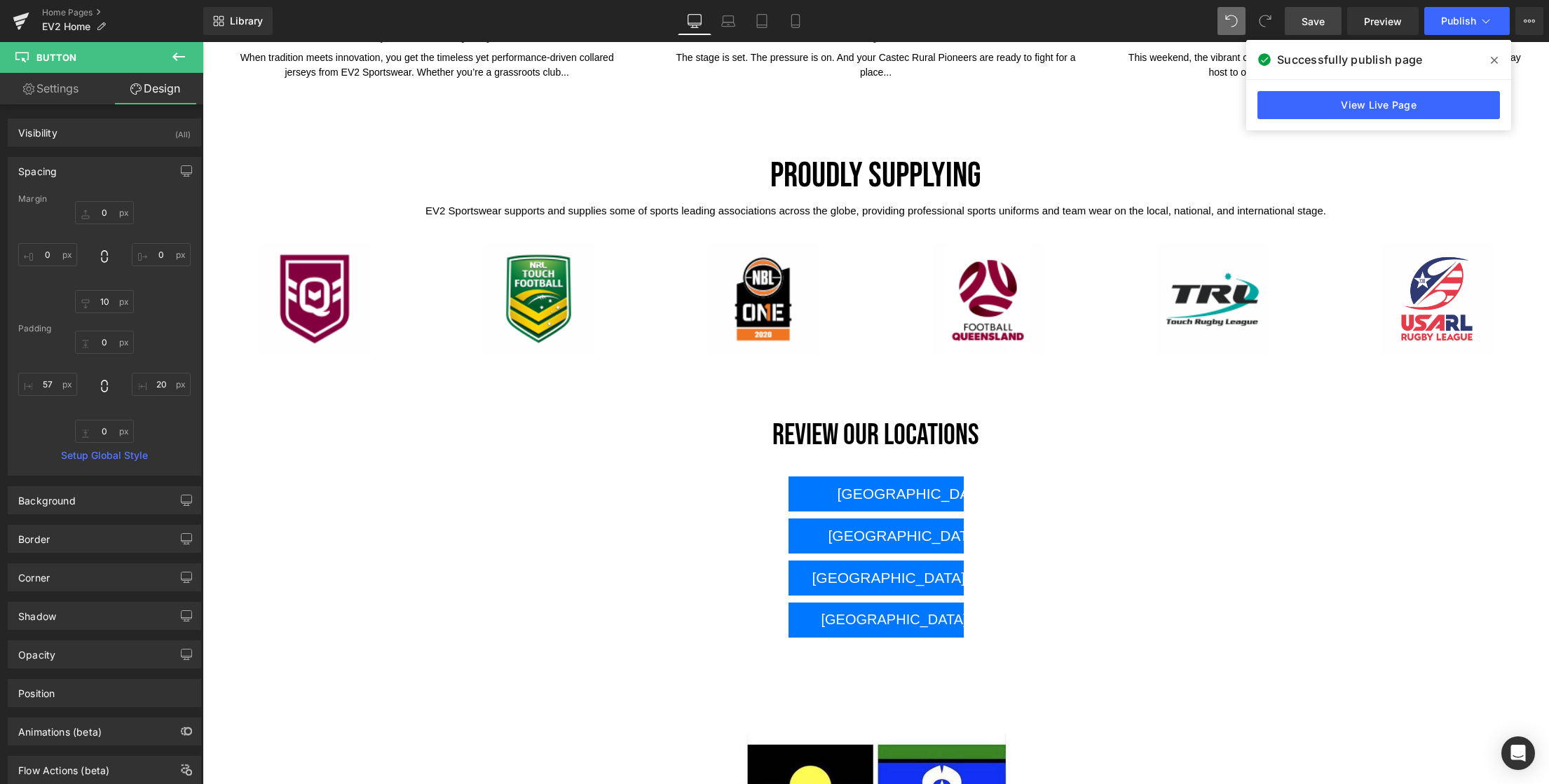
scroll to position [2997, 0]
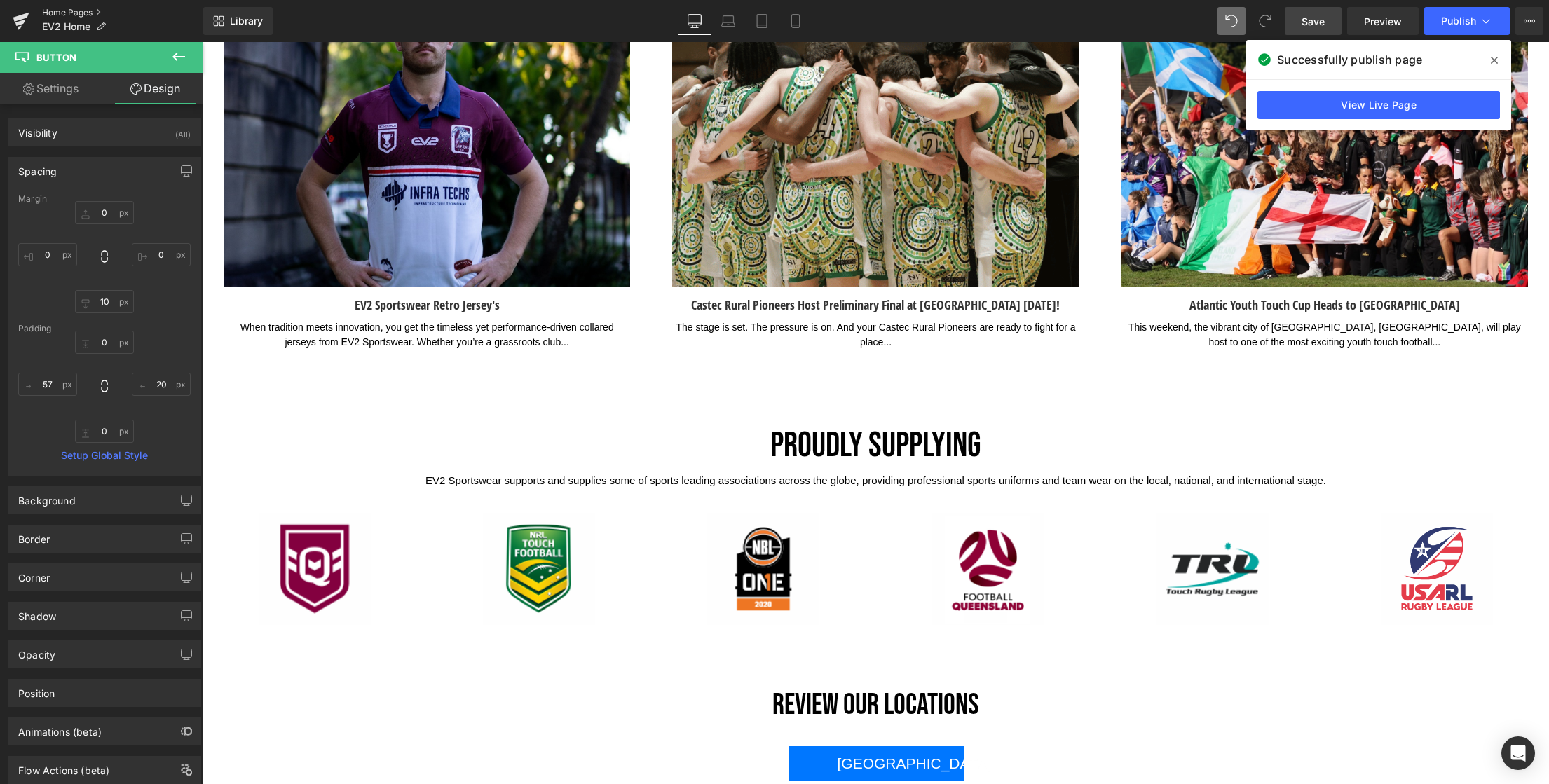
click at [79, 13] on link "Home Pages" at bounding box center [123, 13] width 161 height 11
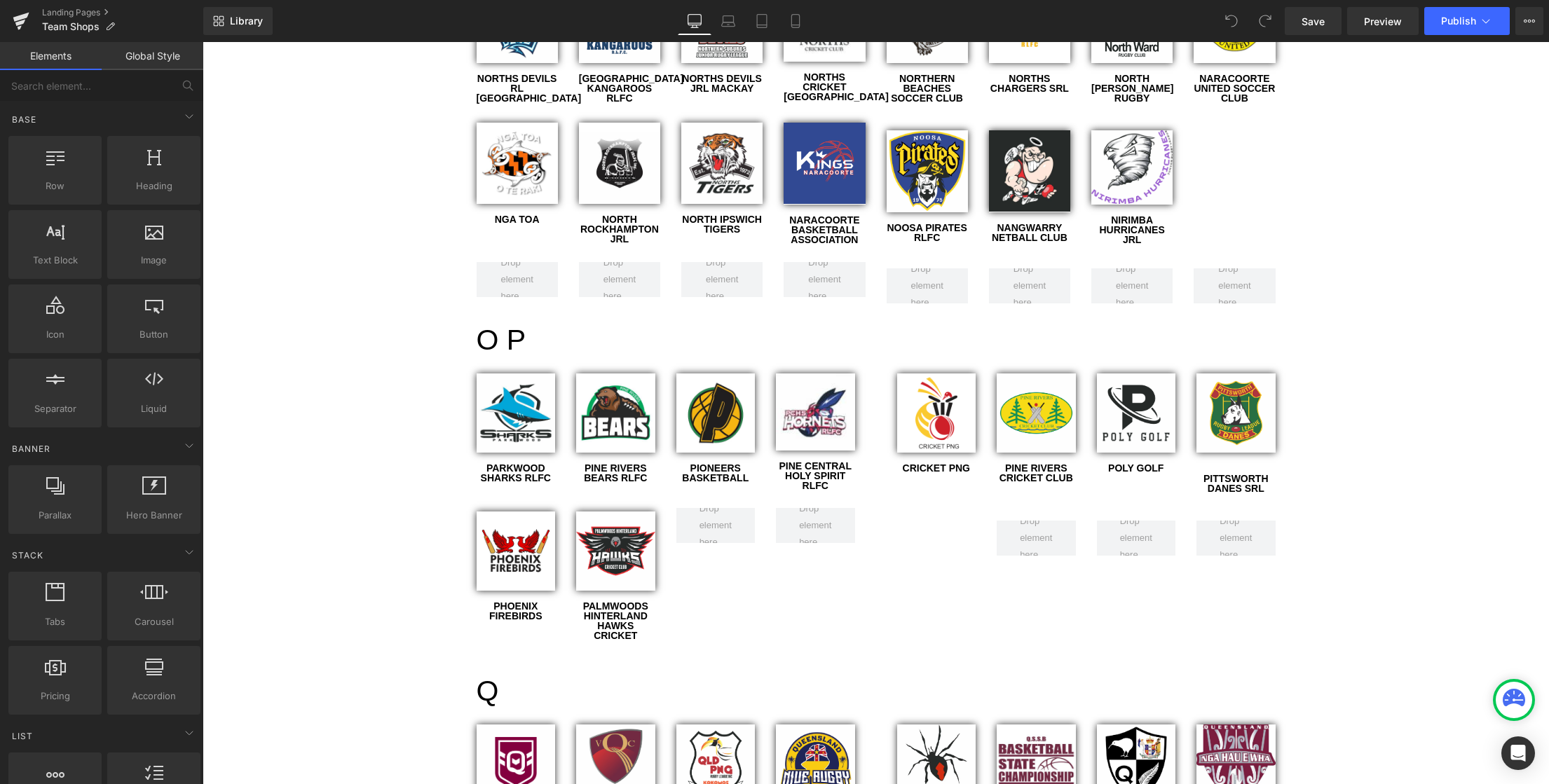
scroll to position [3952, 0]
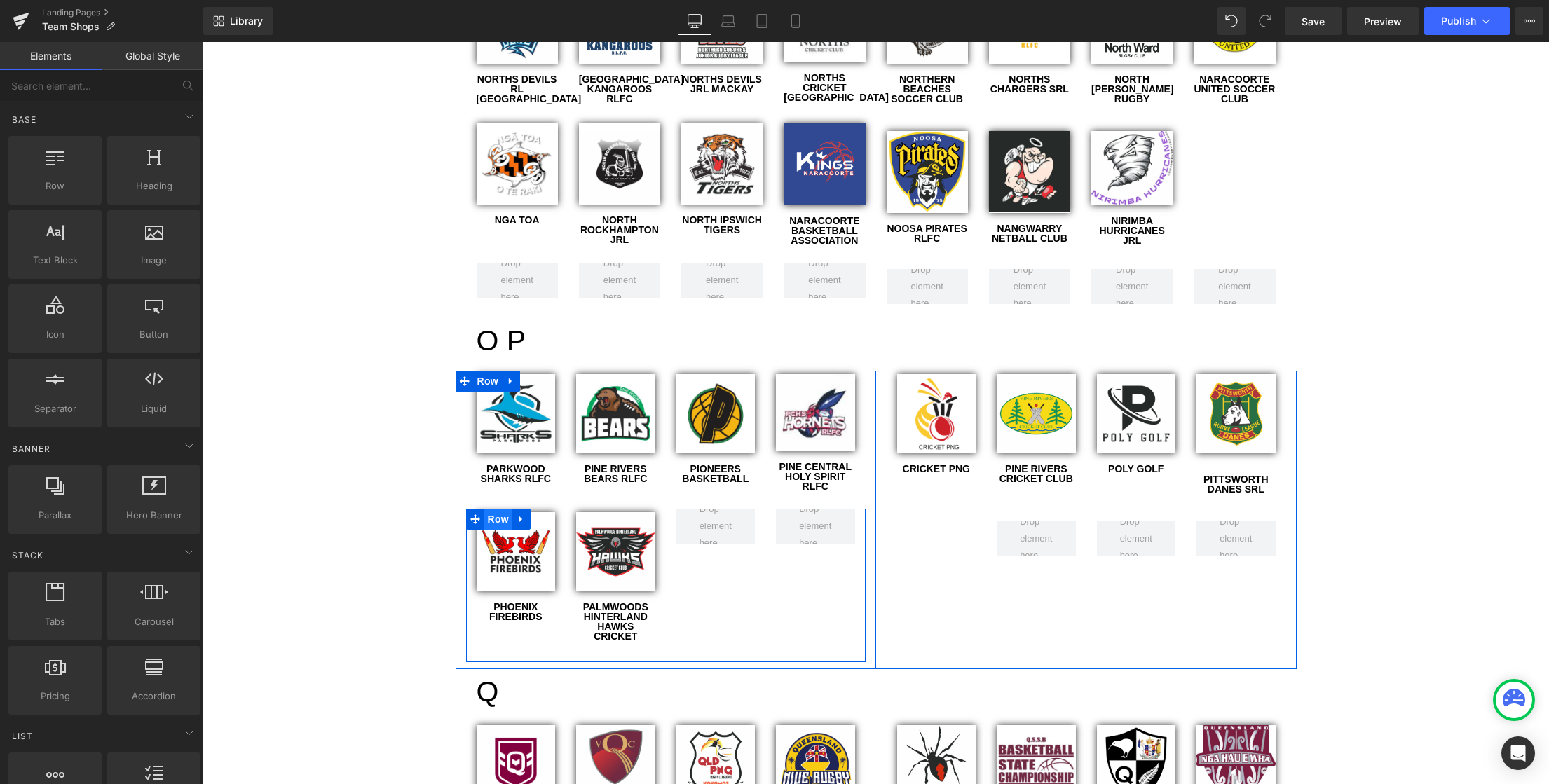
click at [490, 509] on span "Row" at bounding box center [498, 519] width 28 height 21
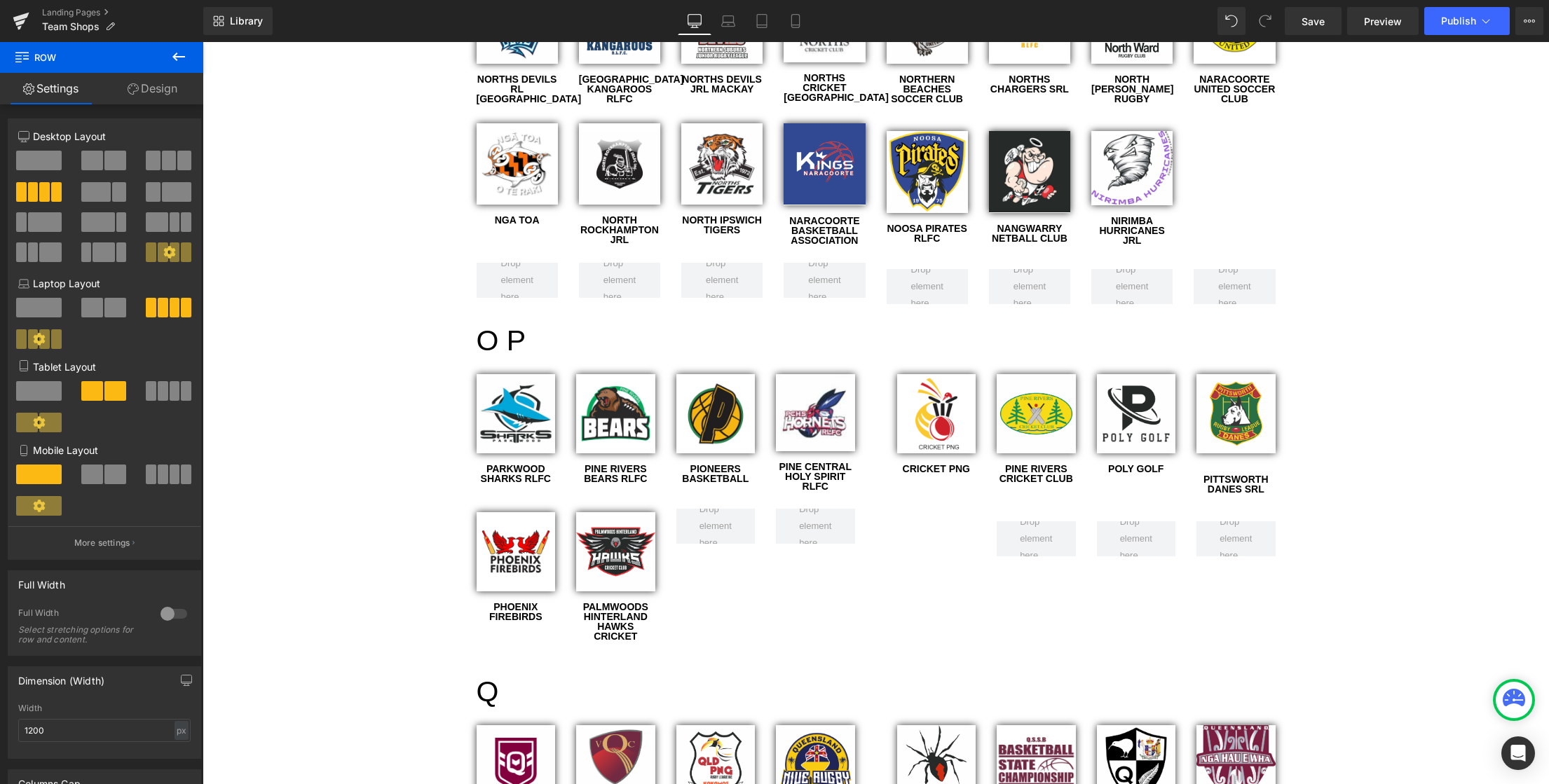
scroll to position [3799, 0]
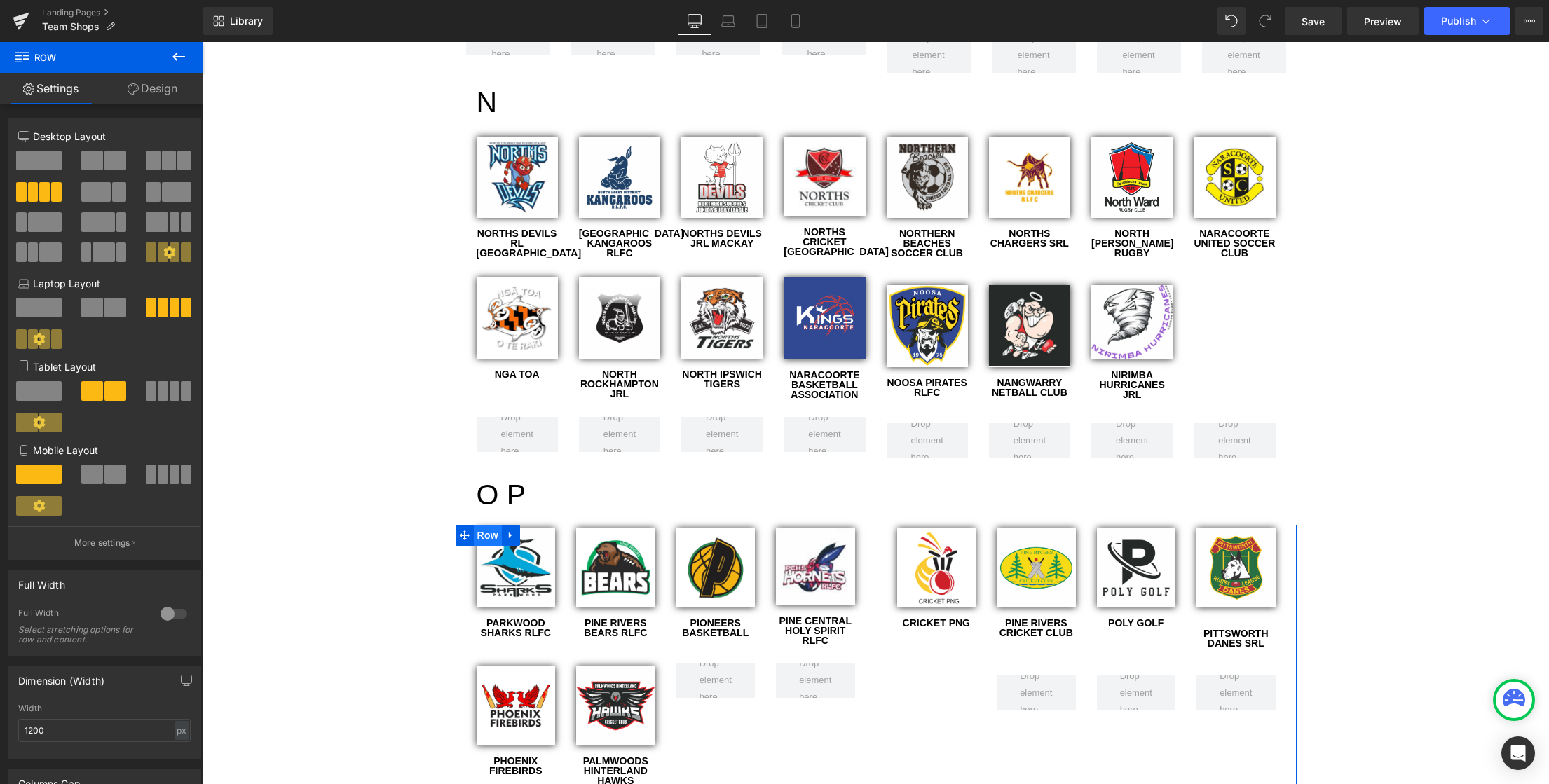
click at [485, 525] on span "Row" at bounding box center [488, 536] width 28 height 21
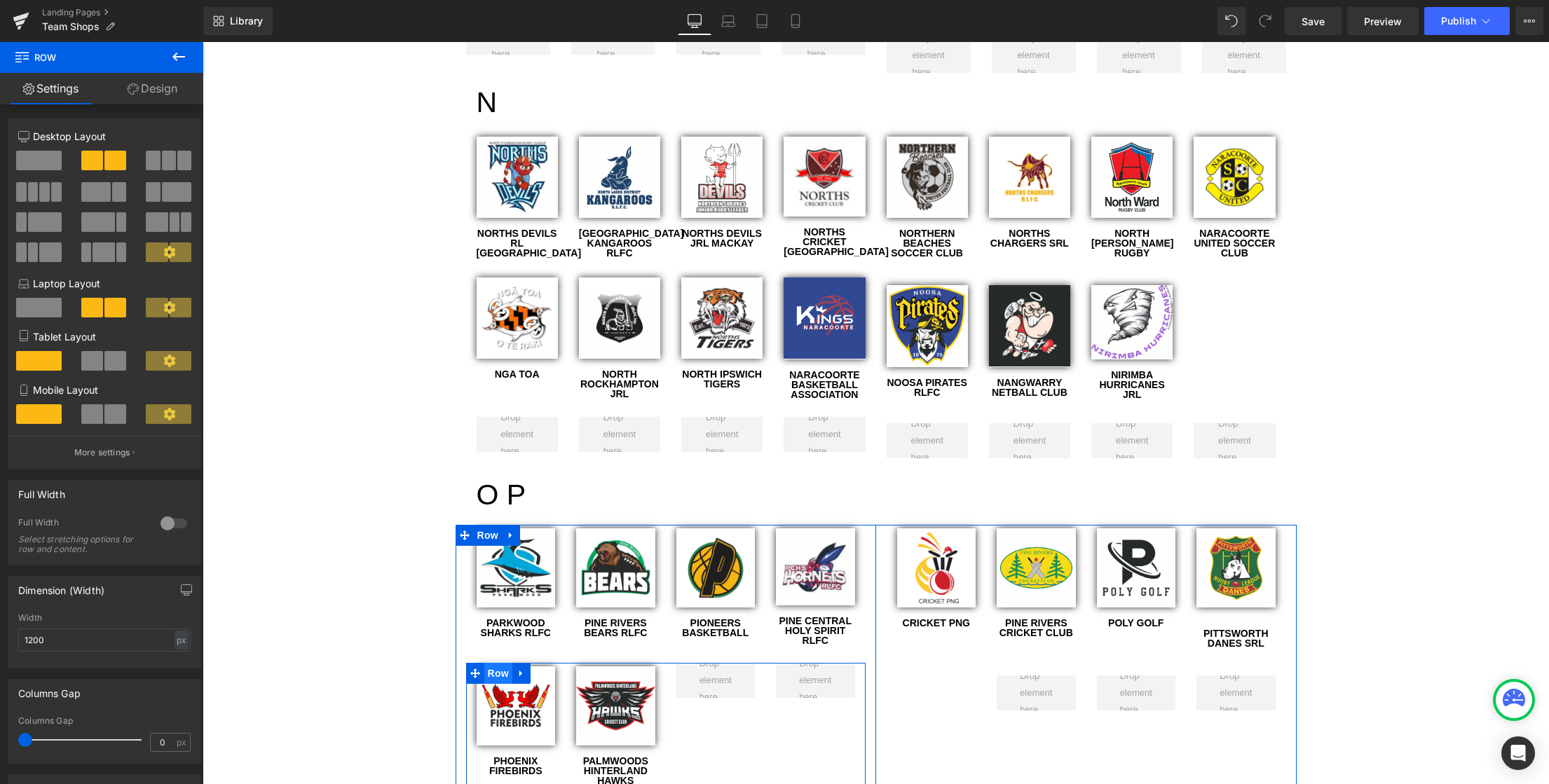
click at [494, 663] on span "Row" at bounding box center [498, 673] width 28 height 21
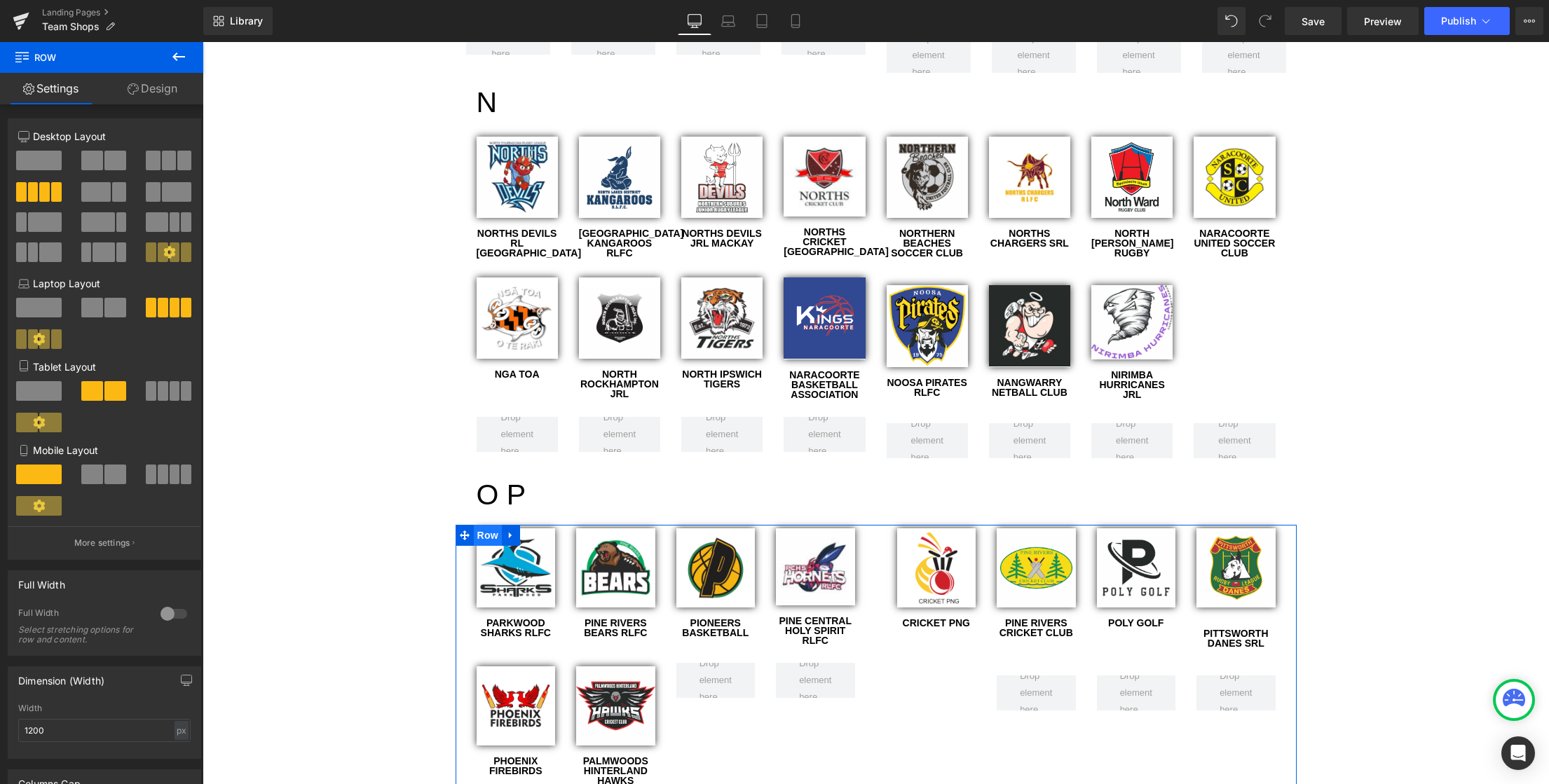
click at [481, 525] on span "Row" at bounding box center [488, 536] width 28 height 21
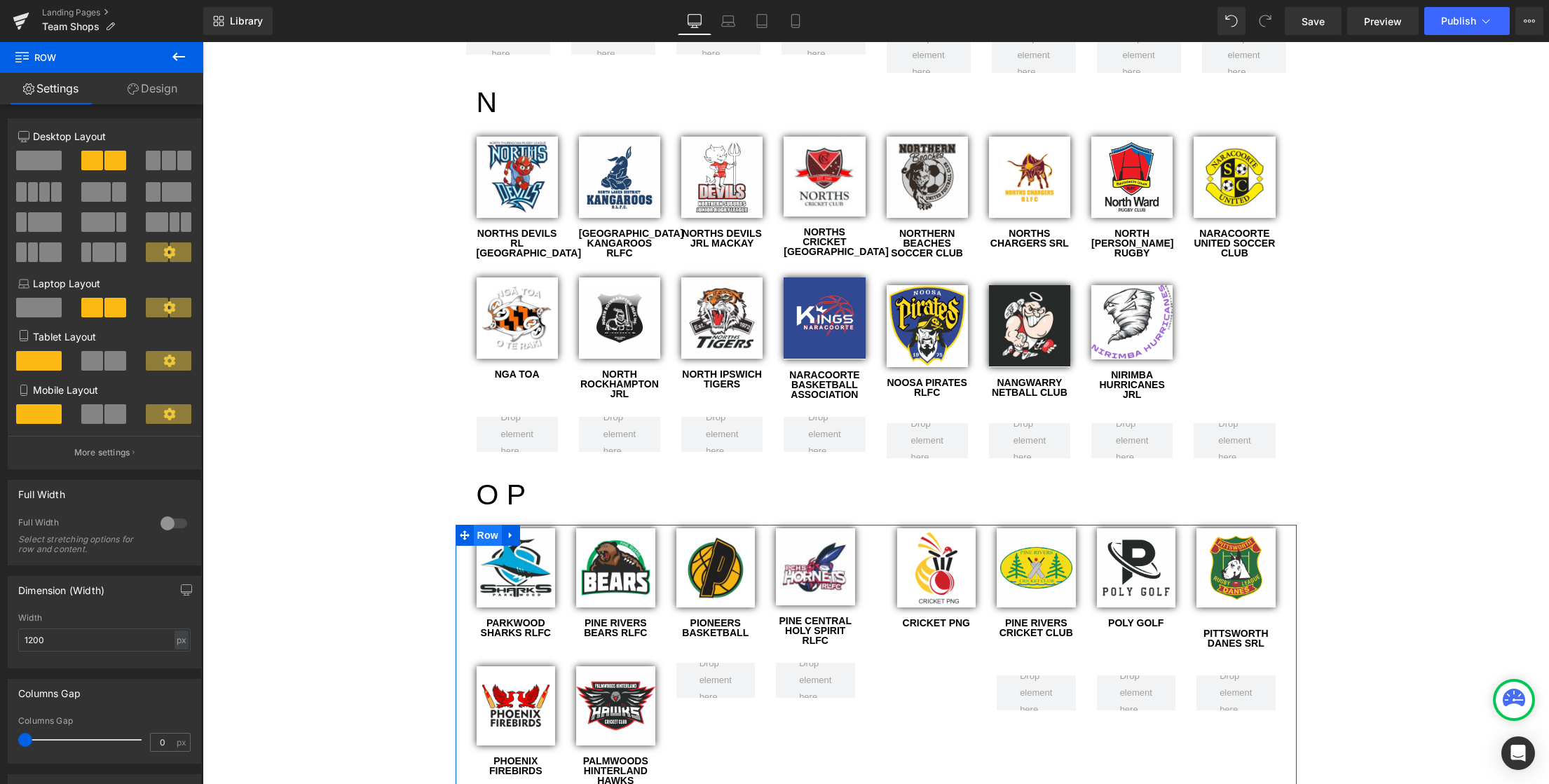
click at [480, 525] on span "Row" at bounding box center [488, 536] width 28 height 21
click at [493, 663] on span "Row" at bounding box center [498, 673] width 28 height 21
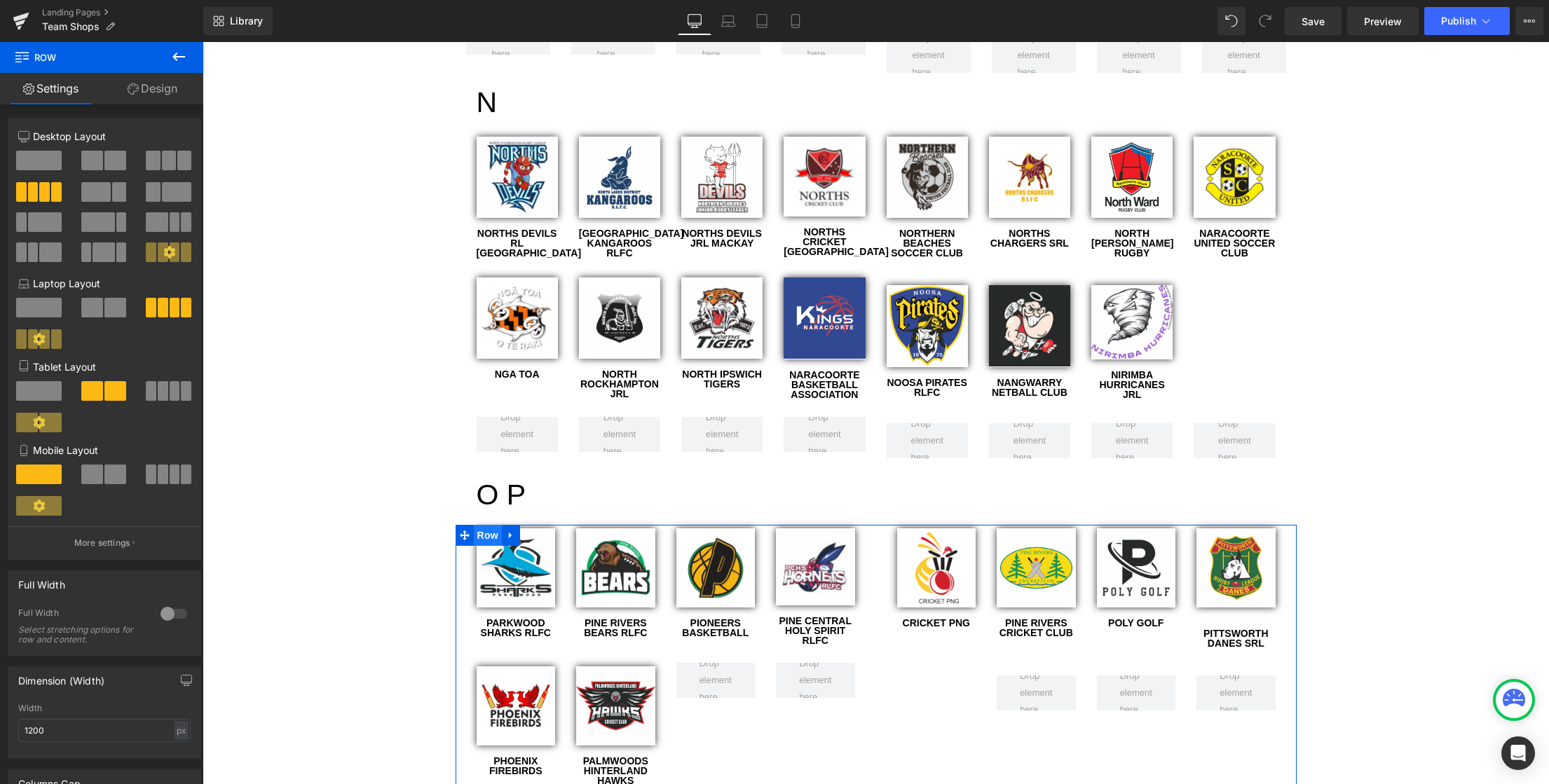
click at [481, 525] on span "Row" at bounding box center [488, 536] width 28 height 21
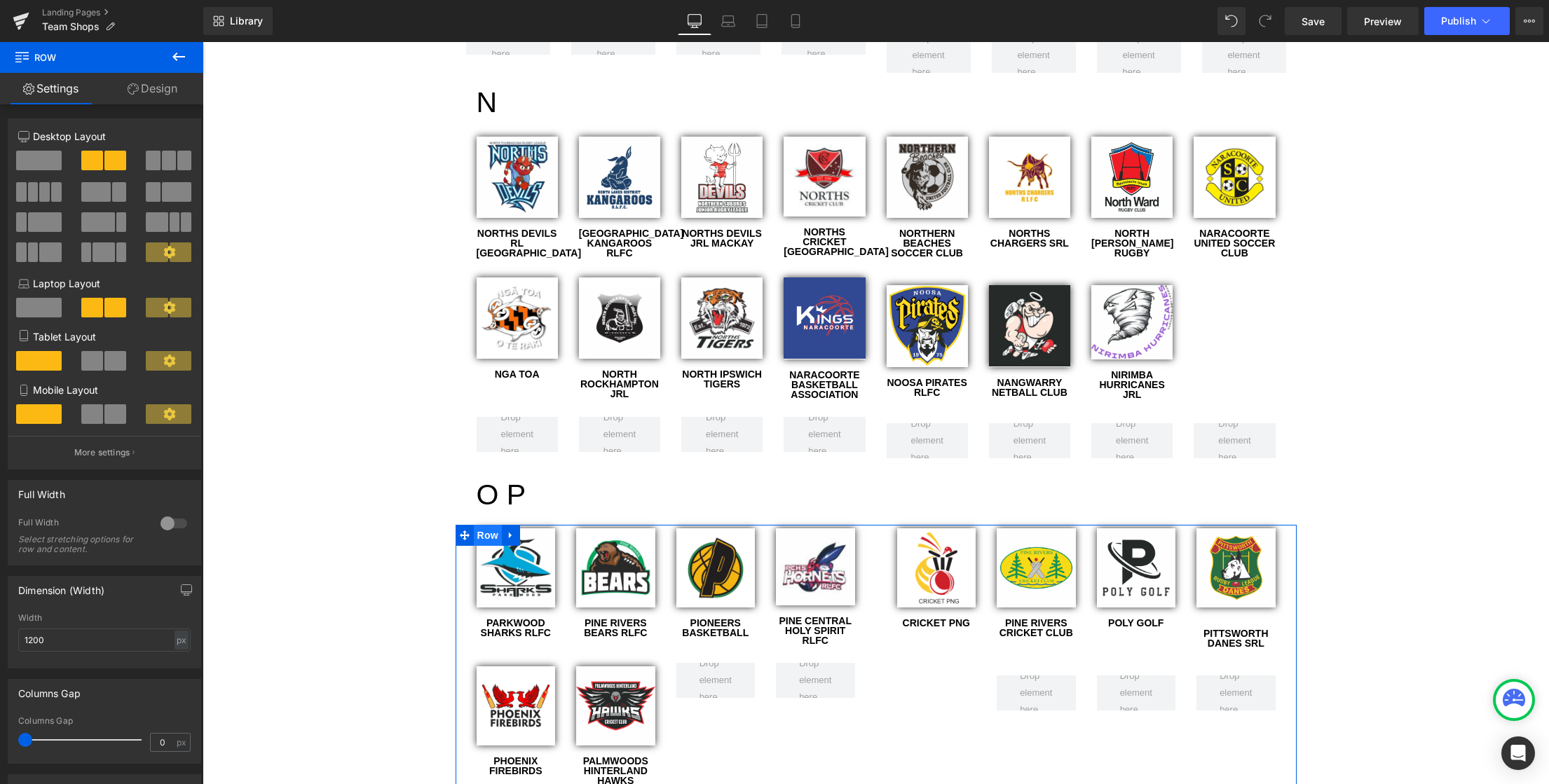
click at [480, 525] on span "Row" at bounding box center [488, 536] width 28 height 21
click at [907, 525] on span "Row" at bounding box center [908, 536] width 28 height 21
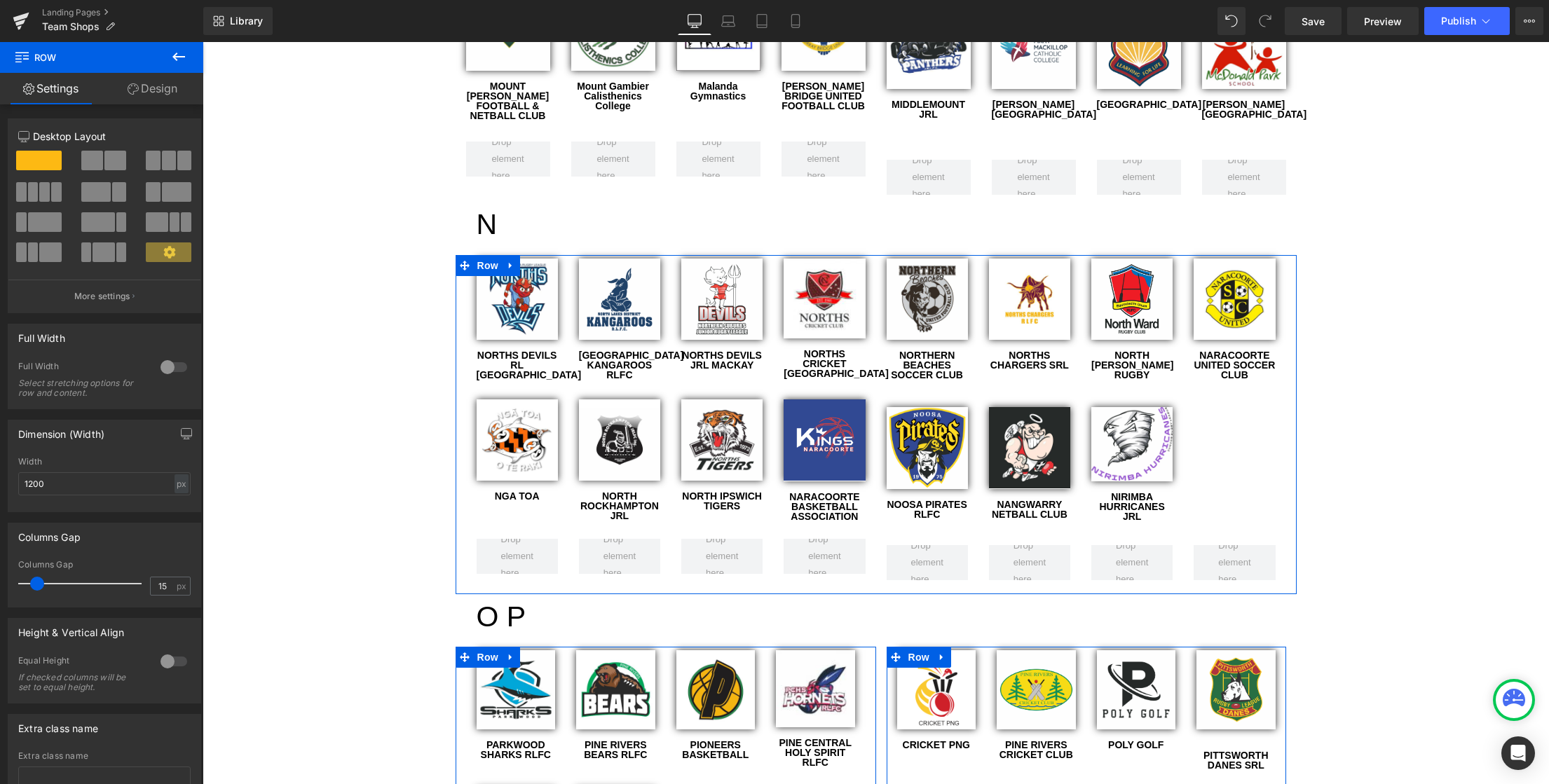
scroll to position [3673, 0]
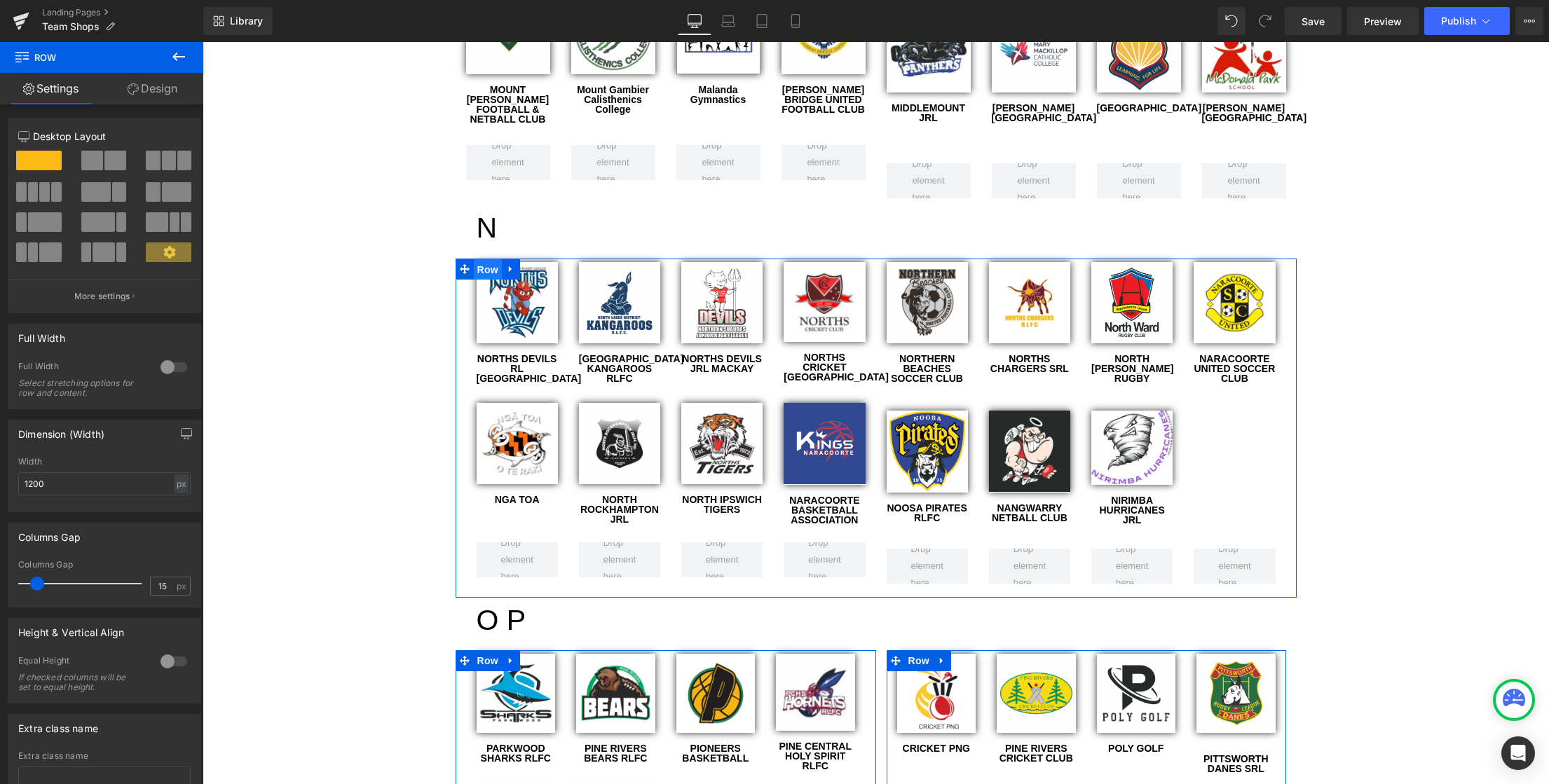
click at [476, 259] on span "Row" at bounding box center [488, 270] width 28 height 21
click at [909, 258] on span "Row" at bounding box center [908, 269] width 28 height 21
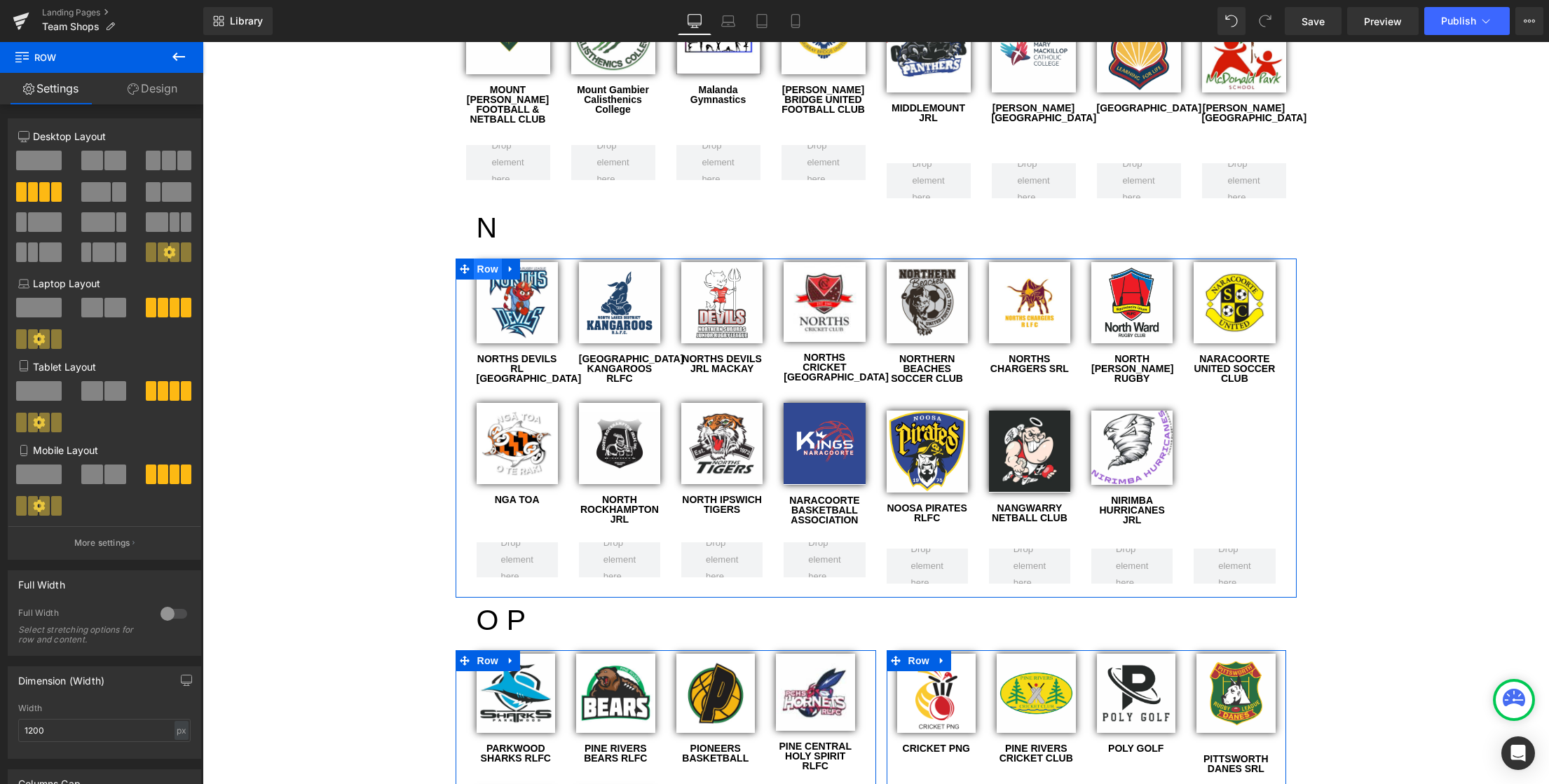
click at [477, 258] on span "Row" at bounding box center [488, 269] width 28 height 21
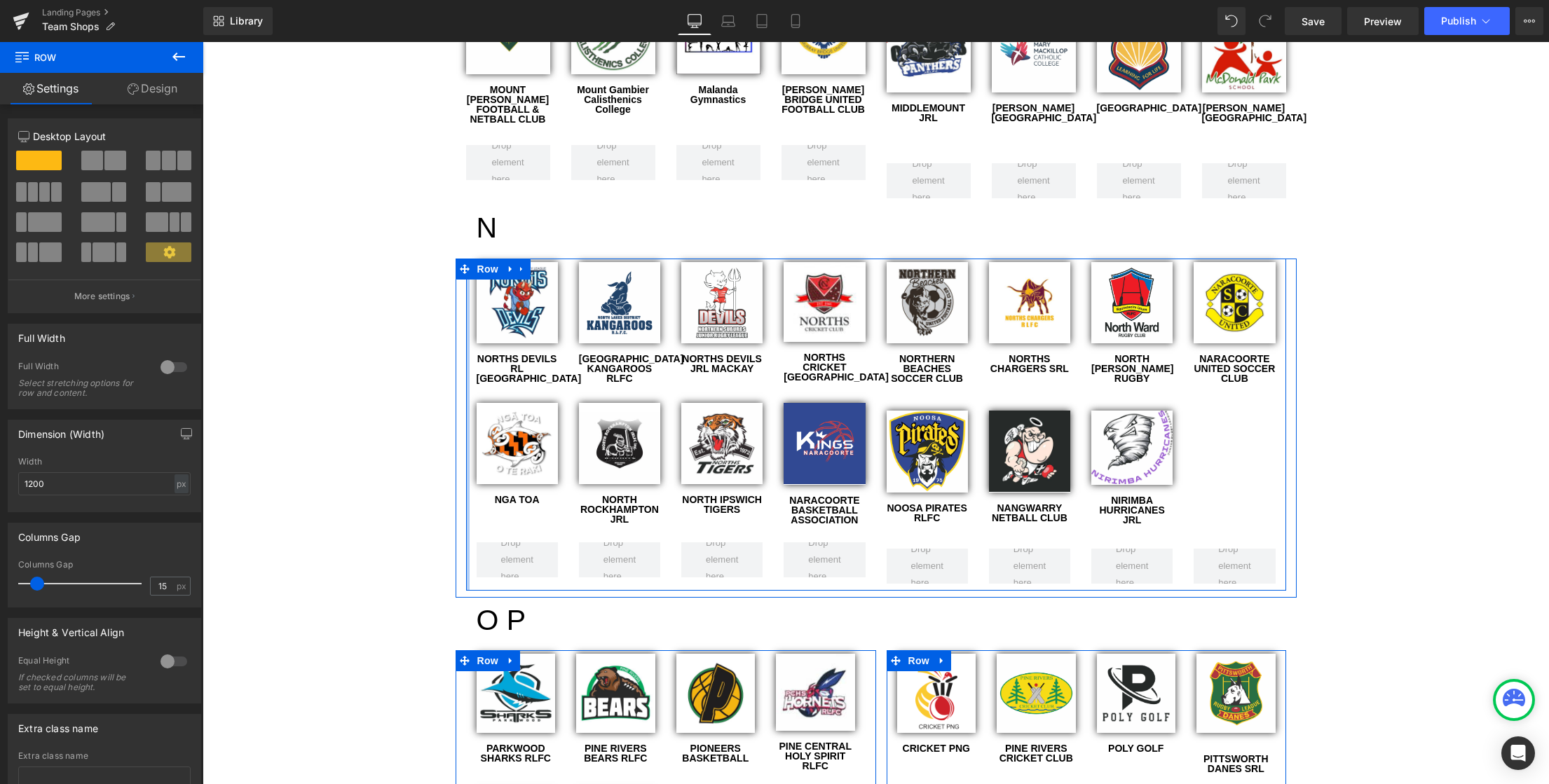
click at [466, 275] on div at bounding box center [467, 424] width 4 height 332
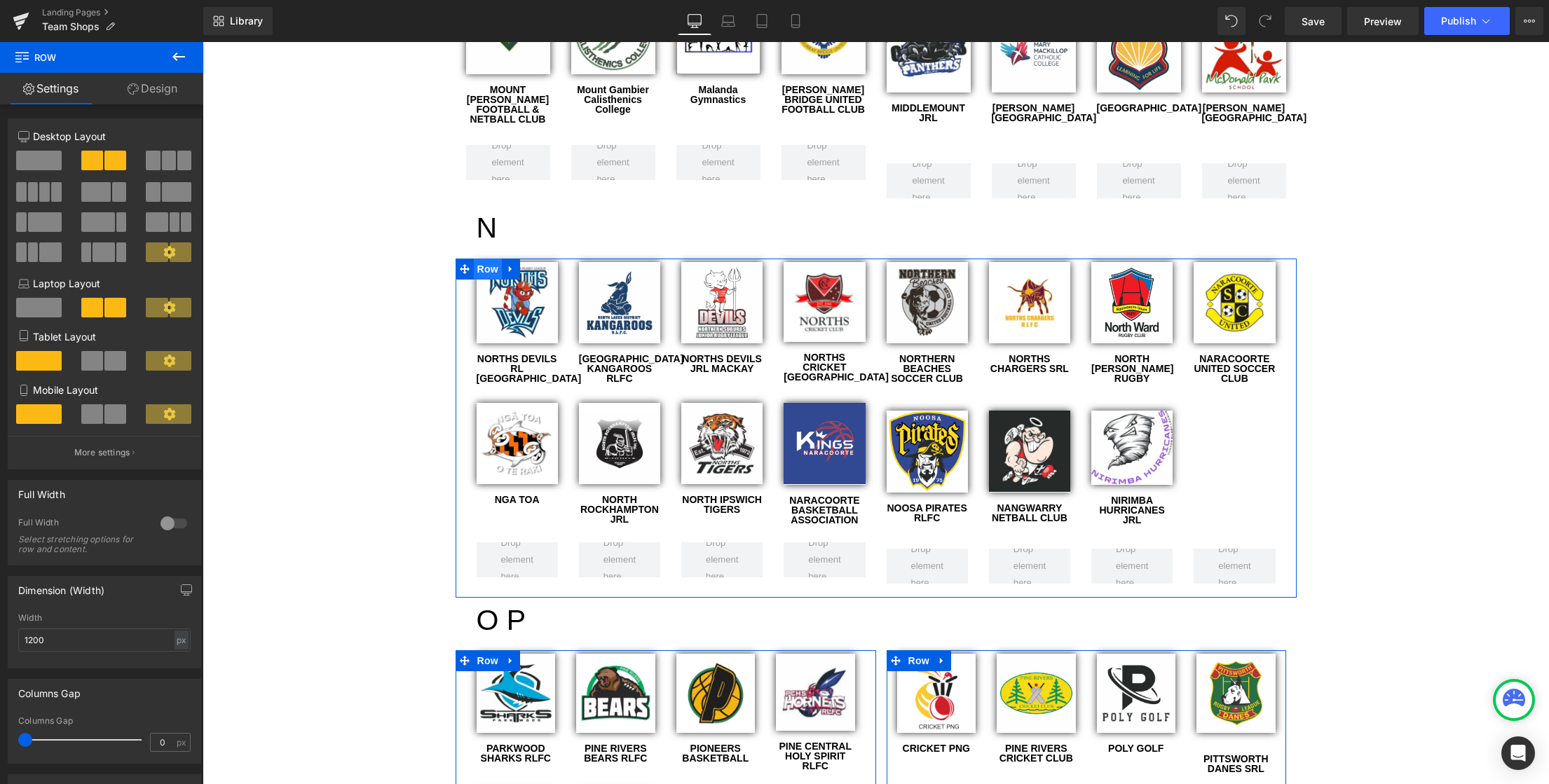
click at [481, 258] on span "Row" at bounding box center [488, 269] width 28 height 21
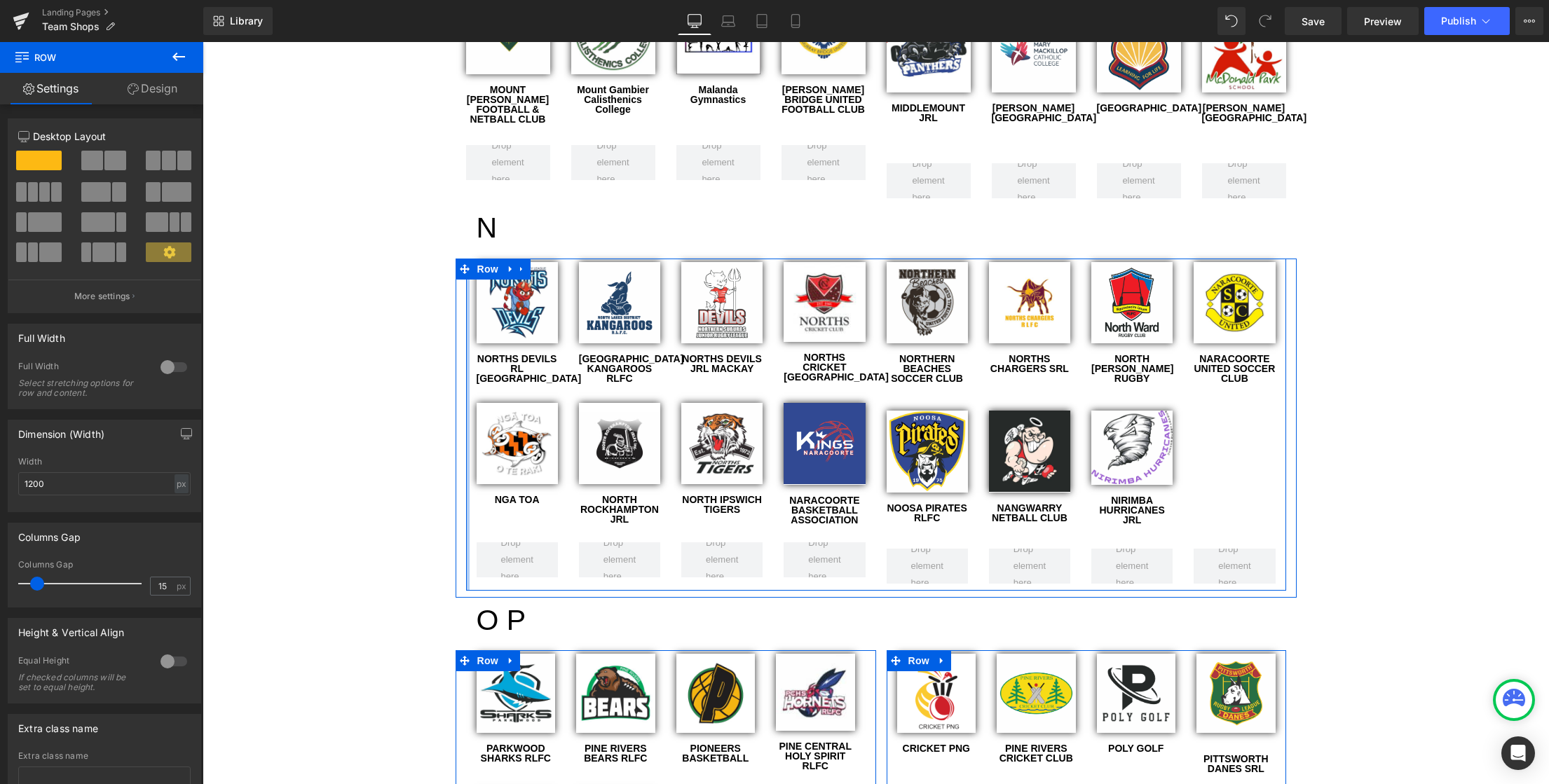
click at [466, 293] on div at bounding box center [467, 424] width 4 height 332
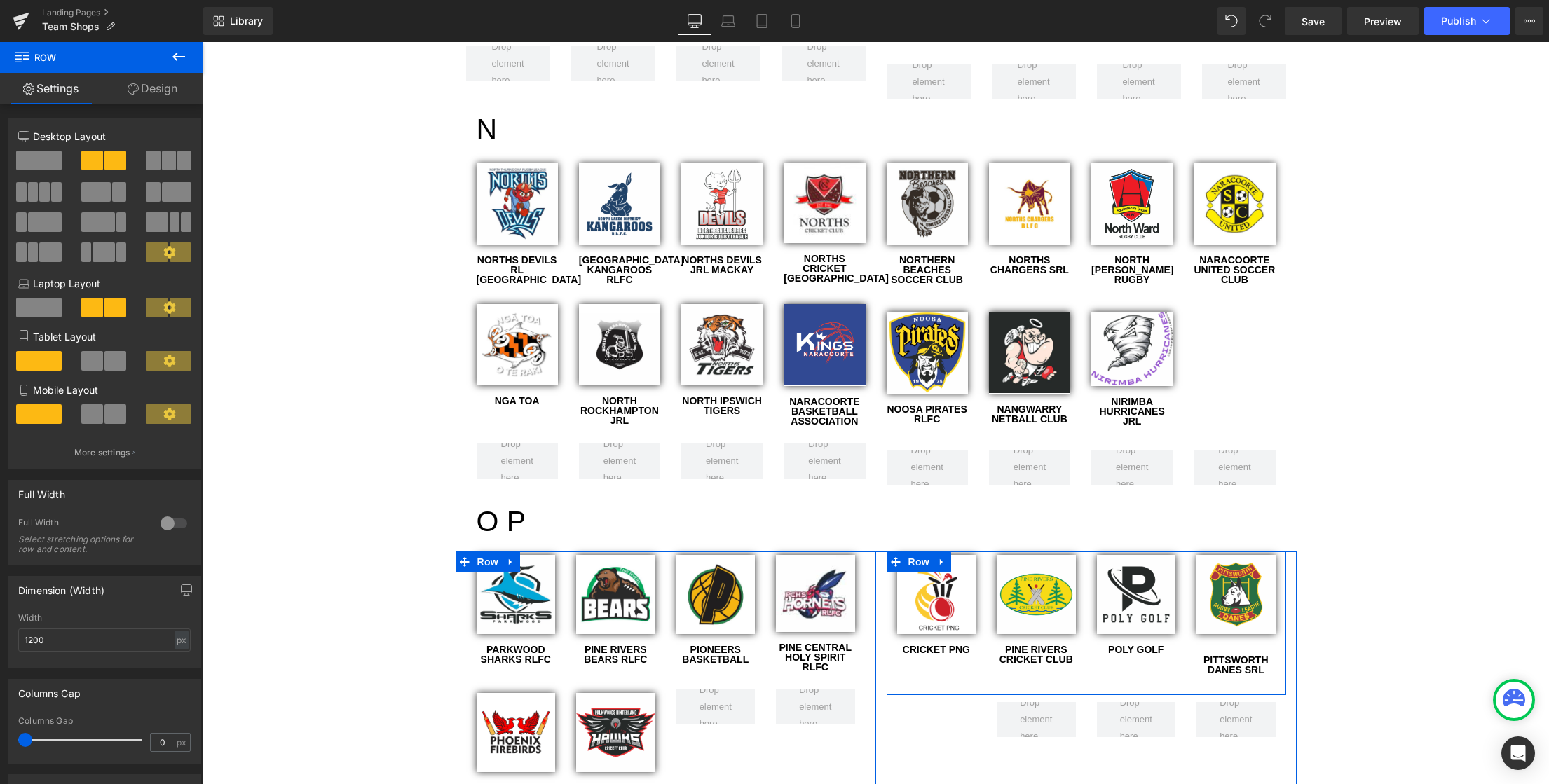
scroll to position [3790, 0]
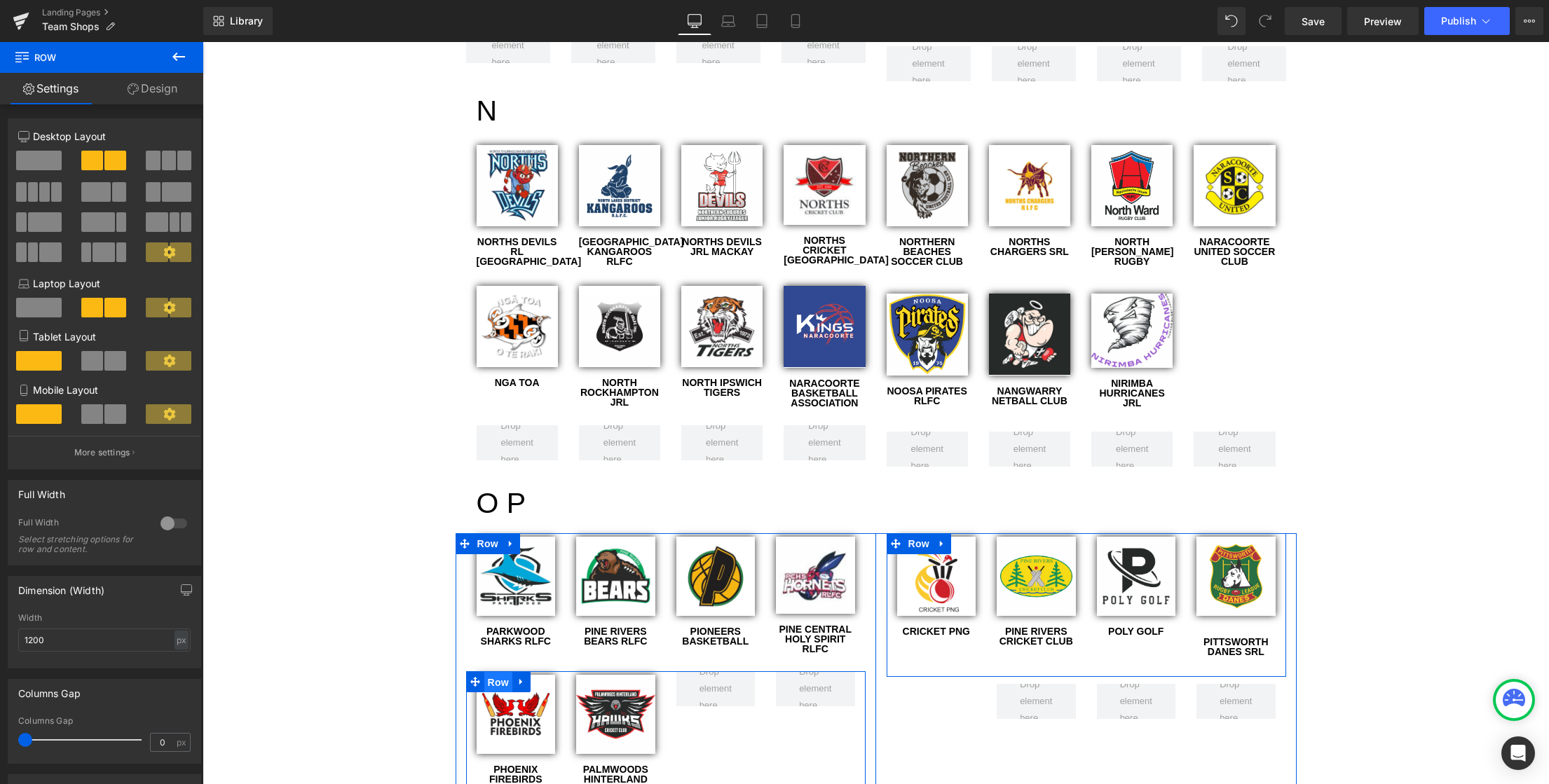
click at [495, 672] on span "Row" at bounding box center [498, 682] width 28 height 21
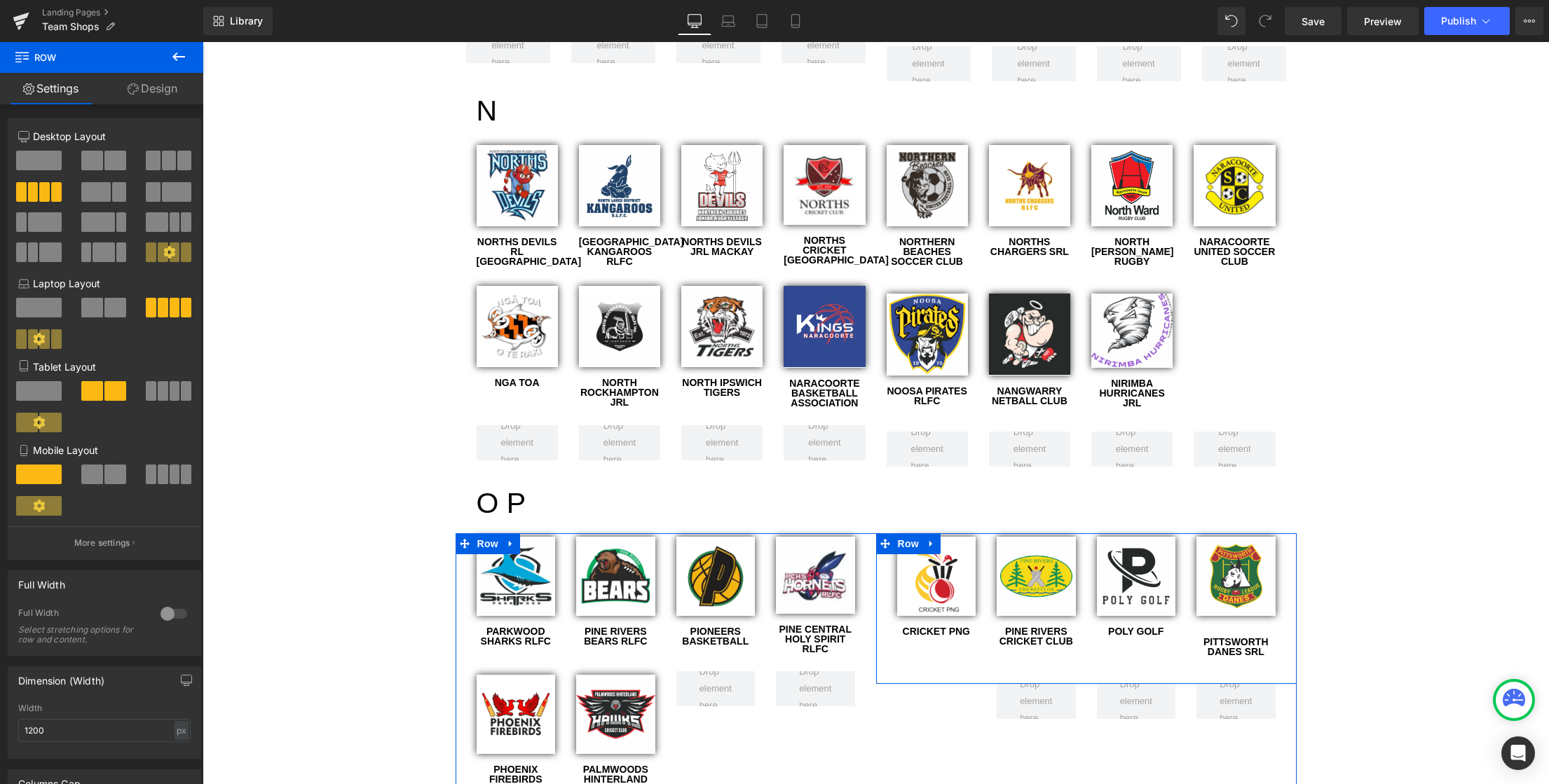
click at [915, 533] on span "Row" at bounding box center [908, 544] width 28 height 21
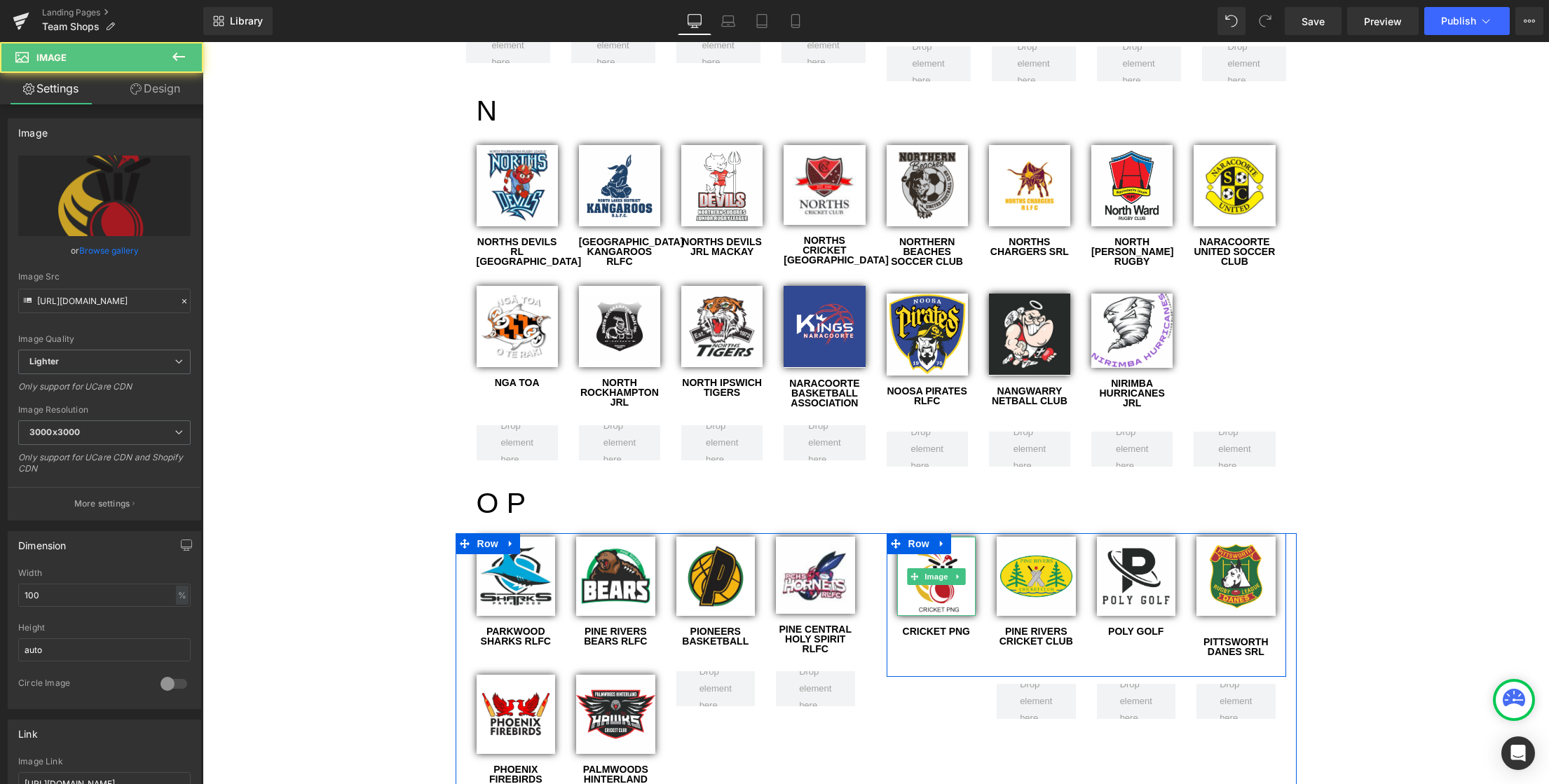
click at [920, 537] on img at bounding box center [936, 577] width 79 height 79
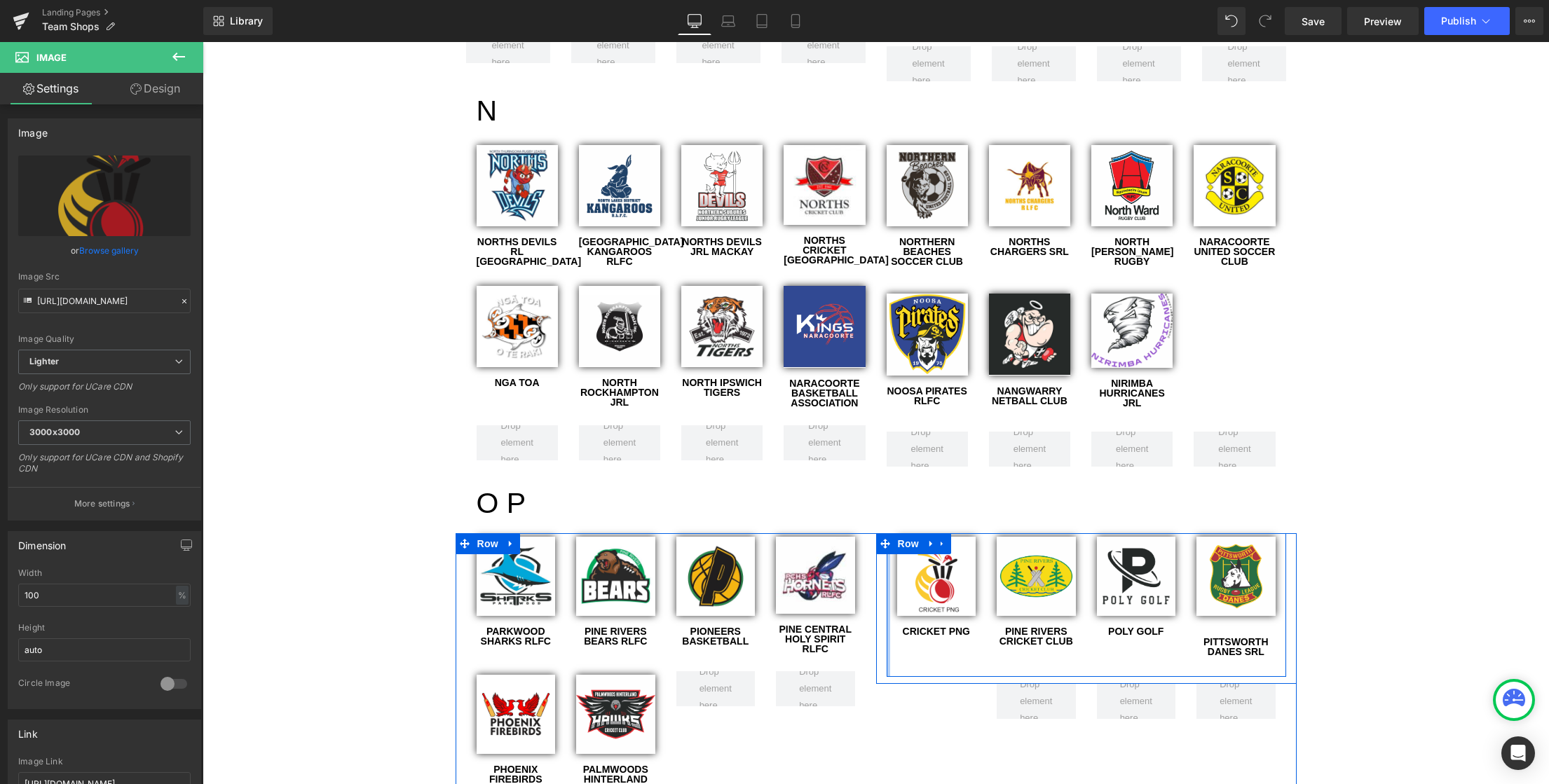
click at [886, 533] on div at bounding box center [888, 605] width 4 height 144
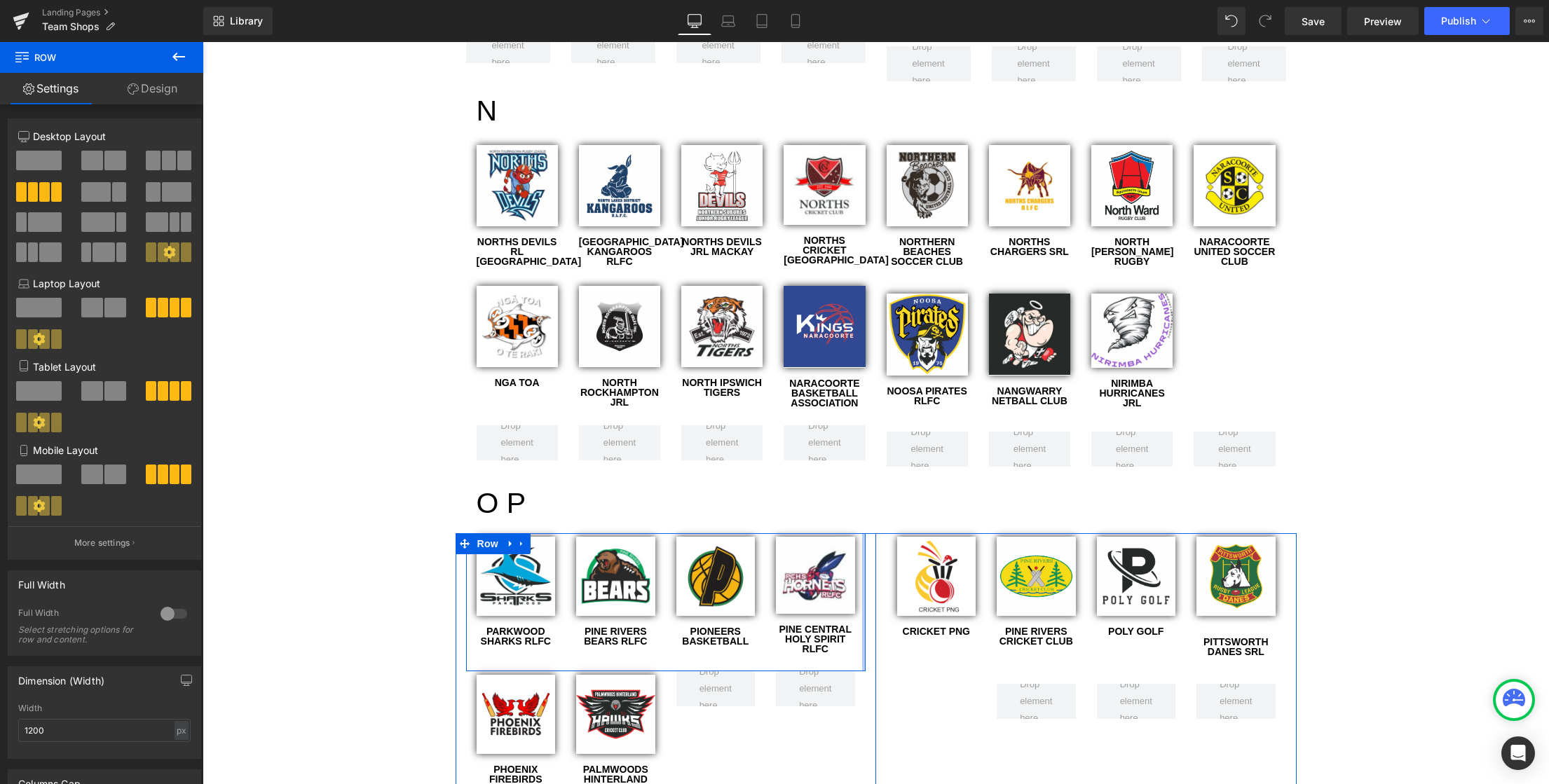
click at [862, 533] on div at bounding box center [864, 603] width 4 height 138
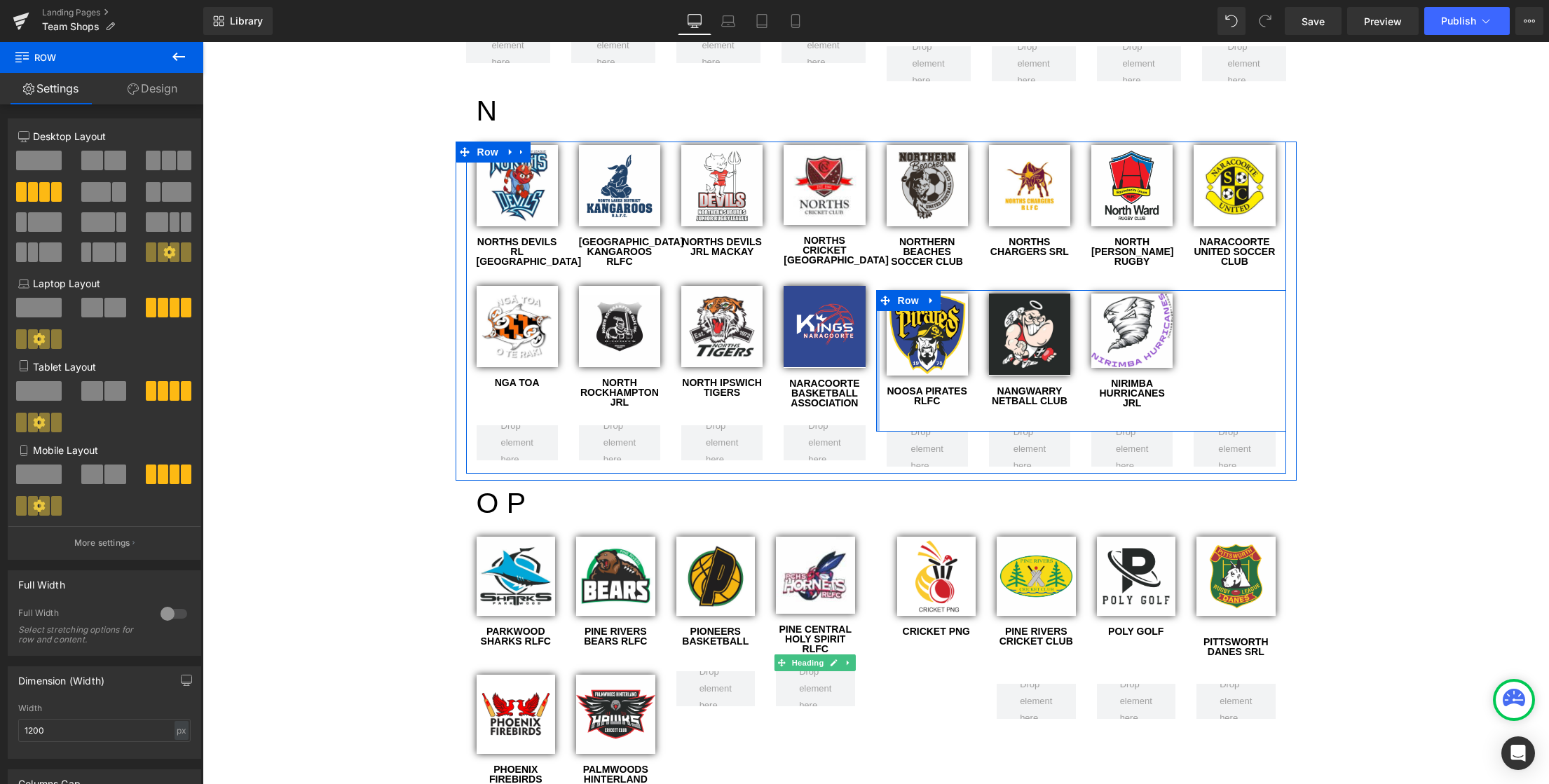
click at [876, 290] on div at bounding box center [877, 361] width 4 height 142
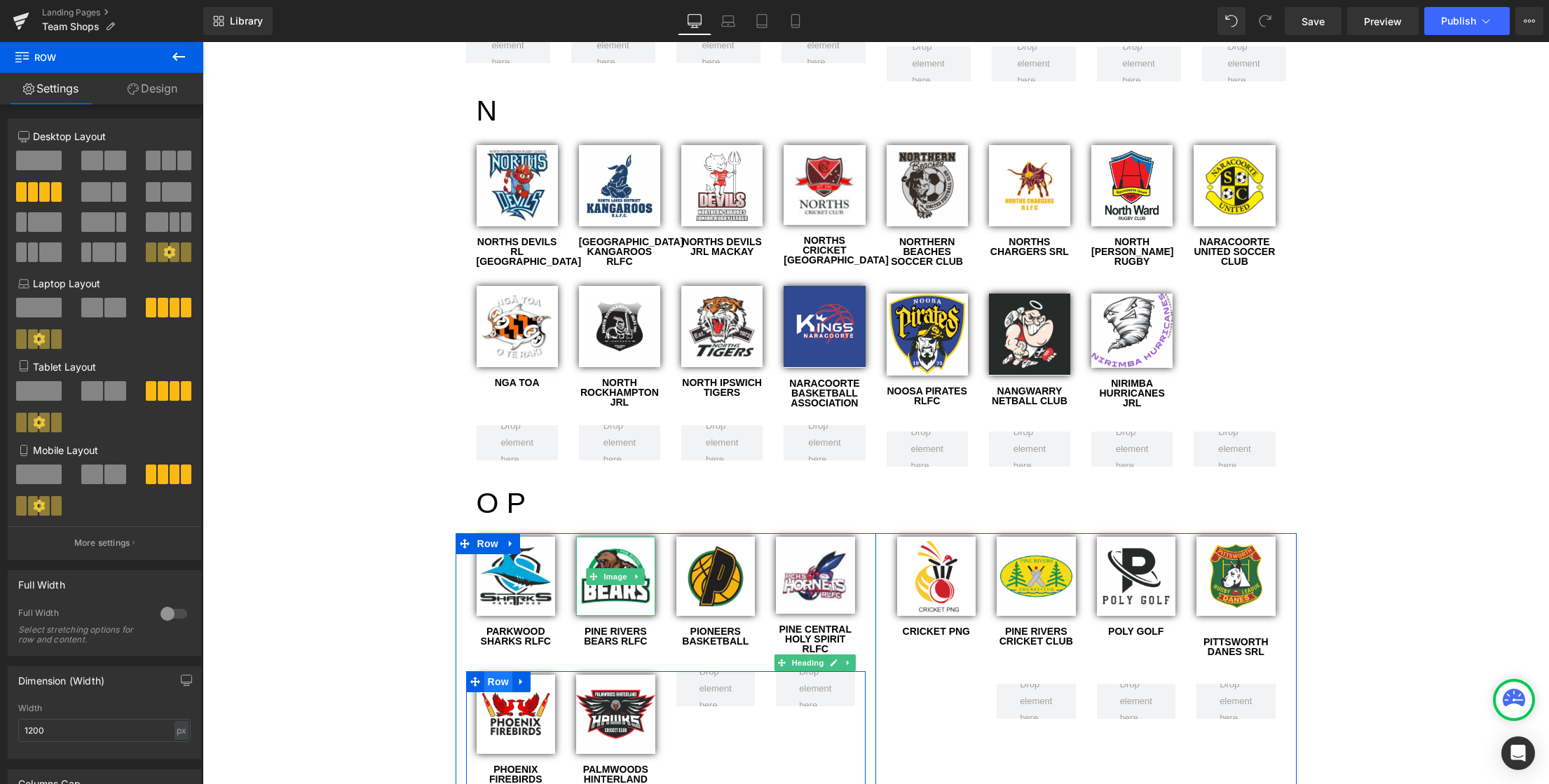
click at [491, 671] on span "Row" at bounding box center [498, 682] width 28 height 21
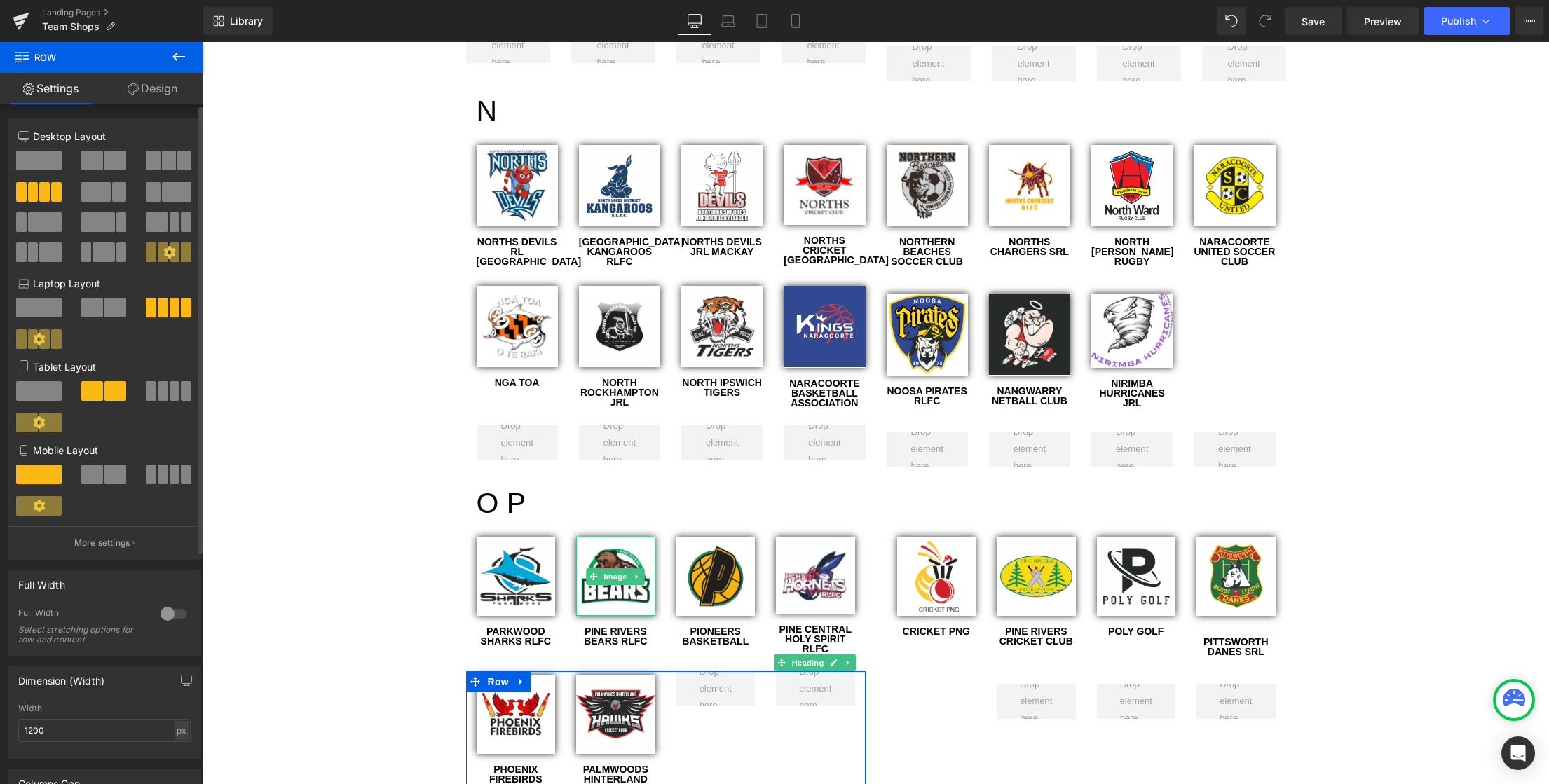
click at [161, 476] on span at bounding box center [162, 474] width 11 height 20
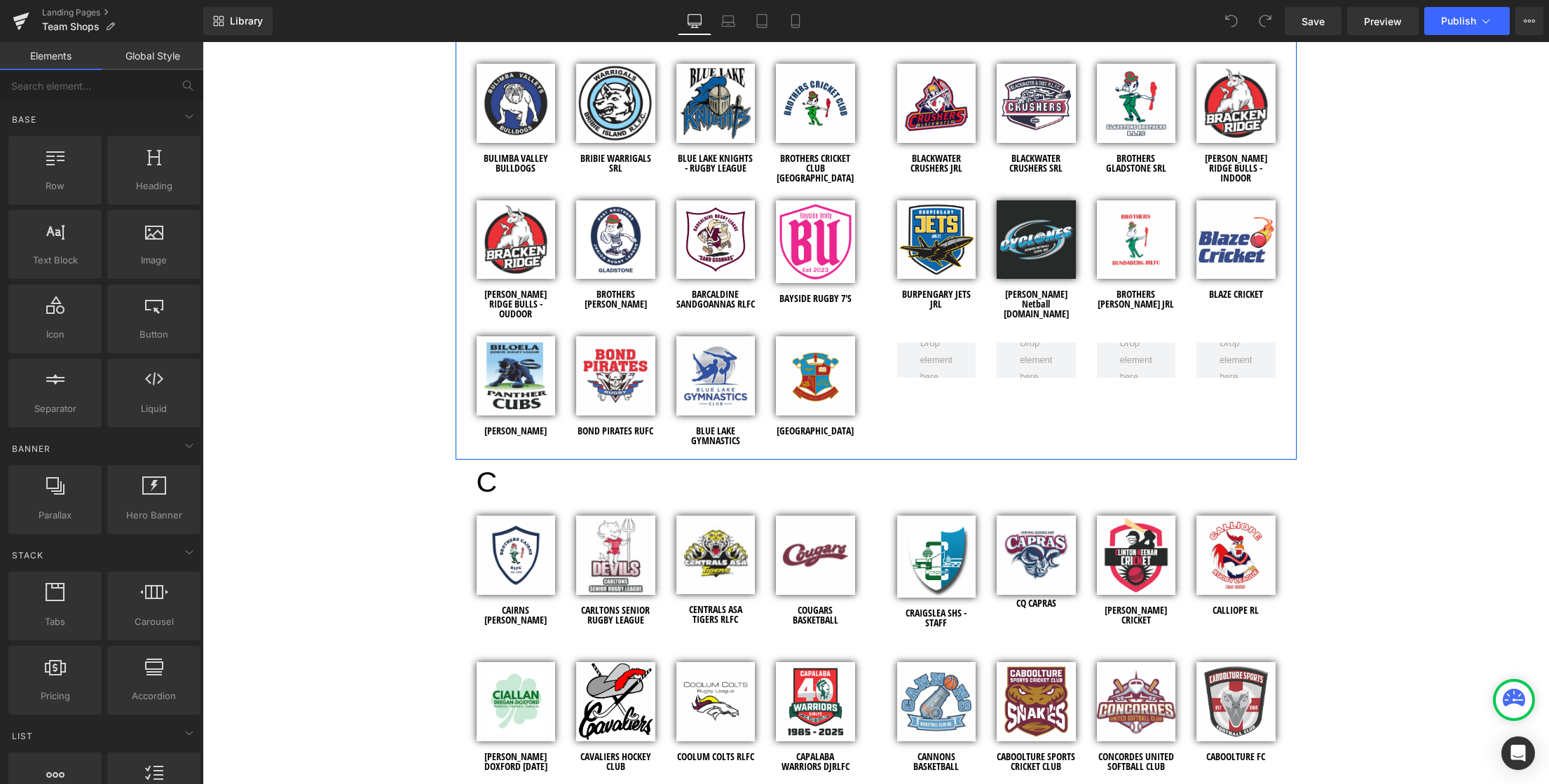
scroll to position [1371, 0]
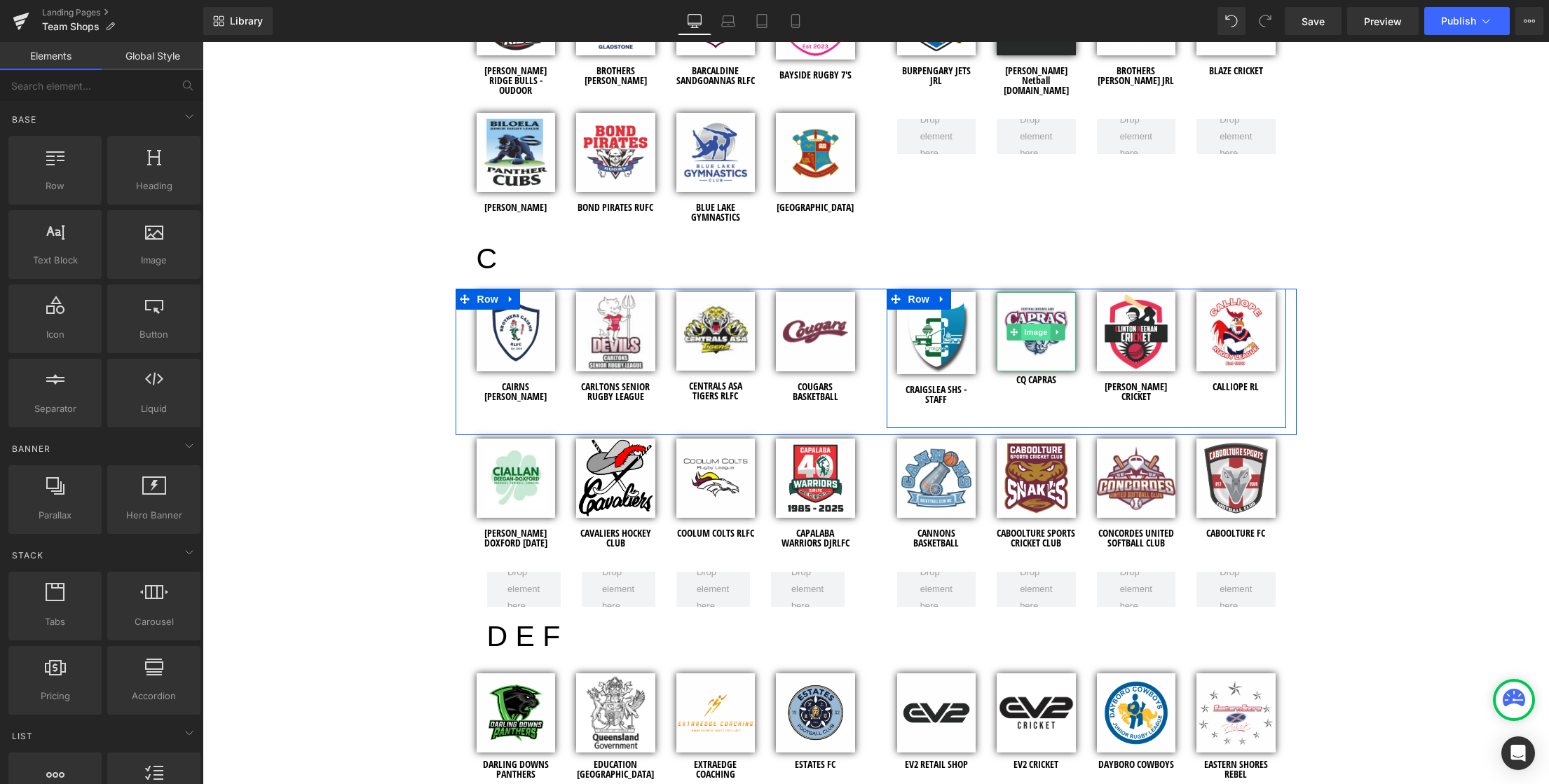
click at [1030, 332] on span "Image" at bounding box center [1036, 332] width 30 height 17
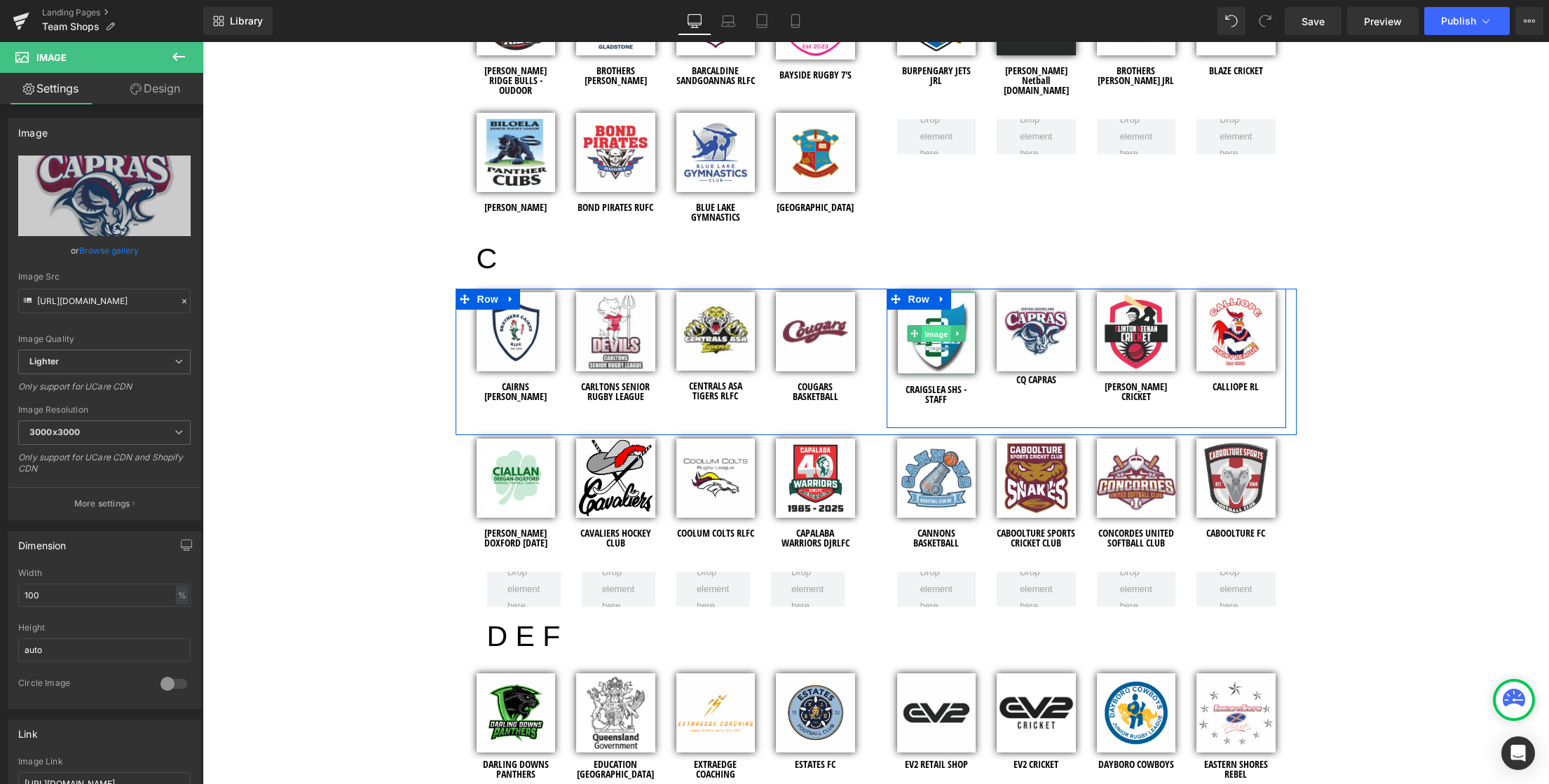
click at [927, 337] on span "Image" at bounding box center [936, 334] width 30 height 17
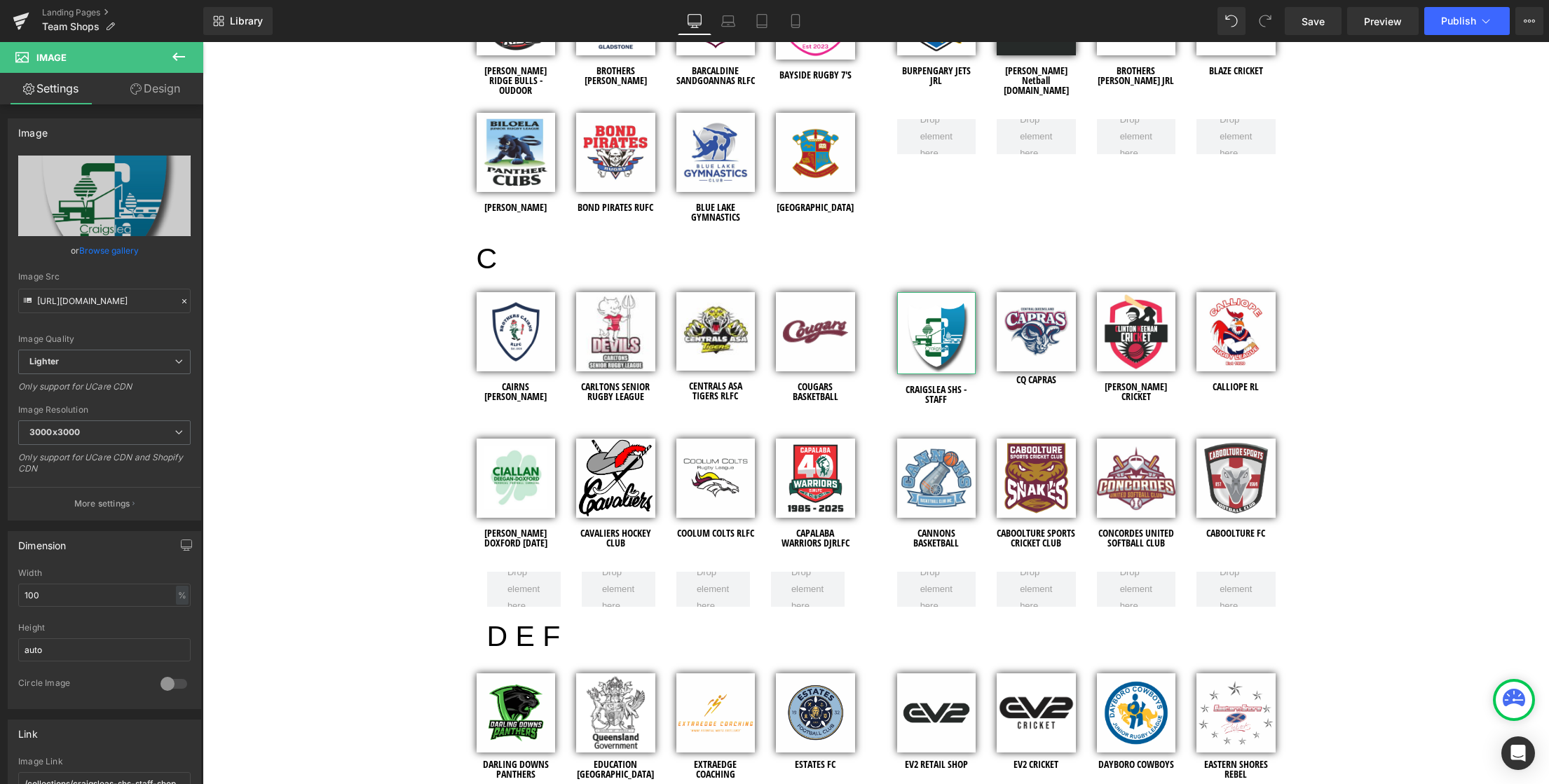
click at [155, 90] on link "Design" at bounding box center [155, 88] width 102 height 32
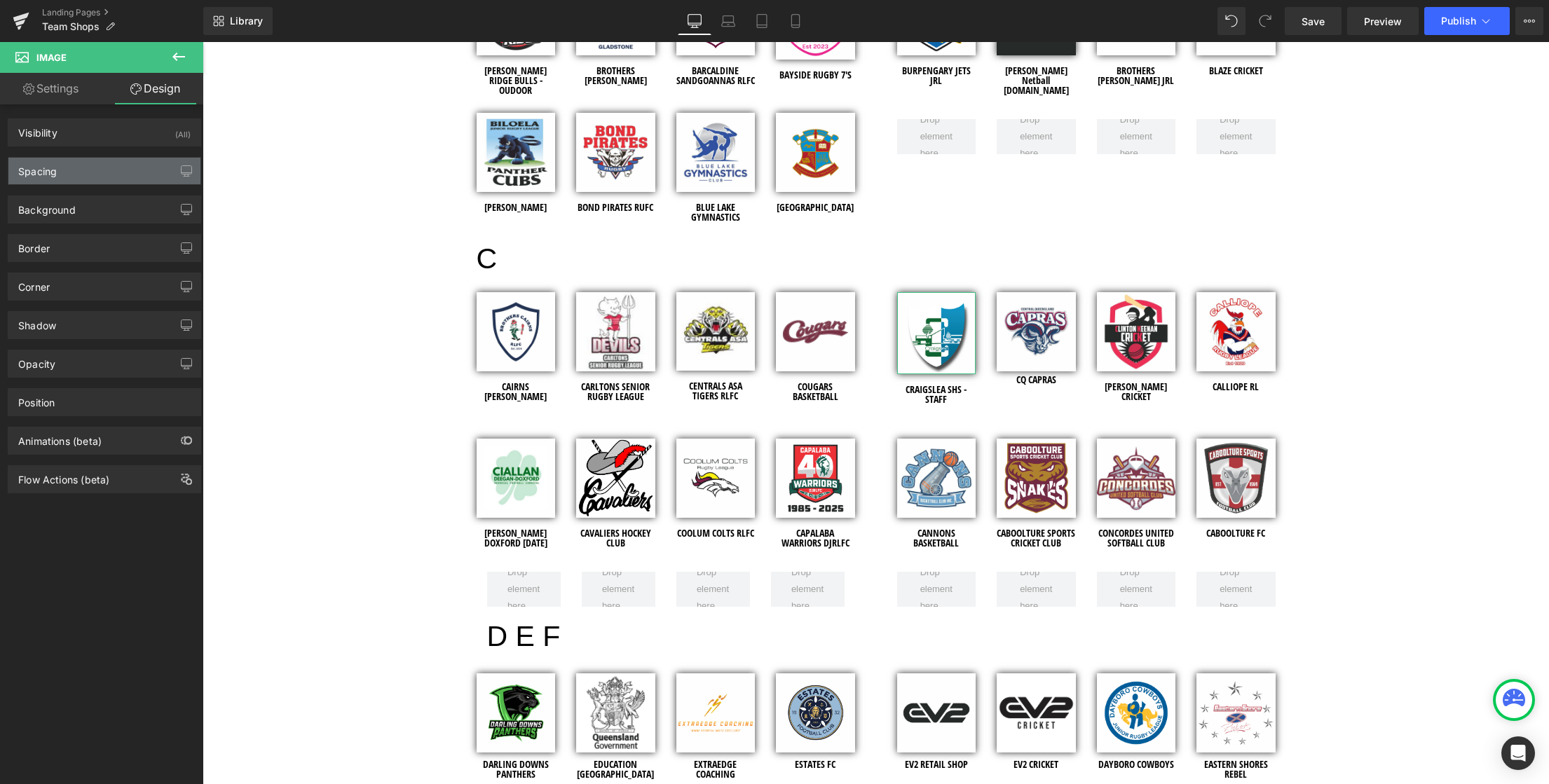
click at [75, 171] on div "Spacing" at bounding box center [104, 171] width 192 height 27
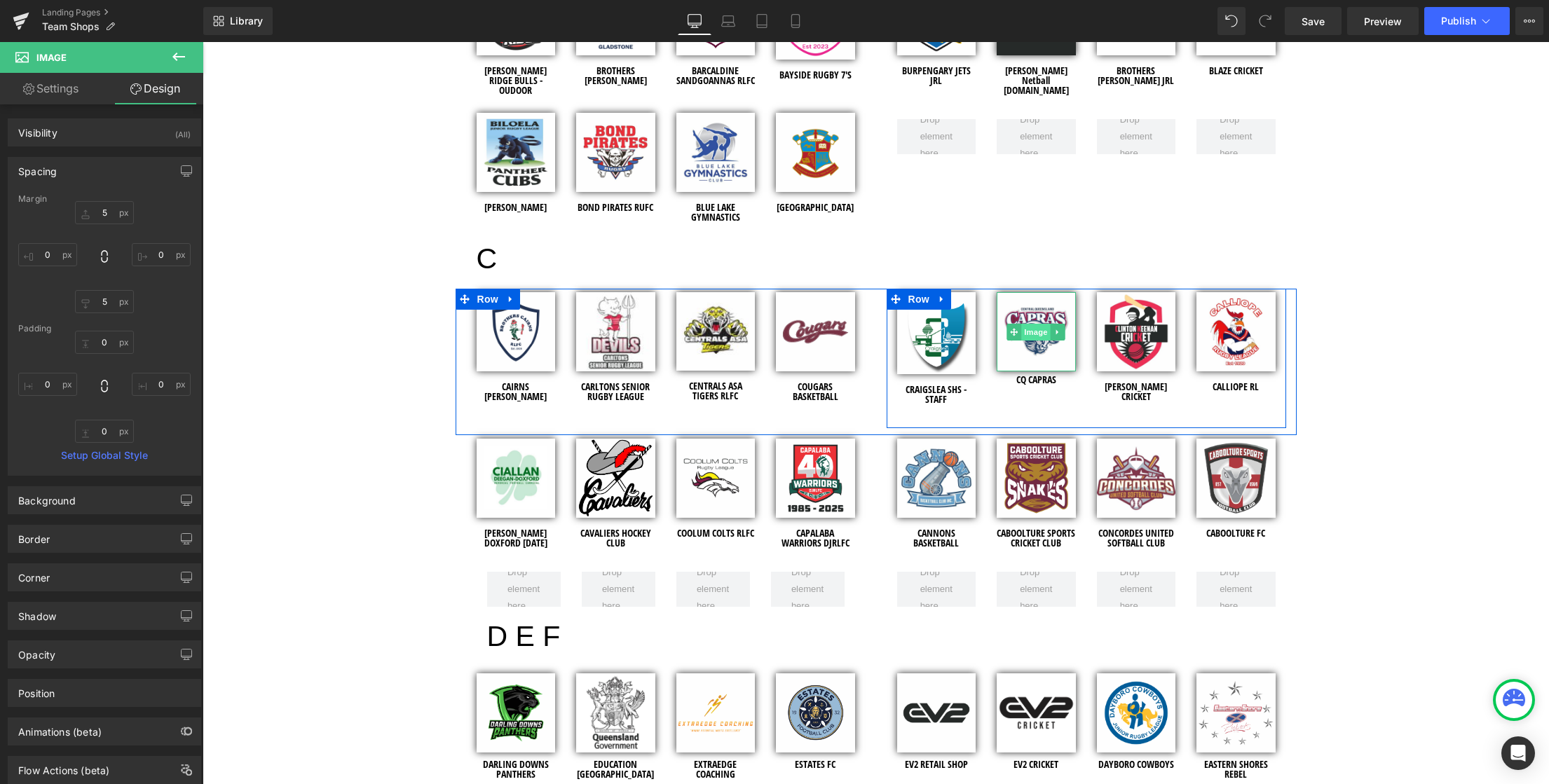
click at [1032, 333] on span "Image" at bounding box center [1036, 332] width 30 height 17
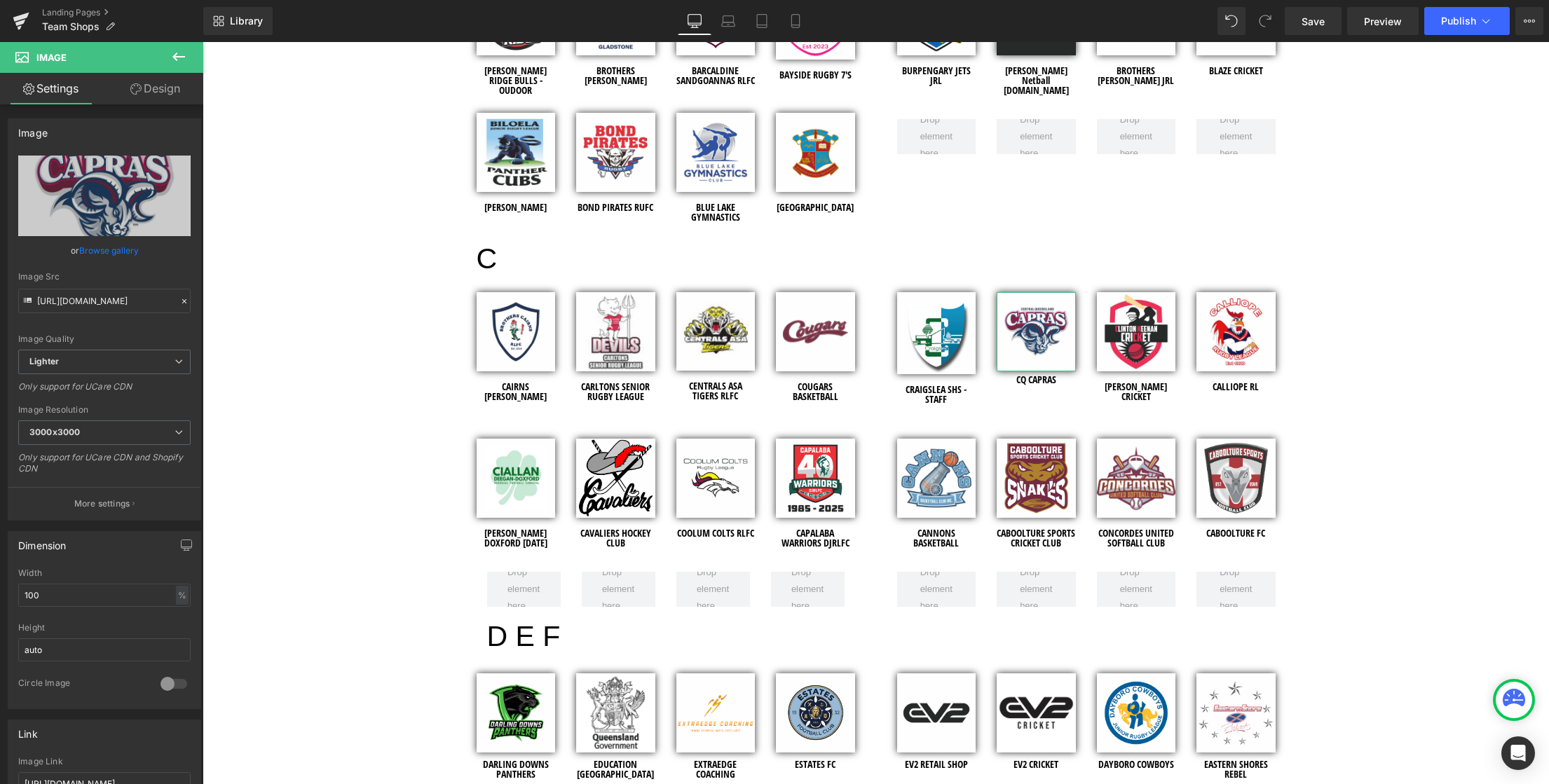
click at [158, 90] on link "Design" at bounding box center [155, 88] width 102 height 32
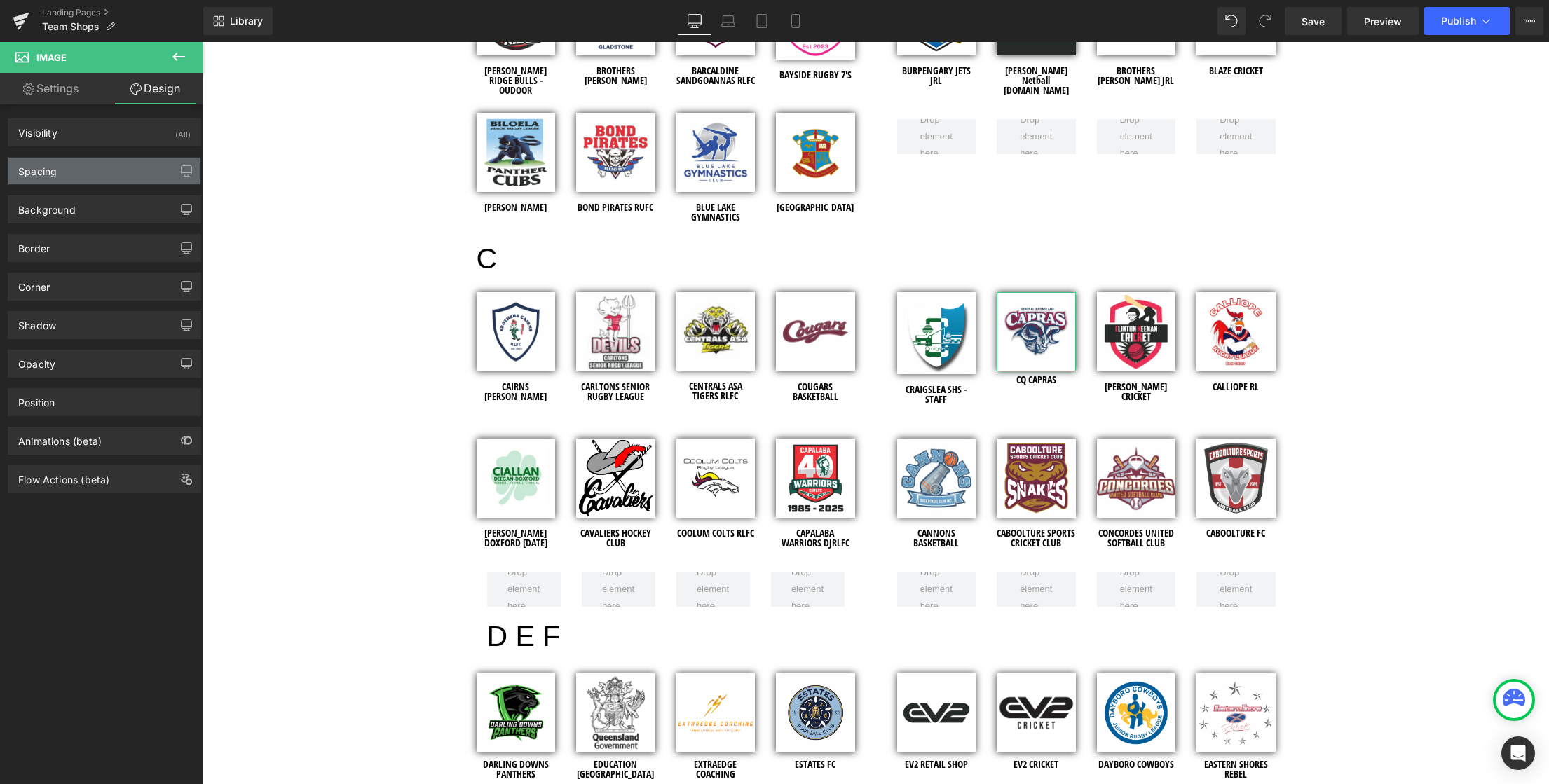
click at [63, 171] on div "Spacing" at bounding box center [104, 171] width 192 height 27
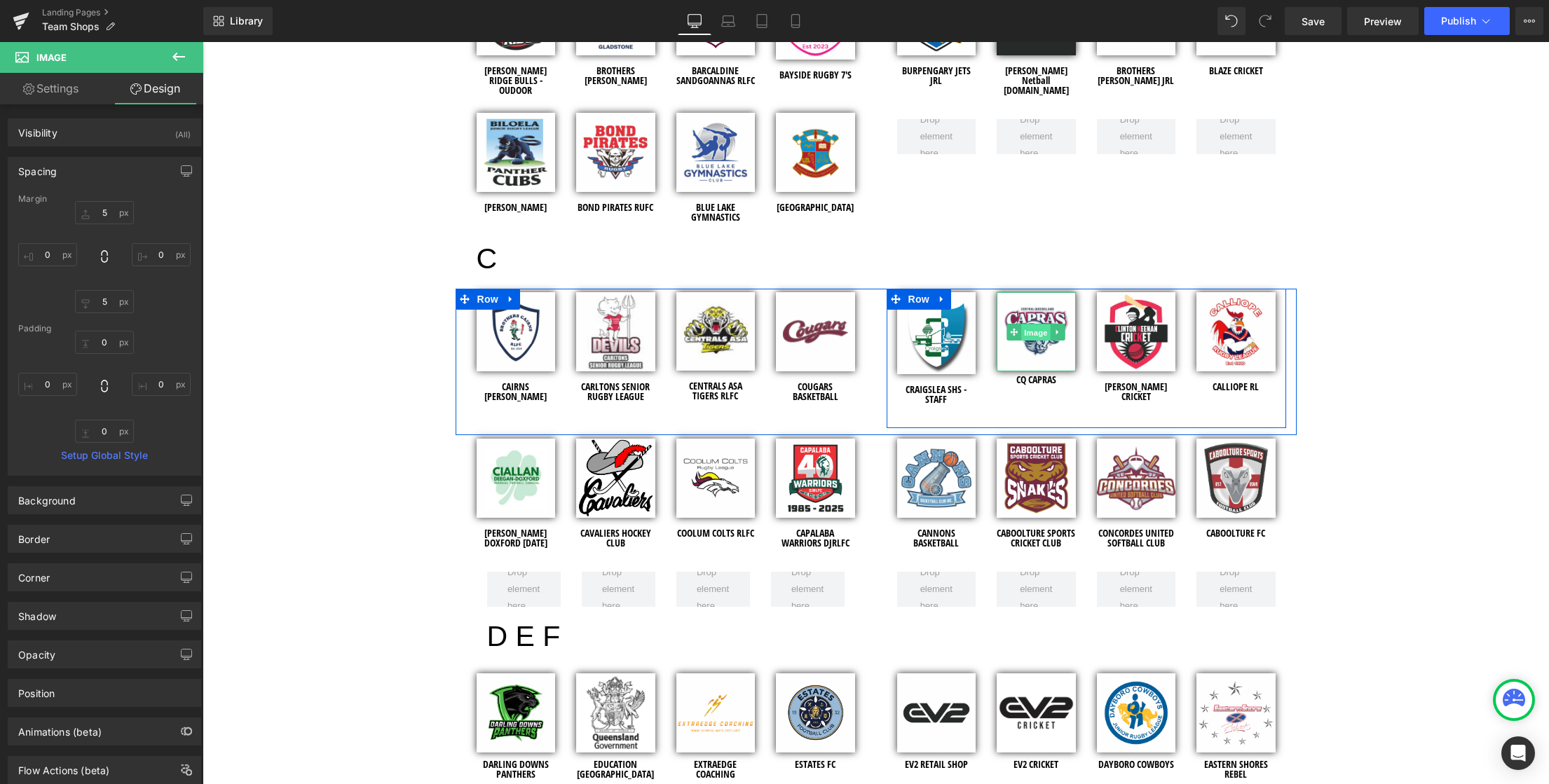
click at [1030, 334] on span "Image" at bounding box center [1036, 332] width 30 height 17
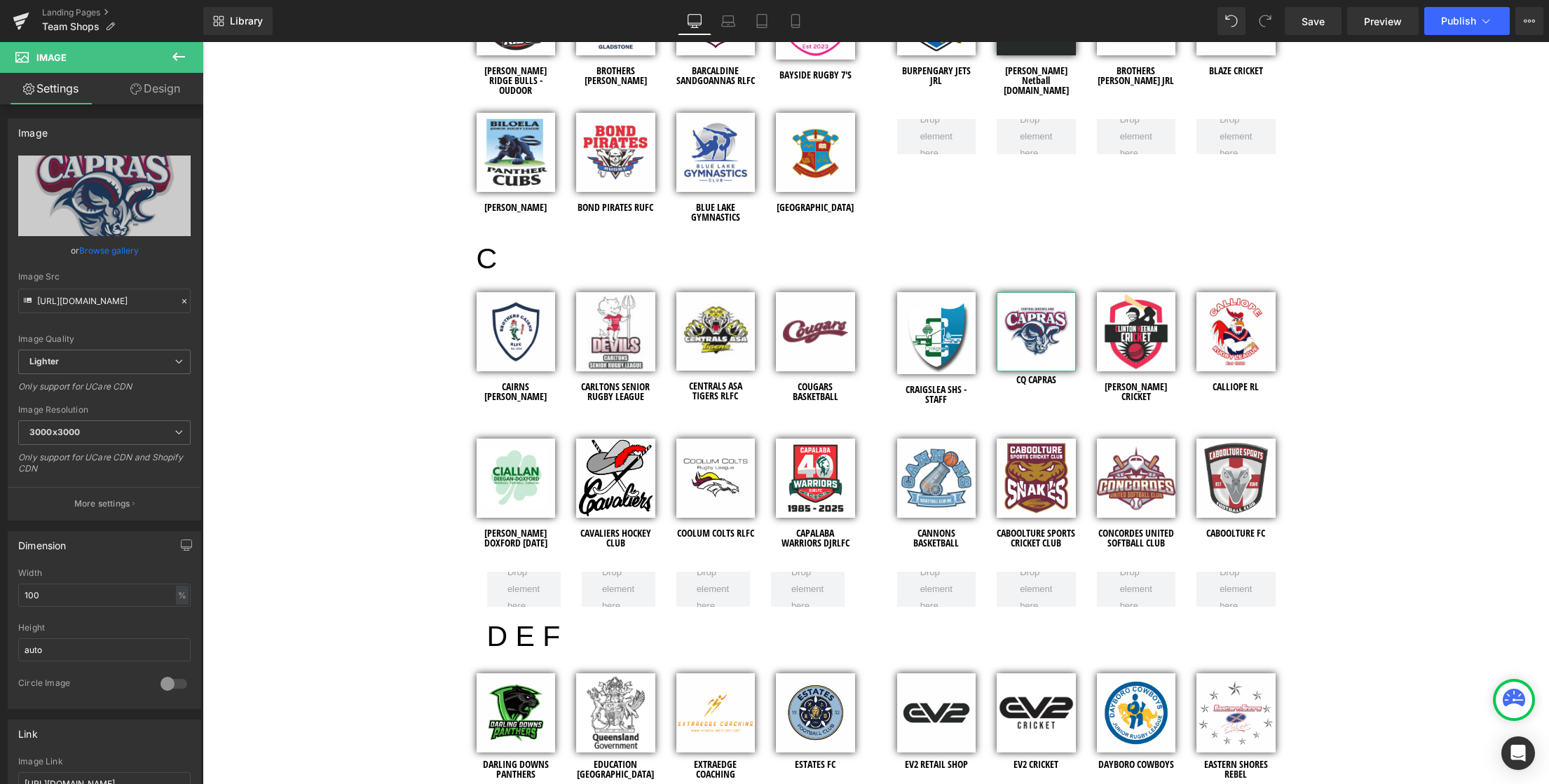
click at [159, 95] on link "Design" at bounding box center [155, 88] width 102 height 32
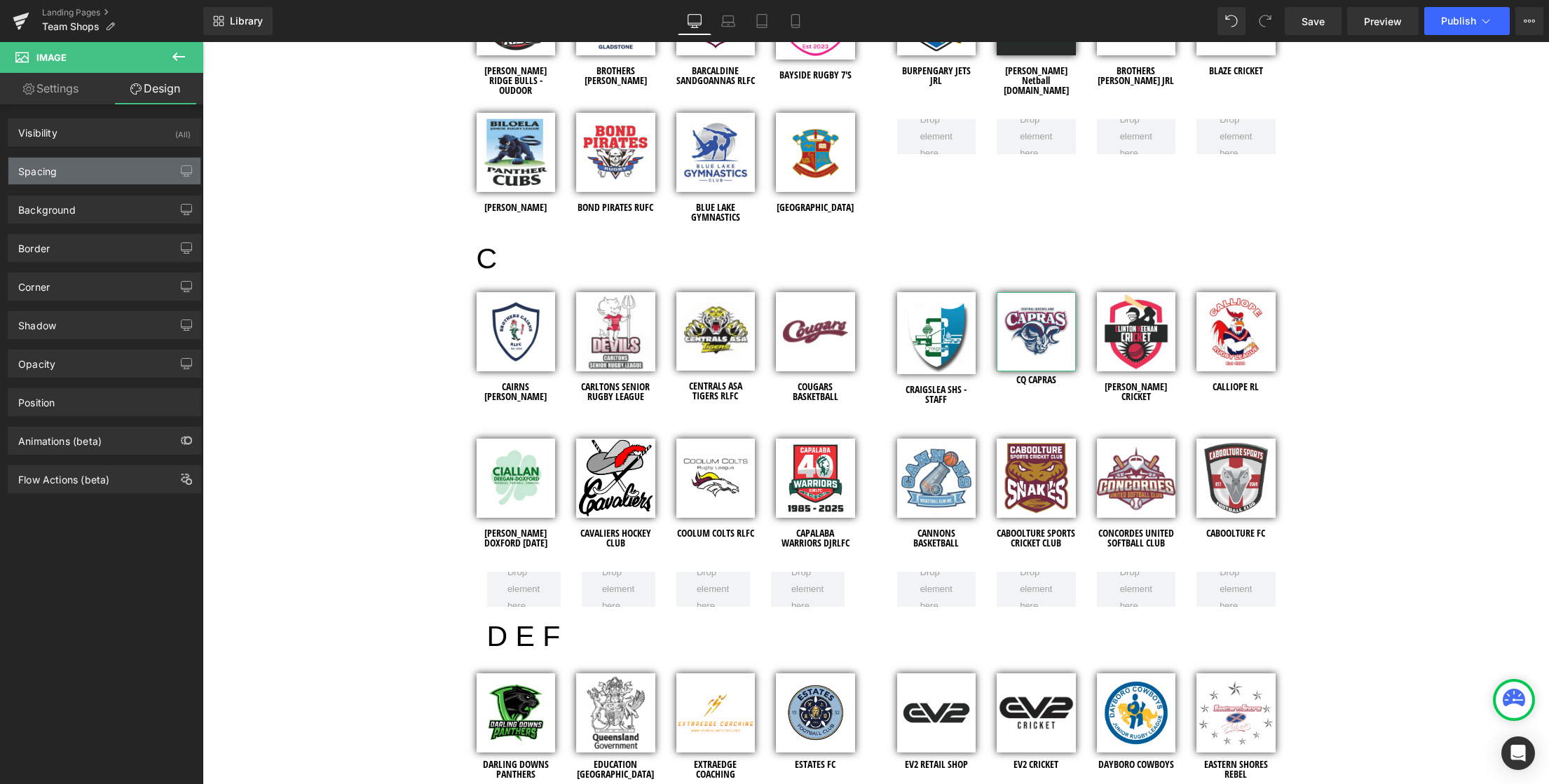
click at [65, 174] on div "Spacing" at bounding box center [104, 171] width 192 height 27
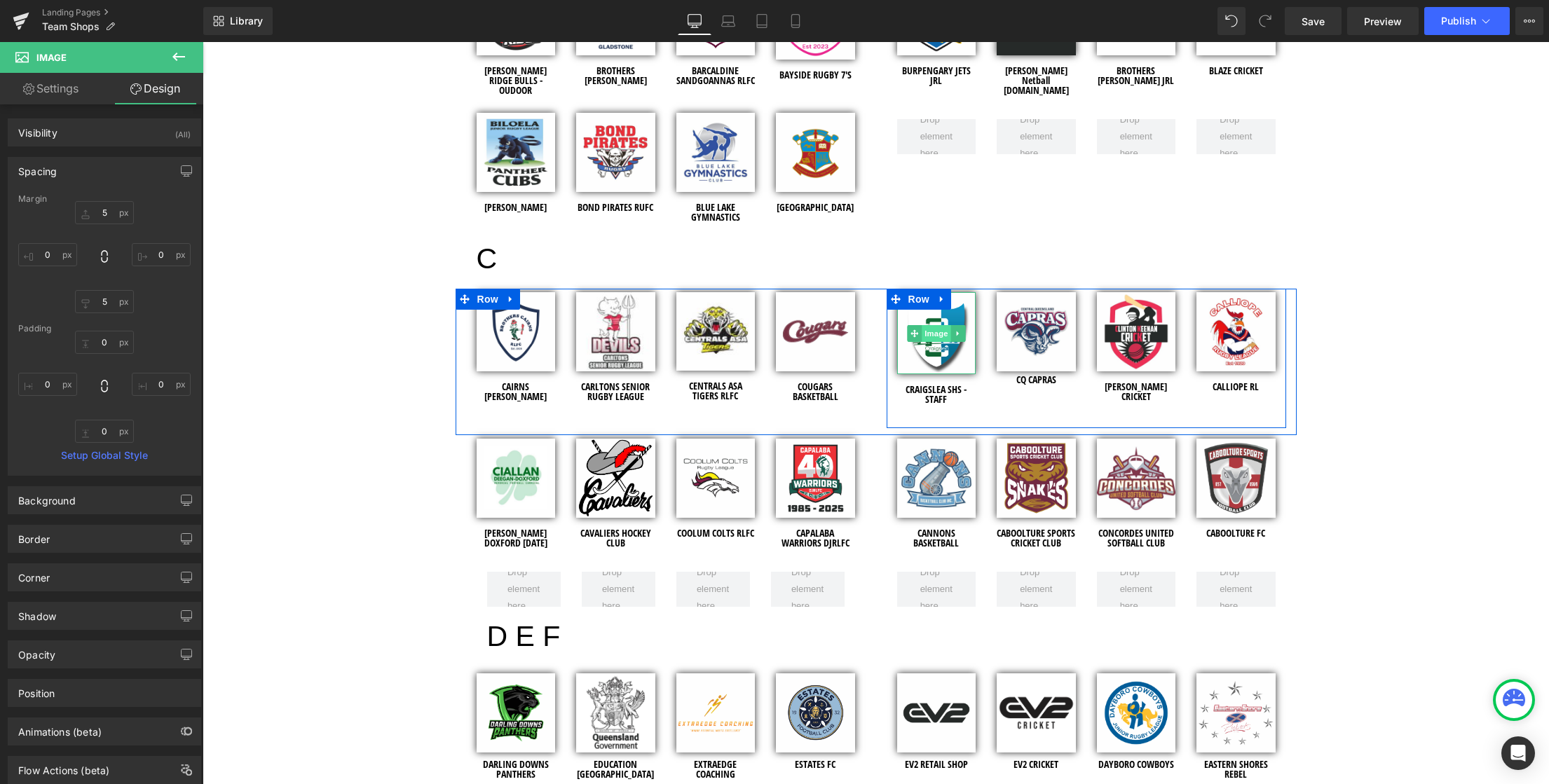
click at [932, 336] on span "Image" at bounding box center [936, 334] width 30 height 17
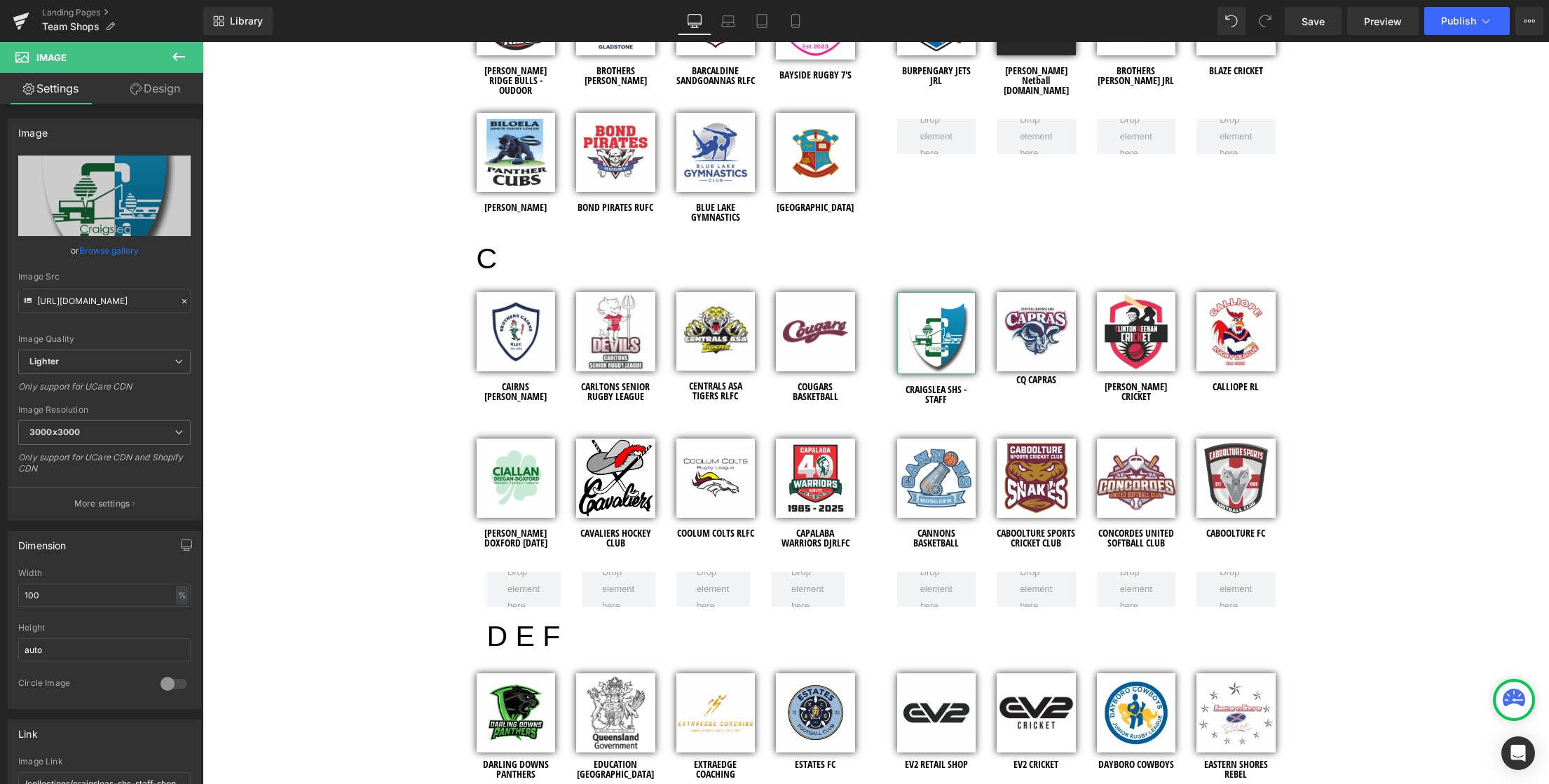
click at [162, 90] on link "Design" at bounding box center [155, 88] width 102 height 32
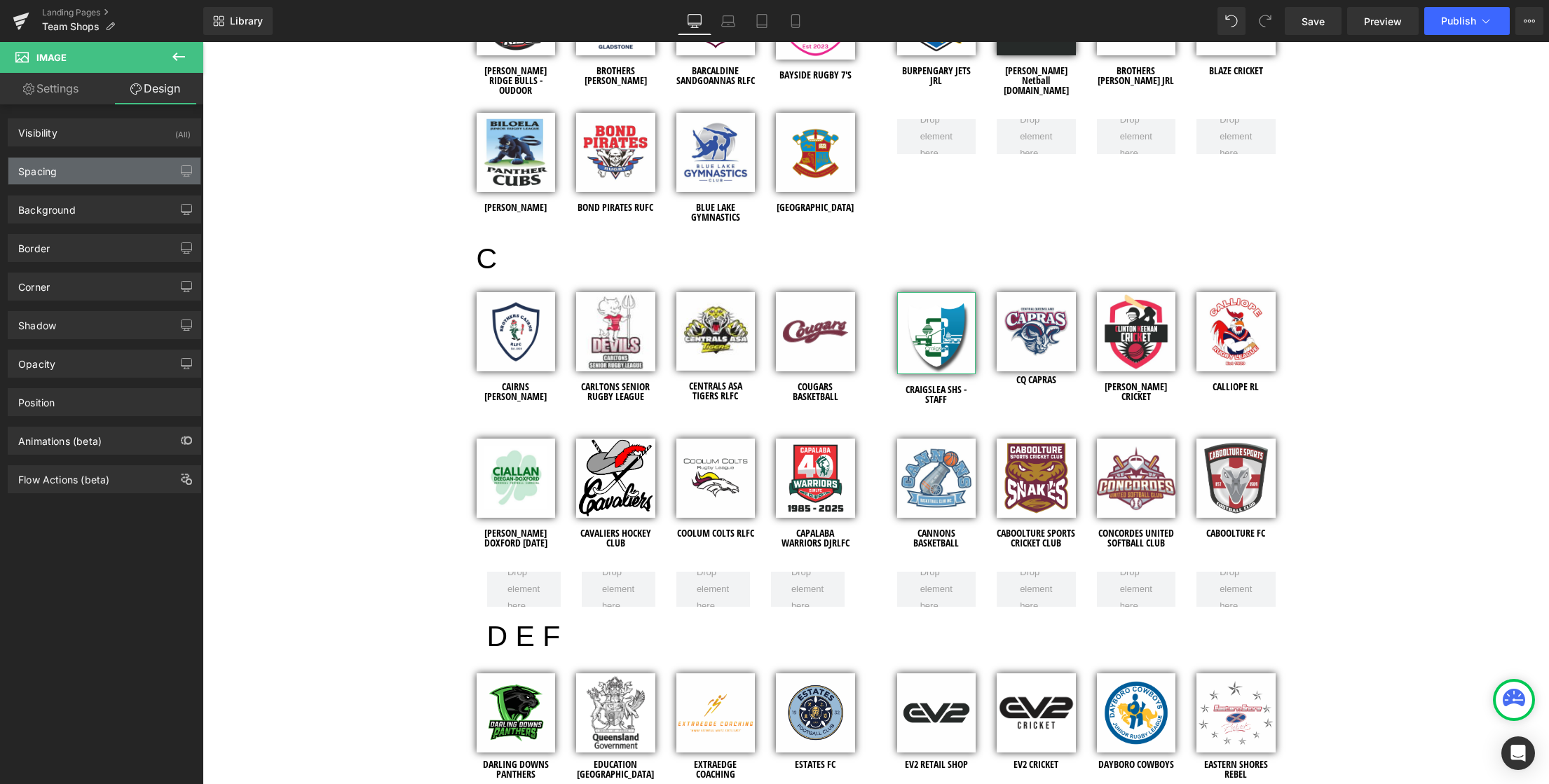
click at [90, 173] on div "Spacing" at bounding box center [104, 171] width 192 height 27
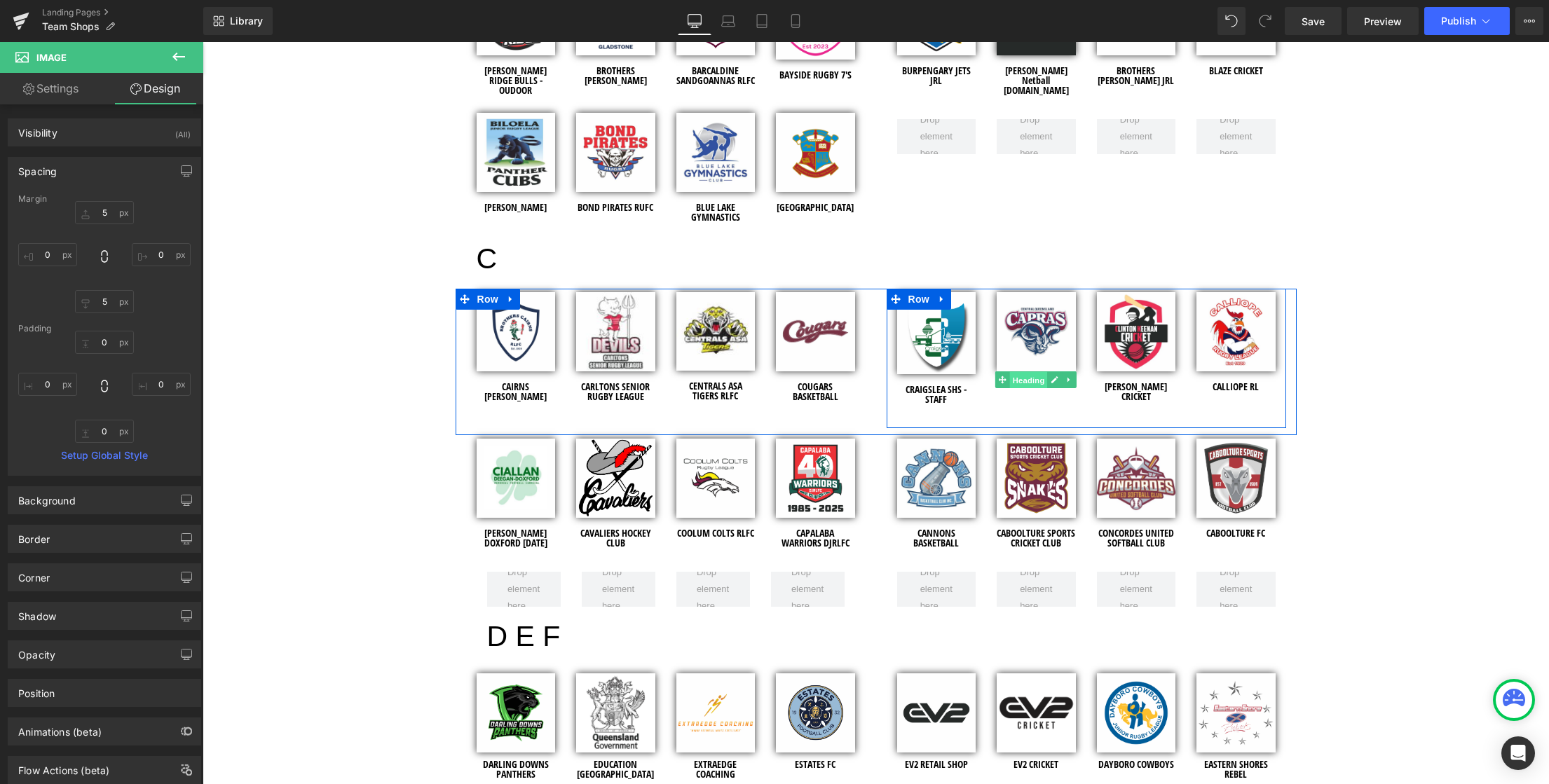
click at [1029, 381] on span "Heading" at bounding box center [1029, 380] width 38 height 17
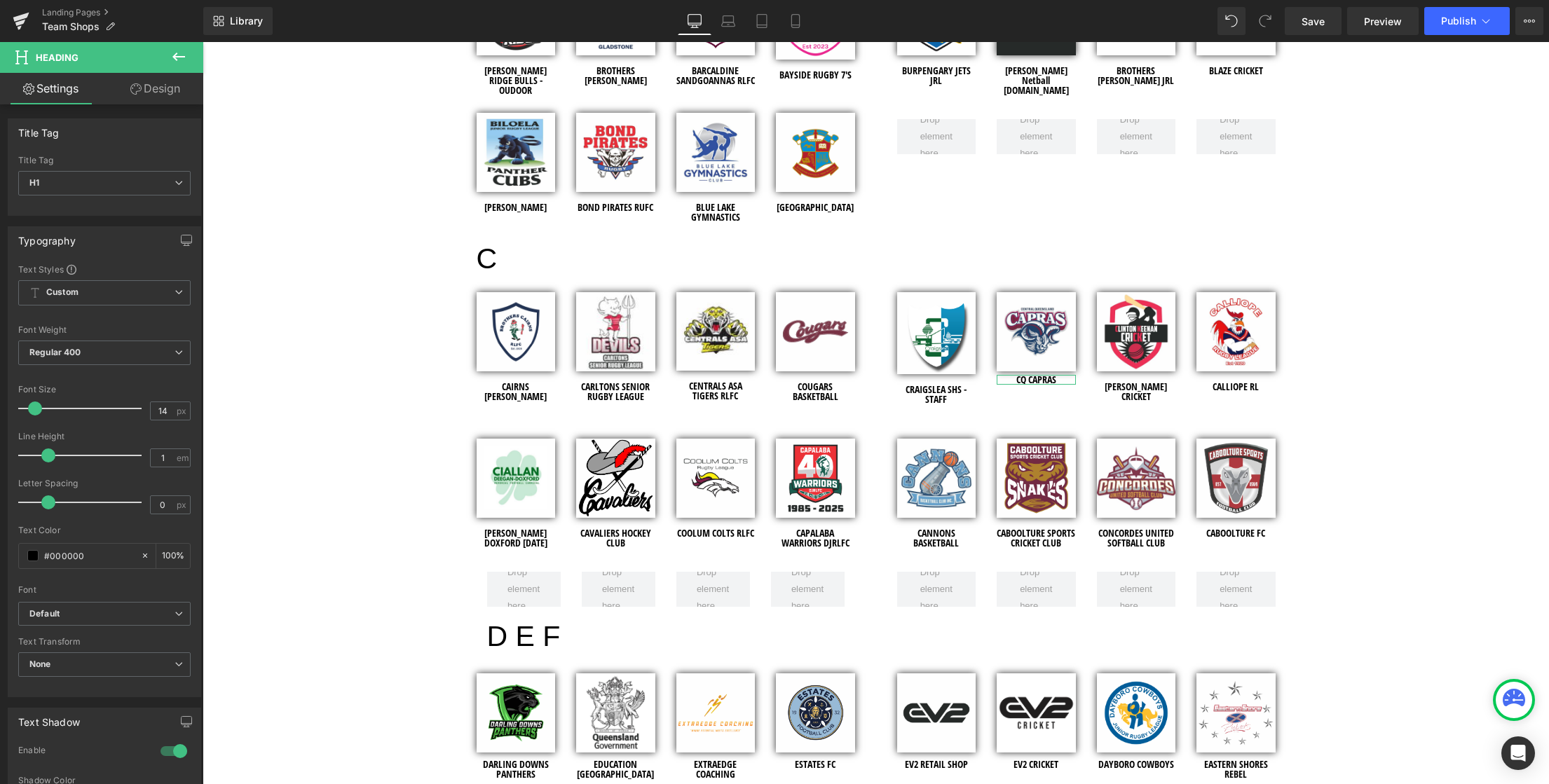
click at [159, 87] on link "Design" at bounding box center [155, 88] width 102 height 32
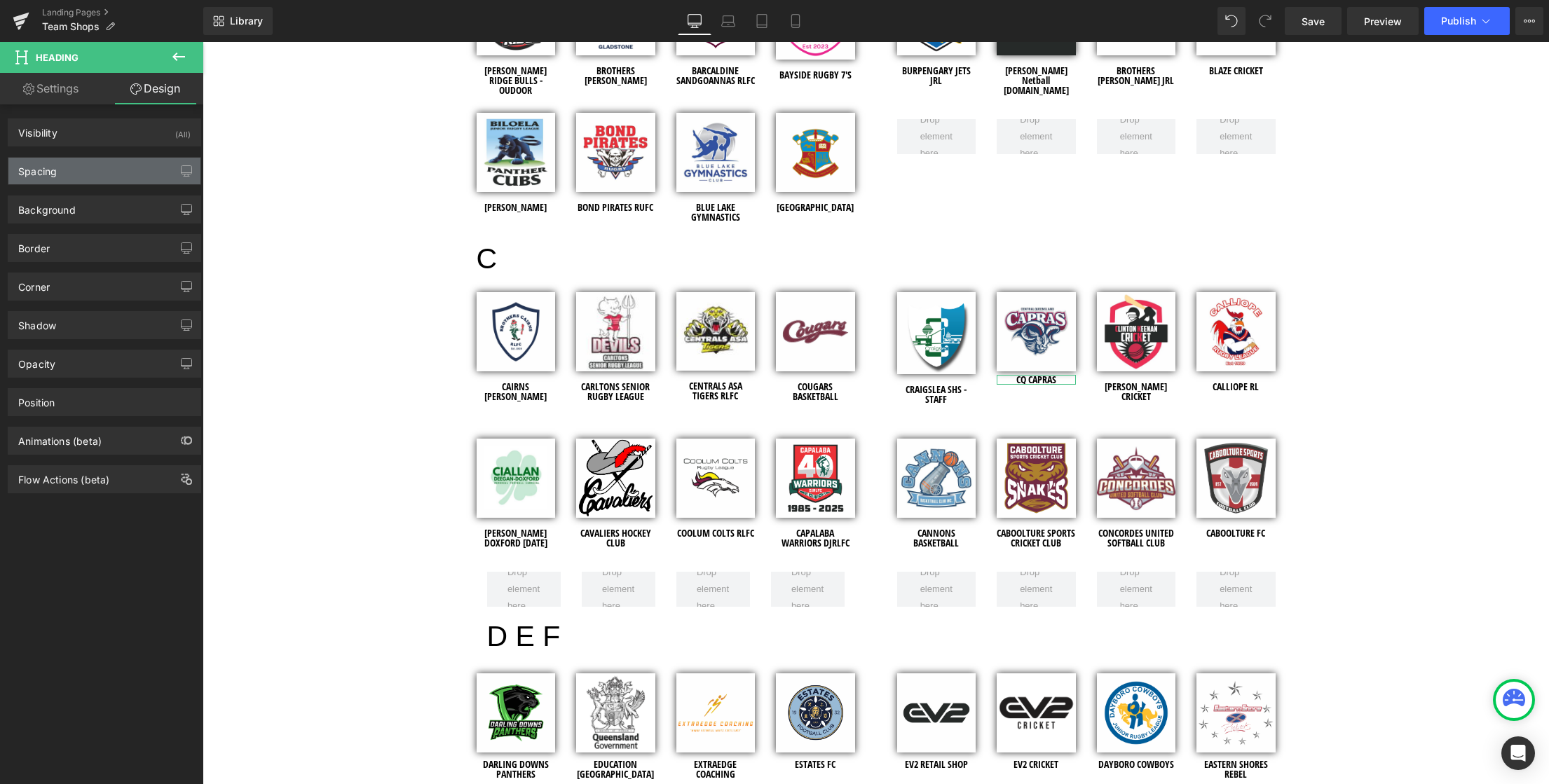
click at [56, 179] on div "Spacing" at bounding box center [104, 171] width 192 height 27
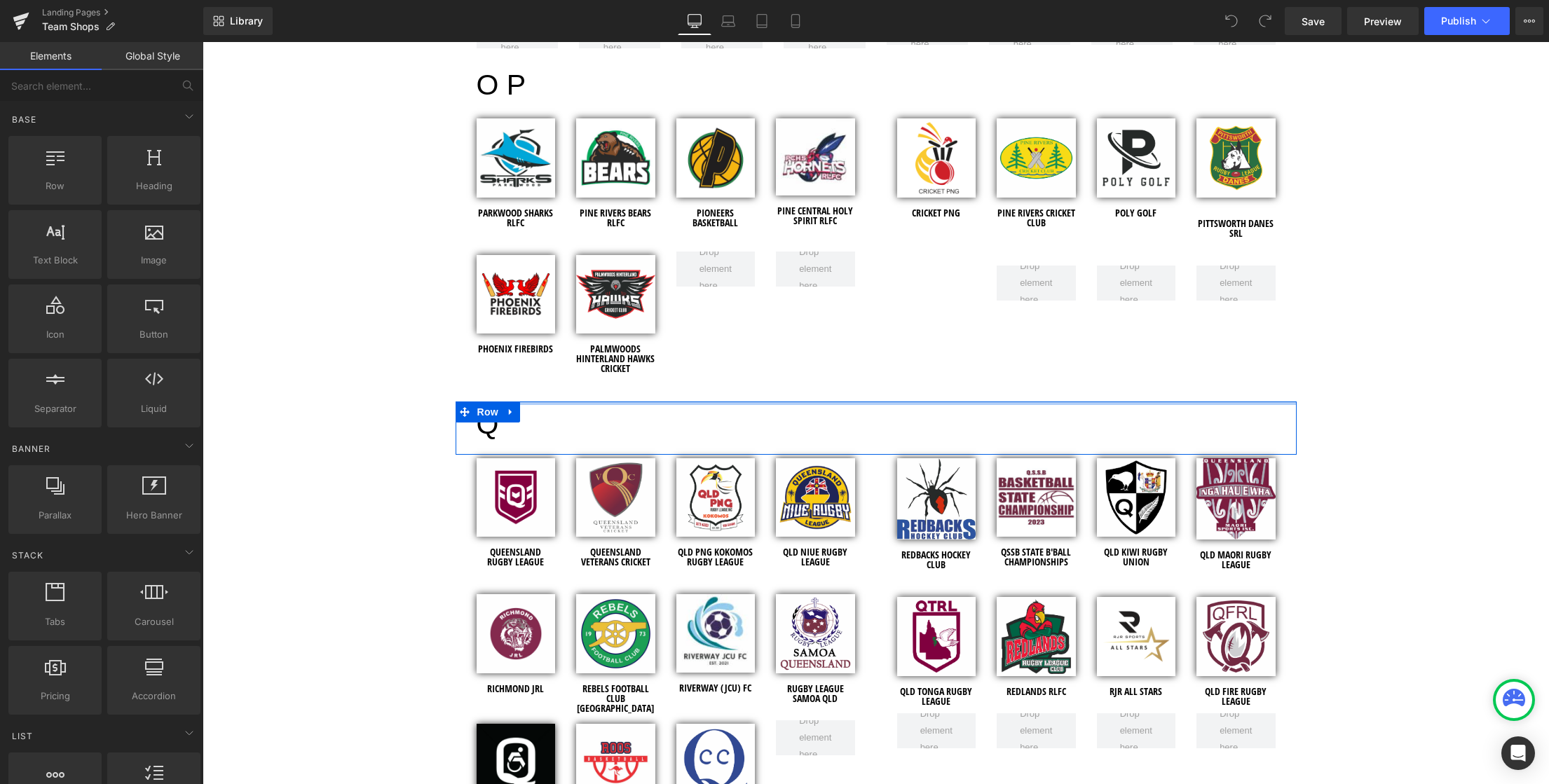
scroll to position [4027, 0]
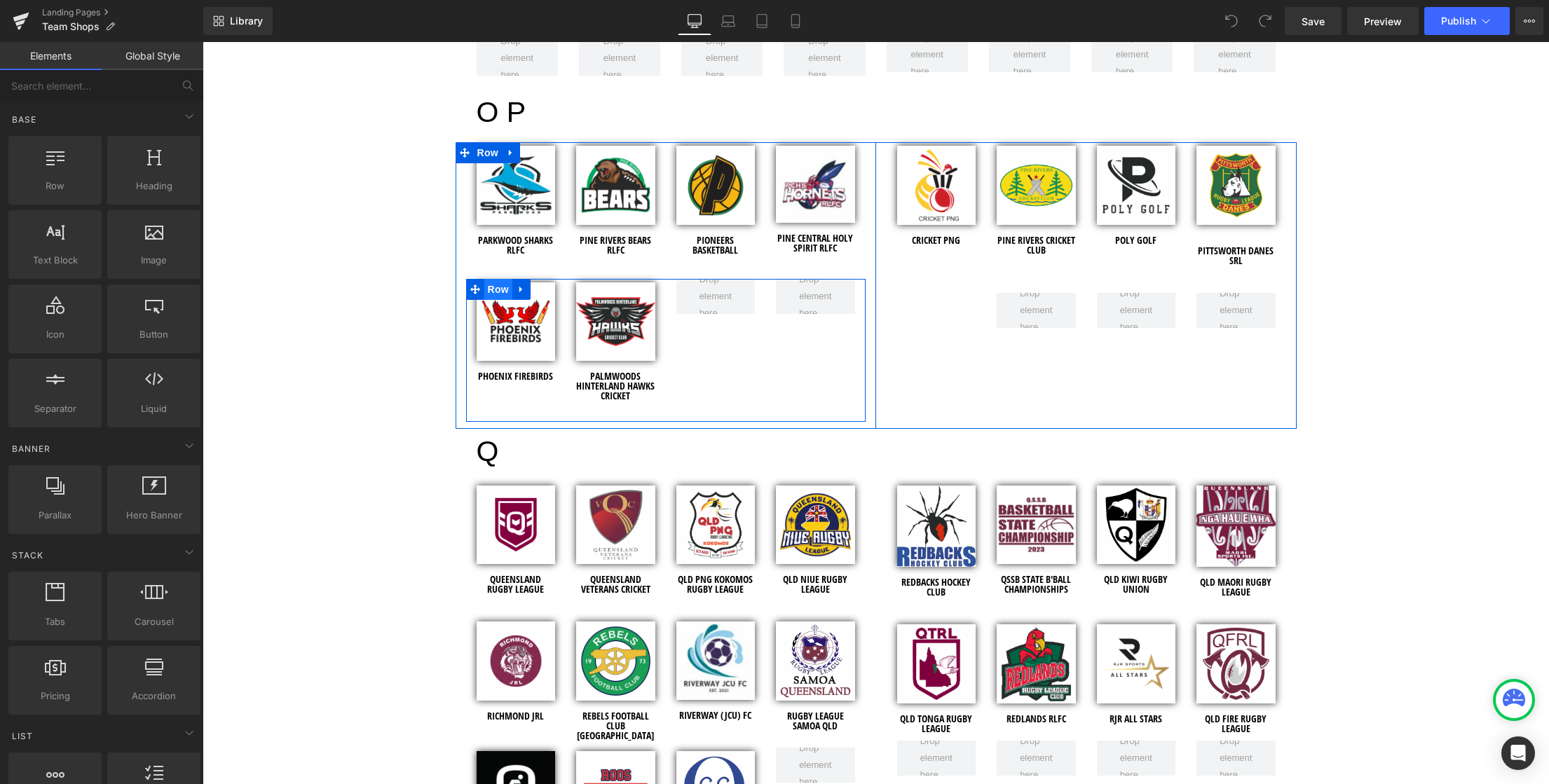
click at [494, 291] on span "Row" at bounding box center [498, 289] width 28 height 21
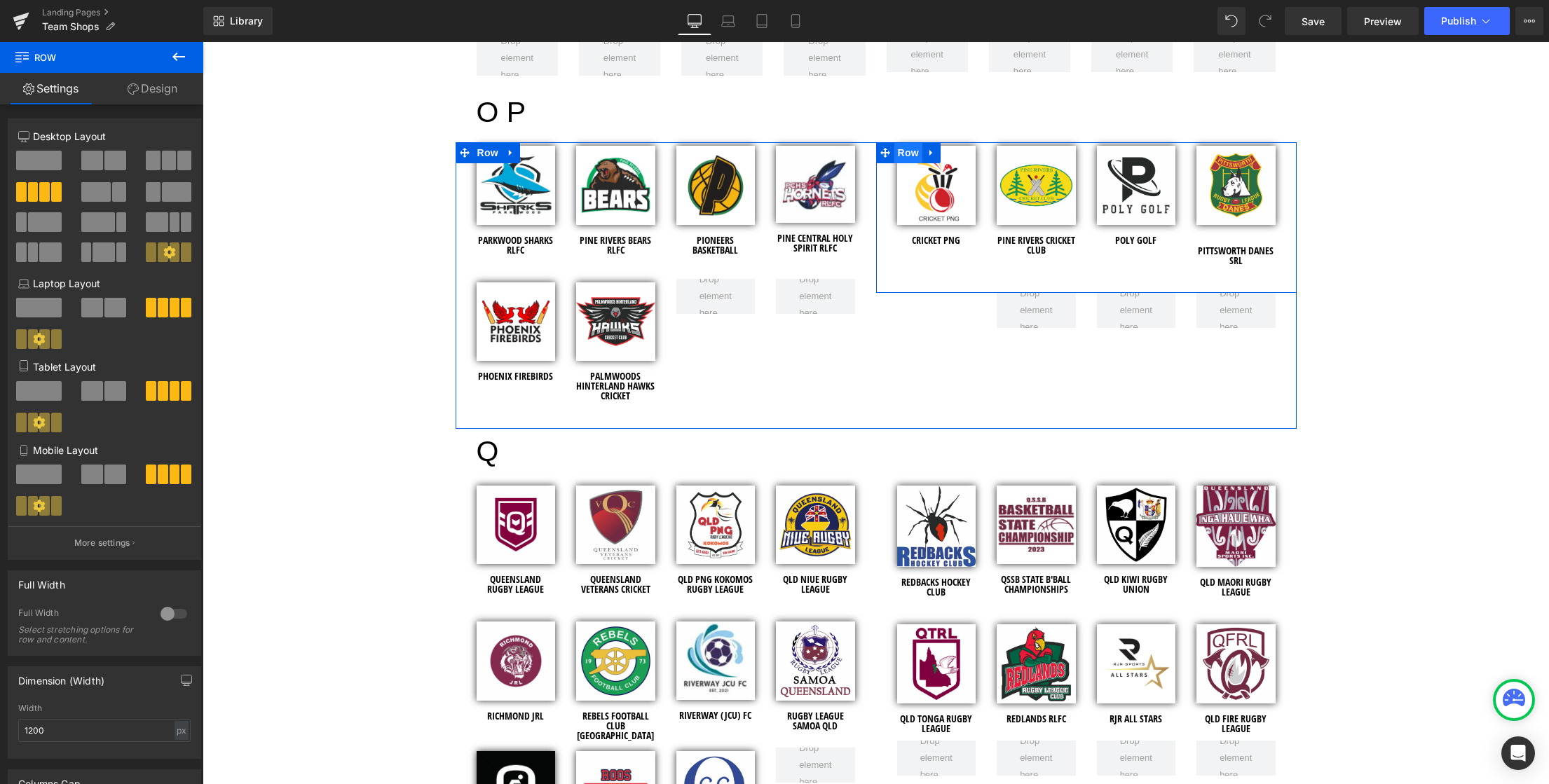
click at [914, 152] on span "Row" at bounding box center [908, 153] width 28 height 21
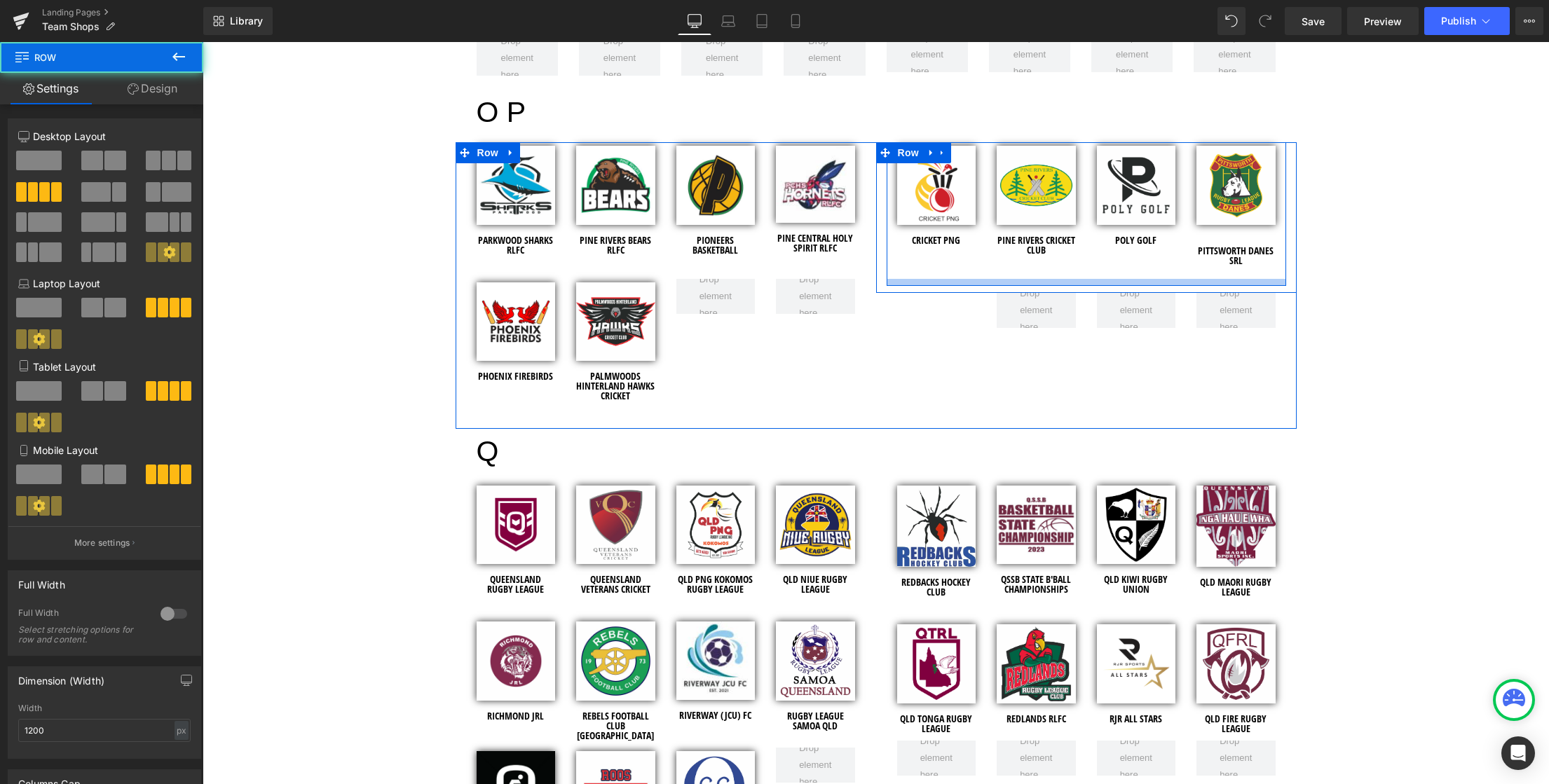
click at [918, 281] on div at bounding box center [1086, 282] width 399 height 7
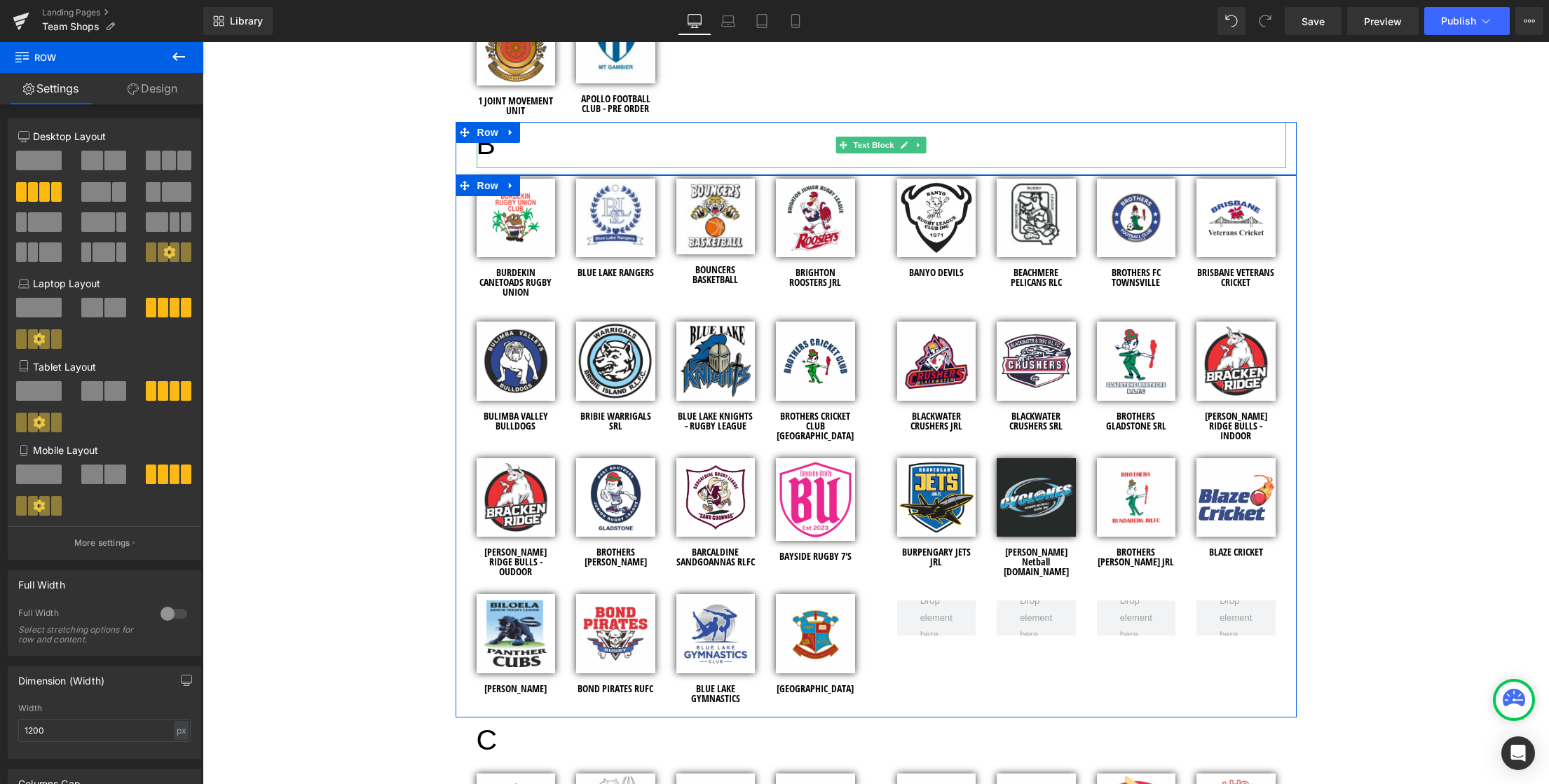
scroll to position [813, 0]
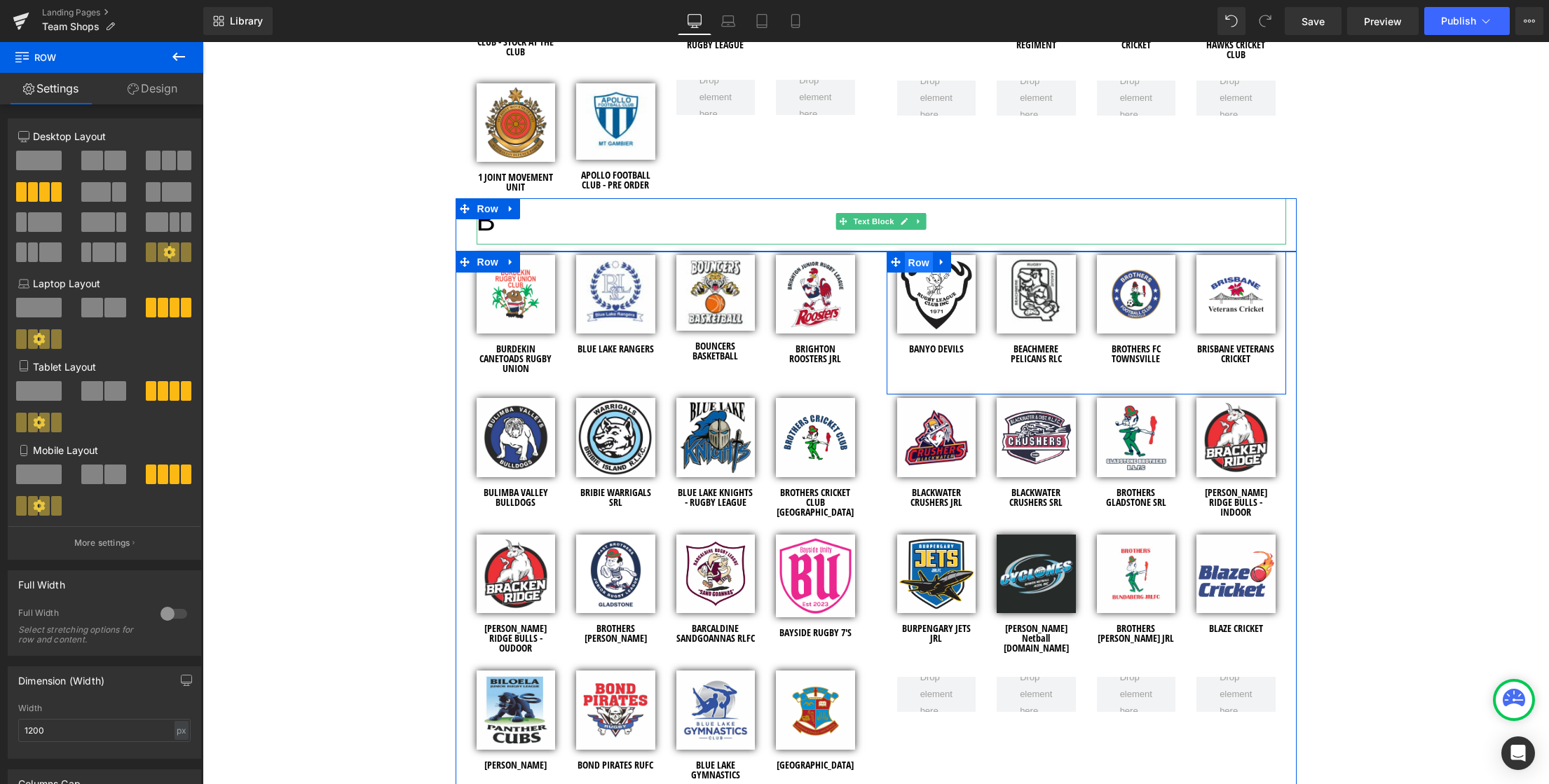
click at [913, 265] on span "Row" at bounding box center [919, 263] width 28 height 21
click at [930, 295] on span "Image" at bounding box center [936, 294] width 30 height 17
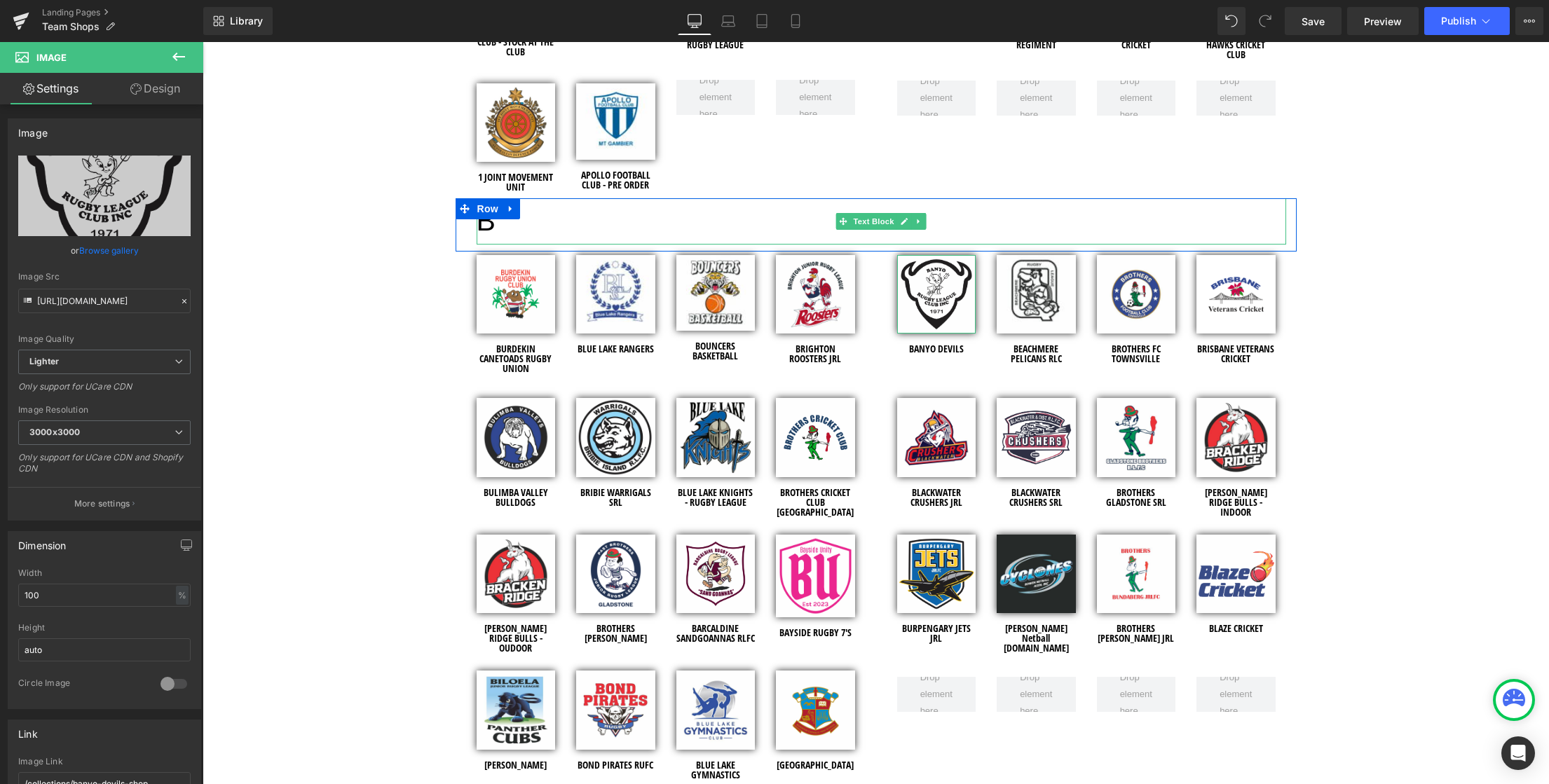
click at [167, 91] on link "Design" at bounding box center [155, 88] width 102 height 32
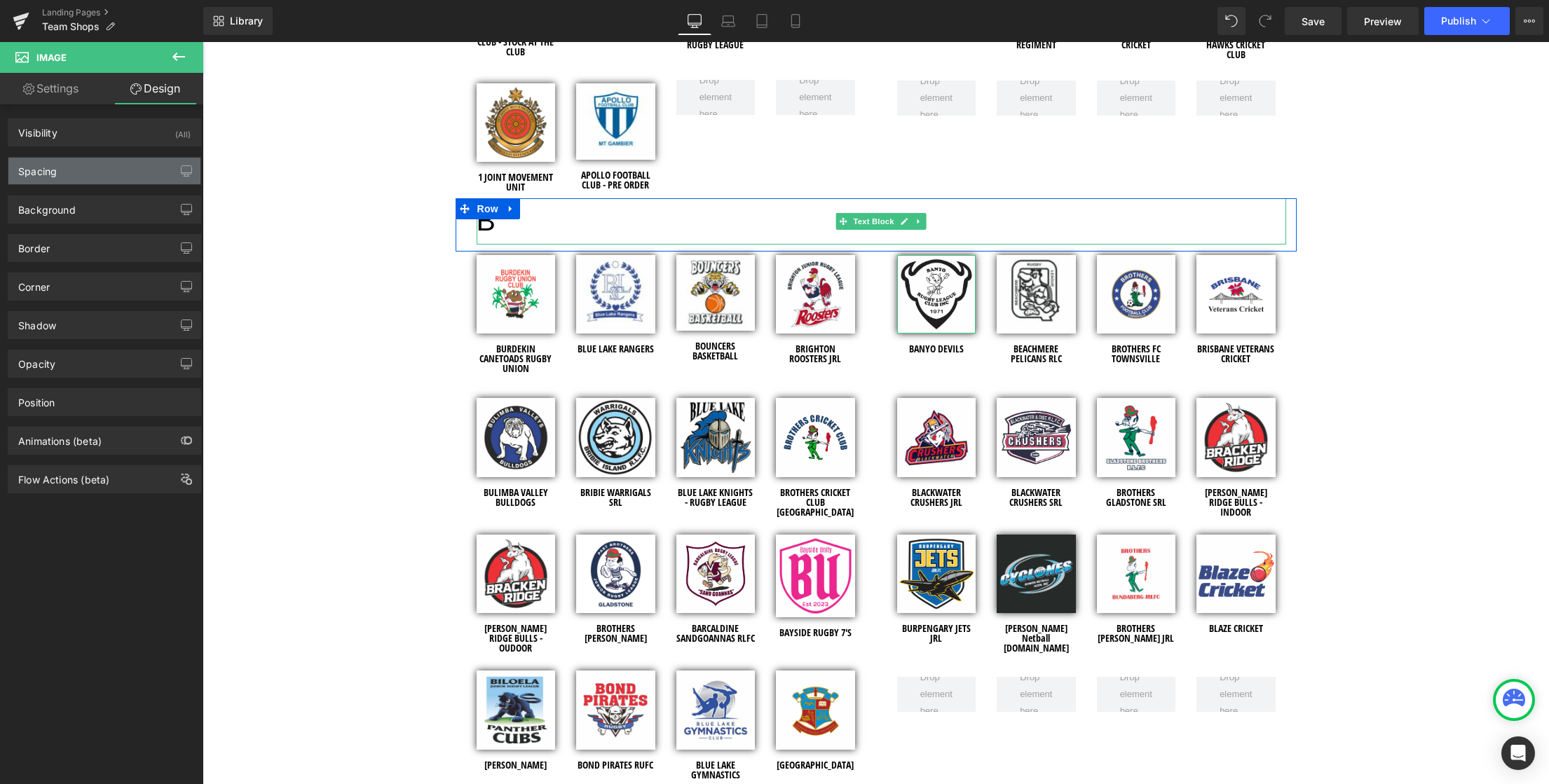
click at [96, 170] on div "Spacing" at bounding box center [104, 171] width 192 height 27
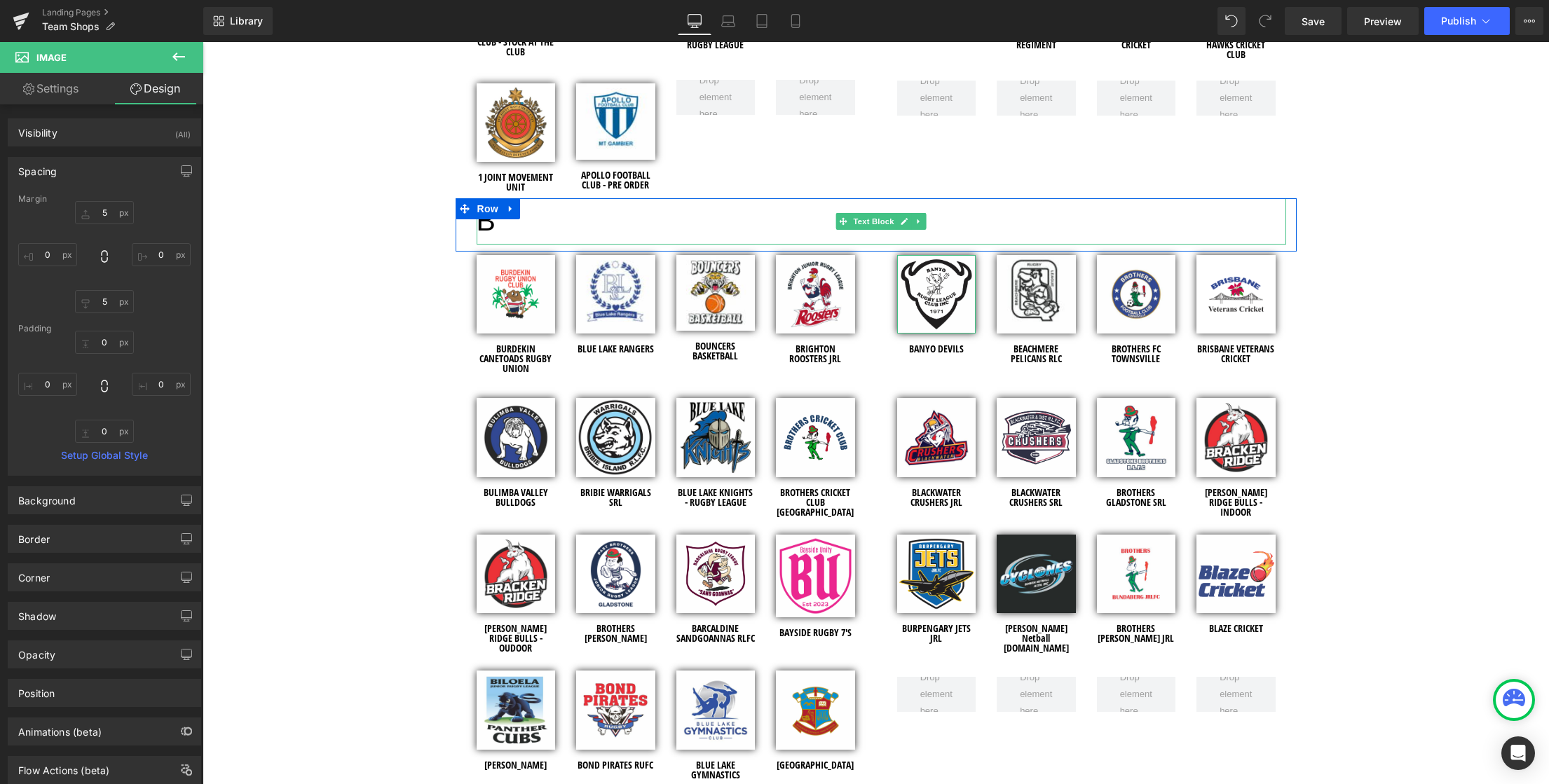
click at [50, 90] on link "Settings" at bounding box center [51, 88] width 102 height 32
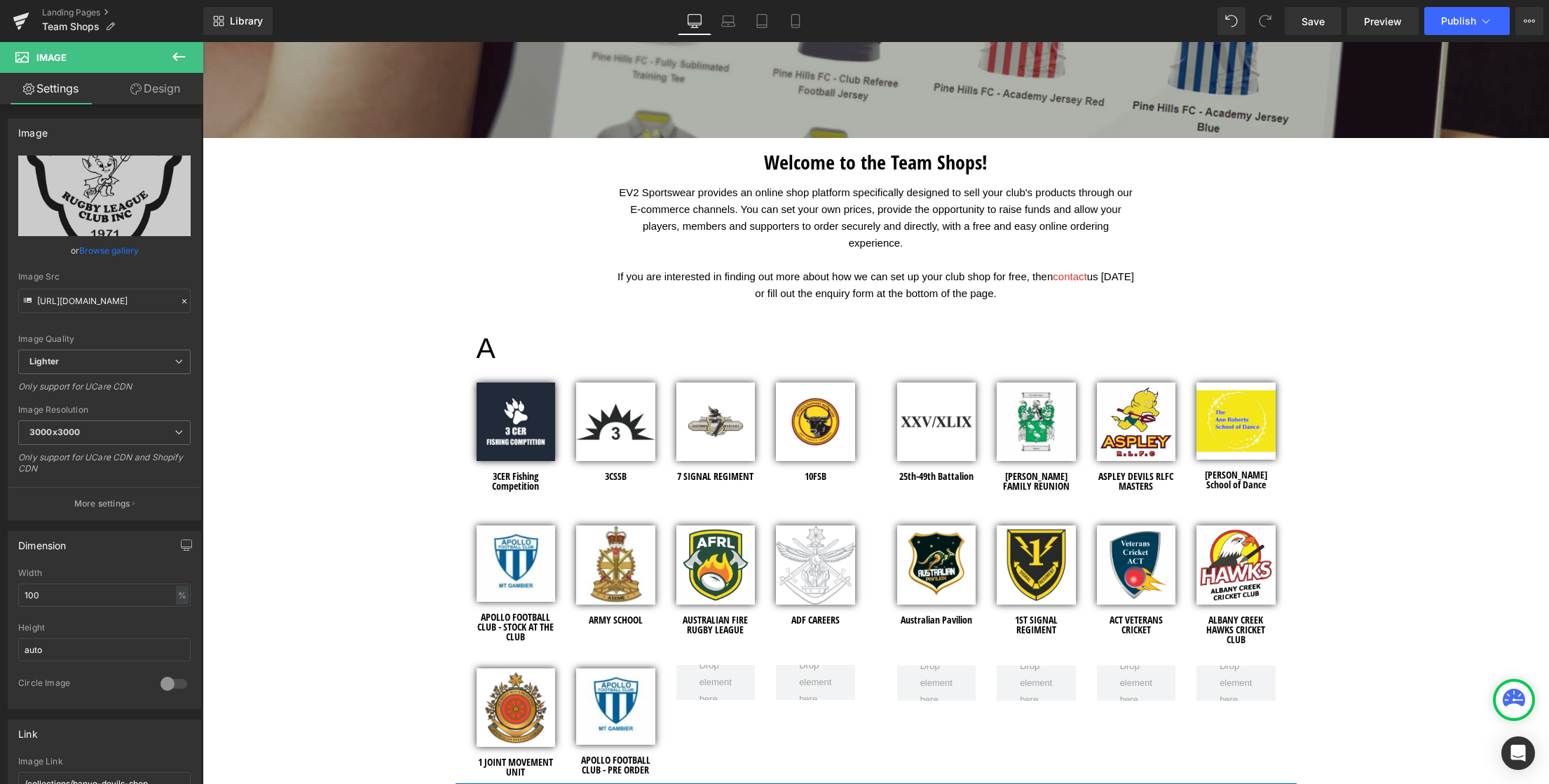
scroll to position [365, 0]
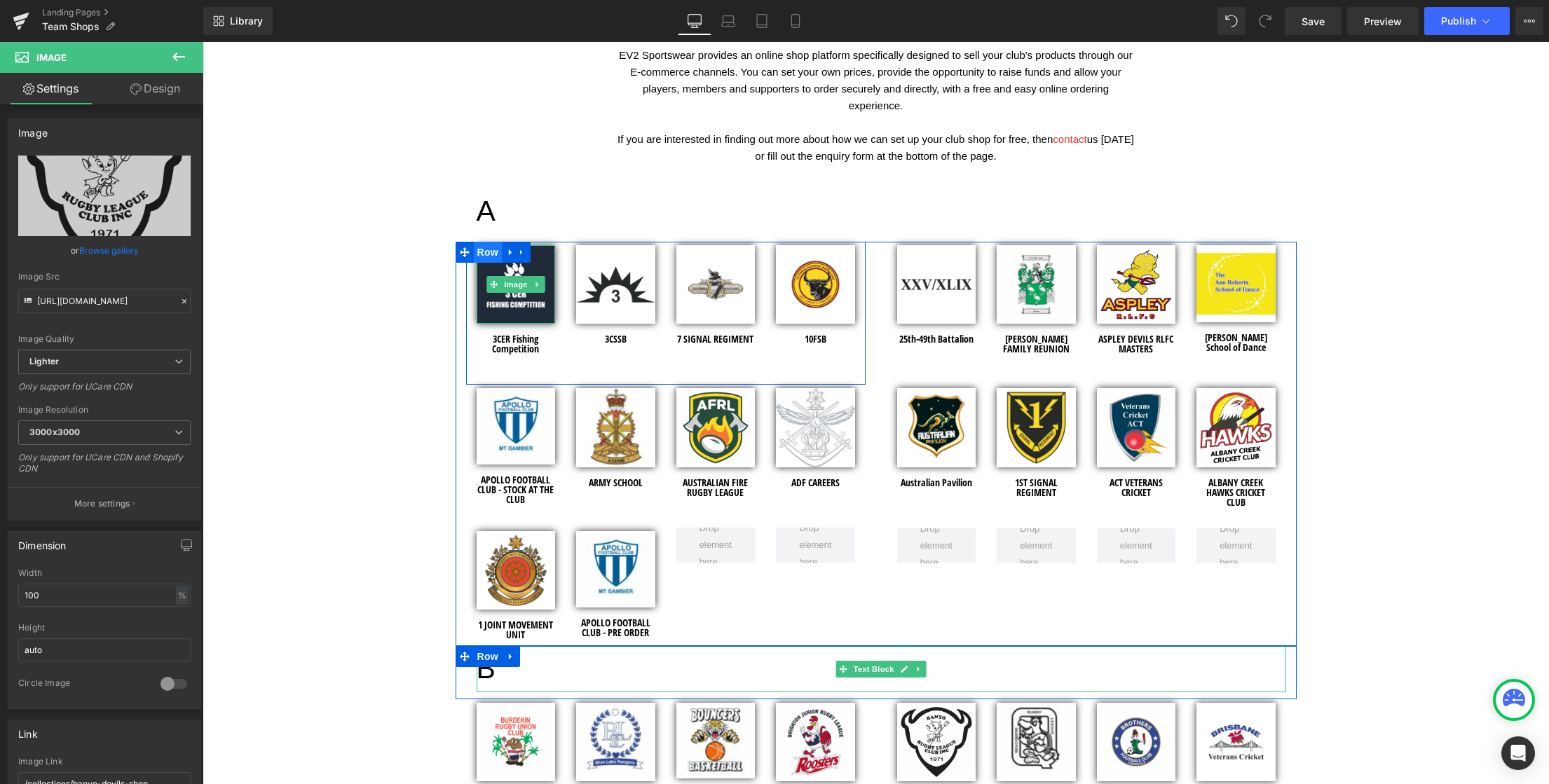
click at [485, 253] on span "Row" at bounding box center [488, 253] width 28 height 21
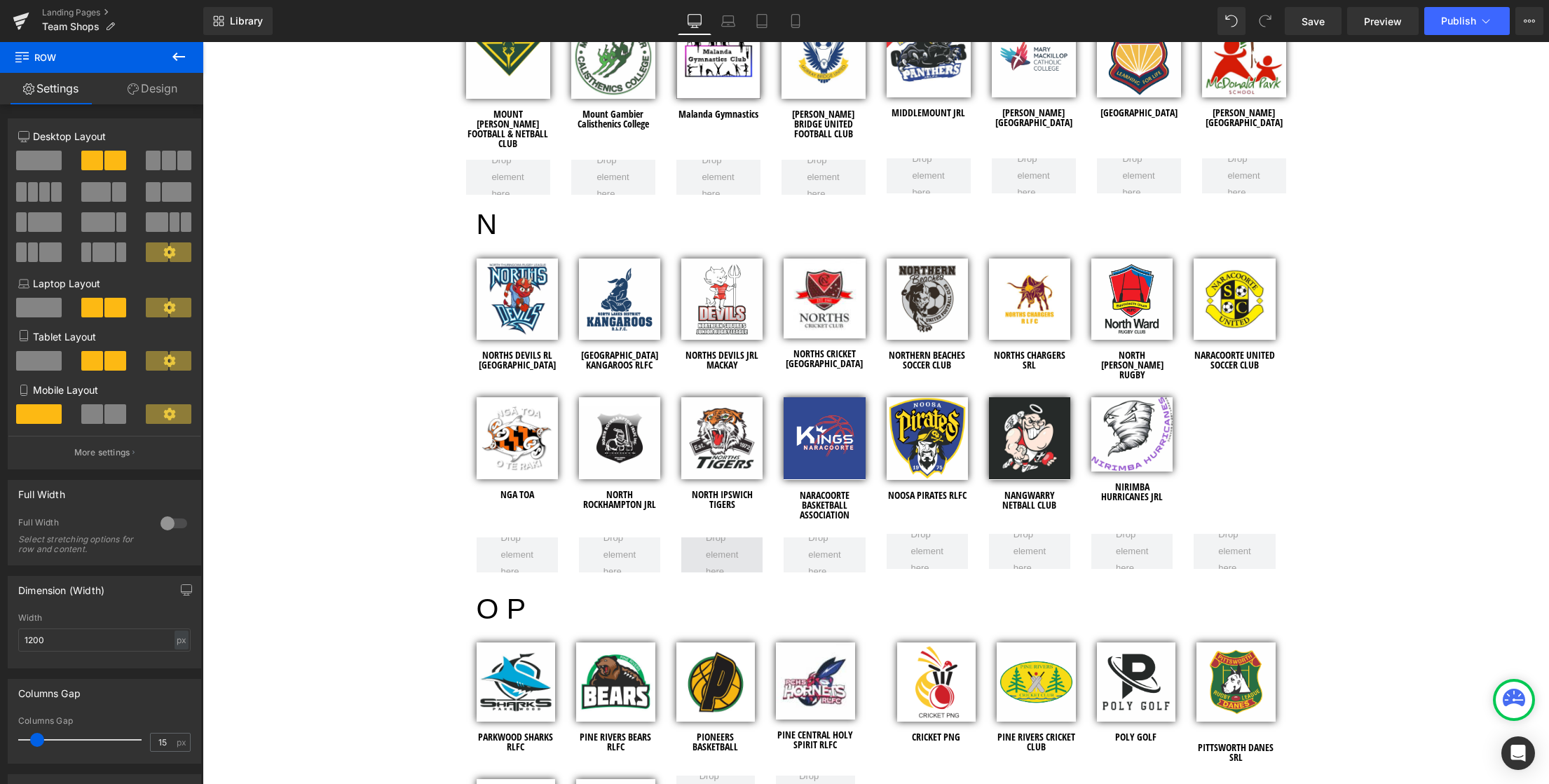
scroll to position [4060, 0]
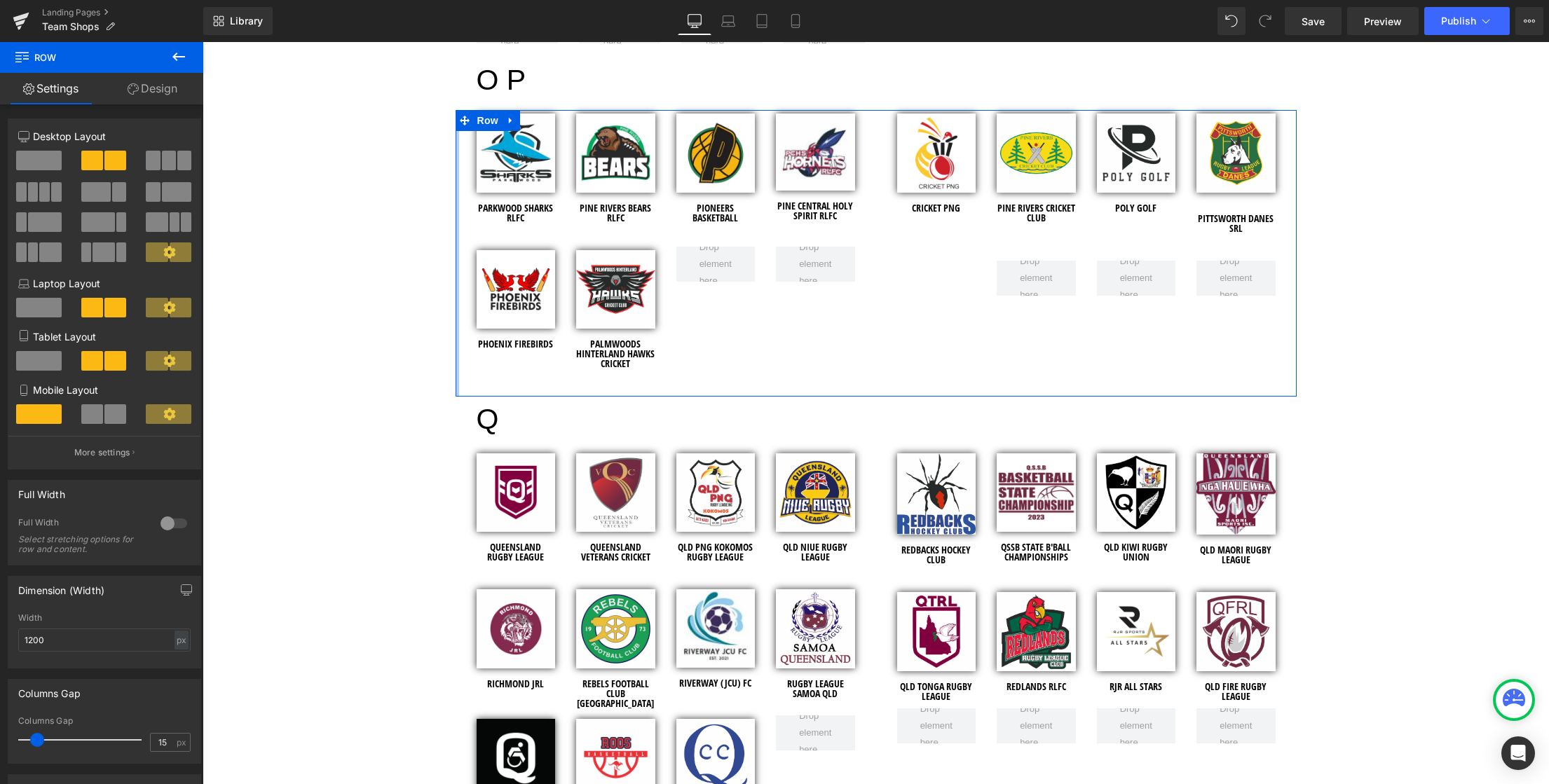
click at [456, 142] on div at bounding box center [457, 253] width 4 height 287
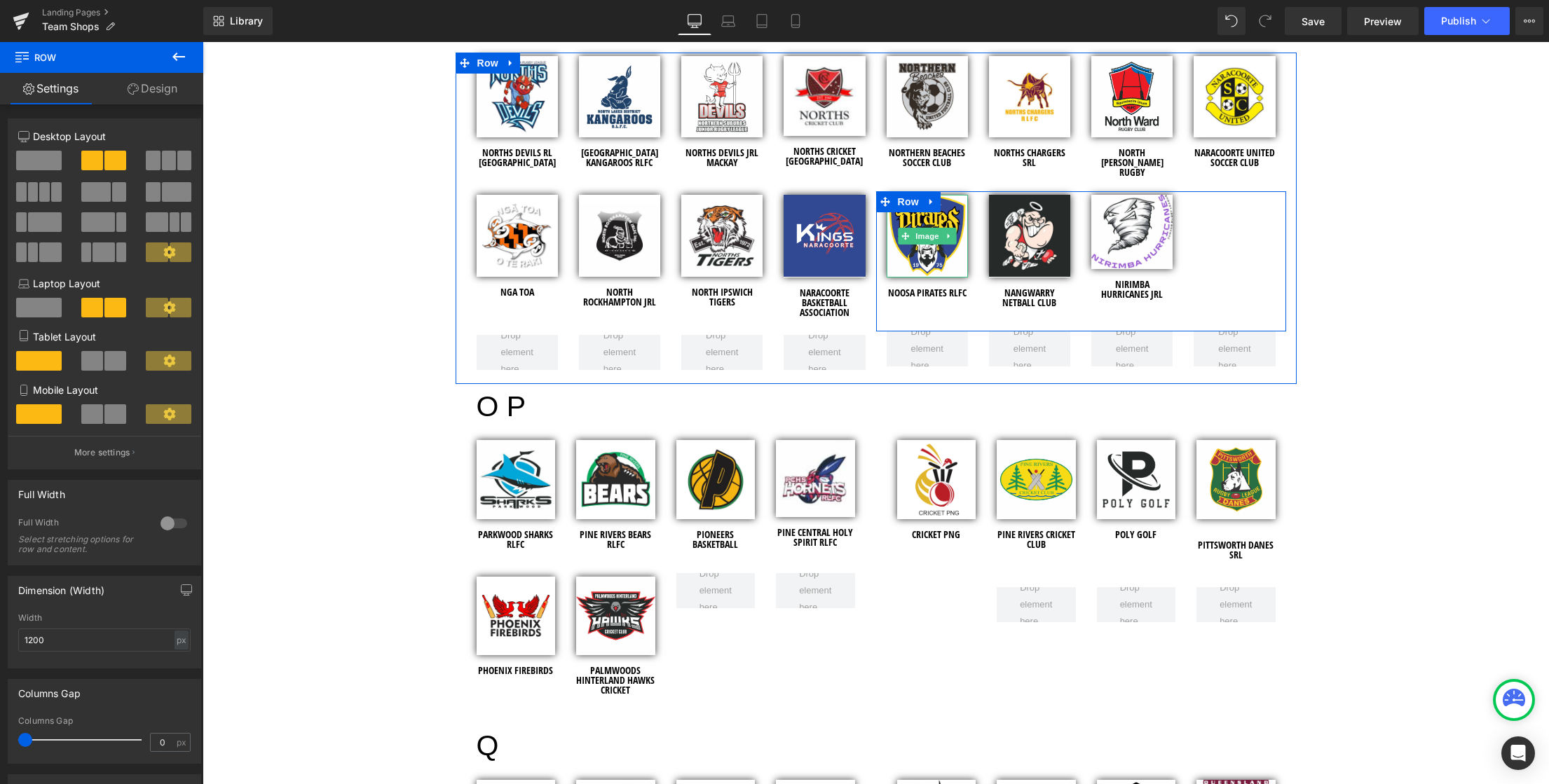
scroll to position [3605, 0]
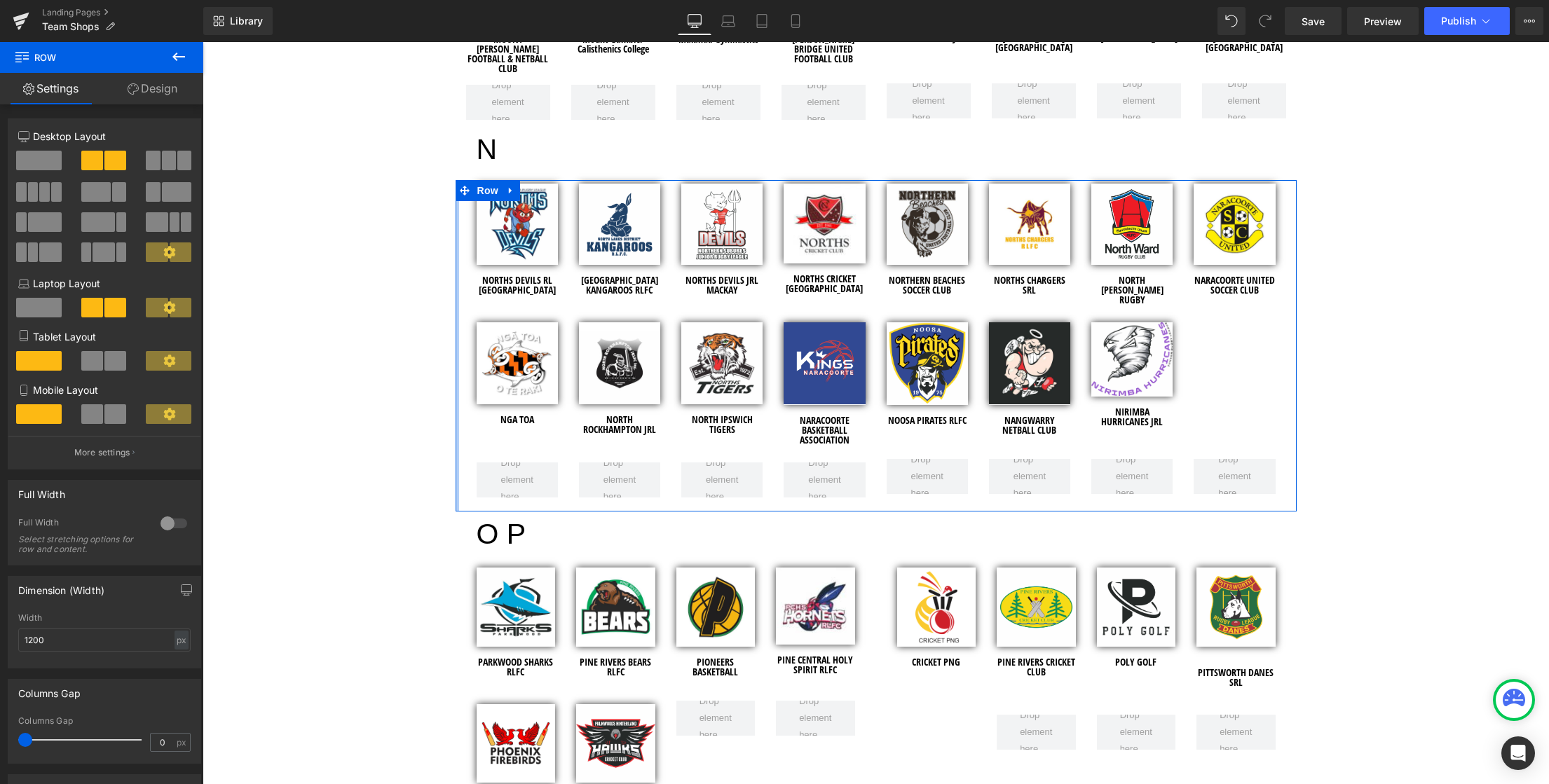
click at [456, 254] on div at bounding box center [457, 346] width 4 height 332
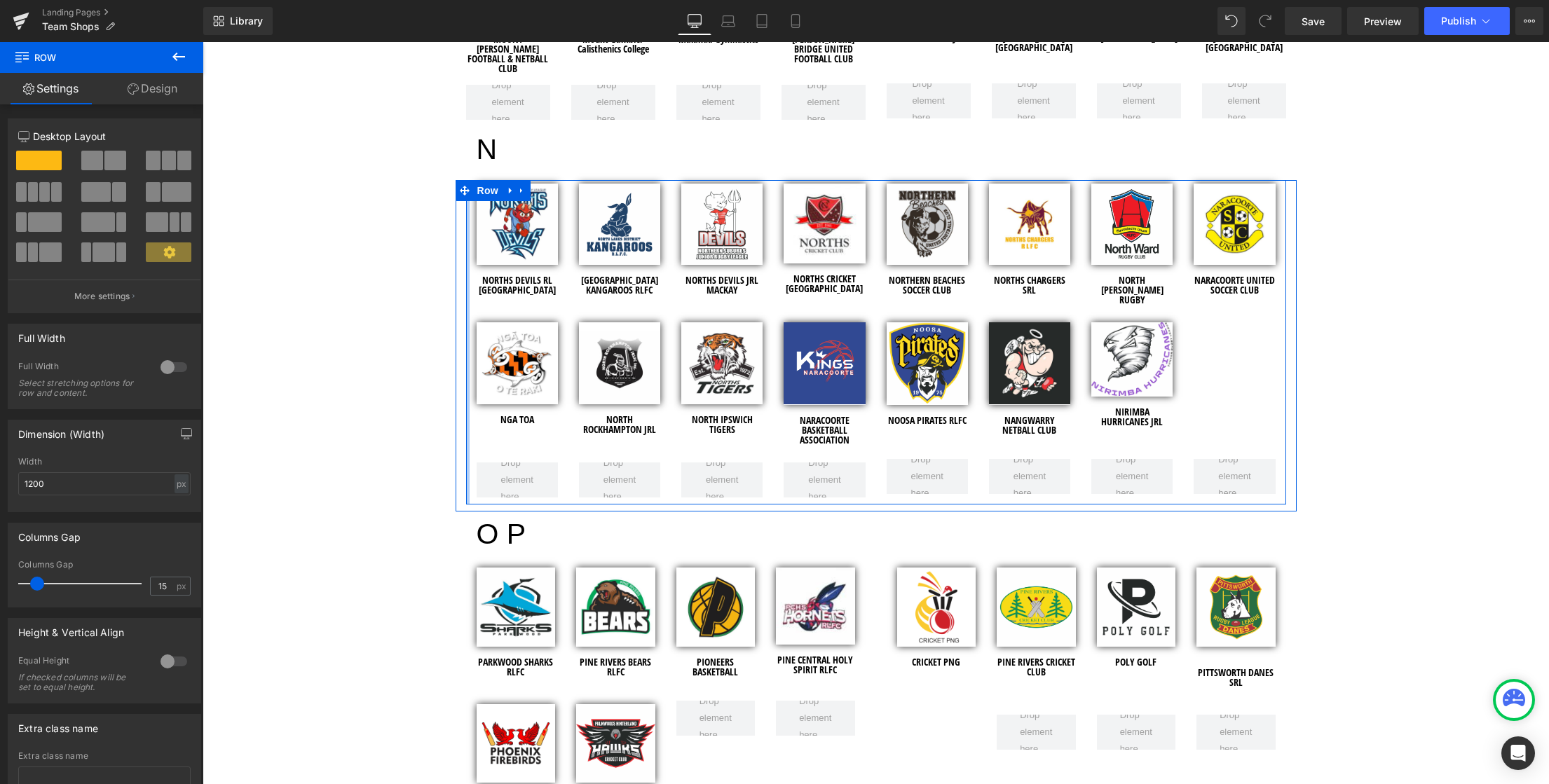
click at [466, 262] on div at bounding box center [467, 342] width 4 height 325
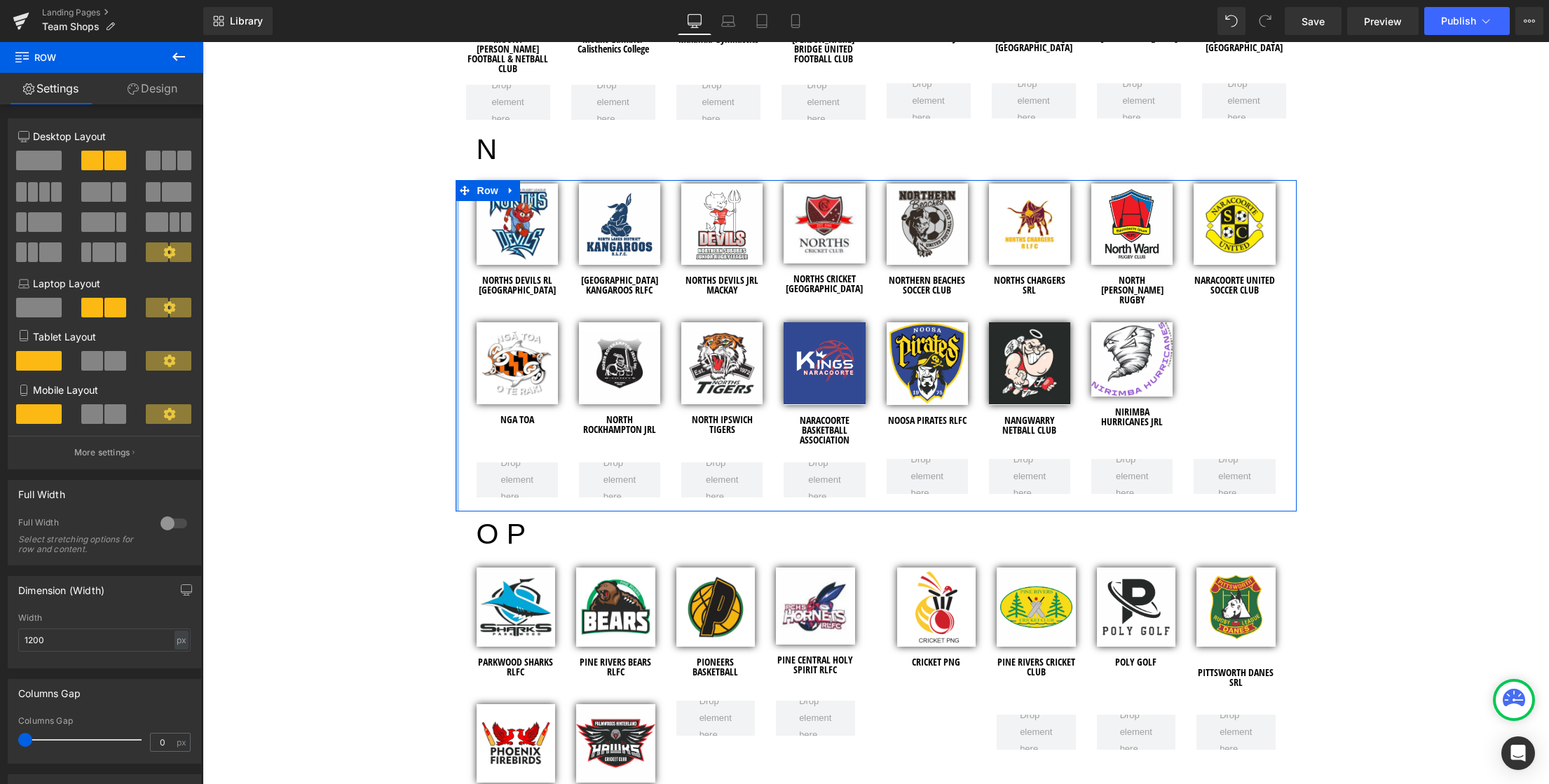
click at [456, 265] on div at bounding box center [457, 346] width 4 height 332
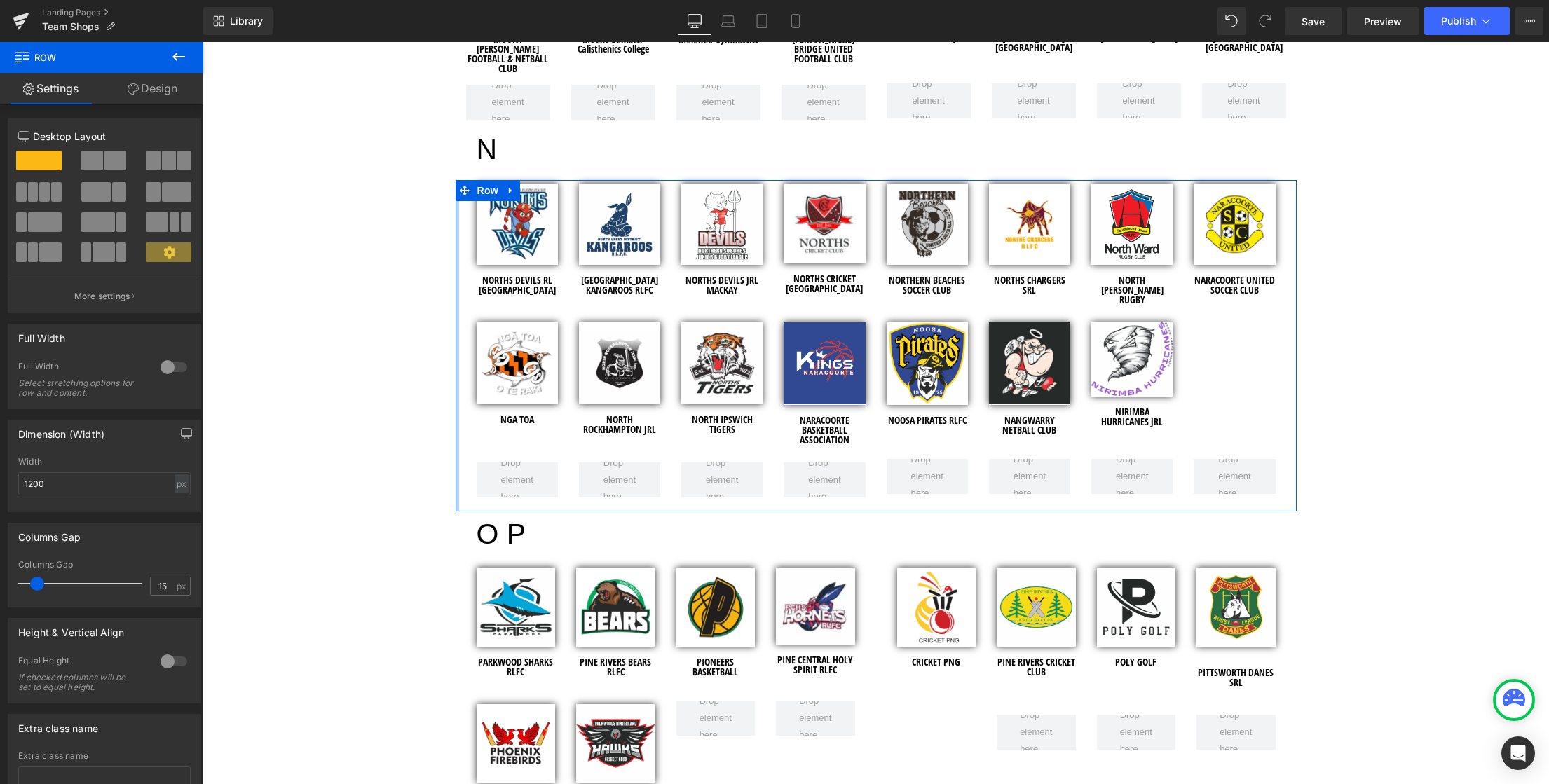
click at [456, 354] on div at bounding box center [457, 346] width 4 height 332
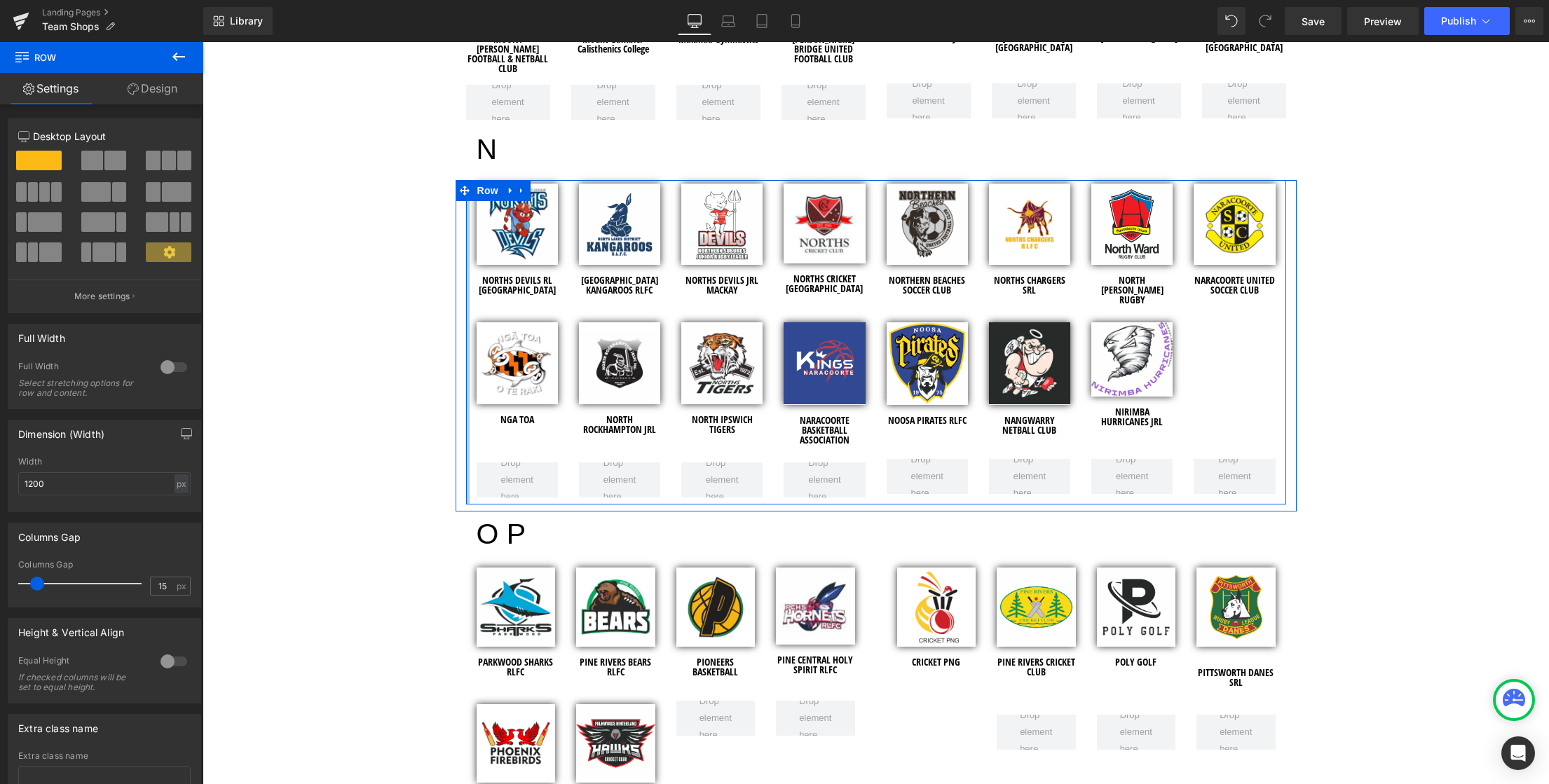
click at [466, 356] on div at bounding box center [467, 342] width 4 height 325
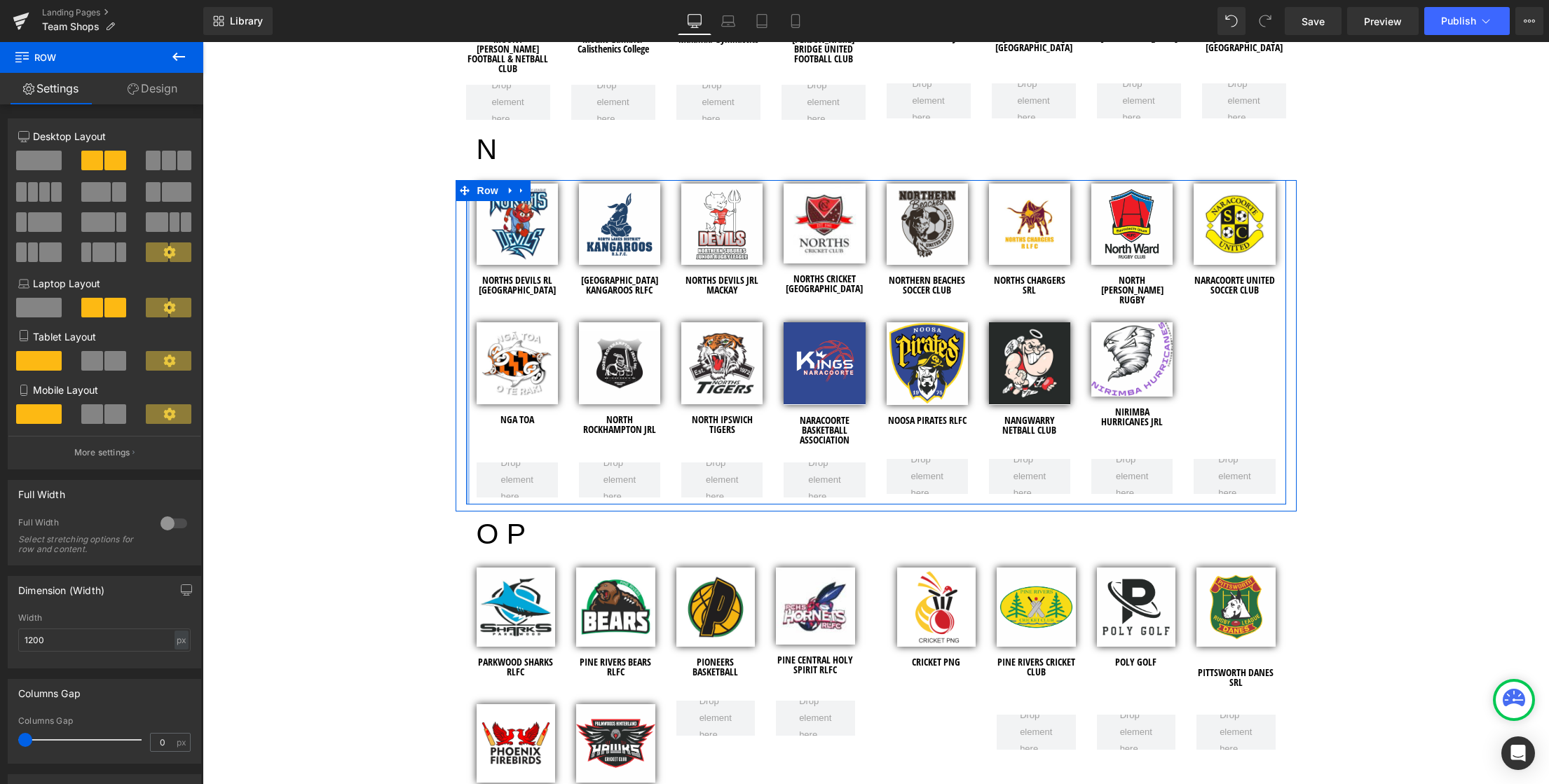
click at [466, 441] on div at bounding box center [467, 342] width 4 height 325
click at [497, 457] on div at bounding box center [670, 459] width 410 height 7
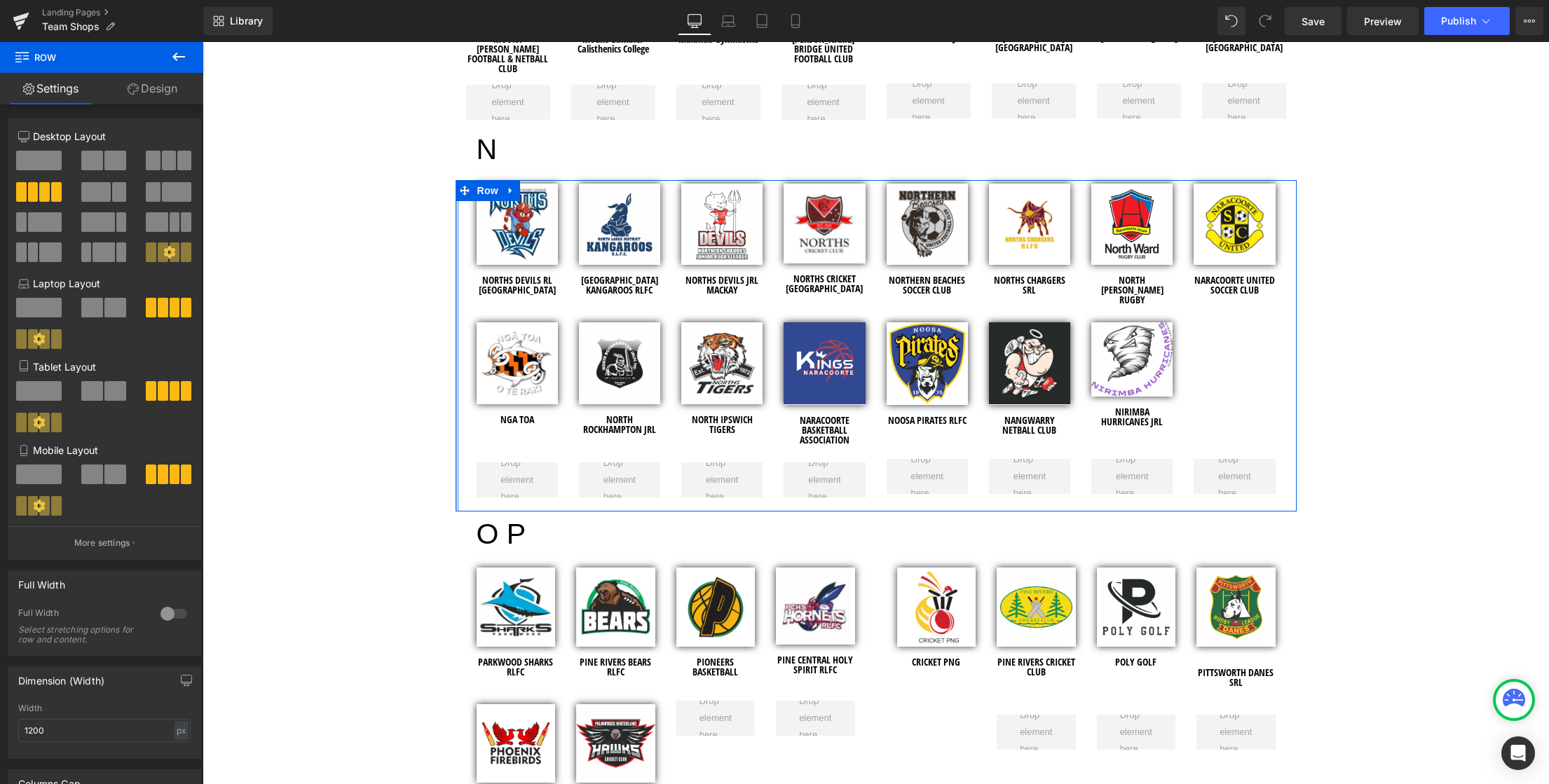
click at [456, 296] on div at bounding box center [457, 346] width 4 height 332
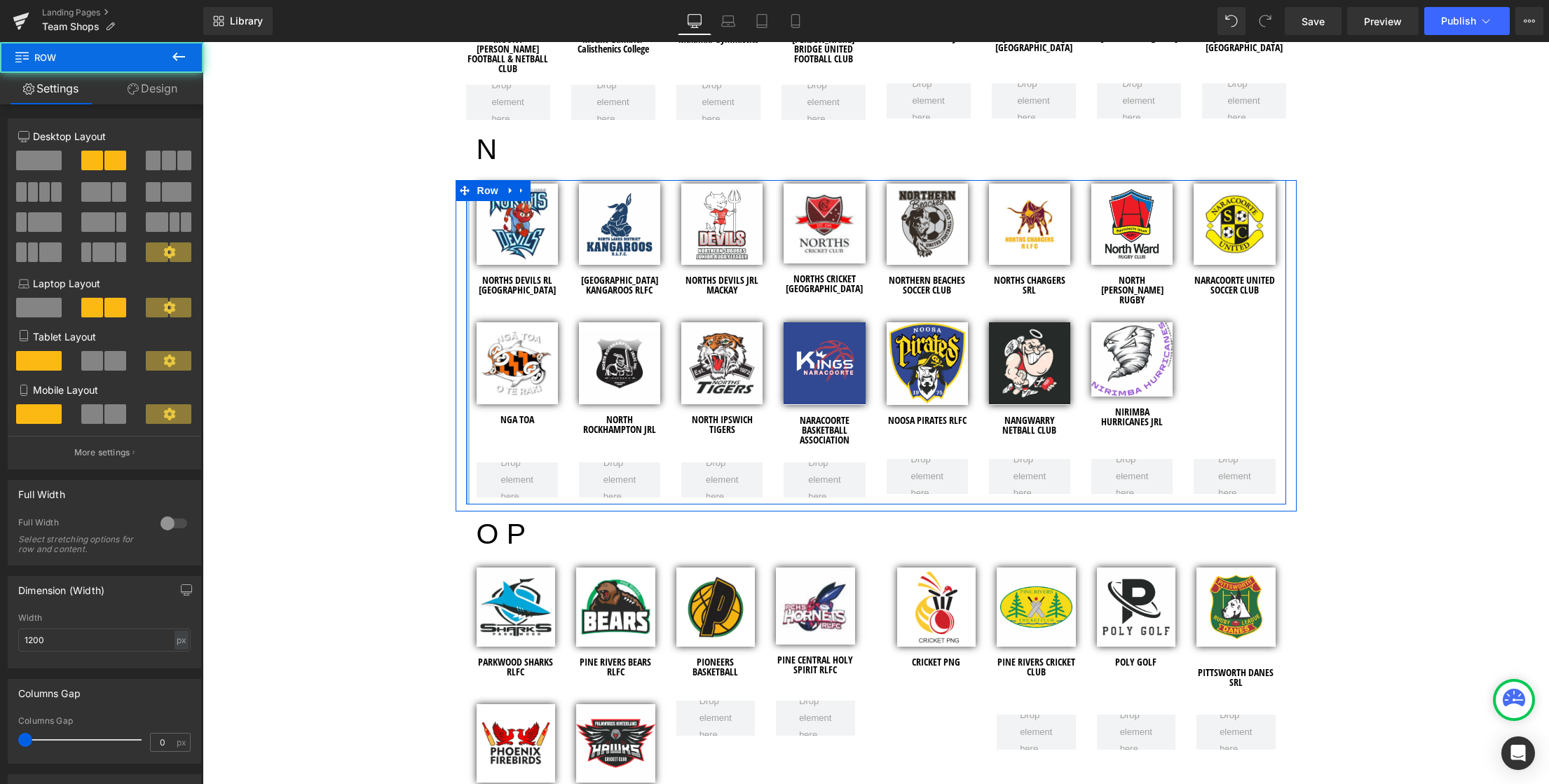
click at [466, 459] on div at bounding box center [467, 342] width 4 height 325
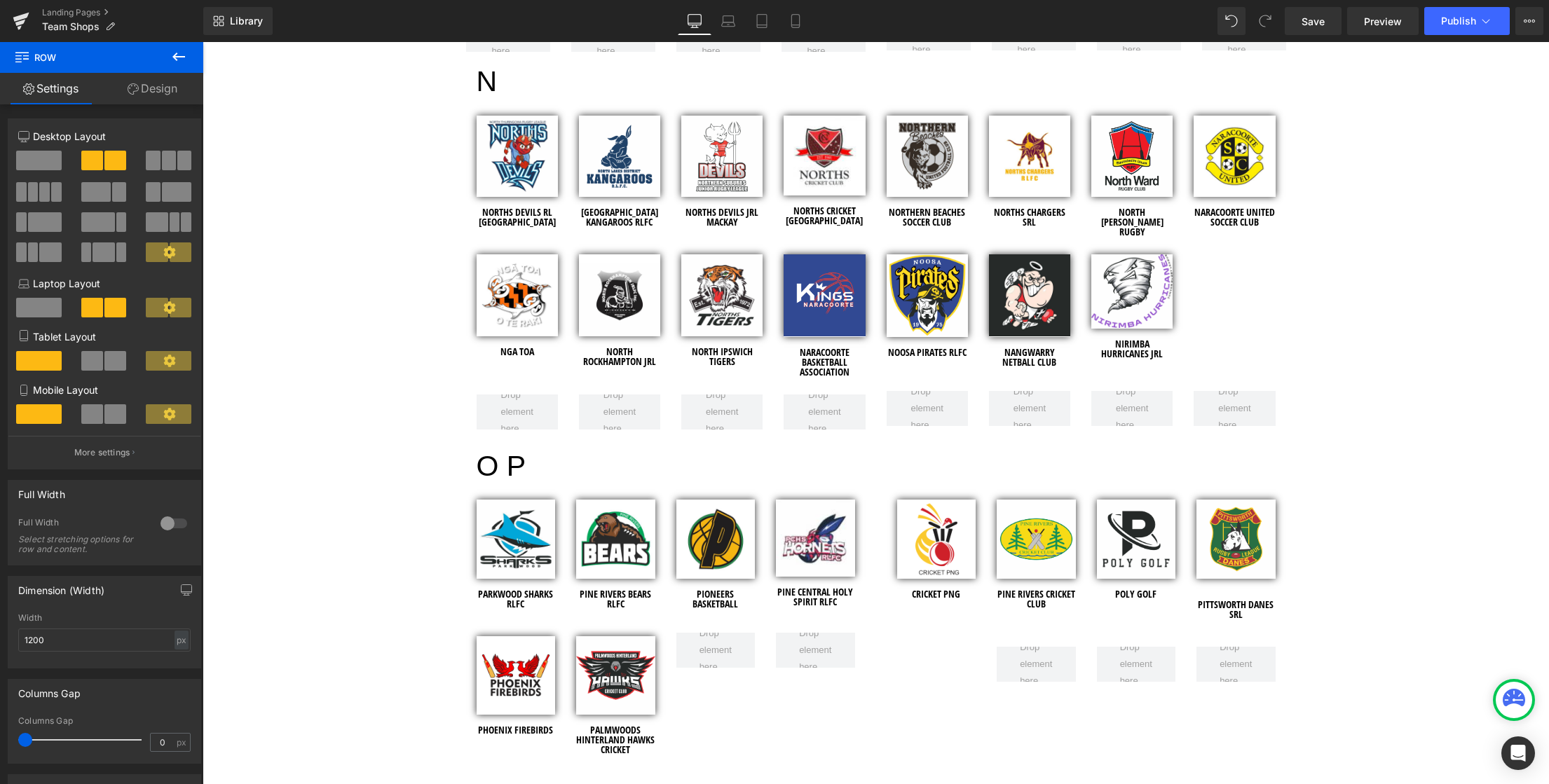
scroll to position [3763, 0]
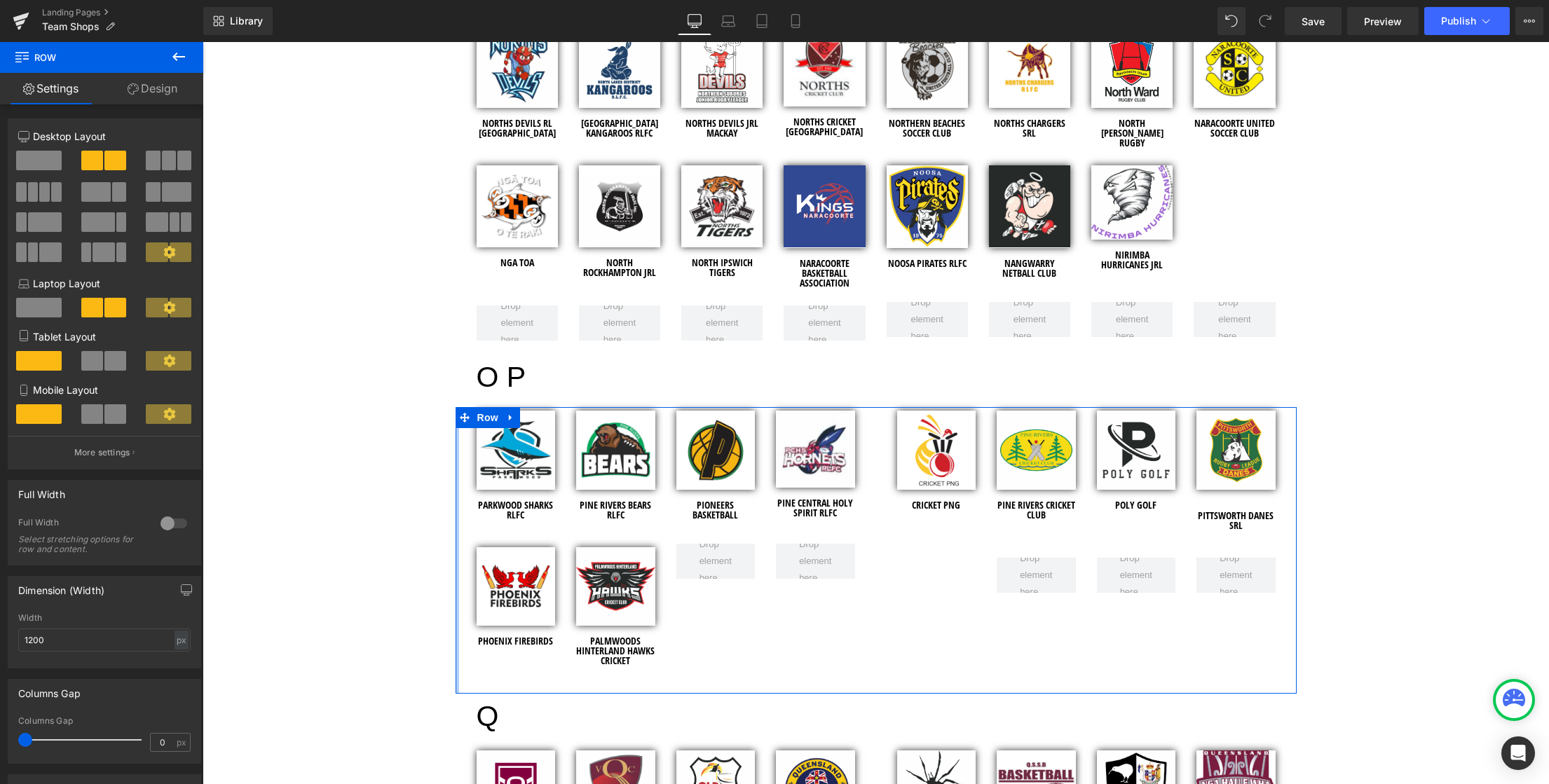
click at [456, 471] on div at bounding box center [457, 550] width 4 height 287
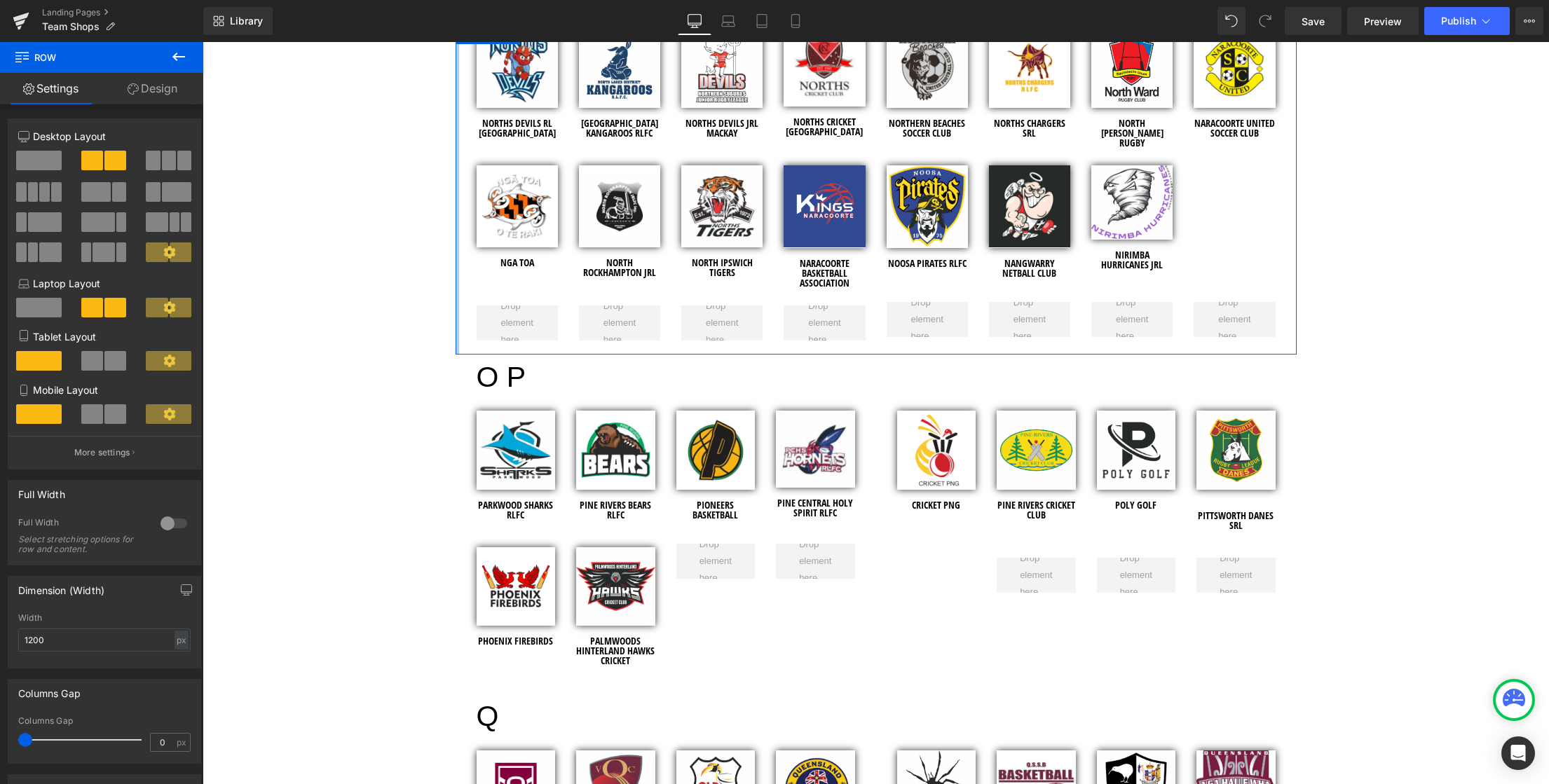
click at [456, 273] on div at bounding box center [457, 189] width 4 height 332
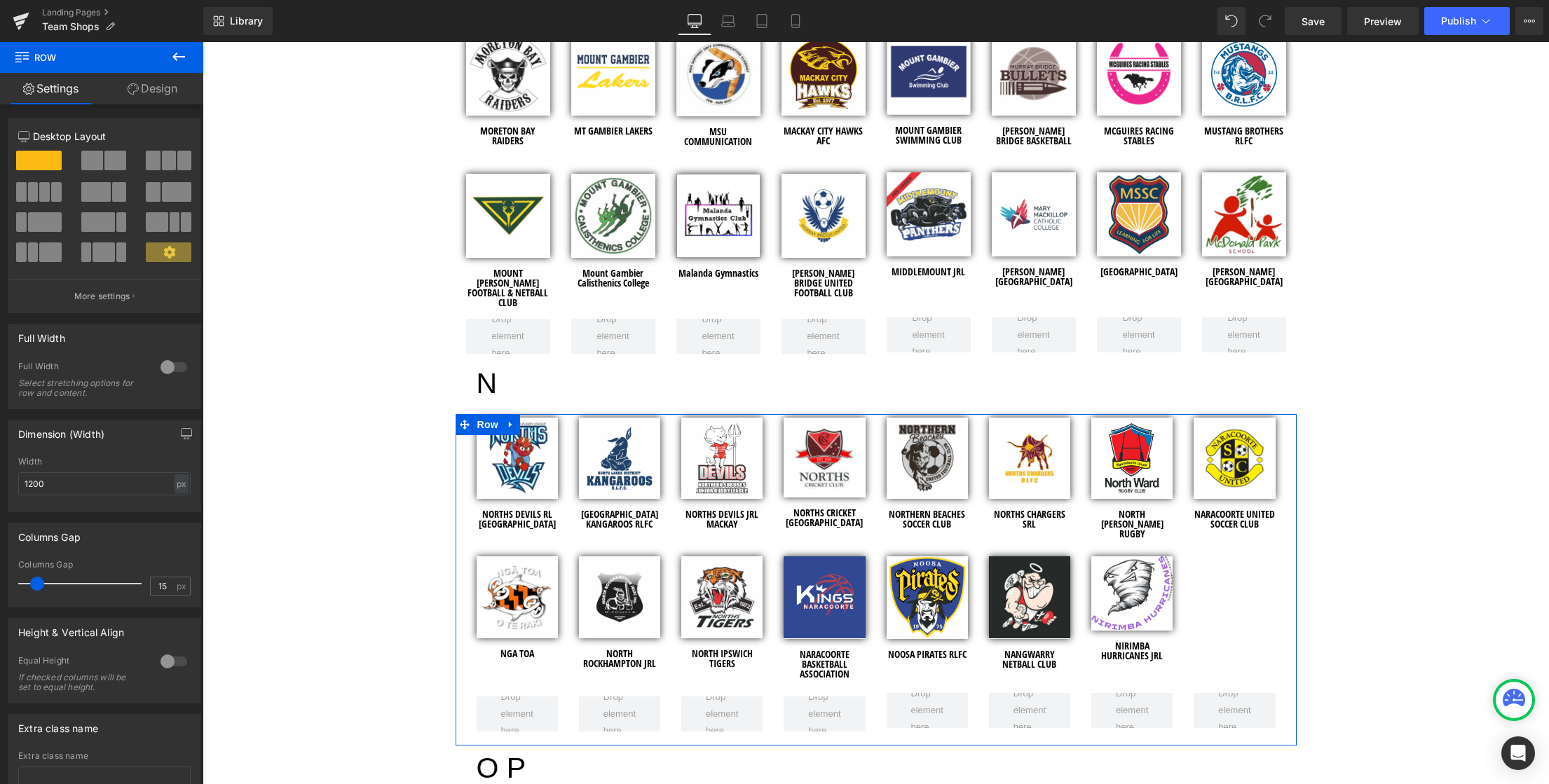
scroll to position [3247, 0]
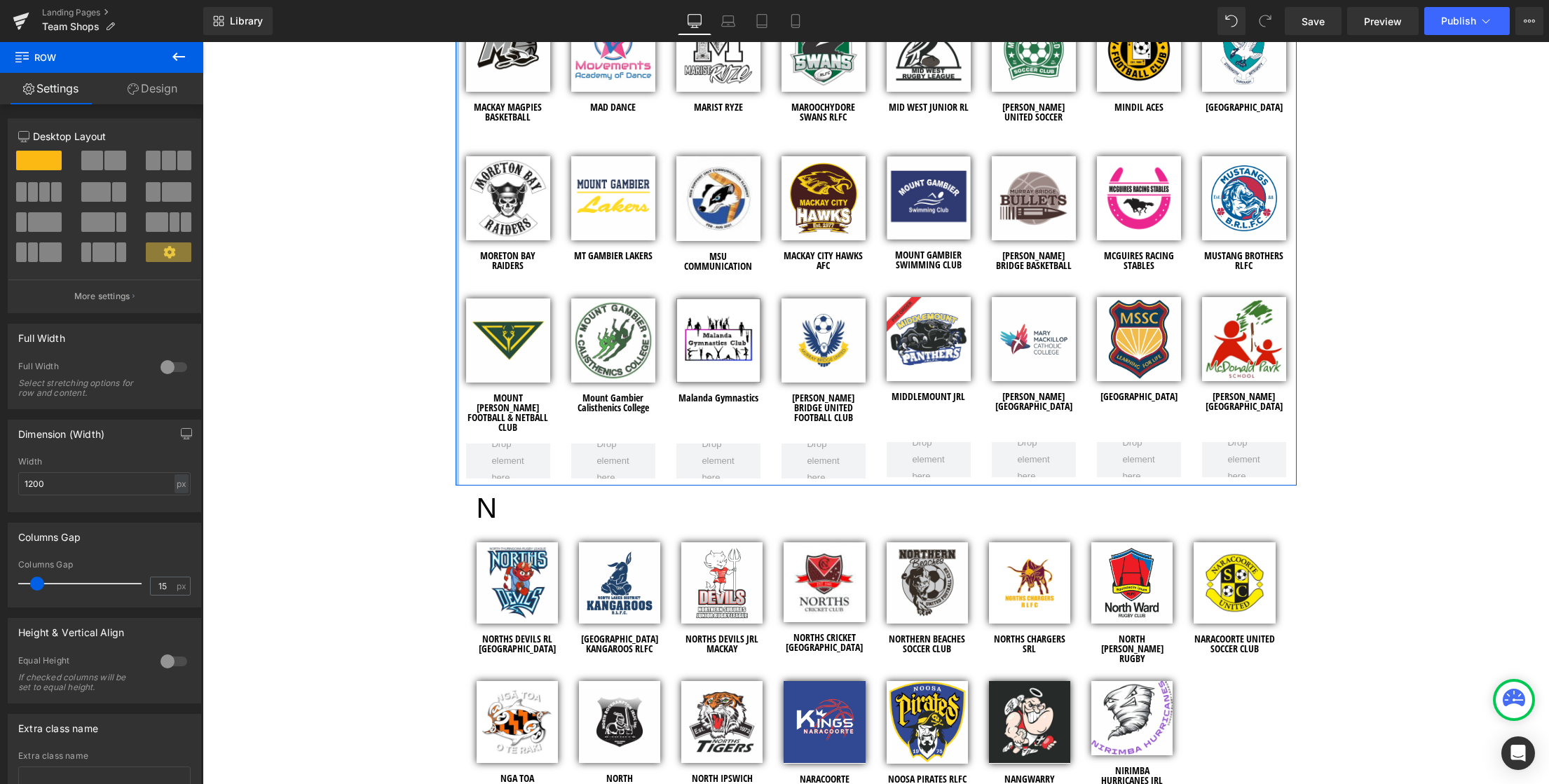
click at [456, 275] on div at bounding box center [457, 245] width 4 height 482
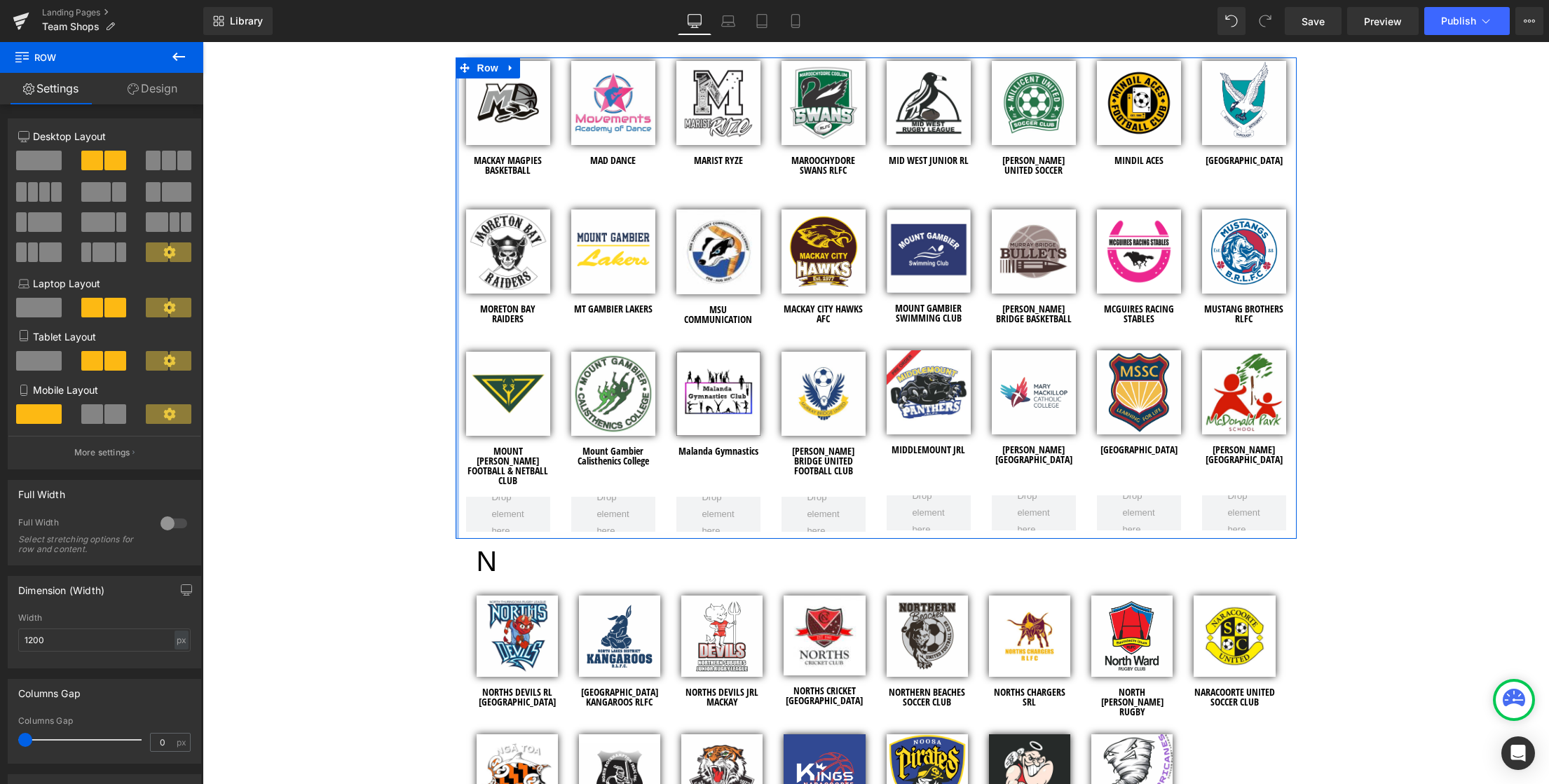
scroll to position [3196, 0]
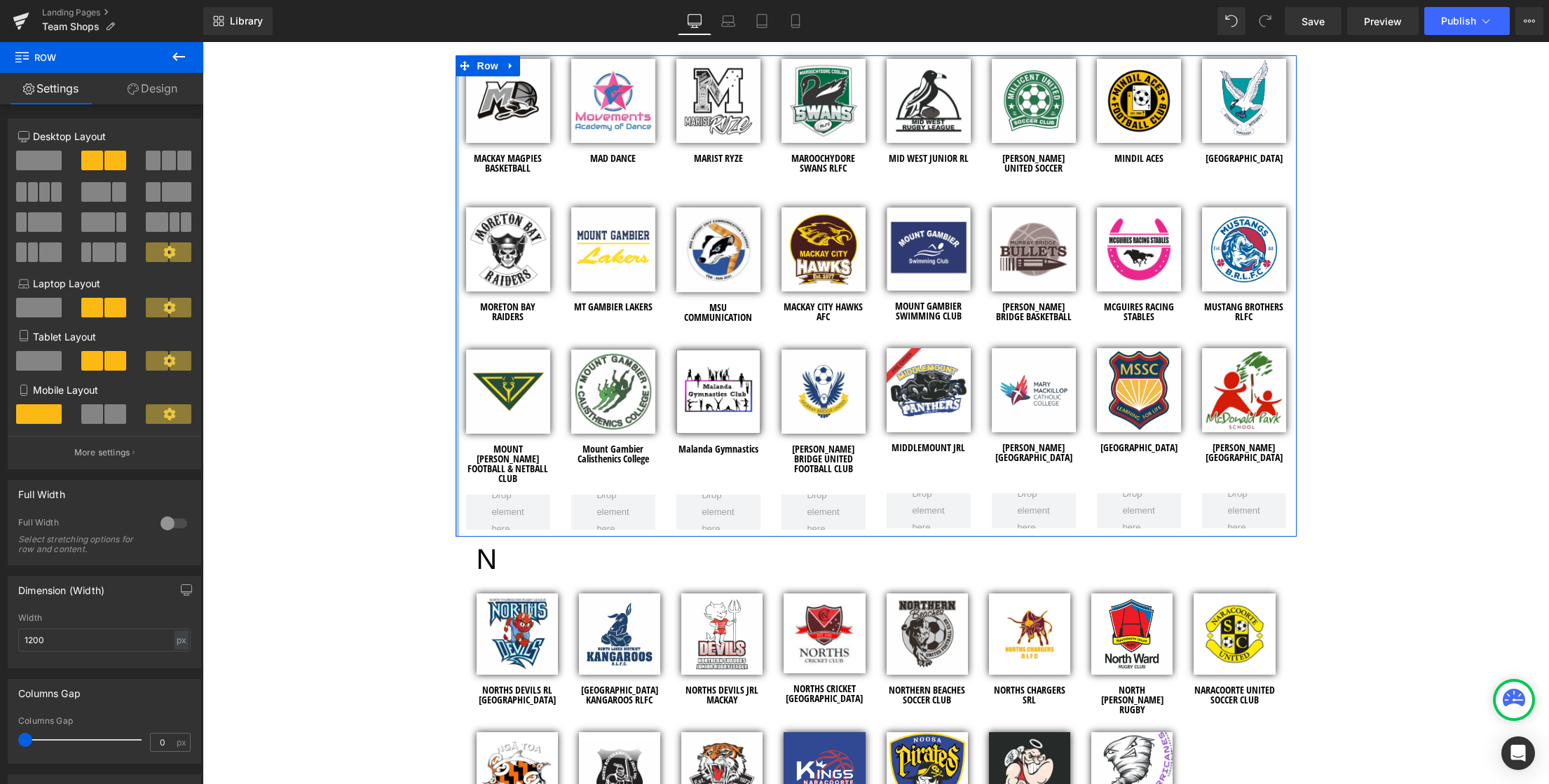
click at [456, 278] on div at bounding box center [457, 296] width 4 height 482
click at [456, 279] on div at bounding box center [457, 296] width 4 height 482
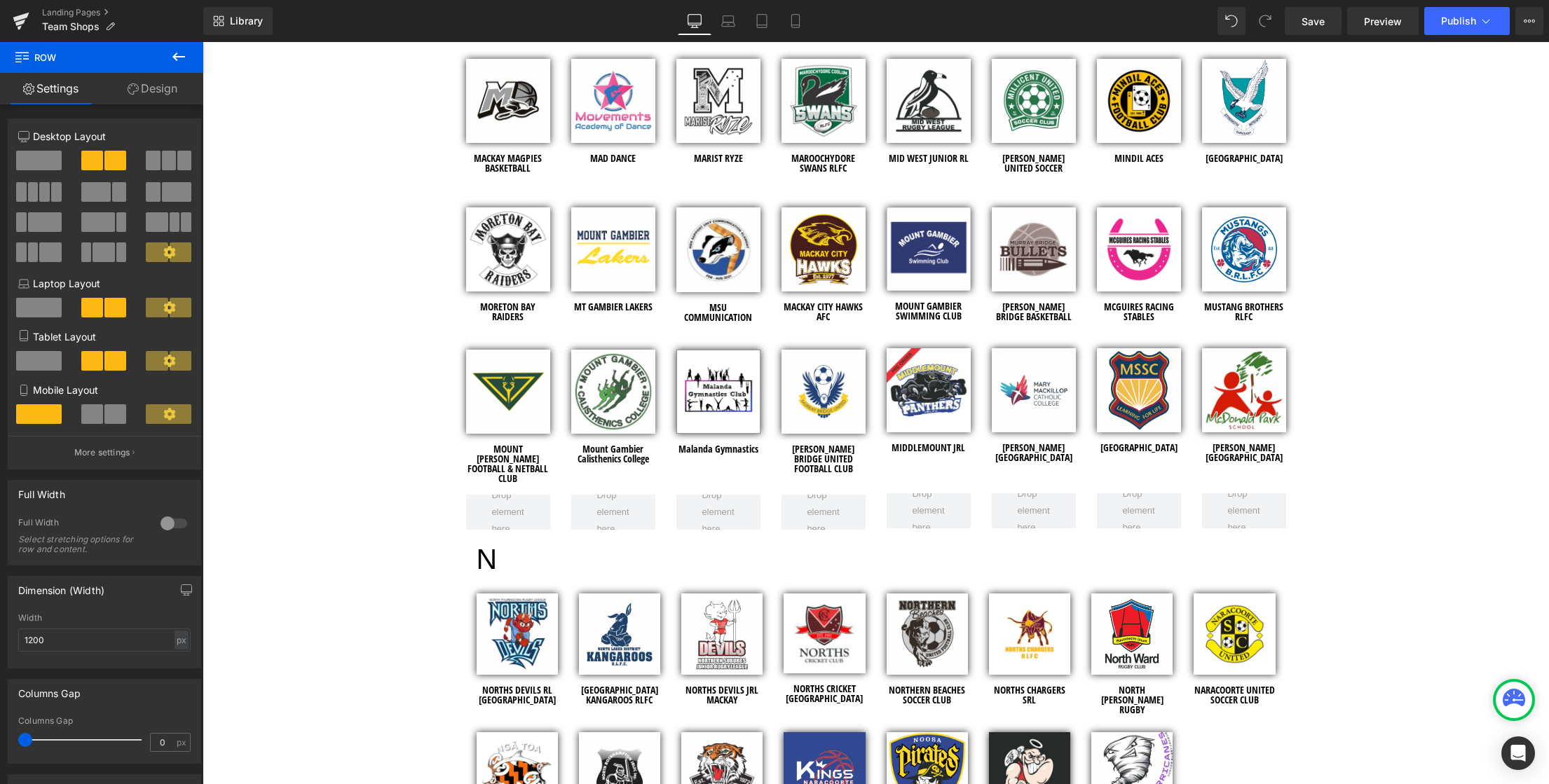
click at [362, 274] on div "team SHOPS Heading Row Hero Banner 120px Row Welcome to the Team Shops! Heading…" at bounding box center [876, 481] width 1346 height 7049
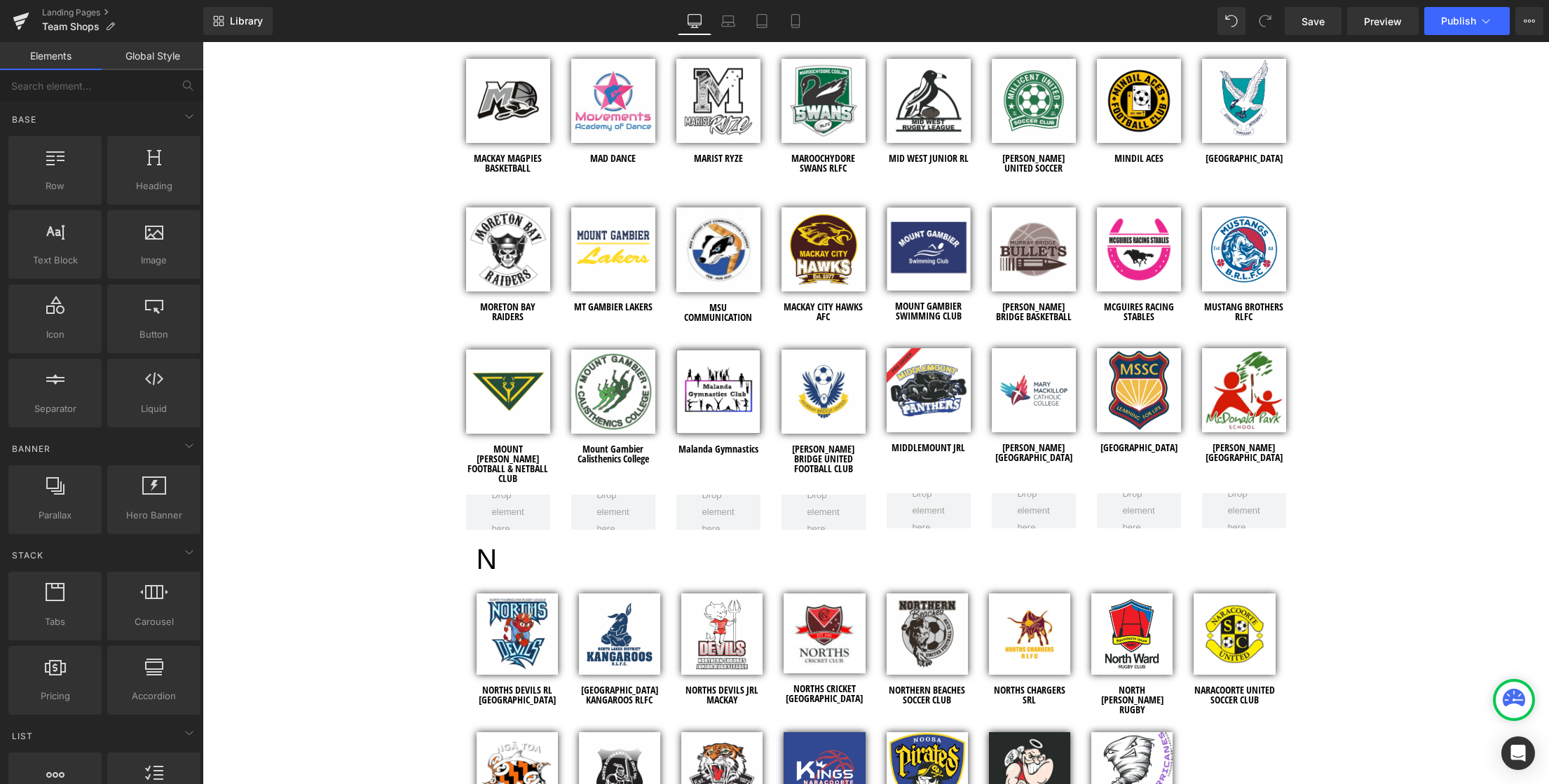
click at [447, 253] on div "team SHOPS Heading Row Hero Banner 120px Row Welcome to the Team Shops! Heading…" at bounding box center [876, 481] width 1346 height 7049
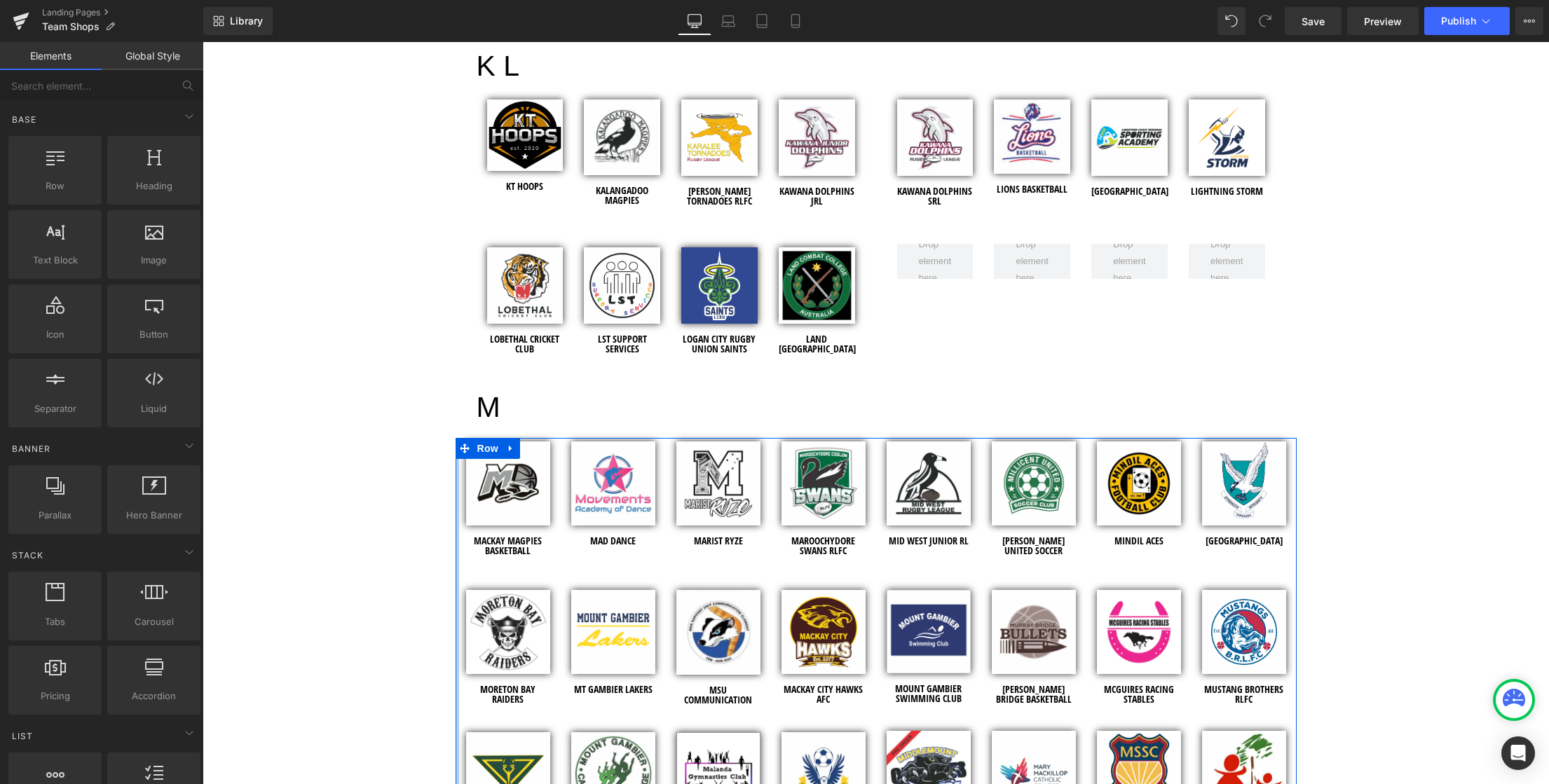
click at [456, 470] on div at bounding box center [457, 679] width 4 height 482
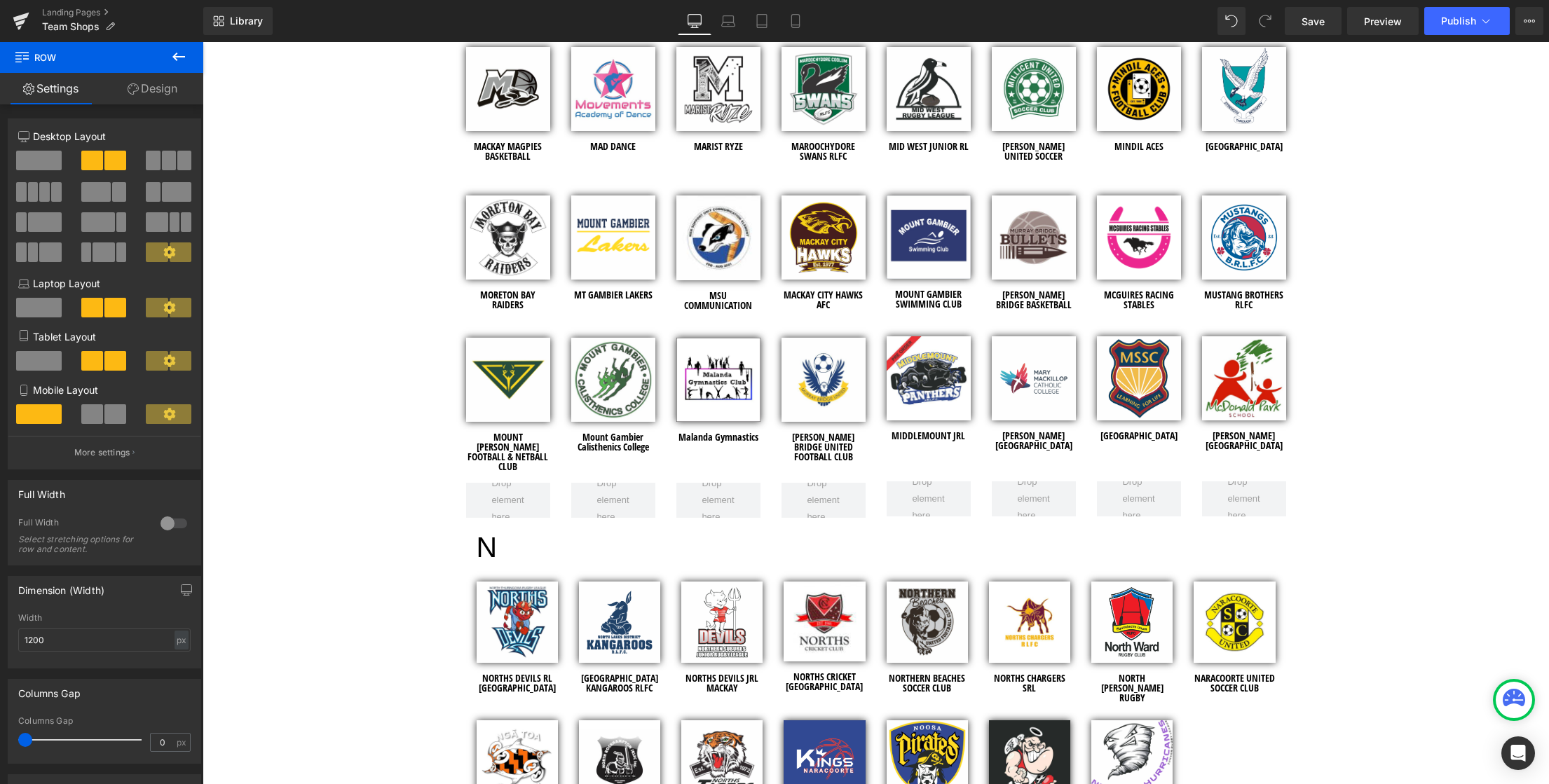
scroll to position [3594, 0]
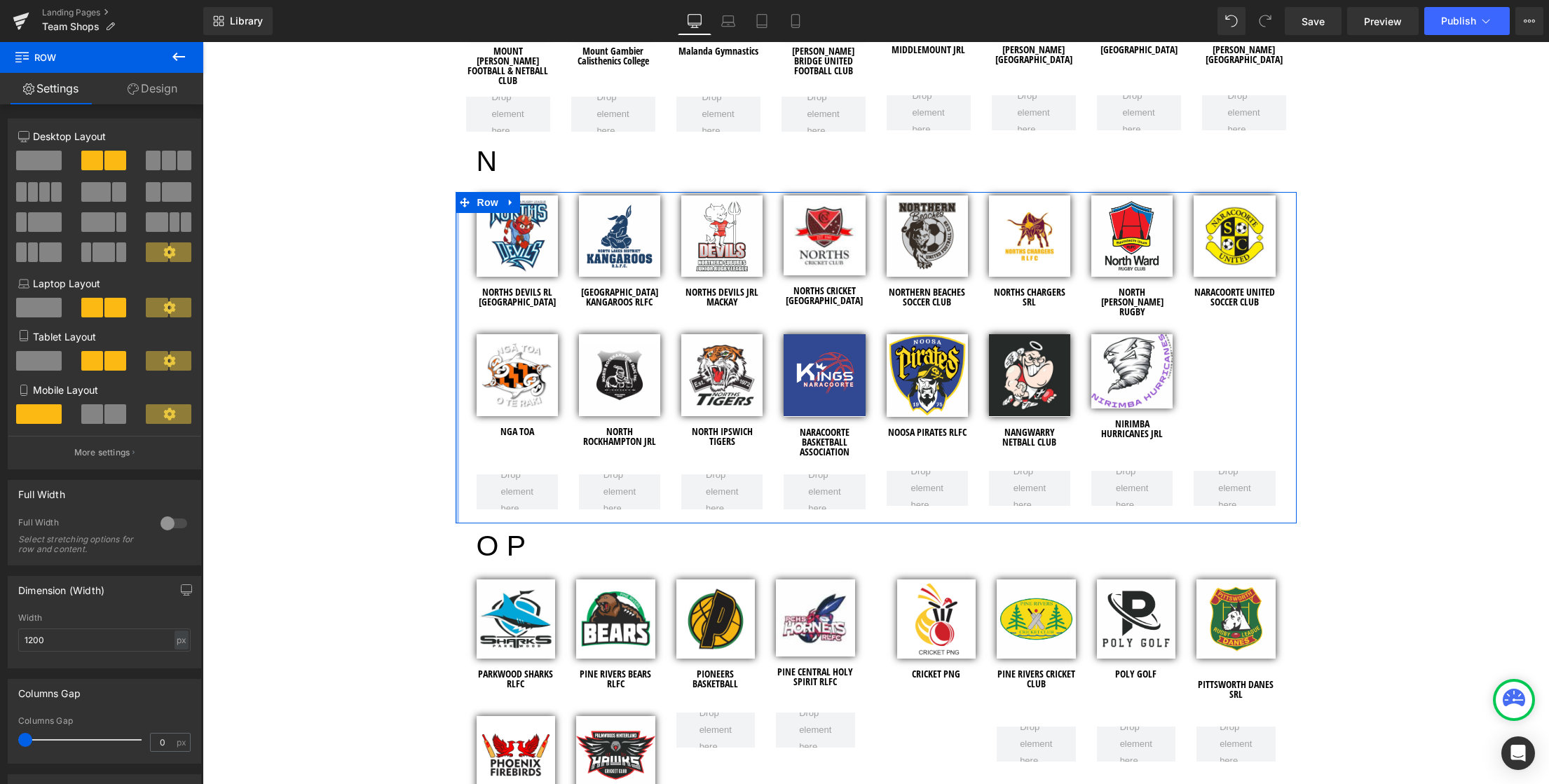
click at [456, 312] on div at bounding box center [457, 358] width 4 height 332
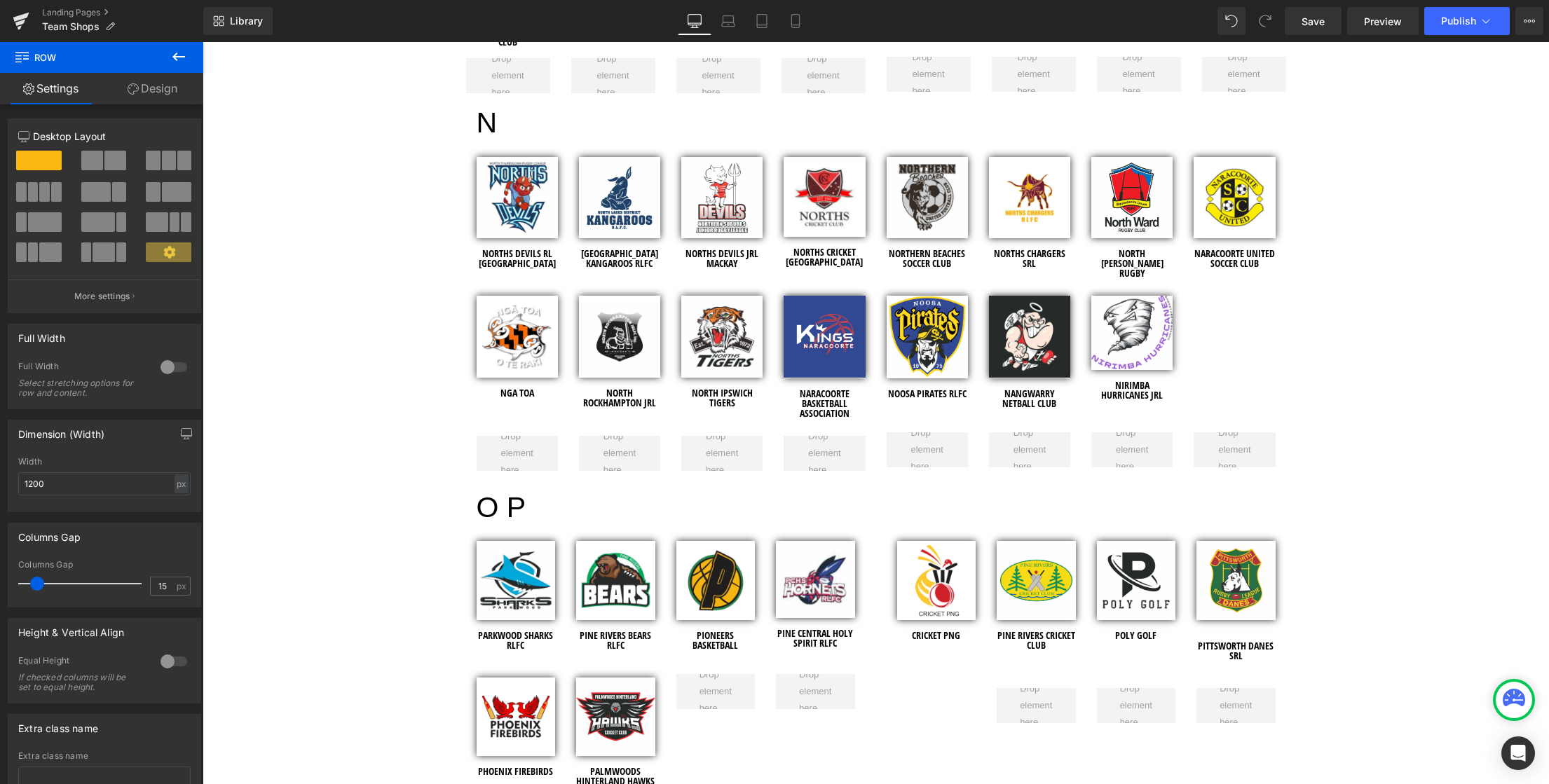
scroll to position [3351, 0]
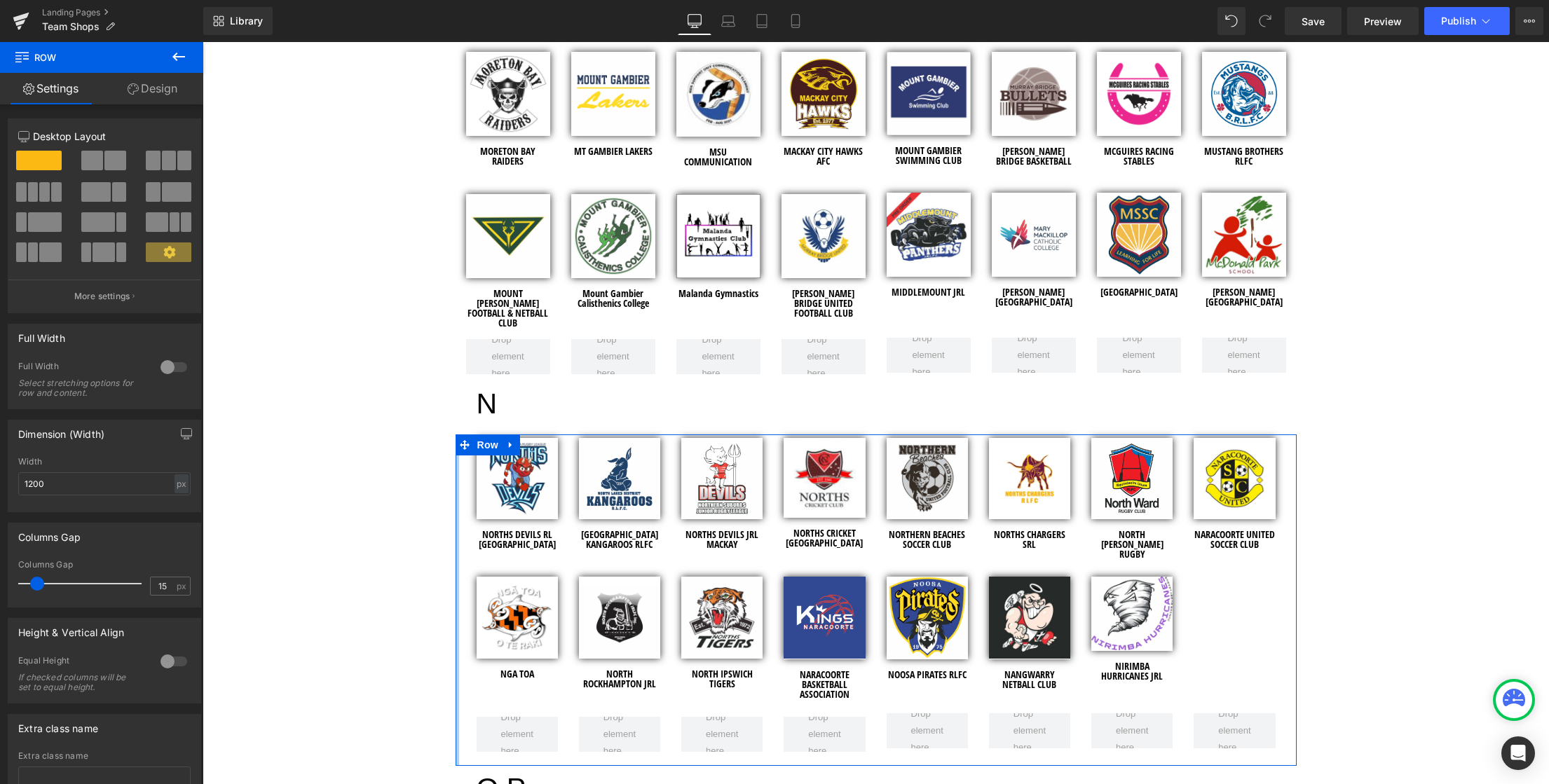
click at [456, 495] on div at bounding box center [457, 601] width 4 height 332
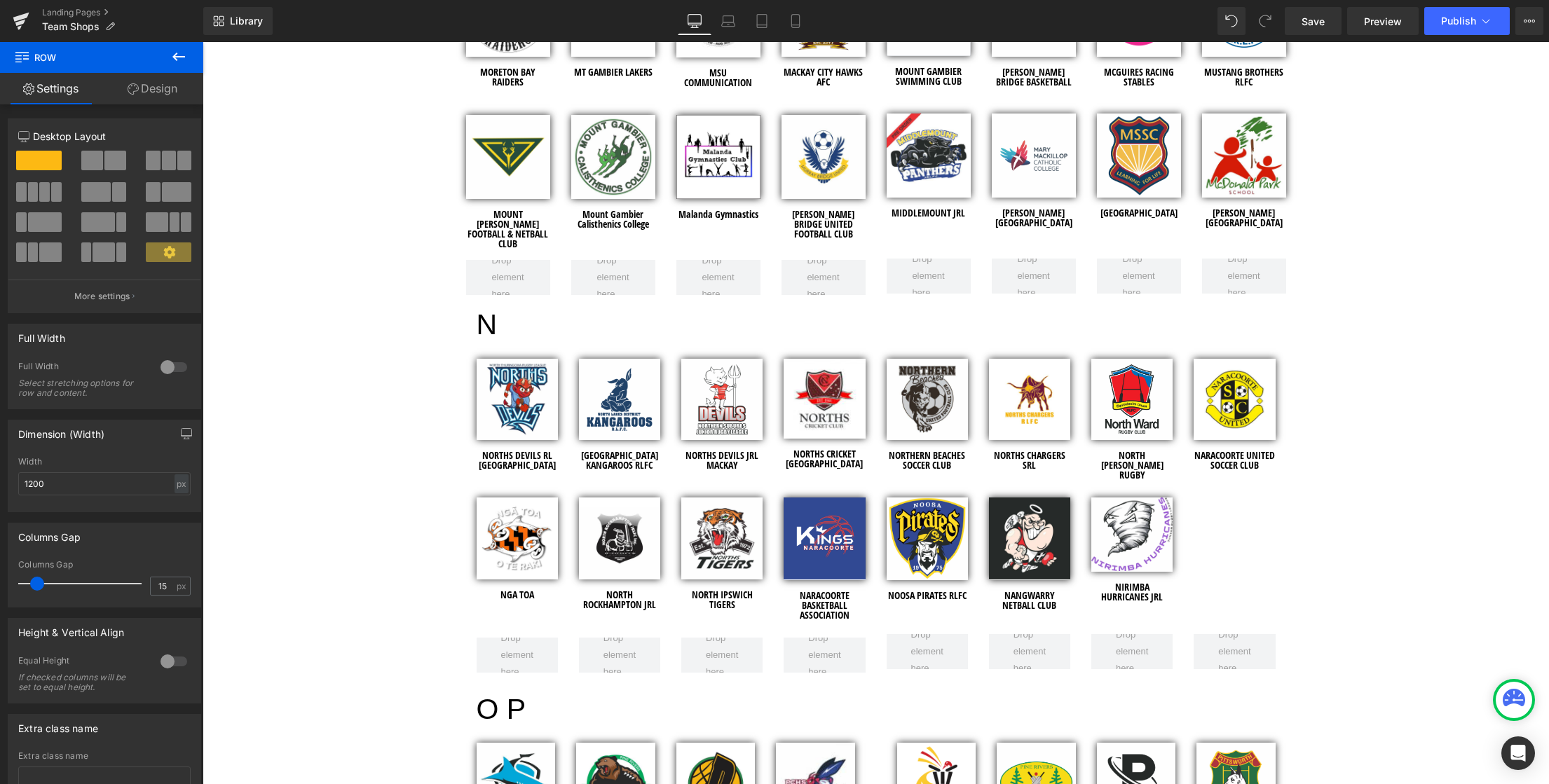
scroll to position [3456, 0]
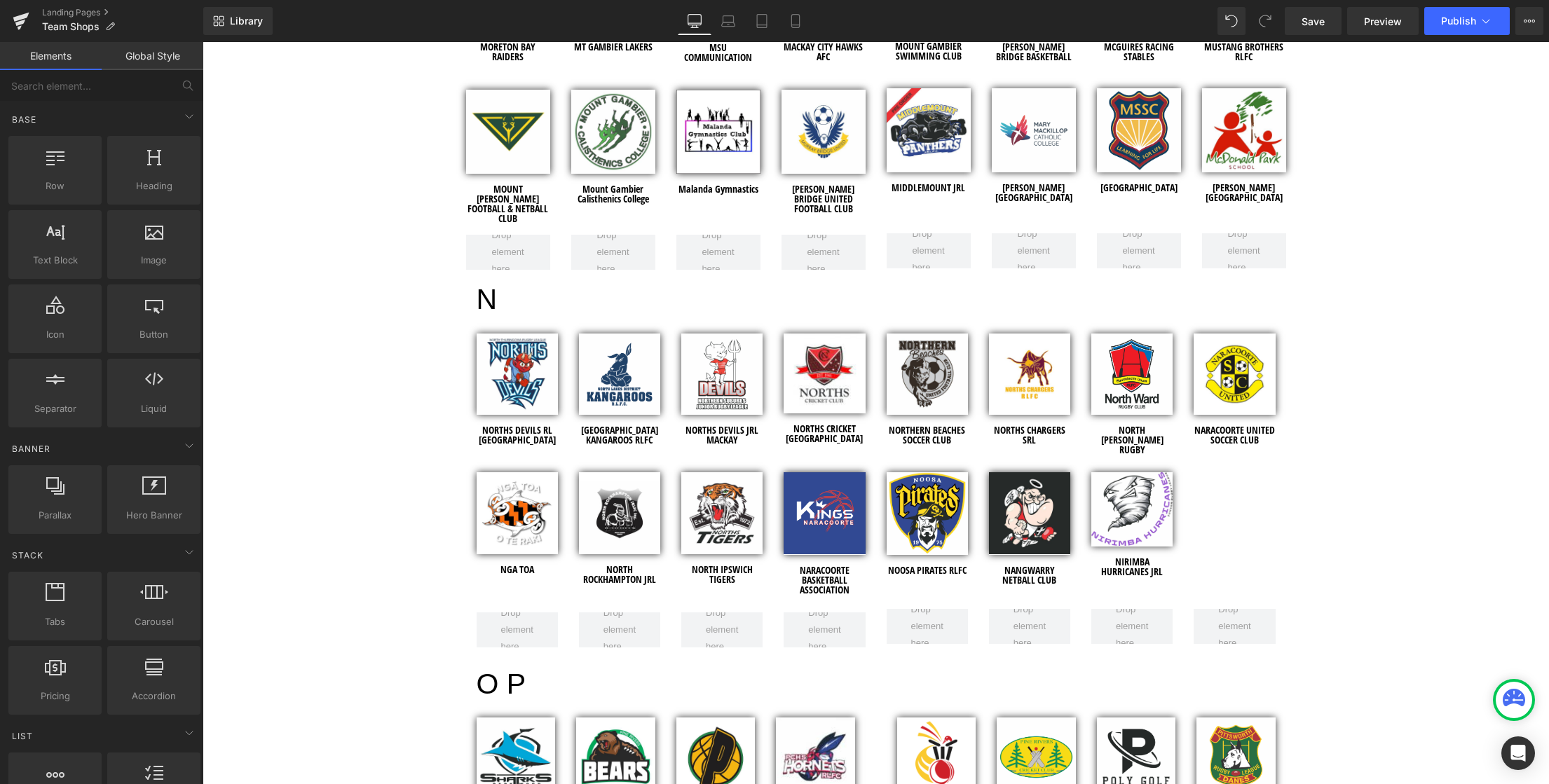
click at [443, 370] on div "team SHOPS Heading Row Hero Banner 120px Row Welcome to the Team Shops! Heading…" at bounding box center [876, 221] width 1346 height 7049
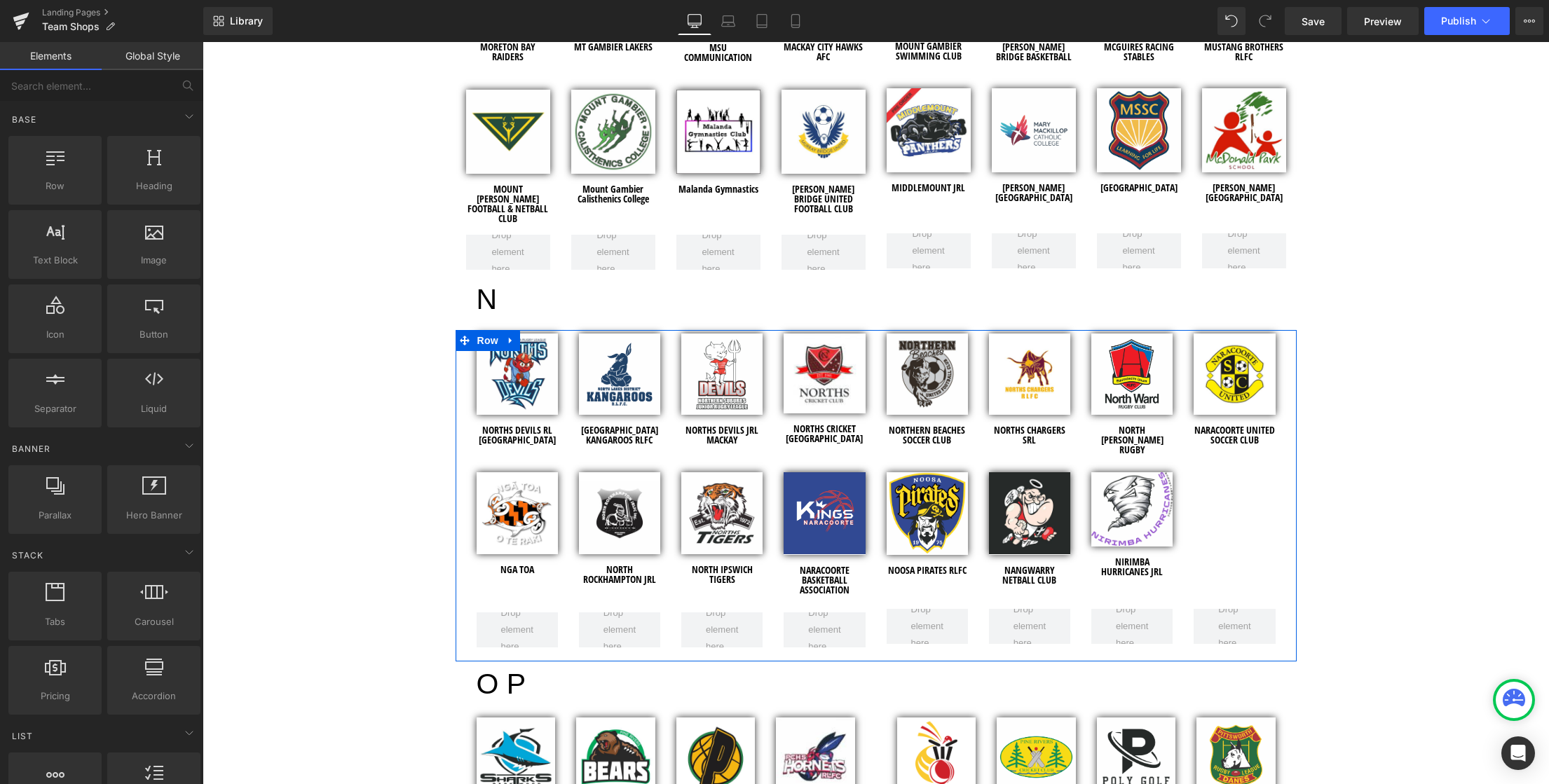
click at [459, 384] on div "Image NORTHS DEVILS RL TOWNSVILLE Heading Image NORTH LAKES DISTRICT KANGAROOS …" at bounding box center [876, 493] width 841 height 325
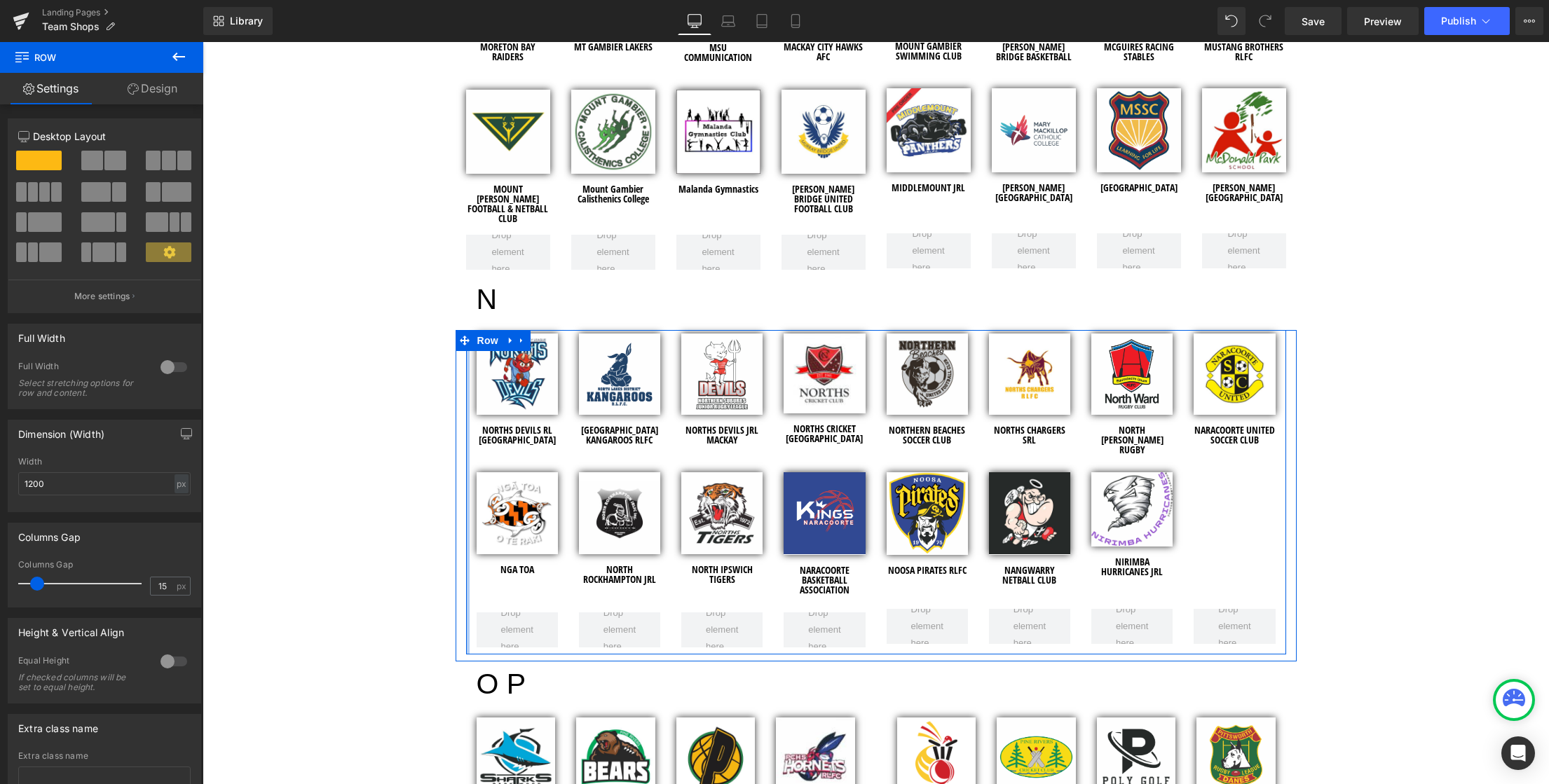
click at [466, 465] on div at bounding box center [467, 493] width 4 height 325
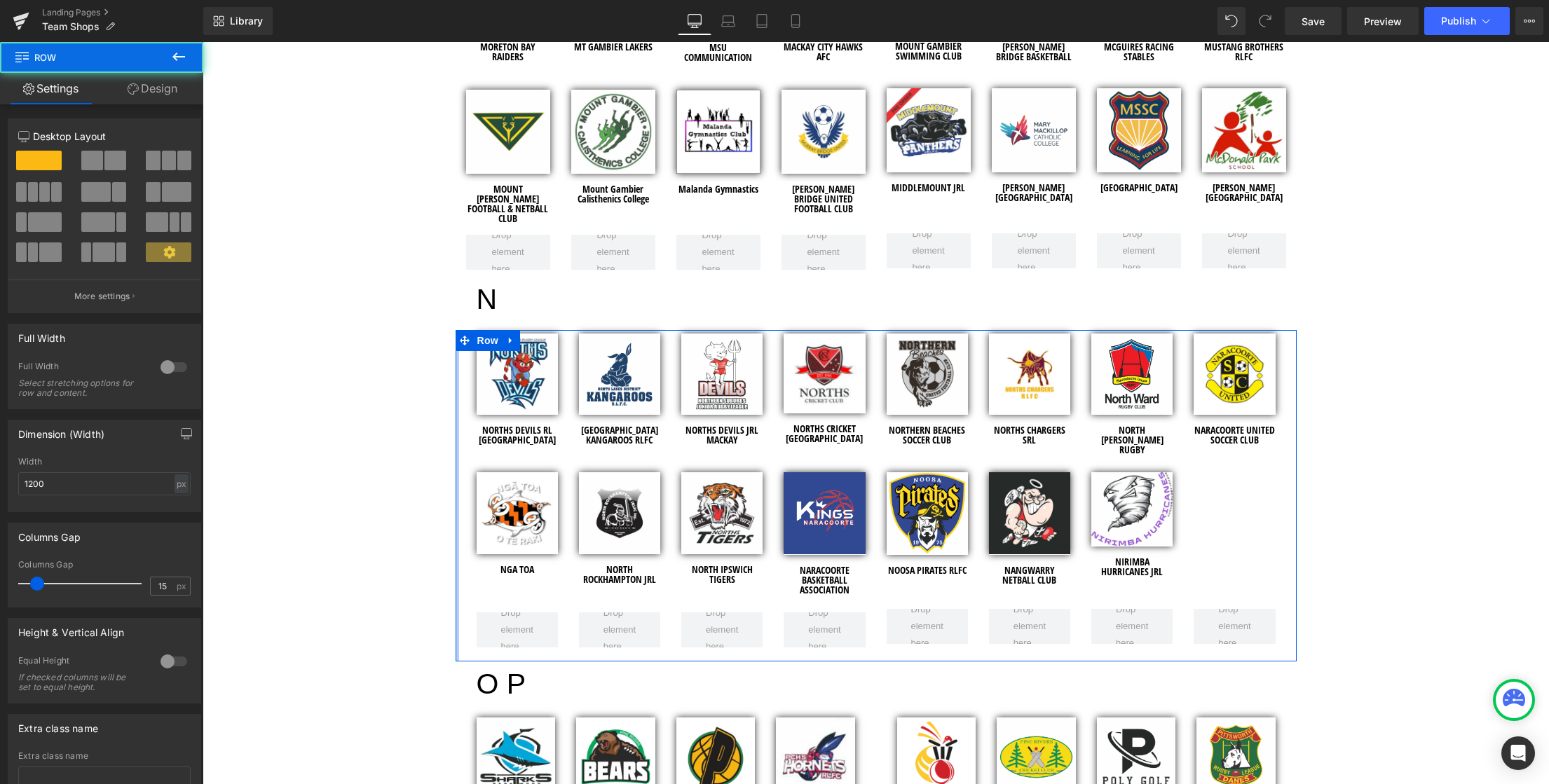
click at [456, 458] on div at bounding box center [457, 496] width 4 height 332
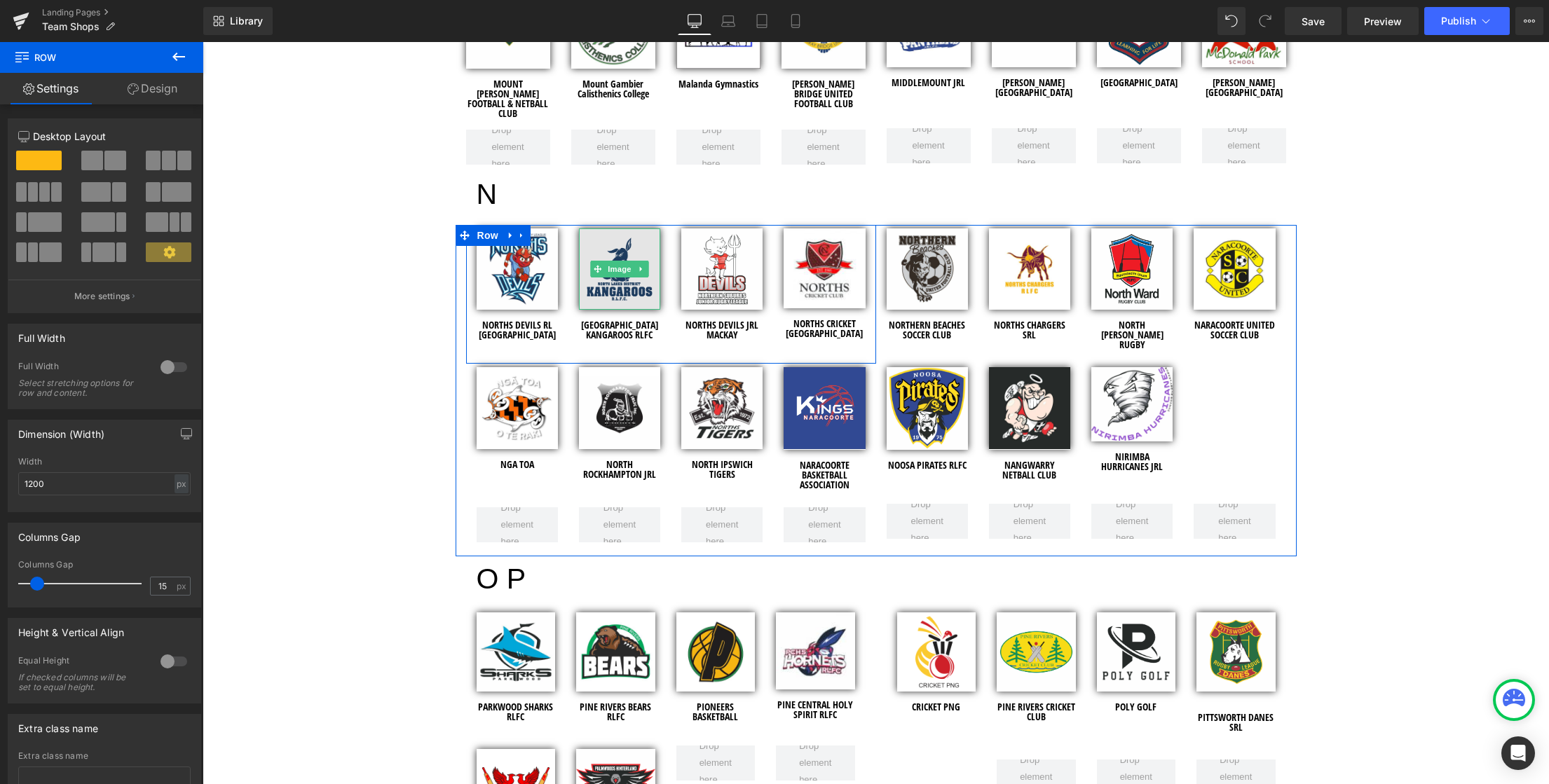
scroll to position [3576, 0]
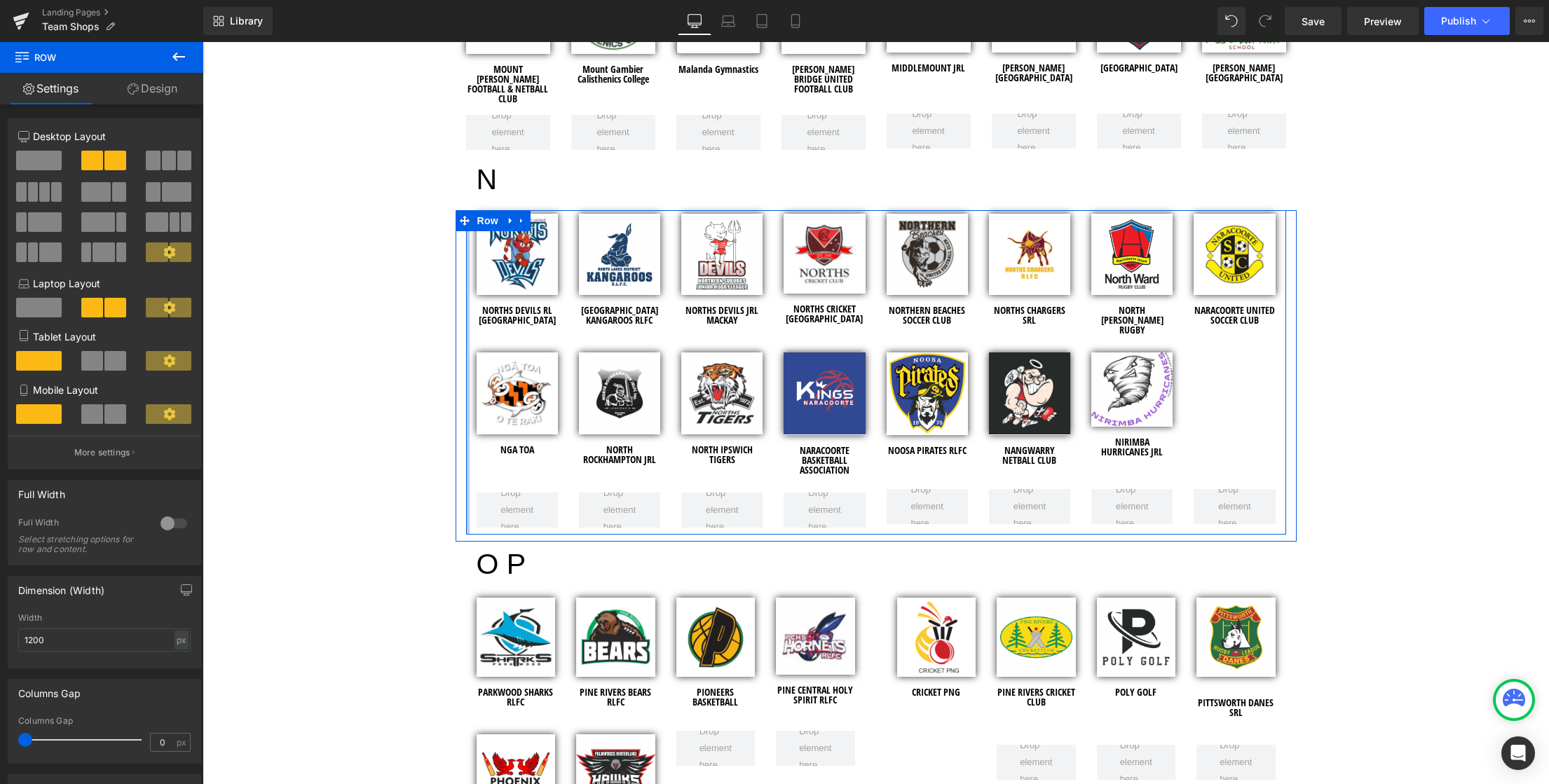
drag, startPoint x: 461, startPoint y: 510, endPoint x: 435, endPoint y: 467, distance: 50.2
click at [435, 467] on div "team SHOPS Heading Row Hero Banner 120px Row Welcome to the Team Shops! Heading…" at bounding box center [876, 101] width 1346 height 7049
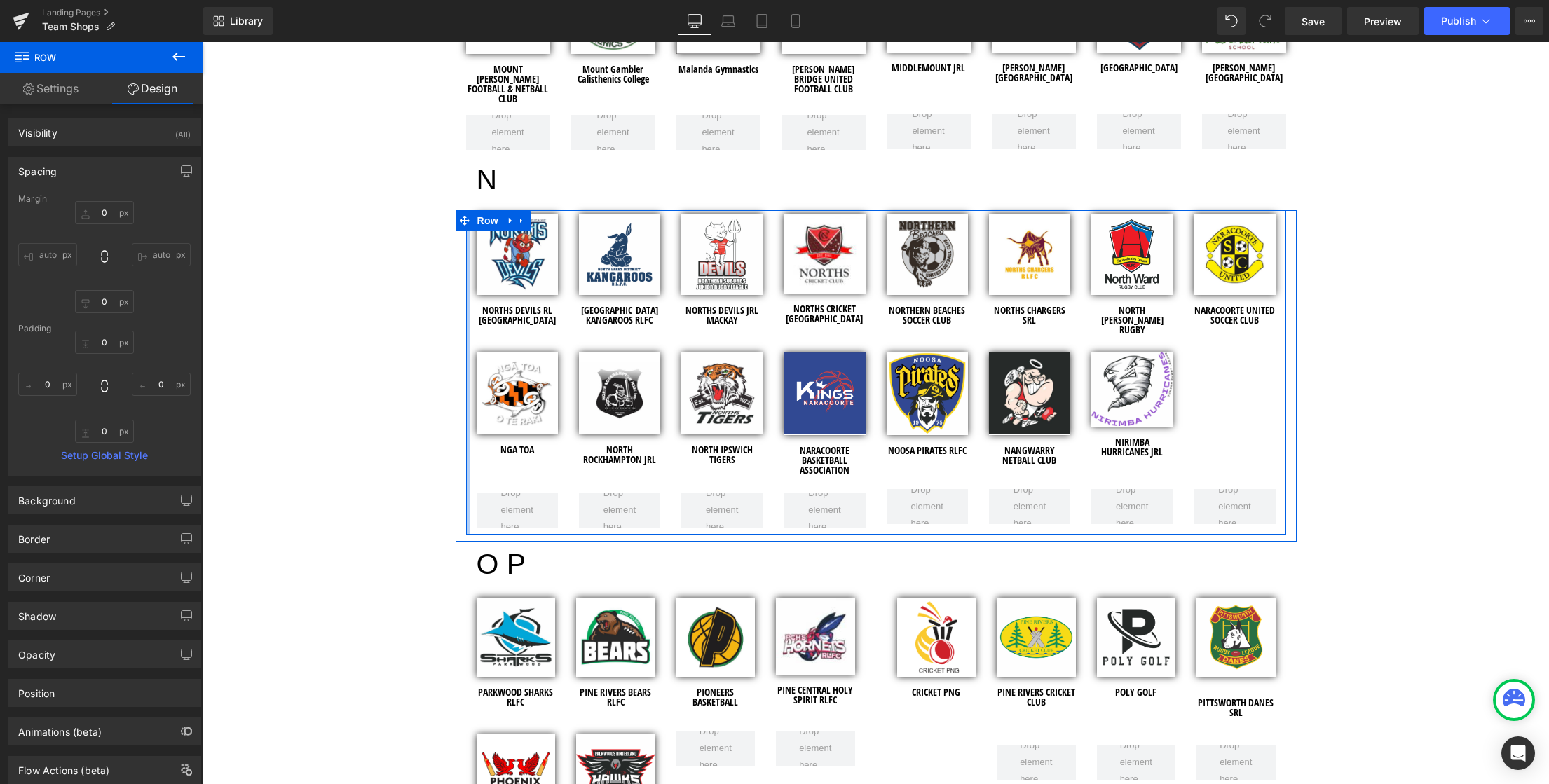
click at [466, 459] on div at bounding box center [467, 373] width 4 height 325
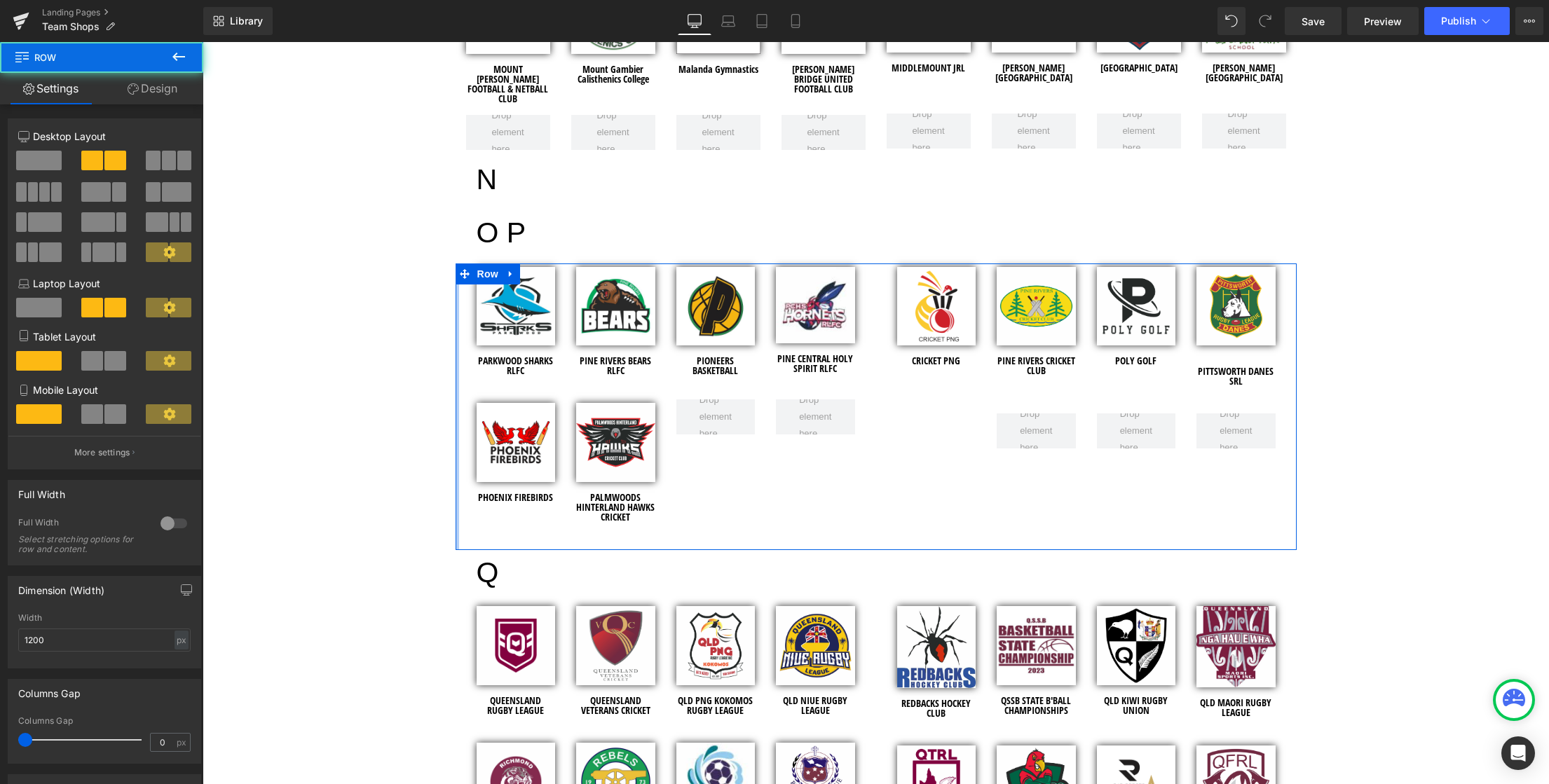
click at [456, 385] on div at bounding box center [457, 406] width 4 height 287
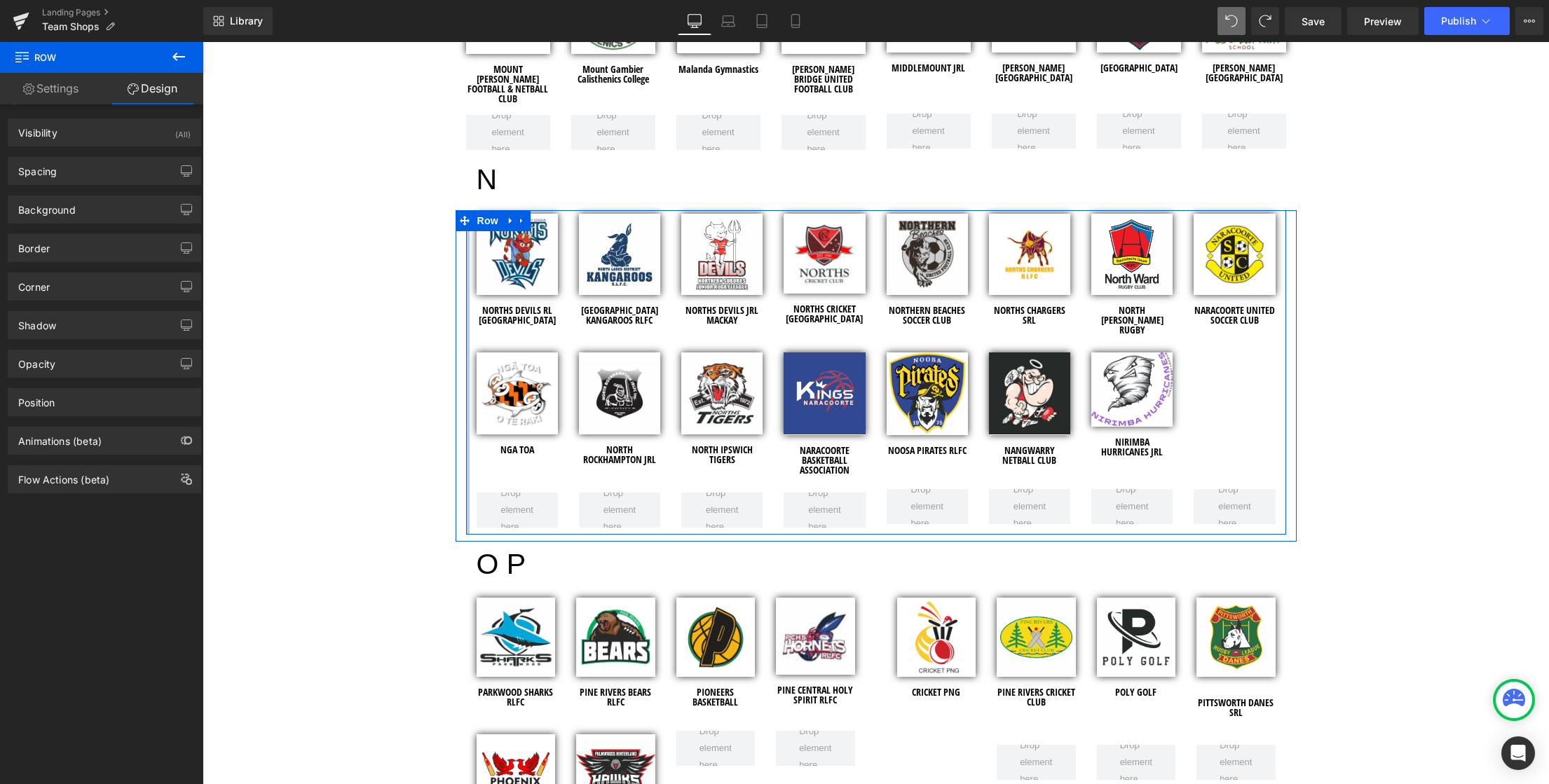
click at [466, 453] on div at bounding box center [467, 373] width 4 height 325
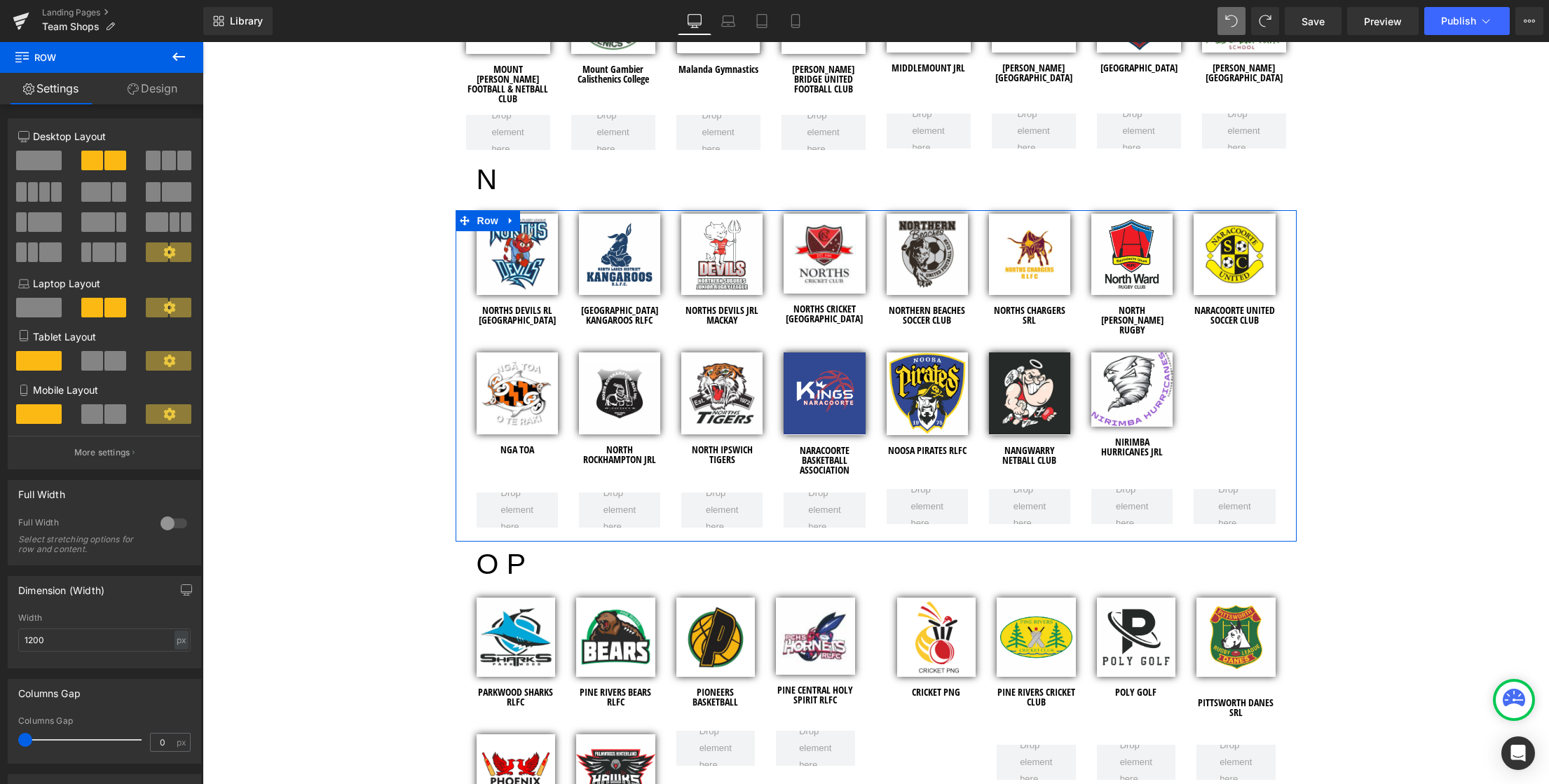
click at [466, 271] on div "Image NORTHS DEVILS RL TOWNSVILLE Heading Image NORTH LAKES DISTRICT KANGAROOS …" at bounding box center [876, 373] width 820 height 325
click at [459, 219] on icon at bounding box center [464, 221] width 10 height 10
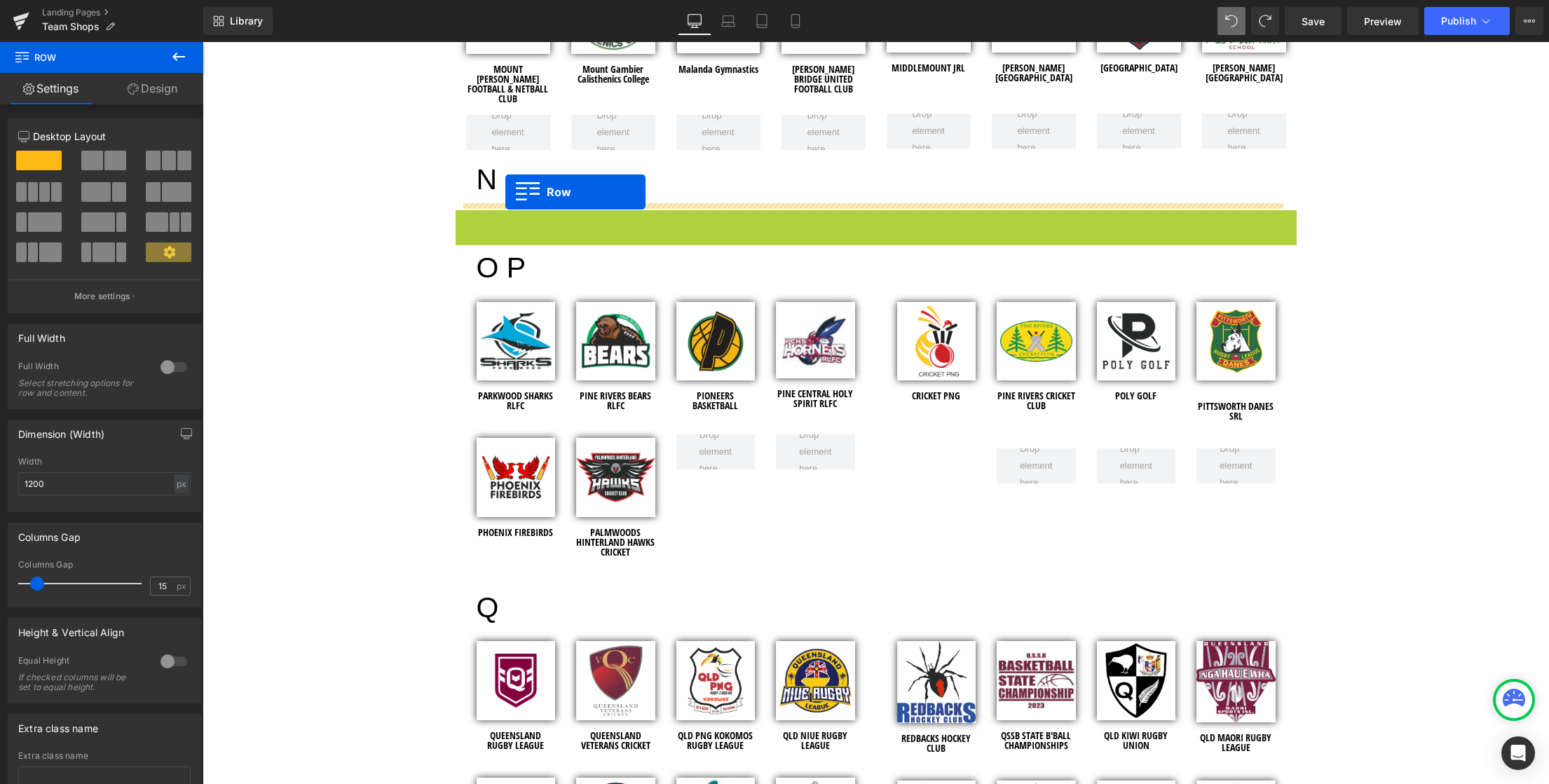
drag, startPoint x: 458, startPoint y: 222, endPoint x: 505, endPoint y: 192, distance: 55.8
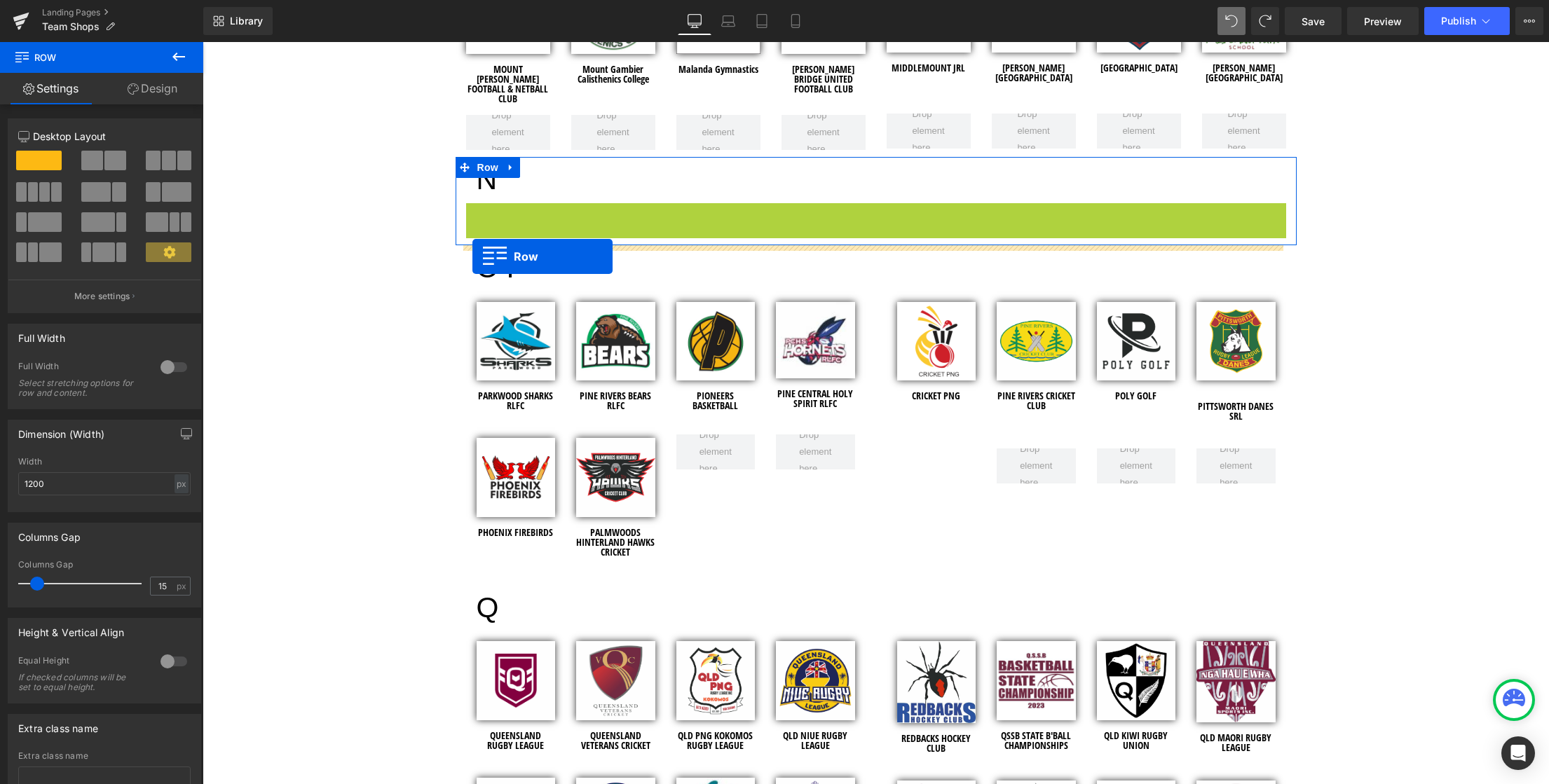
drag, startPoint x: 469, startPoint y: 215, endPoint x: 472, endPoint y: 256, distance: 41.1
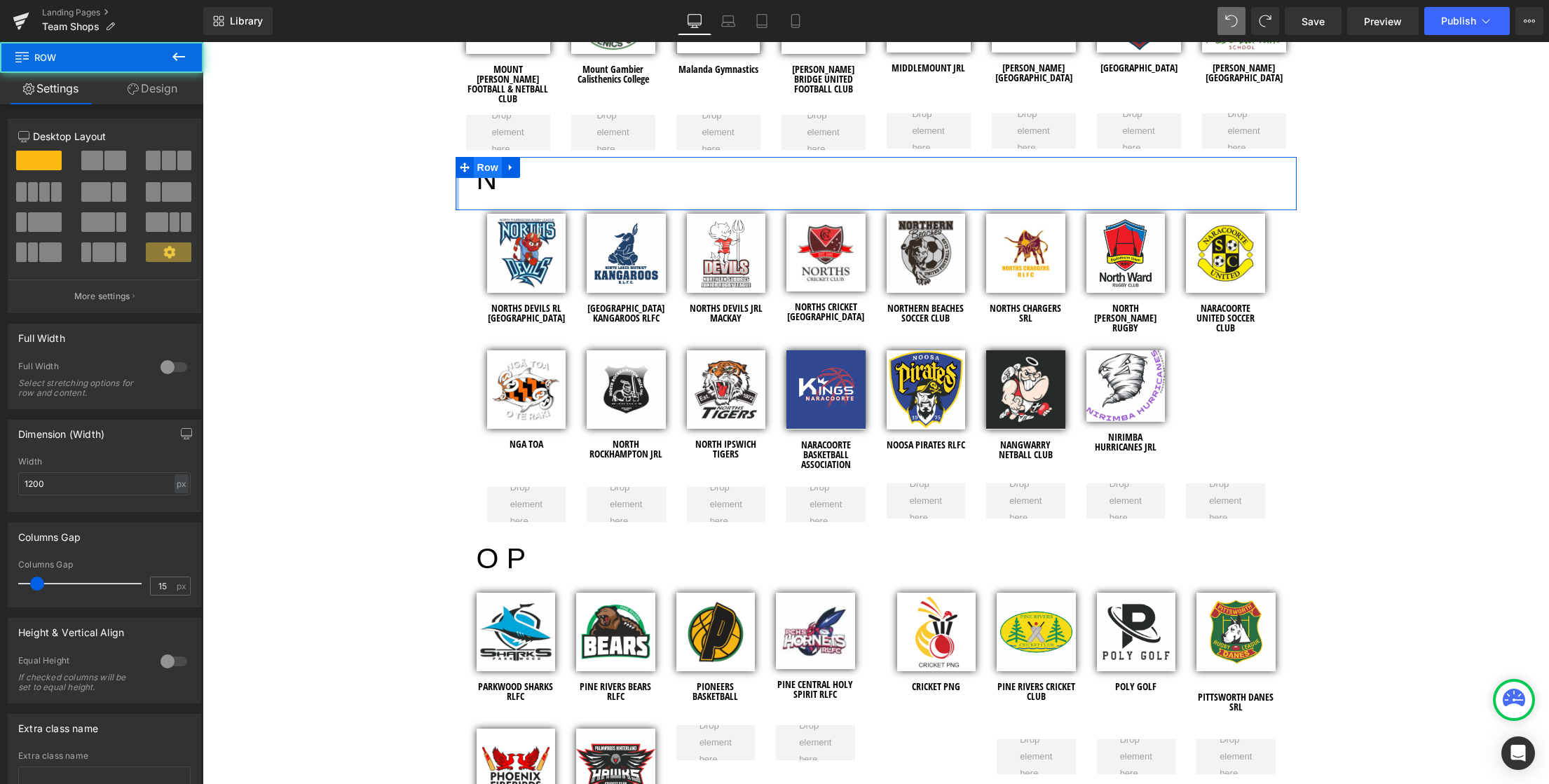
drag, startPoint x: 451, startPoint y: 204, endPoint x: 467, endPoint y: 162, distance: 44.9
click at [397, 251] on div "team SHOPS Heading Row Hero Banner 120px Row Welcome to the Team Shops! Heading…" at bounding box center [876, 98] width 1346 height 7043
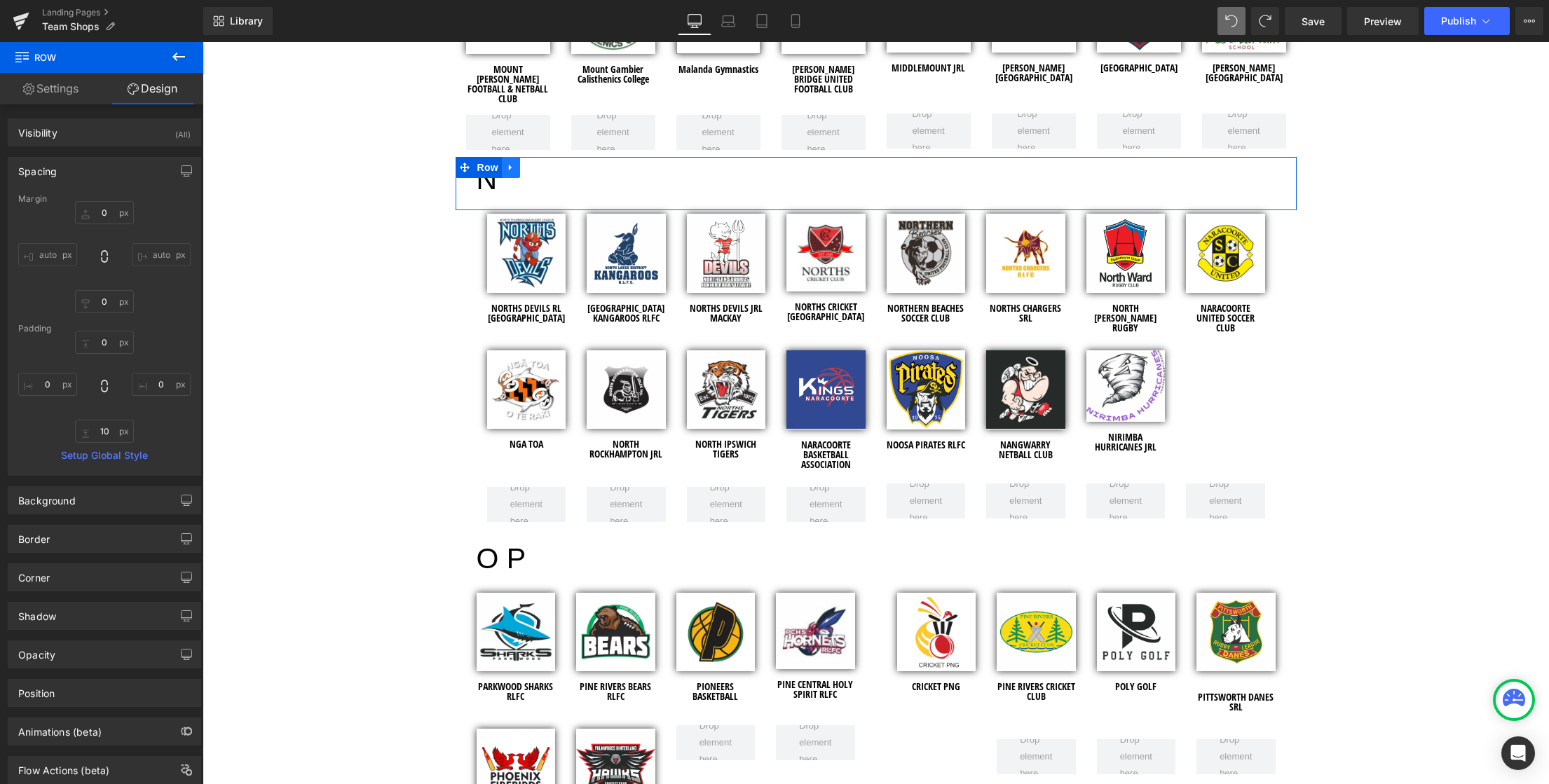
click at [506, 169] on icon at bounding box center [511, 167] width 10 height 11
click at [543, 167] on icon at bounding box center [548, 167] width 10 height 11
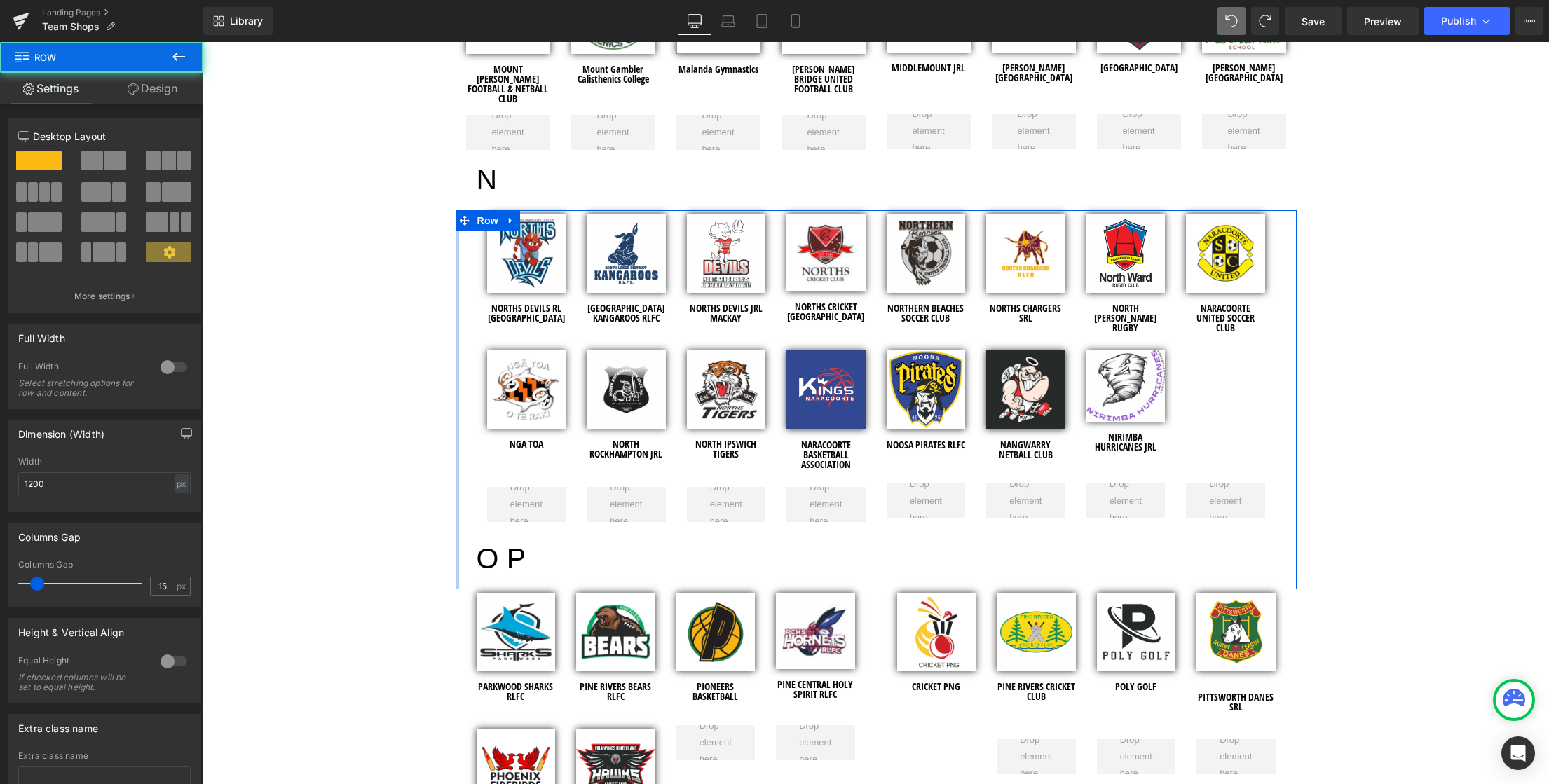
click at [456, 570] on div at bounding box center [457, 399] width 4 height 379
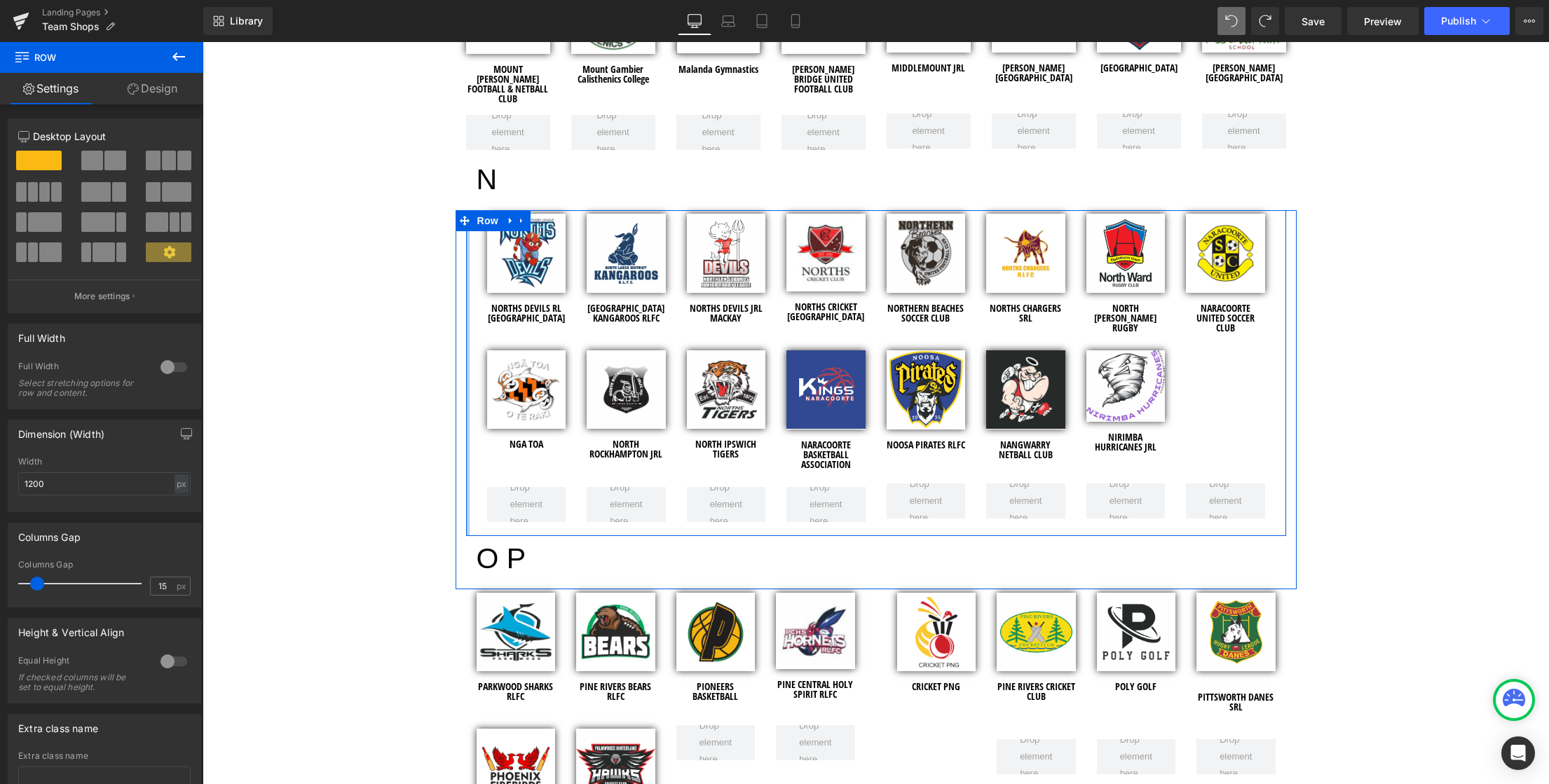
drag, startPoint x: 460, startPoint y: 273, endPoint x: 459, endPoint y: 255, distance: 18.0
click at [466, 255] on div at bounding box center [467, 373] width 4 height 326
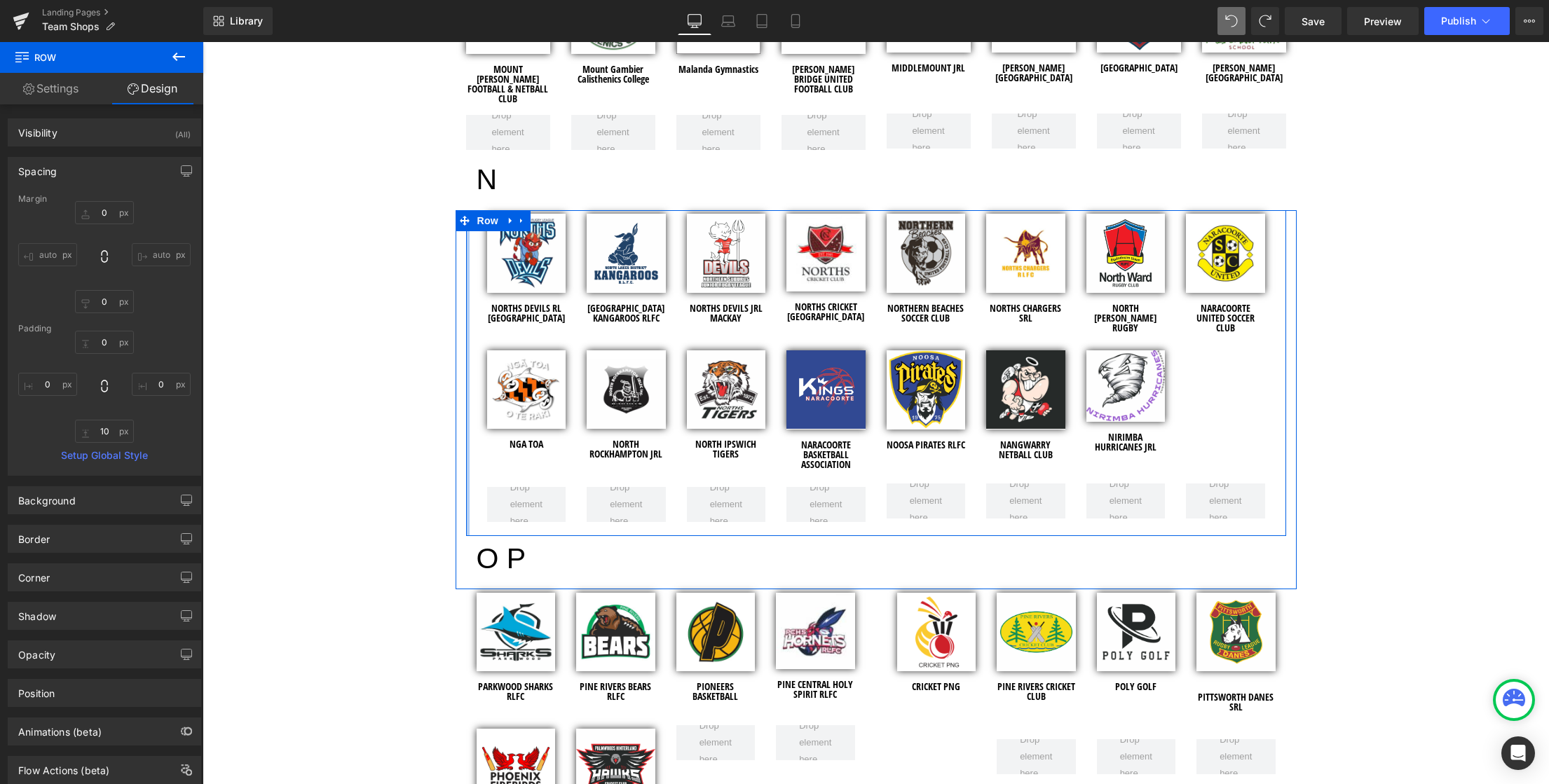
click at [466, 253] on div at bounding box center [467, 373] width 4 height 326
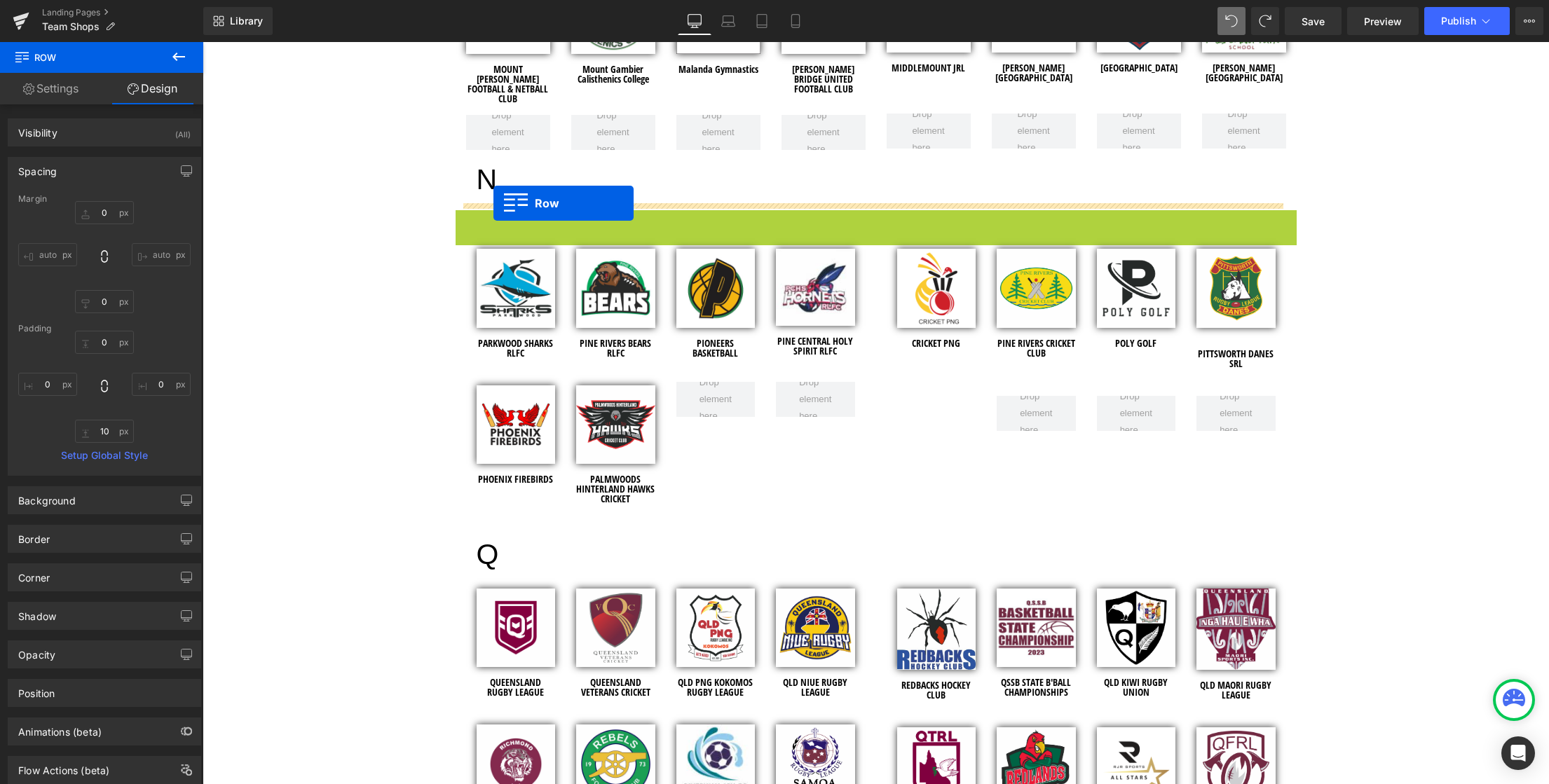
drag, startPoint x: 460, startPoint y: 221, endPoint x: 493, endPoint y: 203, distance: 37.6
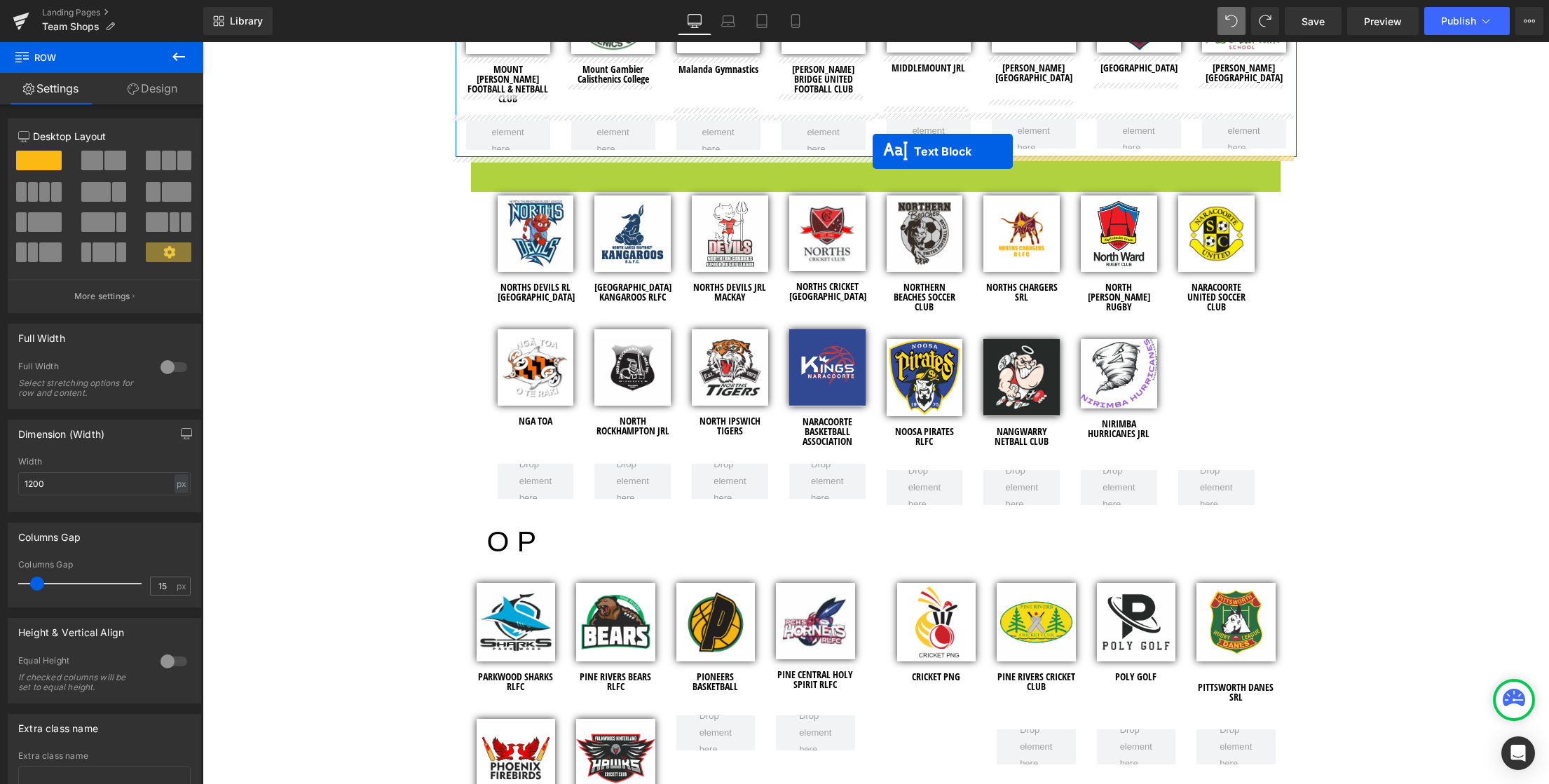
drag, startPoint x: 874, startPoint y: 176, endPoint x: 872, endPoint y: 152, distance: 24.1
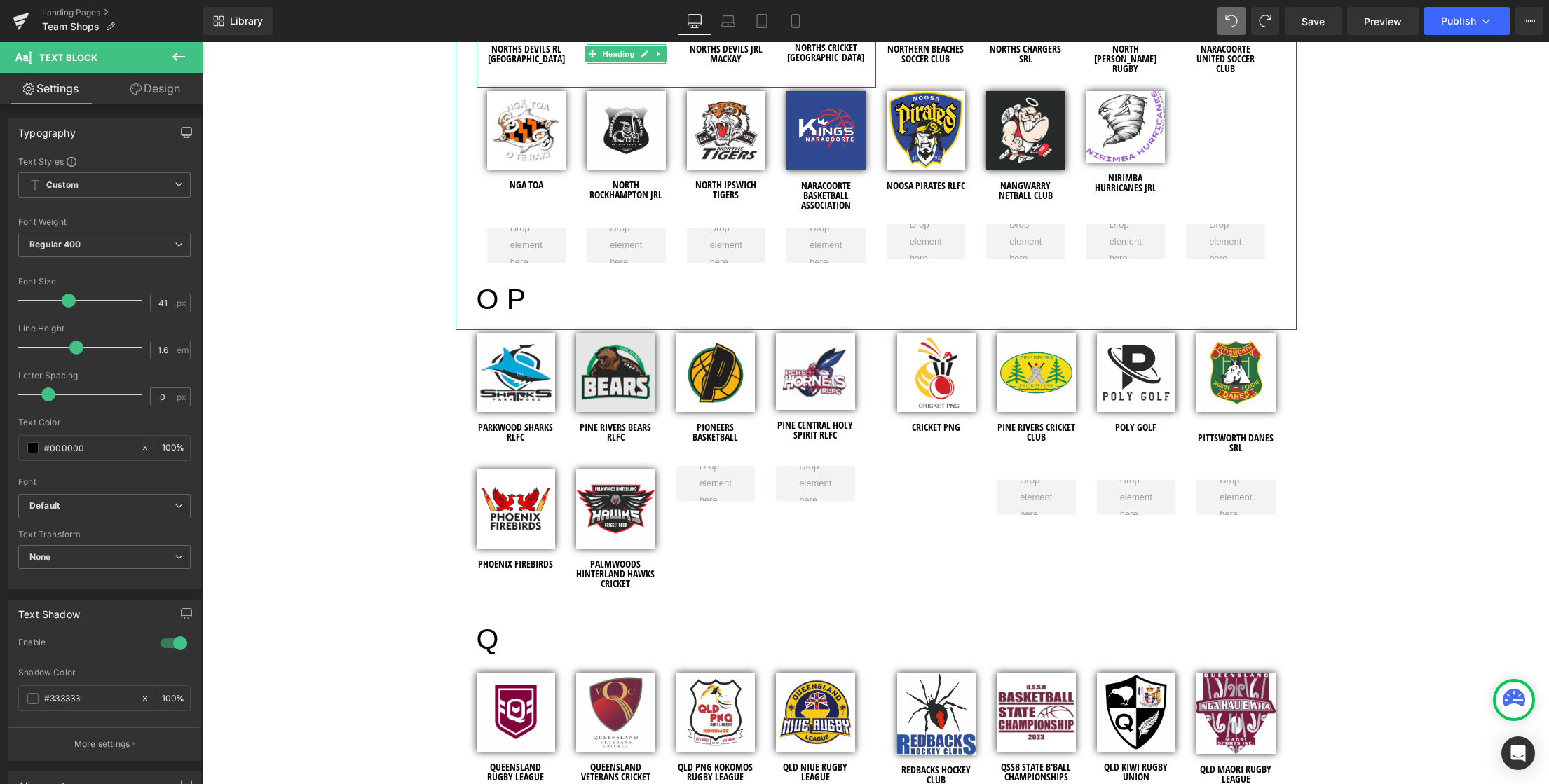
scroll to position [3878, 0]
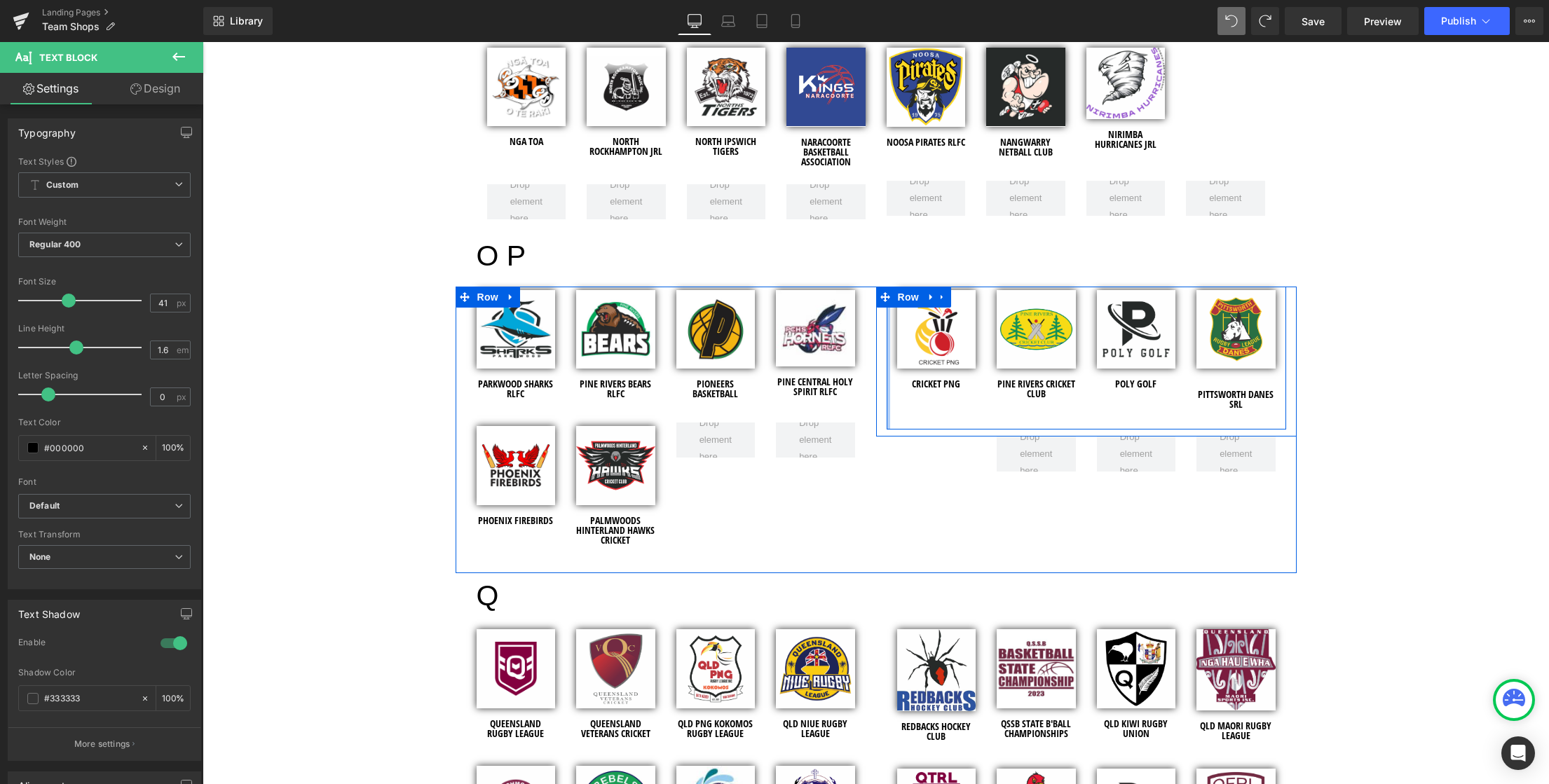
click at [886, 385] on div at bounding box center [888, 358] width 4 height 144
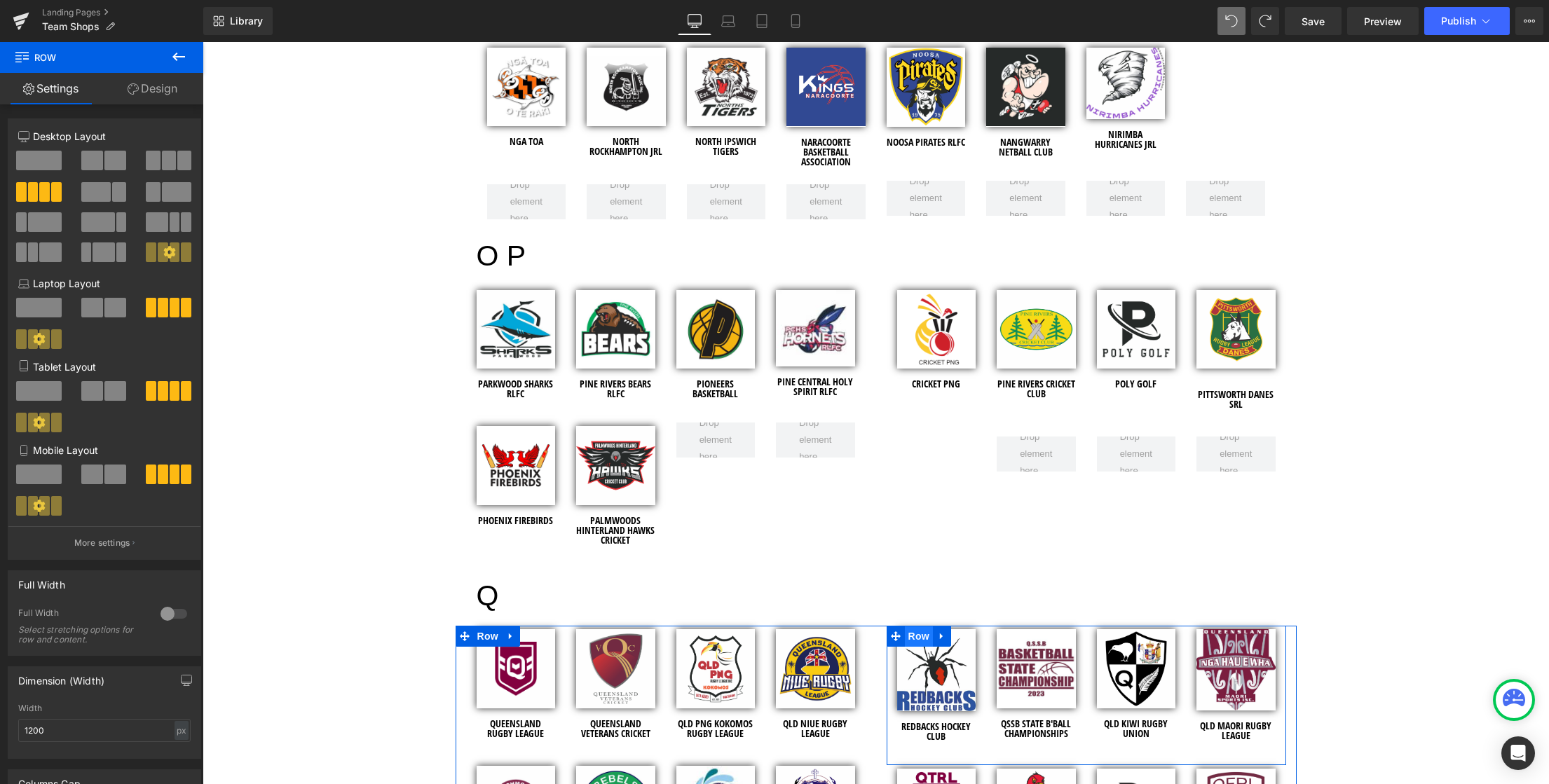
click at [915, 641] on span "Row" at bounding box center [919, 637] width 28 height 21
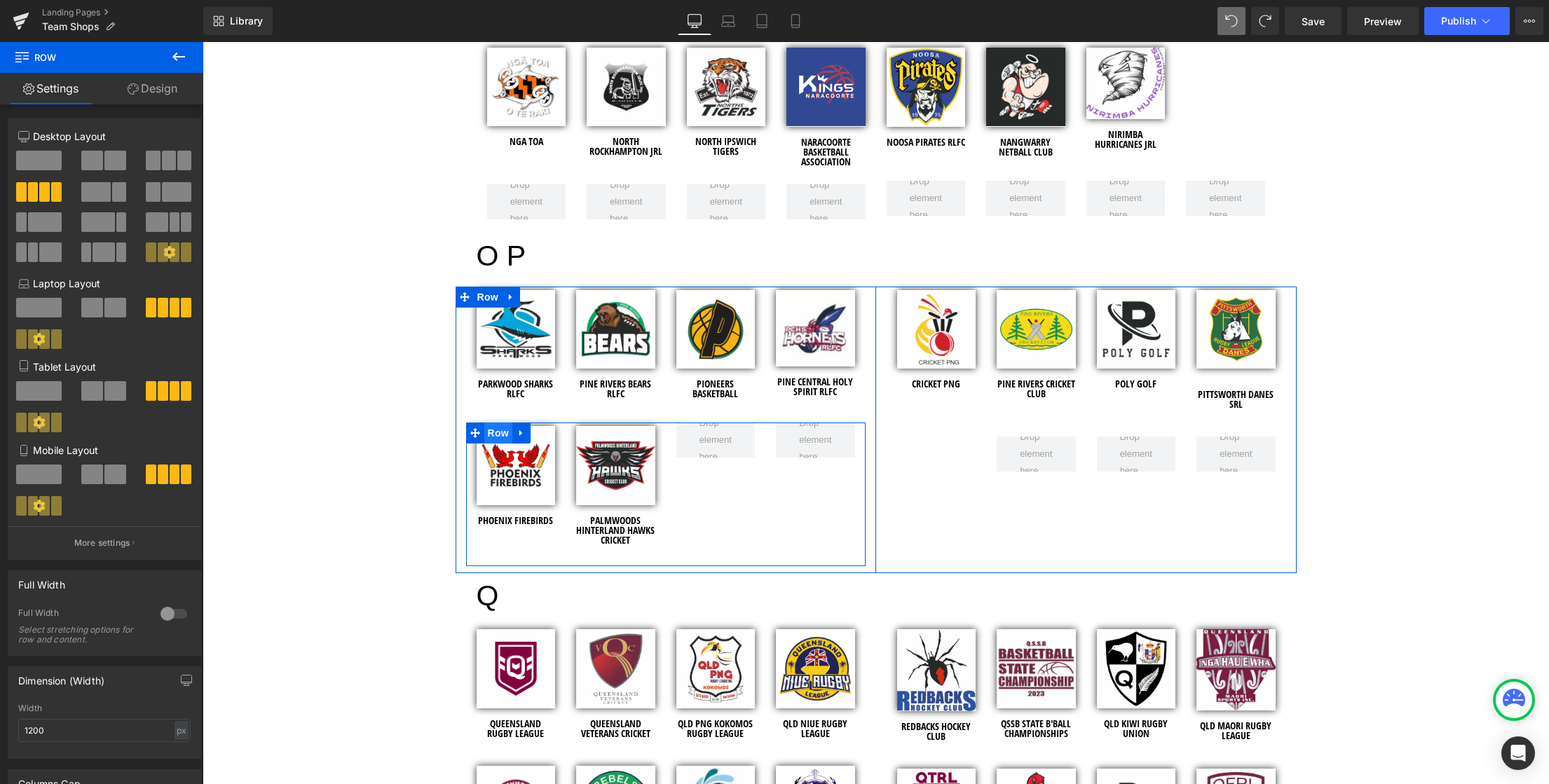
click at [490, 433] on span "Row" at bounding box center [498, 433] width 28 height 21
click at [495, 436] on span "Row" at bounding box center [498, 433] width 28 height 21
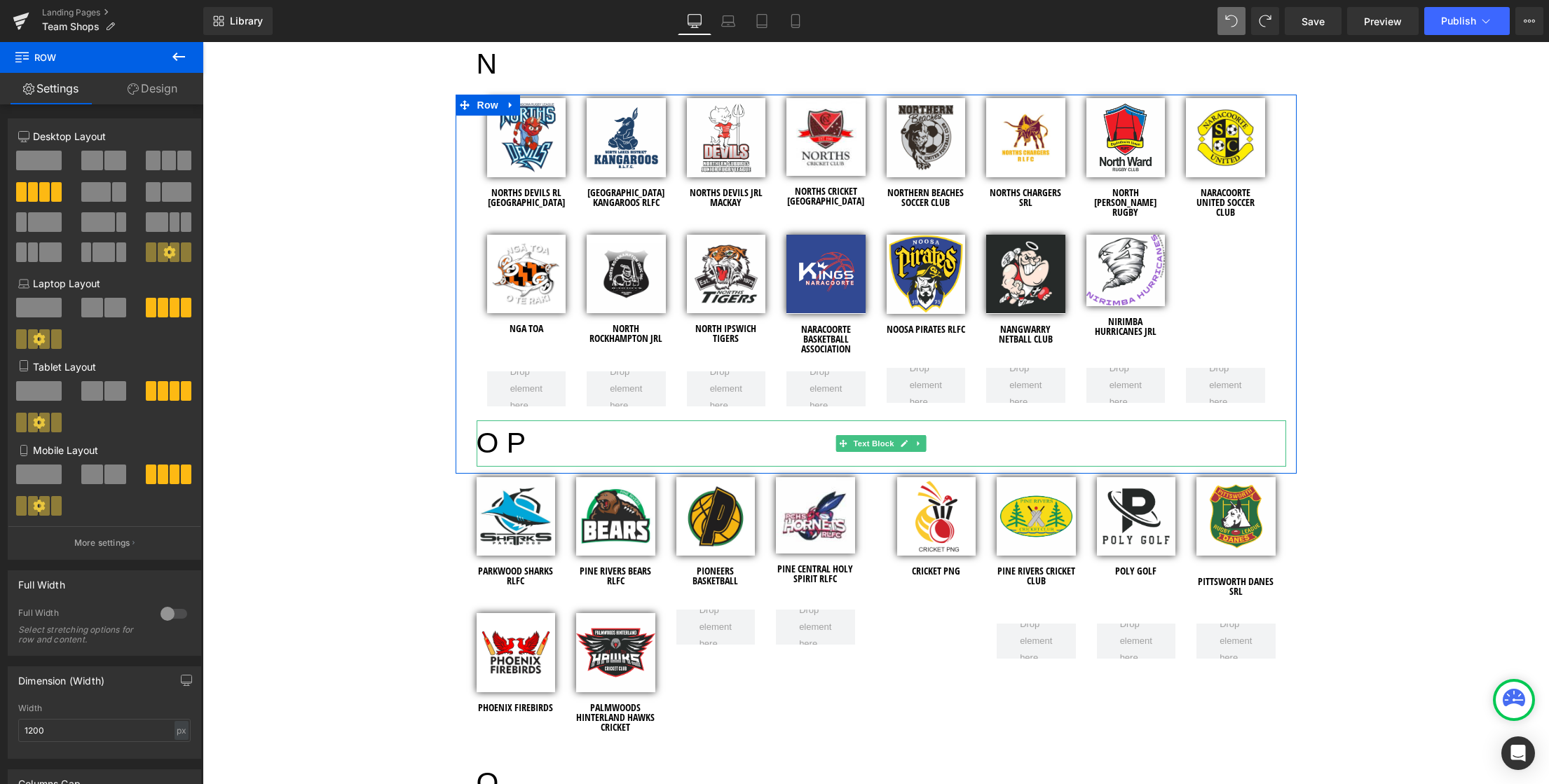
scroll to position [3678, 0]
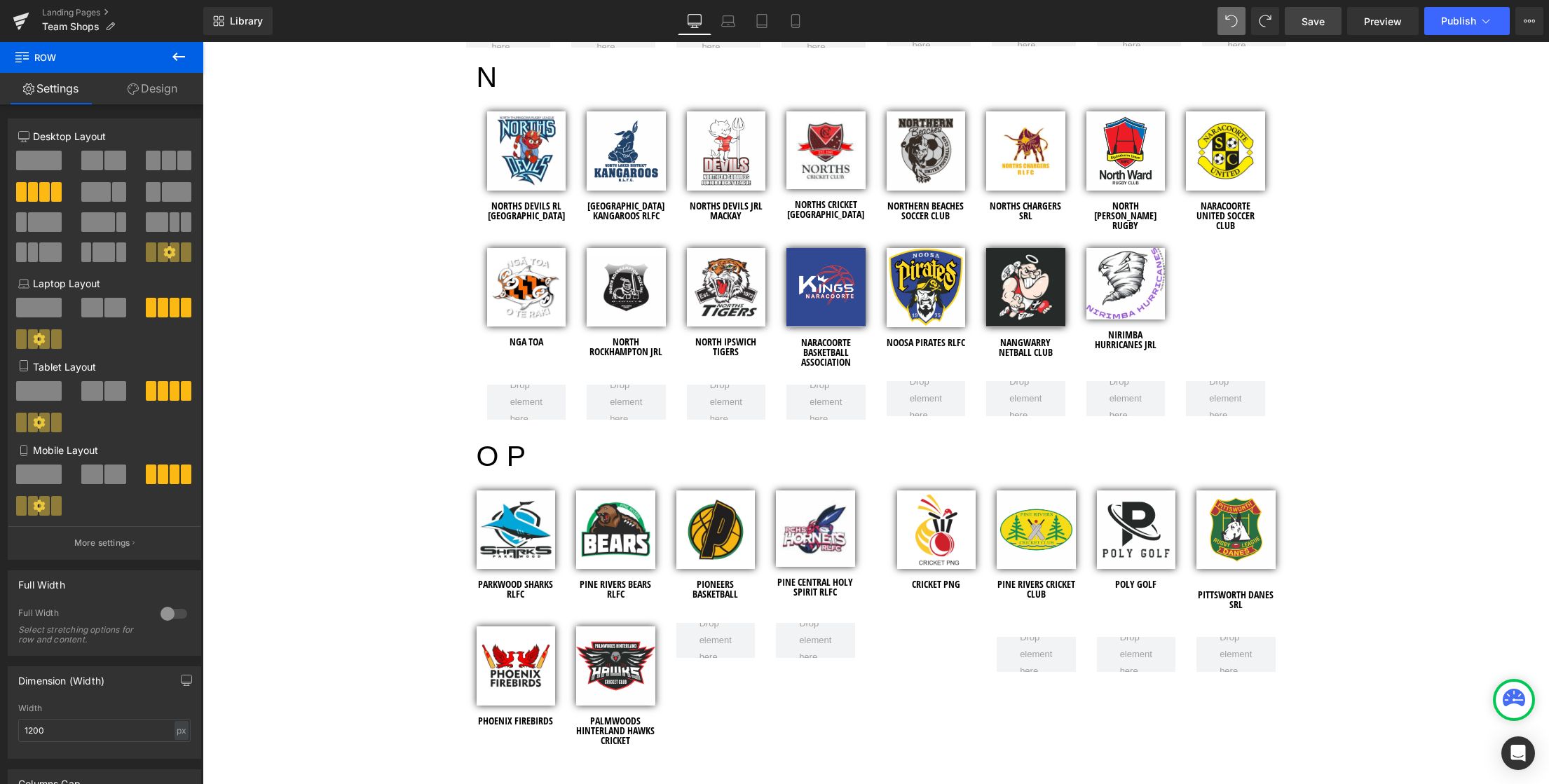
drag, startPoint x: 1316, startPoint y: 23, endPoint x: 1157, endPoint y: 137, distance: 195.6
click at [1316, 23] on span "Save" at bounding box center [1313, 21] width 23 height 15
click at [1459, 23] on span "Publish" at bounding box center [1459, 21] width 35 height 11
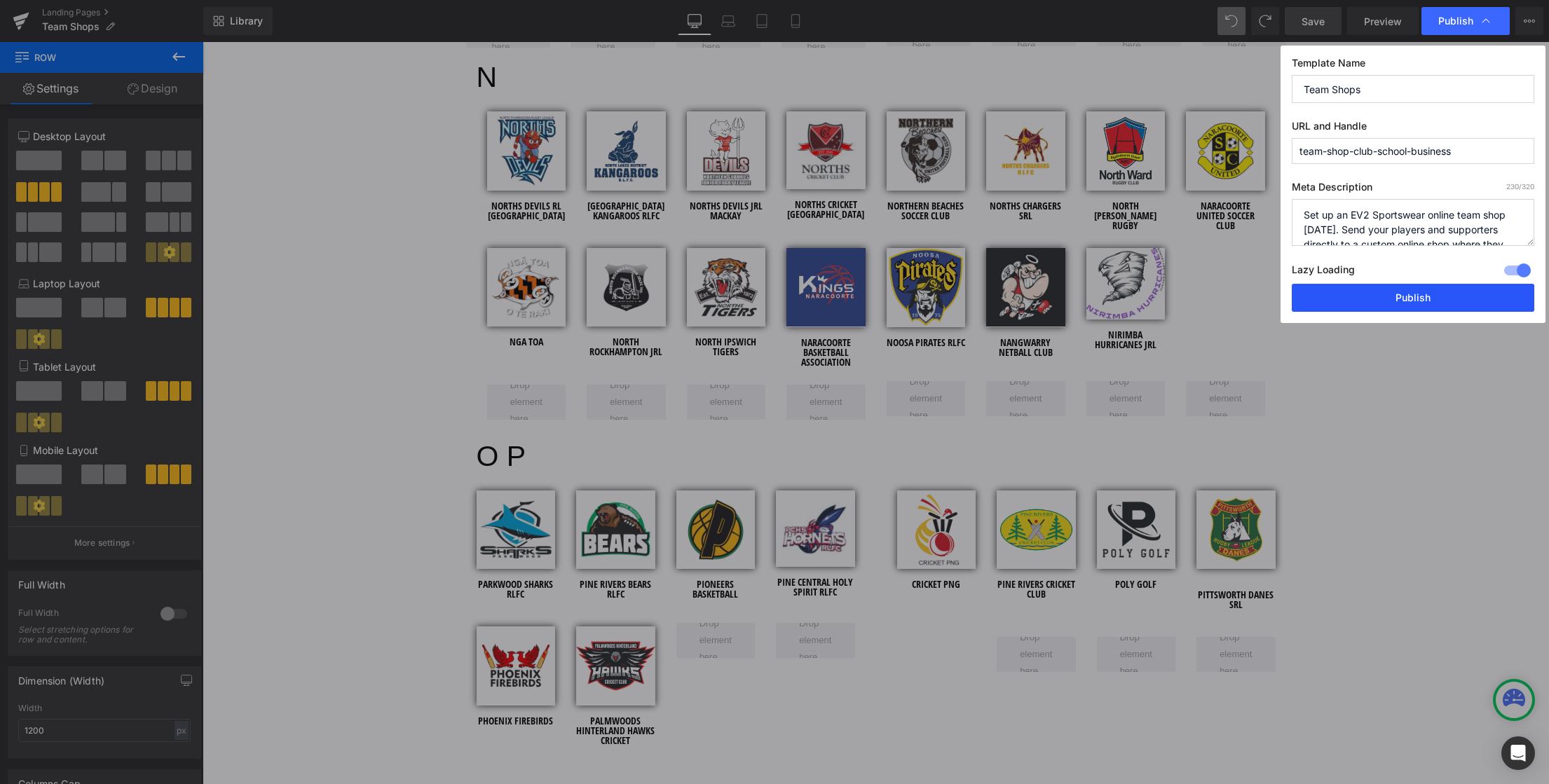
click at [1409, 293] on button "Publish" at bounding box center [1413, 298] width 243 height 28
